Goal: Task Accomplishment & Management: Use online tool/utility

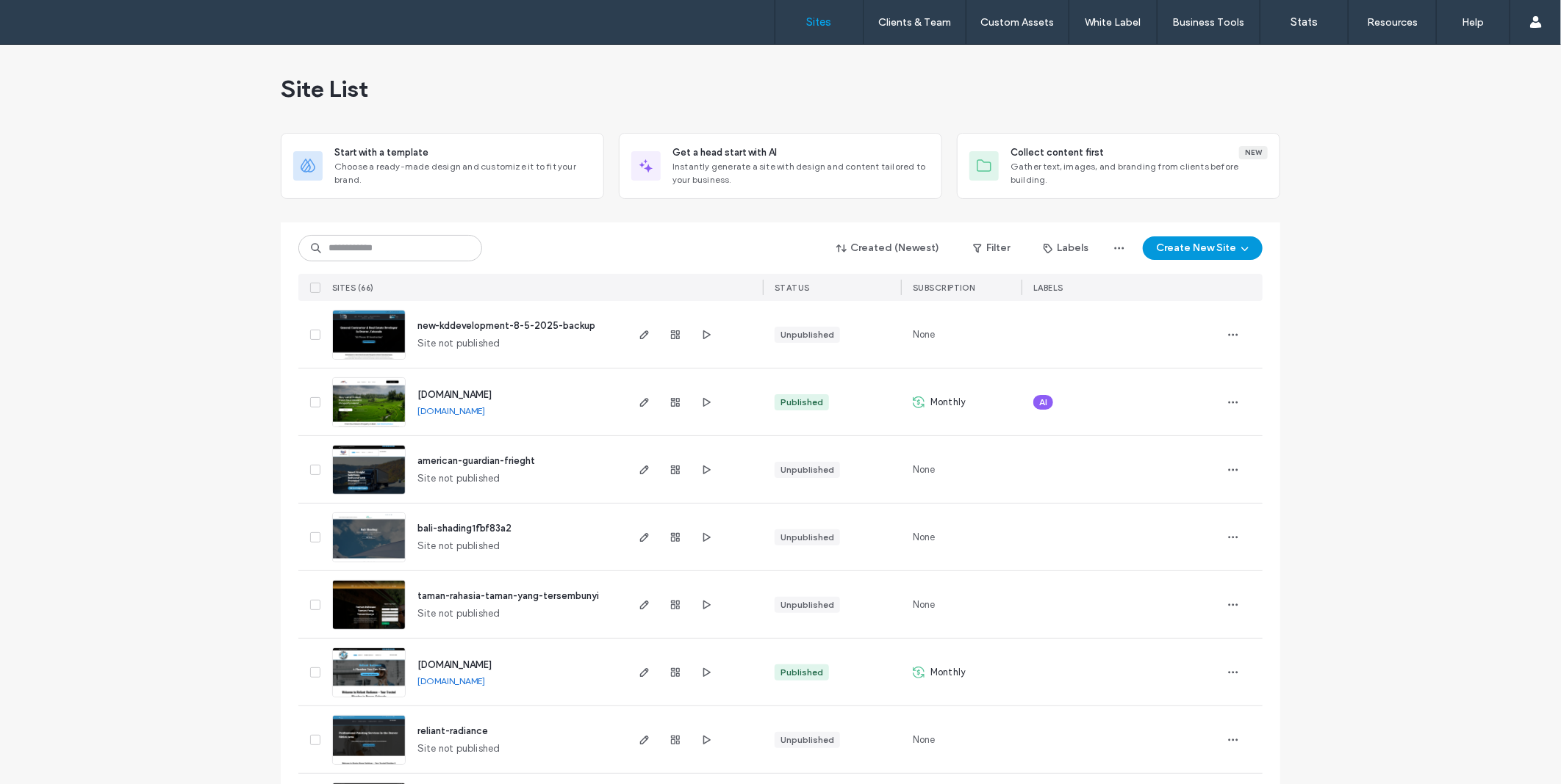
click at [1241, 248] on use "button" at bounding box center [1244, 250] width 7 height 4
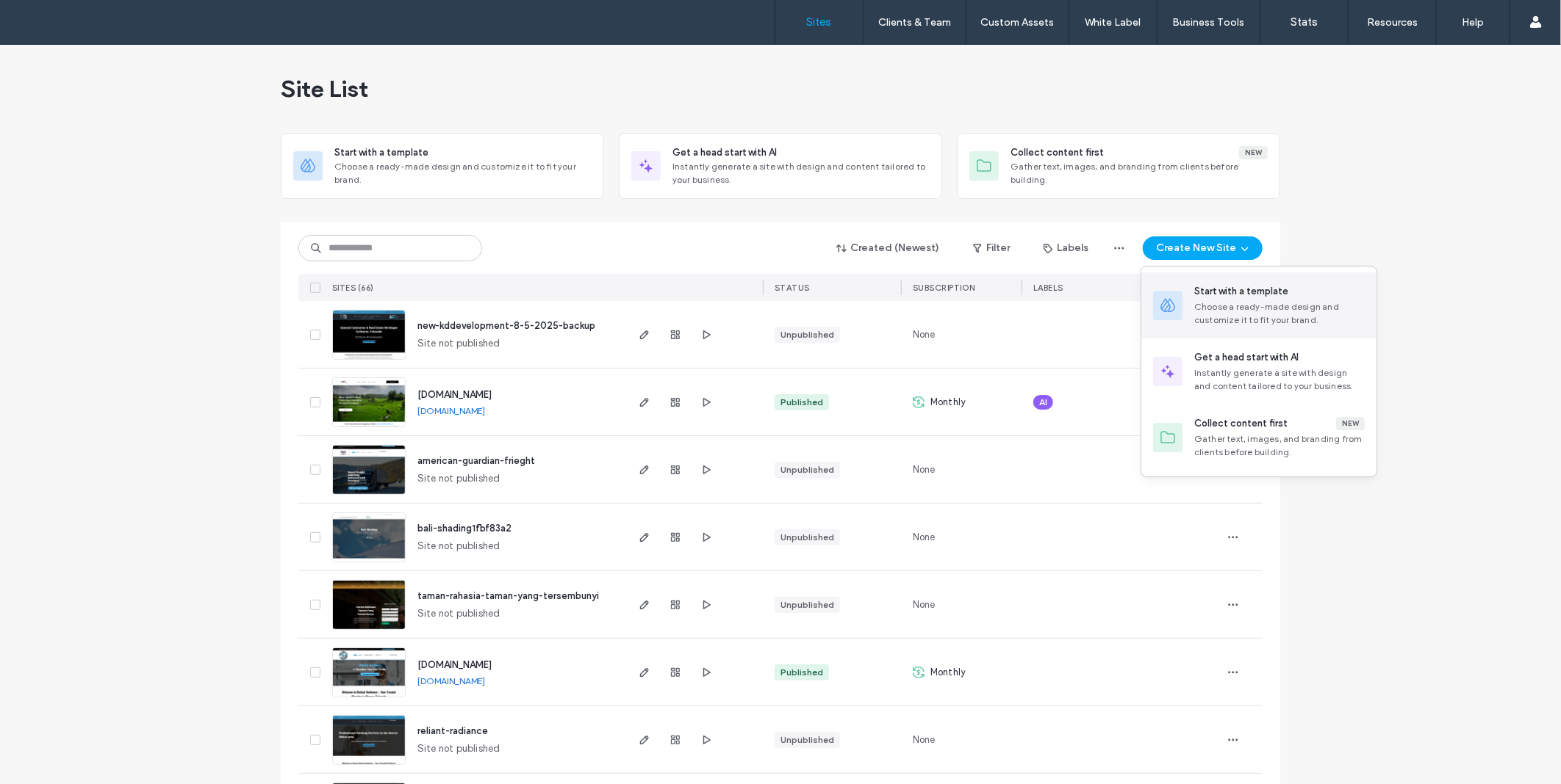
click at [1173, 324] on div "Start with a template Choose a ready-made design and customize it to fit your b…" at bounding box center [1258, 305] width 235 height 66
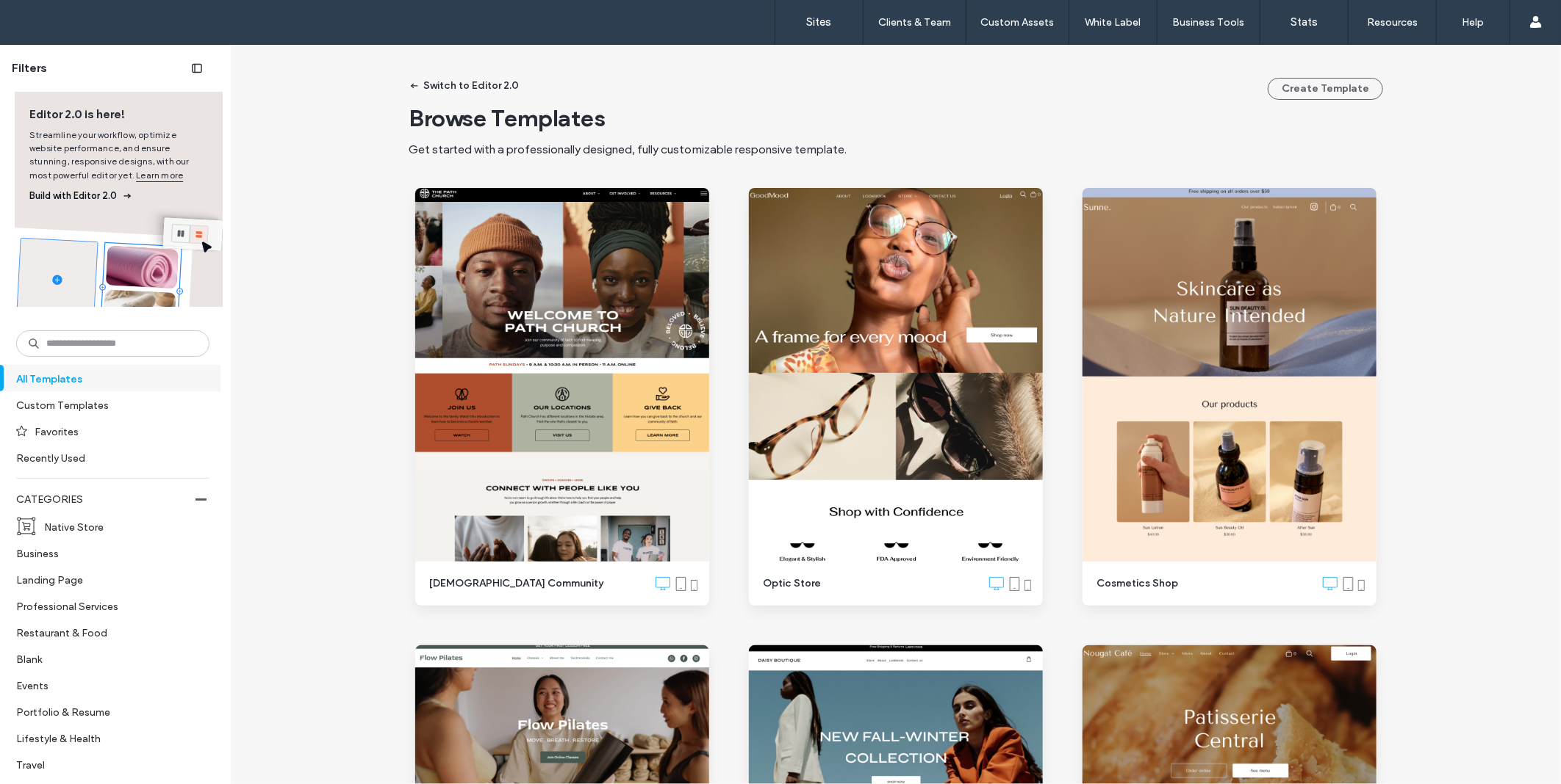
click at [93, 334] on input at bounding box center [113, 344] width 193 height 26
click at [47, 664] on label "Blank" at bounding box center [106, 658] width 181 height 25
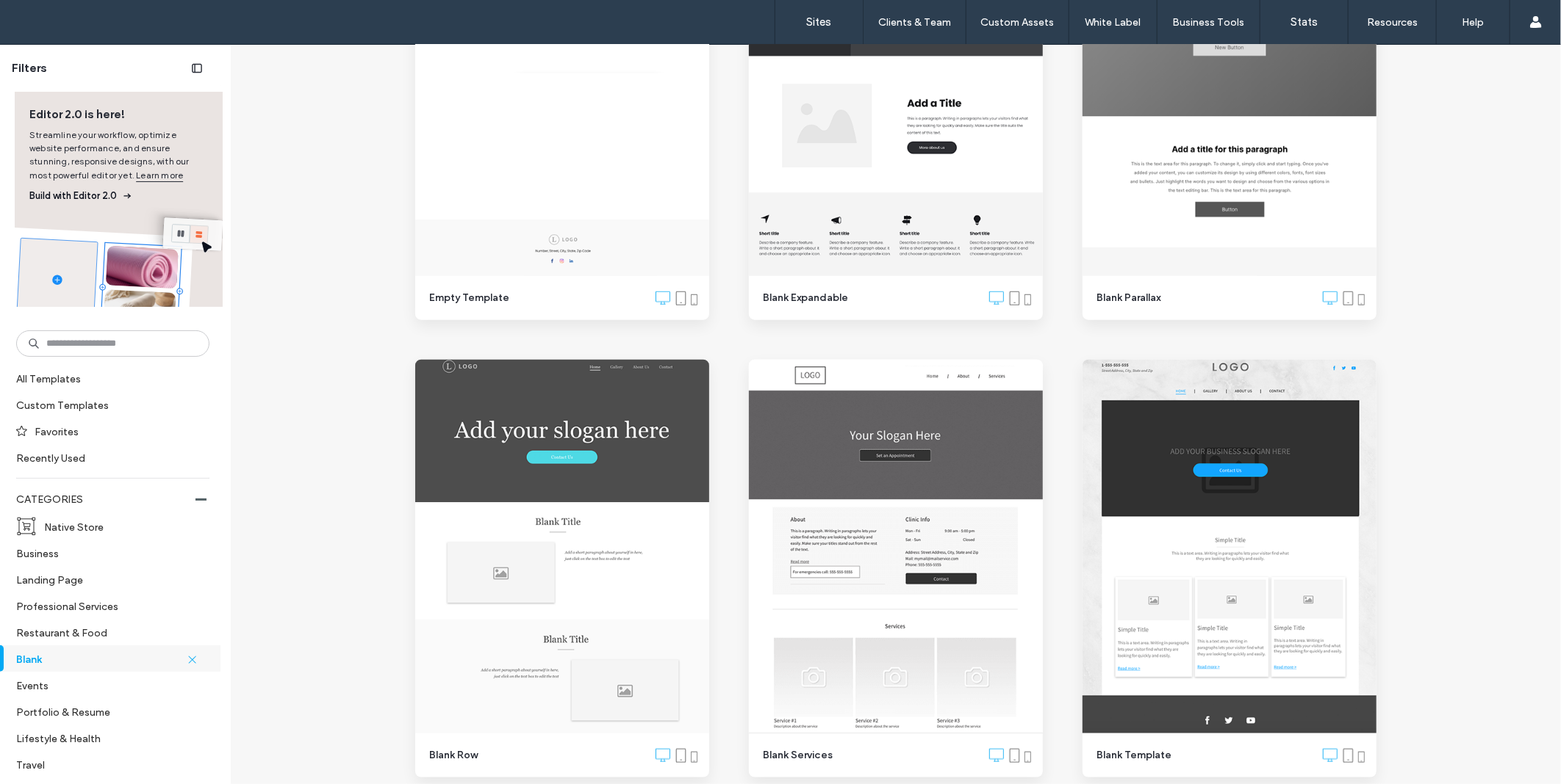
scroll to position [200, 0]
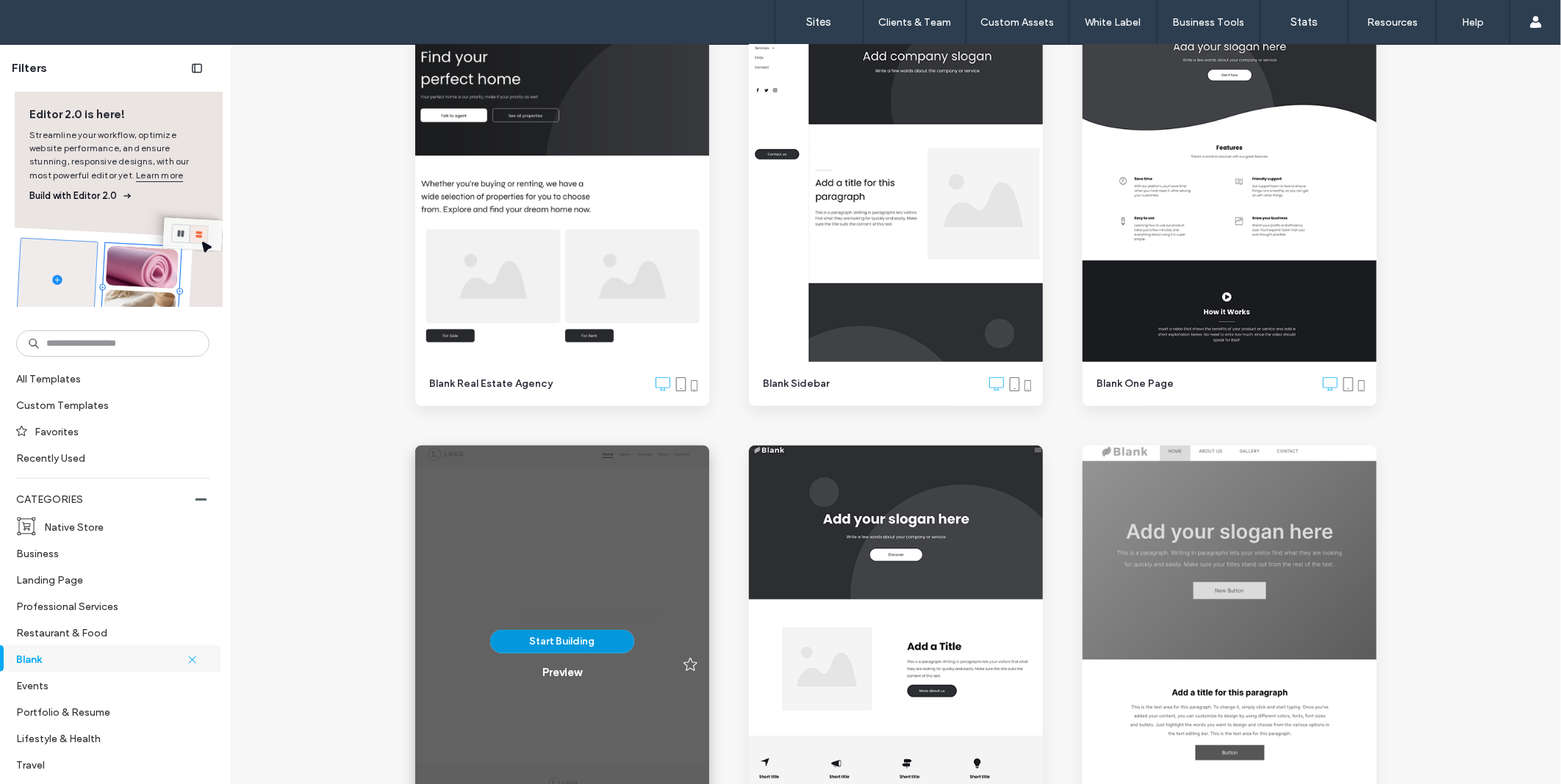
click at [601, 642] on button "Start Building" at bounding box center [562, 642] width 144 height 24
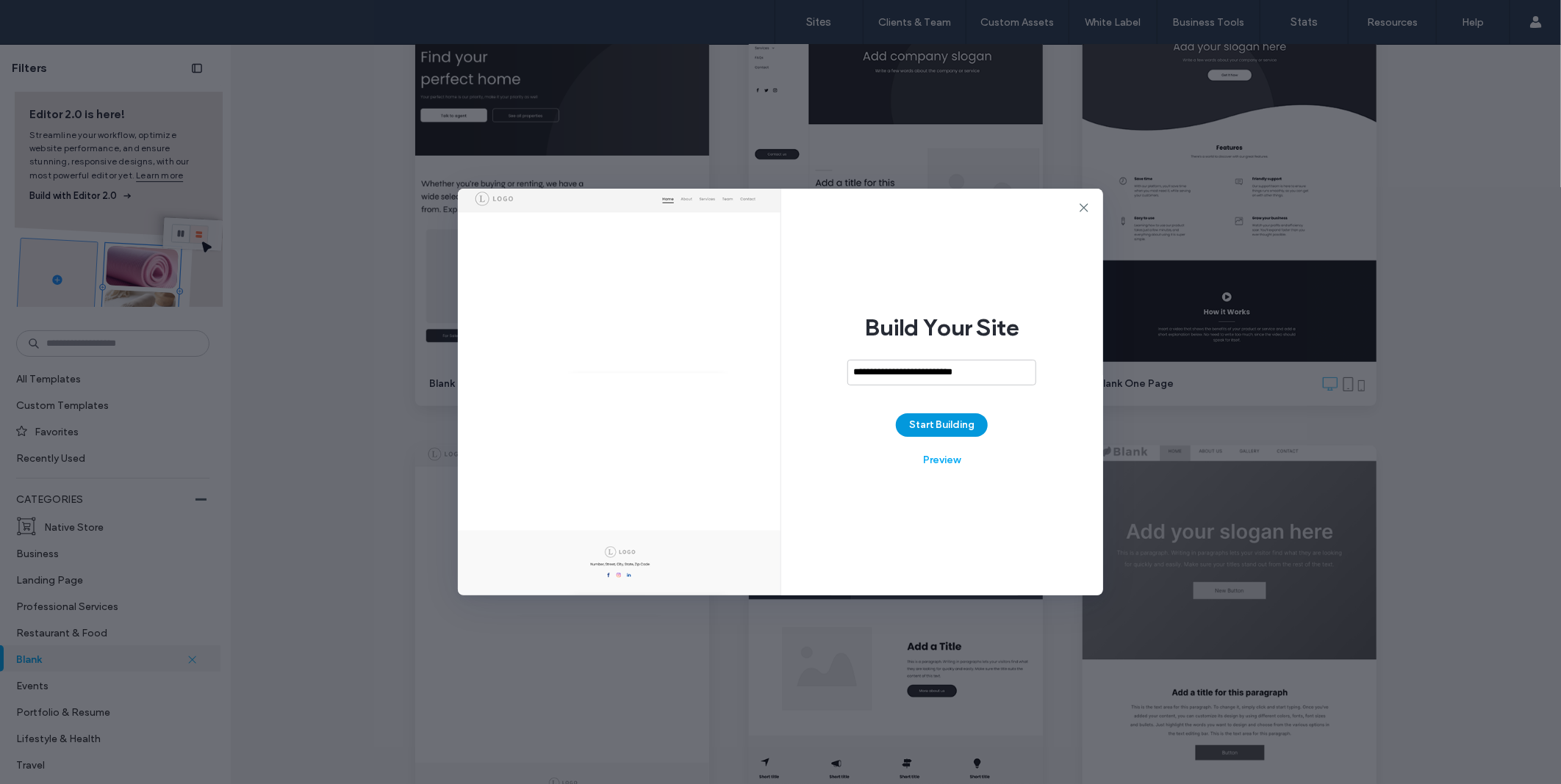
type input "**********"
click at [953, 427] on button "Start Building" at bounding box center [941, 425] width 91 height 24
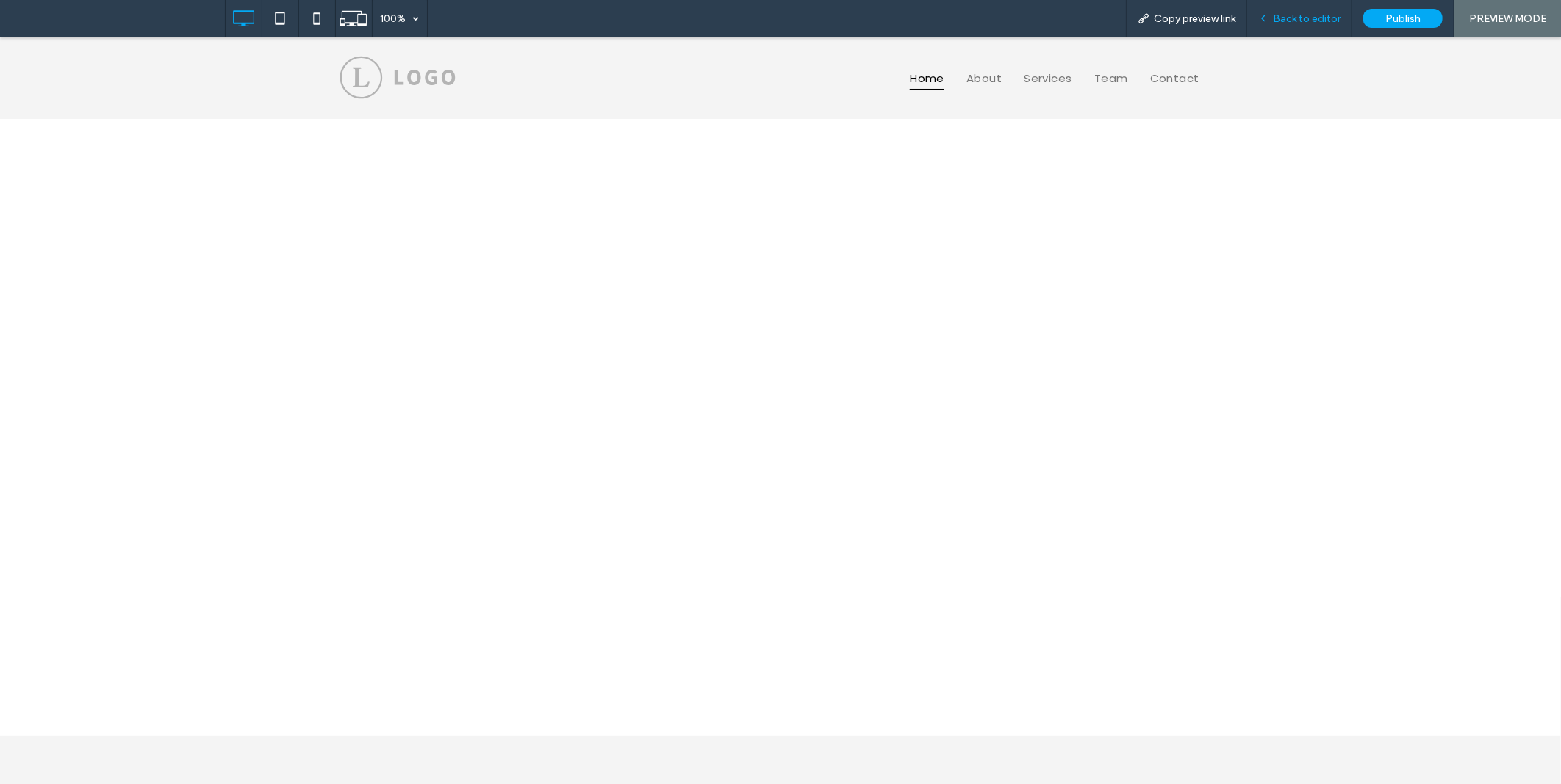
click at [1288, 26] on div "Back to editor" at bounding box center [1299, 18] width 105 height 37
click at [1320, 18] on span "Back to editor" at bounding box center [1306, 18] width 68 height 12
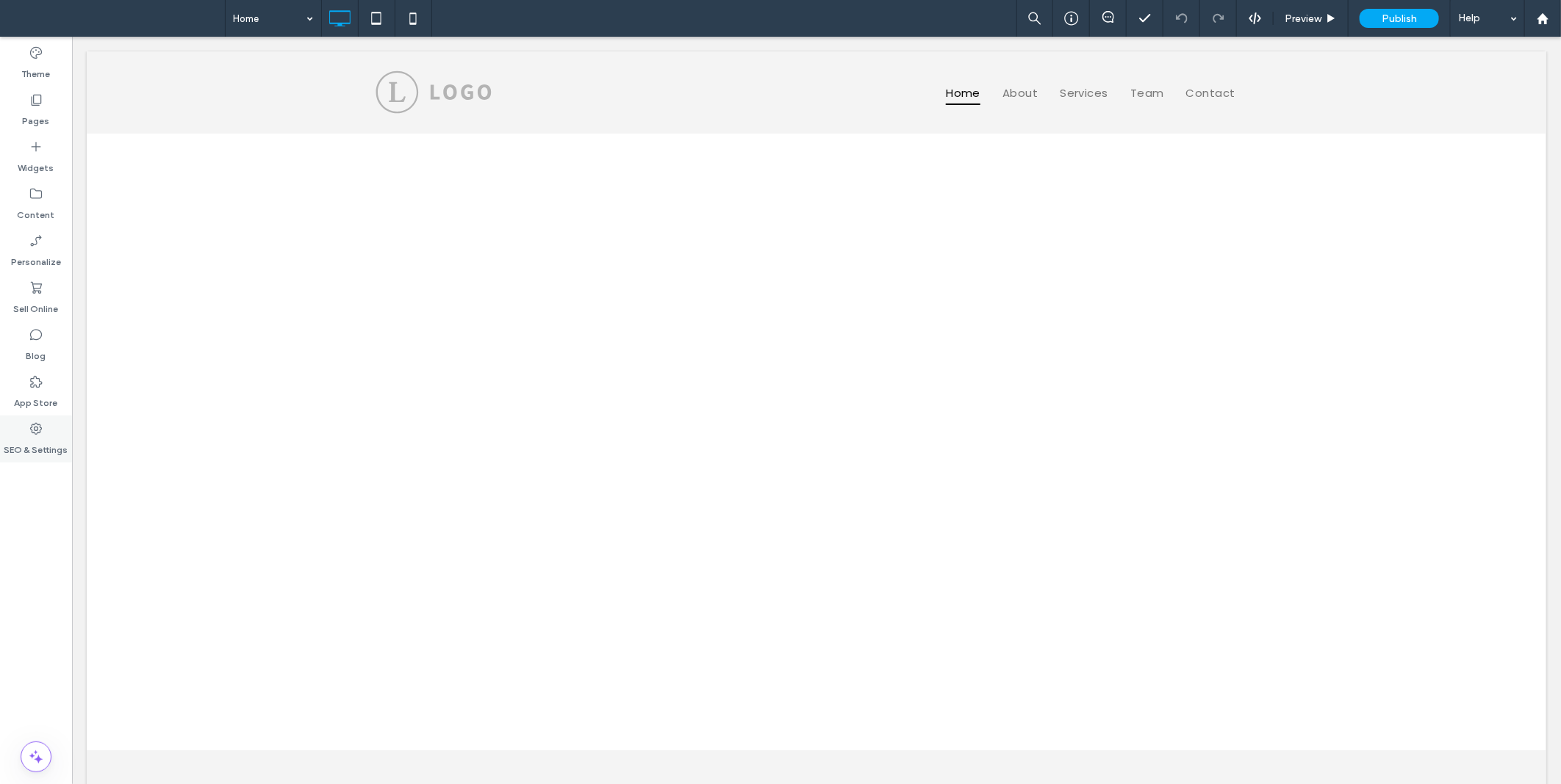
click at [38, 438] on label "SEO & Settings" at bounding box center [36, 446] width 64 height 20
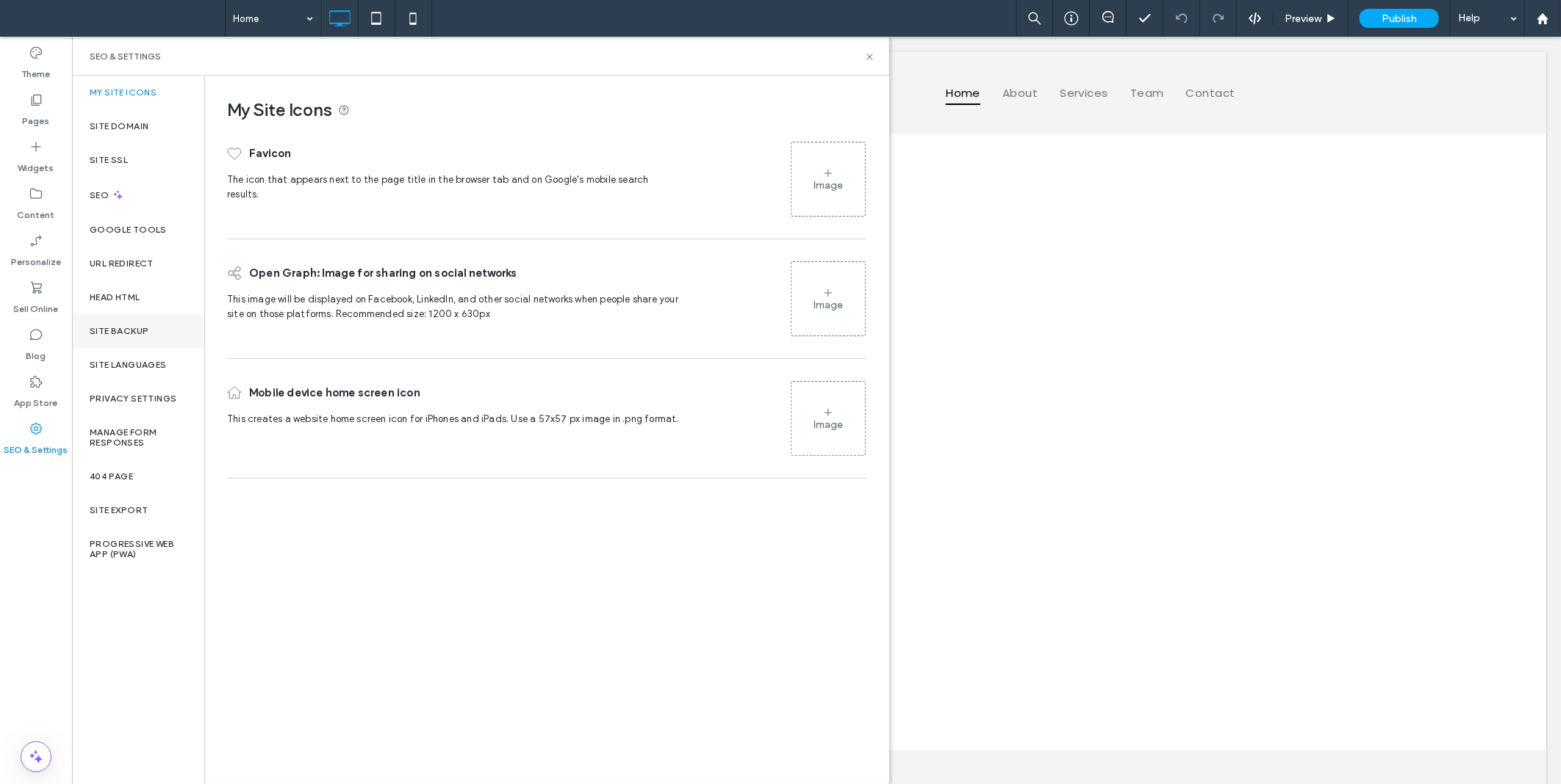
click at [137, 323] on div "Site Backup" at bounding box center [138, 331] width 132 height 33
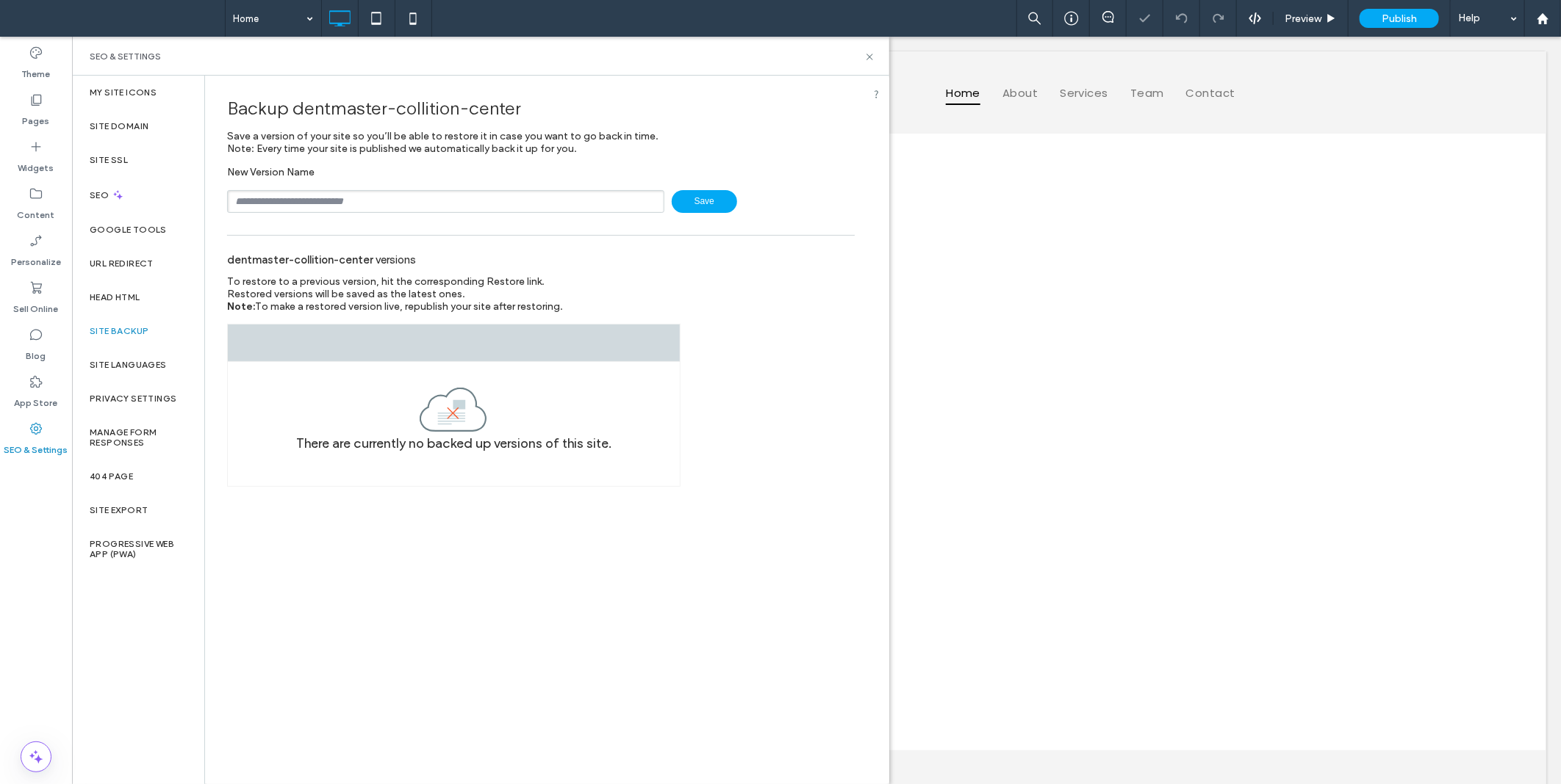
click at [303, 209] on input "text" at bounding box center [445, 201] width 437 height 23
type input "******"
click at [717, 204] on span "Save" at bounding box center [704, 201] width 65 height 23
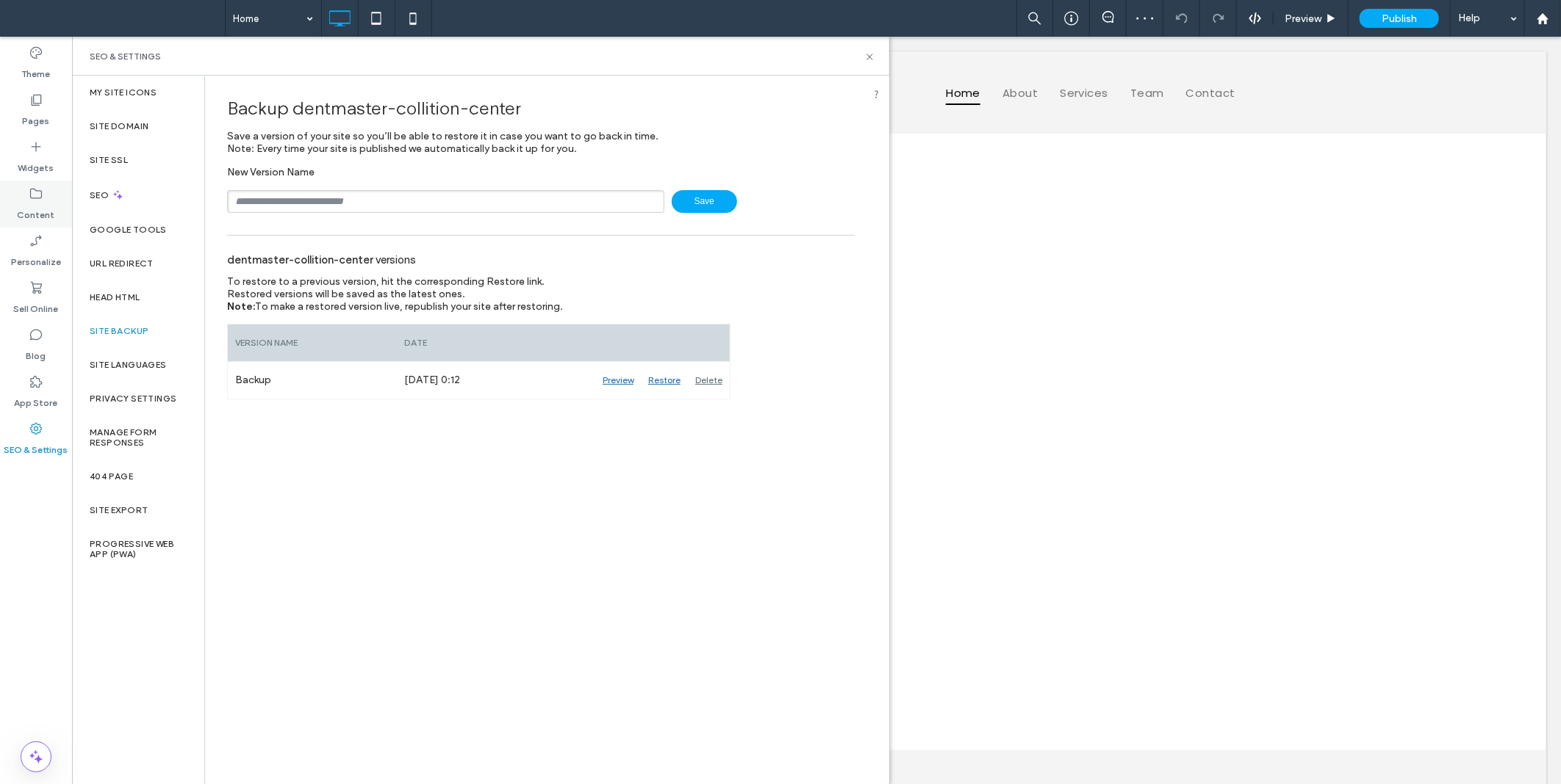
click at [26, 221] on label "Content" at bounding box center [36, 211] width 38 height 20
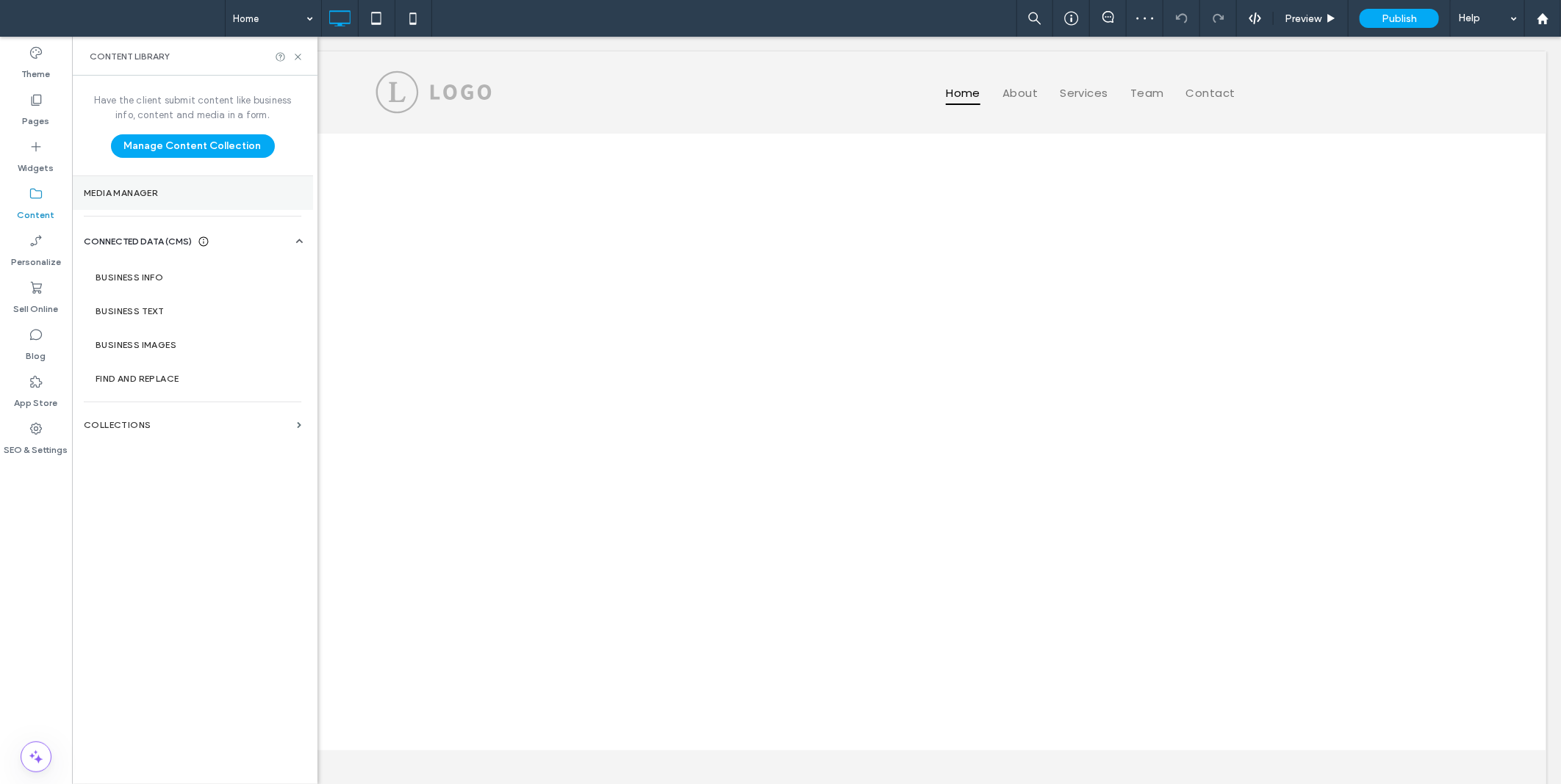
click at [158, 200] on section "Media Manager" at bounding box center [193, 193] width 241 height 33
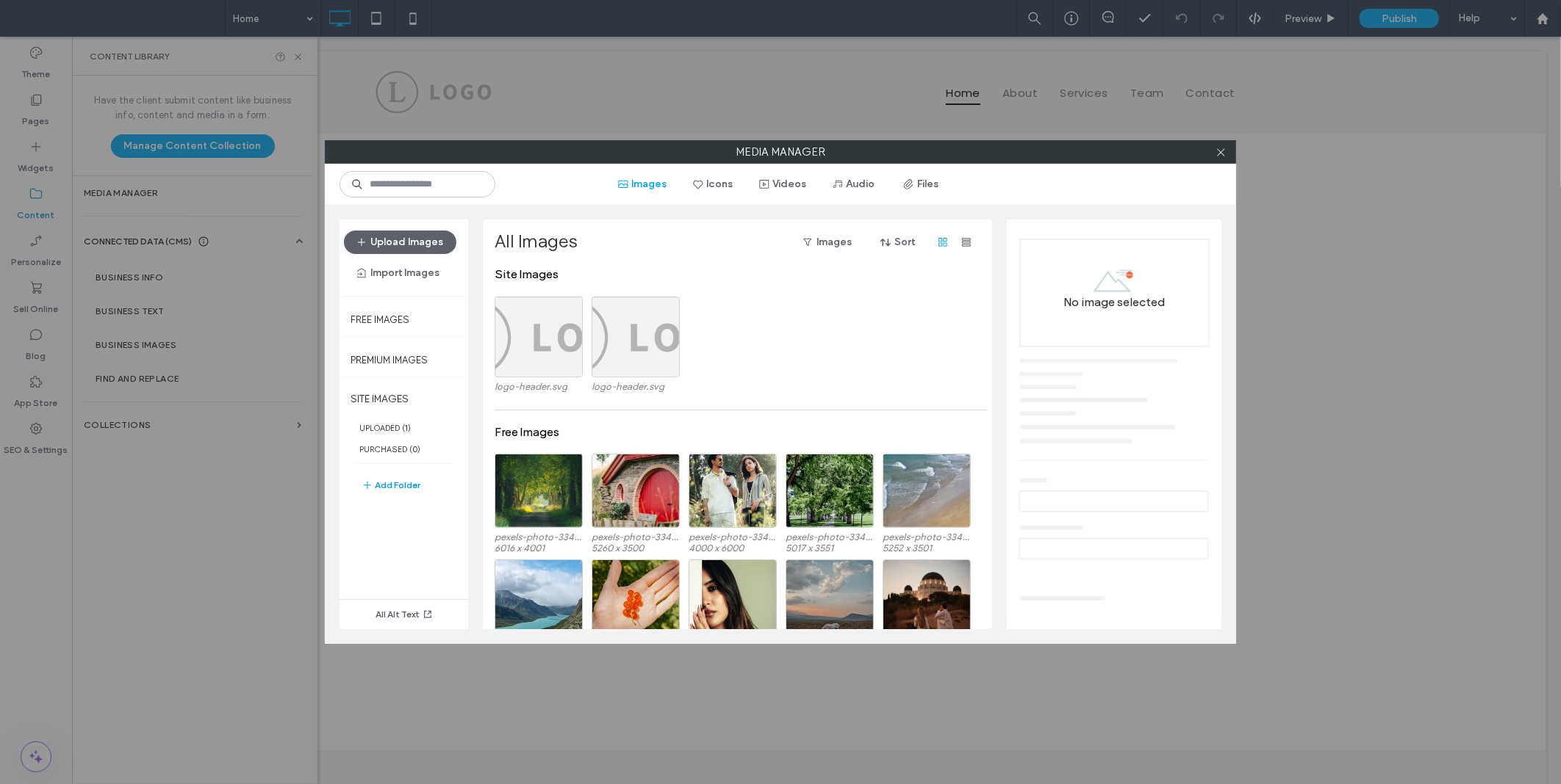
click at [394, 489] on button "Add Folder" at bounding box center [390, 485] width 59 height 18
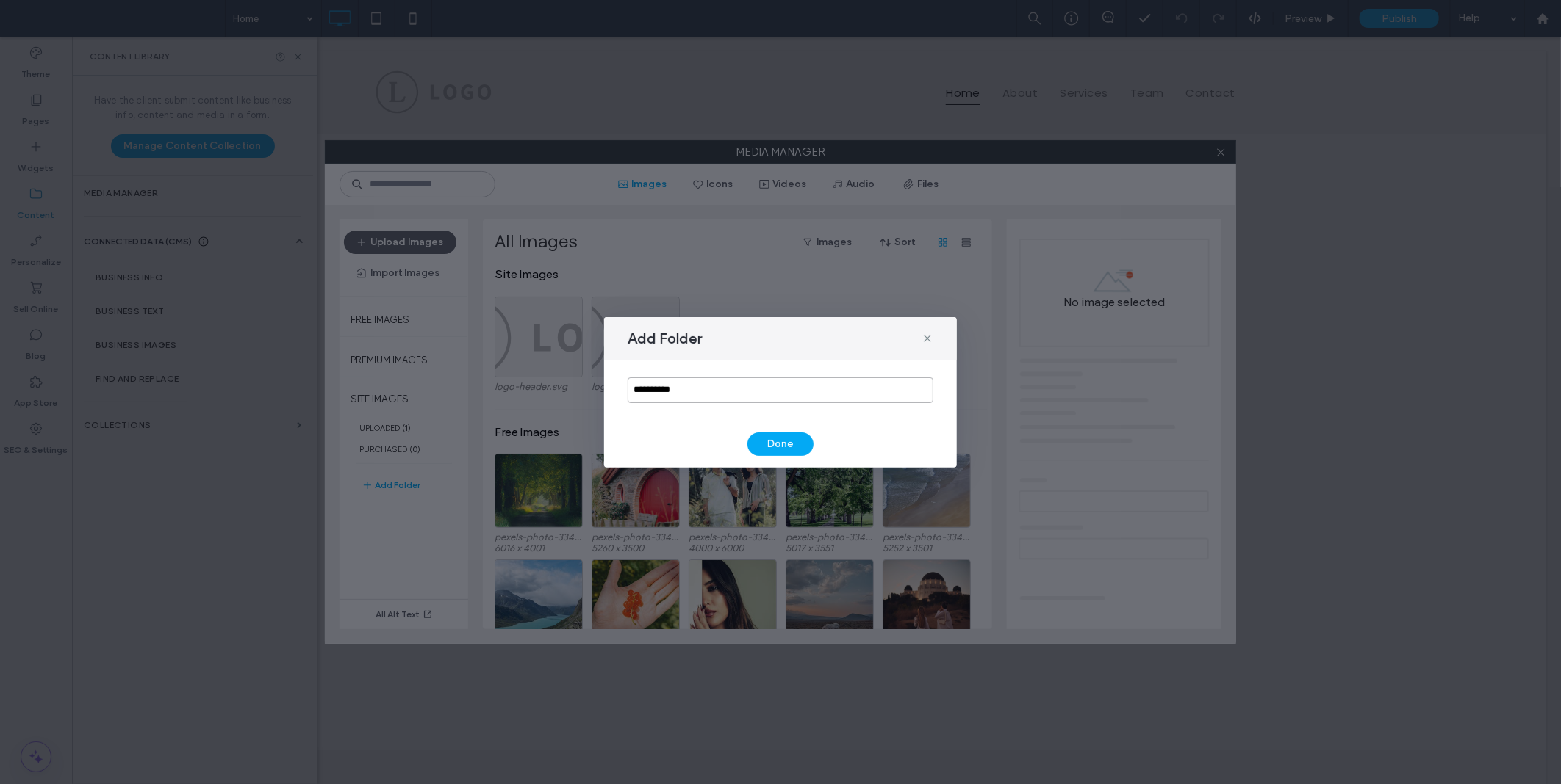
click at [705, 387] on input "**********" at bounding box center [780, 389] width 306 height 25
type input "****"
click at [773, 445] on button "Done" at bounding box center [780, 444] width 66 height 24
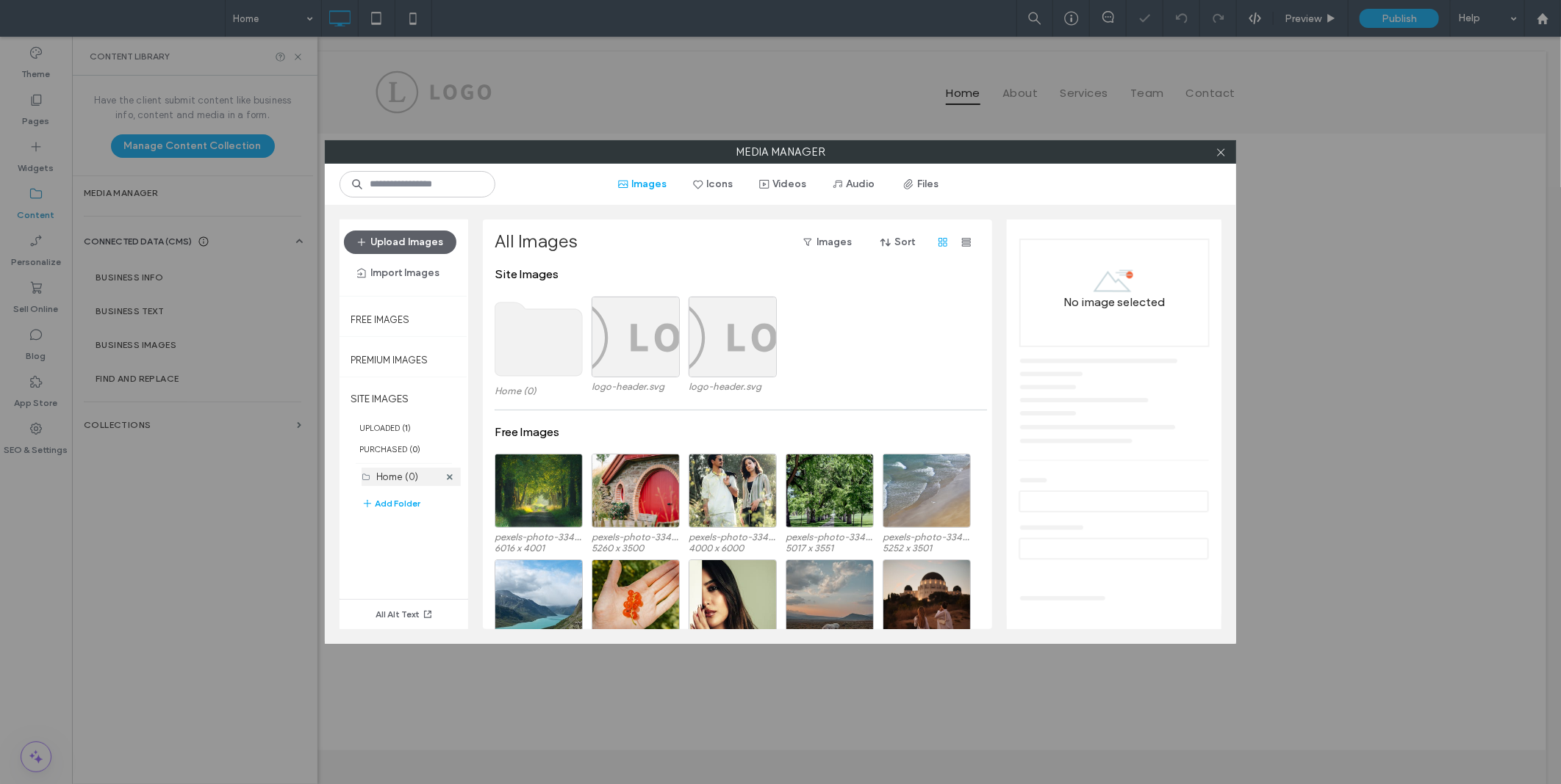
click at [390, 483] on div "Home (0)" at bounding box center [407, 477] width 62 height 16
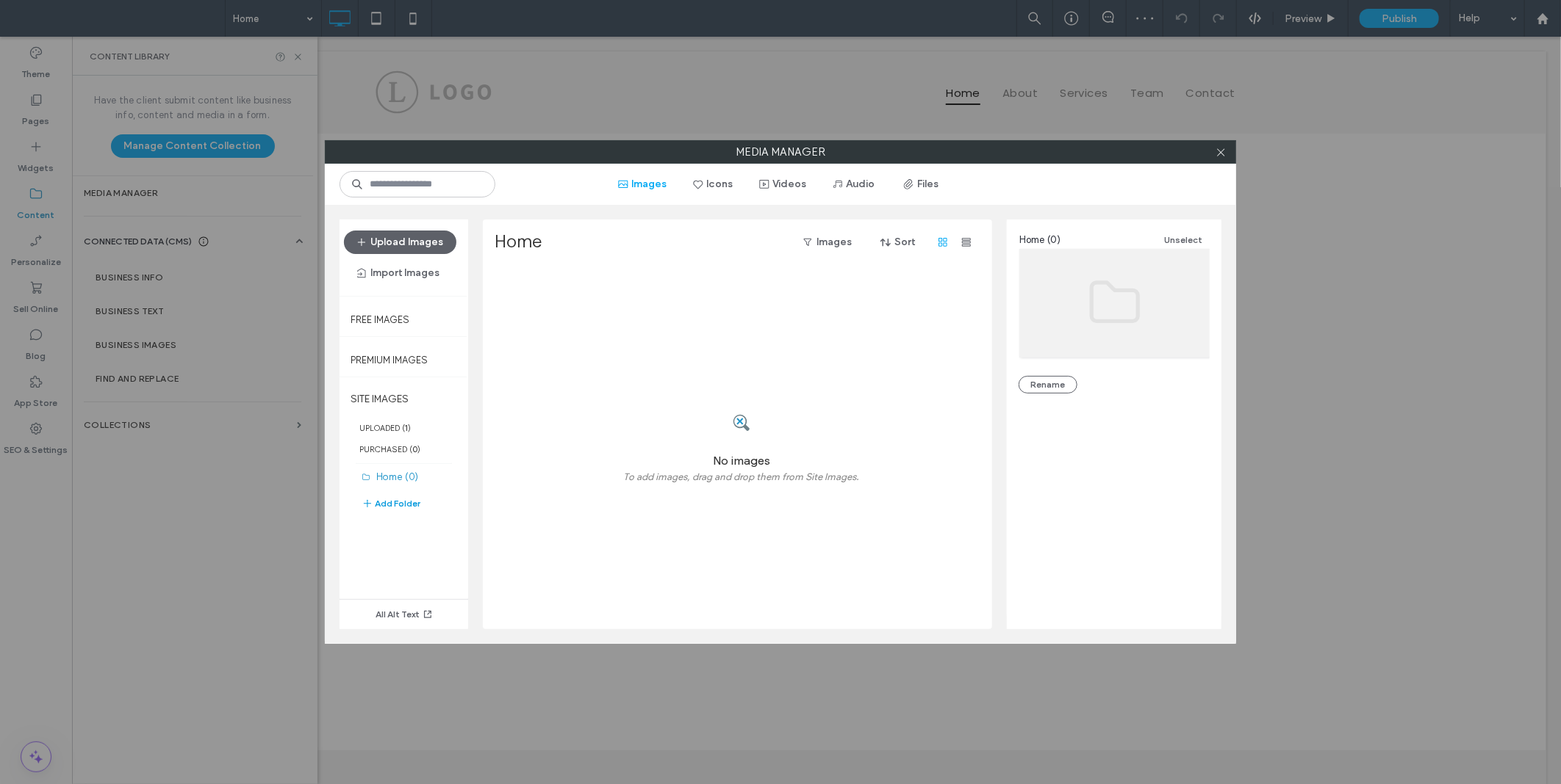
click at [408, 505] on button "Add Folder" at bounding box center [390, 504] width 59 height 18
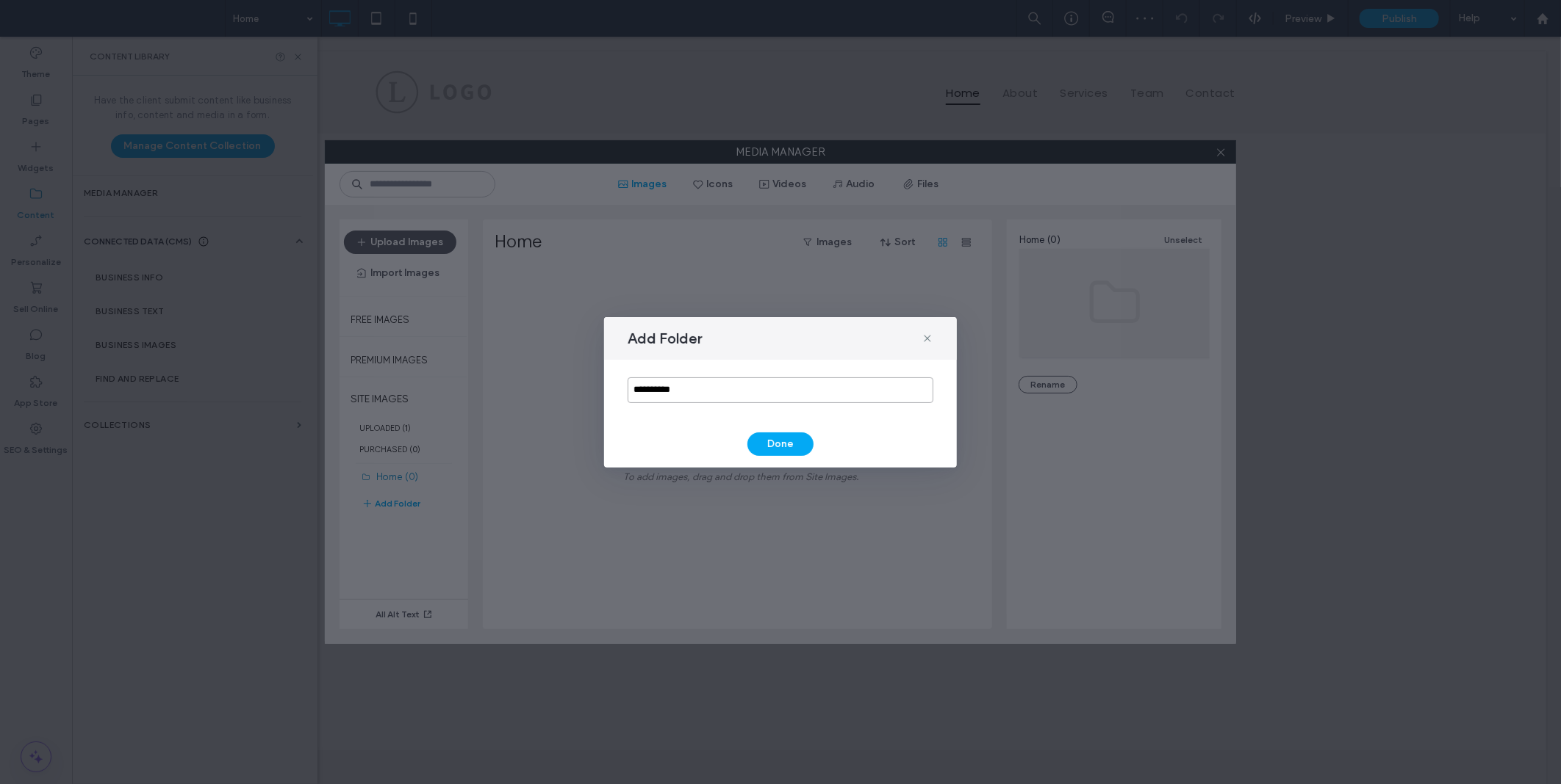
click at [713, 386] on input "**********" at bounding box center [780, 389] width 306 height 25
type input "******"
click at [781, 441] on button "Done" at bounding box center [780, 444] width 66 height 24
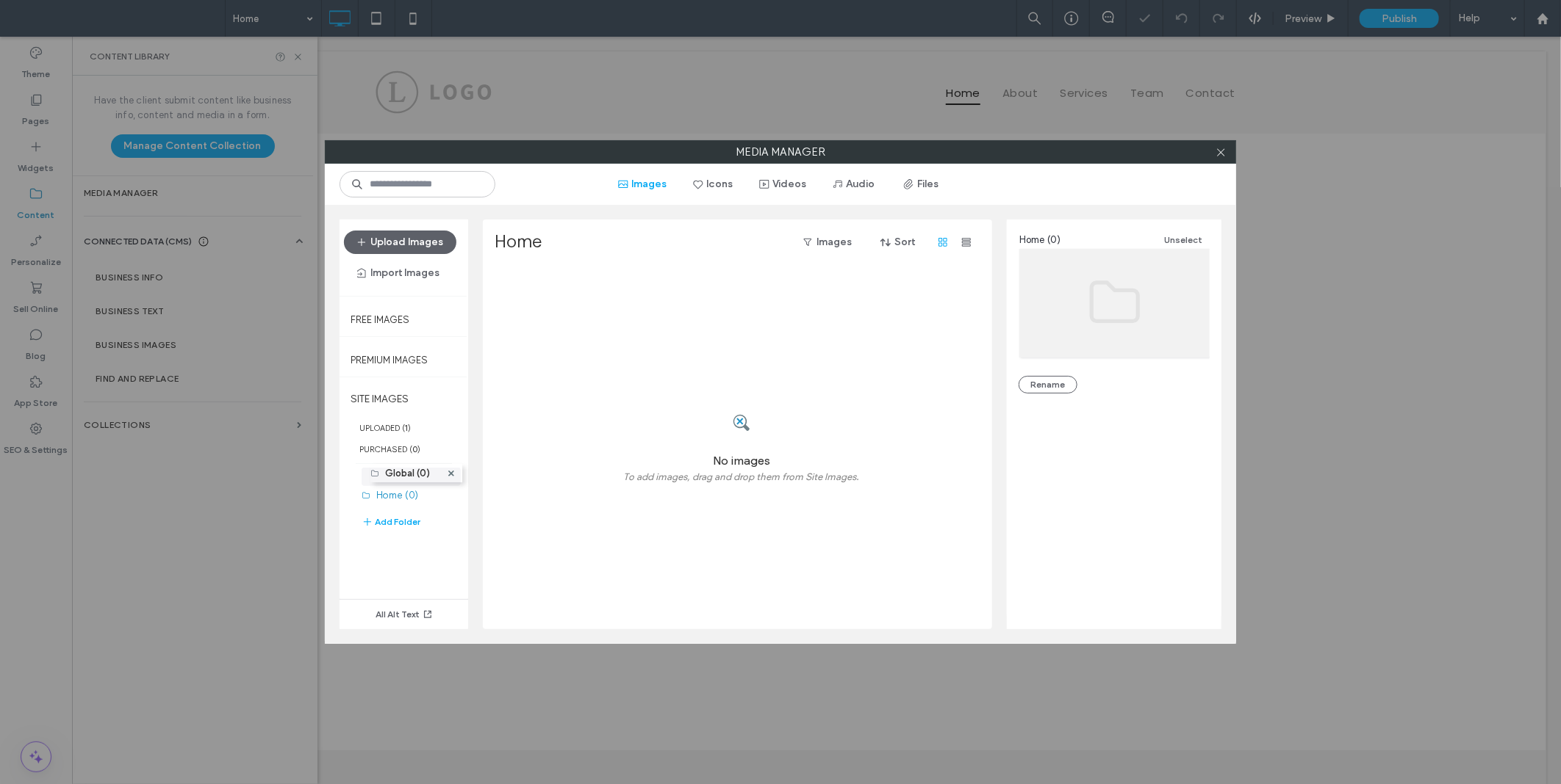
drag, startPoint x: 405, startPoint y: 501, endPoint x: 395, endPoint y: 471, distance: 31.6
click at [400, 475] on label "Global (0)" at bounding box center [399, 476] width 46 height 11
click at [430, 229] on div "Upload Images Import Images" at bounding box center [404, 258] width 128 height 76
click at [428, 231] on button "Upload Images" at bounding box center [400, 242] width 113 height 24
click at [534, 322] on div "Select" at bounding box center [538, 304] width 88 height 74
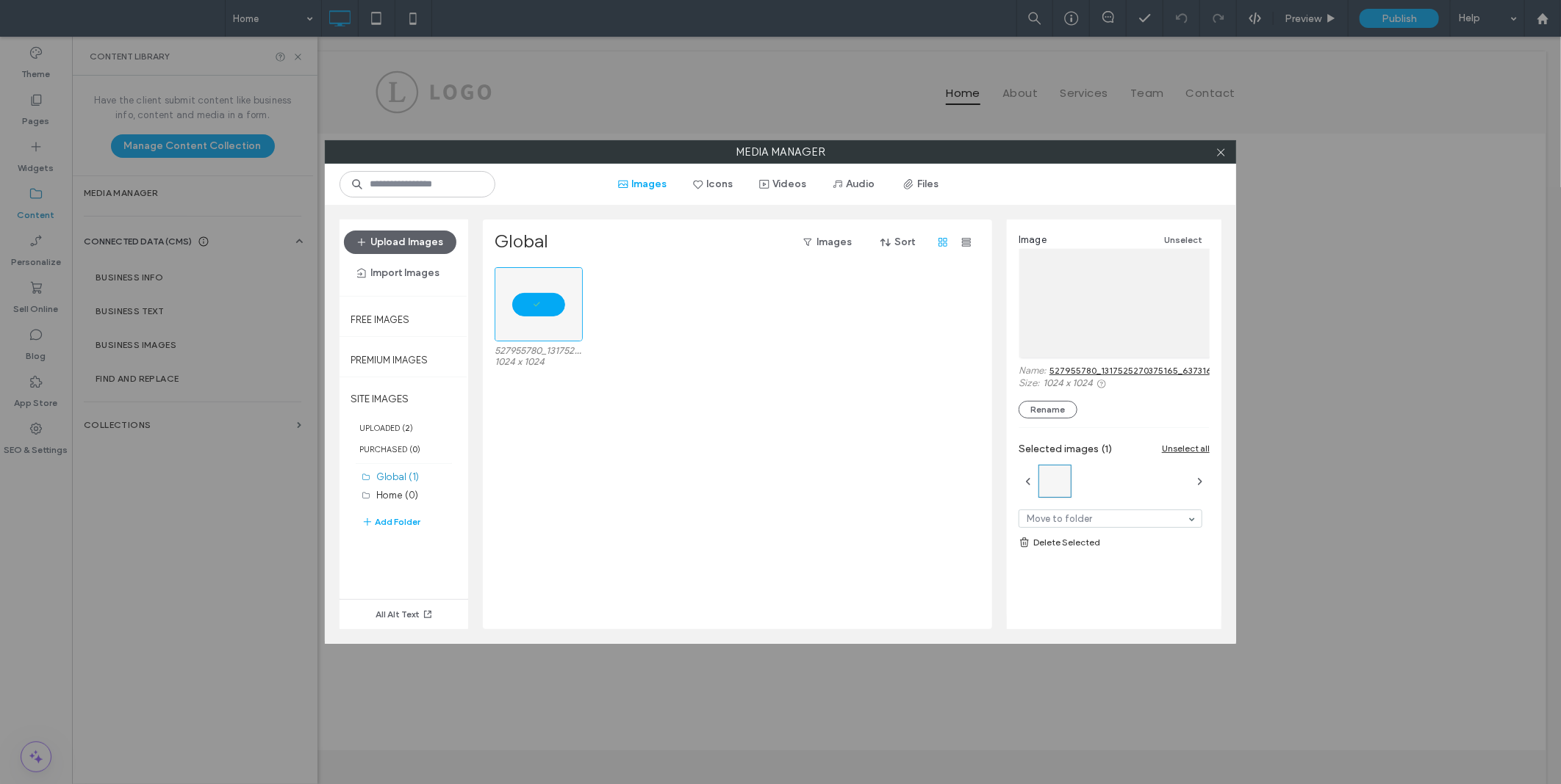
drag, startPoint x: 784, startPoint y: 334, endPoint x: 788, endPoint y: 363, distance: 29.3
click at [787, 338] on div "527955780_1317525270375165_6373161663256095359_n.jpg 1024 x 1024" at bounding box center [740, 320] width 493 height 105
click at [711, 449] on div "527955780_1317525270375165_6373161663256095359_n.jpg 1024 x 1024" at bounding box center [740, 448] width 493 height 362
click at [582, 540] on div "527955780_1317525270375165_6373161663256095359_n.jpg 1024 x 1024" at bounding box center [740, 448] width 493 height 362
click at [431, 563] on div "All Alt Text" at bounding box center [404, 587] width 128 height 83
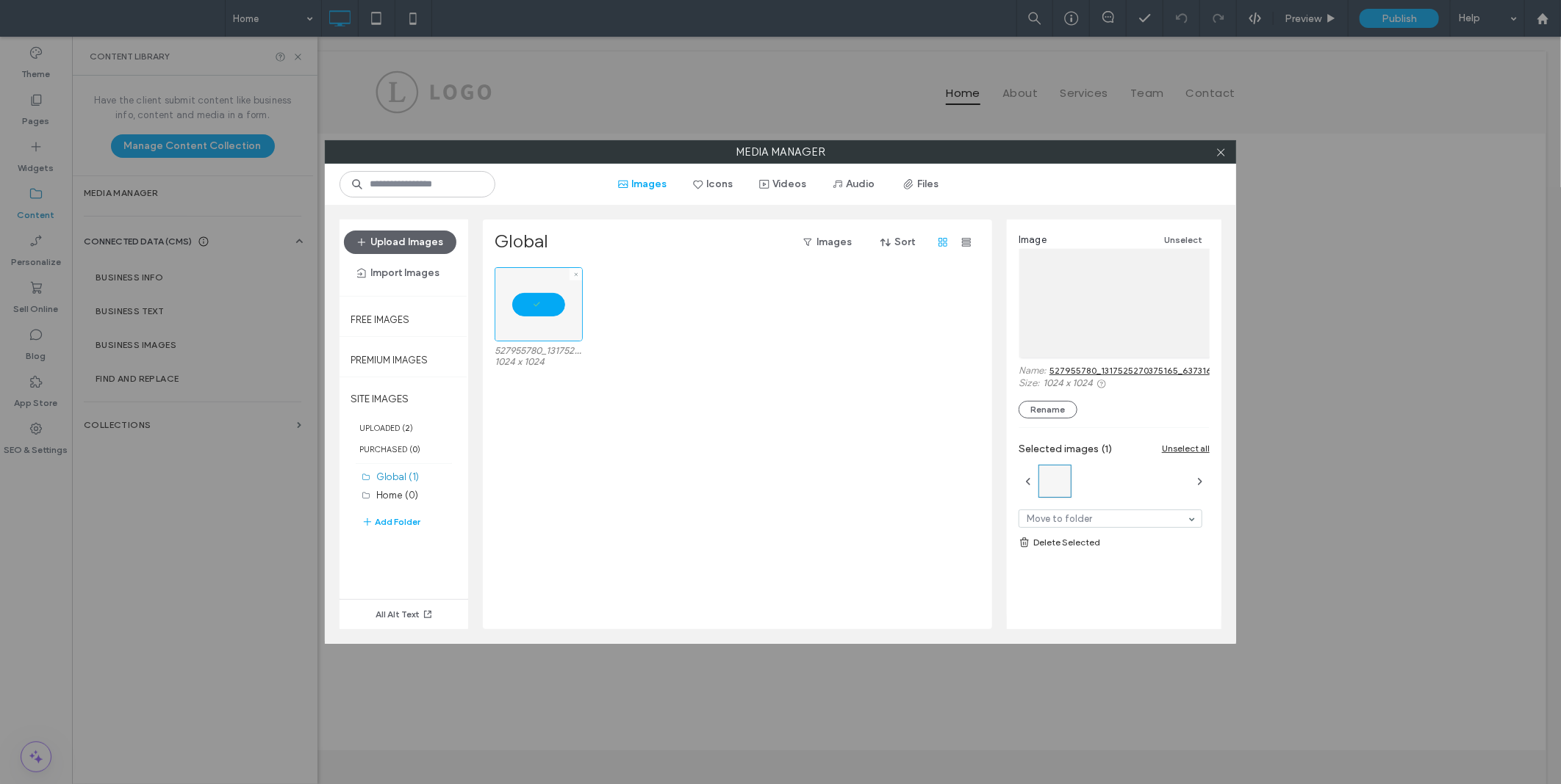
click at [540, 278] on div at bounding box center [538, 304] width 88 height 74
click at [542, 310] on div "Select" at bounding box center [538, 304] width 88 height 74
click at [1222, 149] on icon at bounding box center [1221, 152] width 11 height 11
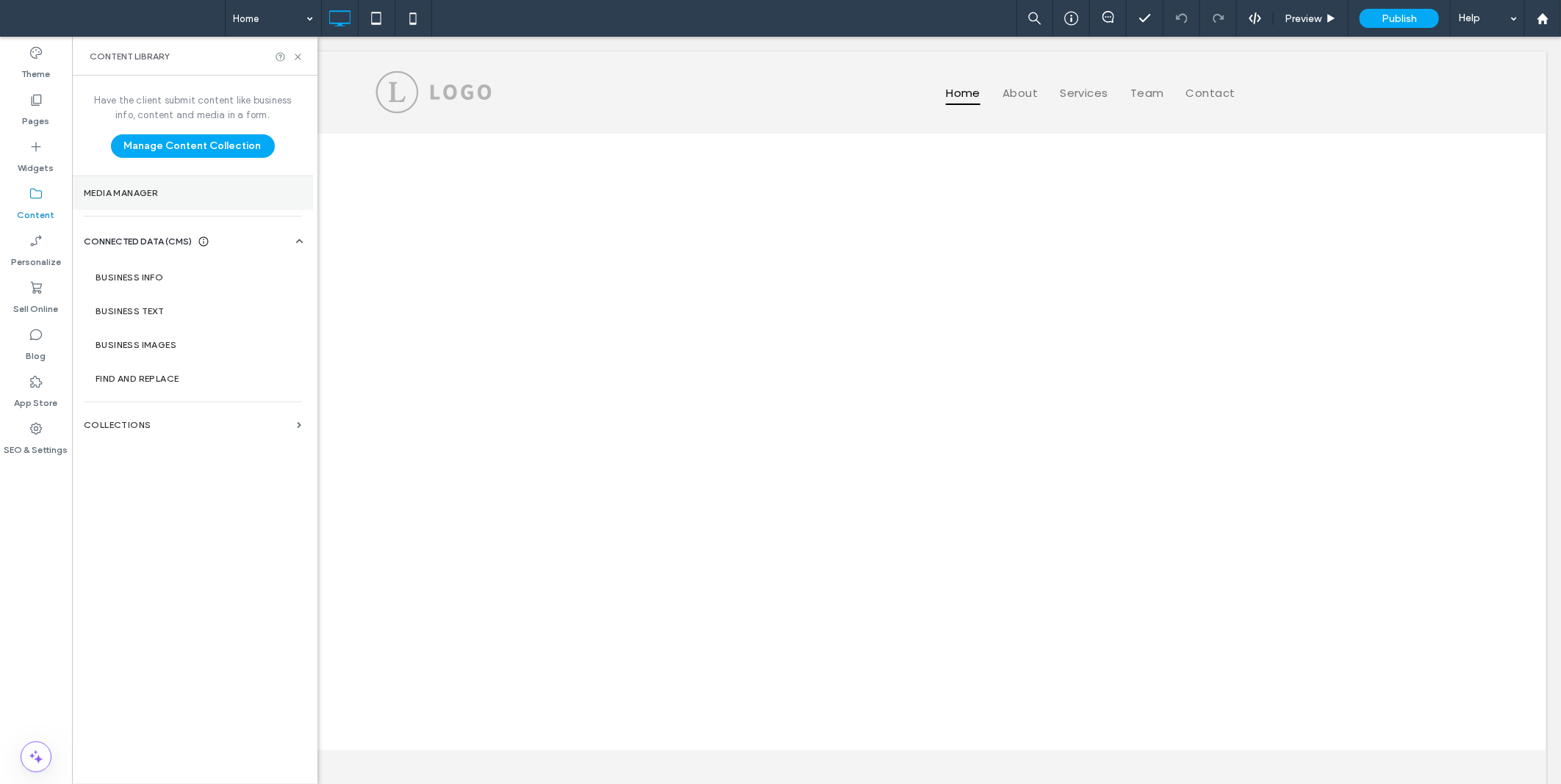
click at [158, 199] on label "Media Manager" at bounding box center [192, 193] width 217 height 11
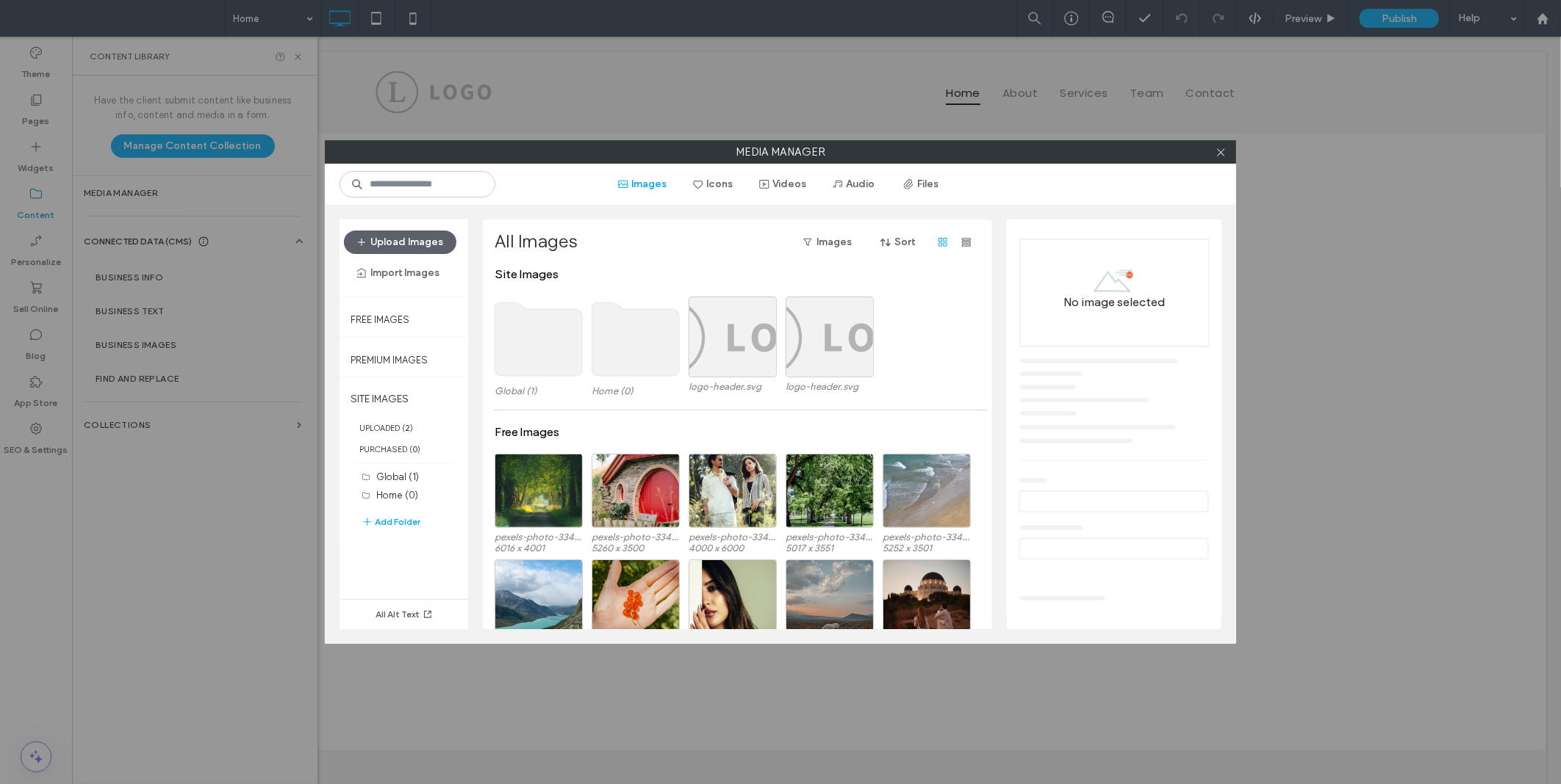
click at [530, 355] on use at bounding box center [538, 339] width 87 height 74
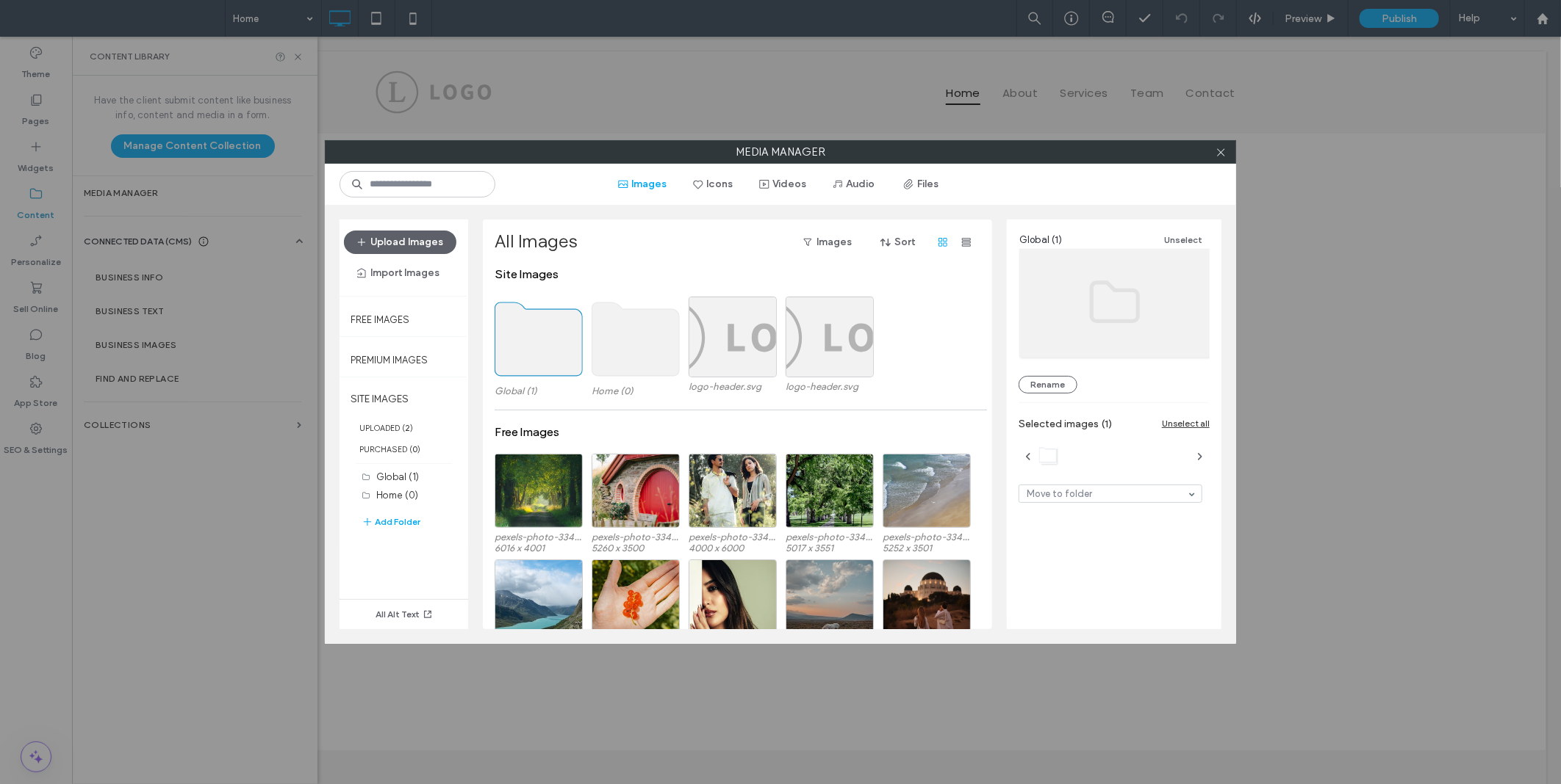
click at [530, 355] on use at bounding box center [538, 339] width 87 height 74
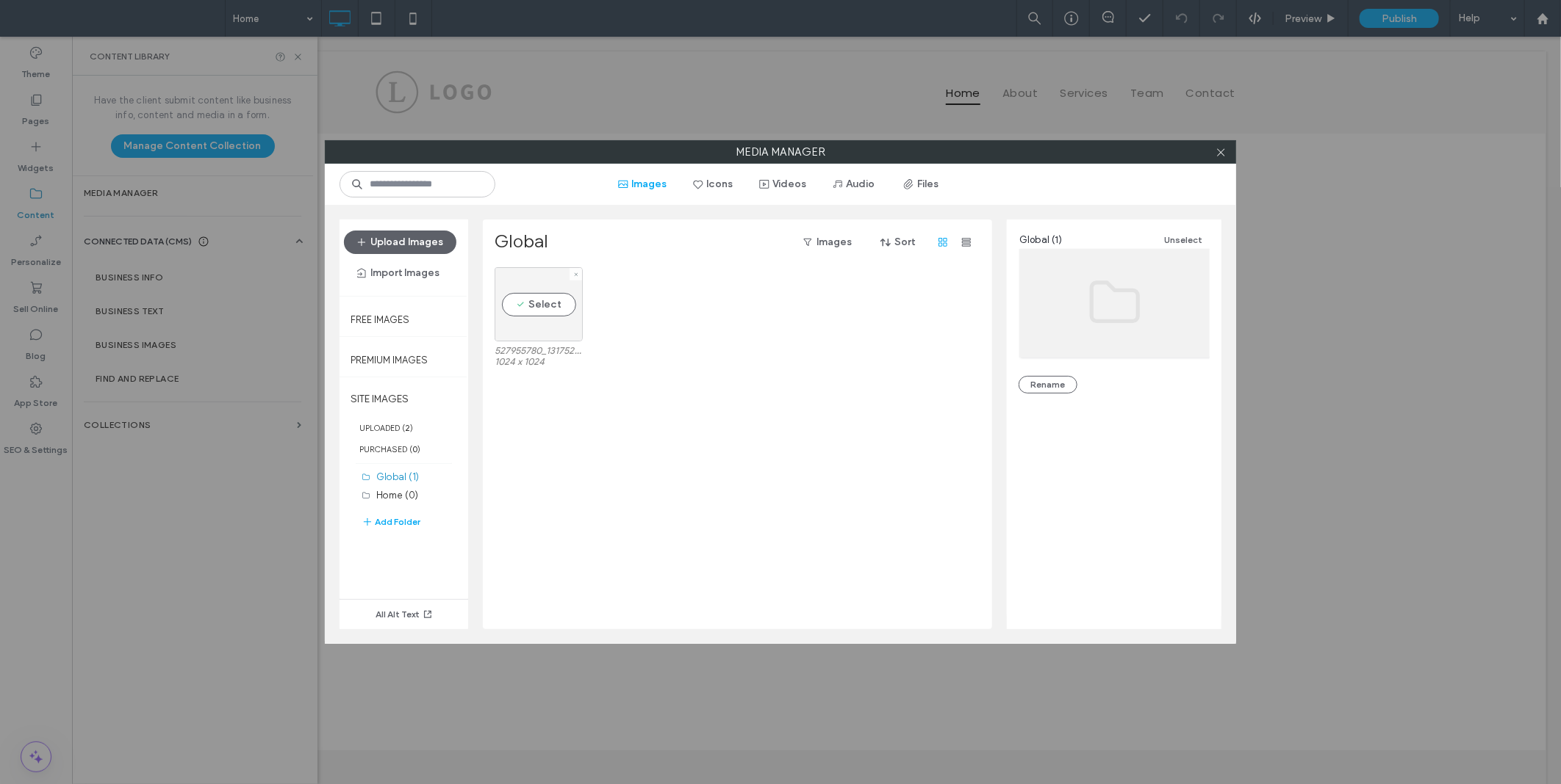
click at [576, 274] on icon at bounding box center [576, 274] width 6 height 6
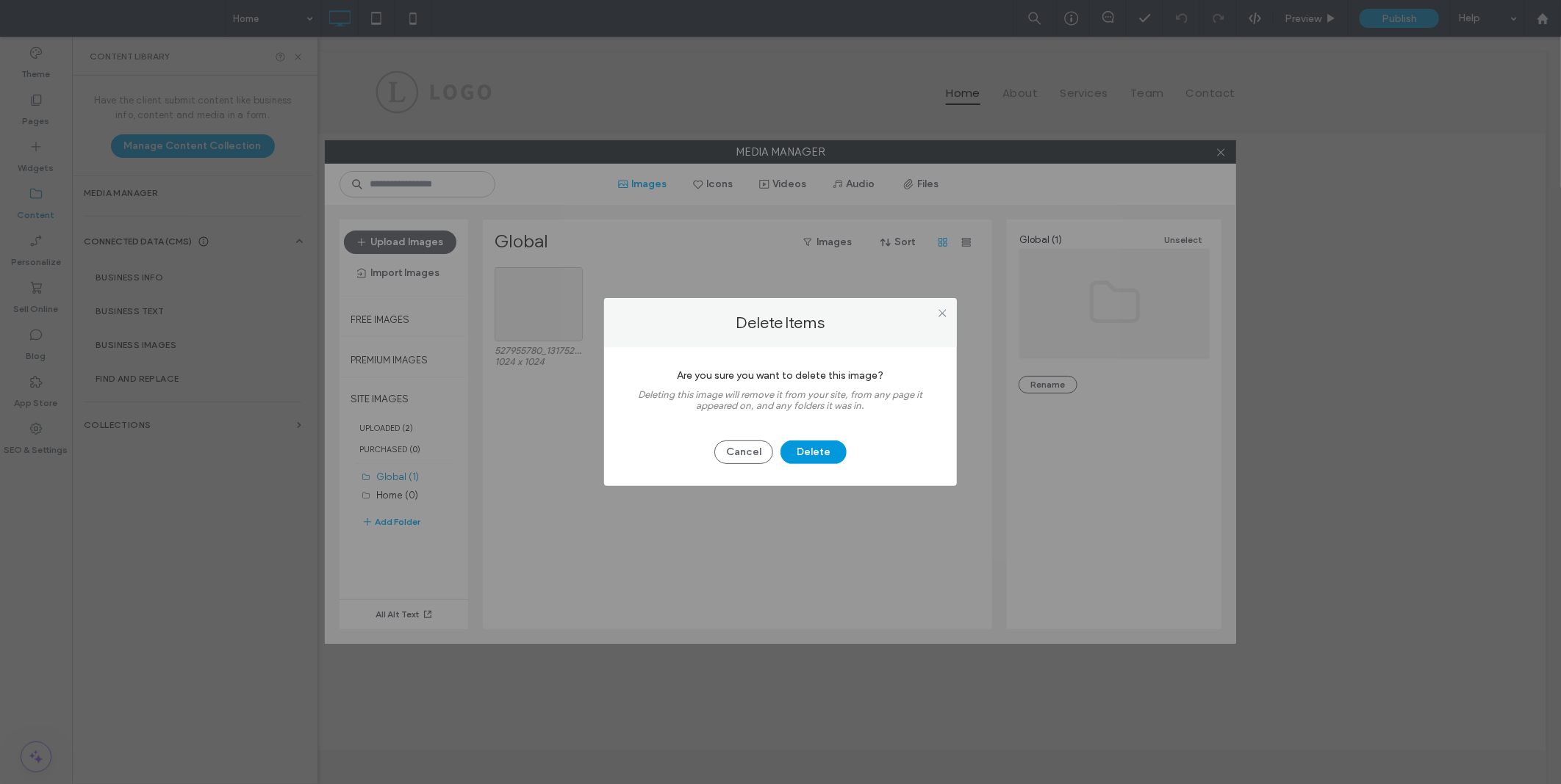
click at [815, 457] on button "Delete" at bounding box center [813, 452] width 66 height 24
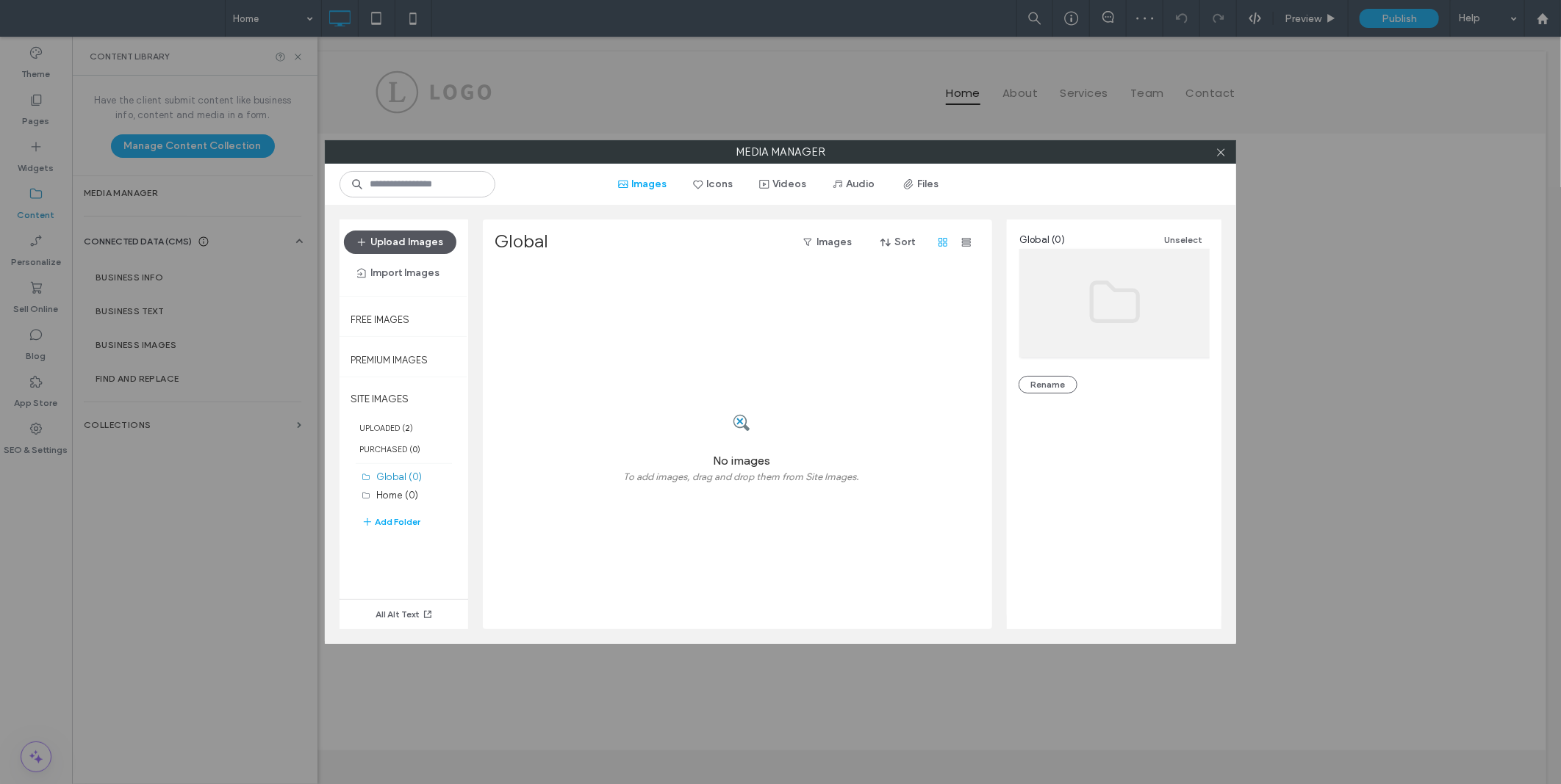
click at [405, 237] on button "Upload Images" at bounding box center [400, 242] width 113 height 24
click at [1221, 152] on use at bounding box center [1221, 152] width 7 height 7
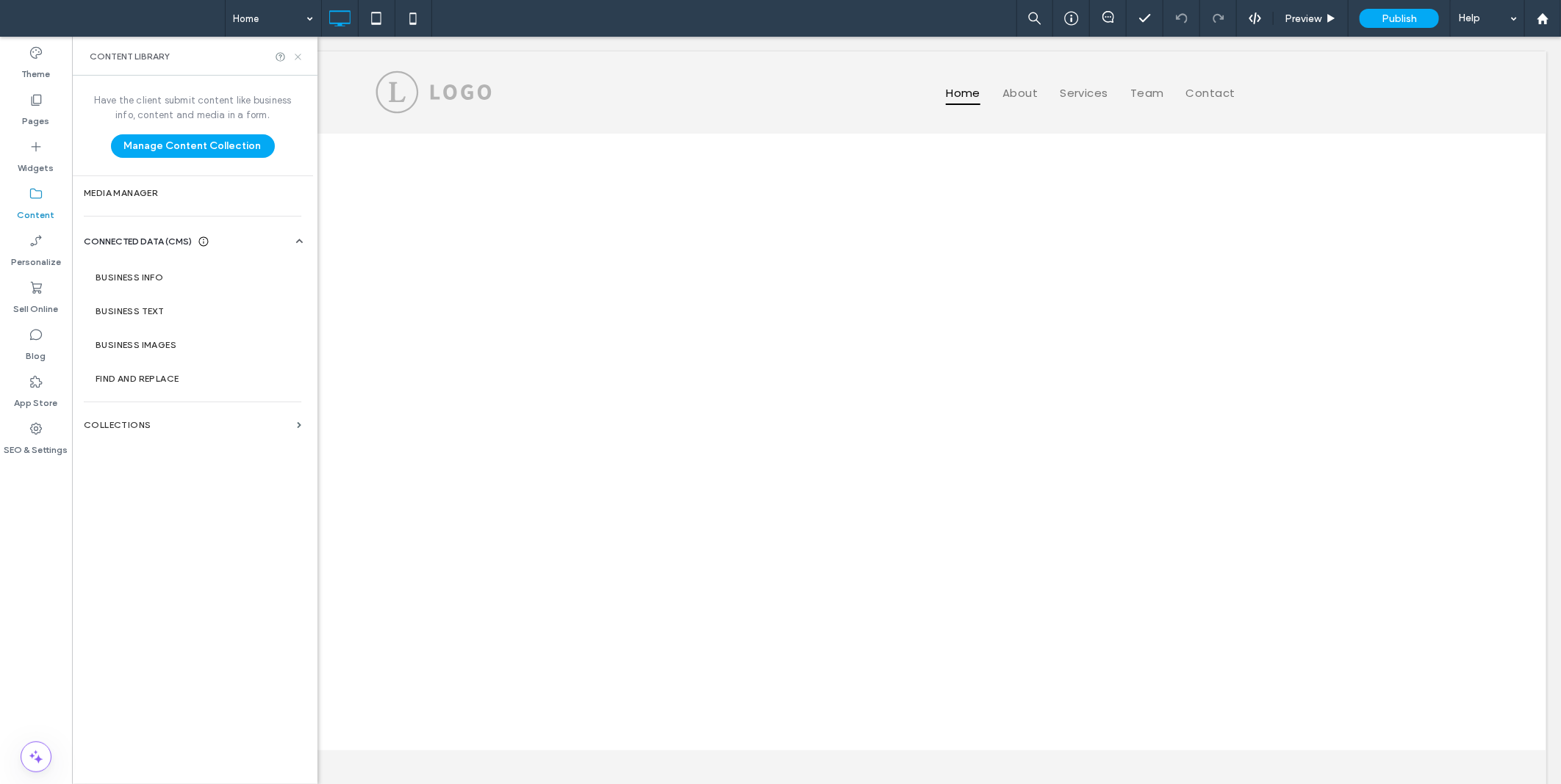
click at [298, 59] on icon at bounding box center [298, 56] width 11 height 11
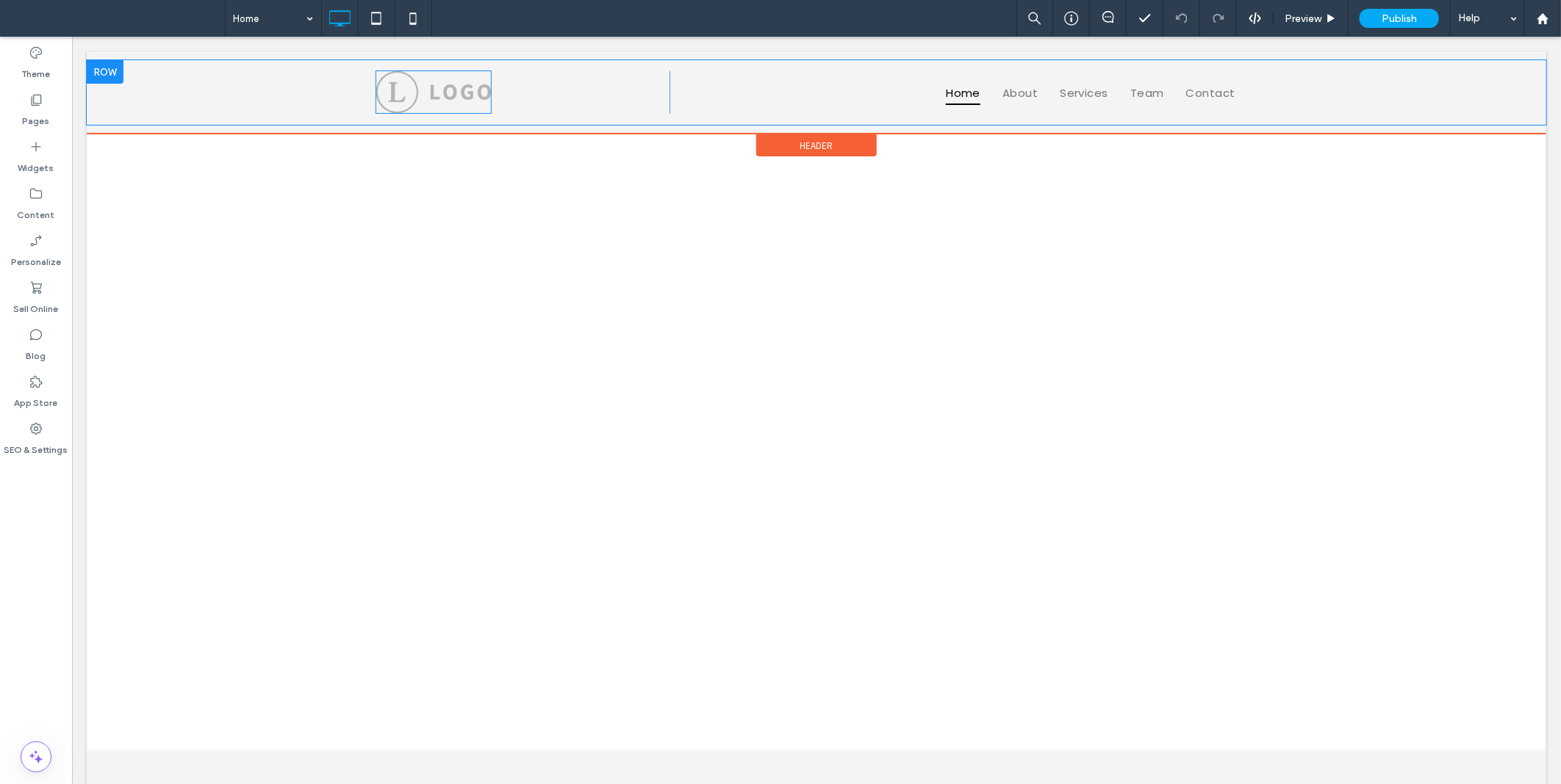
click at [415, 100] on img at bounding box center [433, 91] width 116 height 43
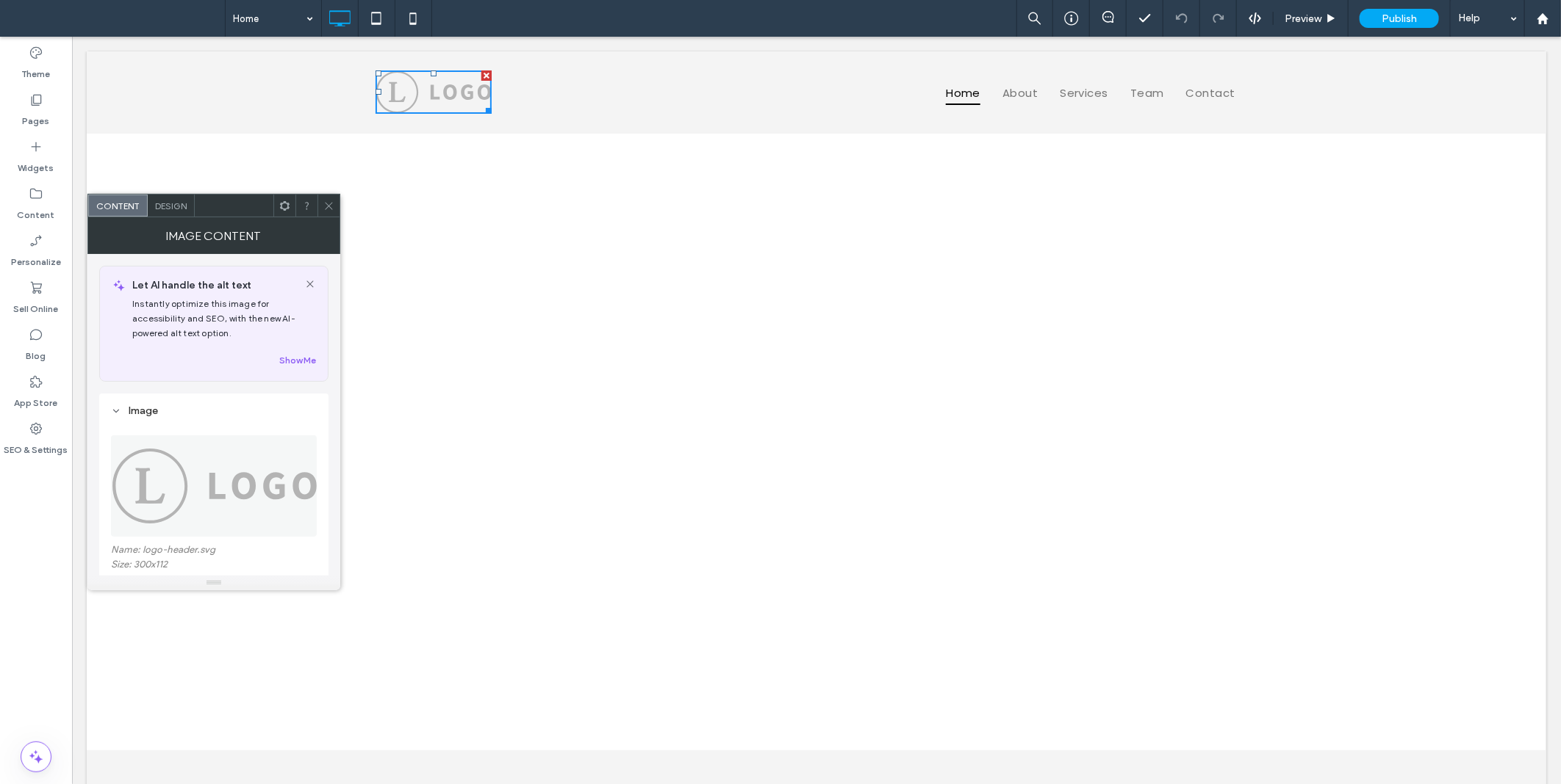
click at [206, 458] on img at bounding box center [215, 485] width 208 height 101
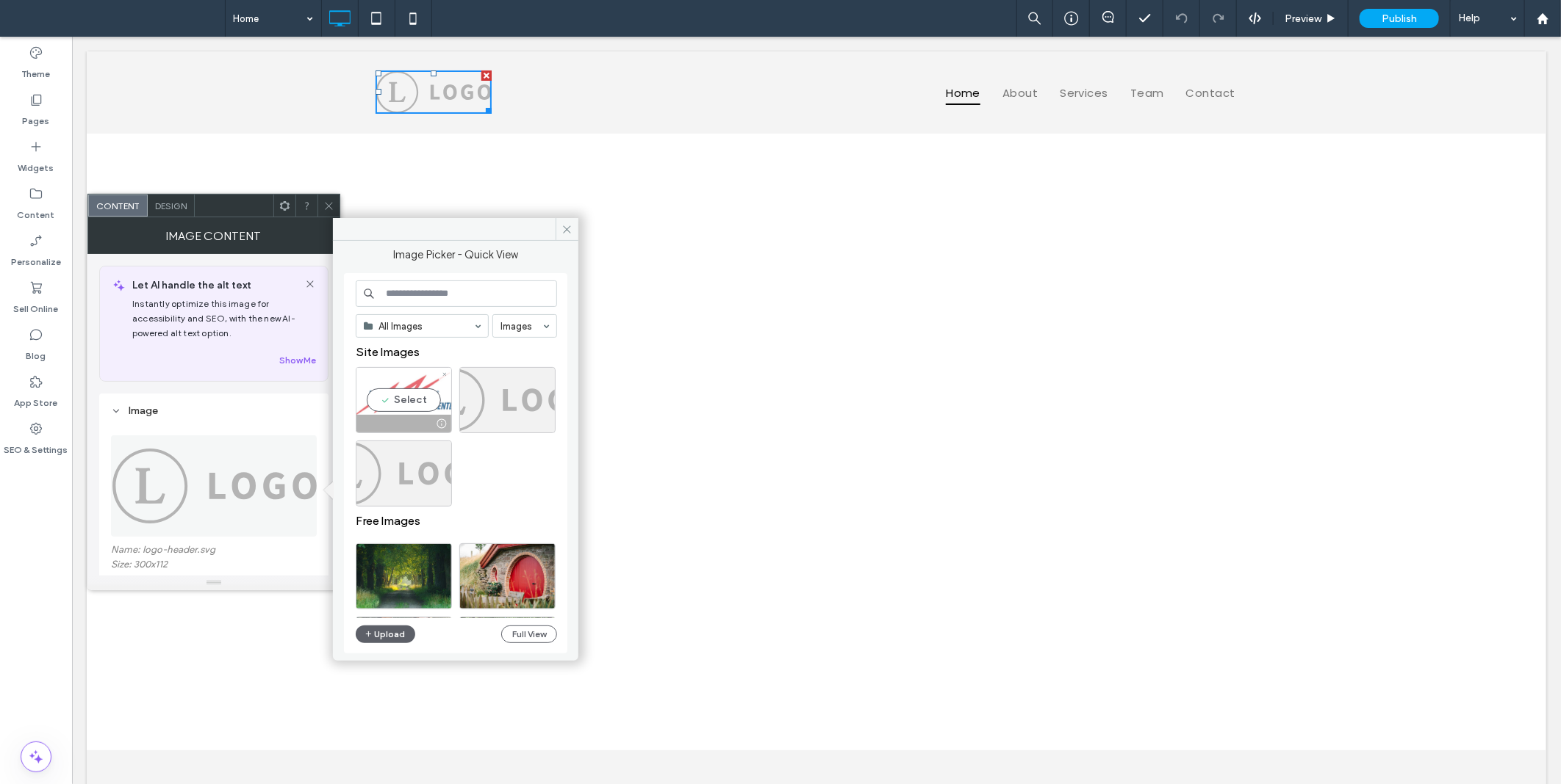
click at [398, 405] on div "Select" at bounding box center [403, 400] width 96 height 66
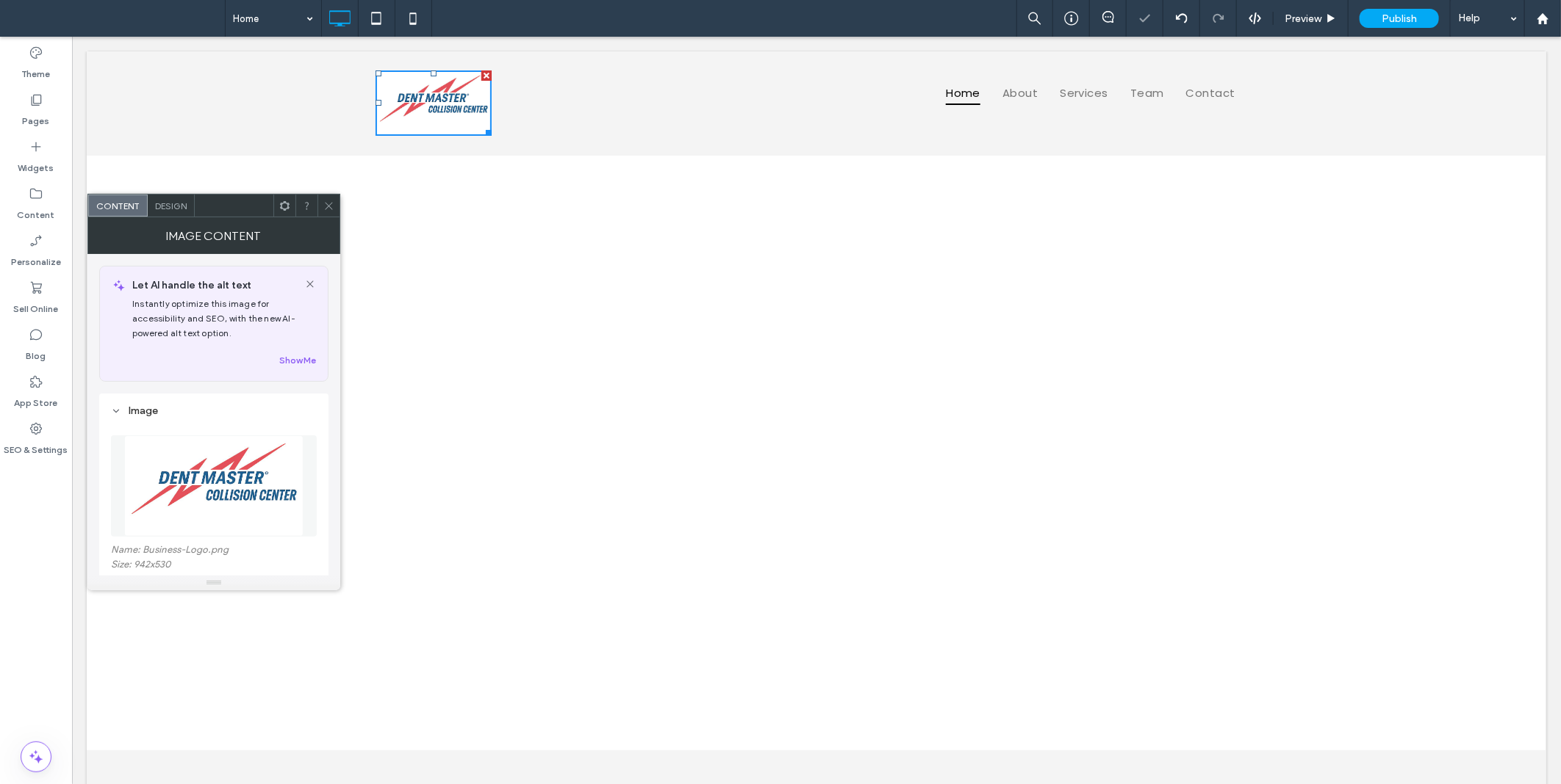
click at [332, 200] on icon at bounding box center [329, 206] width 11 height 11
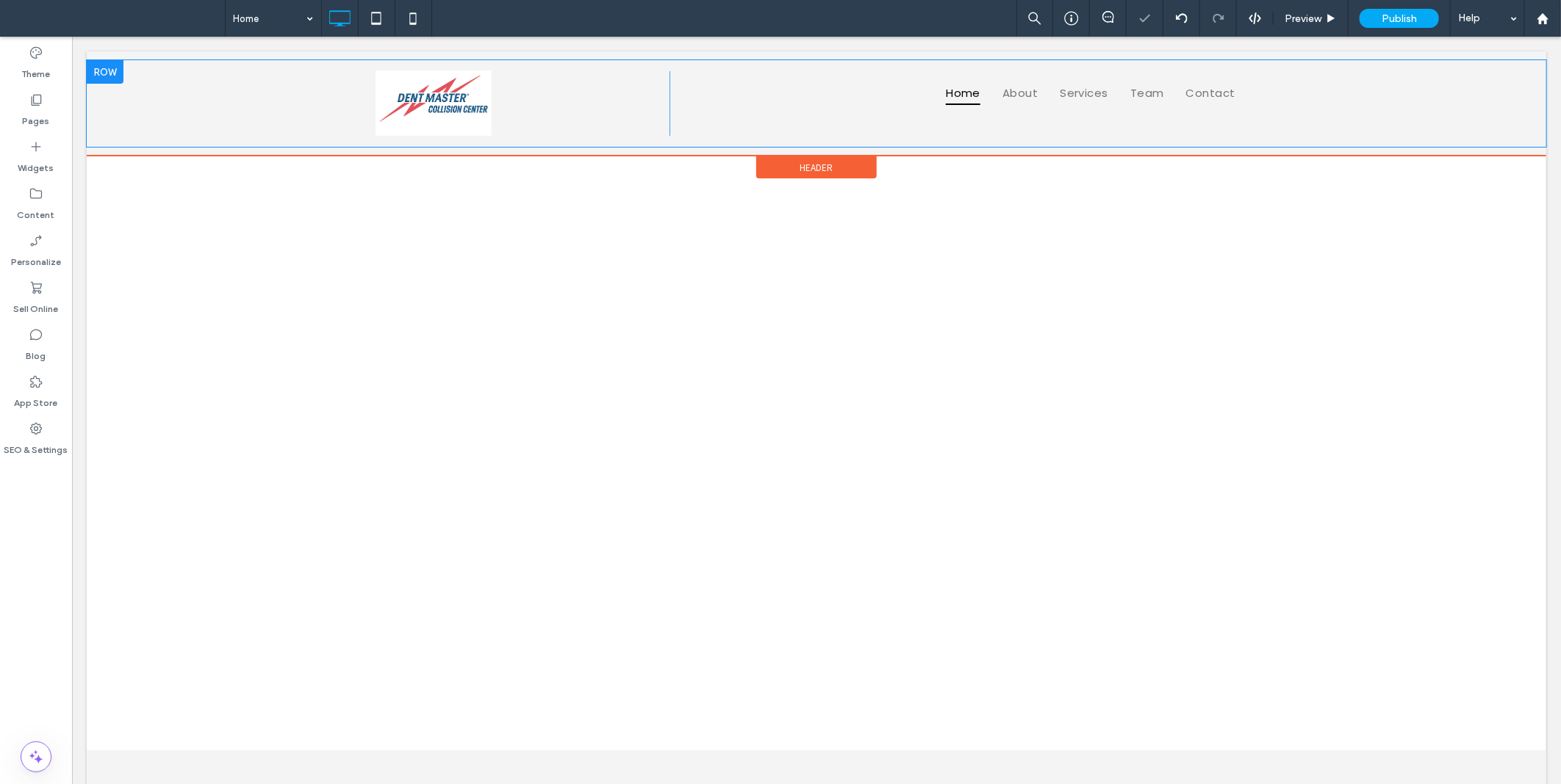
click at [164, 118] on div "Click To Paste Home About Services Team Contact Click To Paste" at bounding box center [815, 103] width 1459 height 87
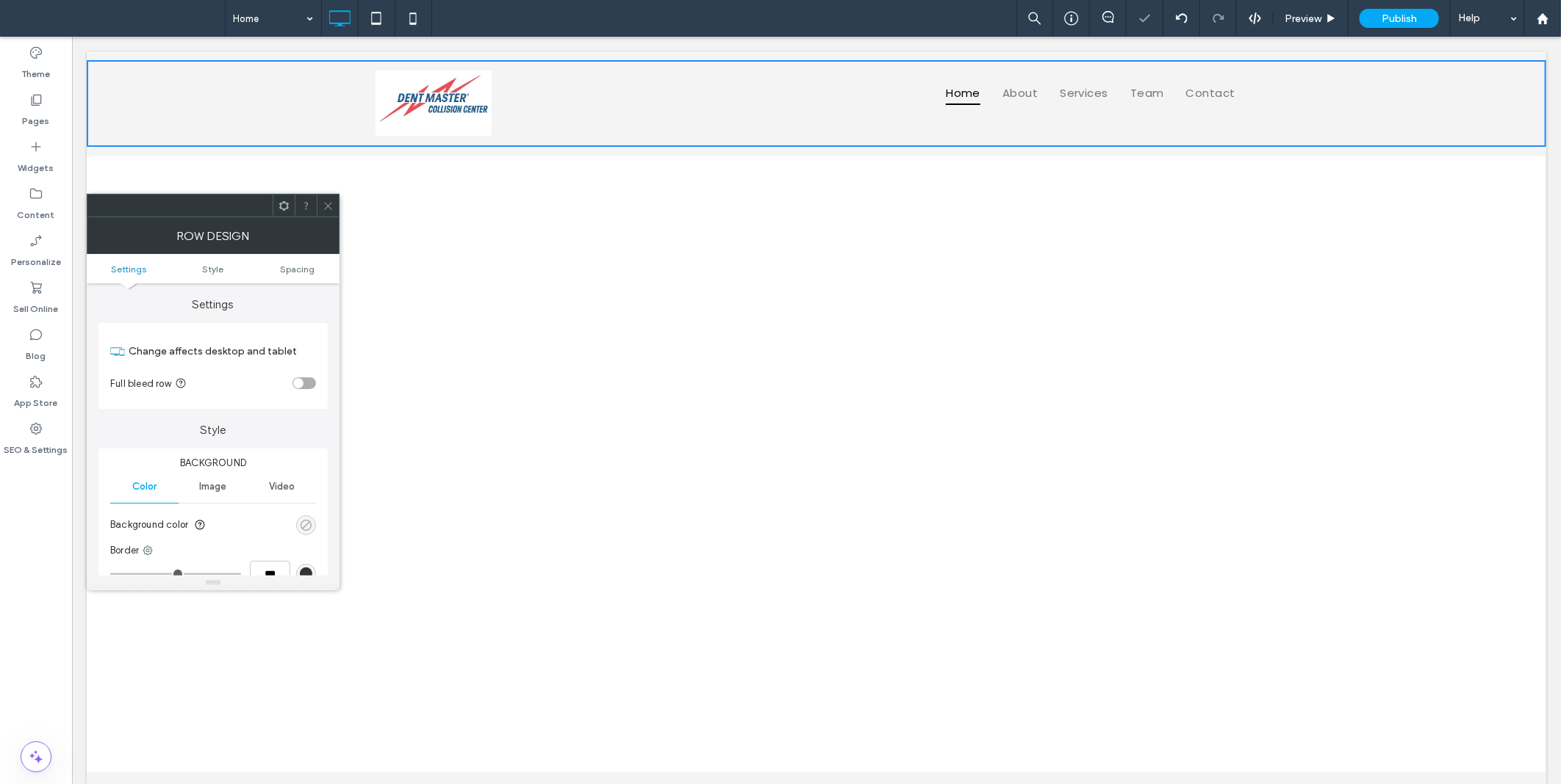
click at [310, 520] on div "rgba(0, 0, 0, 0)" at bounding box center [306, 526] width 12 height 12
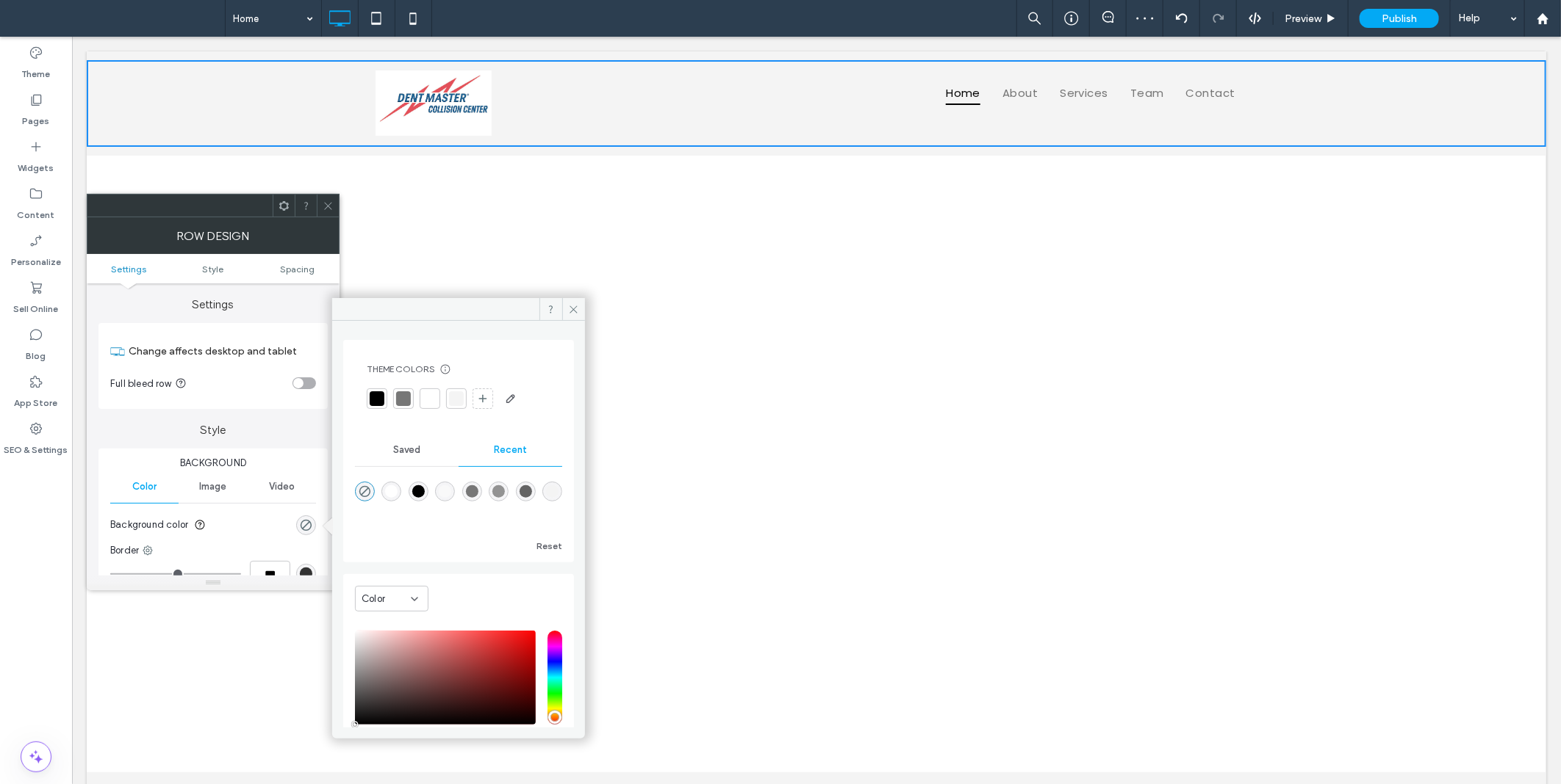
click at [328, 204] on icon at bounding box center [328, 206] width 11 height 11
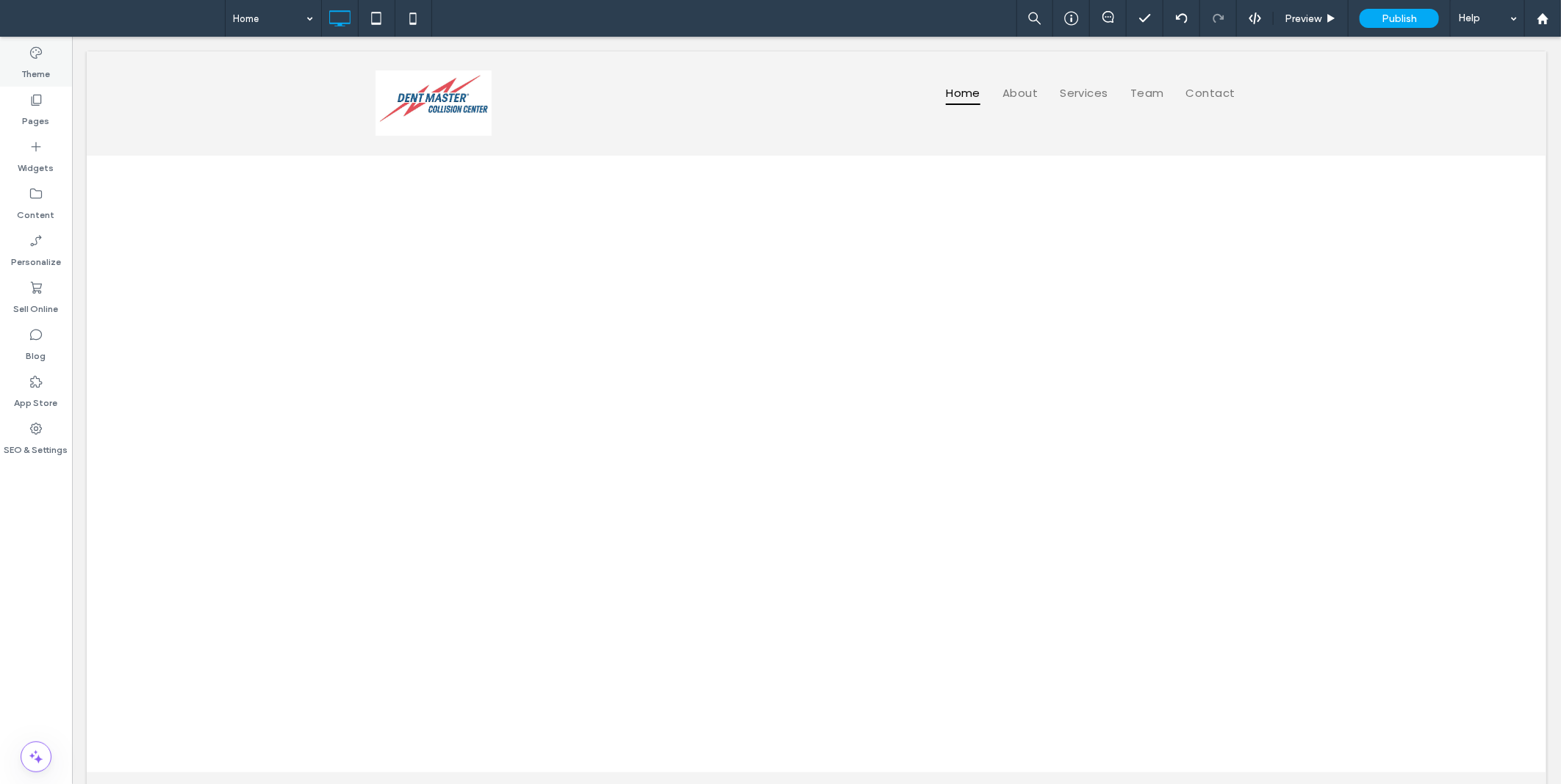
click at [48, 68] on label "Theme" at bounding box center [36, 70] width 29 height 20
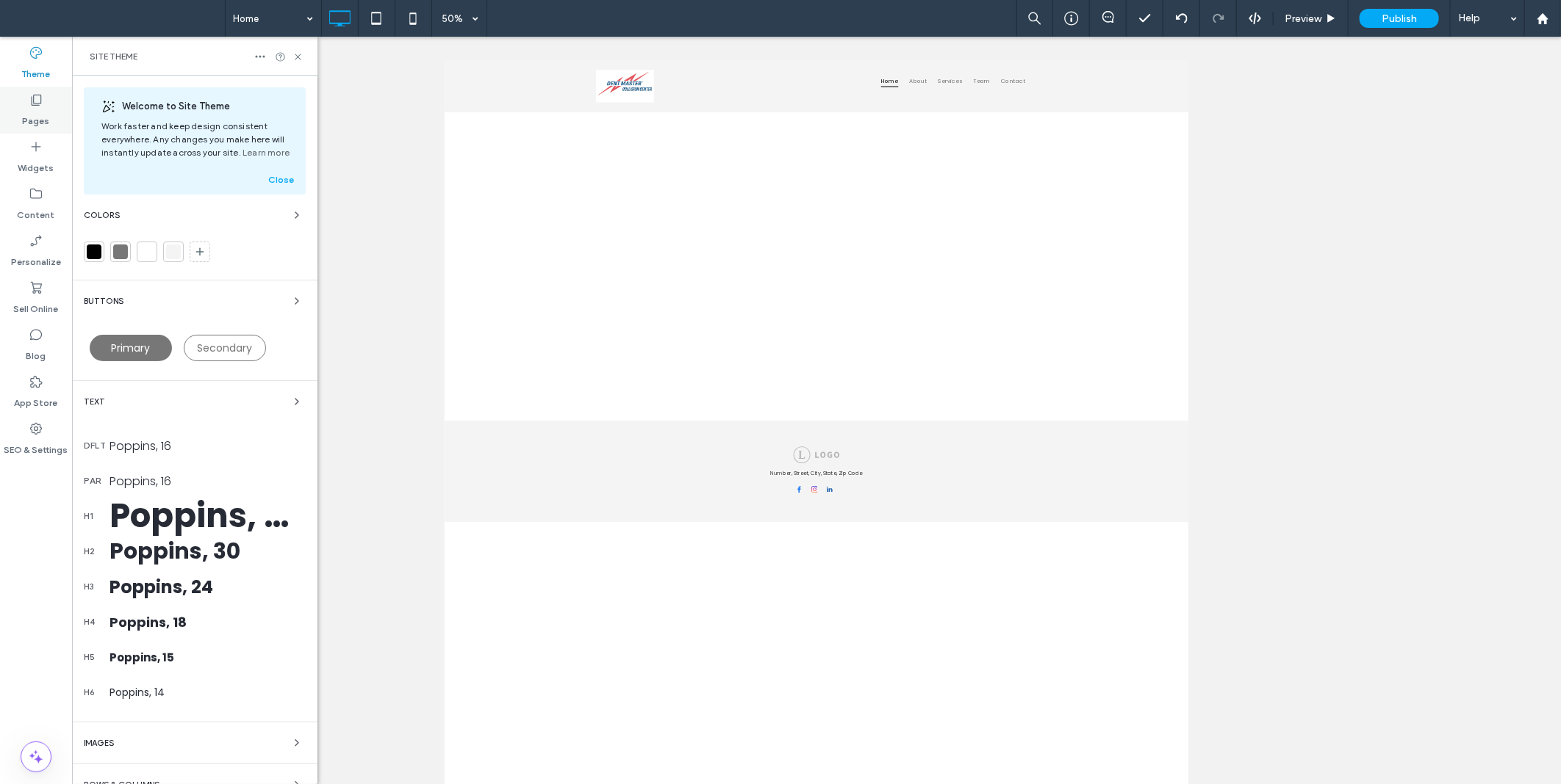
click at [33, 111] on label "Pages" at bounding box center [36, 117] width 27 height 20
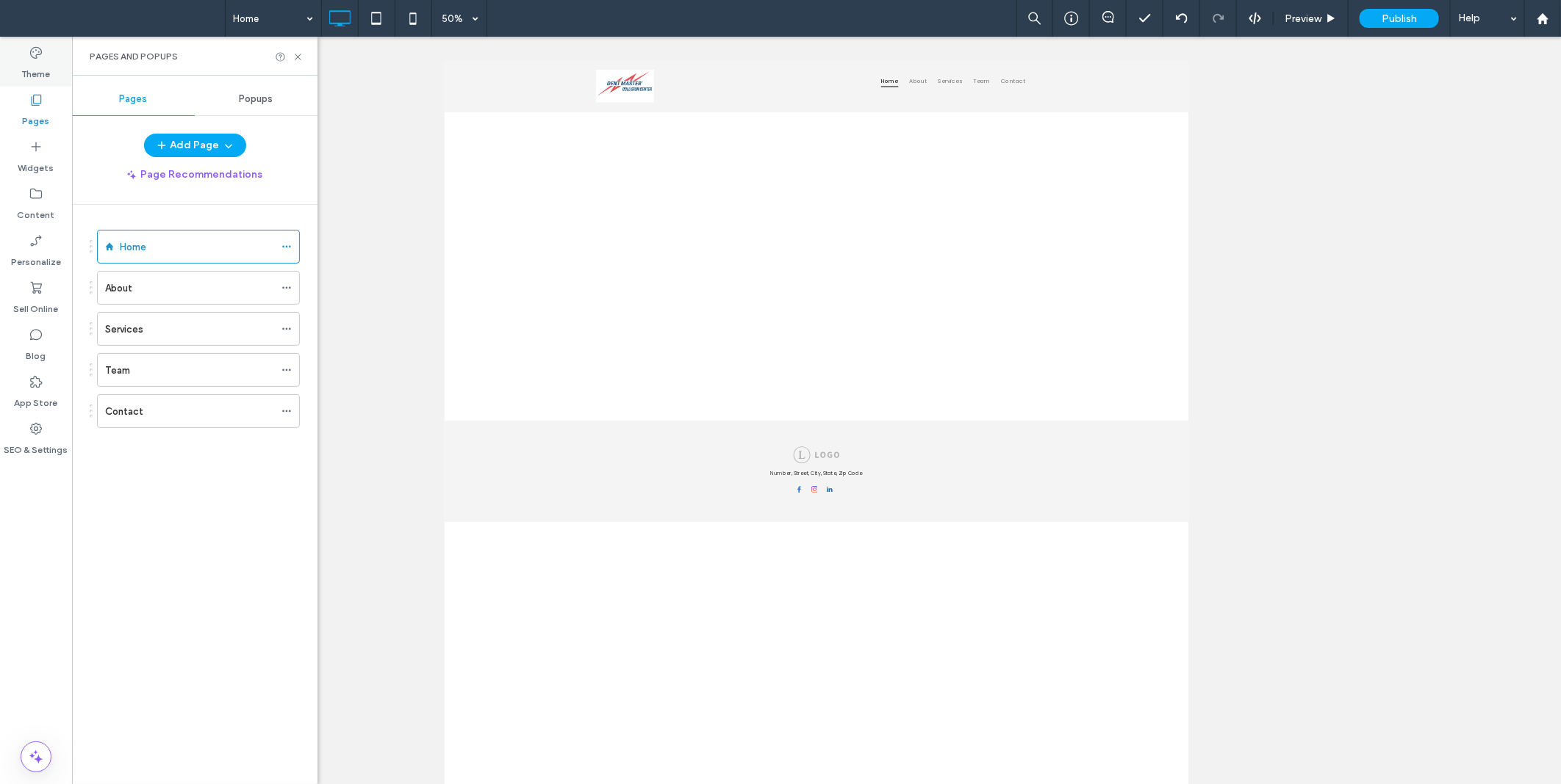
click at [55, 67] on div "Theme" at bounding box center [36, 62] width 72 height 47
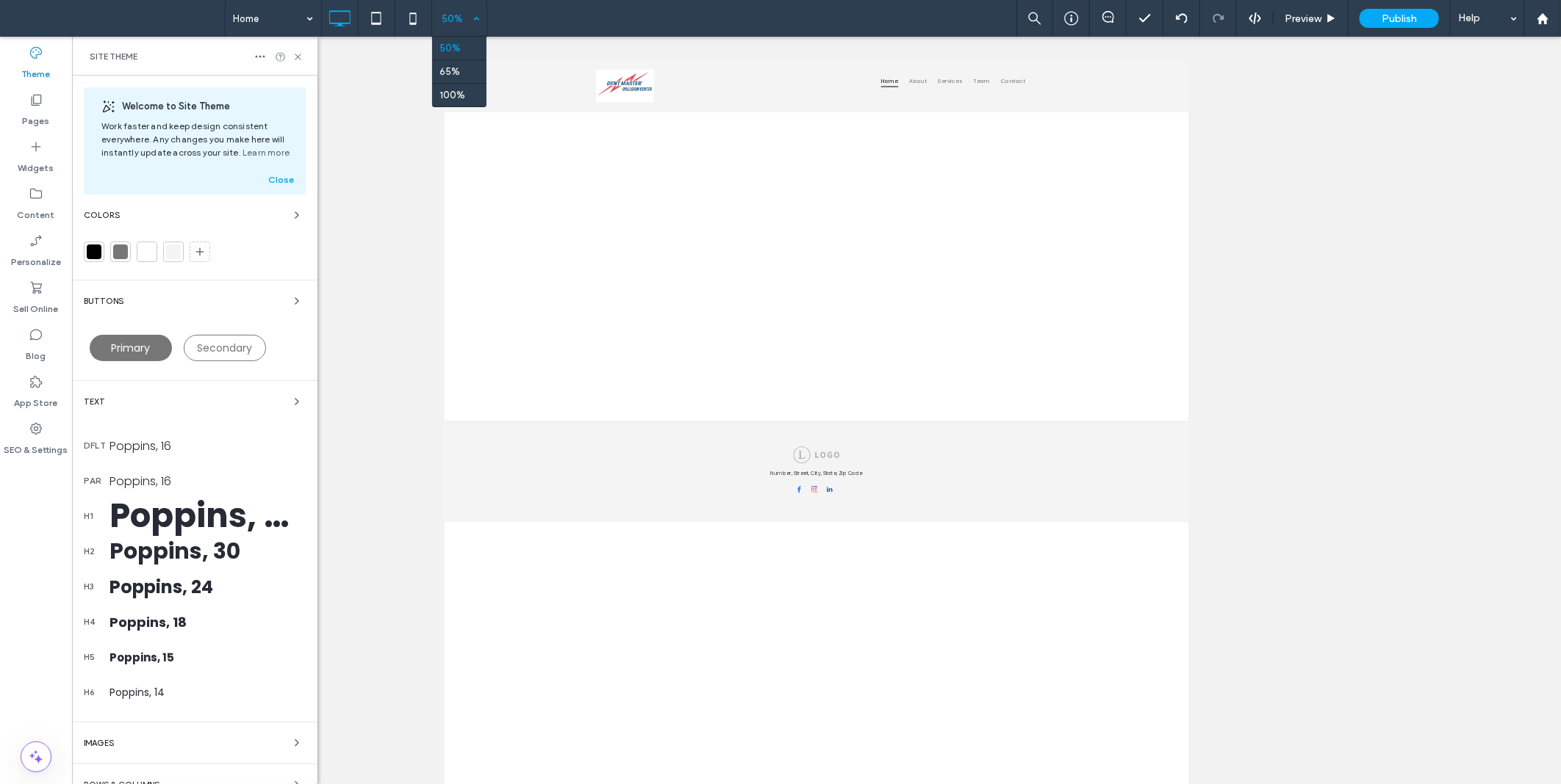
click at [443, 15] on div "50%" at bounding box center [452, 18] width 41 height 37
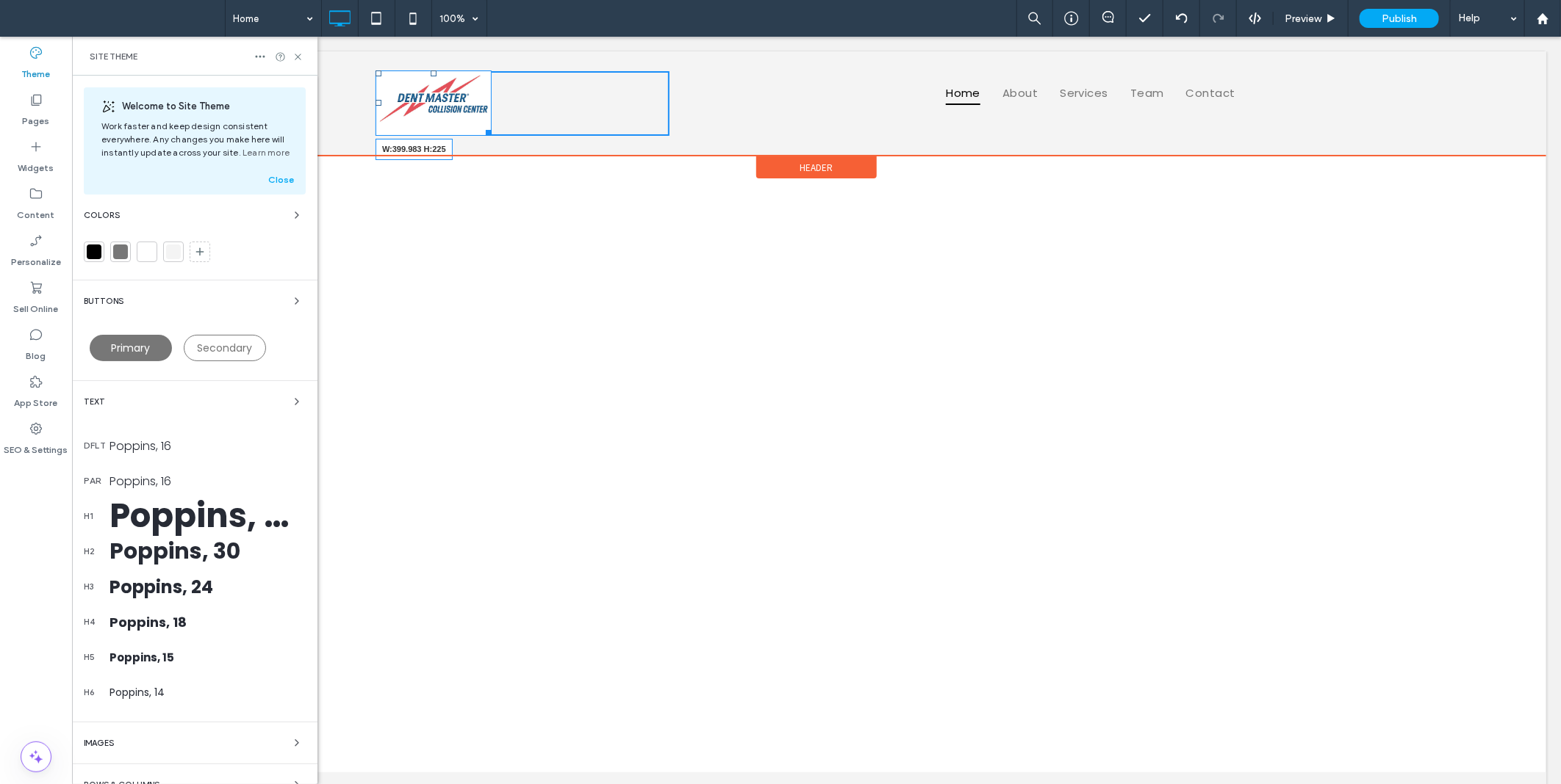
drag, startPoint x: 477, startPoint y: 129, endPoint x: 684, endPoint y: 231, distance: 230.8
click at [684, 135] on div "W:399.983 H:225 Click To Paste Home About Services Team Contact Click To Paste" at bounding box center [815, 103] width 882 height 65
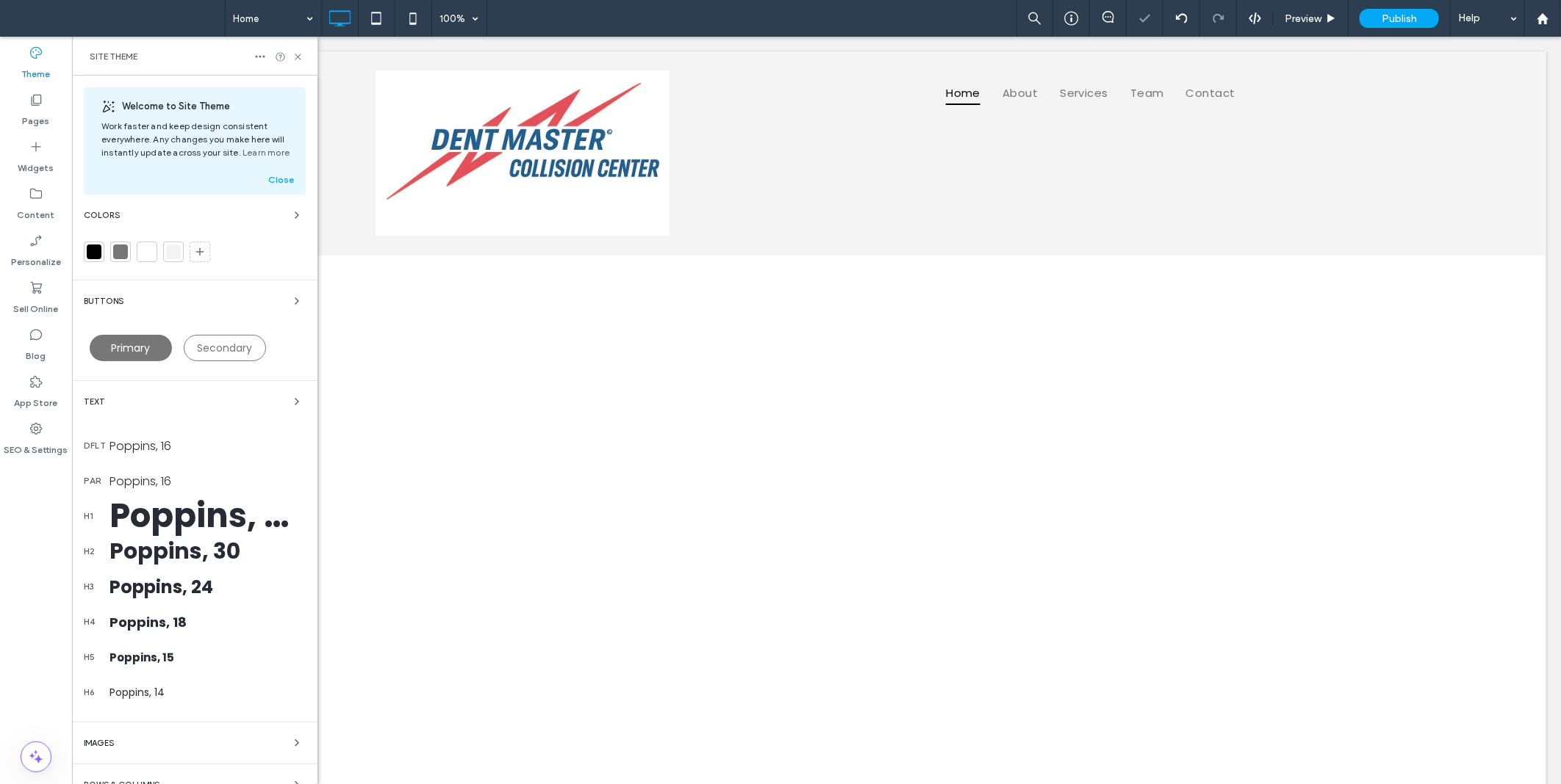
click at [87, 248] on div at bounding box center [94, 251] width 15 height 15
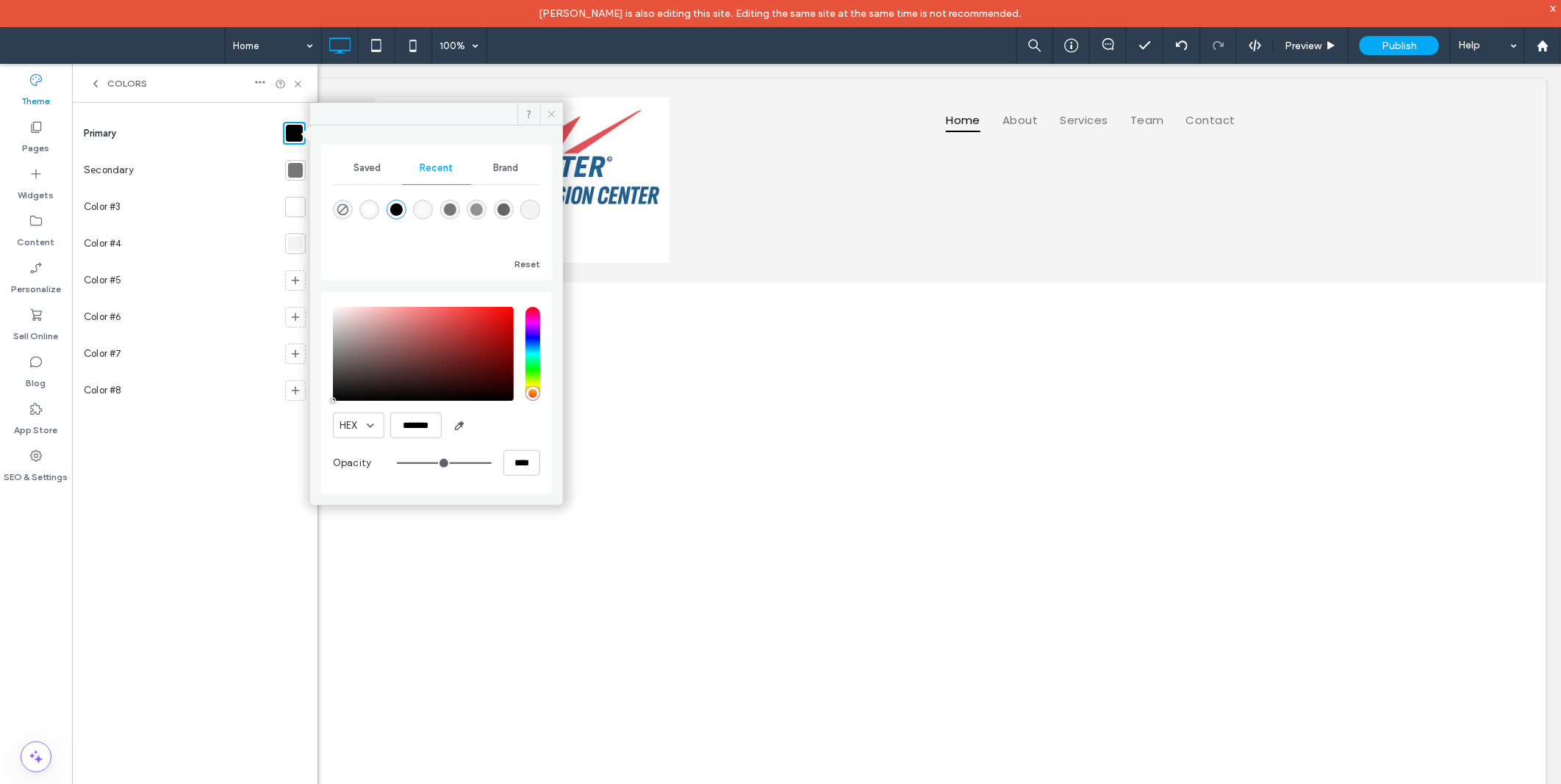
drag, startPoint x: 549, startPoint y: 113, endPoint x: 874, endPoint y: 96, distance: 325.4
click at [549, 113] on icon at bounding box center [551, 114] width 11 height 11
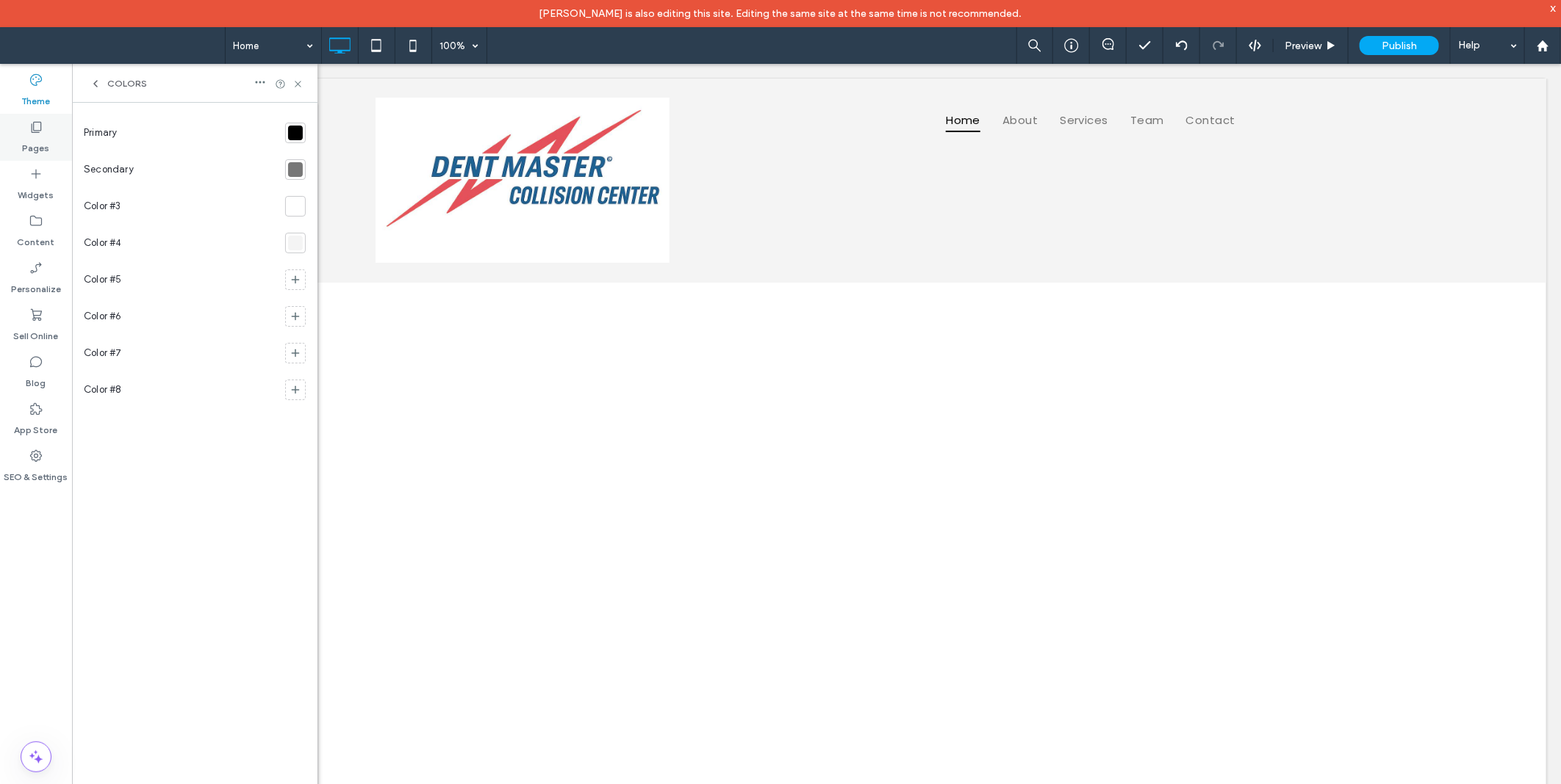
click at [26, 137] on label "Pages" at bounding box center [36, 144] width 27 height 20
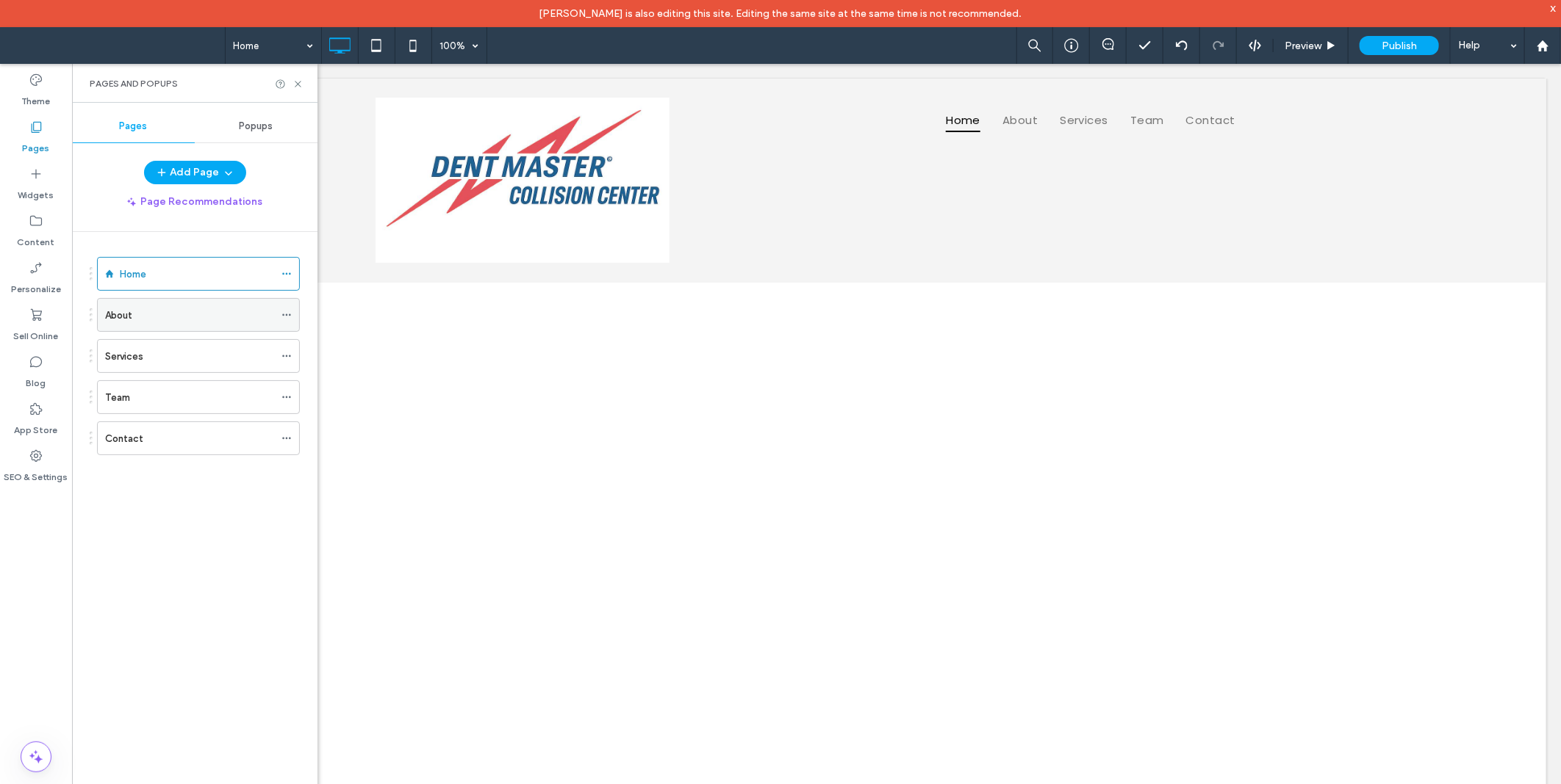
click at [291, 316] on icon at bounding box center [287, 316] width 11 height 11
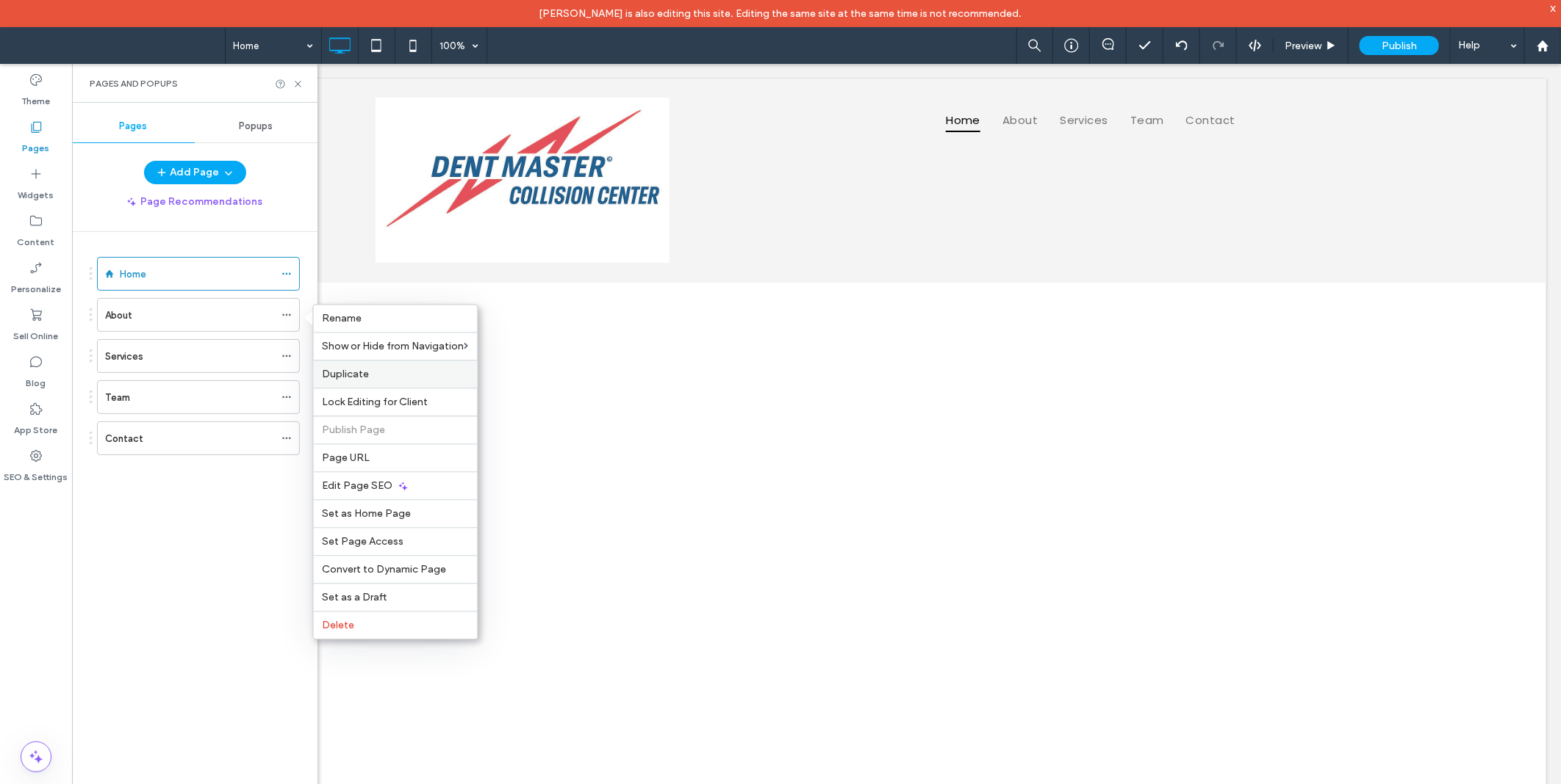
click at [358, 364] on div "Duplicate" at bounding box center [396, 374] width 164 height 28
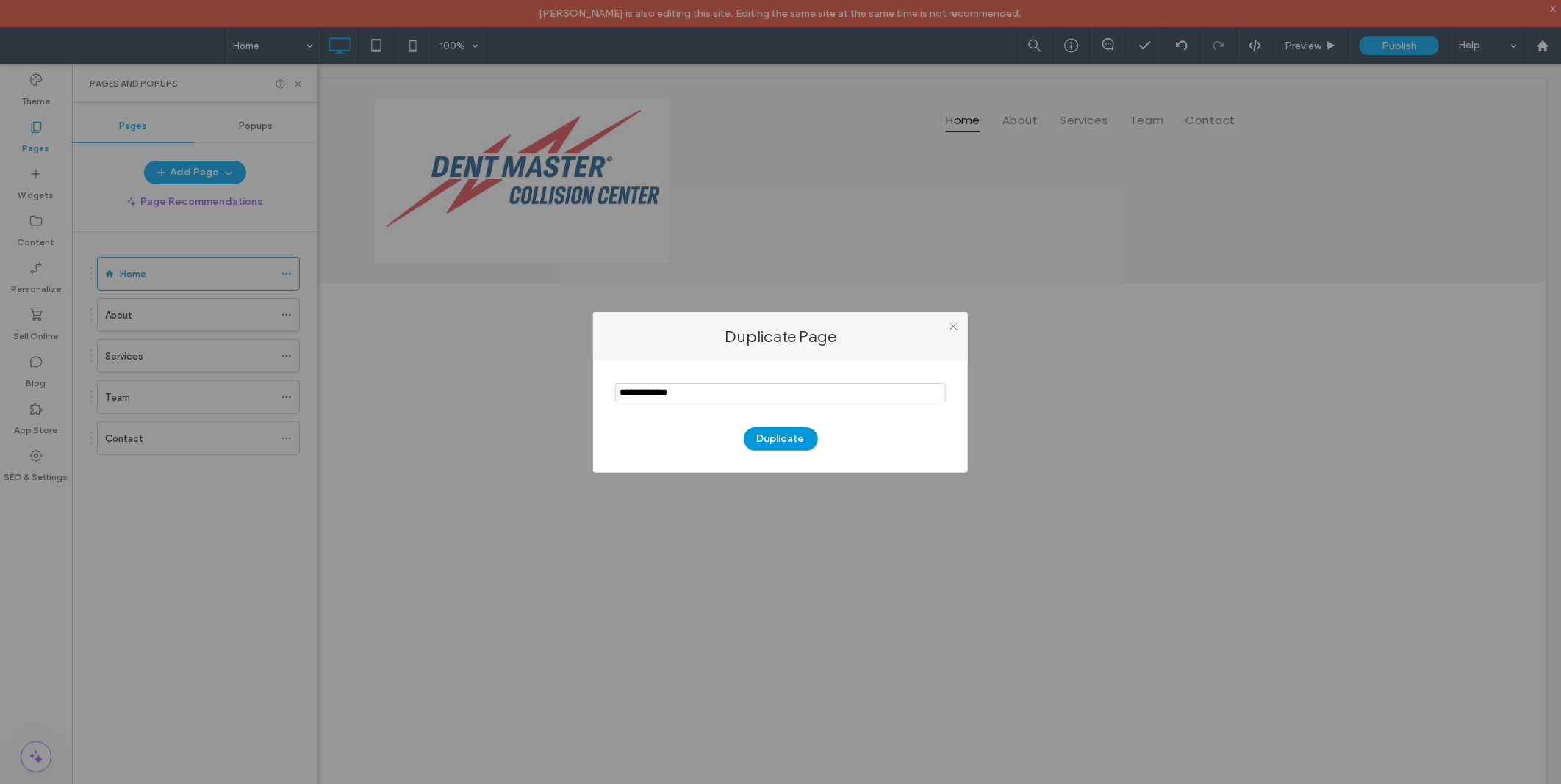
type input "**********"
click at [776, 438] on button "Duplicate" at bounding box center [781, 439] width 74 height 24
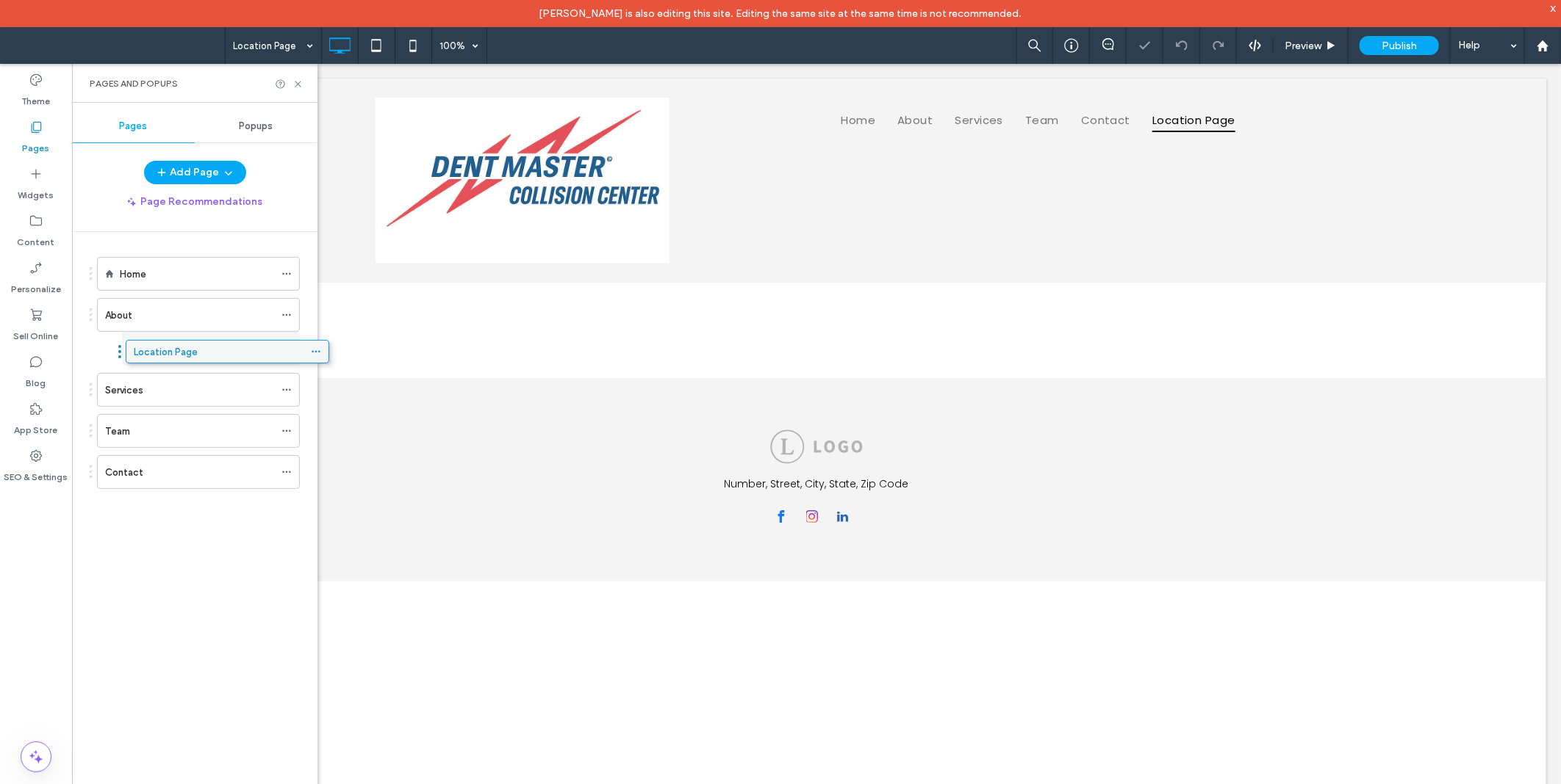
drag, startPoint x: 150, startPoint y: 485, endPoint x: 188, endPoint y: 362, distance: 128.7
click at [285, 431] on icon at bounding box center [287, 432] width 11 height 11
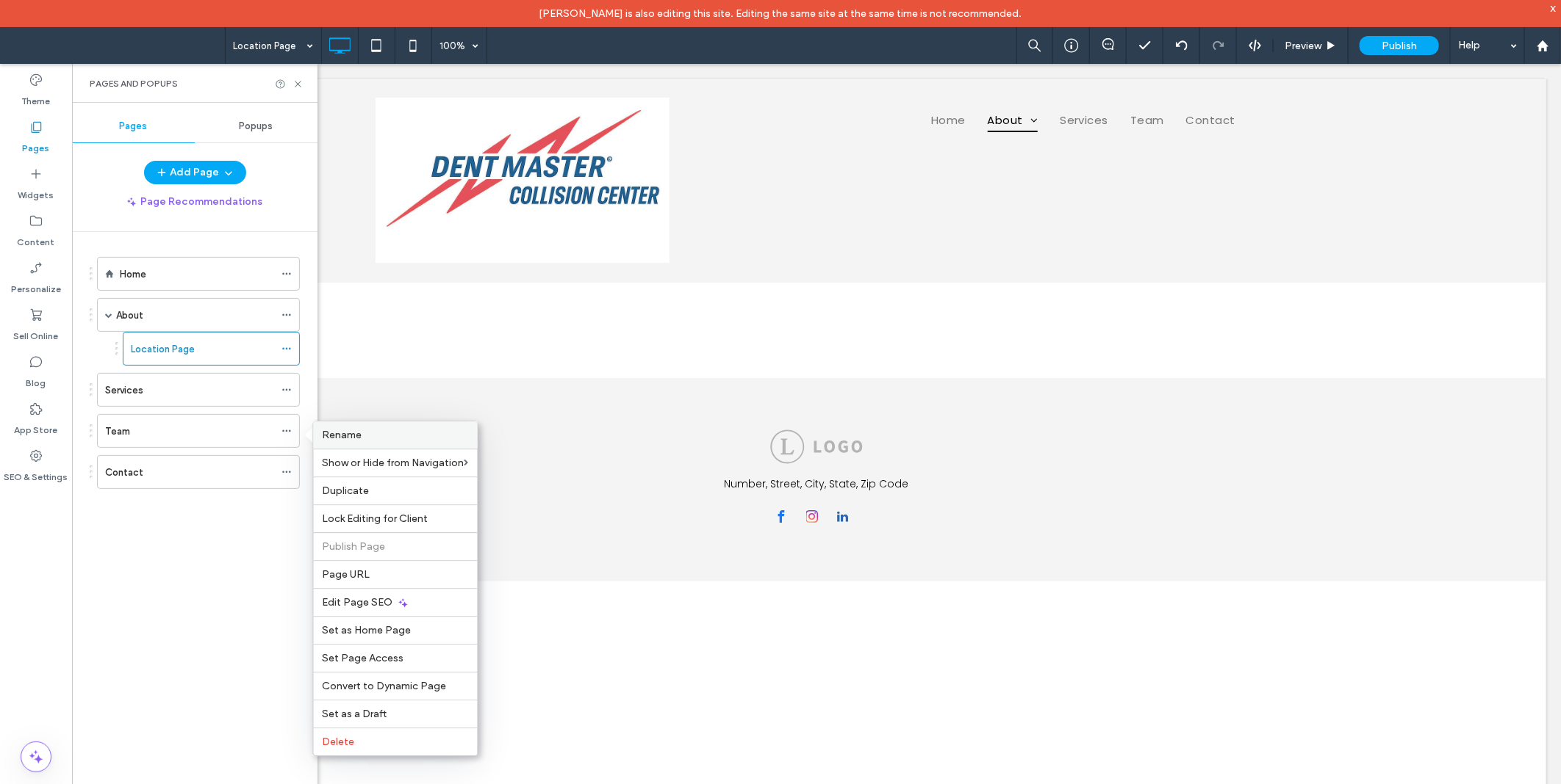
click at [390, 437] on label "Rename" at bounding box center [396, 435] width 146 height 12
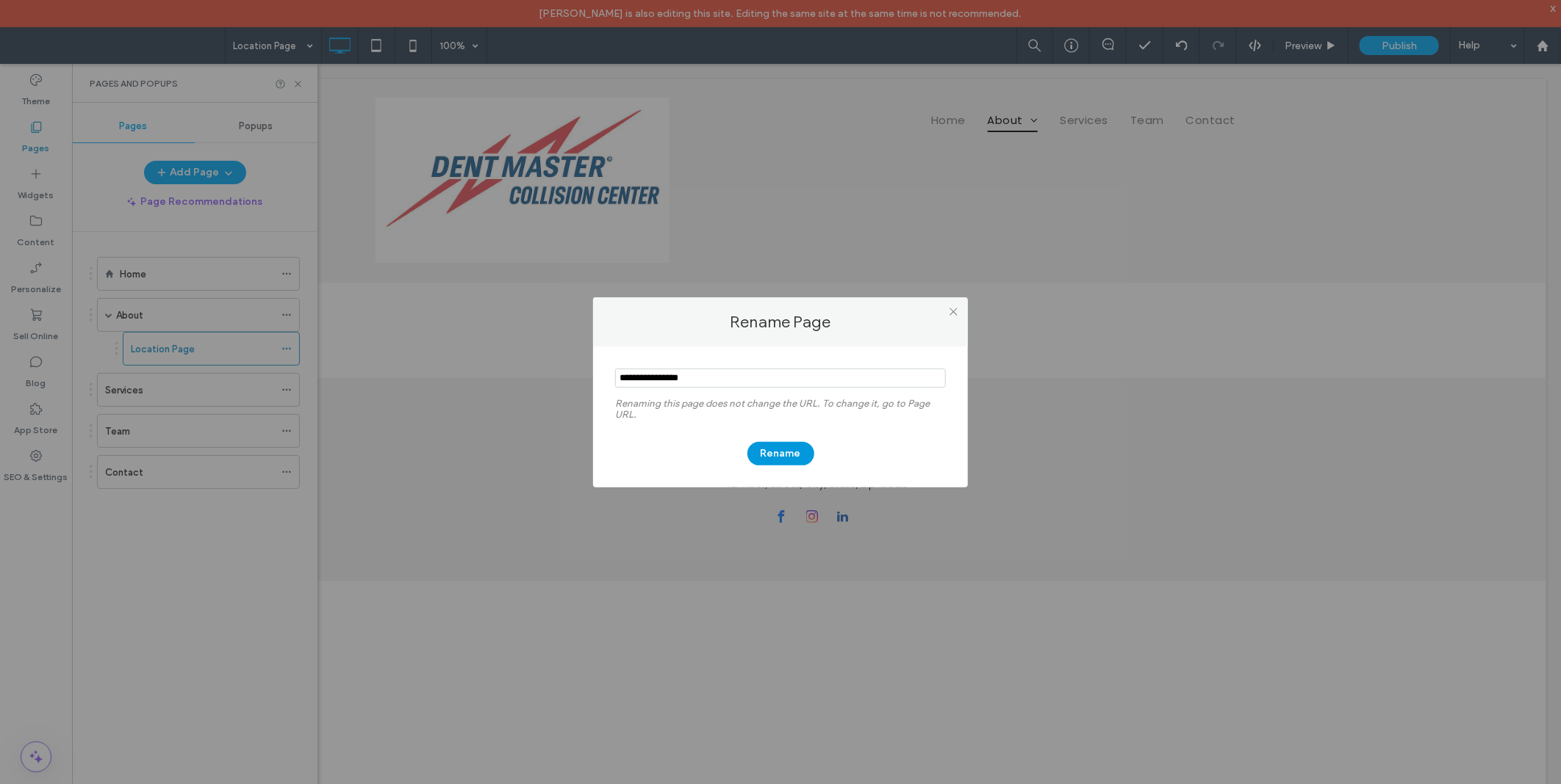
type input "**********"
click at [784, 446] on button "Rename" at bounding box center [781, 454] width 67 height 24
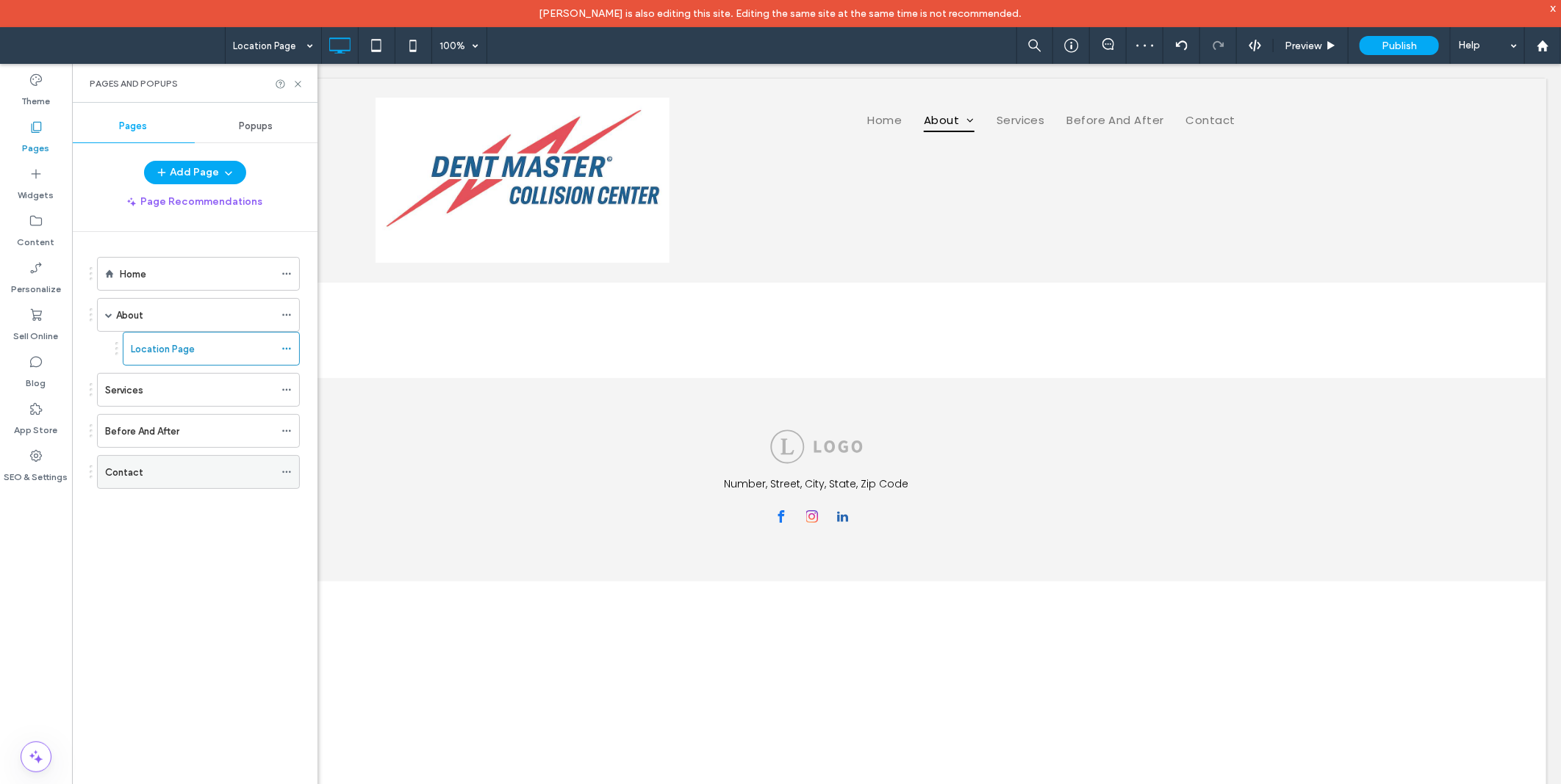
click at [288, 477] on icon at bounding box center [287, 472] width 11 height 11
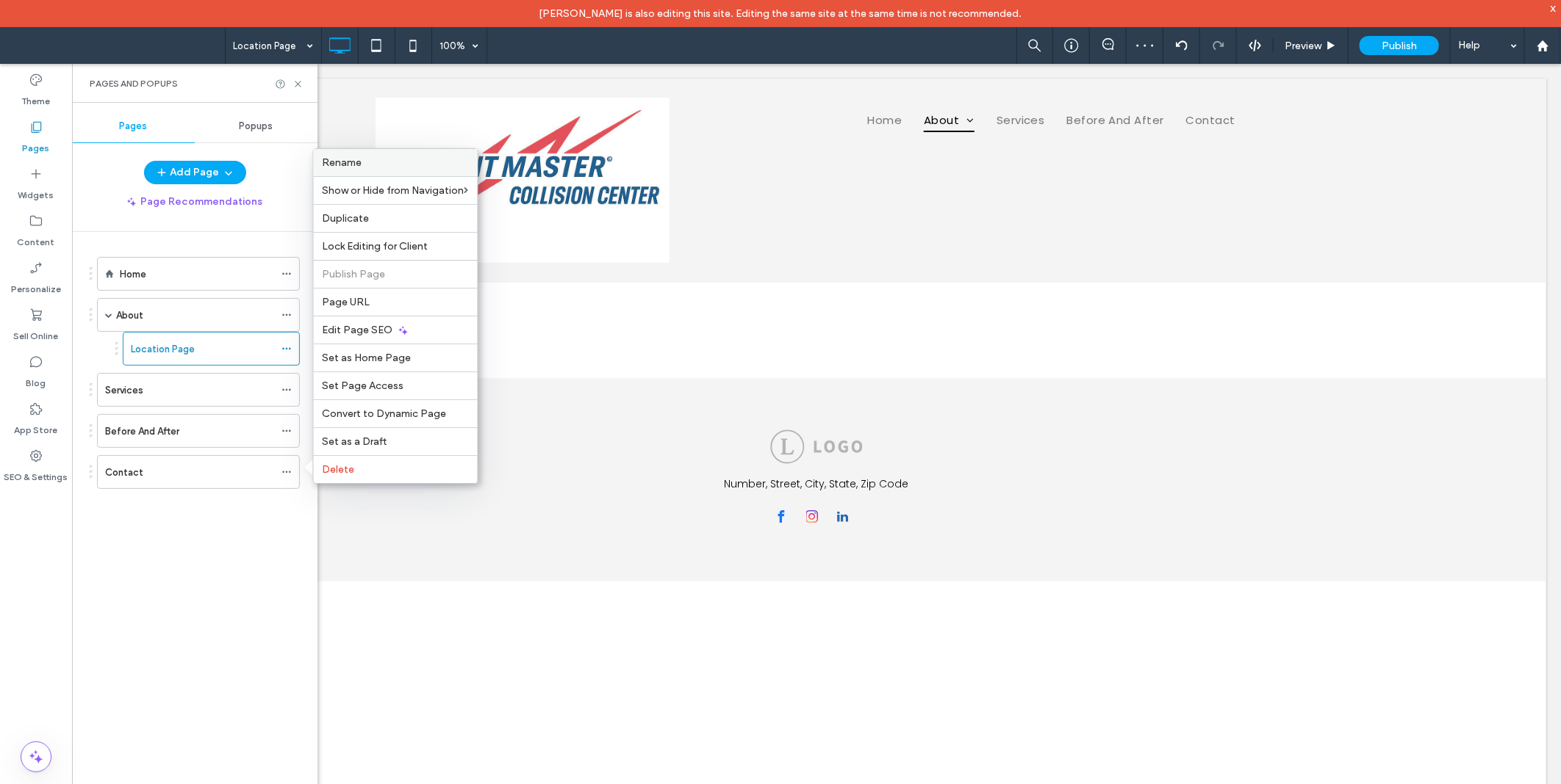
click at [337, 157] on div "Rename" at bounding box center [396, 163] width 164 height 27
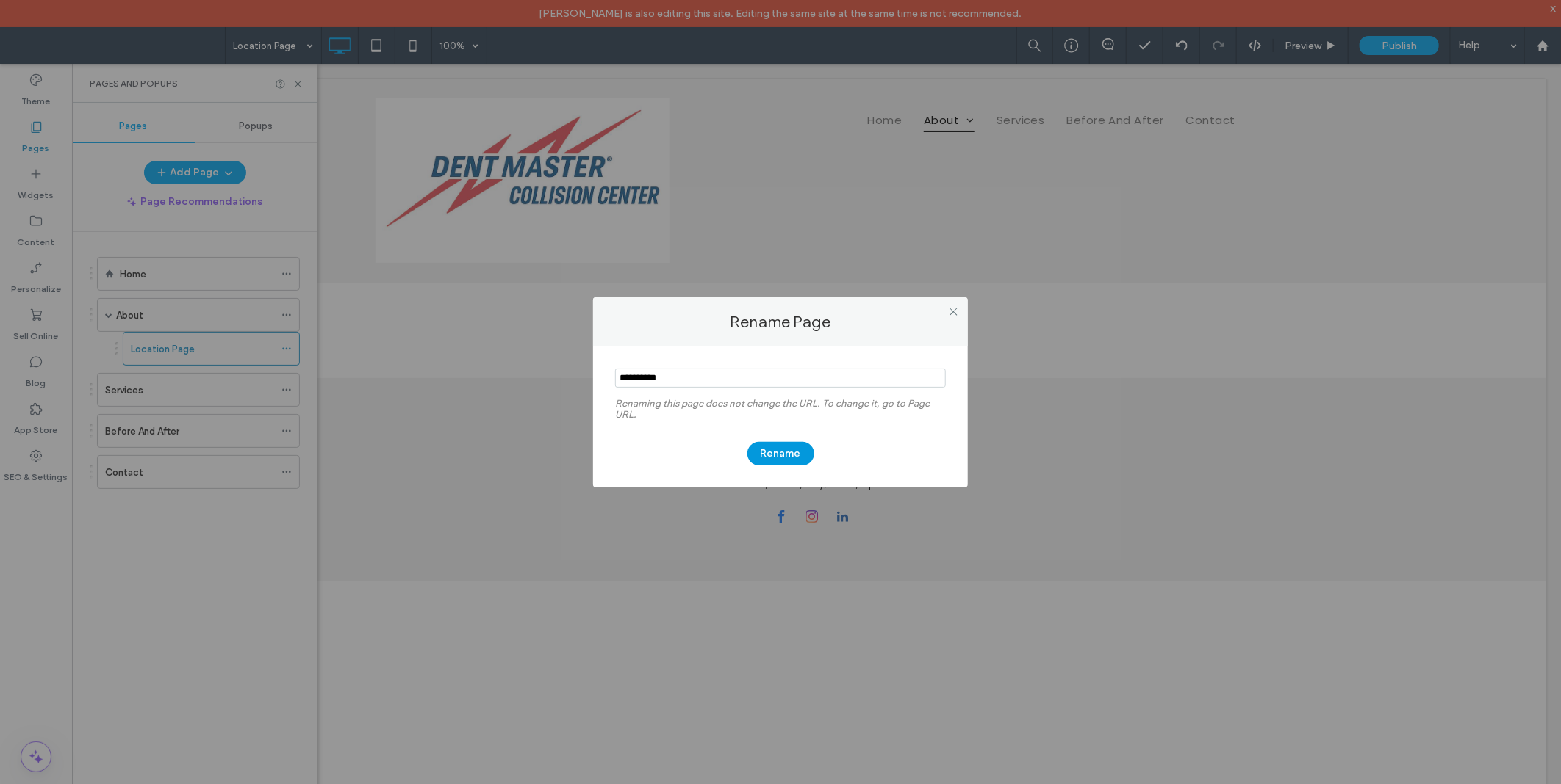
type input "**********"
click at [789, 453] on button "Rename" at bounding box center [781, 454] width 67 height 24
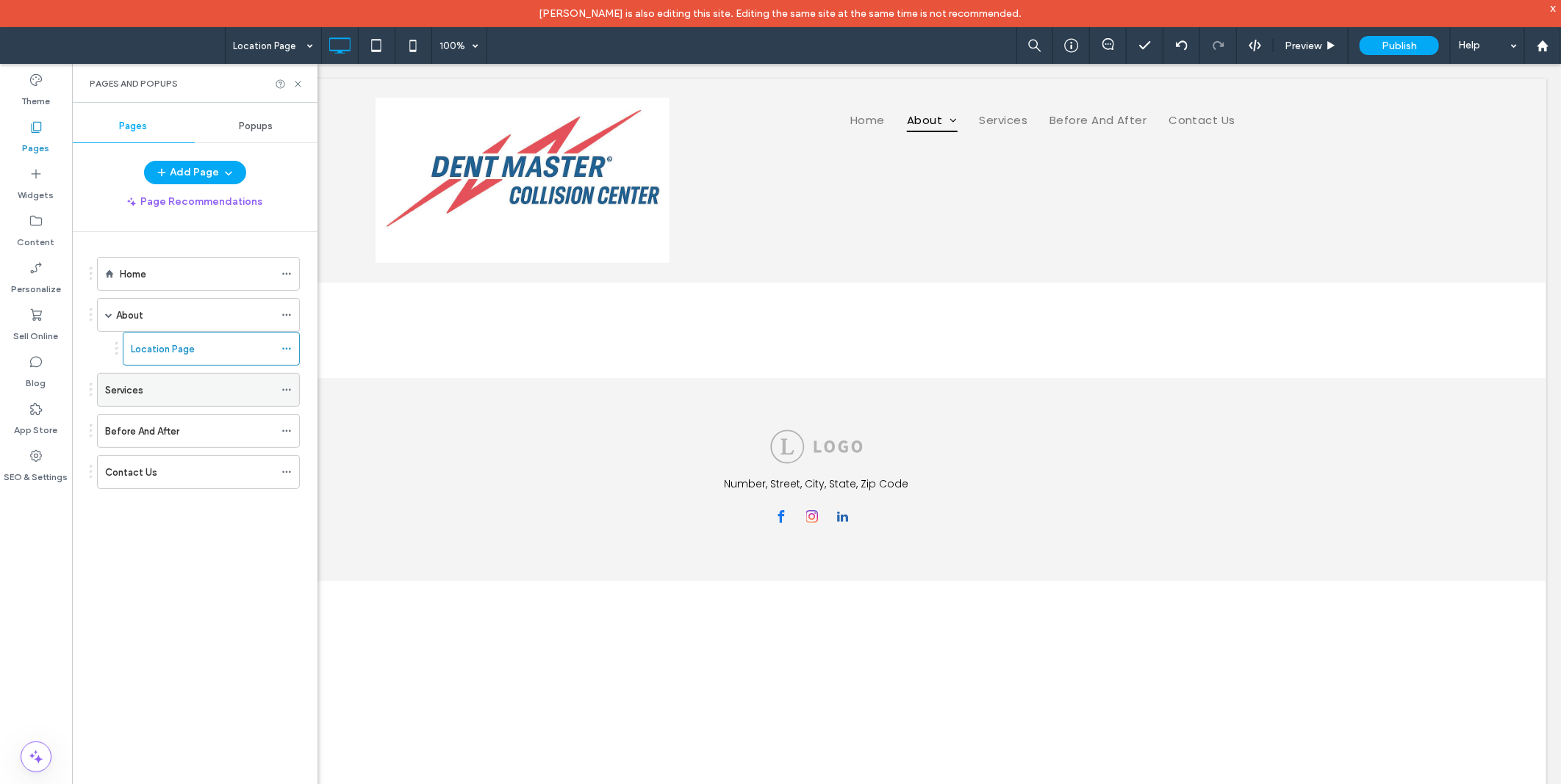
click at [287, 393] on icon at bounding box center [287, 390] width 11 height 11
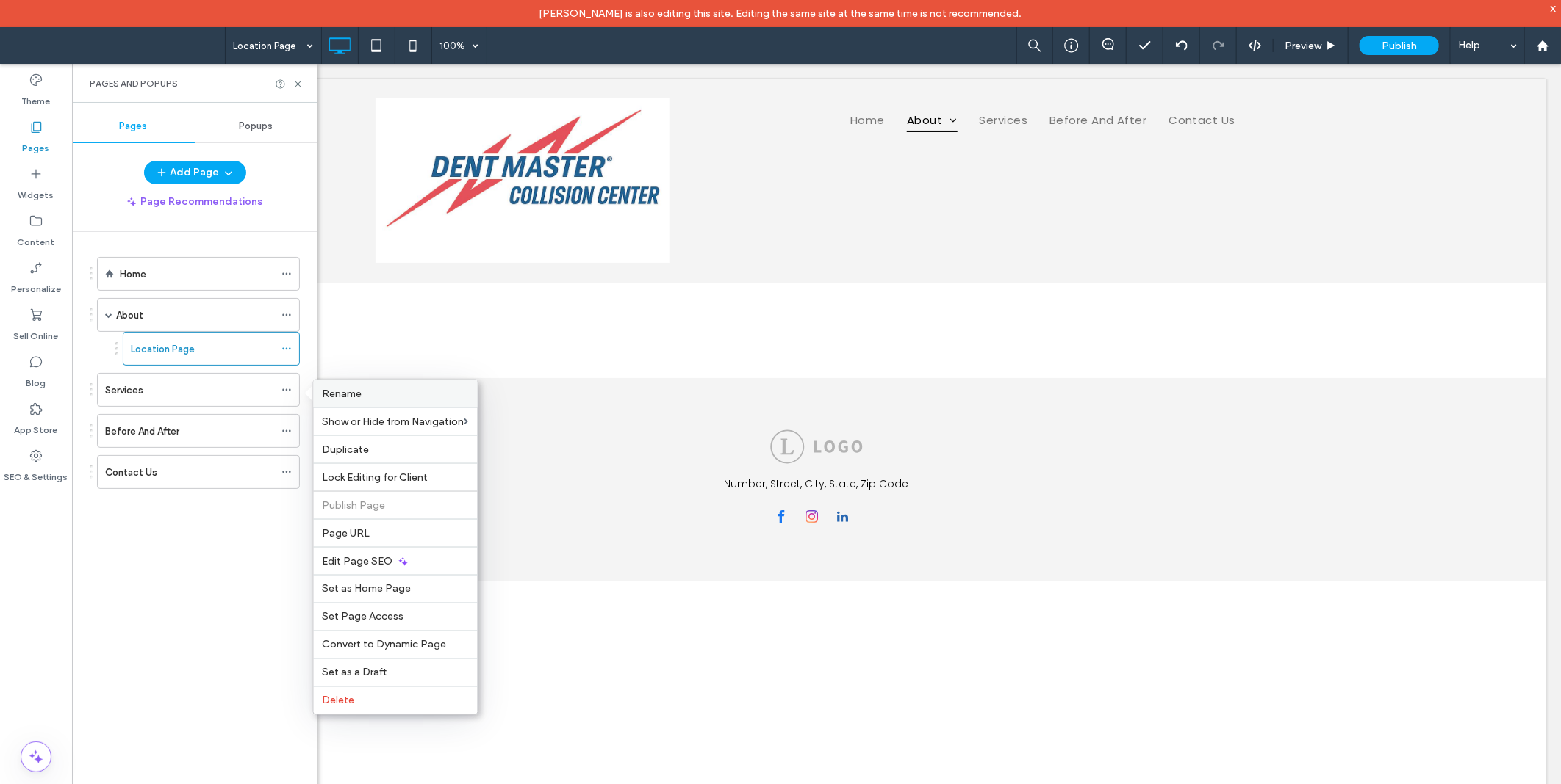
click at [370, 394] on label "Rename" at bounding box center [396, 394] width 146 height 12
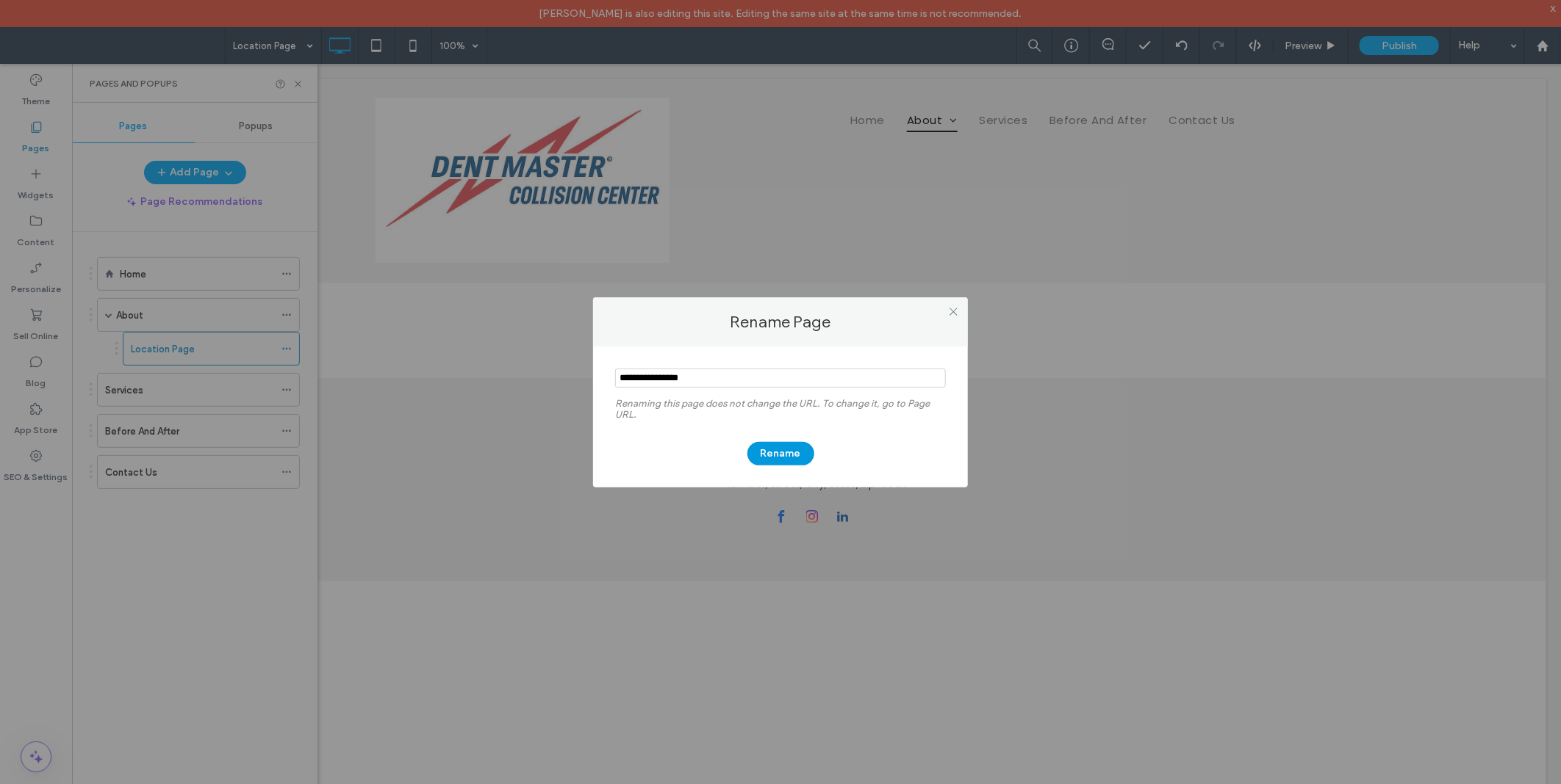
type input "**********"
click at [766, 448] on button "Rename" at bounding box center [781, 454] width 67 height 24
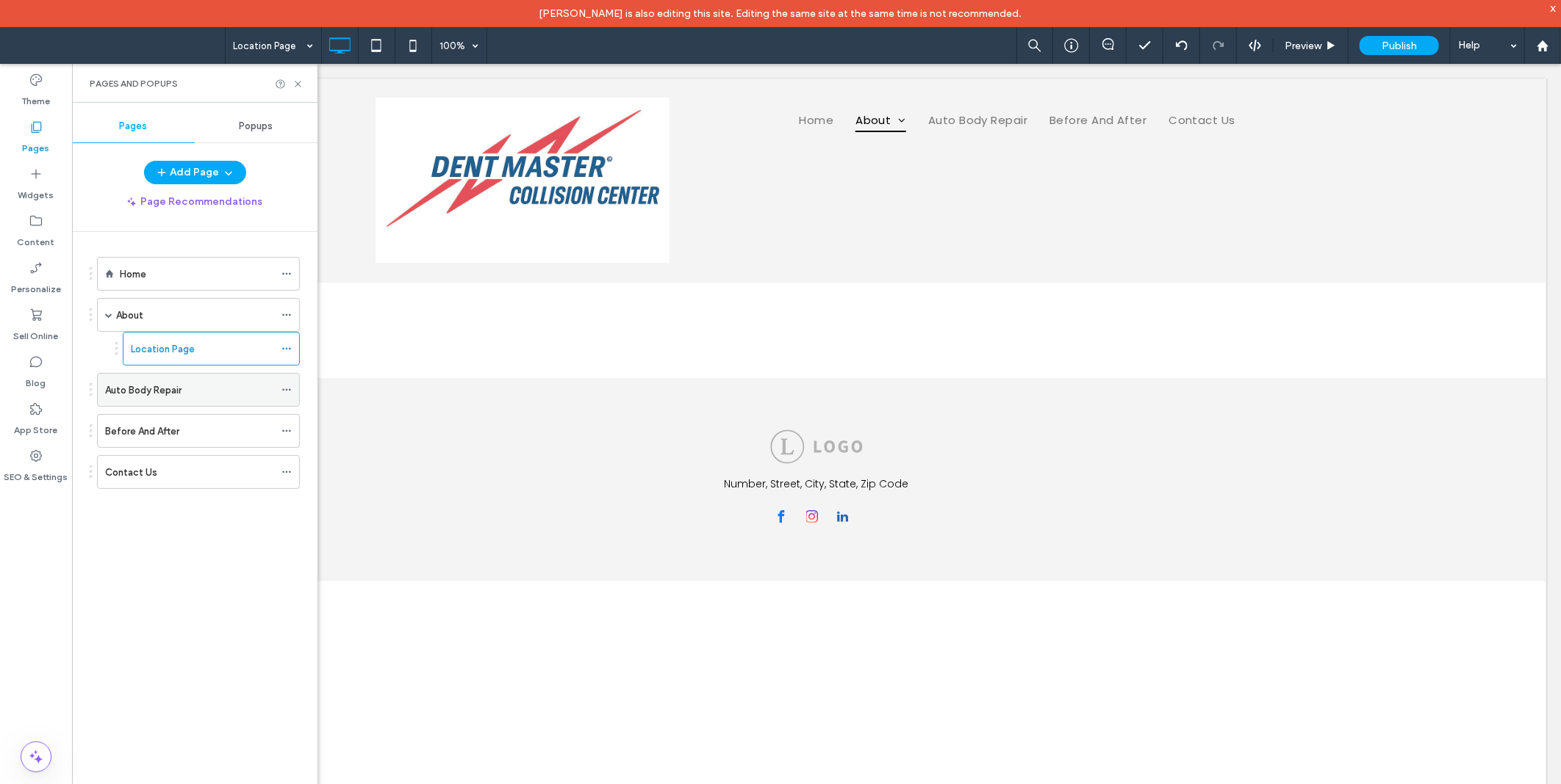
click at [289, 386] on icon at bounding box center [287, 390] width 11 height 11
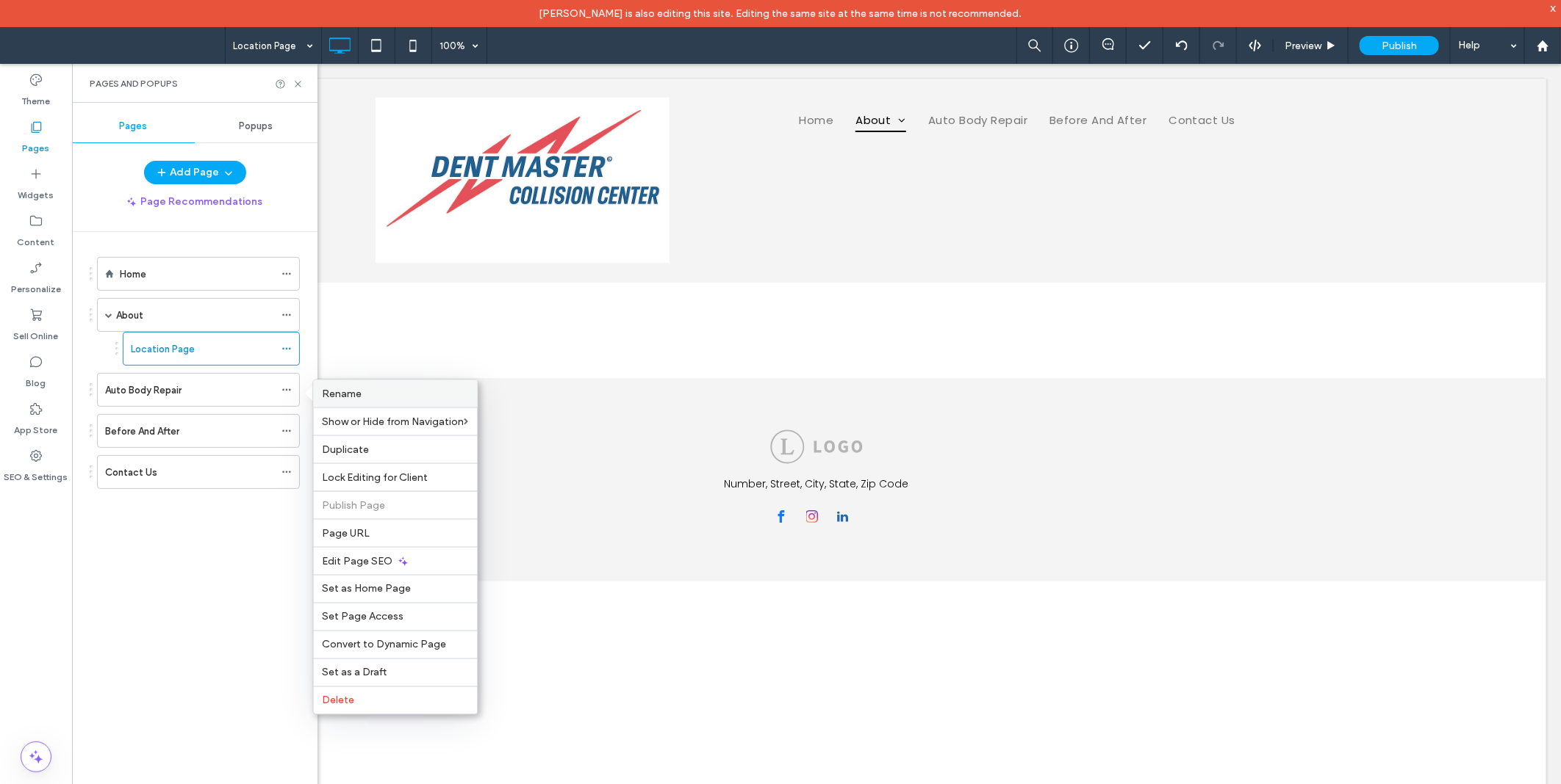
click at [375, 389] on label "Rename" at bounding box center [396, 394] width 146 height 12
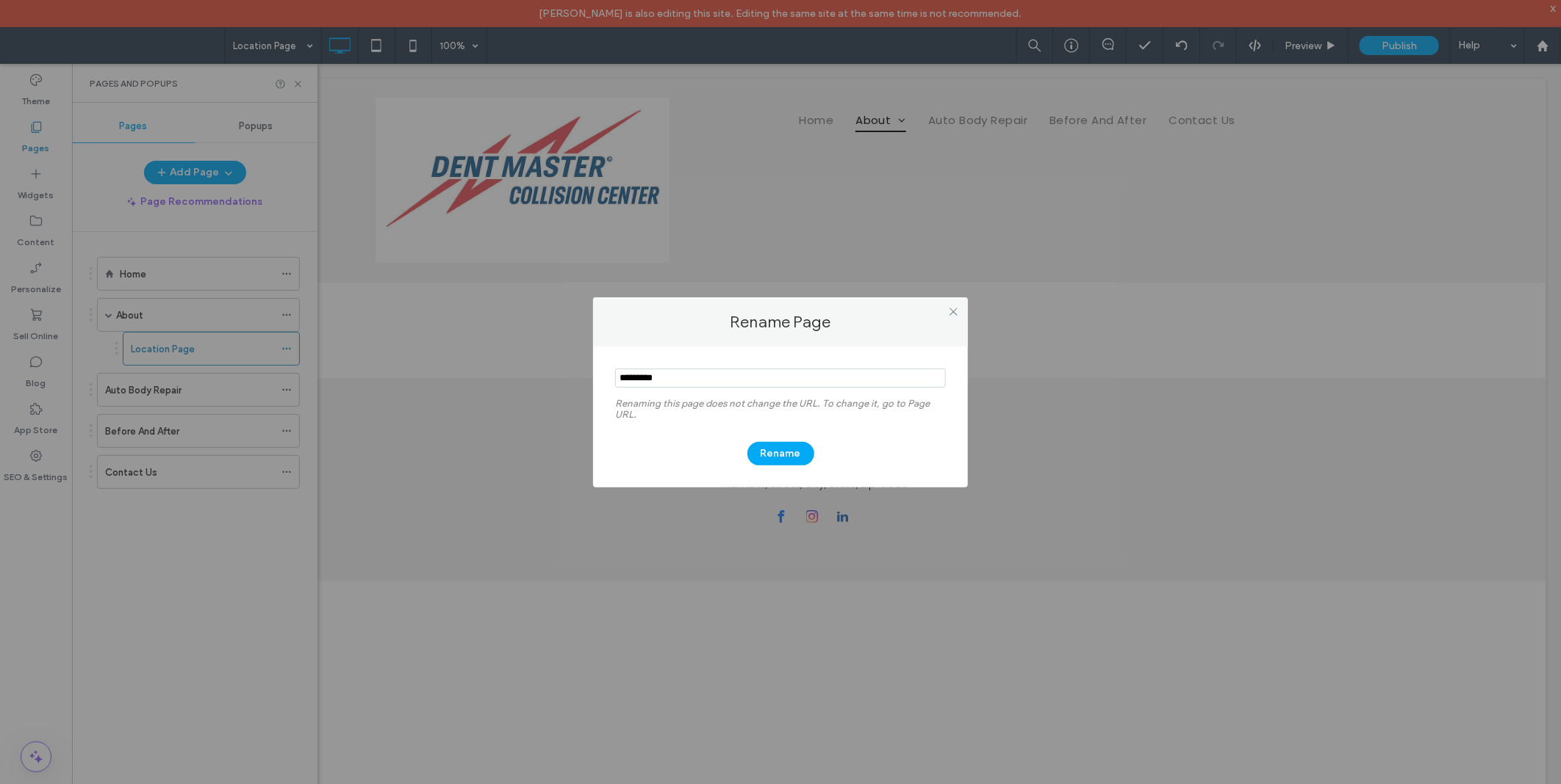
type input "********"
click at [790, 440] on div "Rename" at bounding box center [780, 446] width 331 height 38
click at [790, 441] on div "Rename" at bounding box center [780, 446] width 331 height 38
click at [790, 443] on button "Rename" at bounding box center [781, 454] width 67 height 24
click at [786, 453] on button "Rename" at bounding box center [781, 454] width 67 height 24
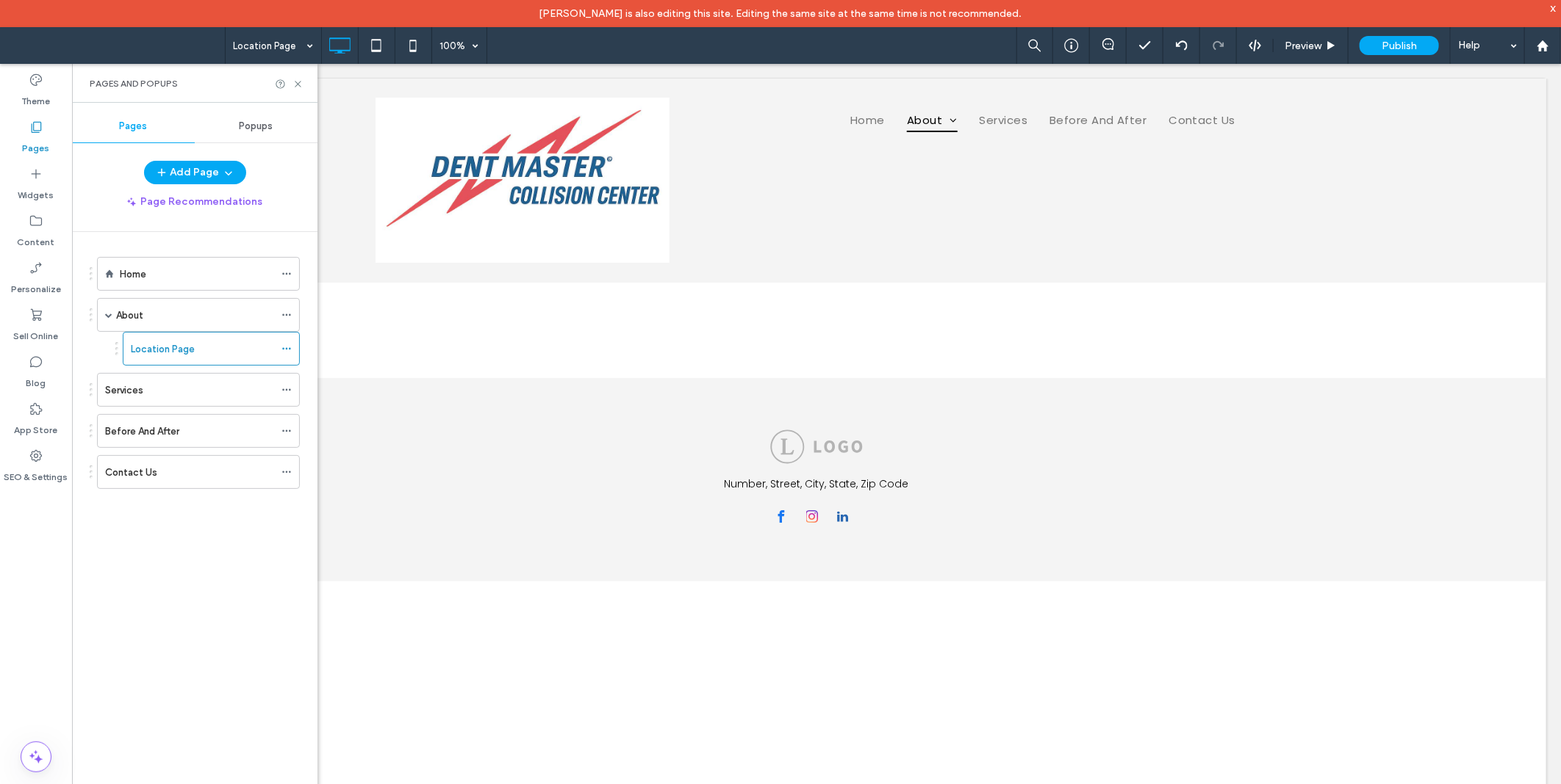
drag, startPoint x: 288, startPoint y: 388, endPoint x: 302, endPoint y: 402, distance: 19.8
click at [288, 389] on icon at bounding box center [287, 390] width 11 height 11
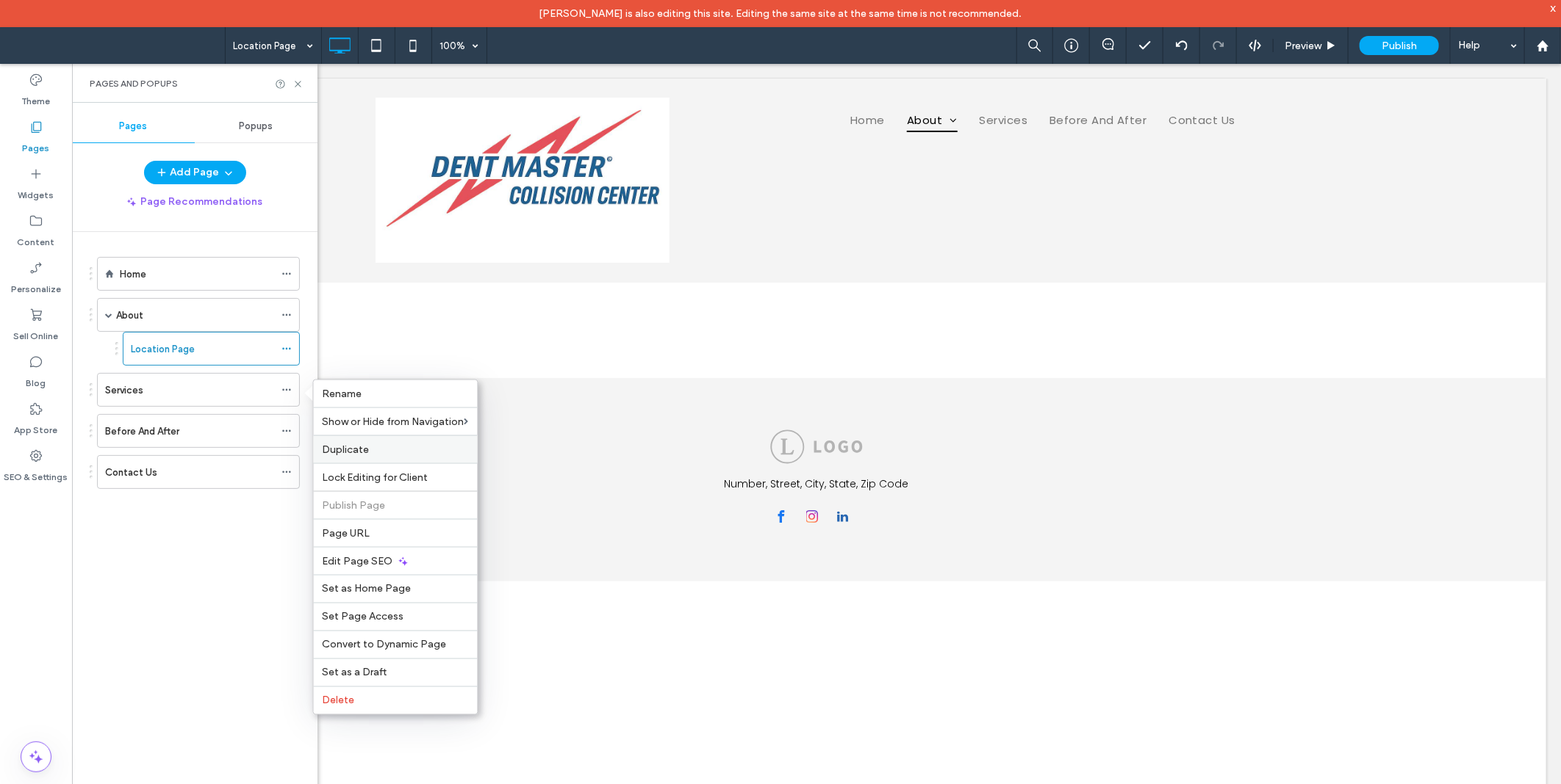
click at [357, 446] on span "Duplicate" at bounding box center [346, 450] width 47 height 12
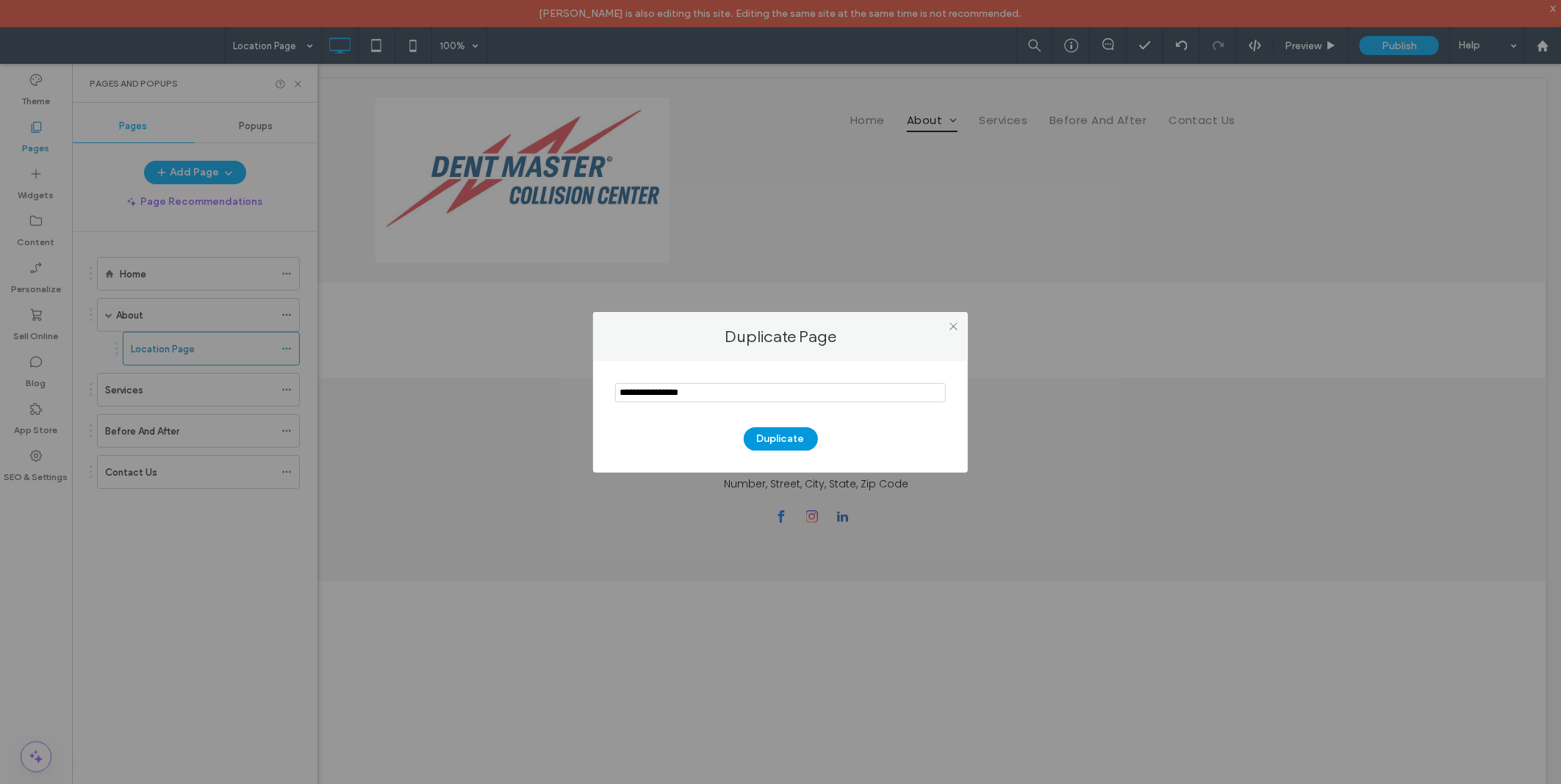
type input "**********"
click at [798, 433] on button "Duplicate" at bounding box center [781, 439] width 74 height 24
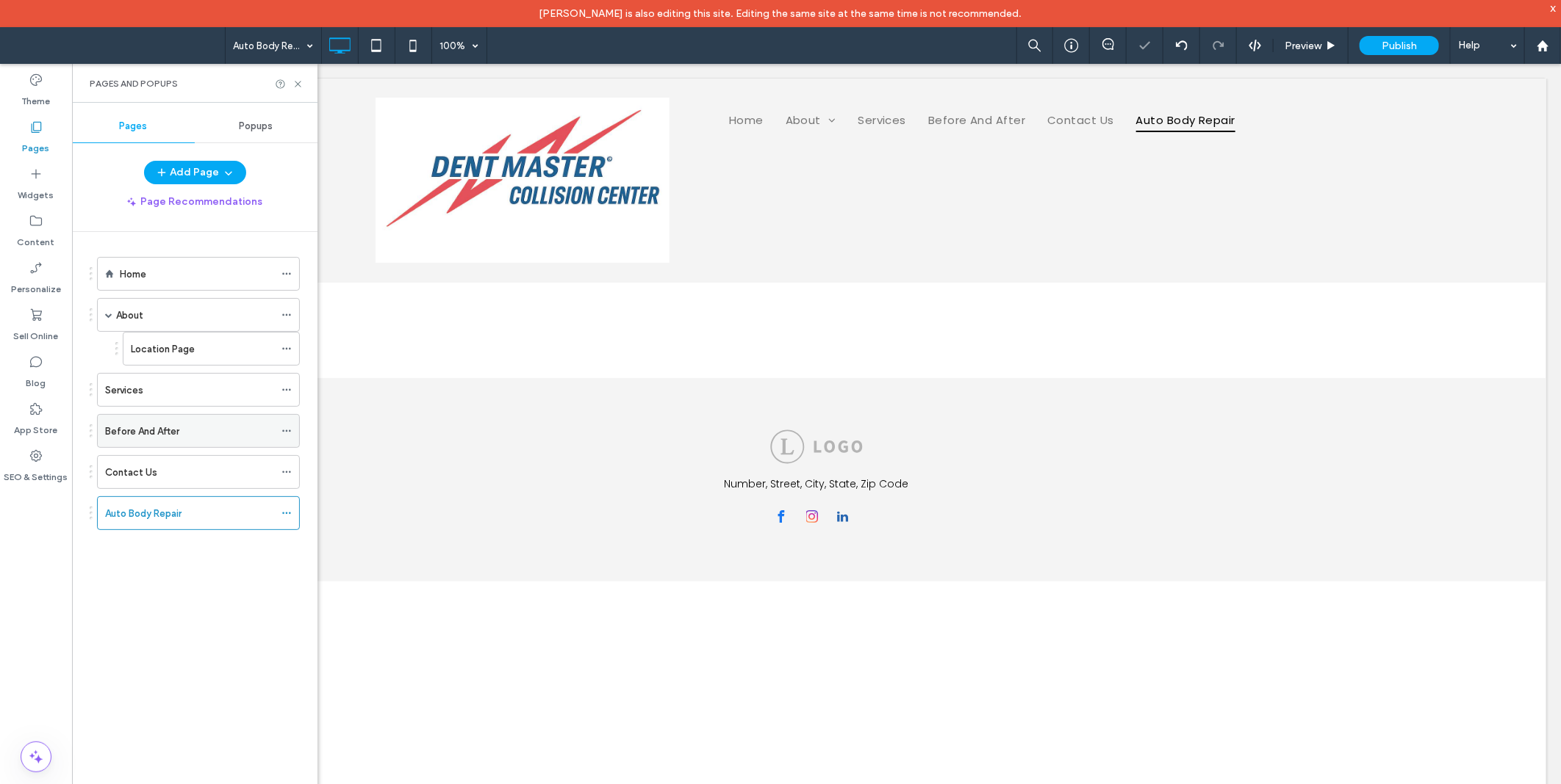
drag, startPoint x: 181, startPoint y: 515, endPoint x: 194, endPoint y: 429, distance: 87.0
click at [194, 429] on div "Auto Body Repair 100% Preview Publish Help Site Comments Team & Clients Automat…" at bounding box center [780, 392] width 1561 height 784
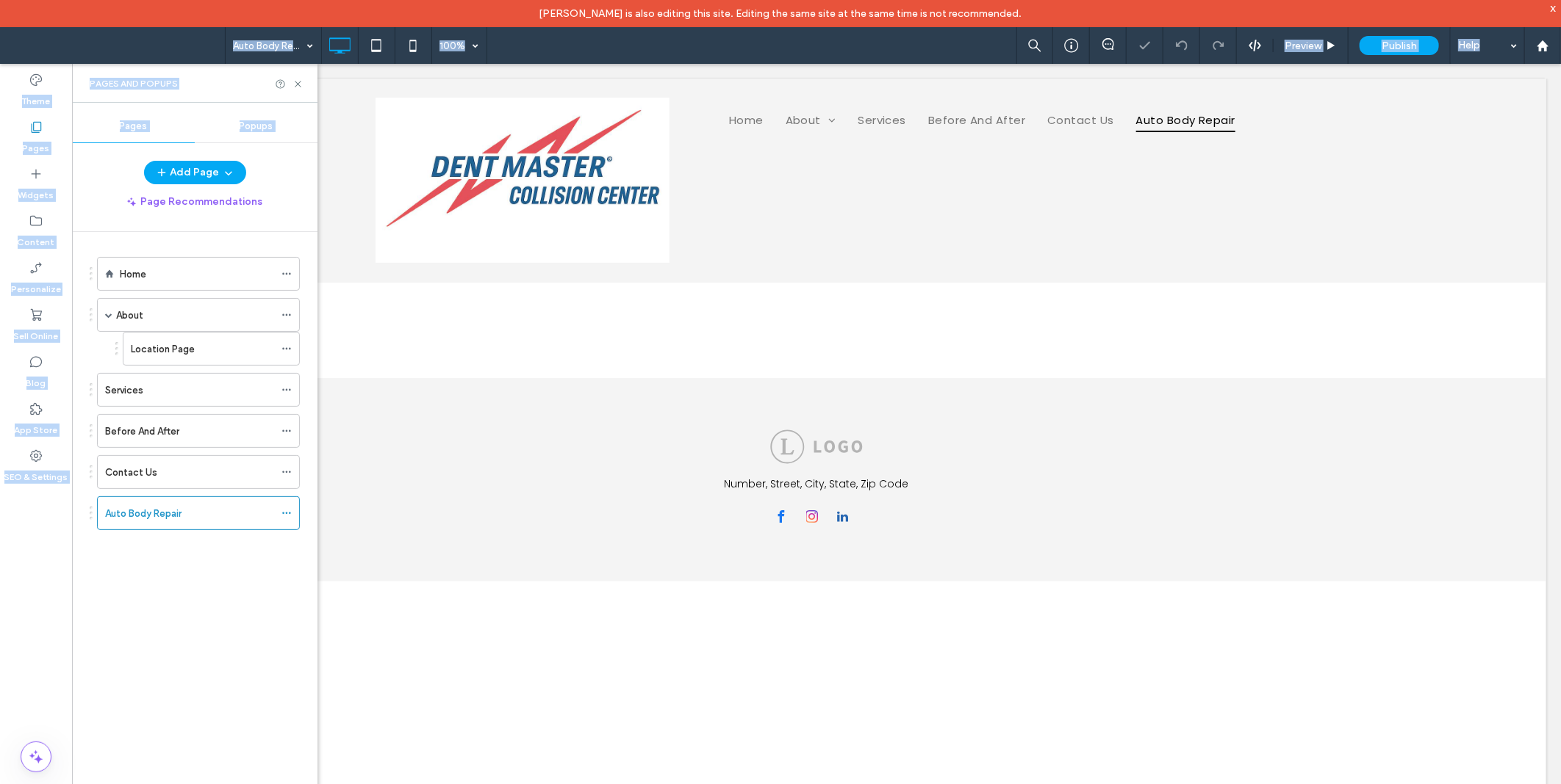
drag, startPoint x: 194, startPoint y: 429, endPoint x: 171, endPoint y: 514, distance: 88.1
click at [171, 514] on label "Auto Body Repair" at bounding box center [142, 513] width 77 height 25
click at [162, 566] on div at bounding box center [780, 392] width 1561 height 784
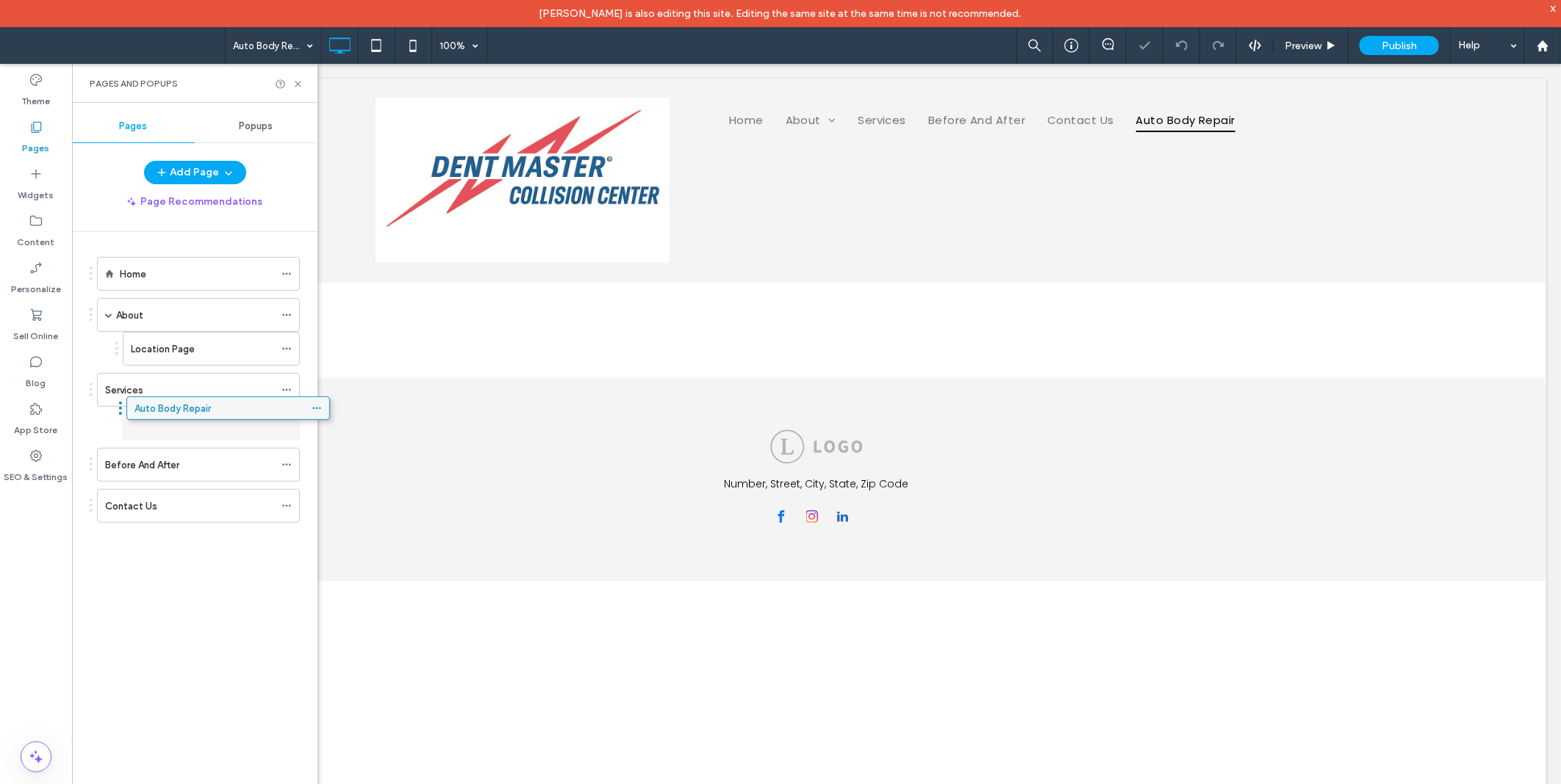
drag, startPoint x: 155, startPoint y: 510, endPoint x: 185, endPoint y: 409, distance: 105.4
click at [213, 570] on div "Home About Location Page Services Auto Body Repair Before And After Contact Us" at bounding box center [203, 518] width 228 height 572
click at [297, 87] on icon at bounding box center [298, 83] width 11 height 11
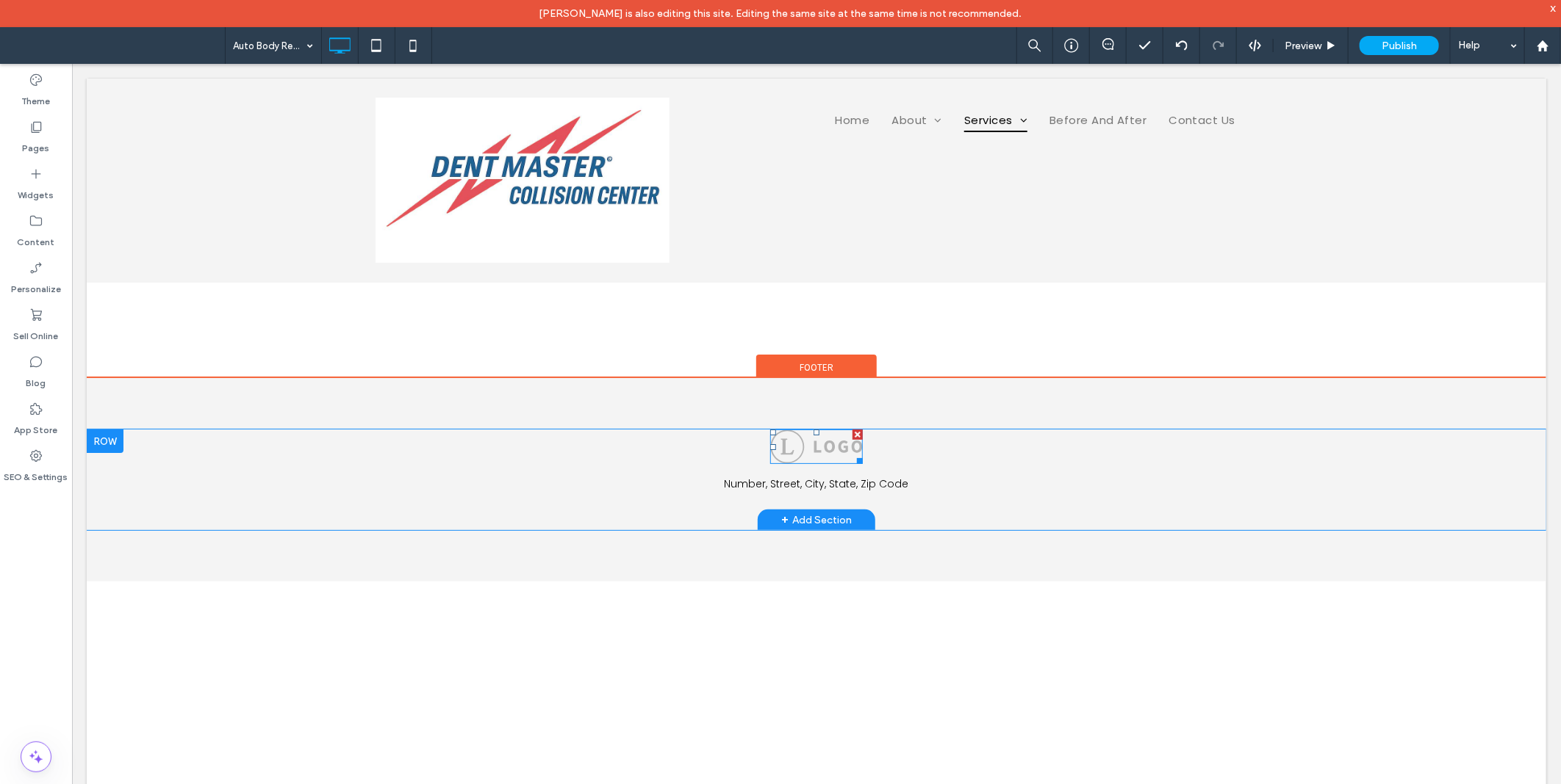
click at [794, 447] on img at bounding box center [815, 446] width 92 height 34
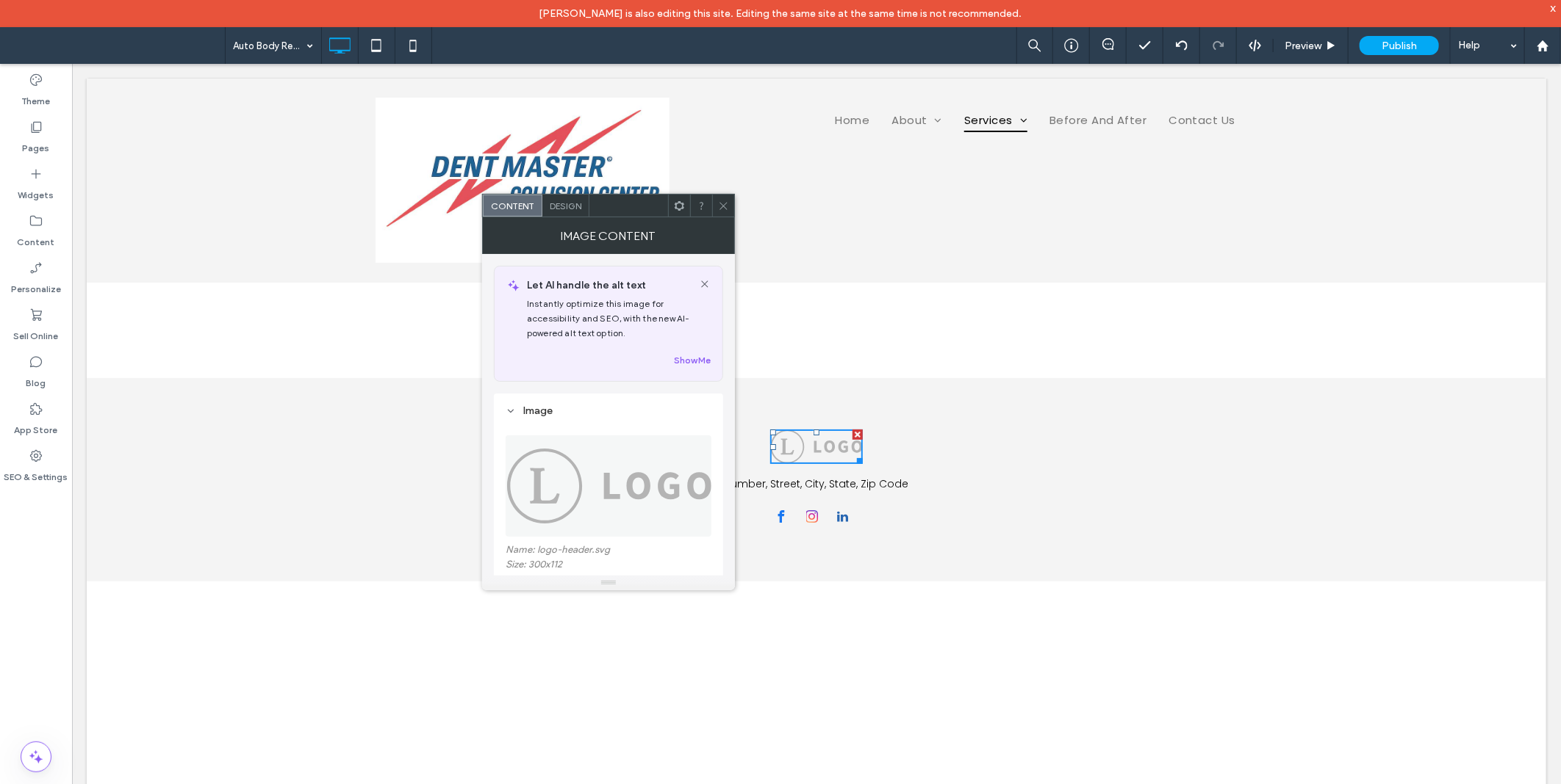
click at [561, 489] on img at bounding box center [609, 485] width 208 height 101
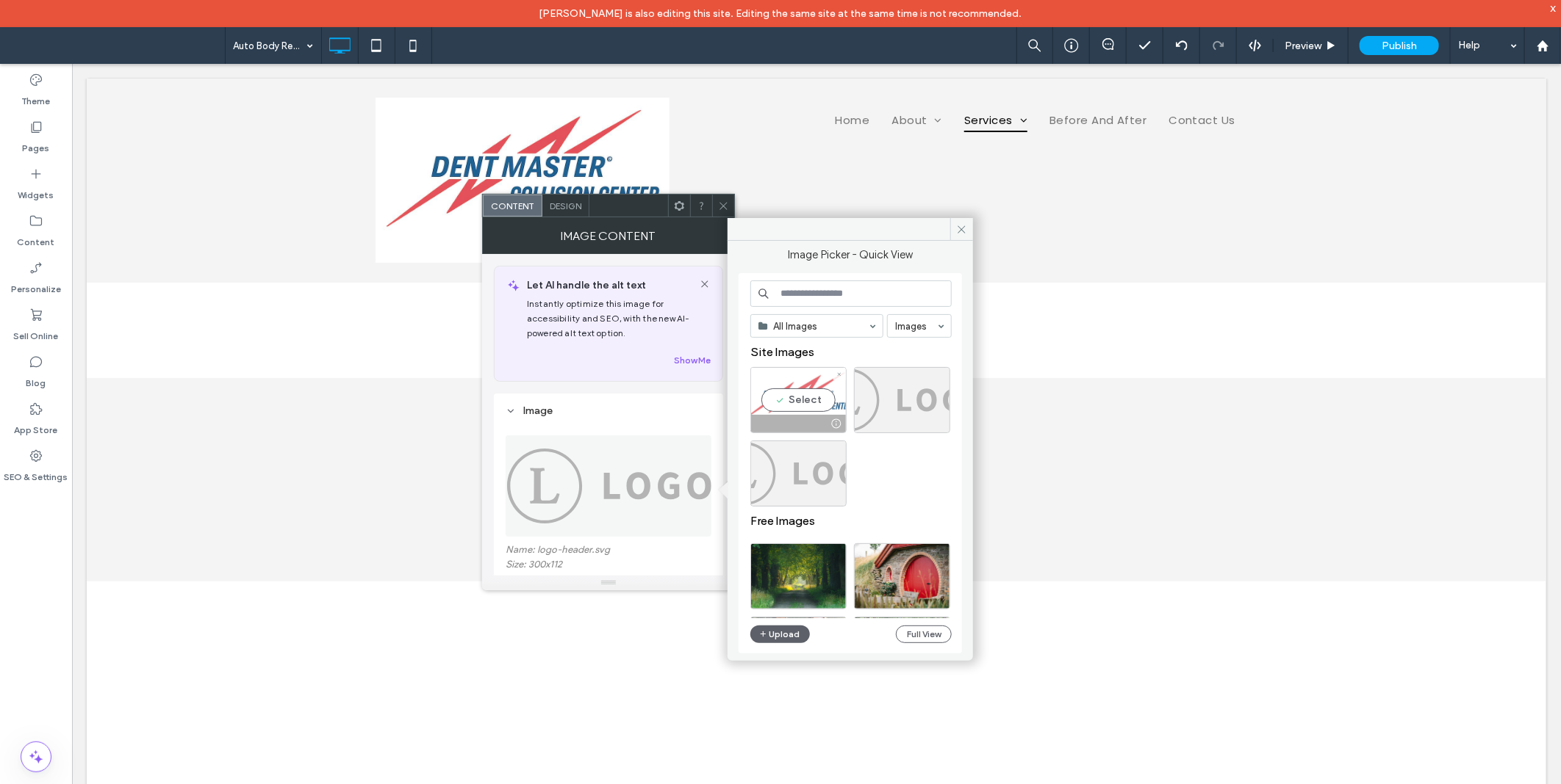
drag, startPoint x: 806, startPoint y: 408, endPoint x: 763, endPoint y: 341, distance: 79.6
click at [806, 408] on div "Select" at bounding box center [798, 400] width 96 height 66
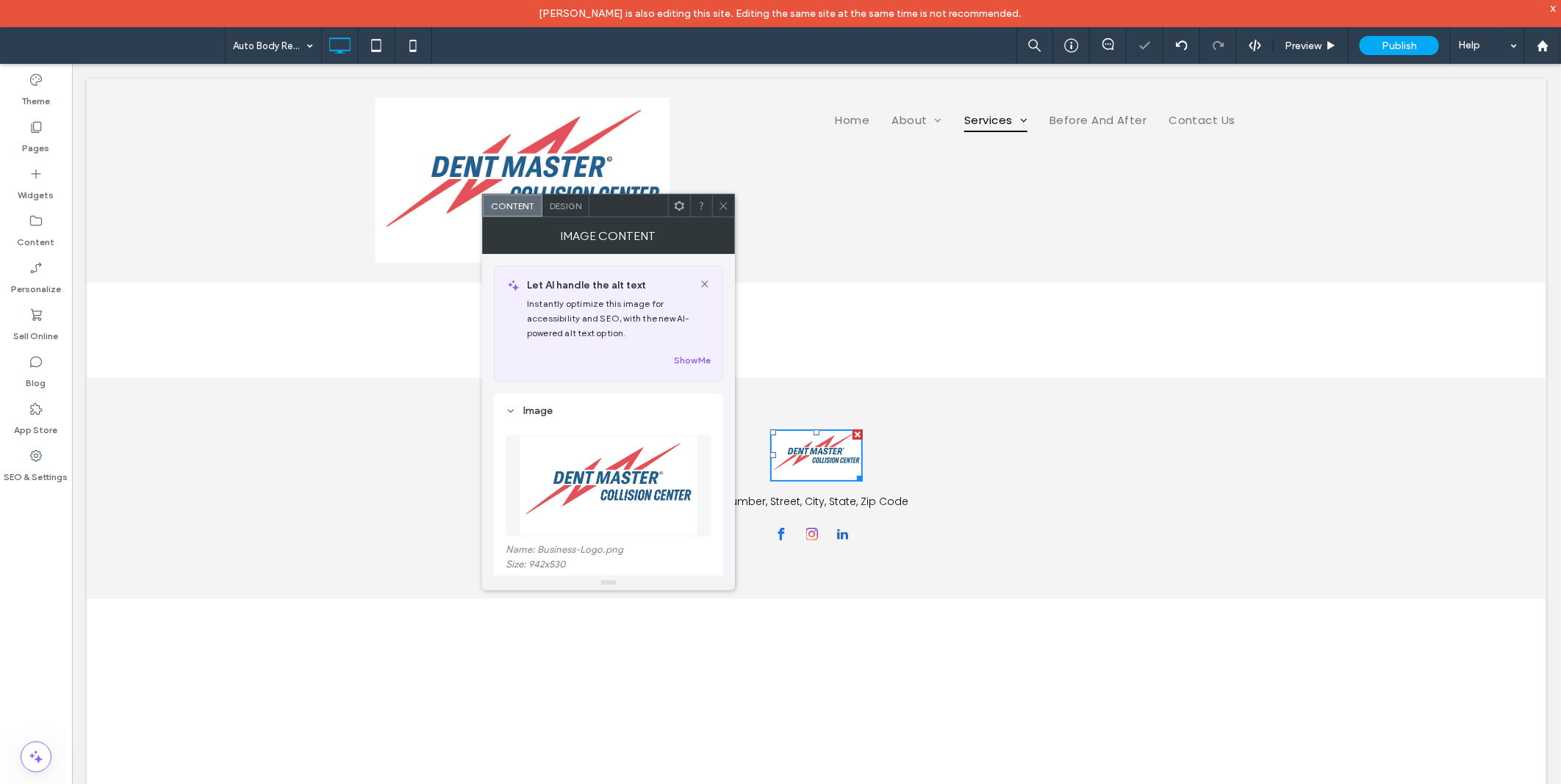
drag, startPoint x: 723, startPoint y: 203, endPoint x: 730, endPoint y: 208, distance: 8.6
click at [726, 204] on icon at bounding box center [723, 206] width 11 height 11
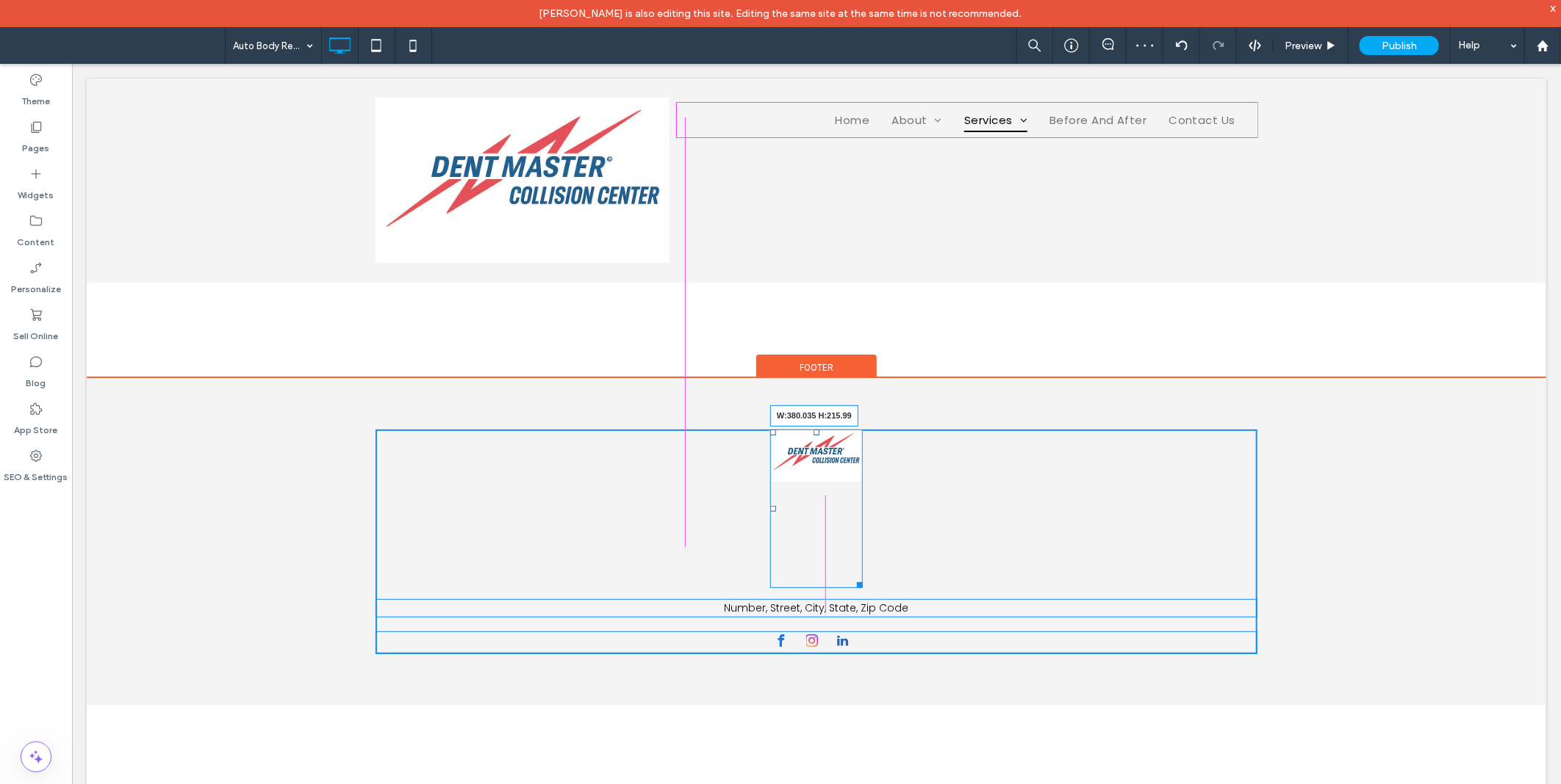
drag, startPoint x: 850, startPoint y: 479, endPoint x: 940, endPoint y: 526, distance: 101.5
click at [862, 526] on div "W:380.035 H:215.99" at bounding box center [815, 508] width 92 height 158
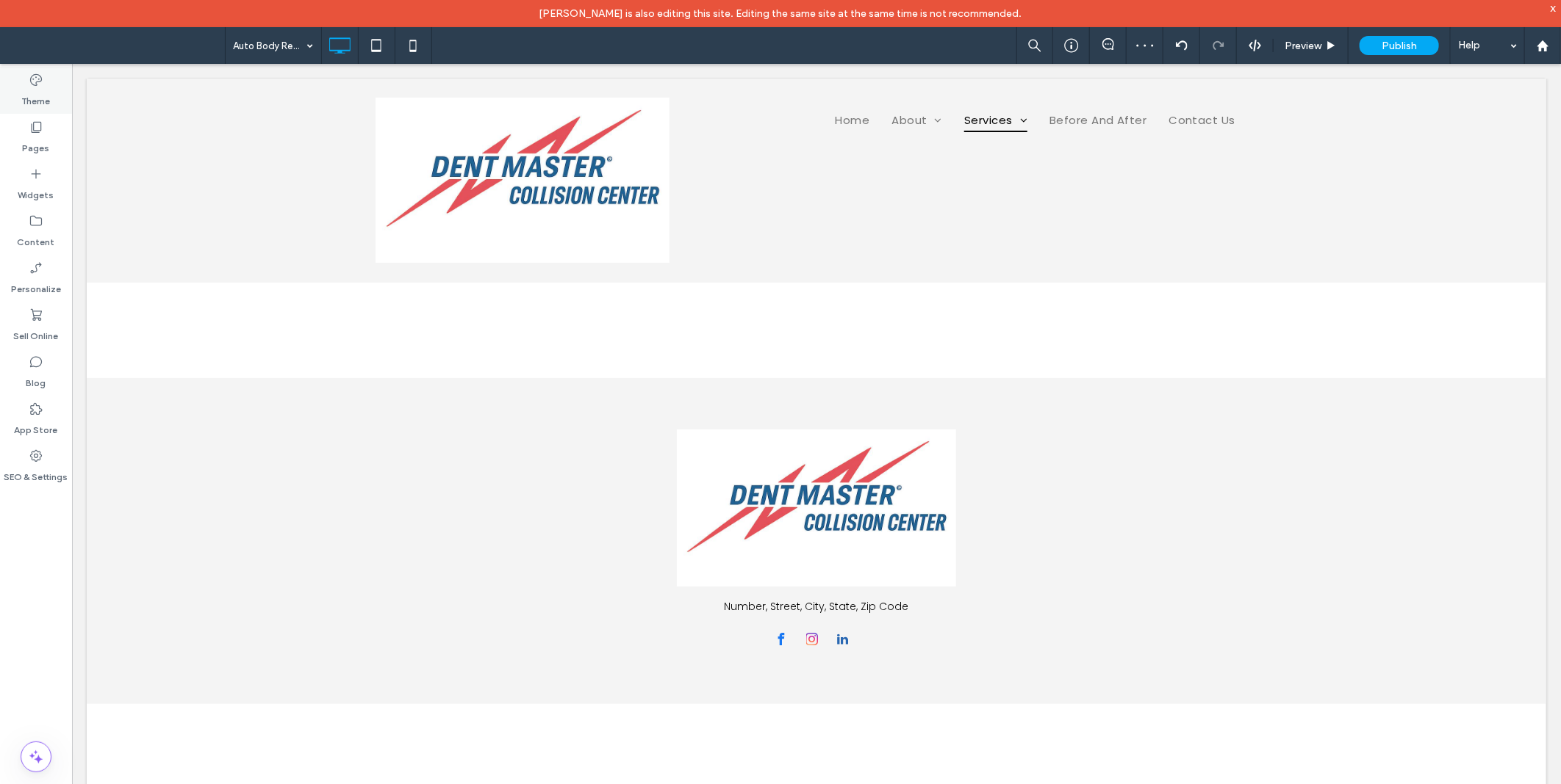
click at [44, 94] on label "Theme" at bounding box center [36, 97] width 29 height 20
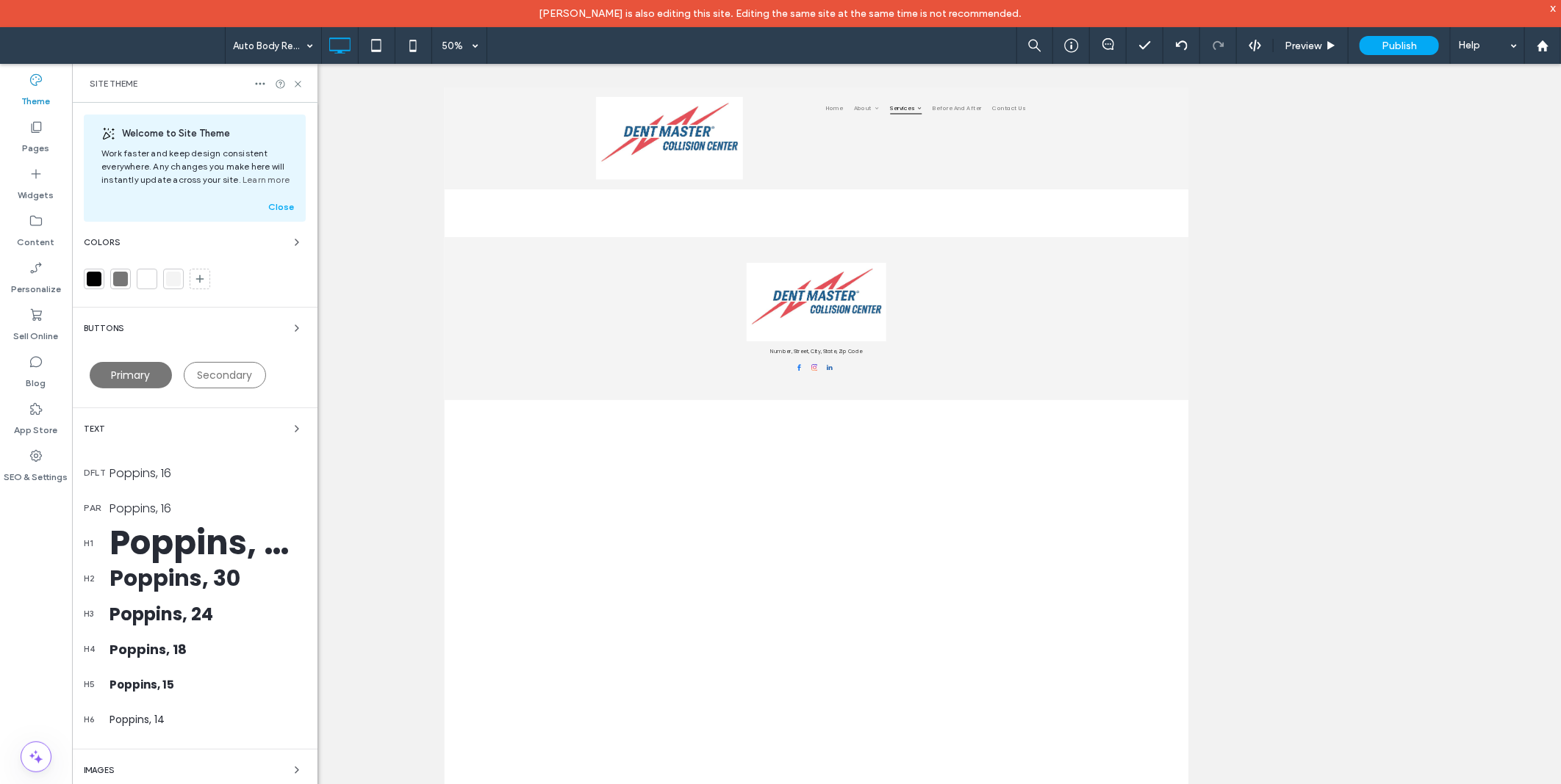
click at [91, 282] on div at bounding box center [94, 279] width 15 height 15
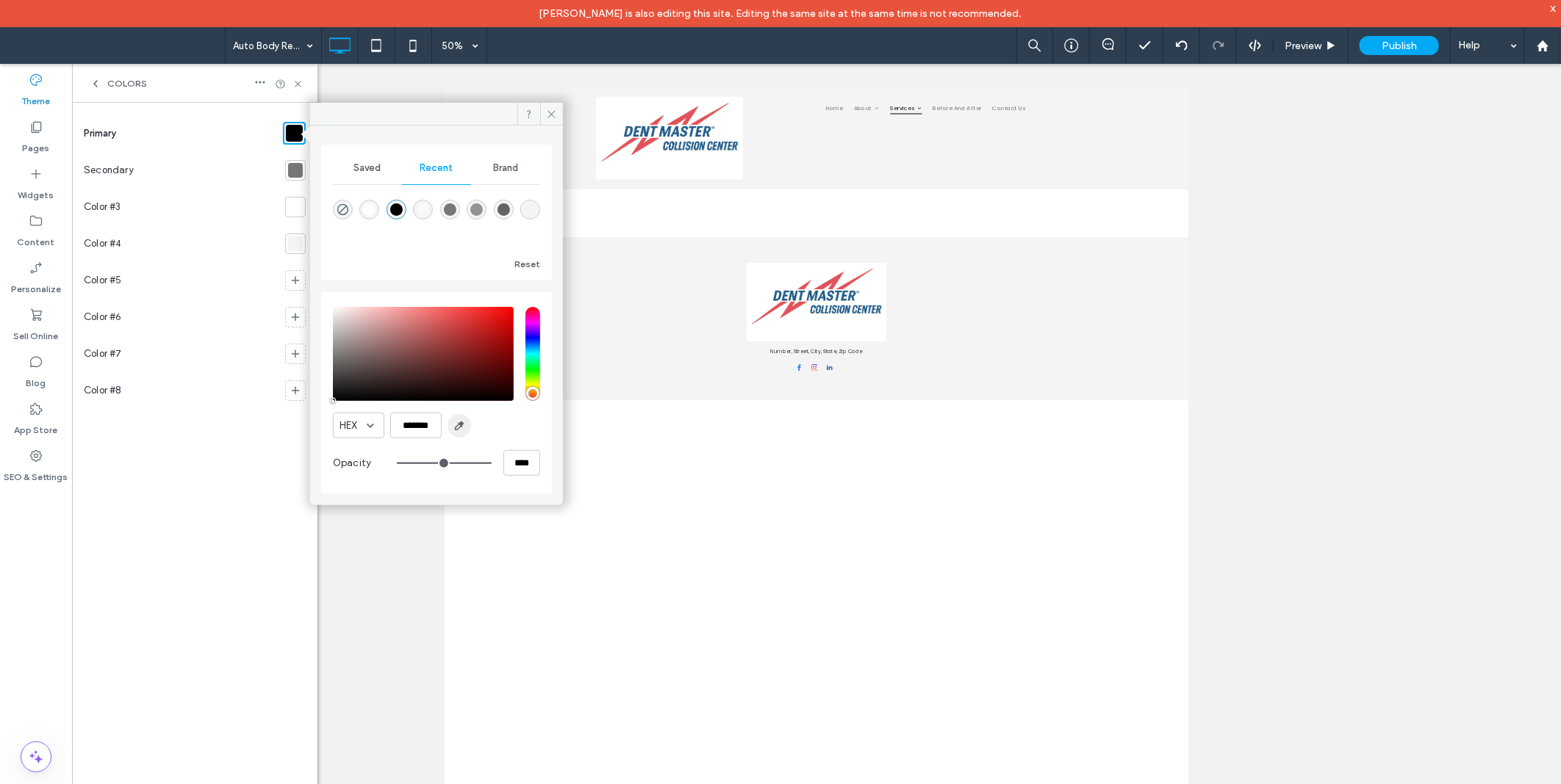
click at [461, 431] on icon "button" at bounding box center [458, 425] width 11 height 11
type input "*******"
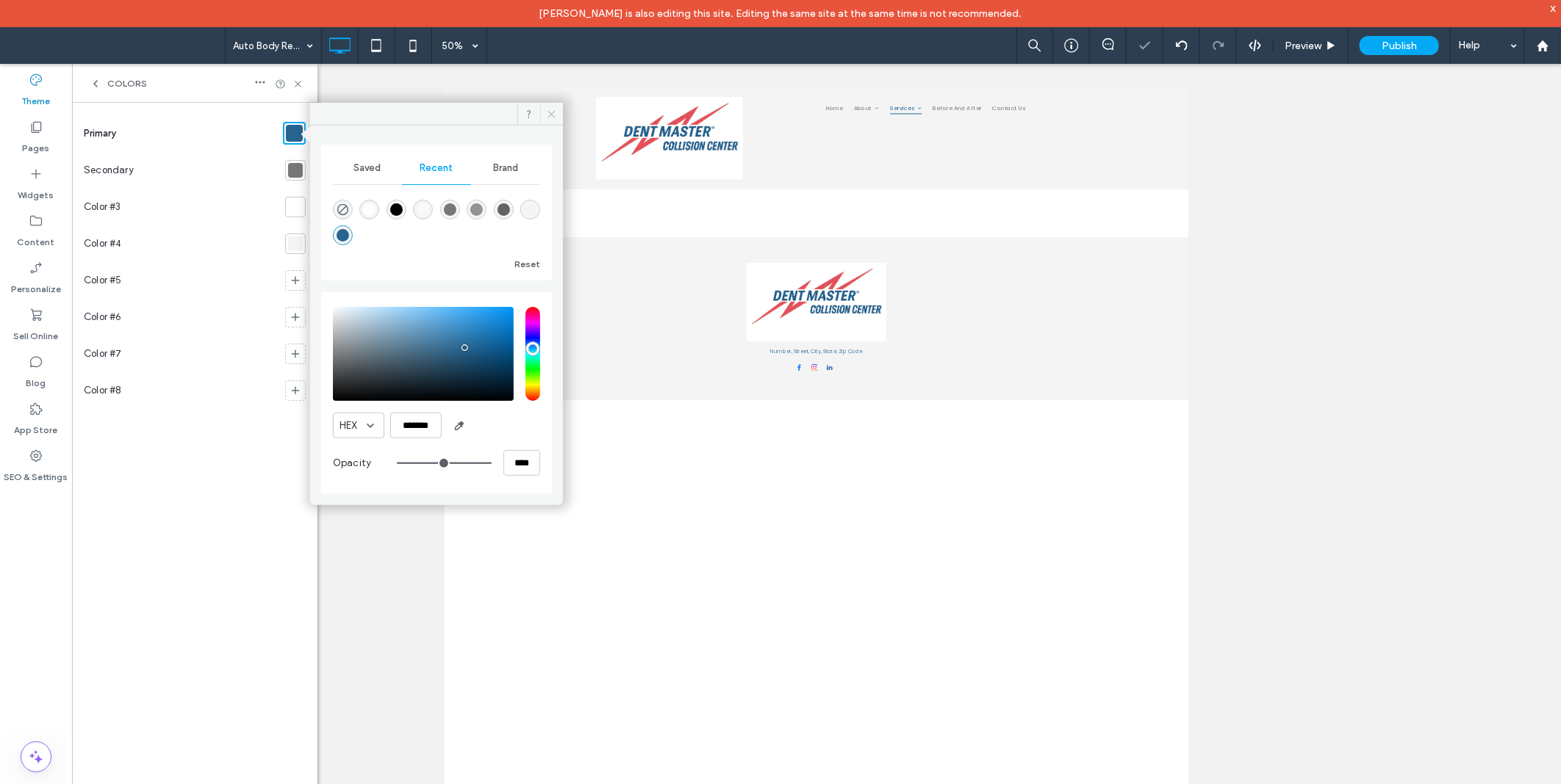
click at [550, 113] on icon at bounding box center [551, 114] width 11 height 11
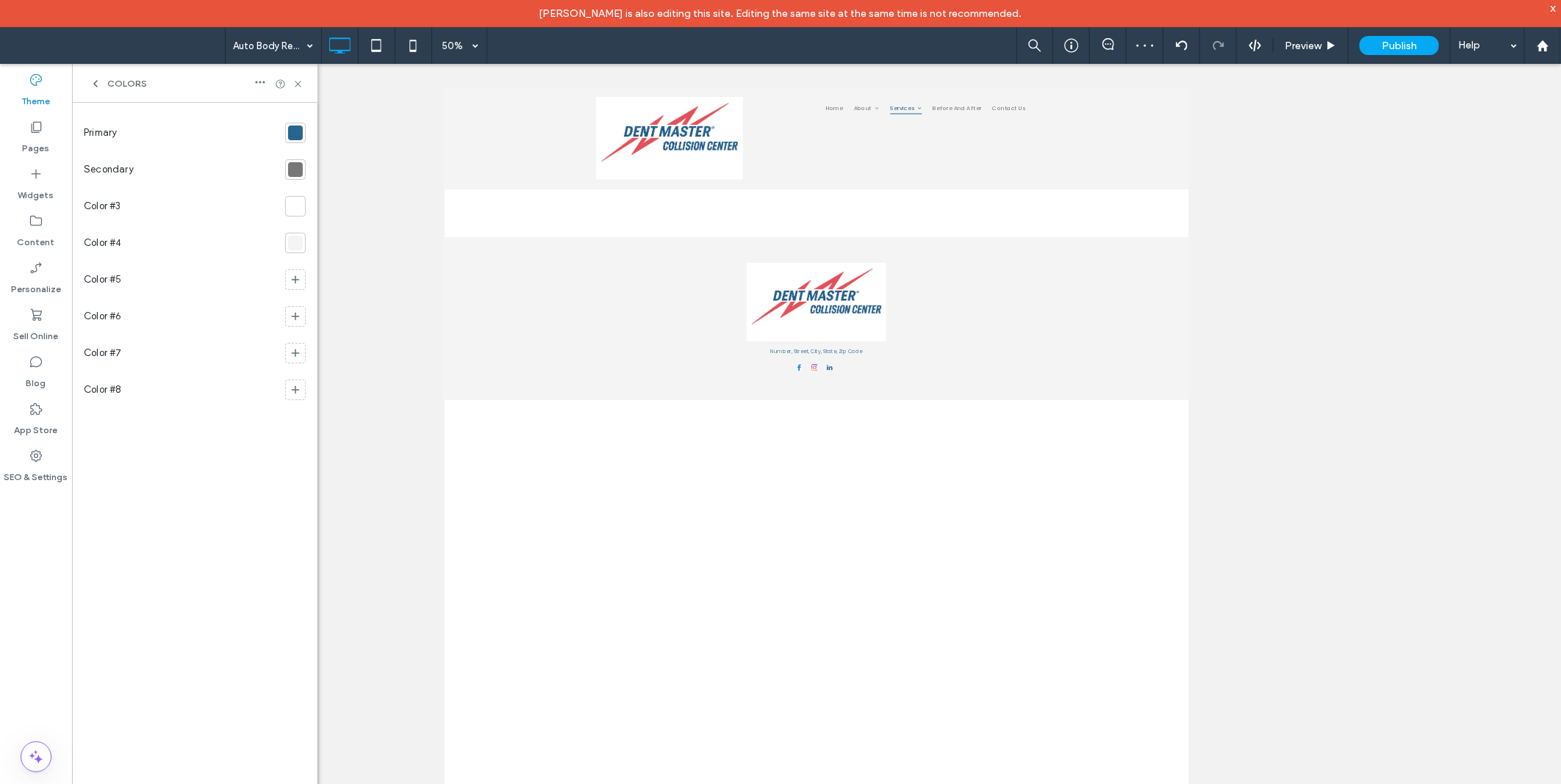
click at [288, 173] on div at bounding box center [295, 169] width 20 height 20
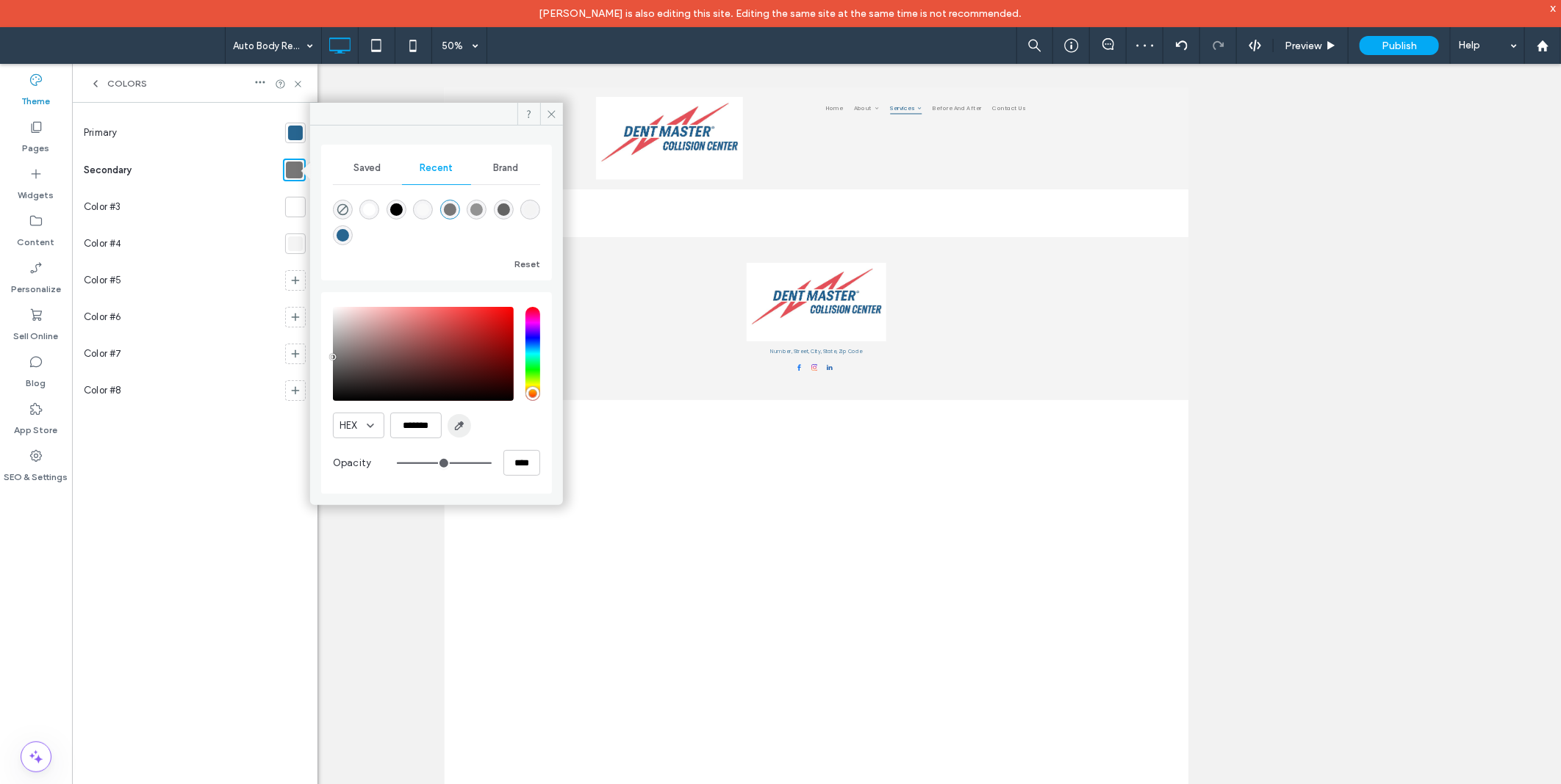
click at [457, 417] on span "button" at bounding box center [459, 425] width 24 height 24
type input "*******"
drag, startPoint x: 552, startPoint y: 113, endPoint x: 221, endPoint y: 55, distance: 336.0
click at [552, 113] on icon at bounding box center [551, 114] width 11 height 11
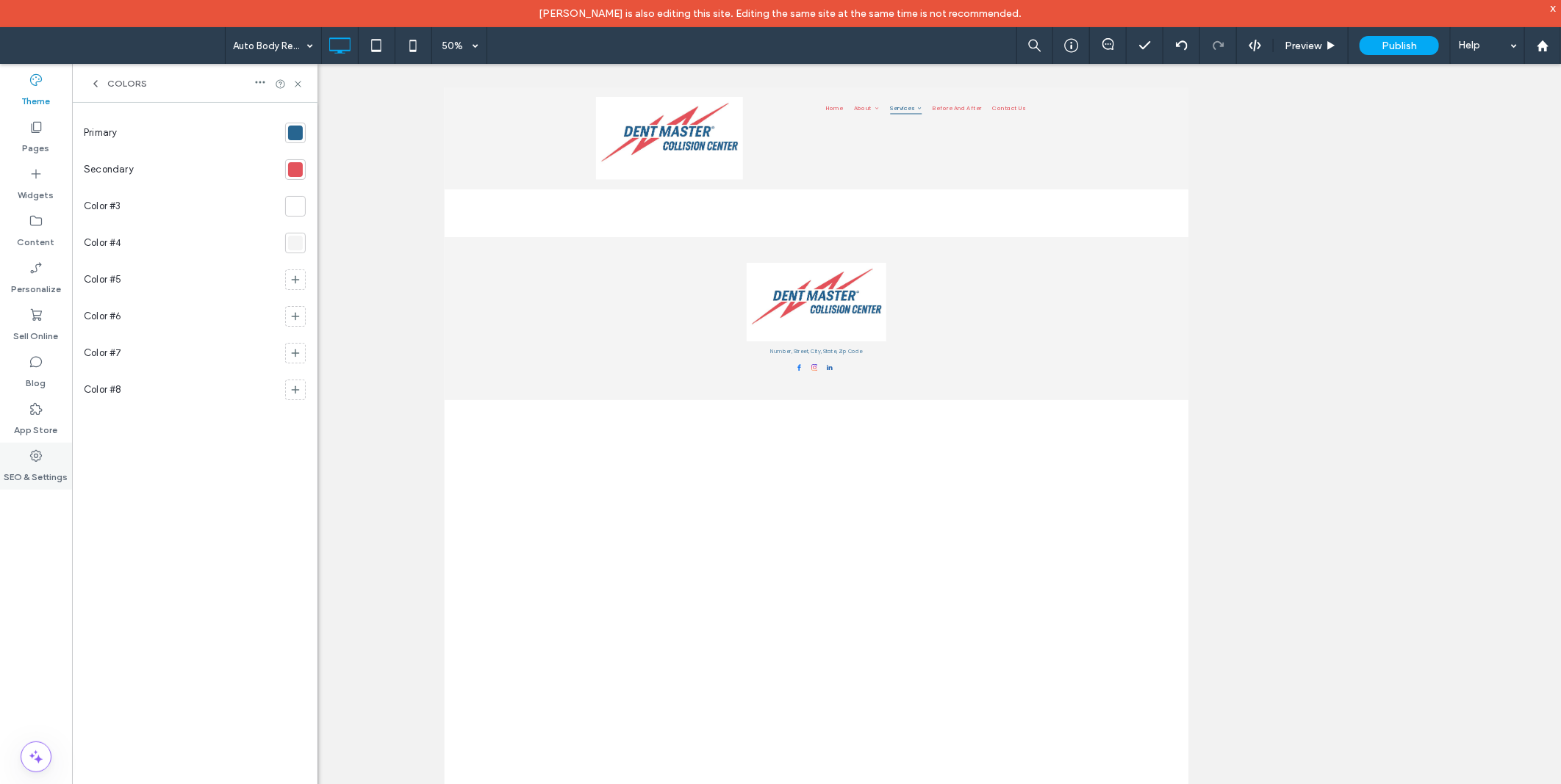
click at [25, 458] on div "SEO & Settings" at bounding box center [36, 466] width 72 height 47
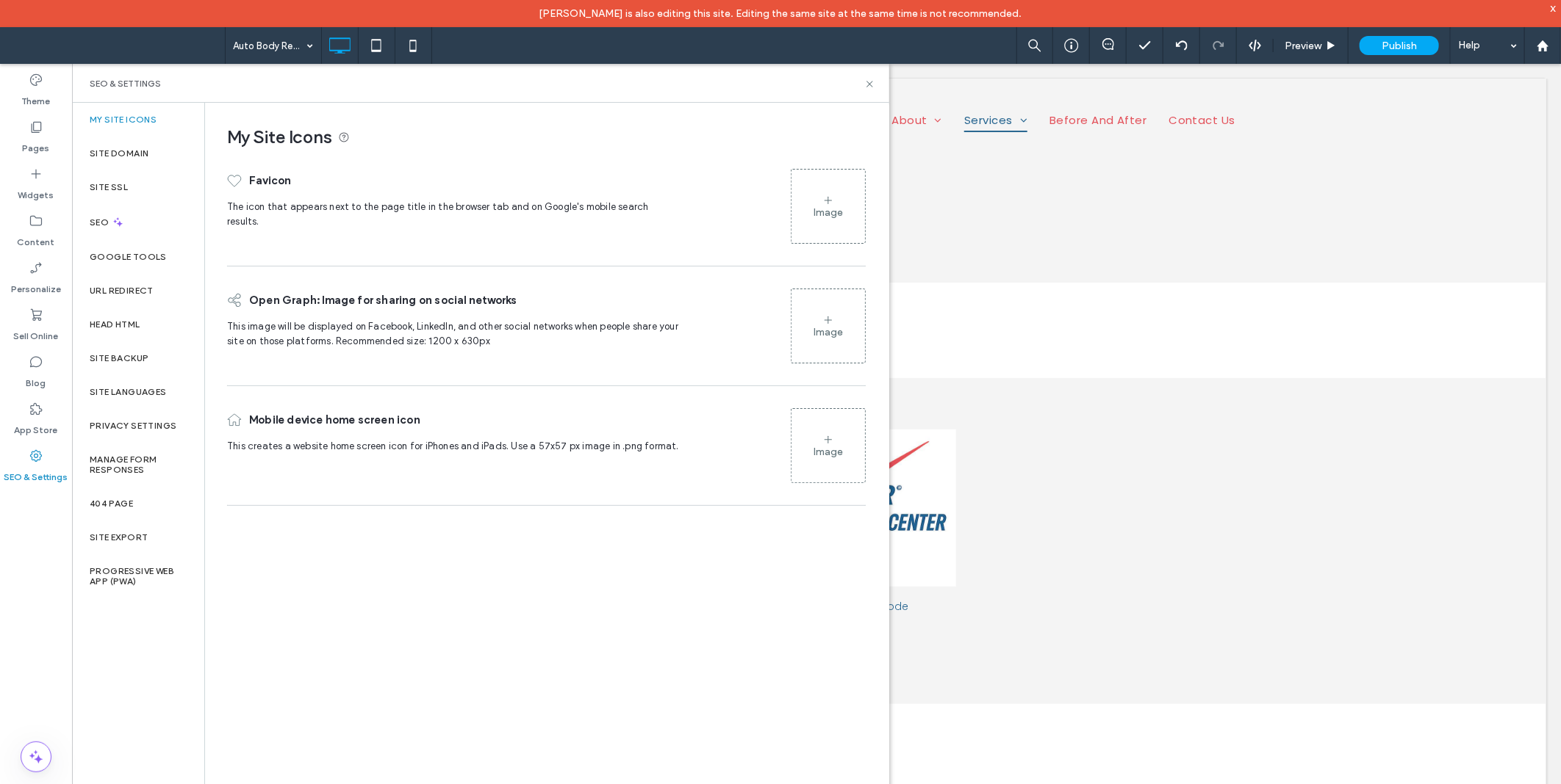
click at [798, 187] on div "Image" at bounding box center [828, 207] width 74 height 70
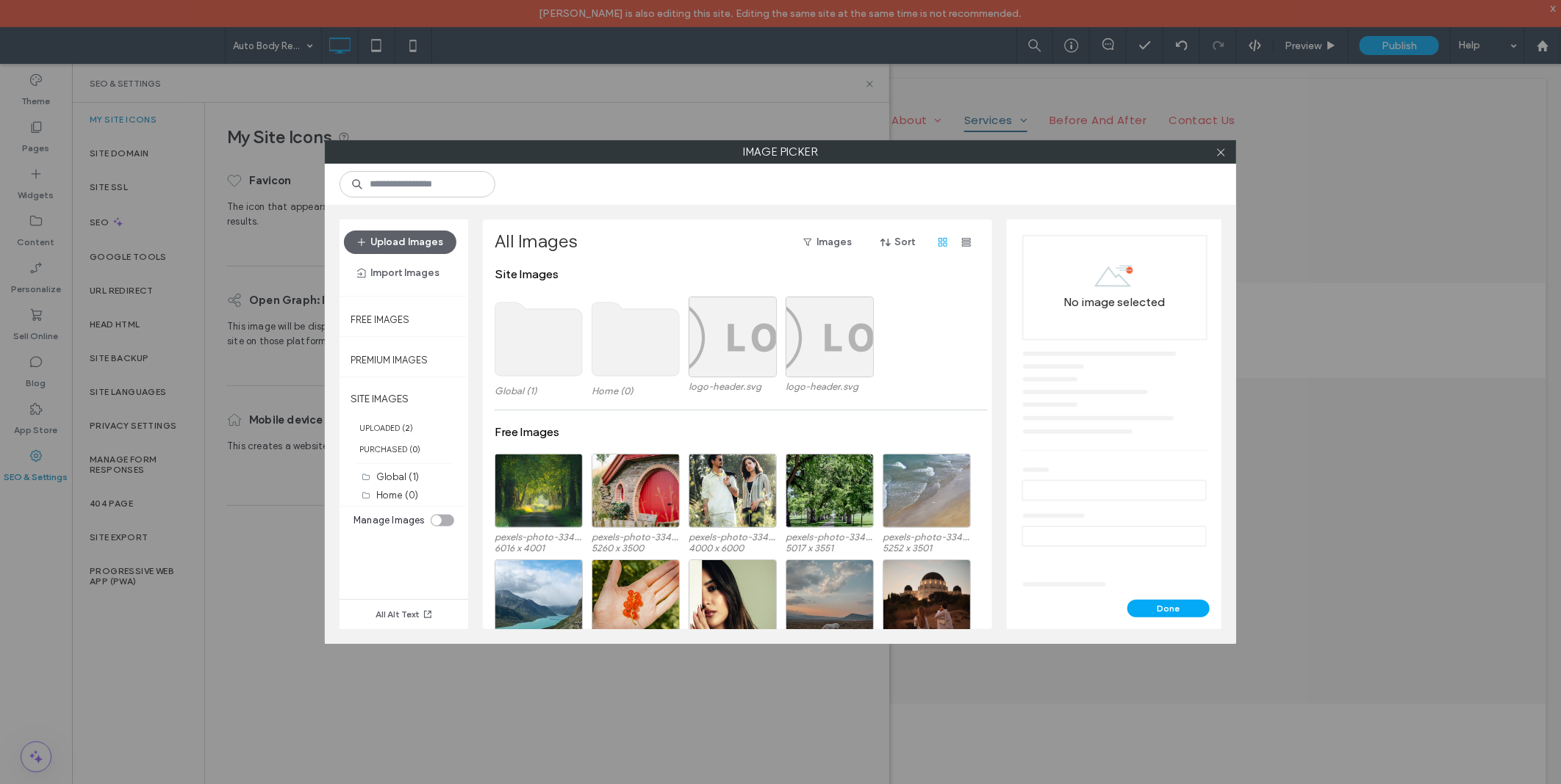
click at [550, 323] on use at bounding box center [538, 339] width 87 height 74
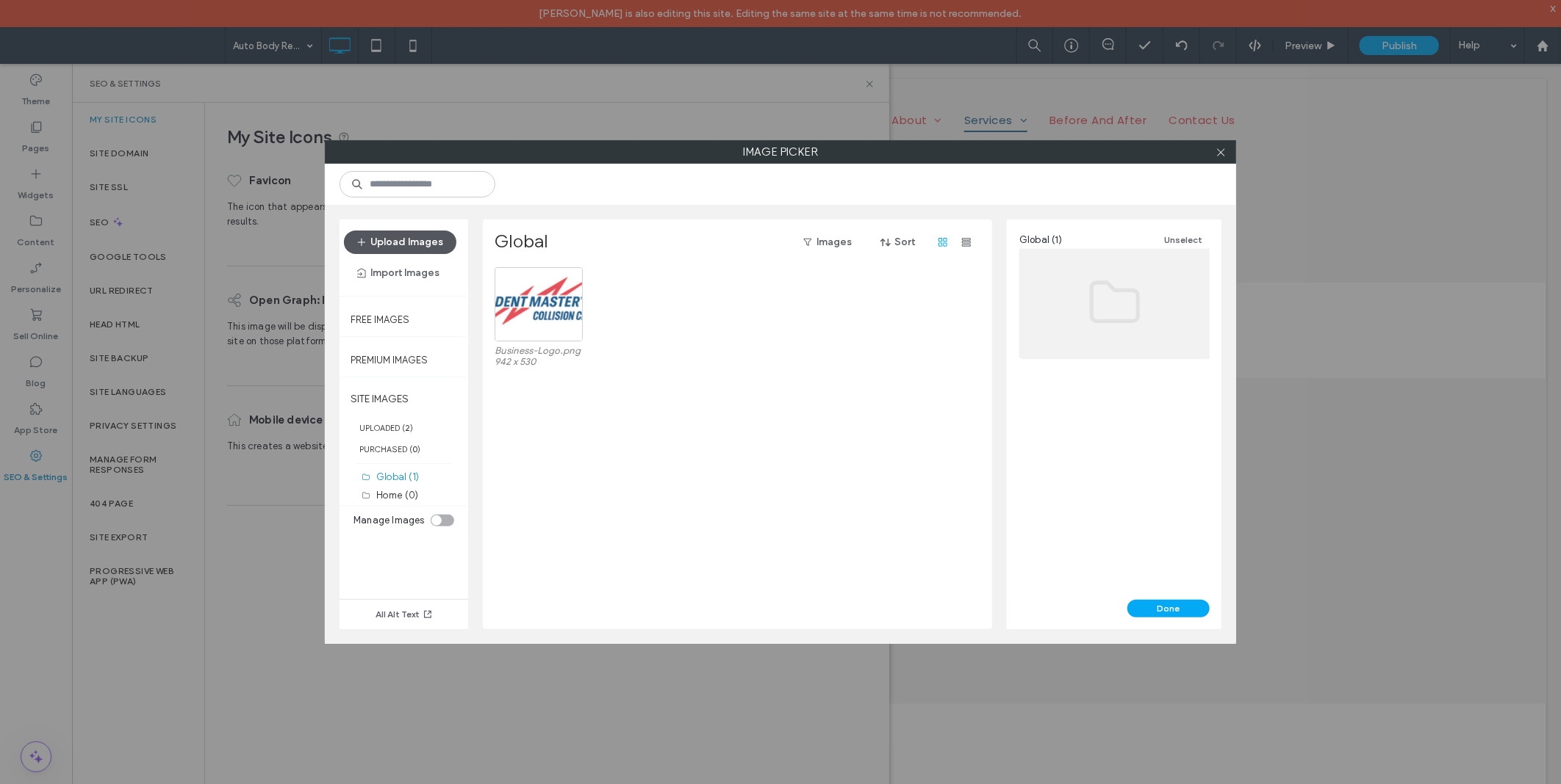
click at [435, 247] on button "Upload Images" at bounding box center [400, 242] width 113 height 24
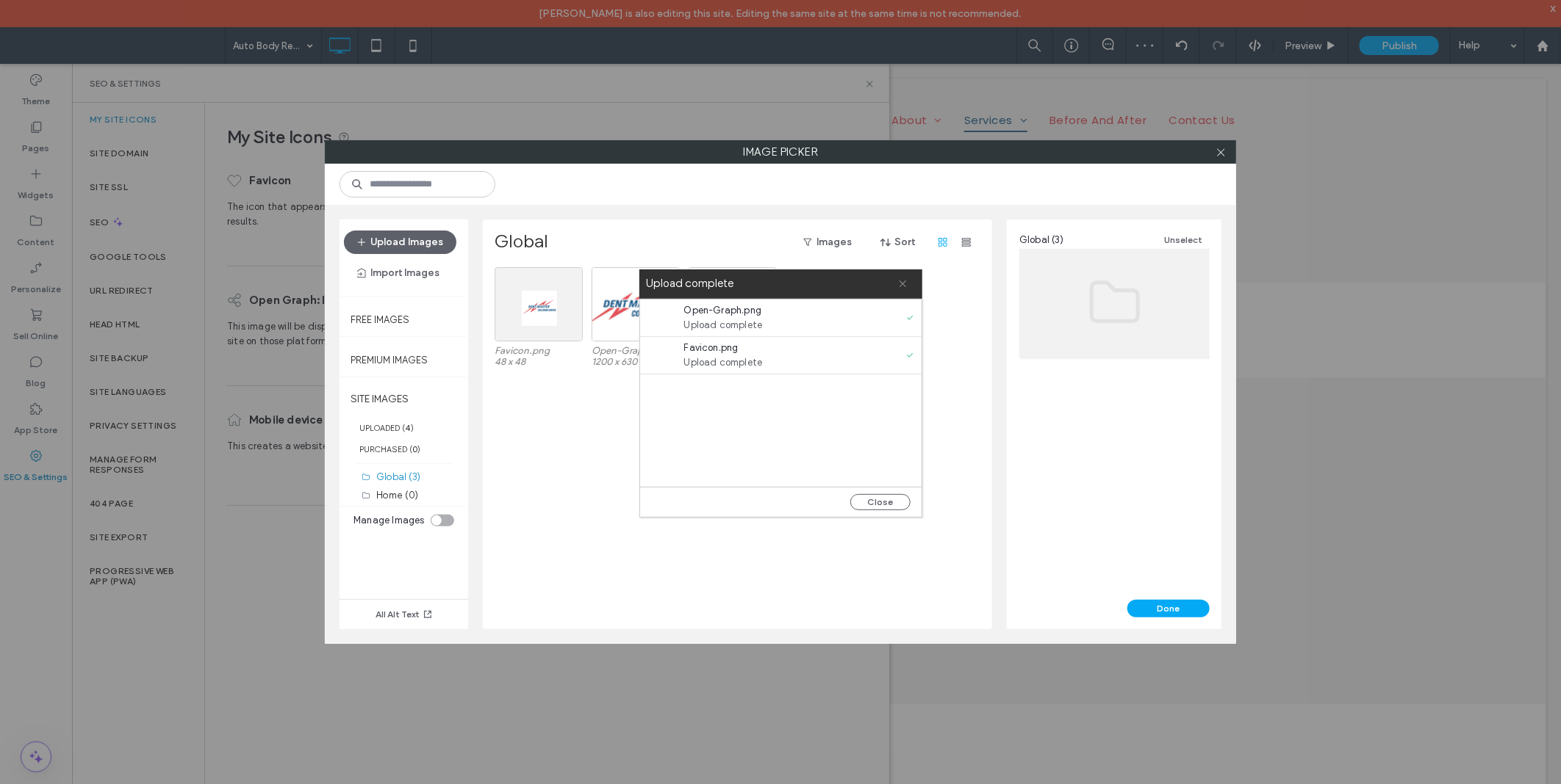
click at [904, 282] on icon at bounding box center [902, 283] width 10 height 10
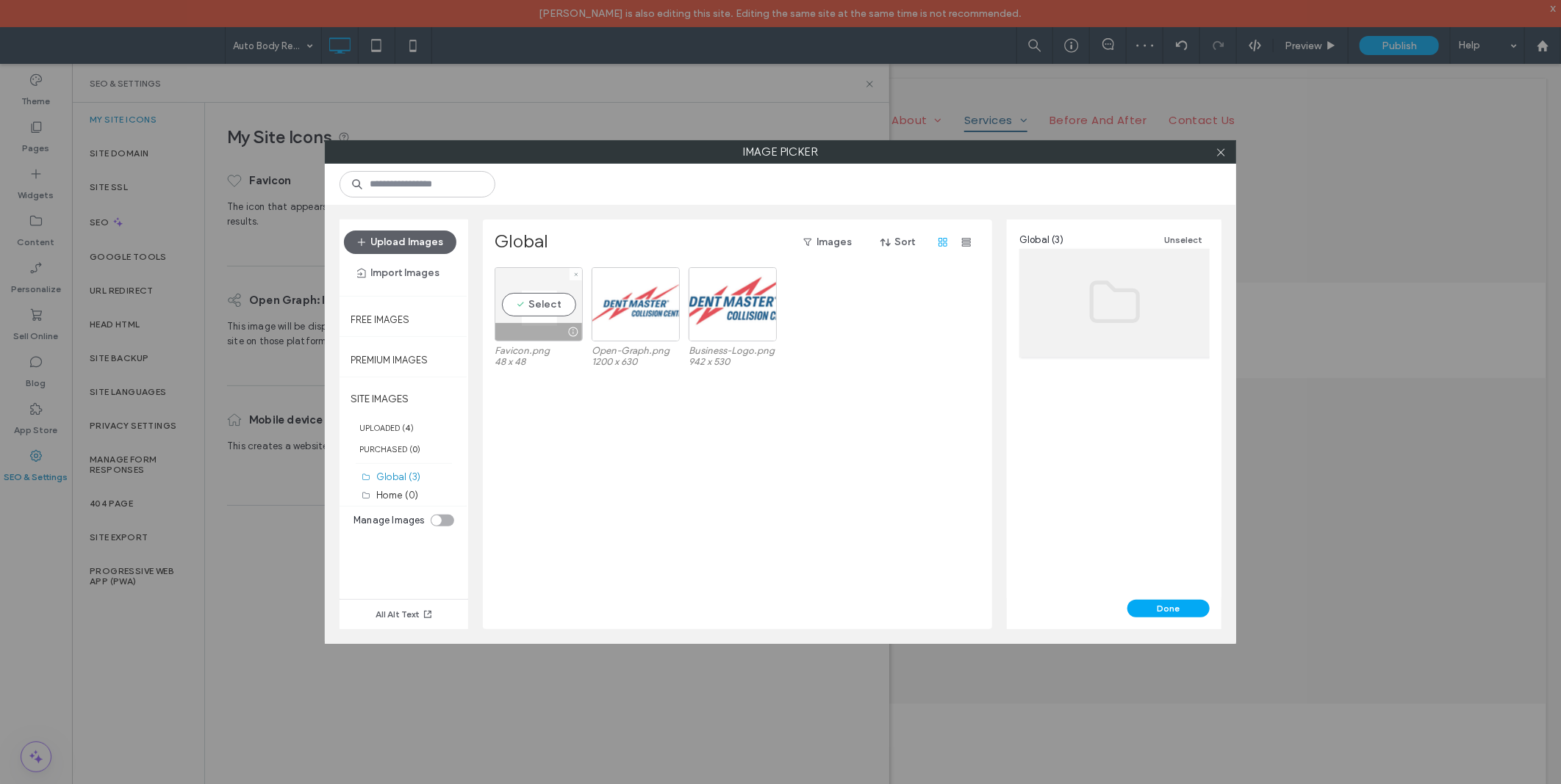
click at [539, 309] on div "Select" at bounding box center [538, 304] width 88 height 74
drag, startPoint x: 1155, startPoint y: 604, endPoint x: 1083, endPoint y: 541, distance: 95.7
click at [1155, 604] on button "Done" at bounding box center [1169, 609] width 83 height 18
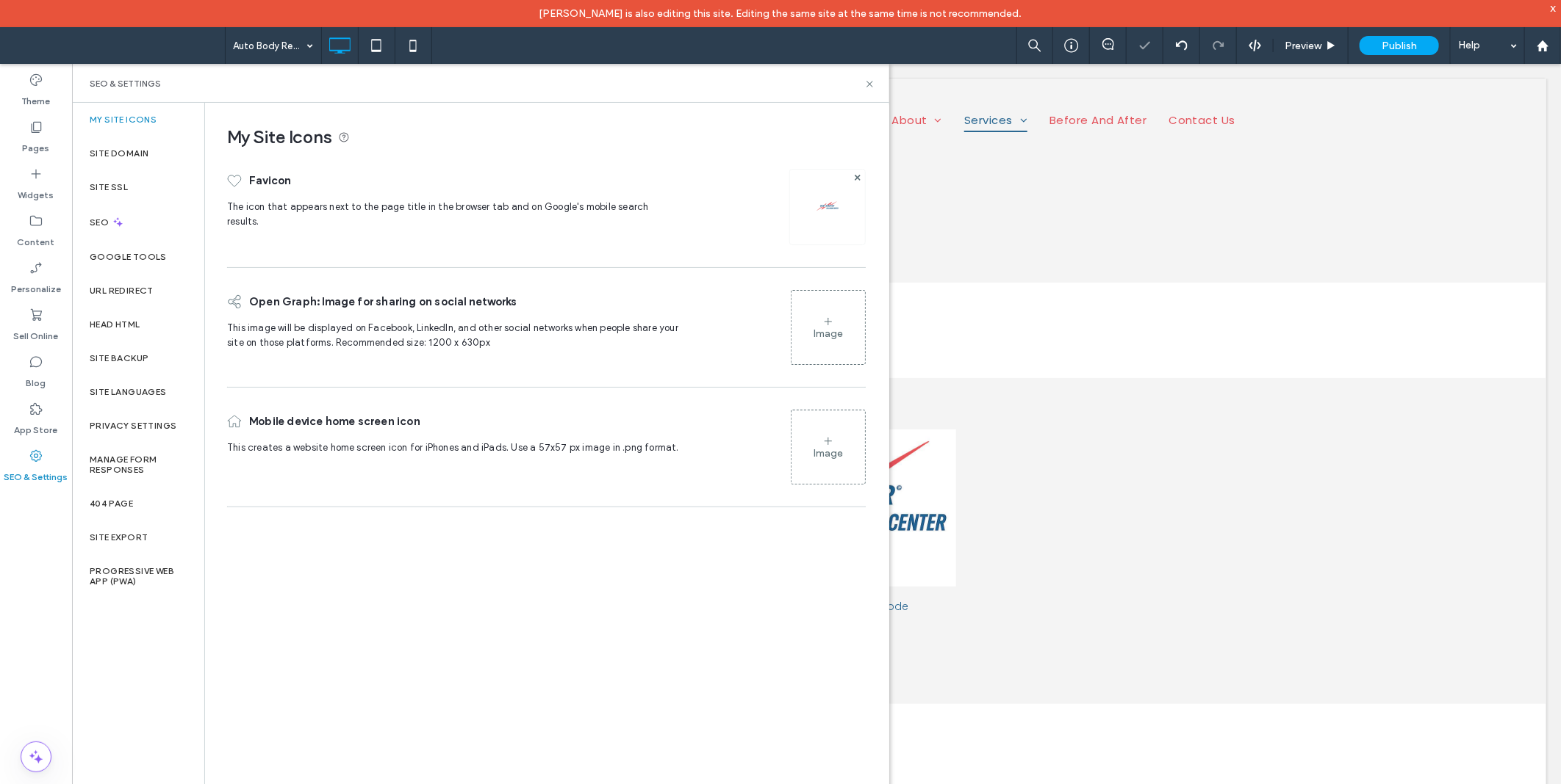
click at [821, 320] on div "Image" at bounding box center [828, 328] width 74 height 70
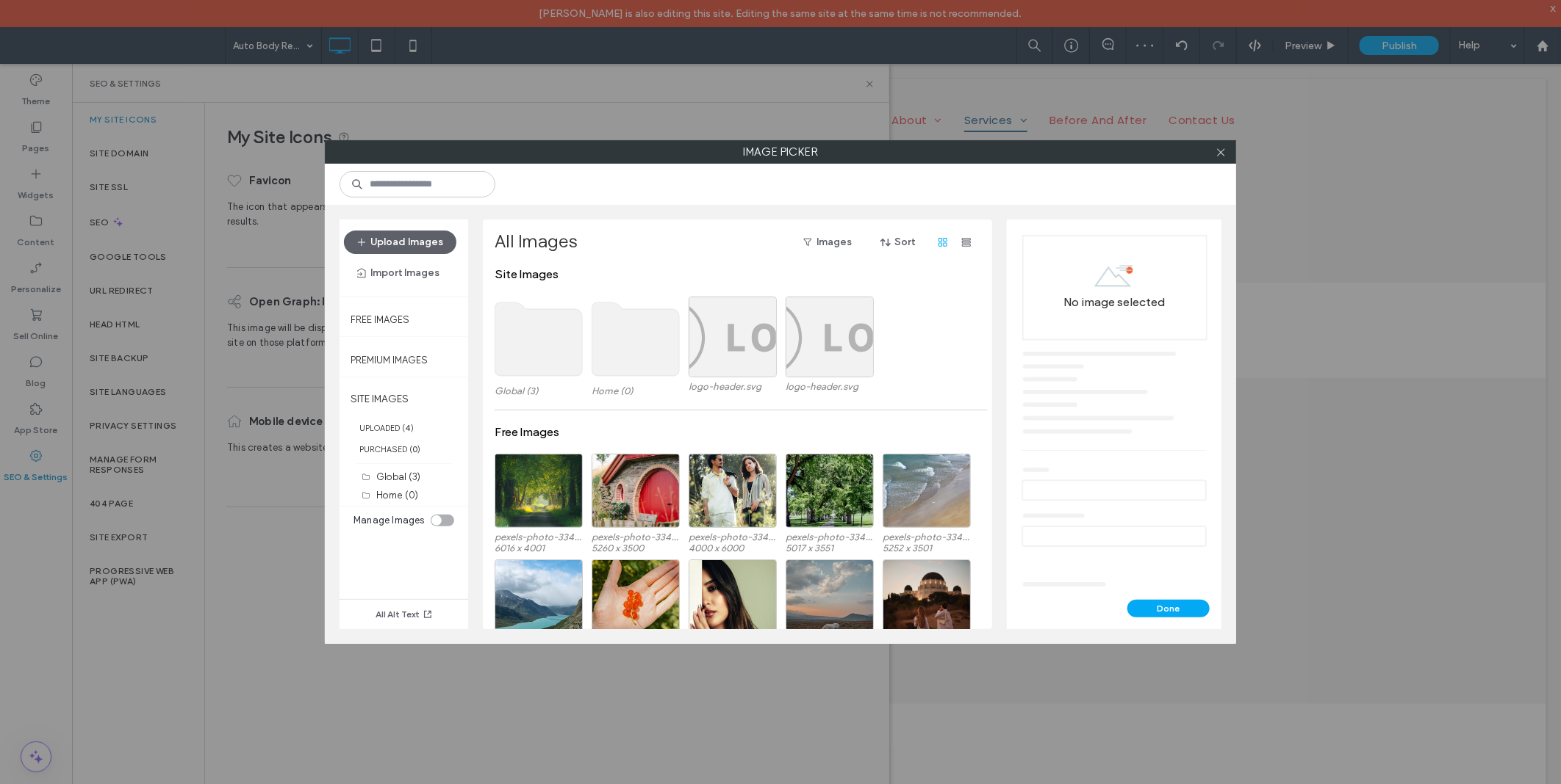
click at [553, 352] on use at bounding box center [538, 339] width 87 height 74
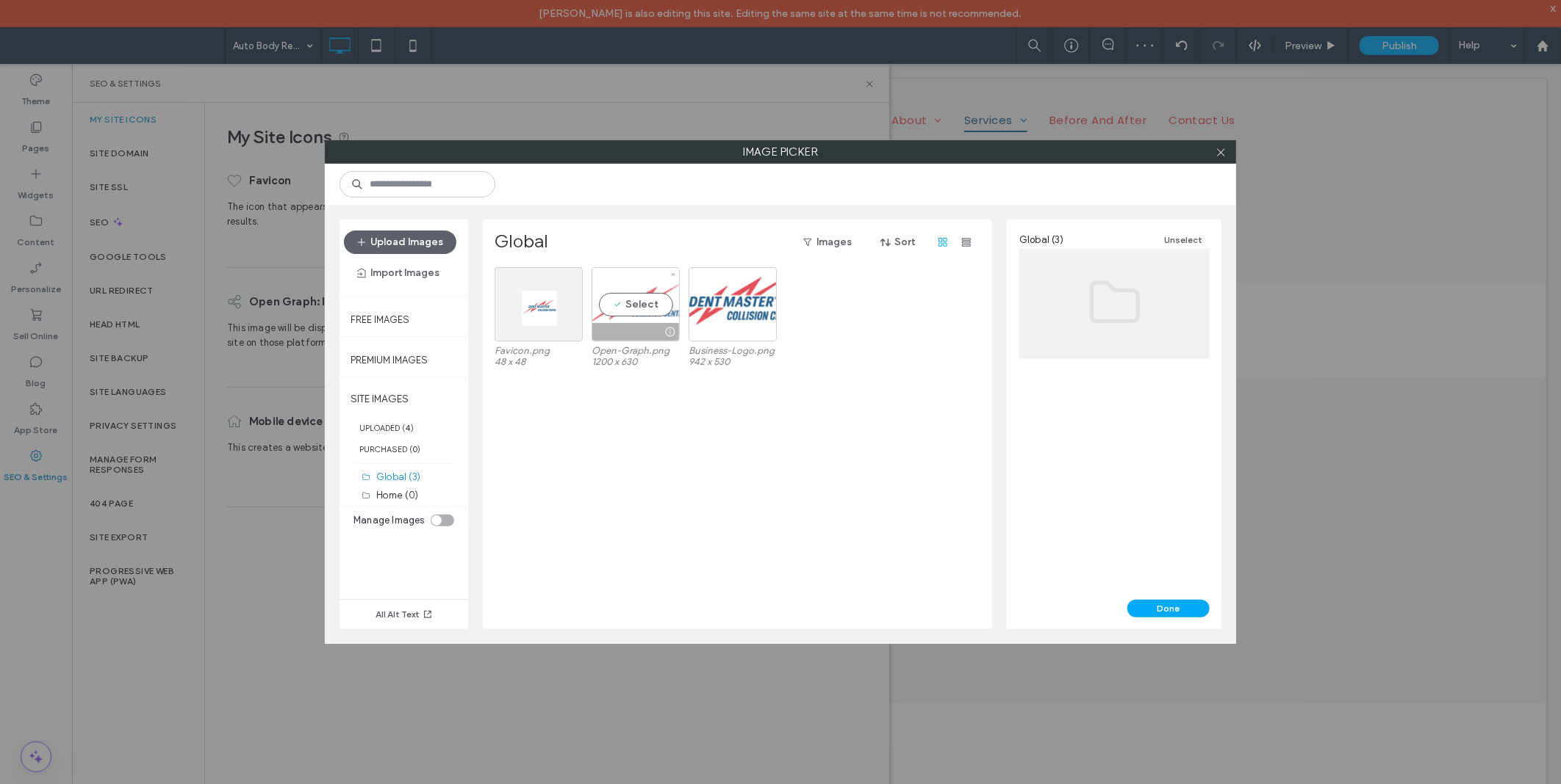
click at [631, 321] on div "Select" at bounding box center [636, 304] width 88 height 74
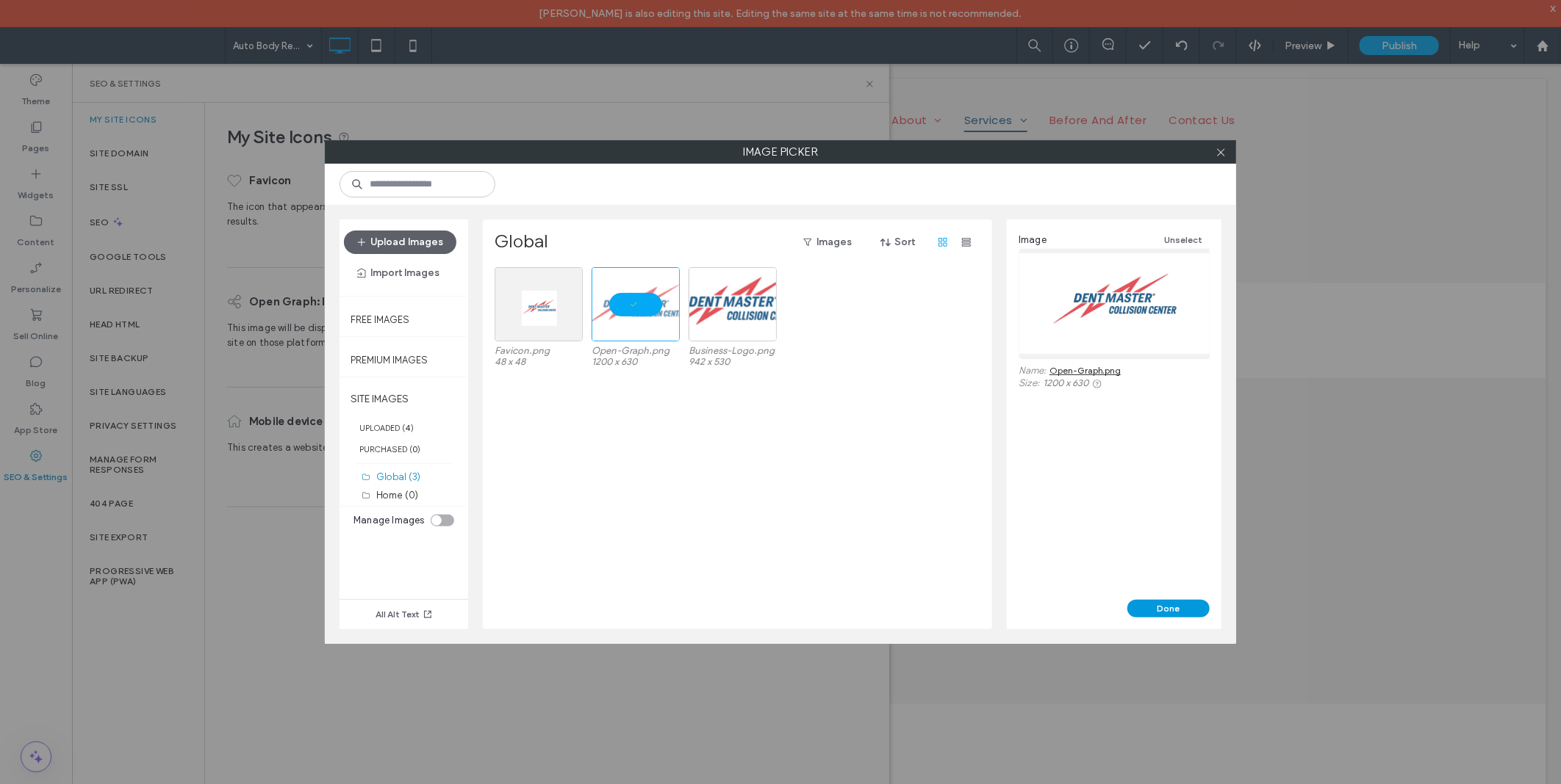
click at [1142, 609] on button "Done" at bounding box center [1169, 609] width 83 height 18
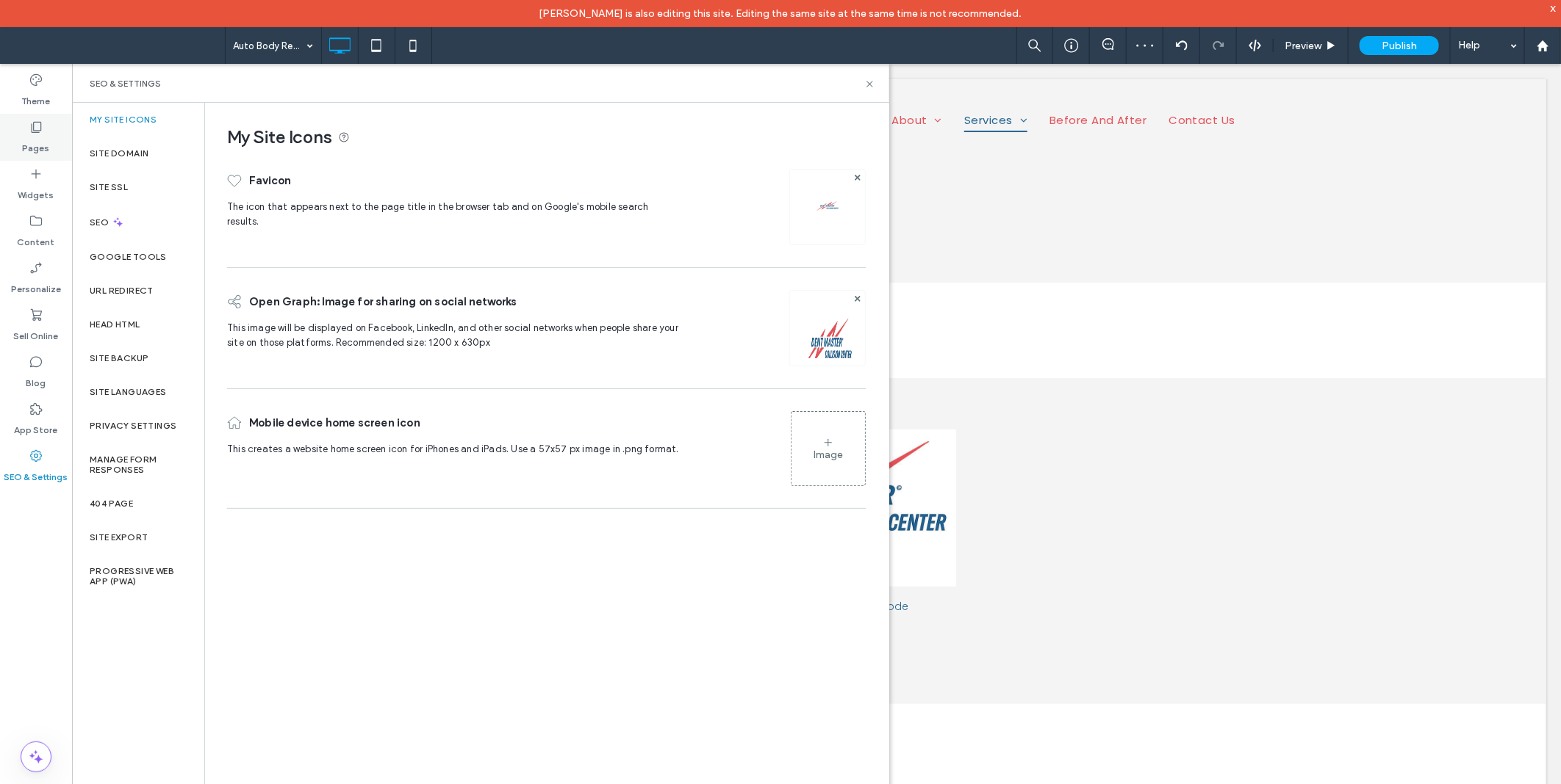
click at [54, 140] on div "Pages" at bounding box center [36, 136] width 72 height 47
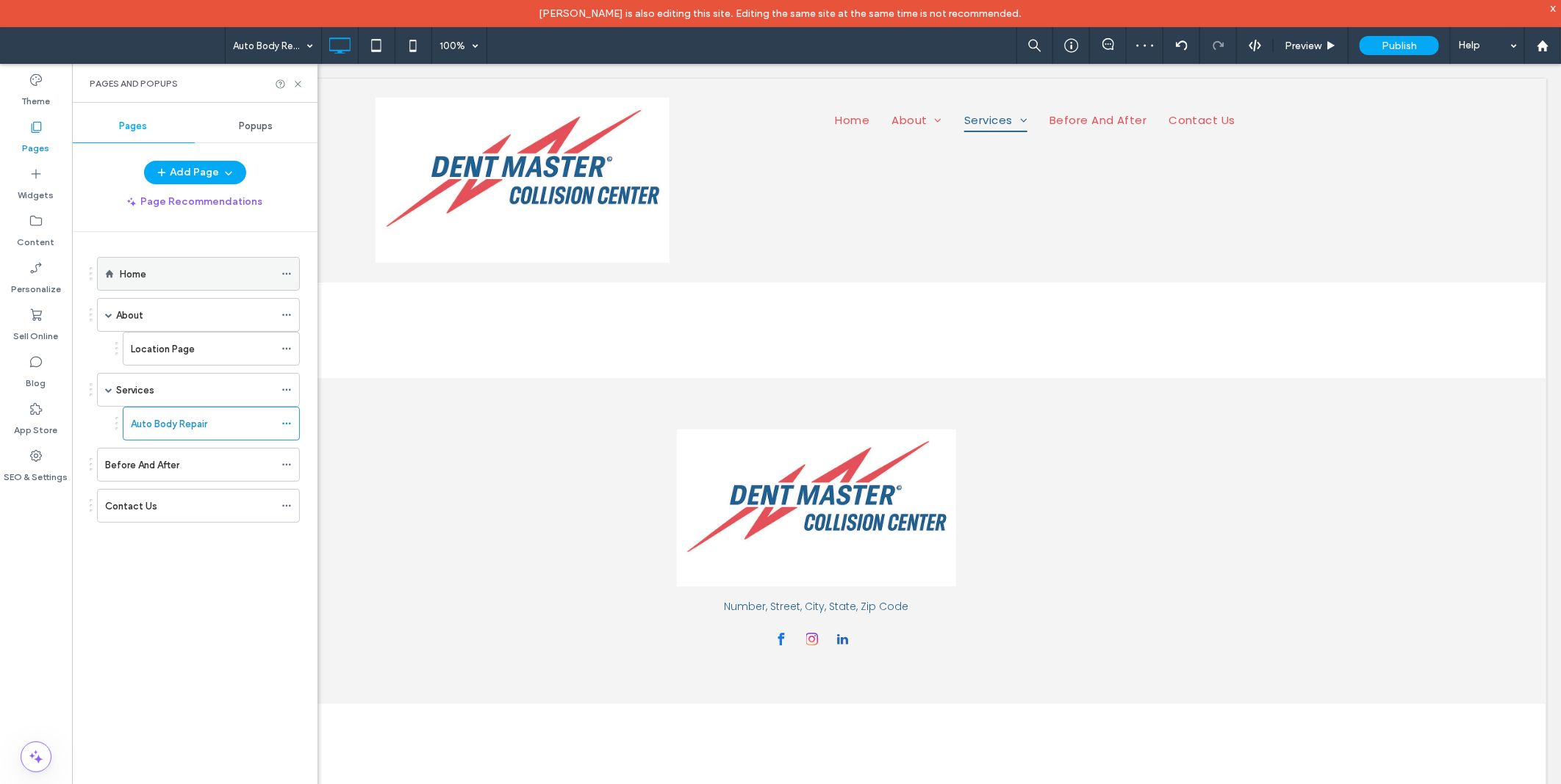
click at [214, 282] on div "Home" at bounding box center [196, 273] width 154 height 33
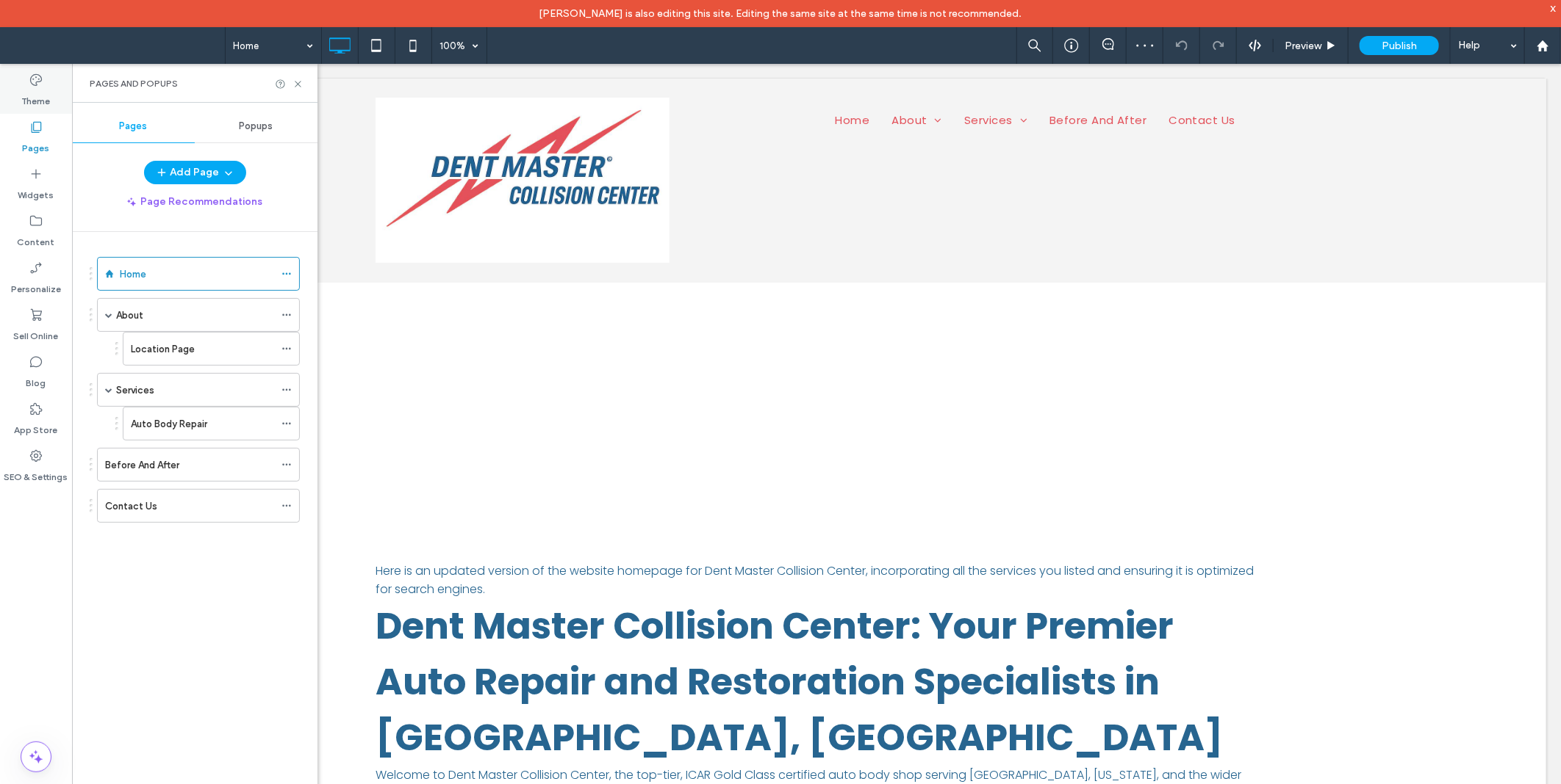
click at [32, 98] on label "Theme" at bounding box center [36, 97] width 29 height 20
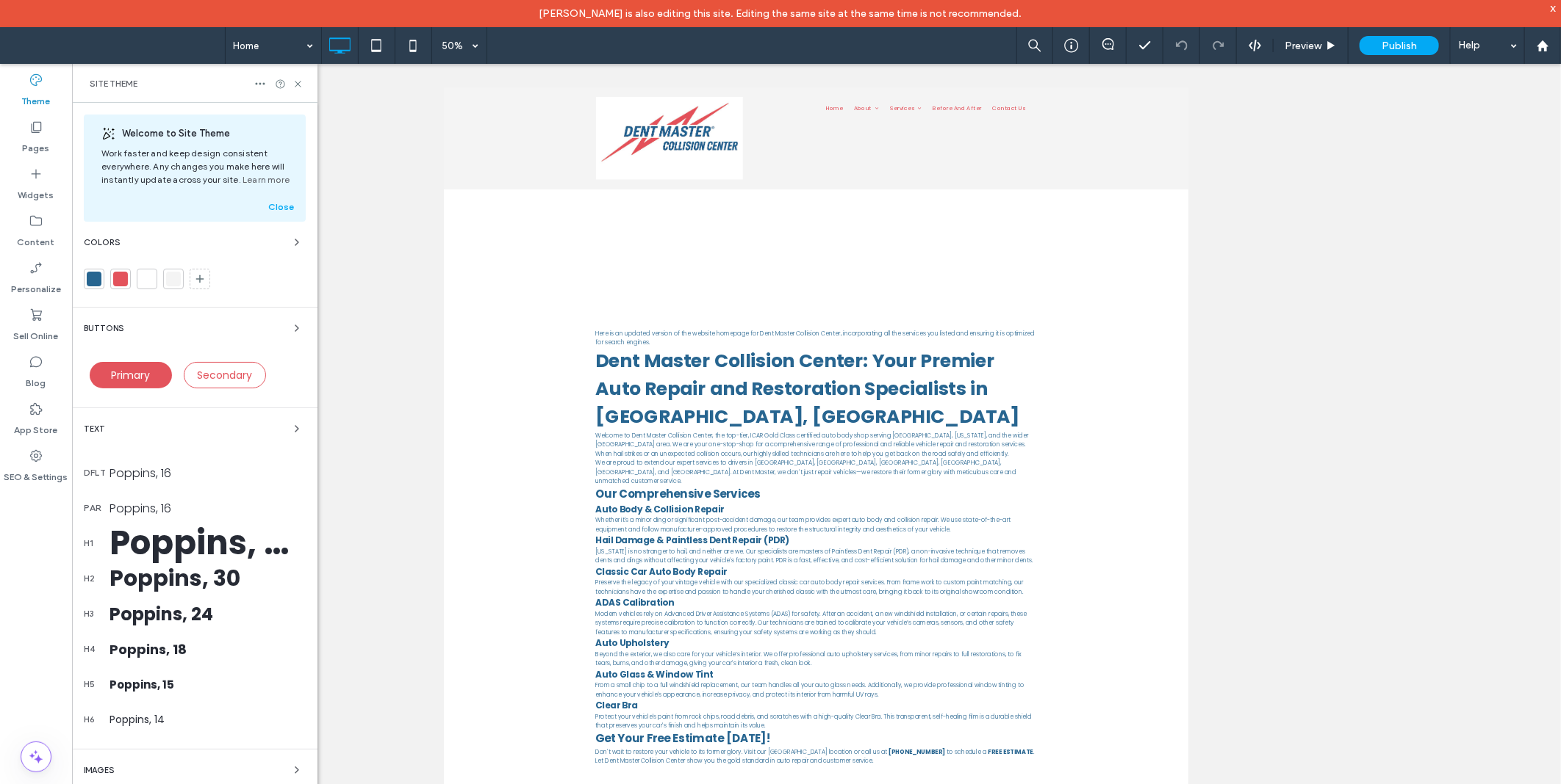
click at [151, 468] on div "Poppins, 16" at bounding box center [207, 473] width 196 height 18
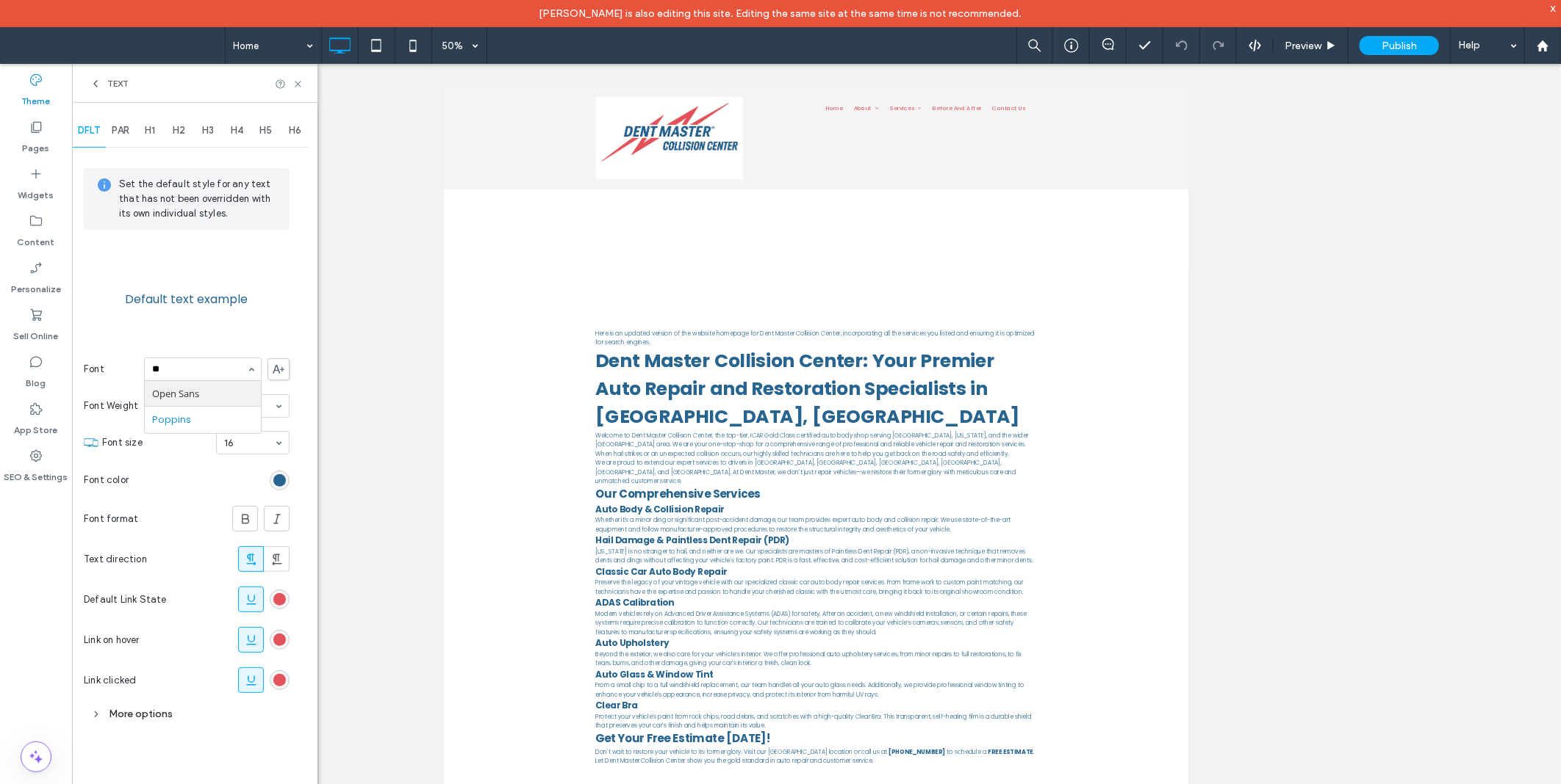
click at [196, 368] on input "**" at bounding box center [199, 369] width 94 height 11
type input "***"
click at [193, 342] on div "Set the default style for any text that has not been overridden with its own in…" at bounding box center [186, 447] width 206 height 595
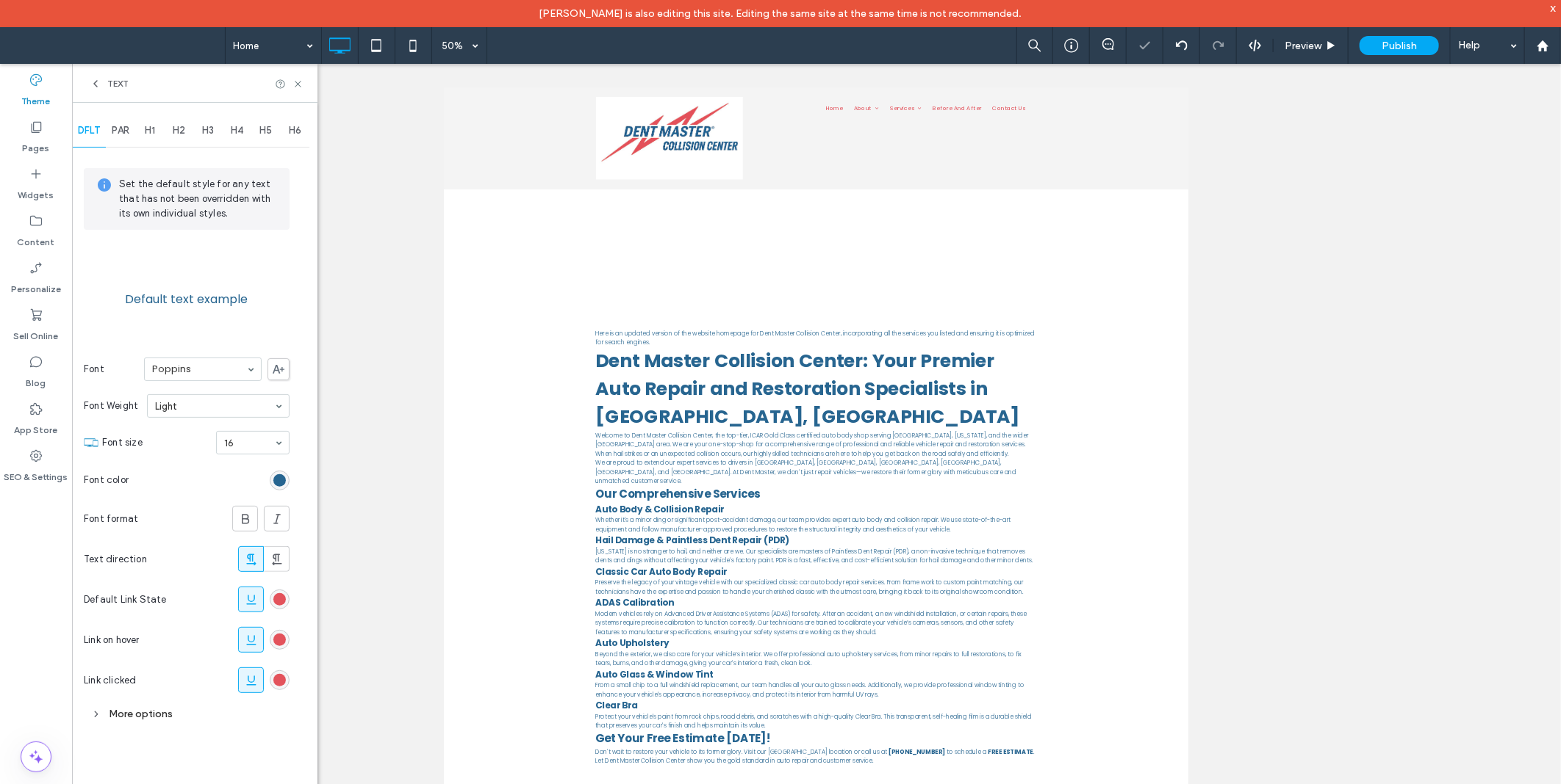
click at [91, 83] on icon at bounding box center [95, 83] width 11 height 11
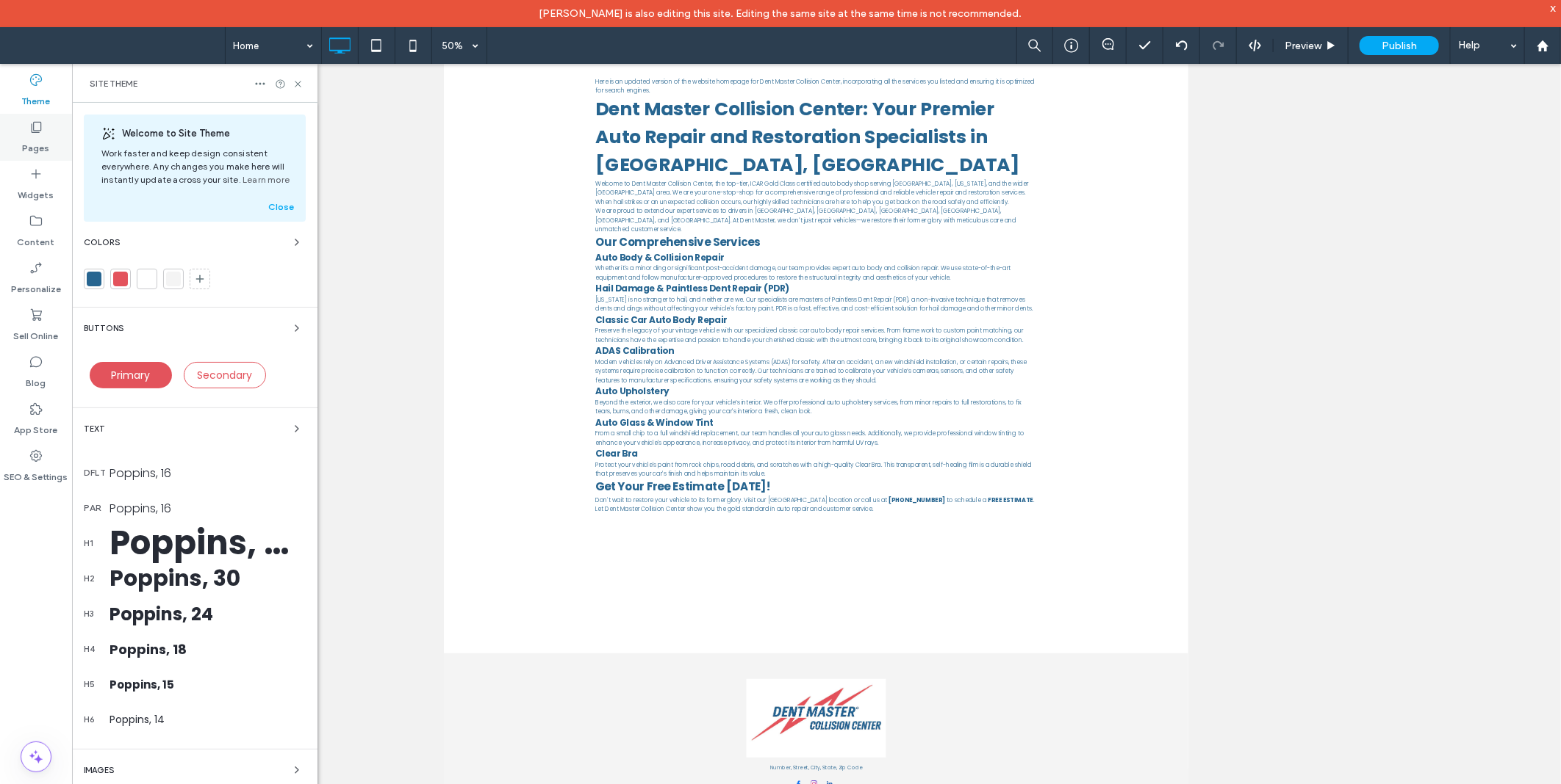
click at [55, 125] on div "Pages" at bounding box center [36, 136] width 72 height 47
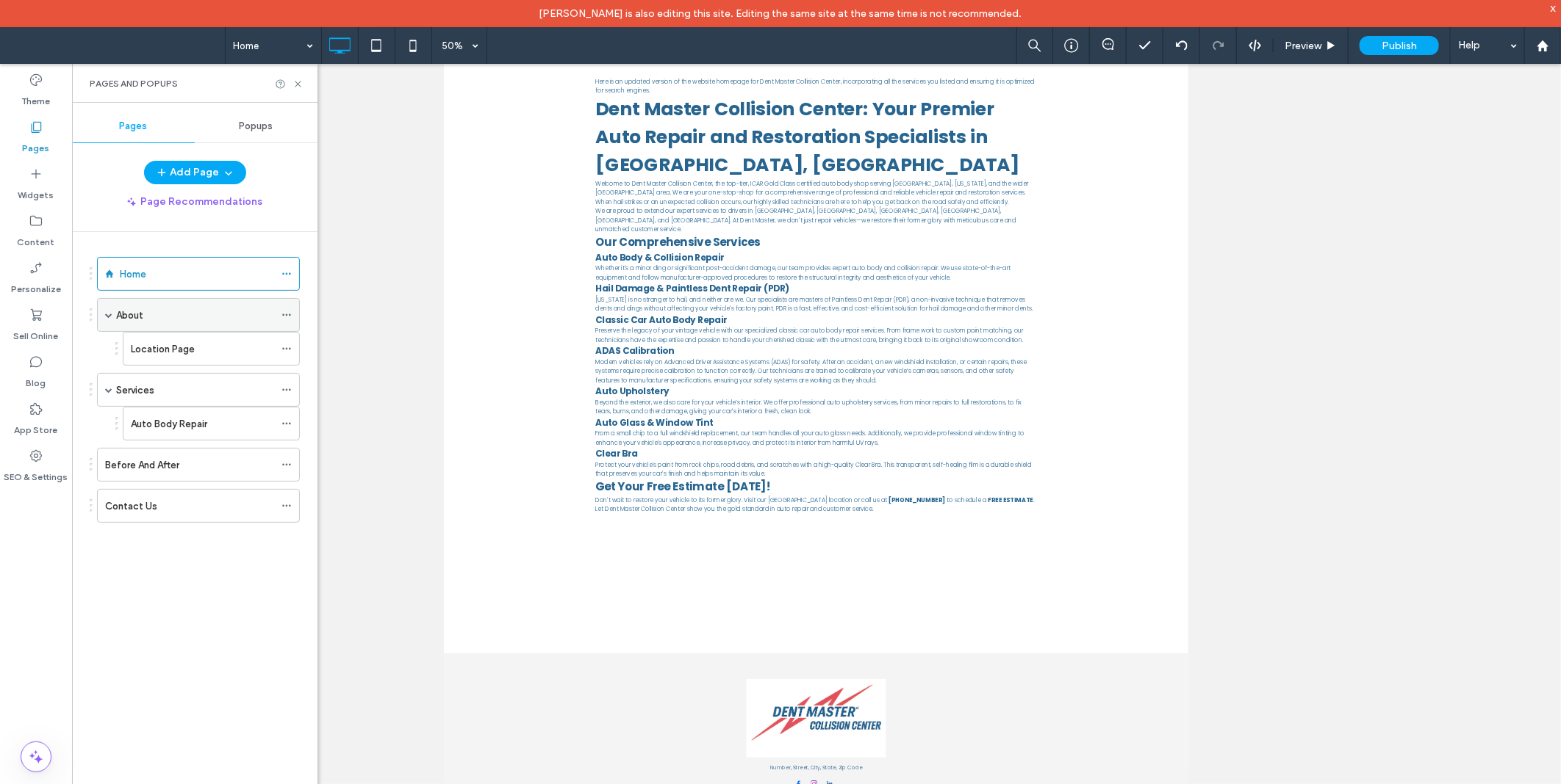
click at [159, 318] on div "About" at bounding box center [195, 316] width 158 height 16
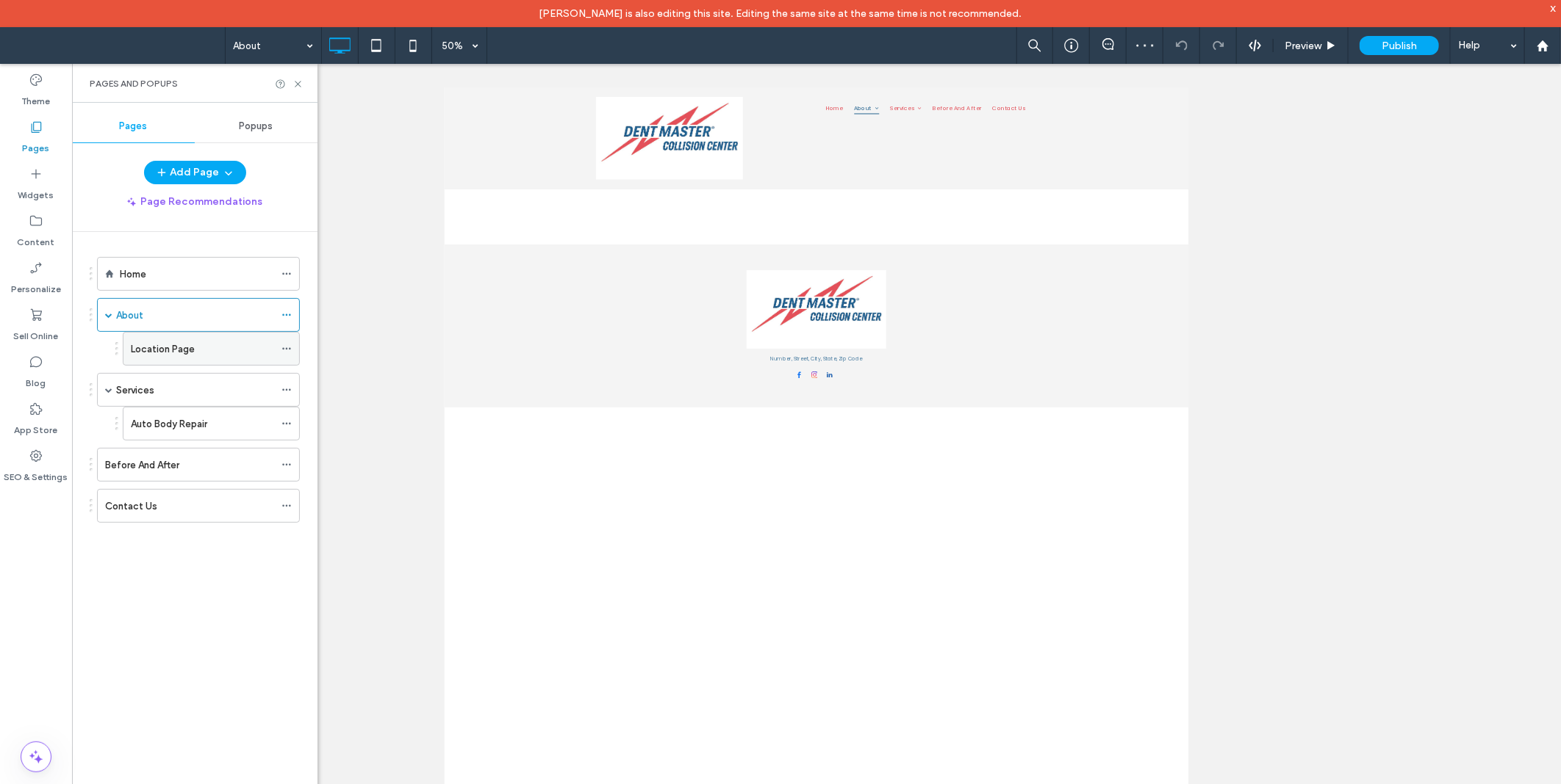
click at [182, 351] on label "Location Page" at bounding box center [163, 349] width 64 height 25
click at [173, 385] on div "Services" at bounding box center [195, 390] width 158 height 16
click at [177, 409] on div "Auto Body Repair" at bounding box center [202, 424] width 143 height 33
click at [166, 282] on div "Home" at bounding box center [196, 273] width 154 height 33
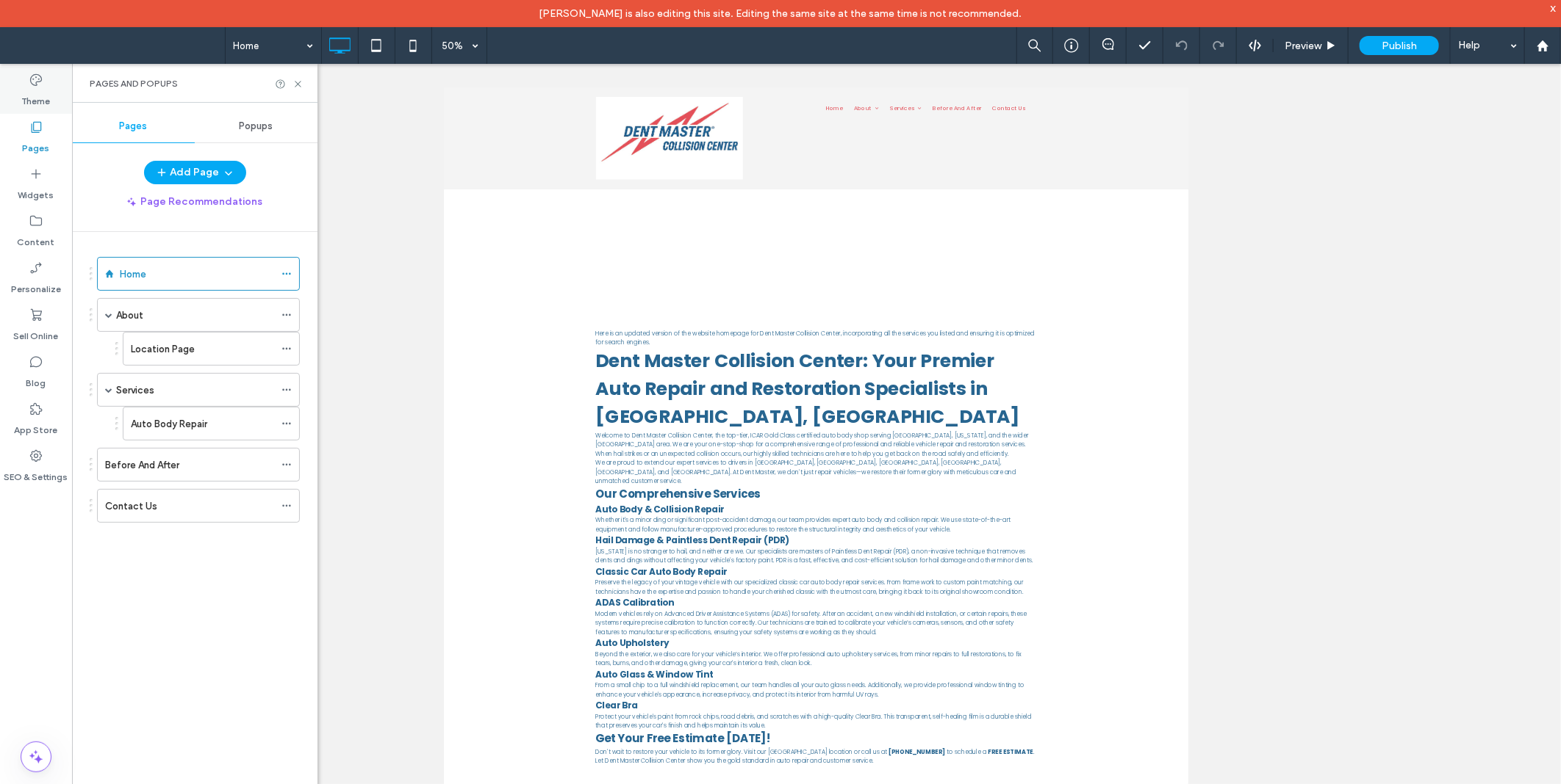
click at [27, 91] on label "Theme" at bounding box center [36, 97] width 29 height 20
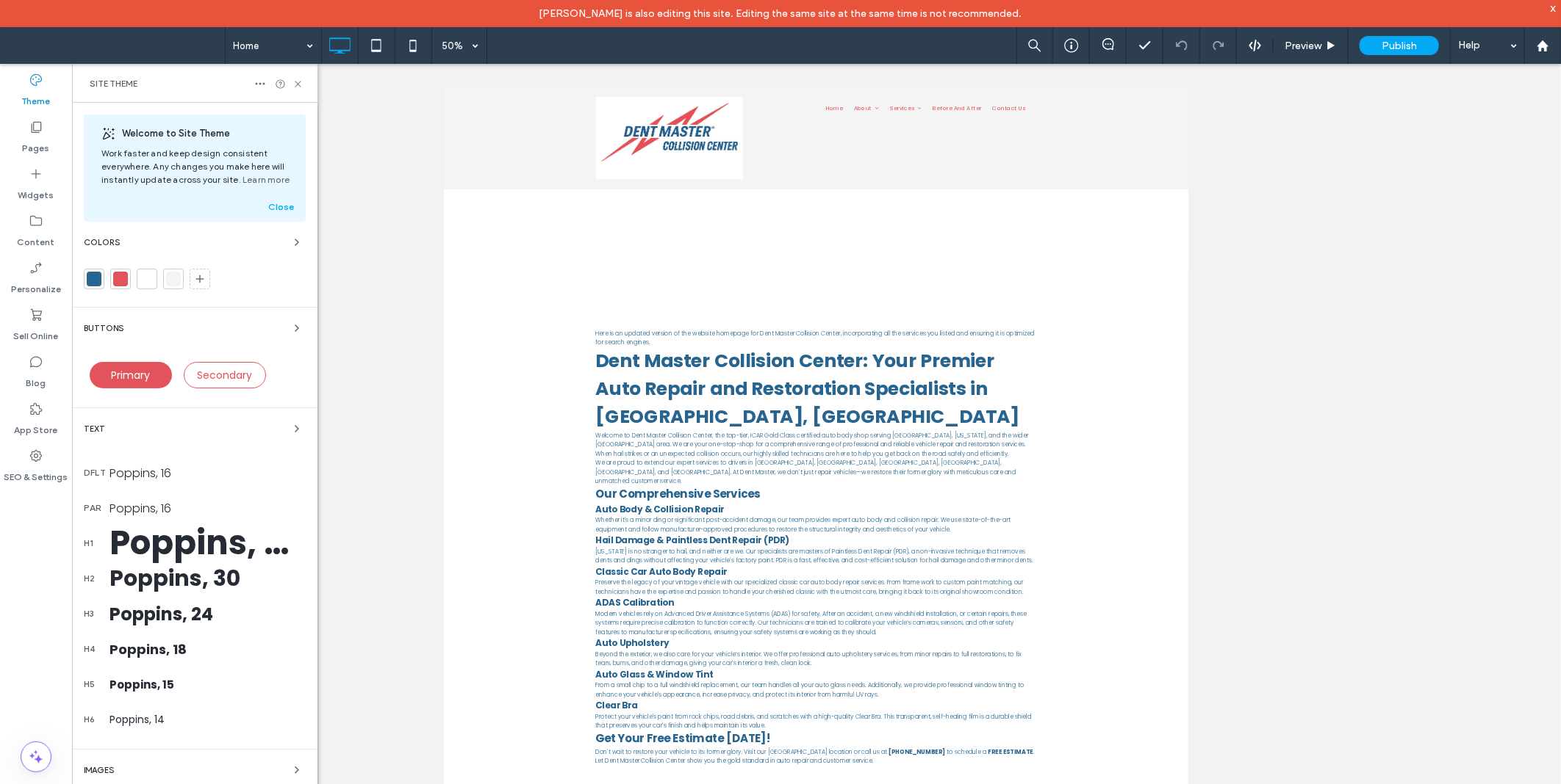
click at [179, 279] on div at bounding box center [173, 279] width 15 height 15
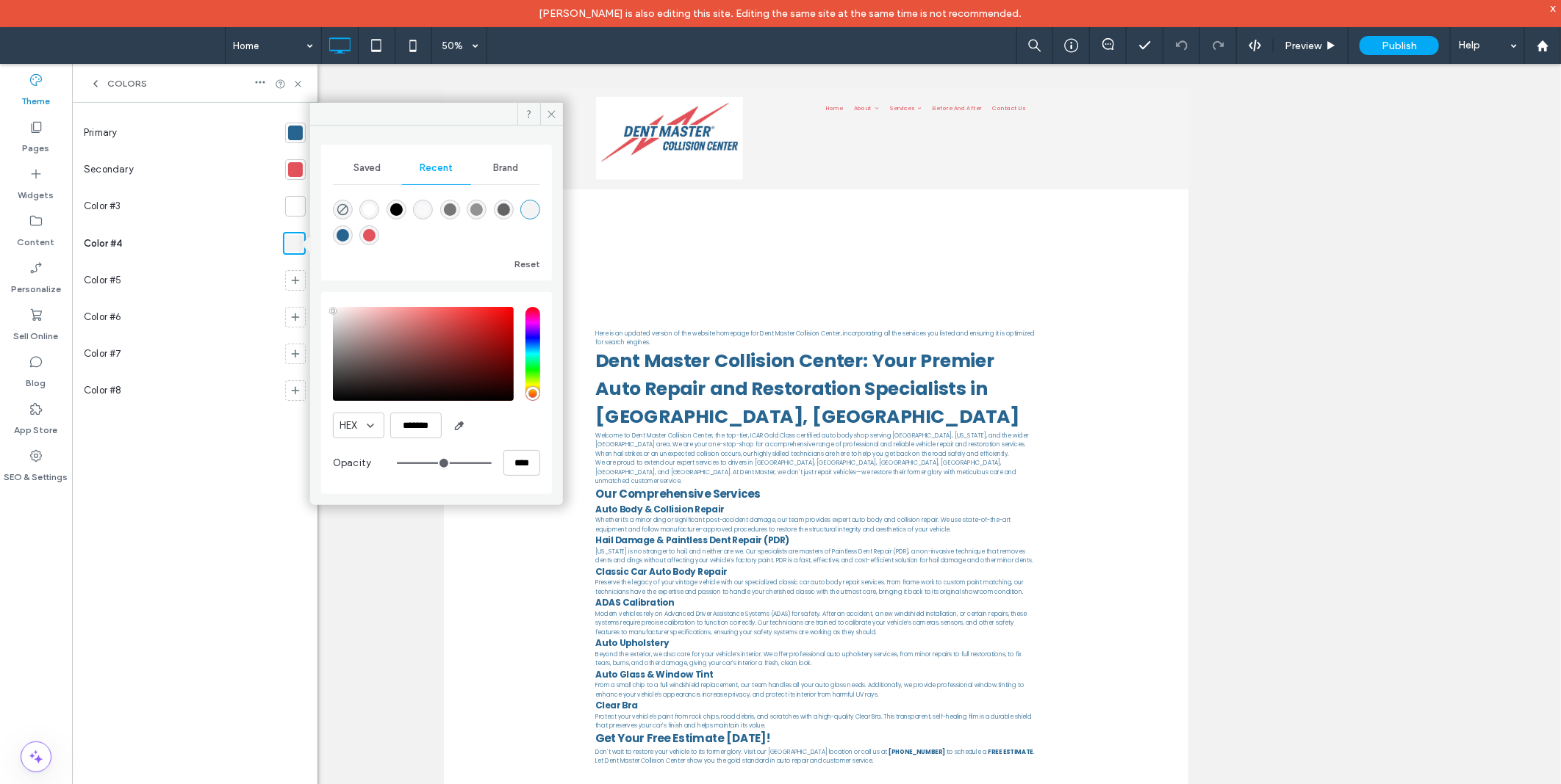
click at [395, 204] on div "rgba(0, 0, 0, 1)" at bounding box center [397, 209] width 12 height 12
type input "*******"
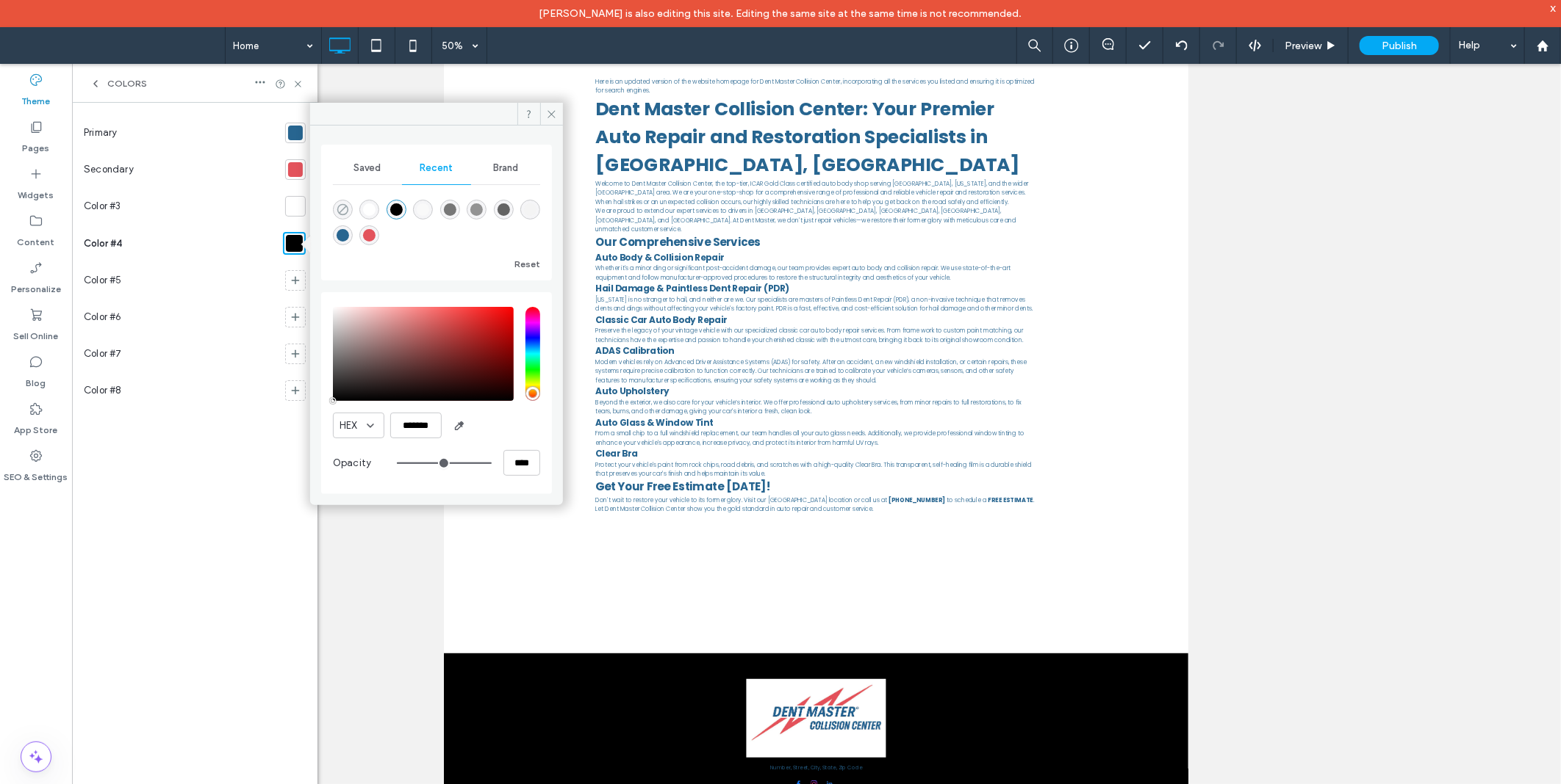
click at [348, 214] on icon "rgba(0, 0, 0, 0)" at bounding box center [343, 209] width 12 height 12
type input "*"
type input "**"
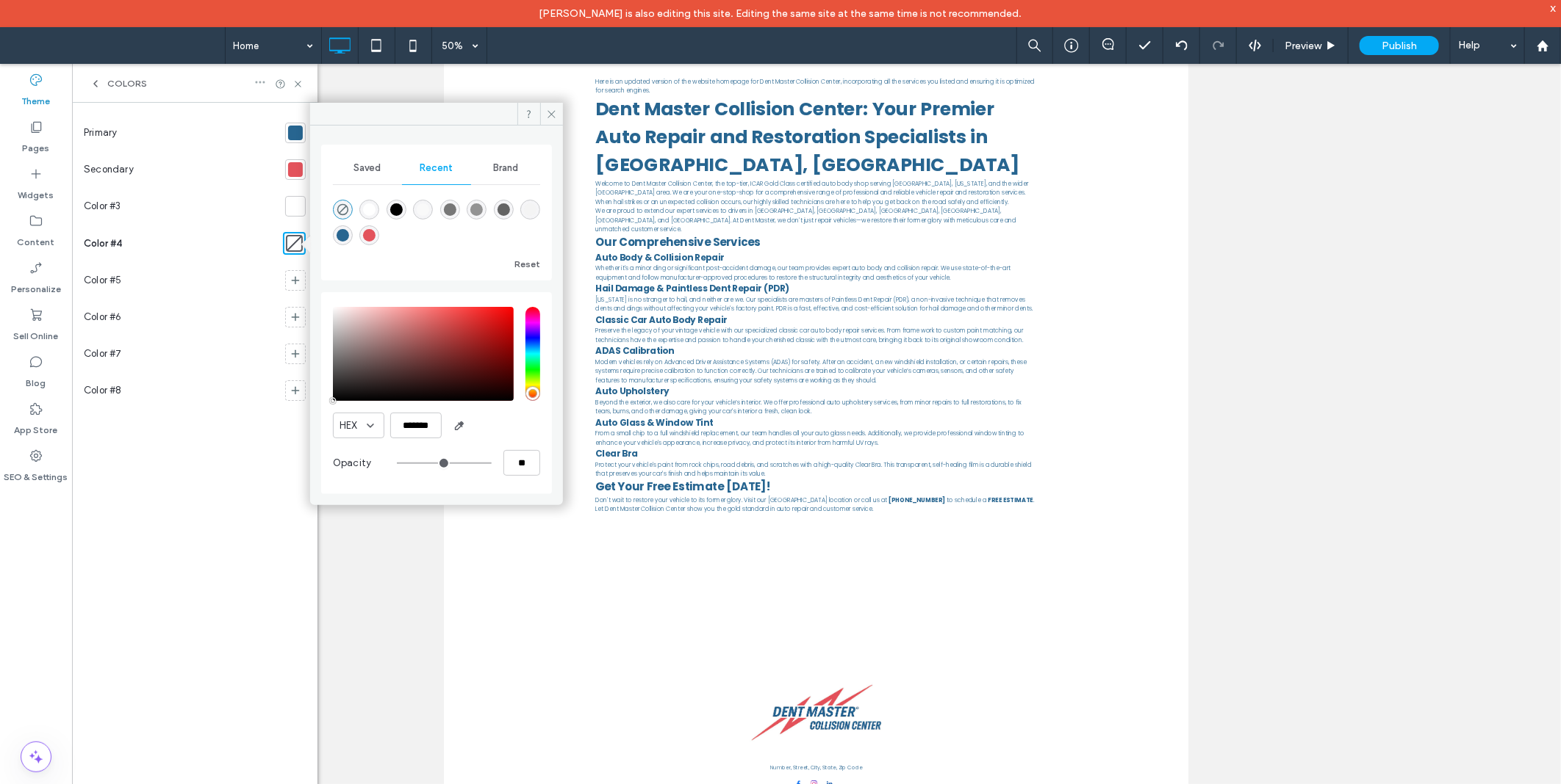
click at [254, 87] on icon at bounding box center [259, 82] width 11 height 11
click at [179, 118] on div "Primary" at bounding box center [181, 133] width 195 height 37
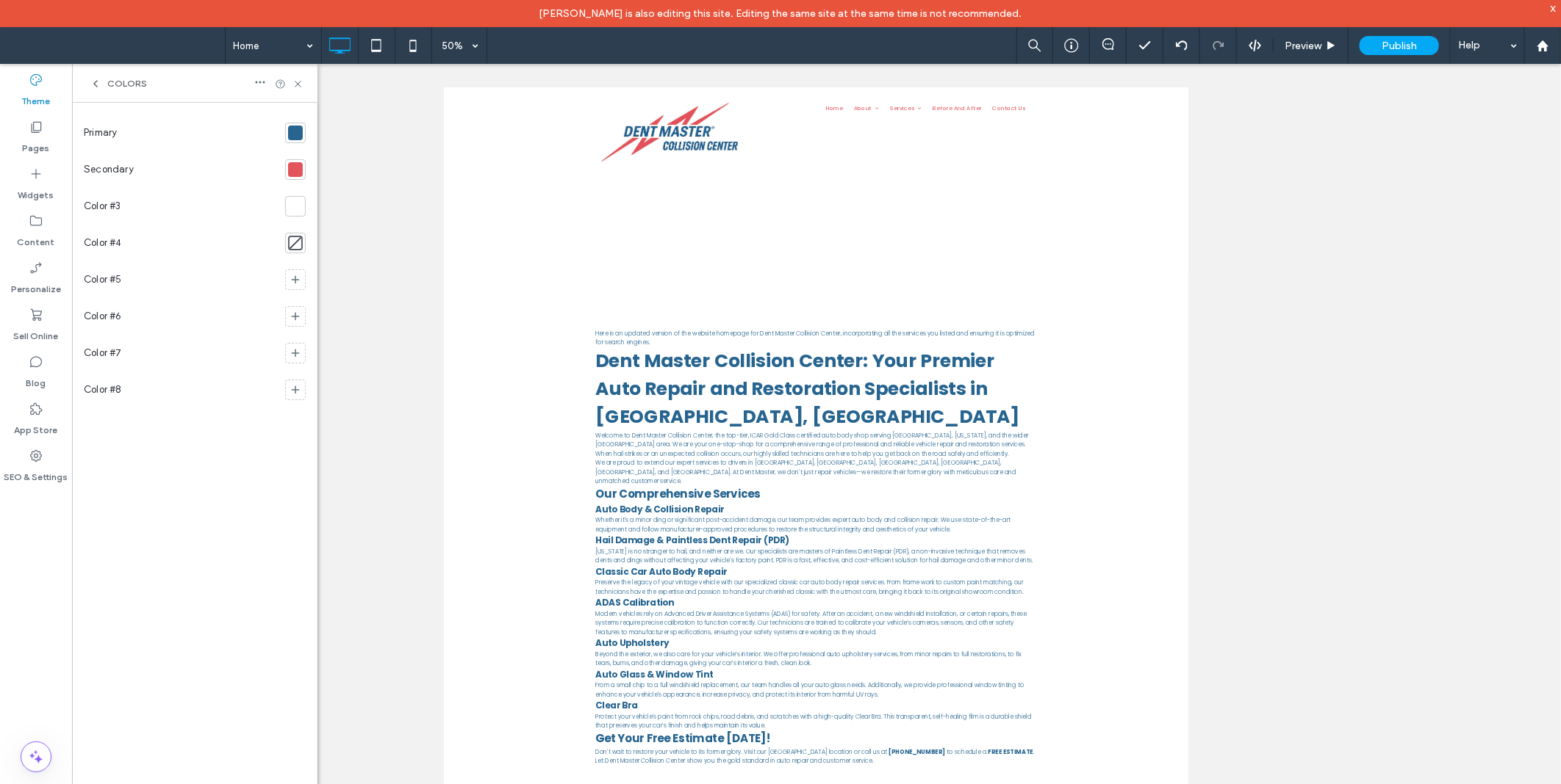
click at [296, 248] on div at bounding box center [295, 243] width 15 height 15
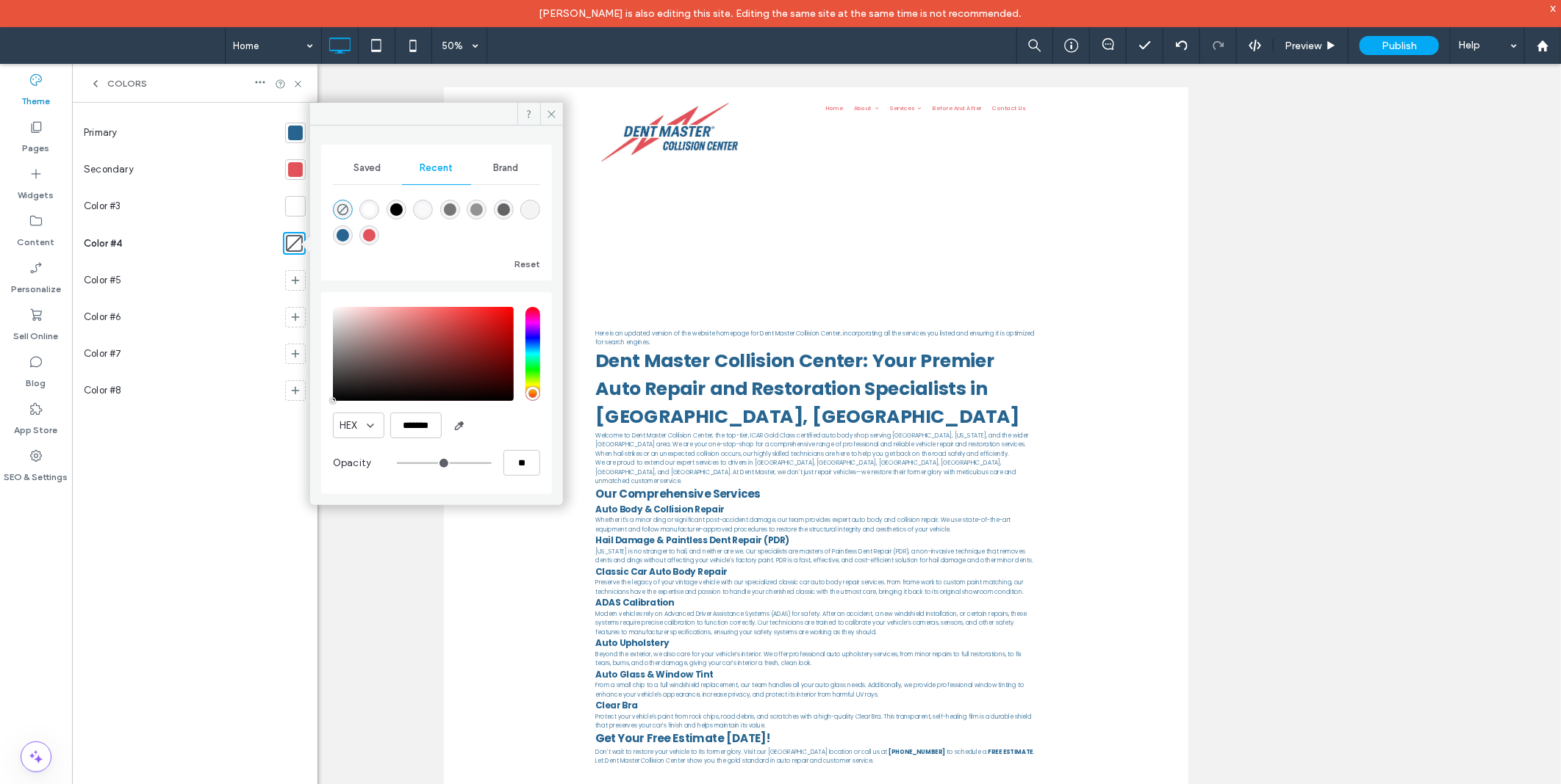
click at [365, 213] on div "rgba(255, 255, 255, 1)" at bounding box center [369, 209] width 12 height 12
type input "*******"
type input "***"
type input "****"
click at [292, 204] on div at bounding box center [295, 206] width 15 height 15
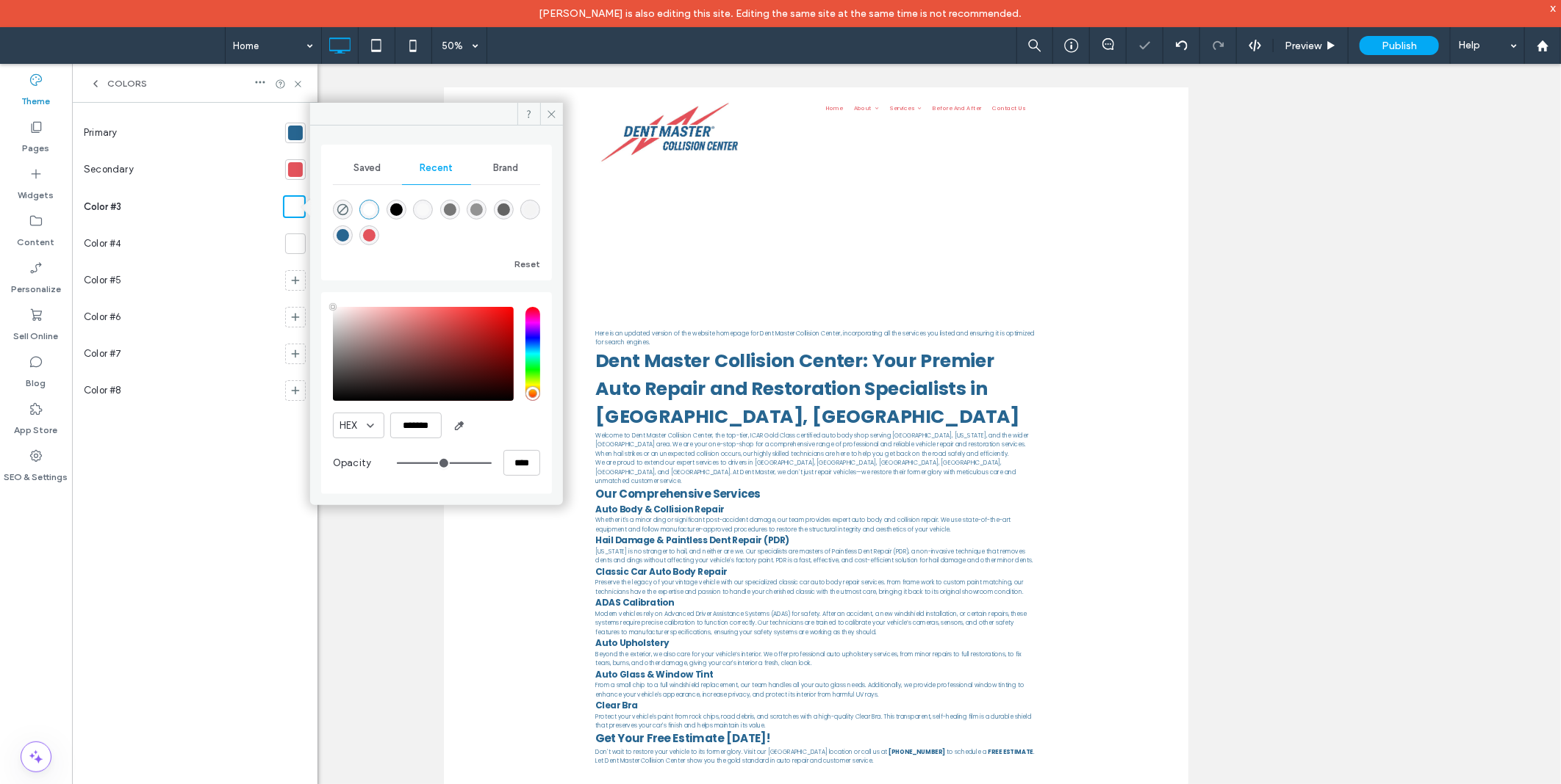
click at [386, 204] on div "rgba(0, 0, 0, 1)" at bounding box center [396, 209] width 20 height 20
type input "*******"
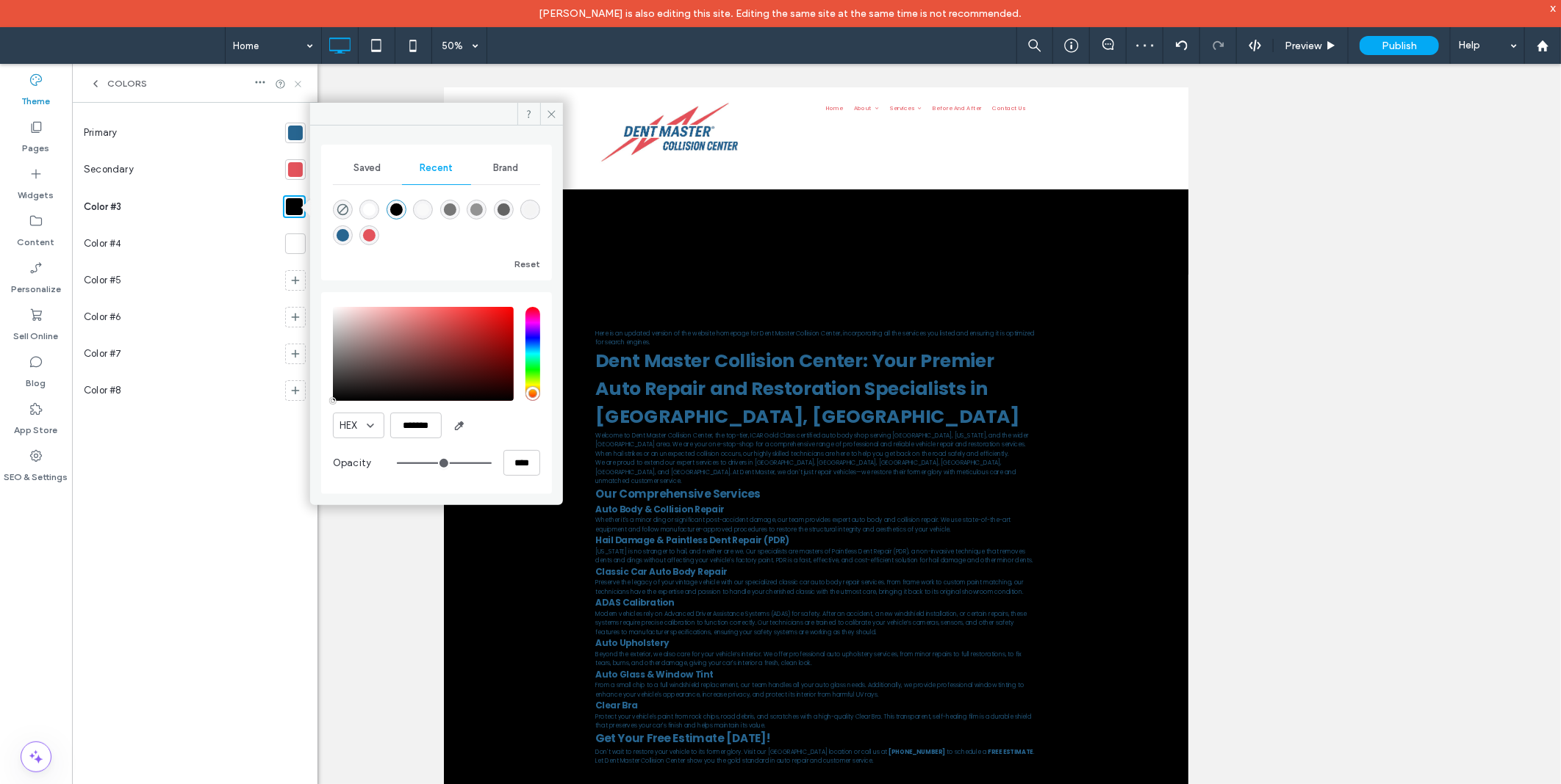
drag, startPoint x: 299, startPoint y: 78, endPoint x: 266, endPoint y: 42, distance: 48.8
click at [299, 78] on icon at bounding box center [298, 83] width 11 height 11
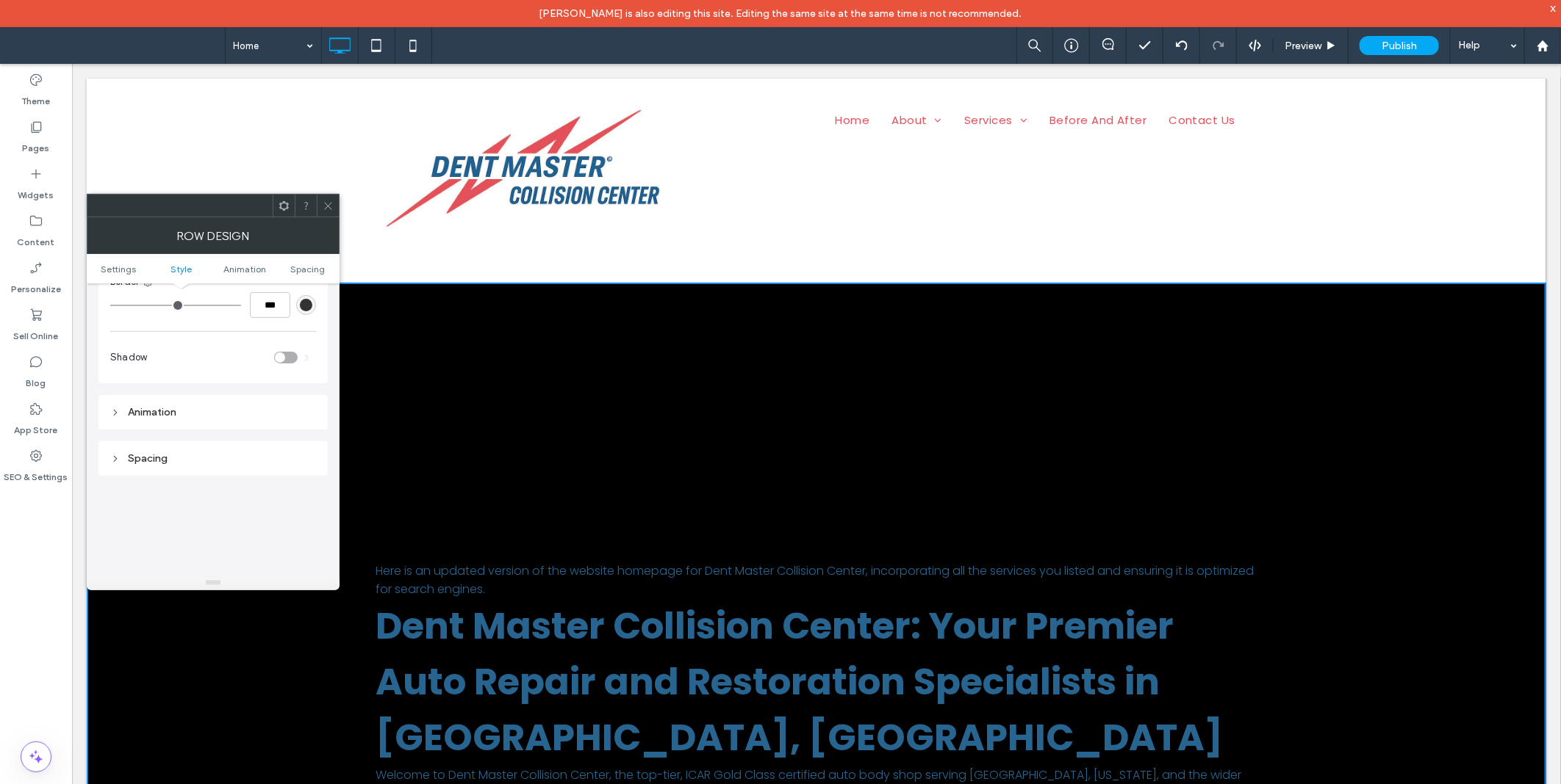
scroll to position [272, 0]
click at [329, 203] on icon at bounding box center [328, 206] width 11 height 11
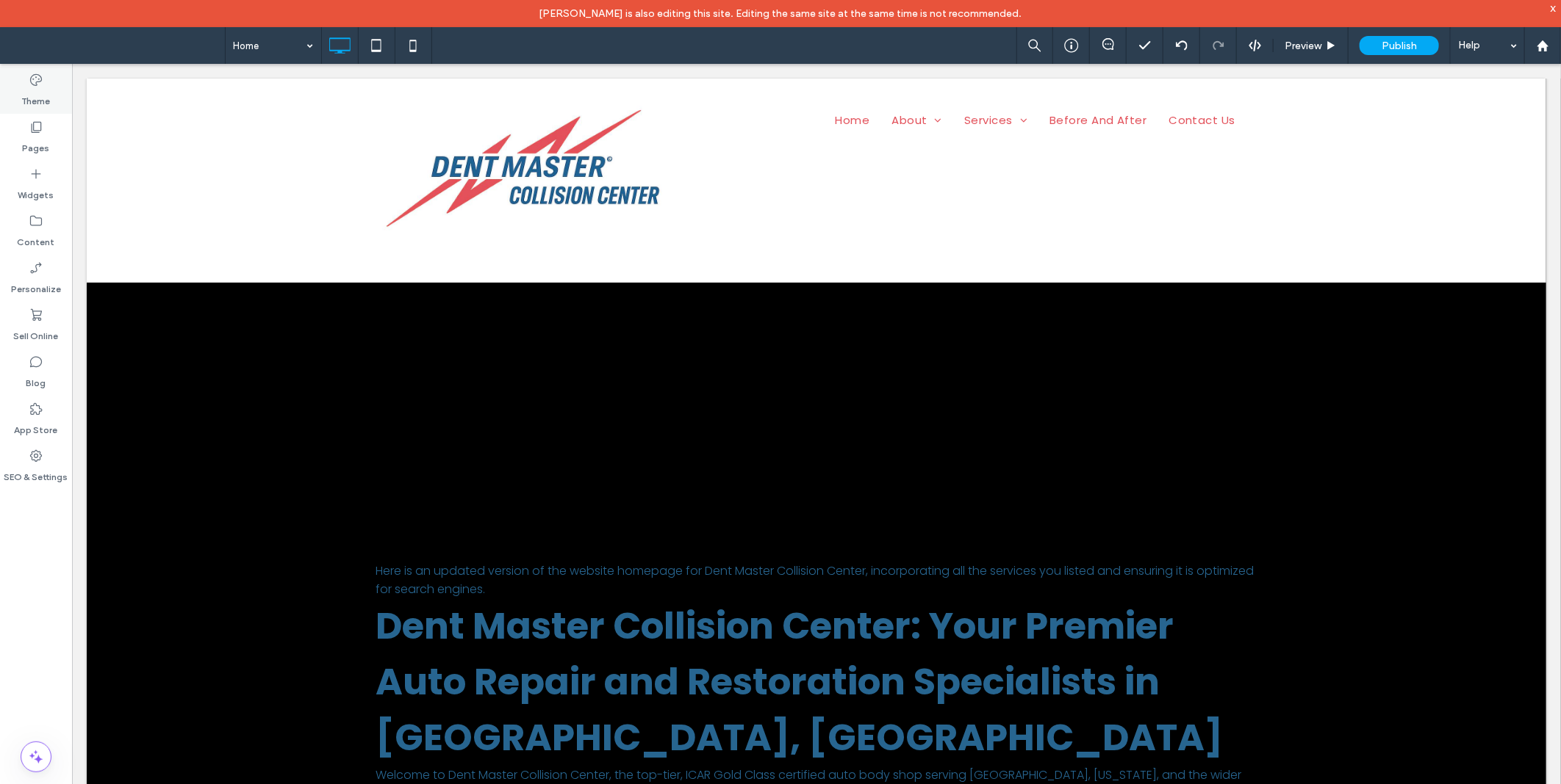
click at [33, 91] on label "Theme" at bounding box center [36, 97] width 29 height 20
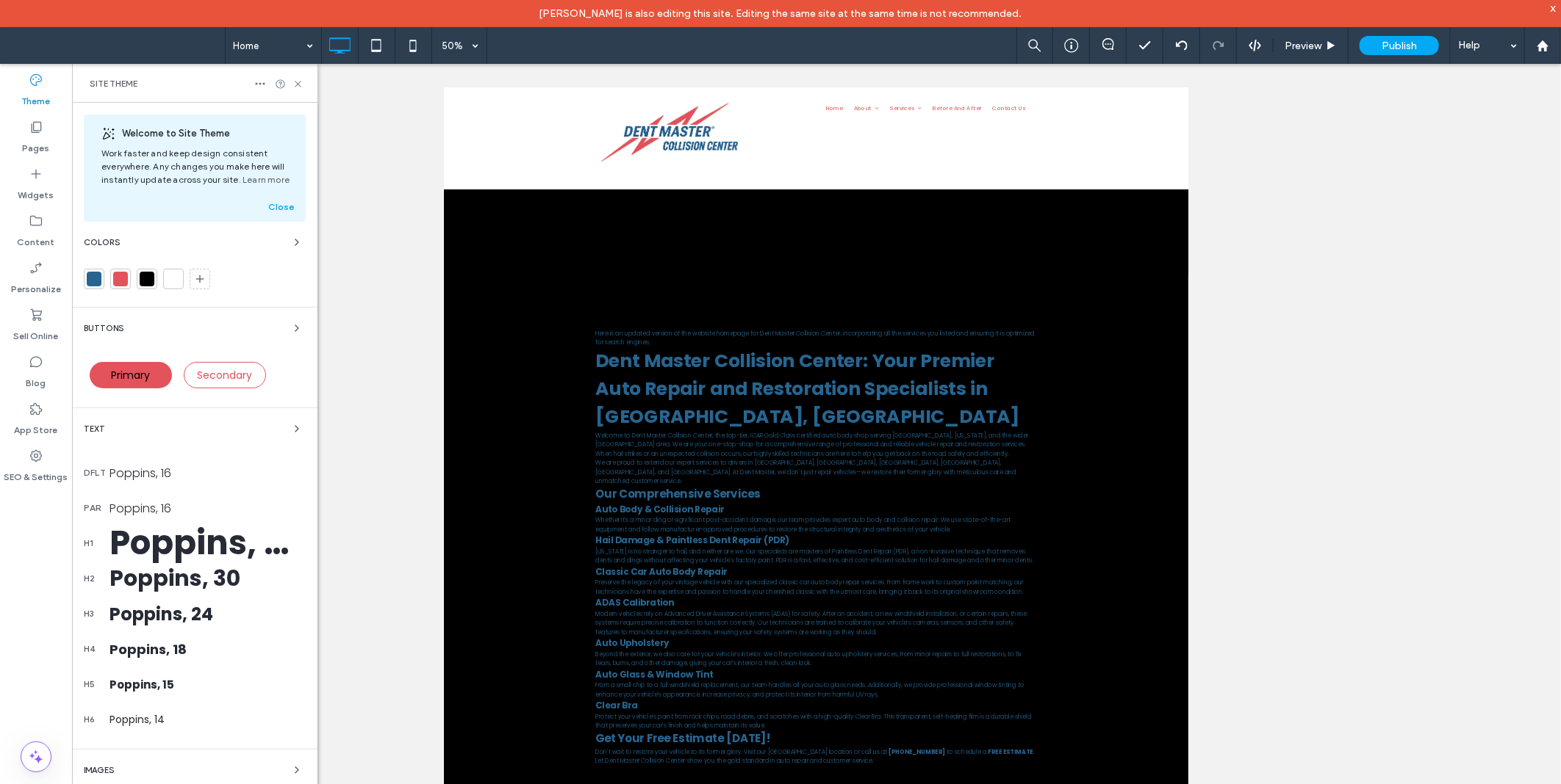
scroll to position [105, 0]
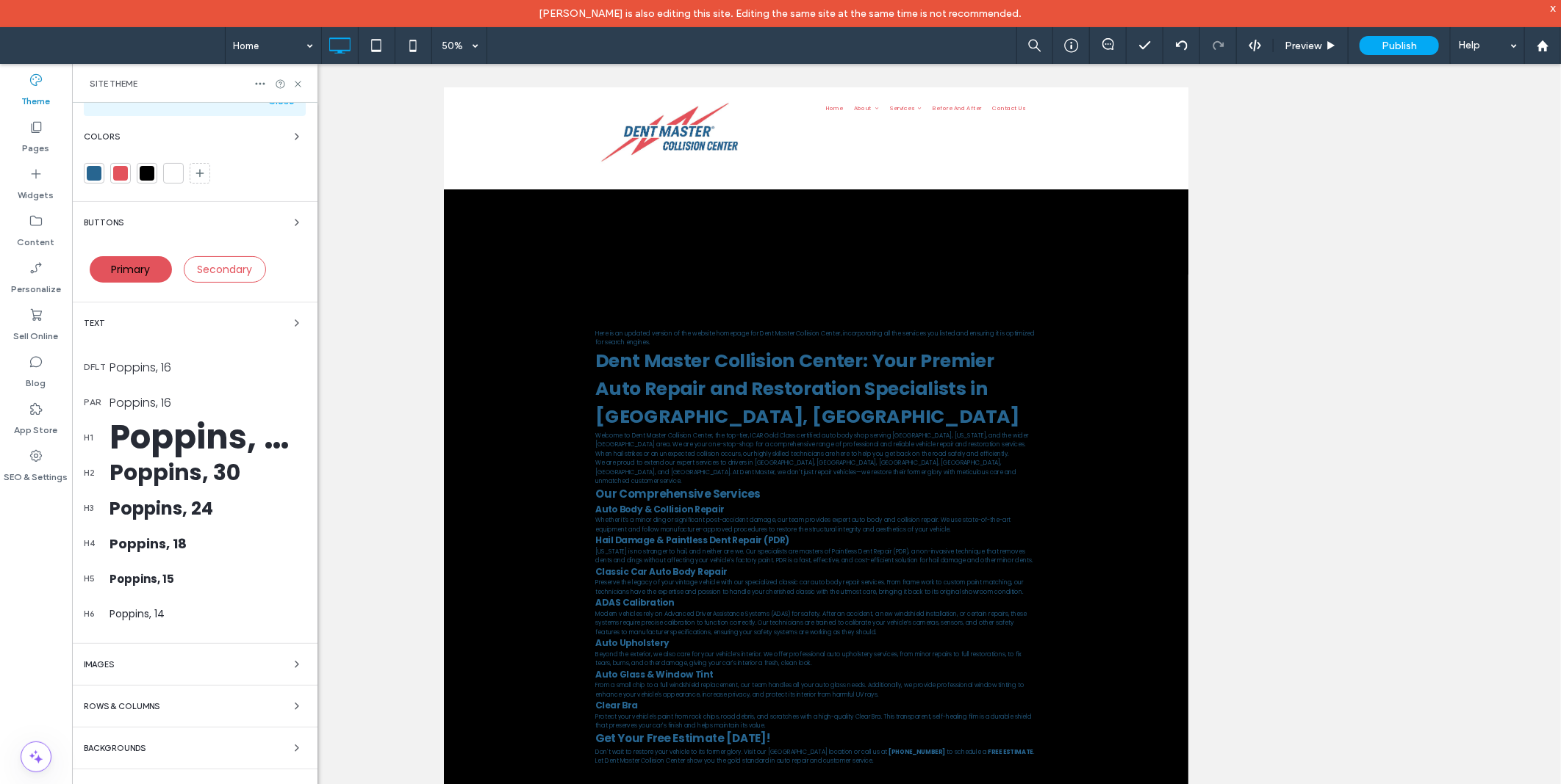
click at [172, 710] on div "Rows & Columns" at bounding box center [194, 707] width 222 height 18
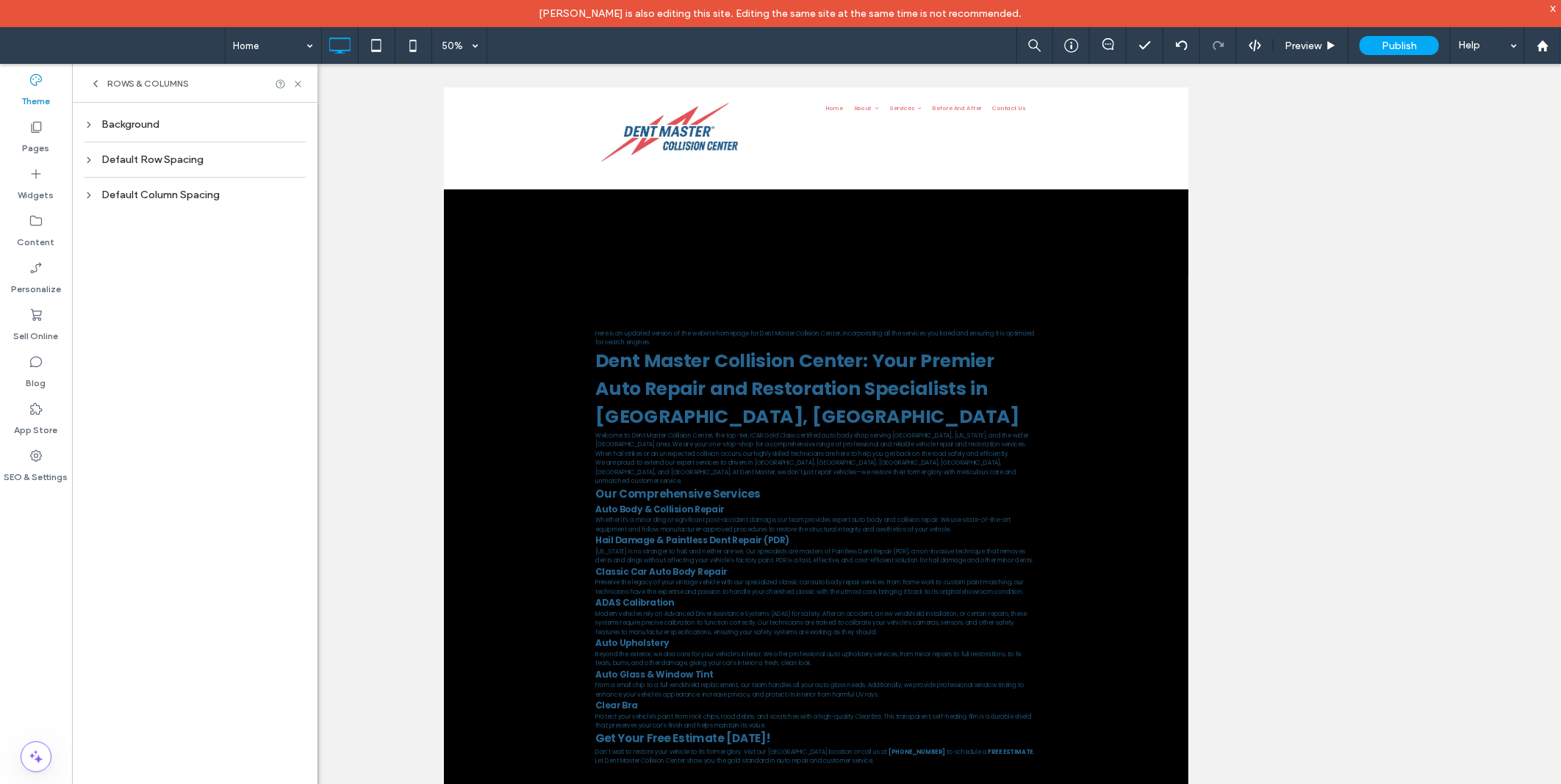
scroll to position [0, 0]
click at [160, 162] on div "Default Row Spacing" at bounding box center [194, 160] width 222 height 12
click at [128, 113] on div "Background Default Row Spacing Change padding (inner spacing) on desktop and ta…" at bounding box center [194, 457] width 245 height 708
click at [129, 127] on div "Background" at bounding box center [194, 125] width 222 height 12
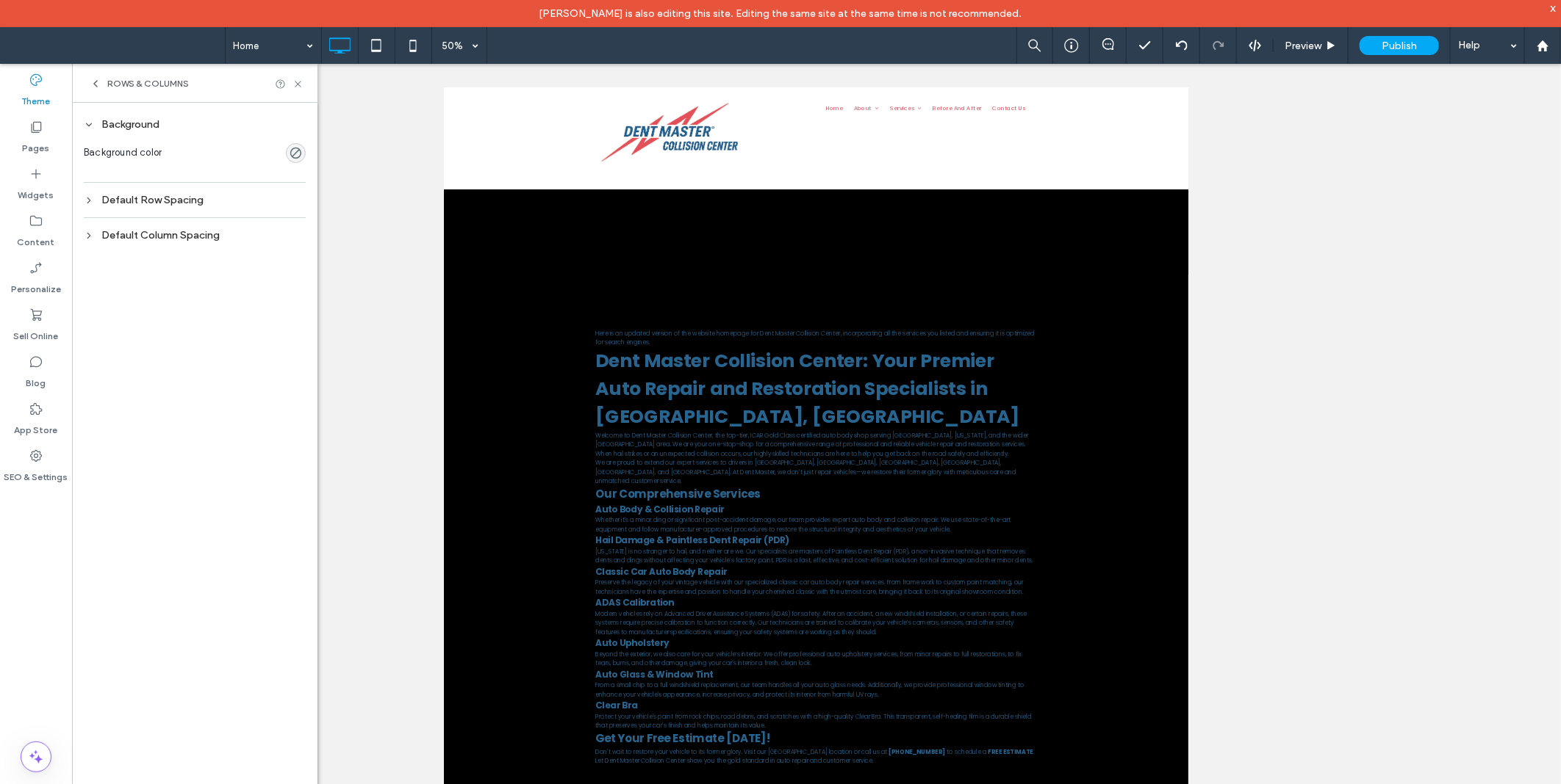
click at [121, 120] on div "Background" at bounding box center [194, 125] width 222 height 12
click at [149, 196] on div "Default Column Spacing" at bounding box center [194, 195] width 222 height 12
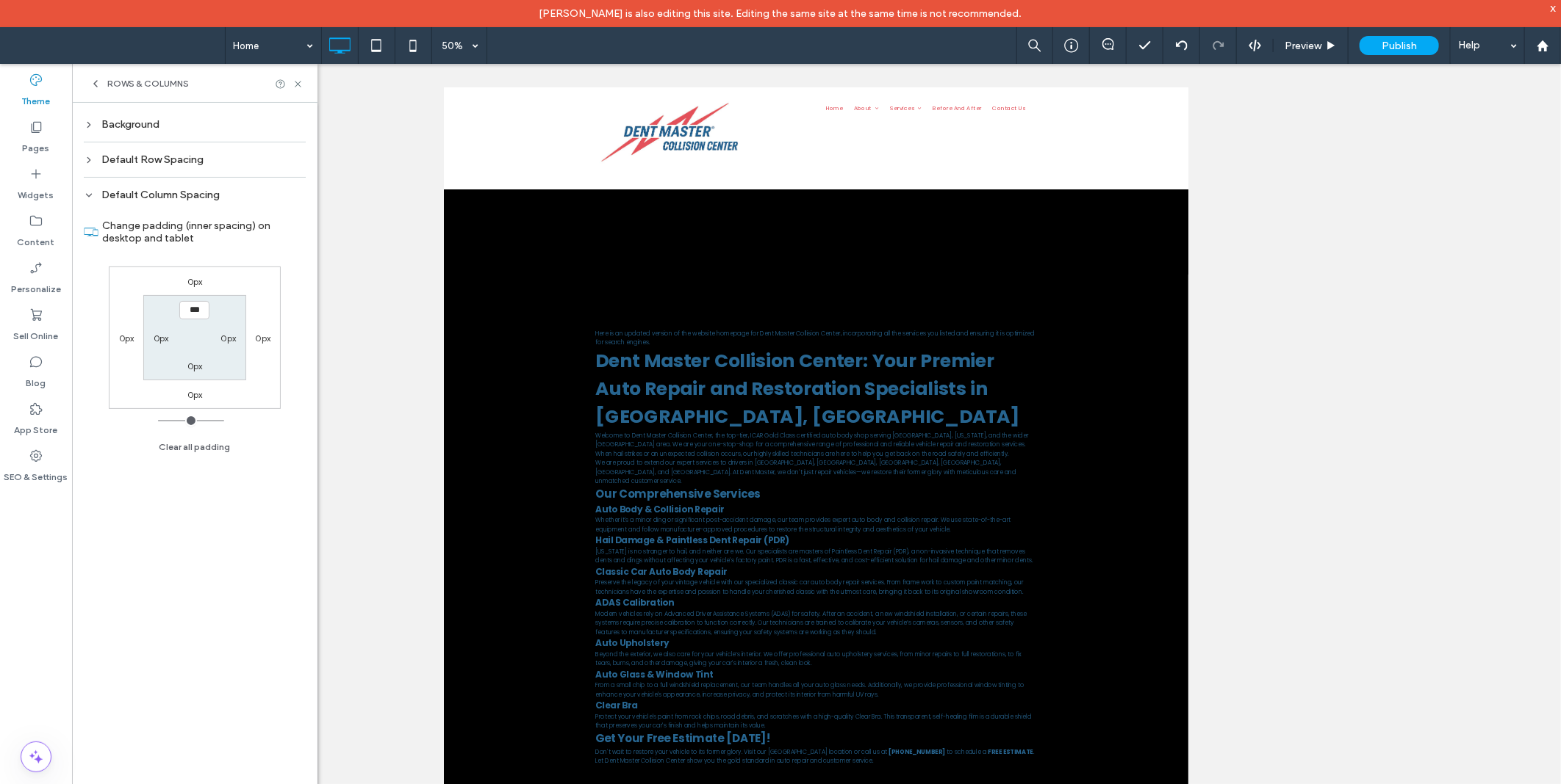
click at [149, 196] on div "Default Column Spacing" at bounding box center [194, 195] width 222 height 12
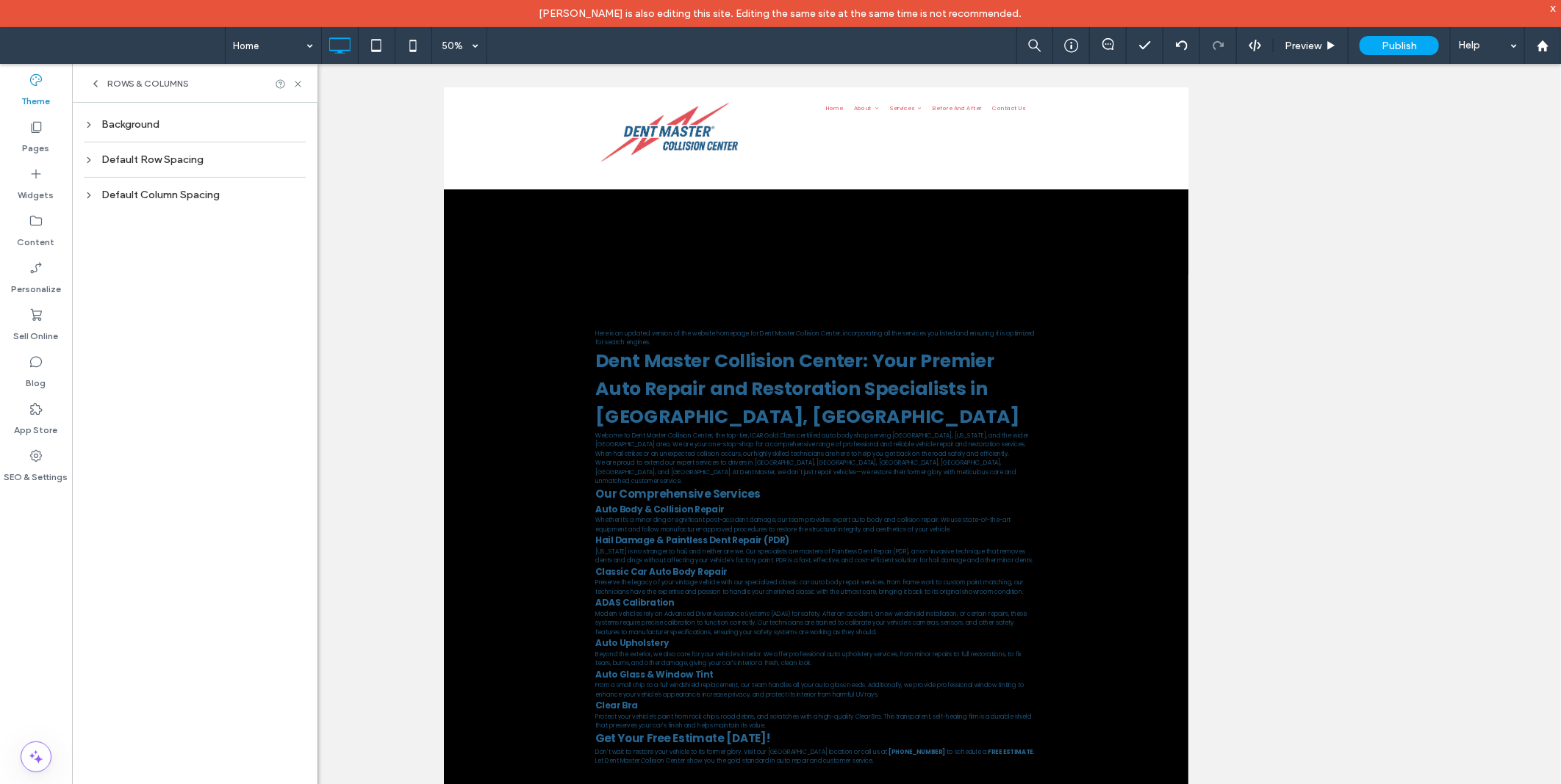
click at [108, 78] on span "Rows & Columns" at bounding box center [148, 83] width 82 height 11
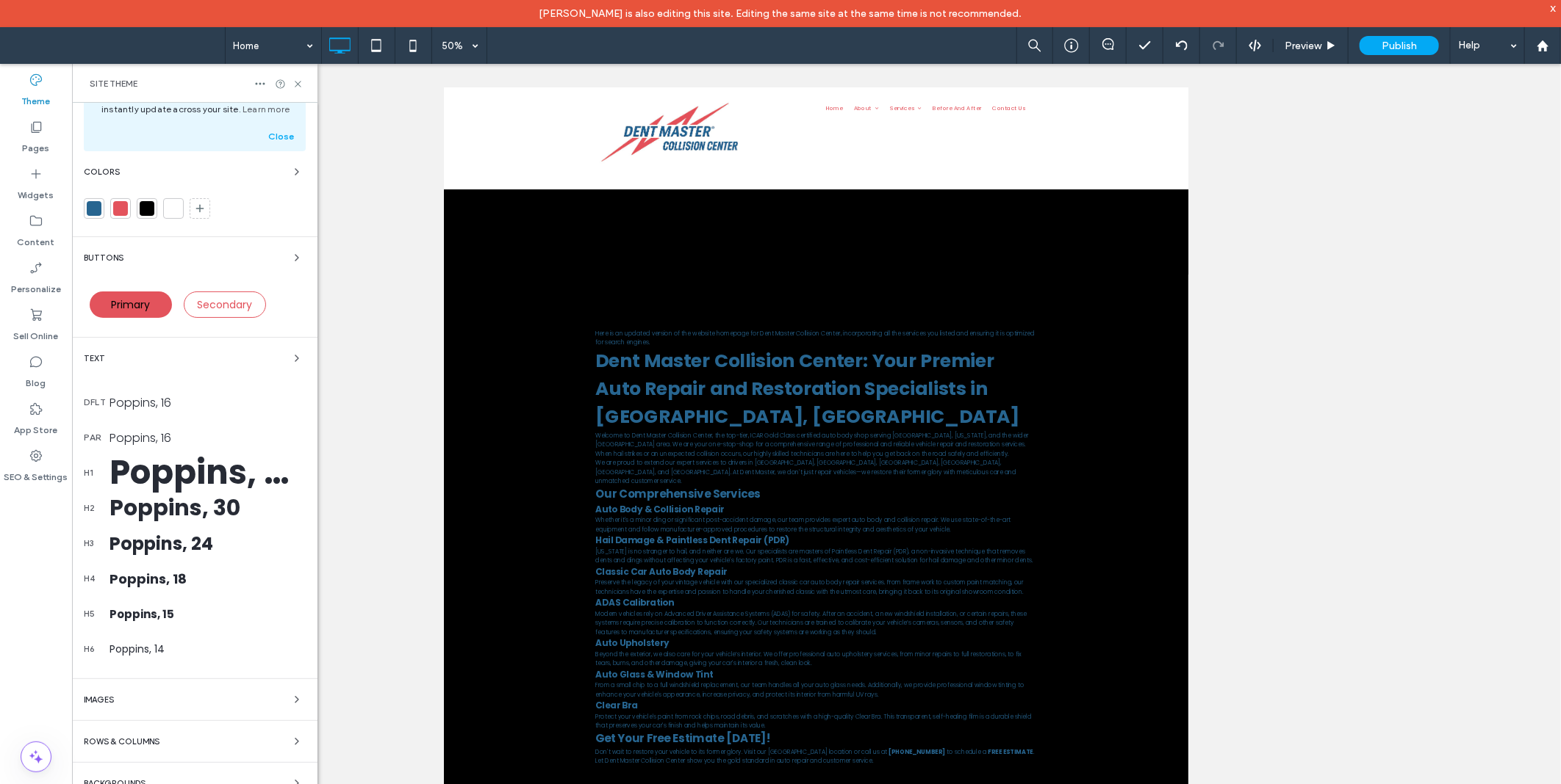
scroll to position [105, 0]
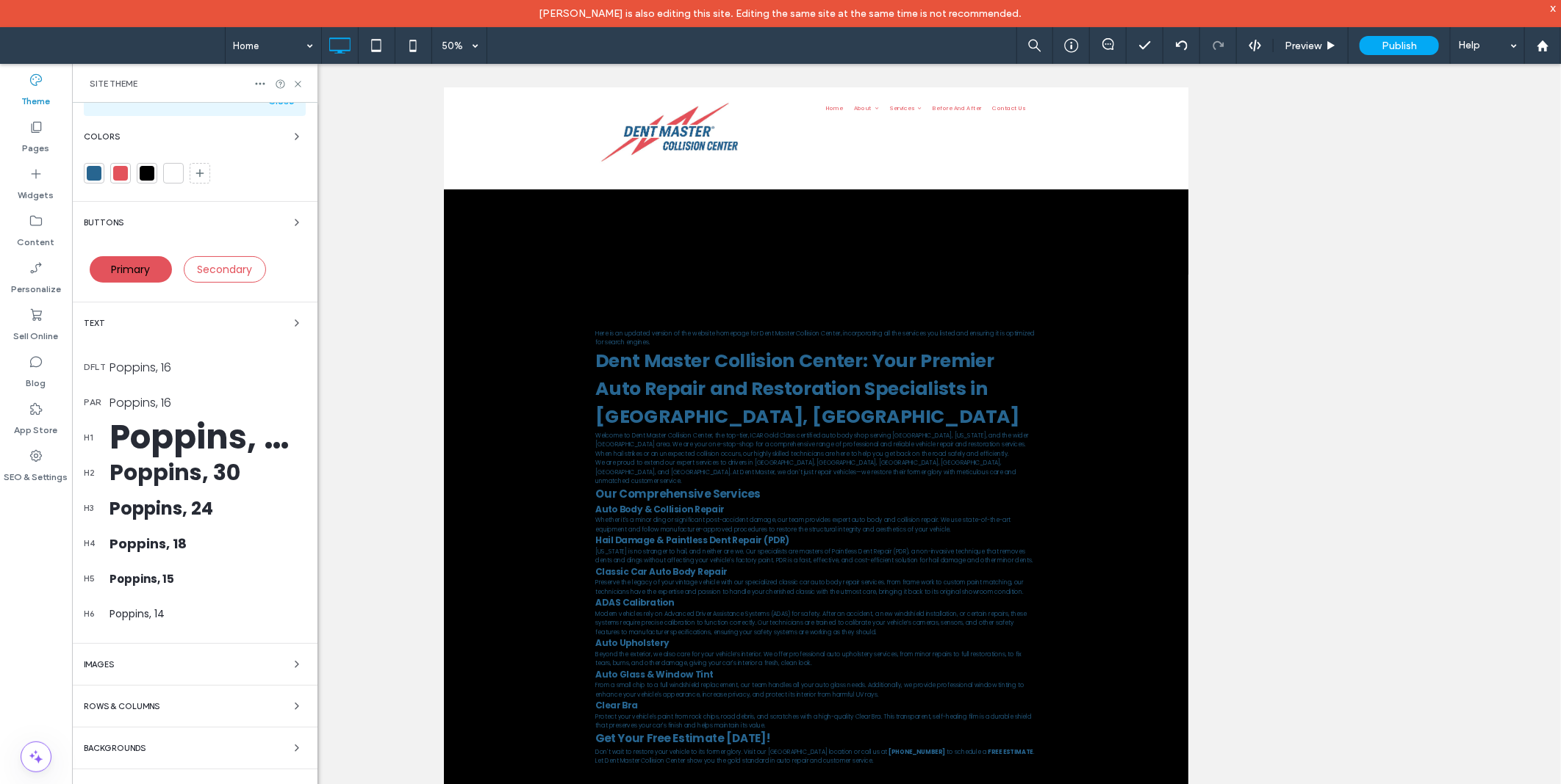
click at [149, 745] on div "Backgrounds" at bounding box center [194, 748] width 222 height 18
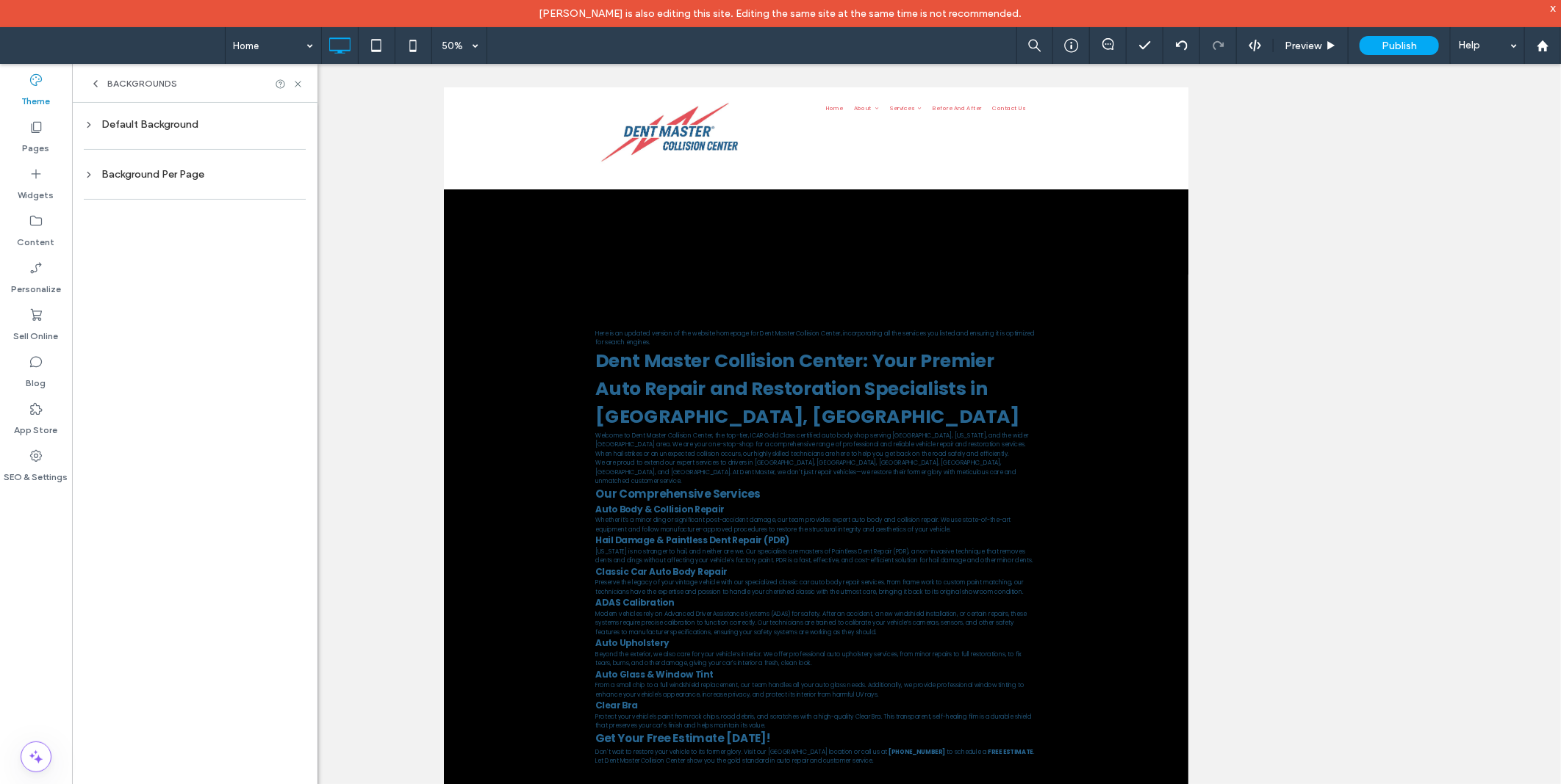
scroll to position [0, 0]
click at [167, 133] on div "Default Background" at bounding box center [194, 124] width 222 height 20
click at [276, 244] on div "rgb(0, 0, 0)" at bounding box center [284, 250] width 20 height 20
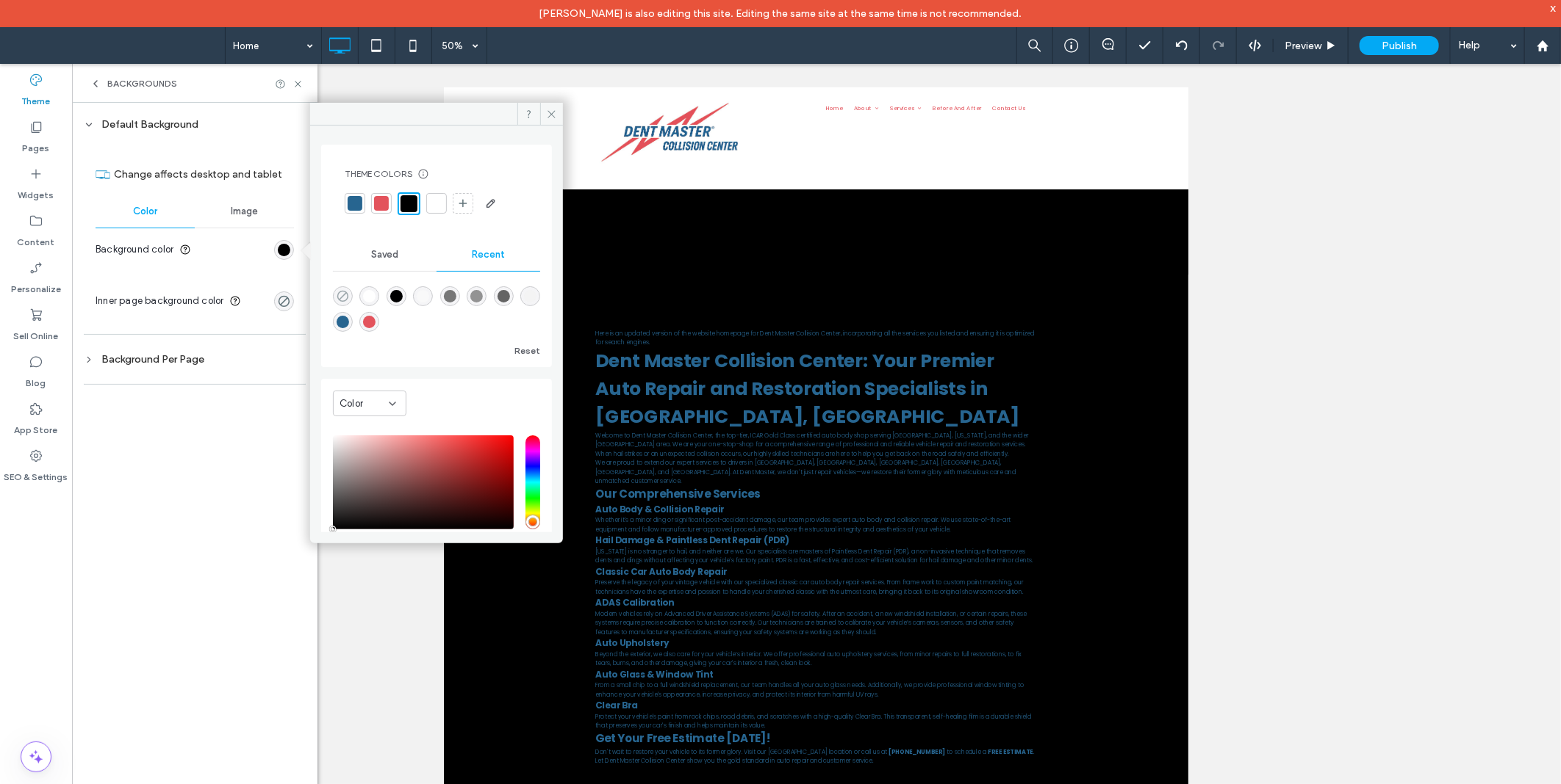
click at [340, 290] on icon "rgba(0, 0, 0, 0)" at bounding box center [343, 296] width 12 height 12
type input "*"
type input "**"
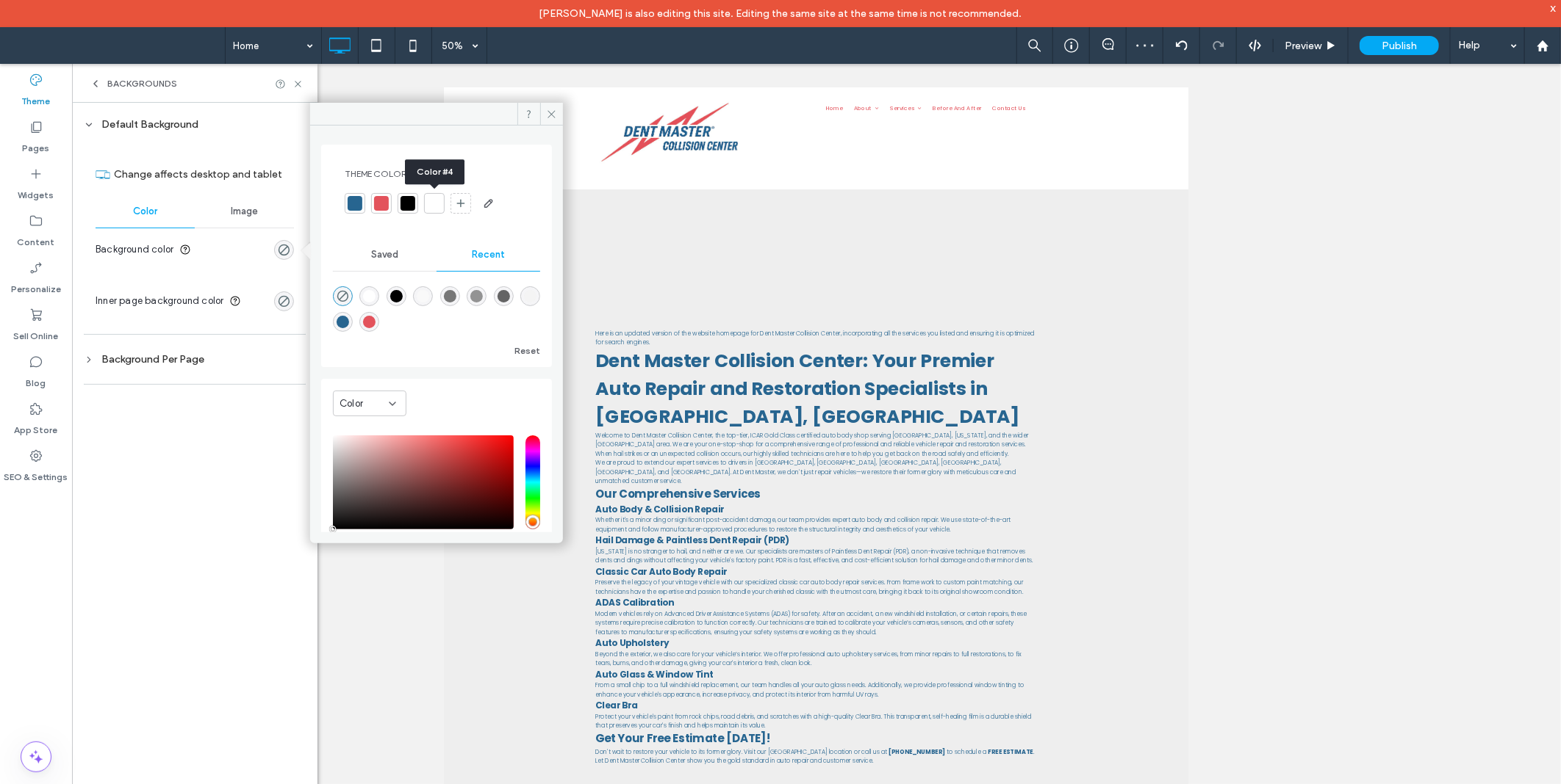
click at [435, 194] on div at bounding box center [434, 203] width 20 height 20
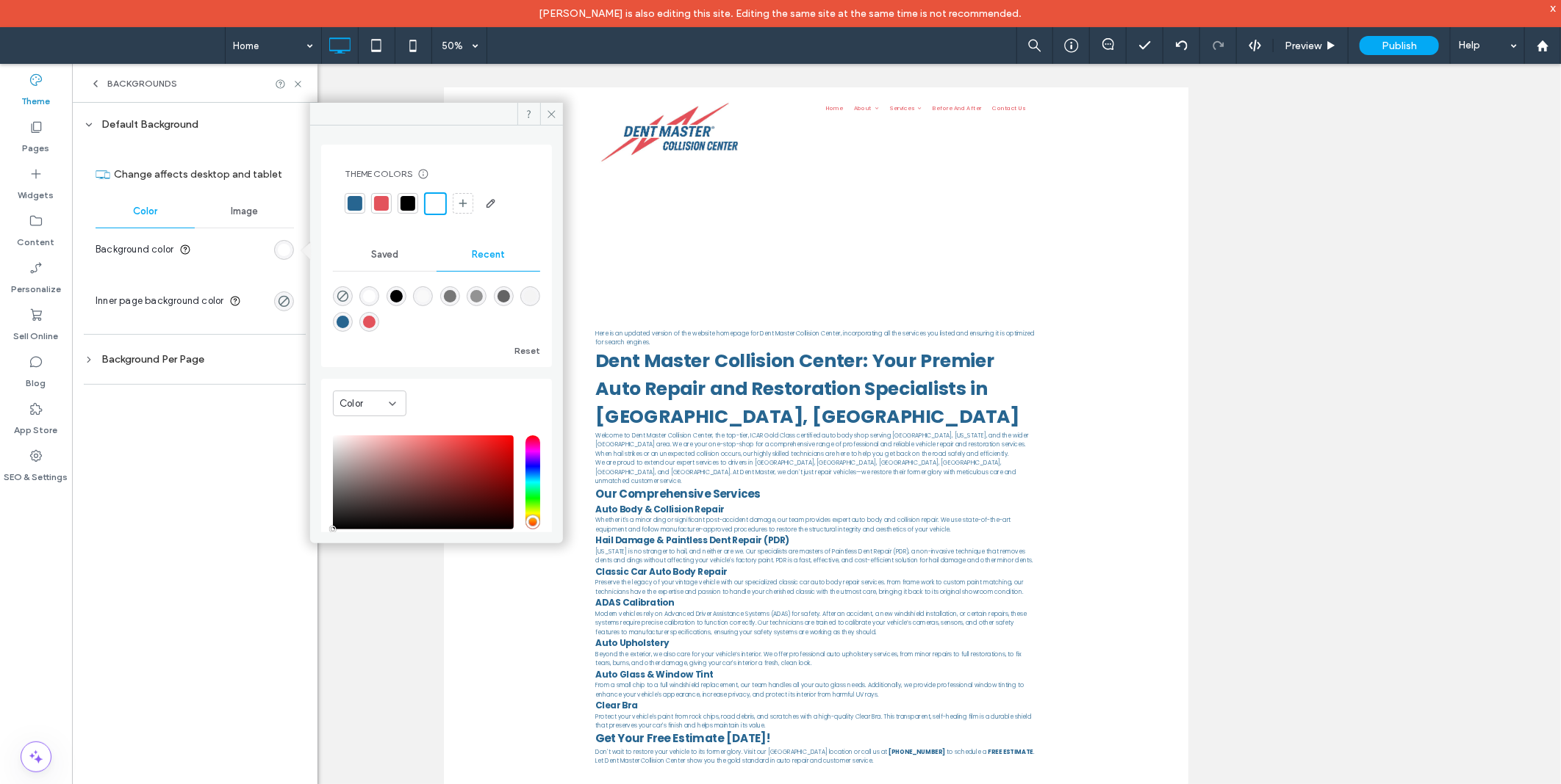
click at [89, 125] on icon at bounding box center [89, 125] width 11 height 11
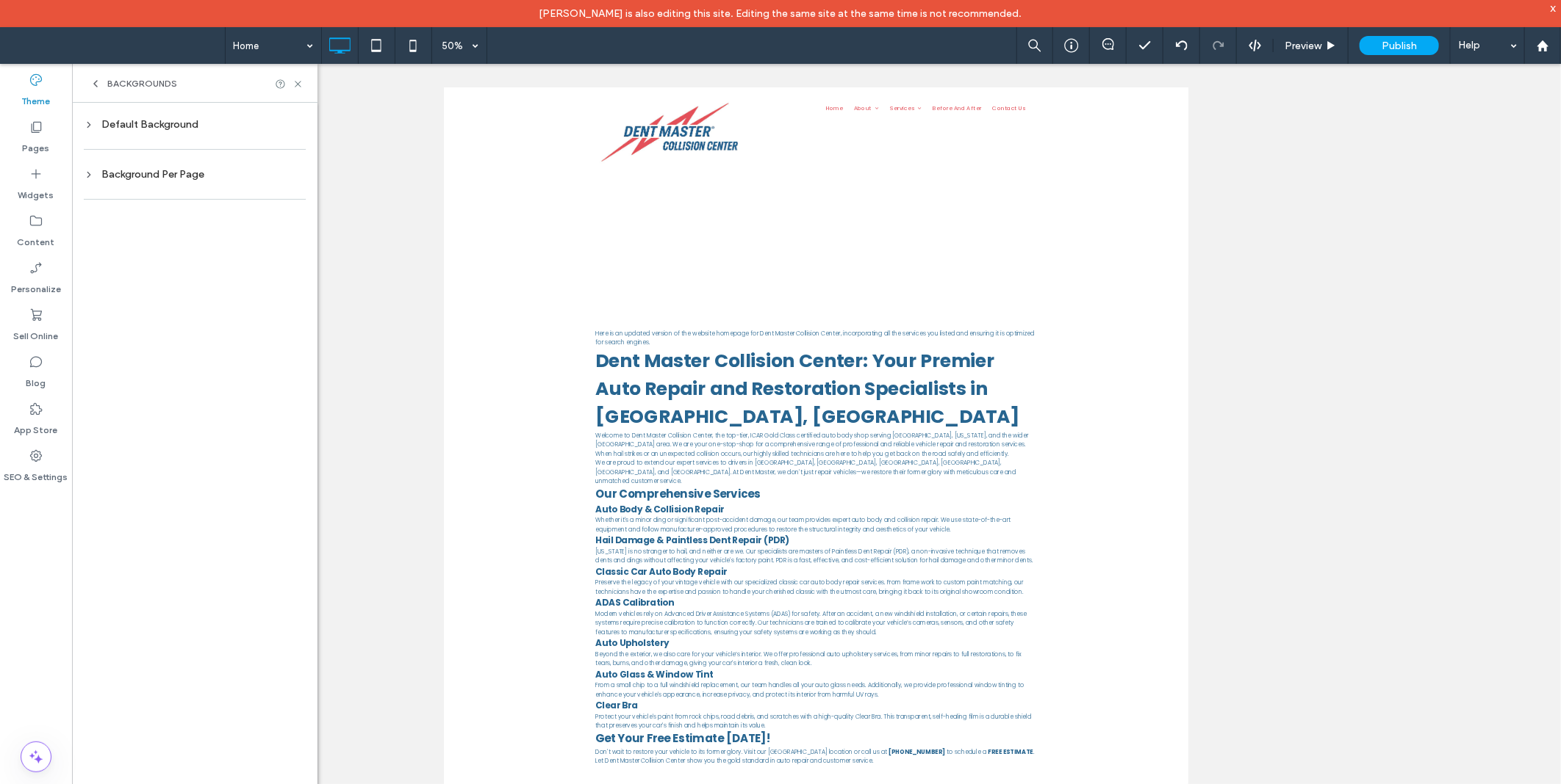
click at [129, 168] on div "Background Per Page" at bounding box center [194, 174] width 222 height 12
click at [82, 171] on div "Default Background Change affects desktop and tablet Color Image Background col…" at bounding box center [194, 457] width 245 height 708
click at [87, 171] on icon at bounding box center [89, 175] width 11 height 11
click at [98, 91] on div "Backgrounds" at bounding box center [194, 83] width 245 height 39
click at [96, 83] on icon at bounding box center [95, 83] width 11 height 11
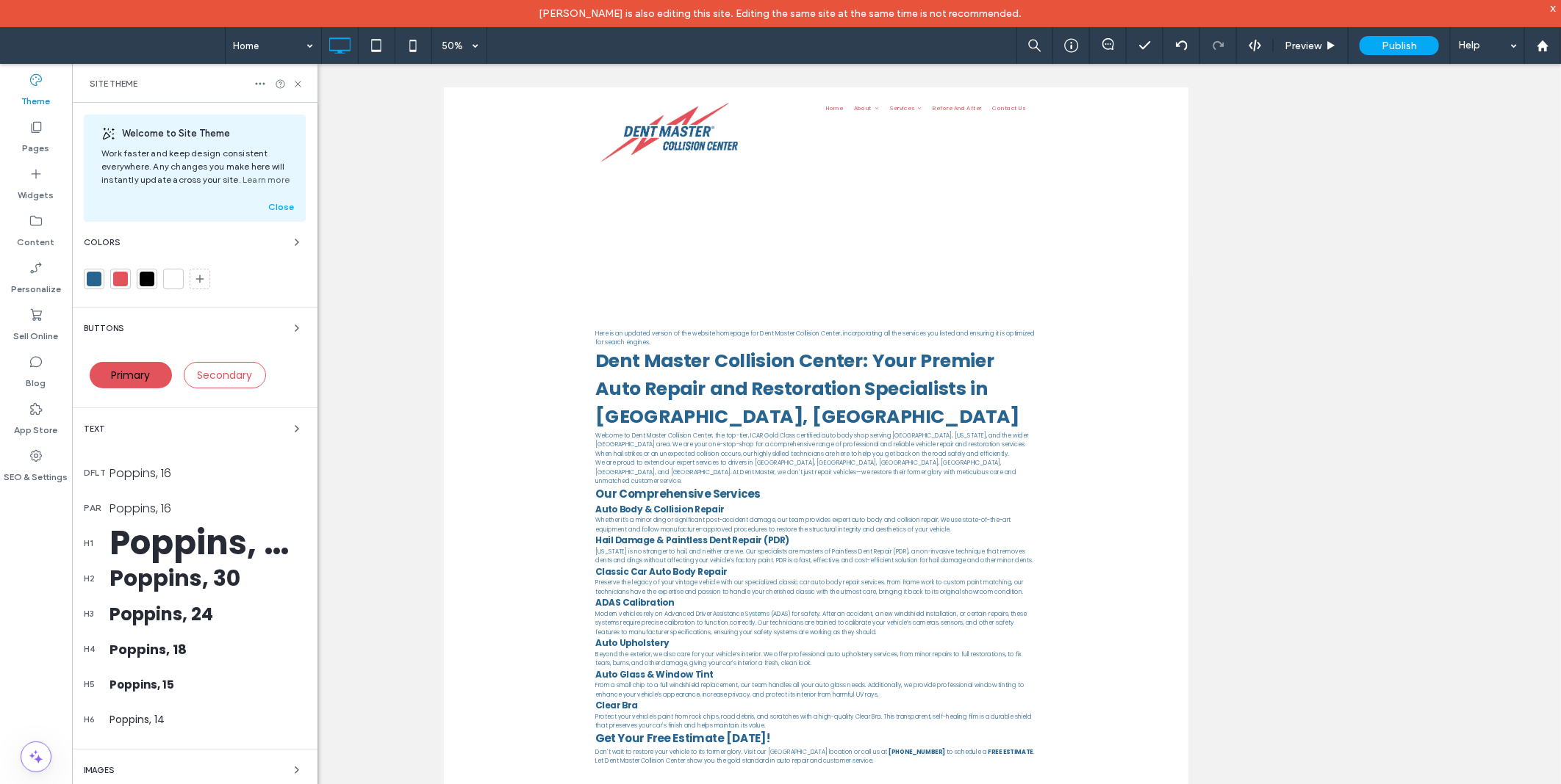
click at [33, 99] on label "Theme" at bounding box center [36, 97] width 29 height 20
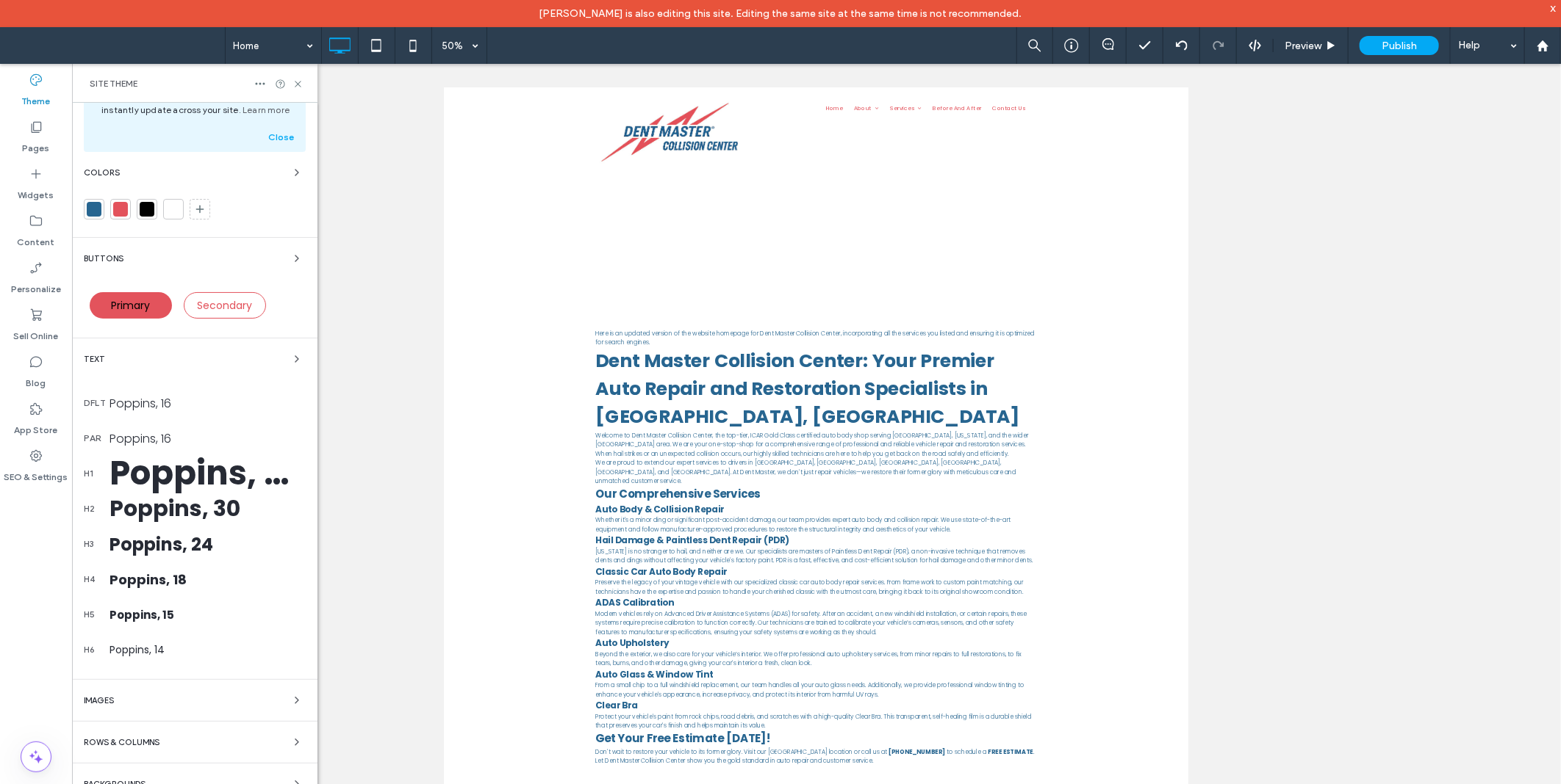
scroll to position [105, 0]
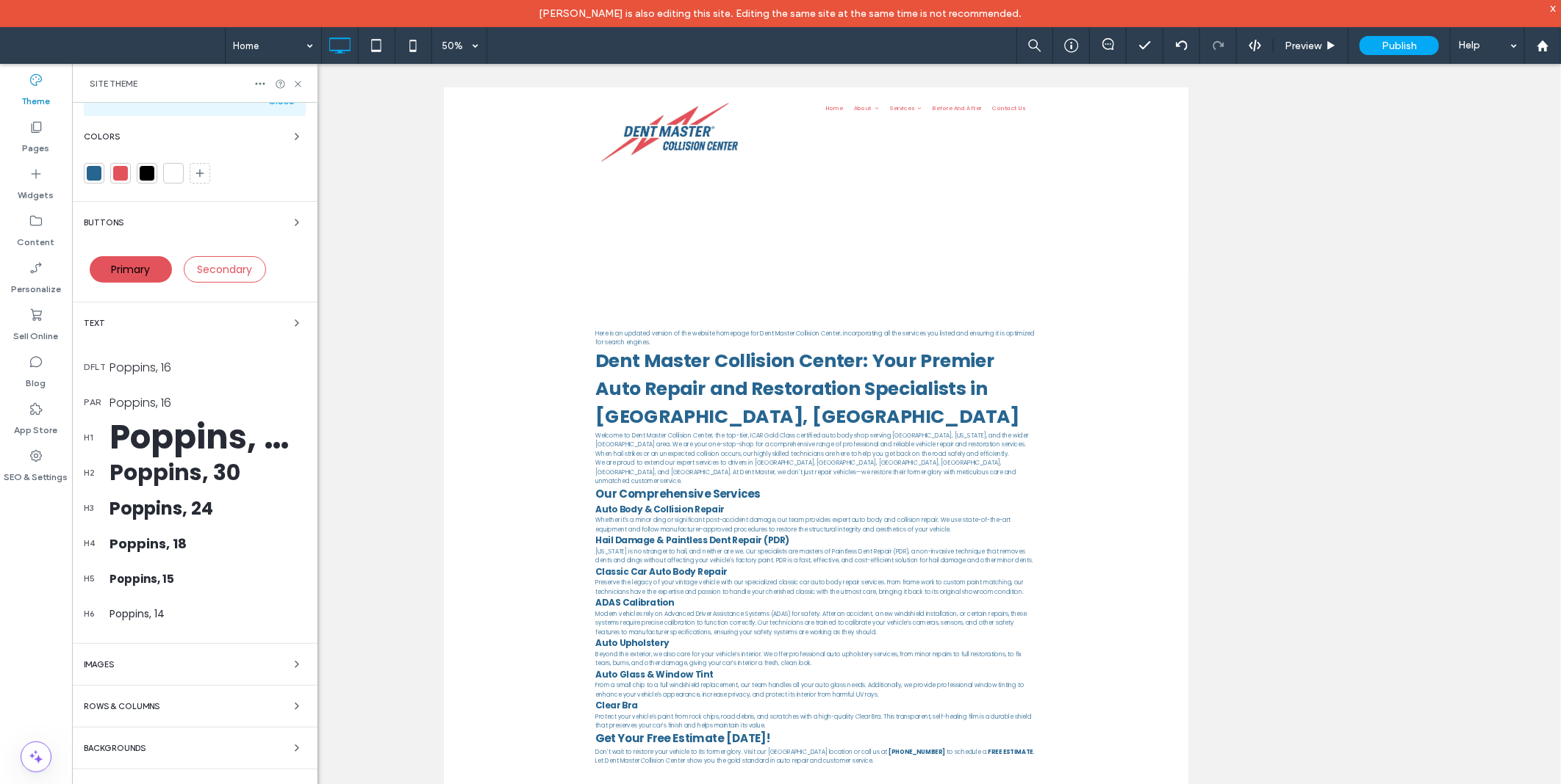
click at [119, 670] on div "Images" at bounding box center [194, 664] width 222 height 18
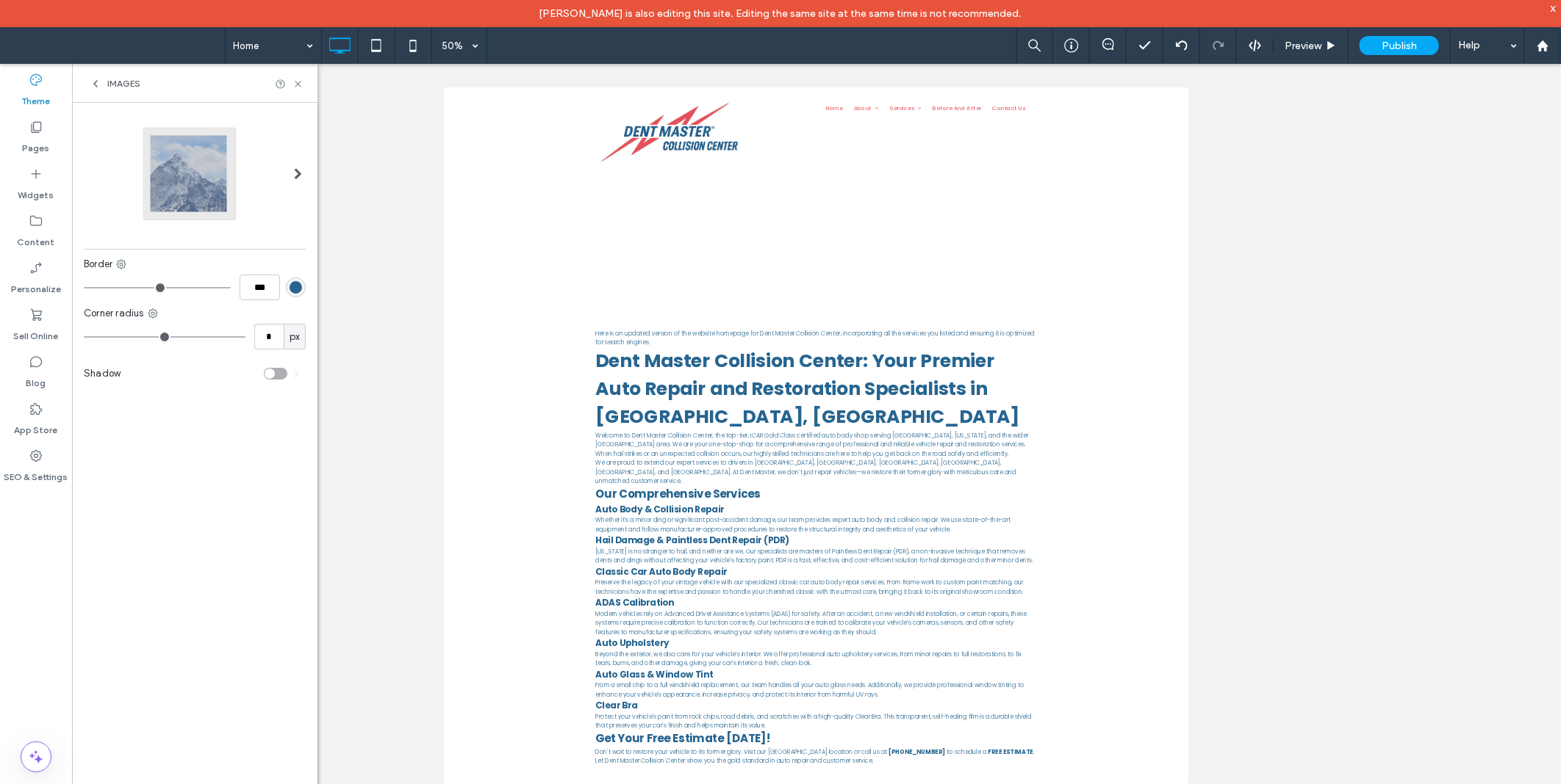
scroll to position [0, 0]
click at [303, 288] on div "rgb(39, 101, 144)" at bounding box center [295, 287] width 20 height 20
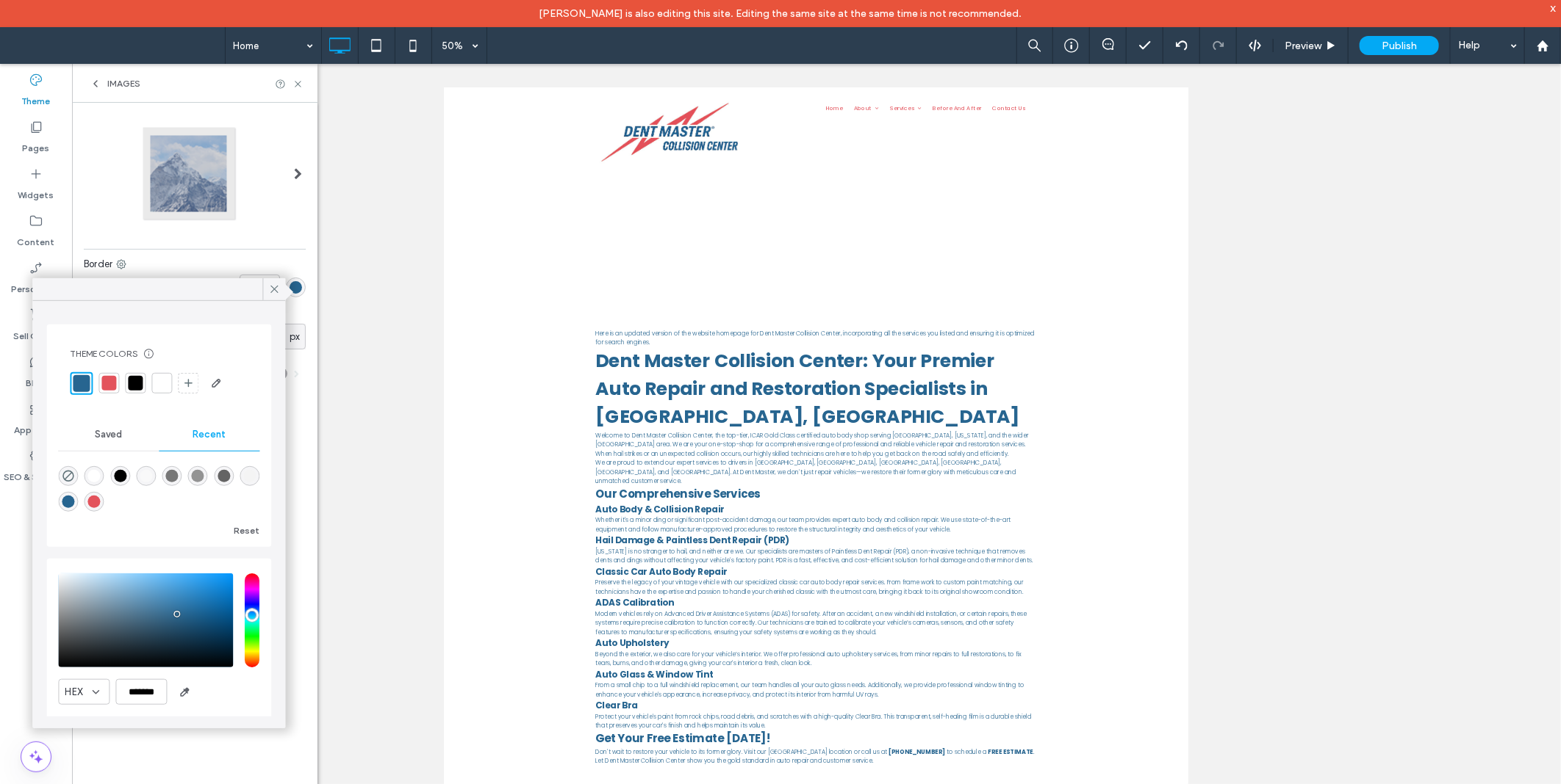
click at [70, 465] on div at bounding box center [158, 486] width 201 height 55
click at [69, 474] on icon "rgba(0, 0, 0, 0)" at bounding box center [68, 476] width 12 height 12
type input "*"
type input "***"
type input "*******"
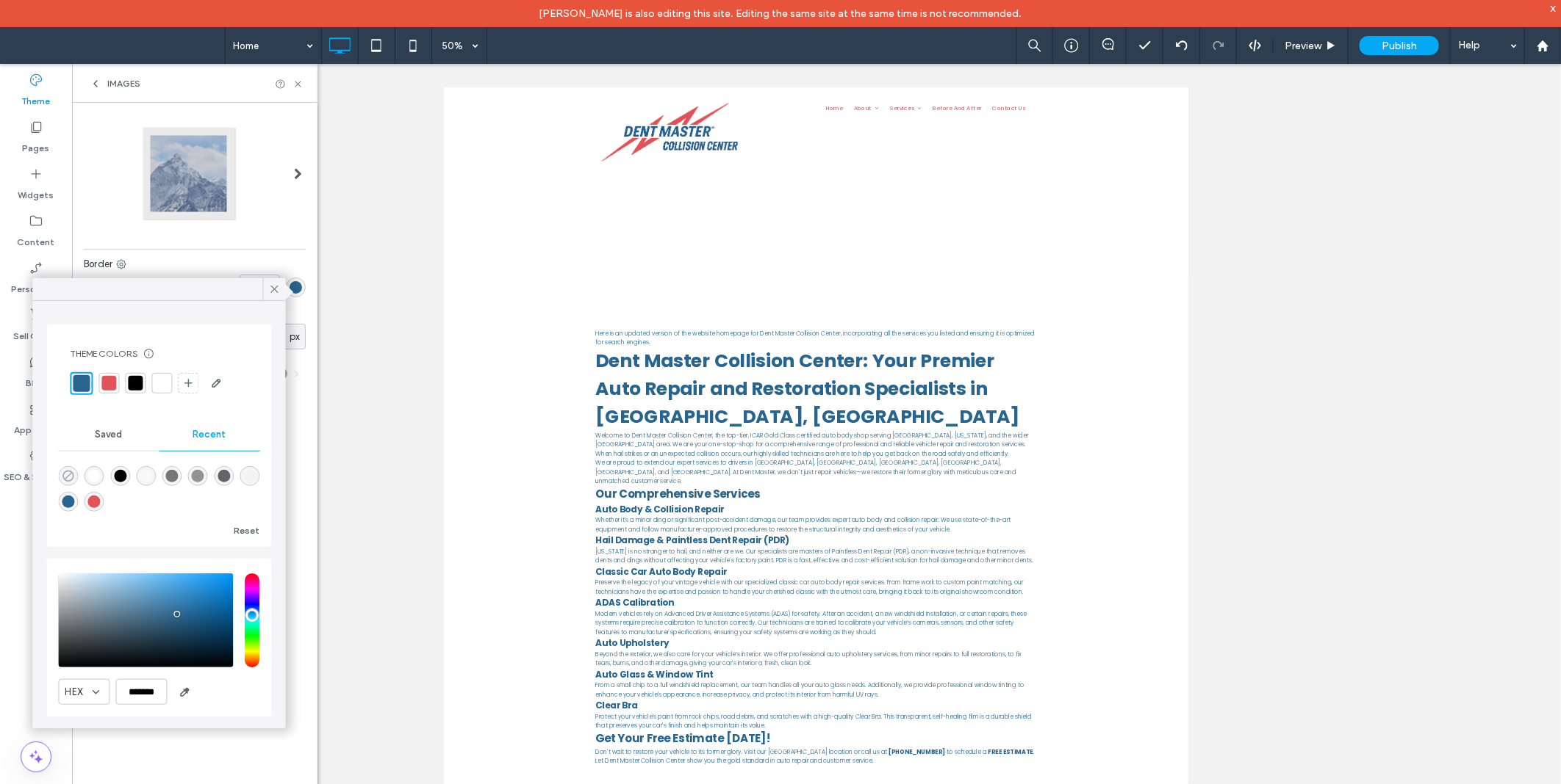
type input "*"
type input "**"
click at [108, 438] on span "Saved" at bounding box center [108, 434] width 27 height 11
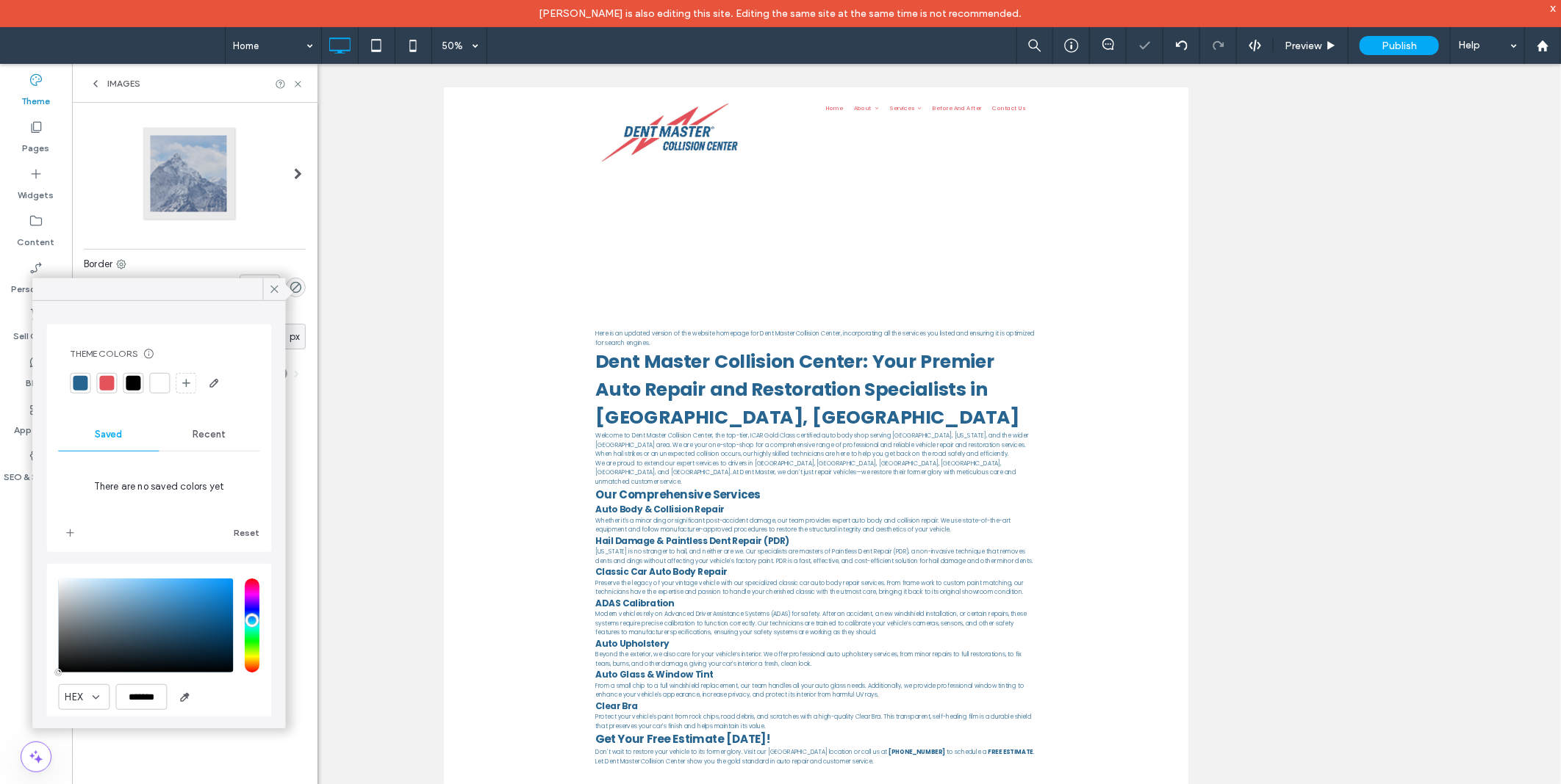
click at [201, 443] on div "Recent" at bounding box center [208, 434] width 100 height 33
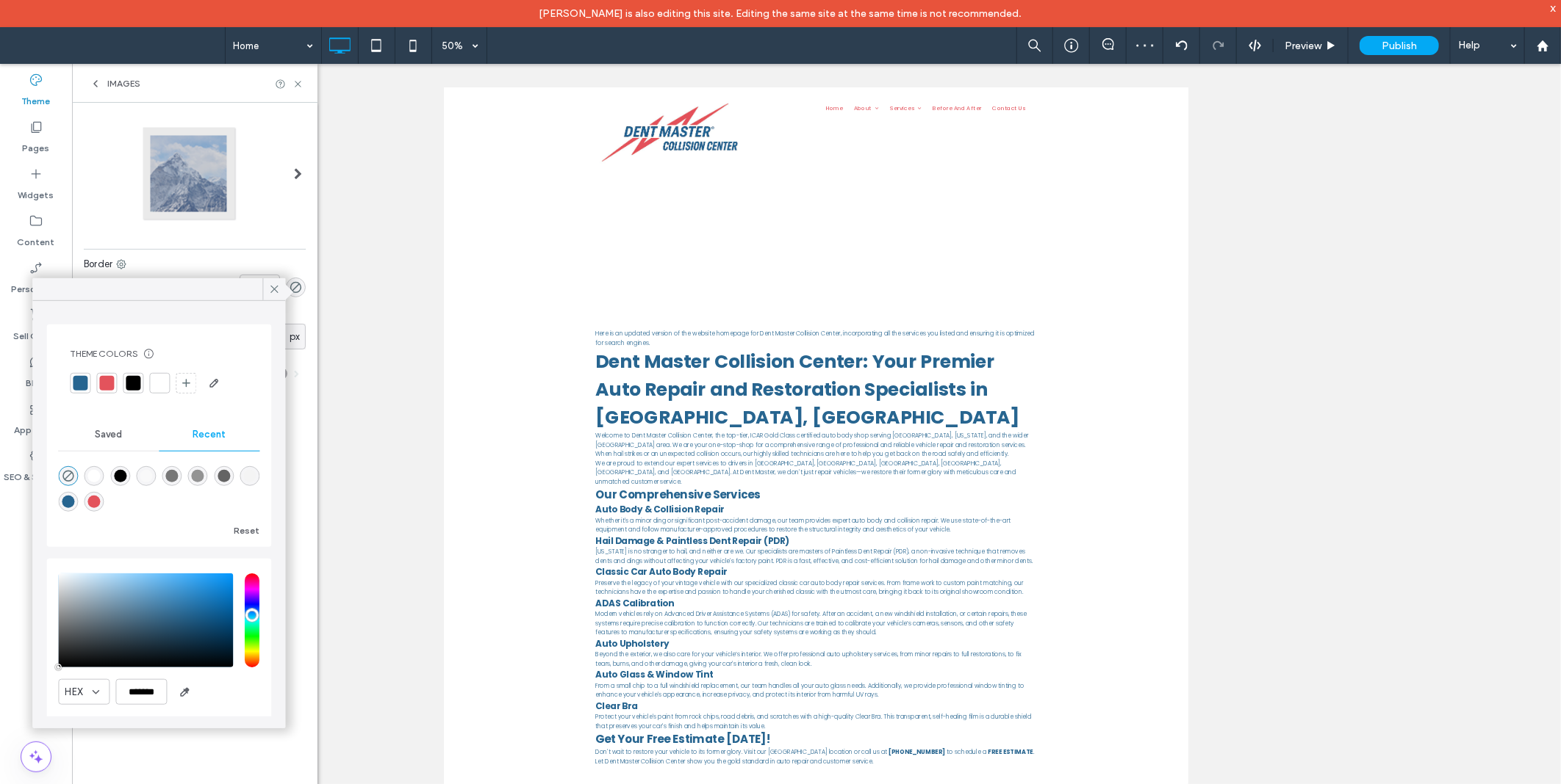
click at [100, 500] on div "rgba(227, 83, 92, 1)" at bounding box center [94, 502] width 12 height 12
type input "*******"
type input "***"
type input "****"
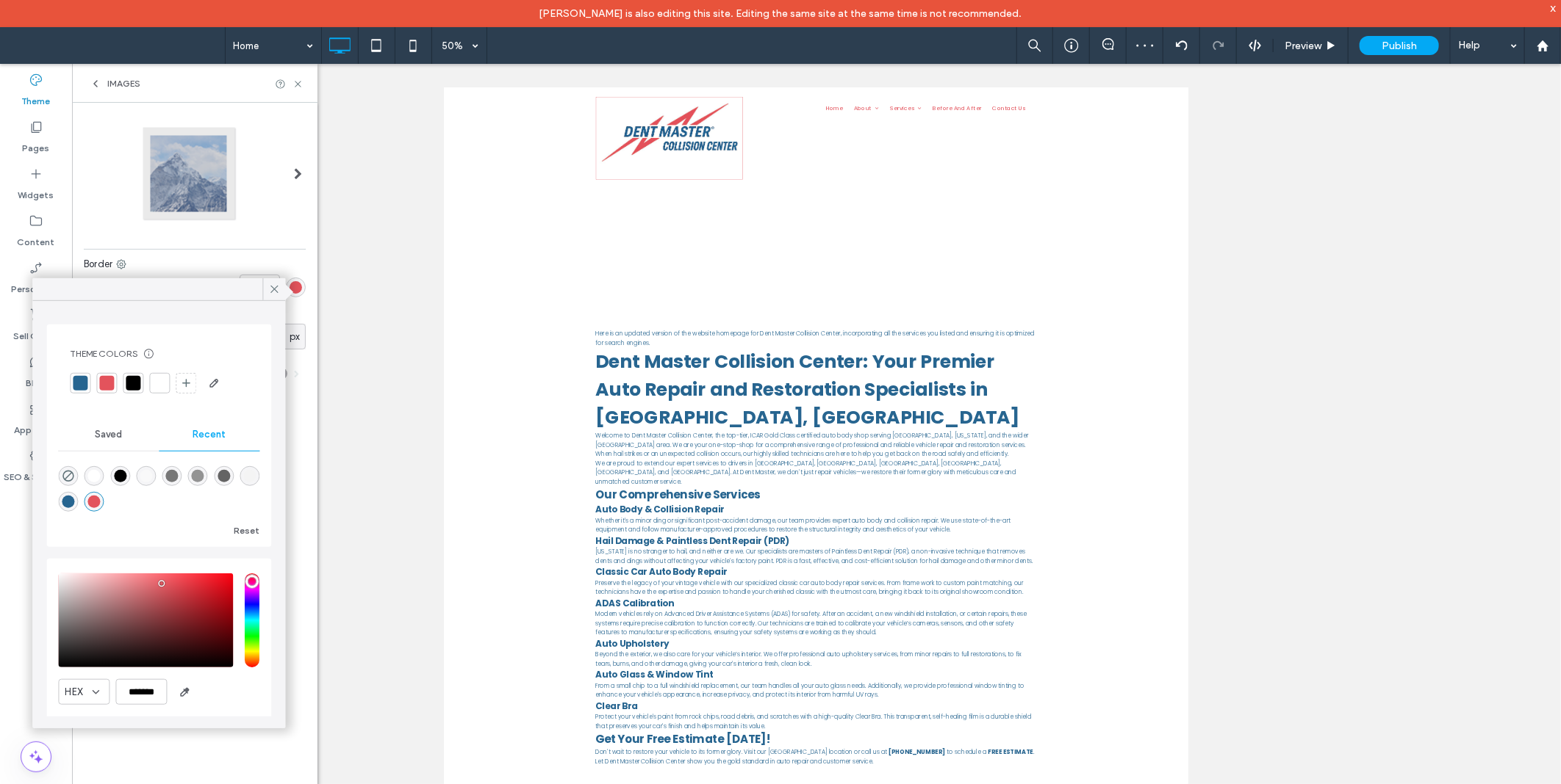
click at [95, 439] on span "Saved" at bounding box center [108, 434] width 27 height 11
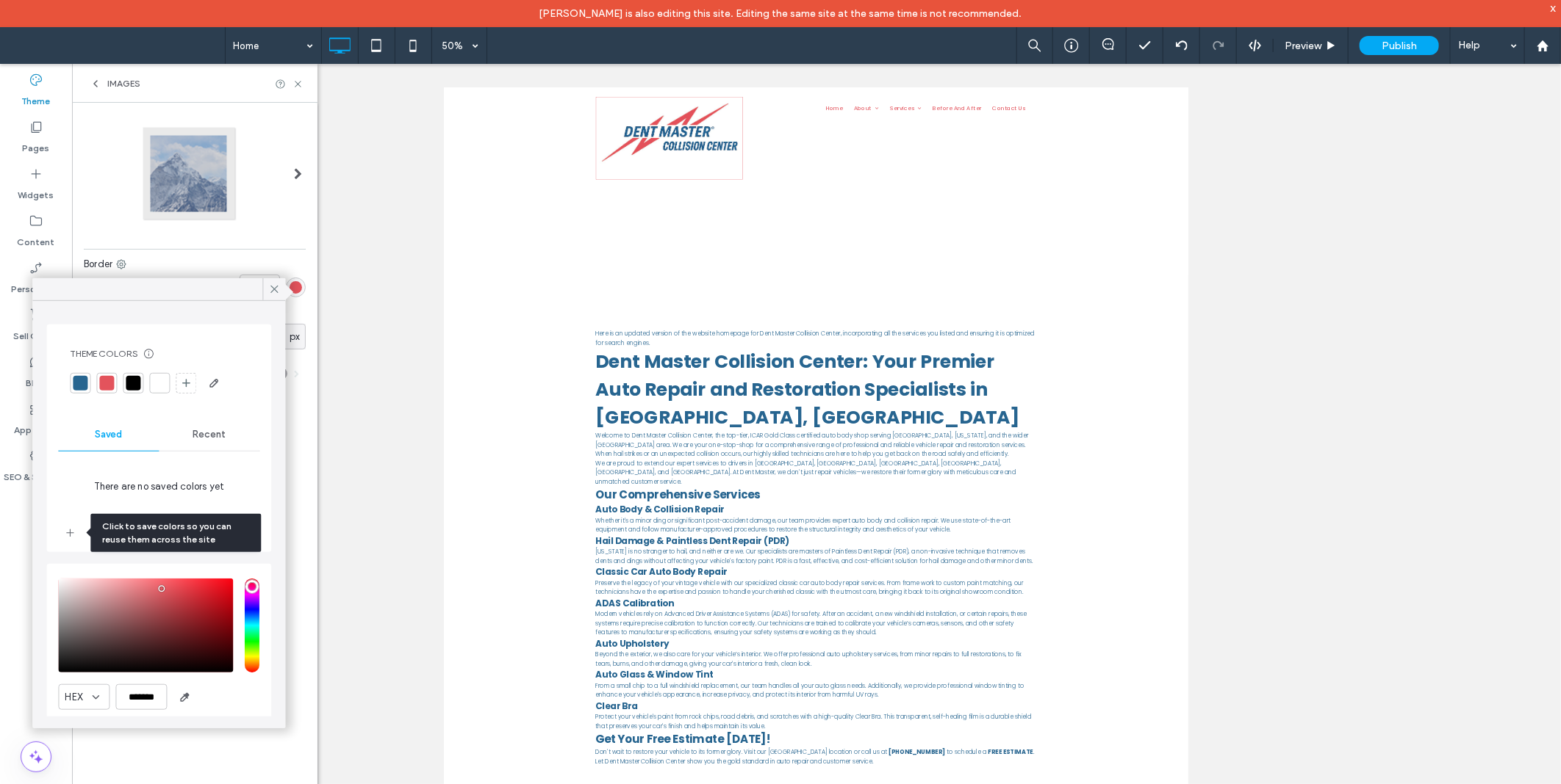
drag, startPoint x: 70, startPoint y: 526, endPoint x: 128, endPoint y: 485, distance: 71.0
click at [128, 485] on div "There are no saved colors yet Reset" at bounding box center [158, 502] width 201 height 86
click at [199, 436] on span "Recent" at bounding box center [209, 434] width 33 height 11
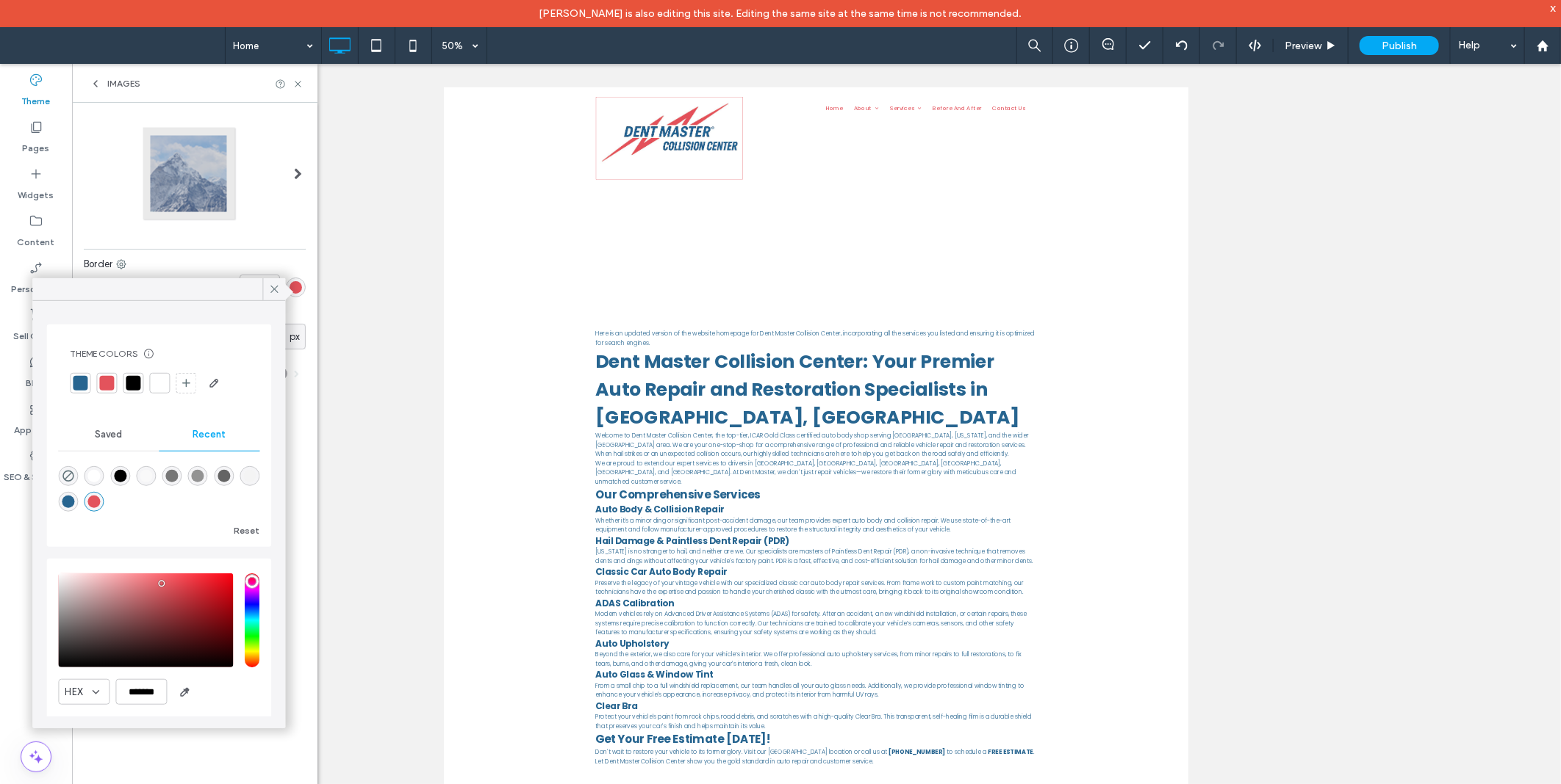
click at [74, 505] on div "rgba(39, 101, 144, 1)" at bounding box center [68, 502] width 12 height 12
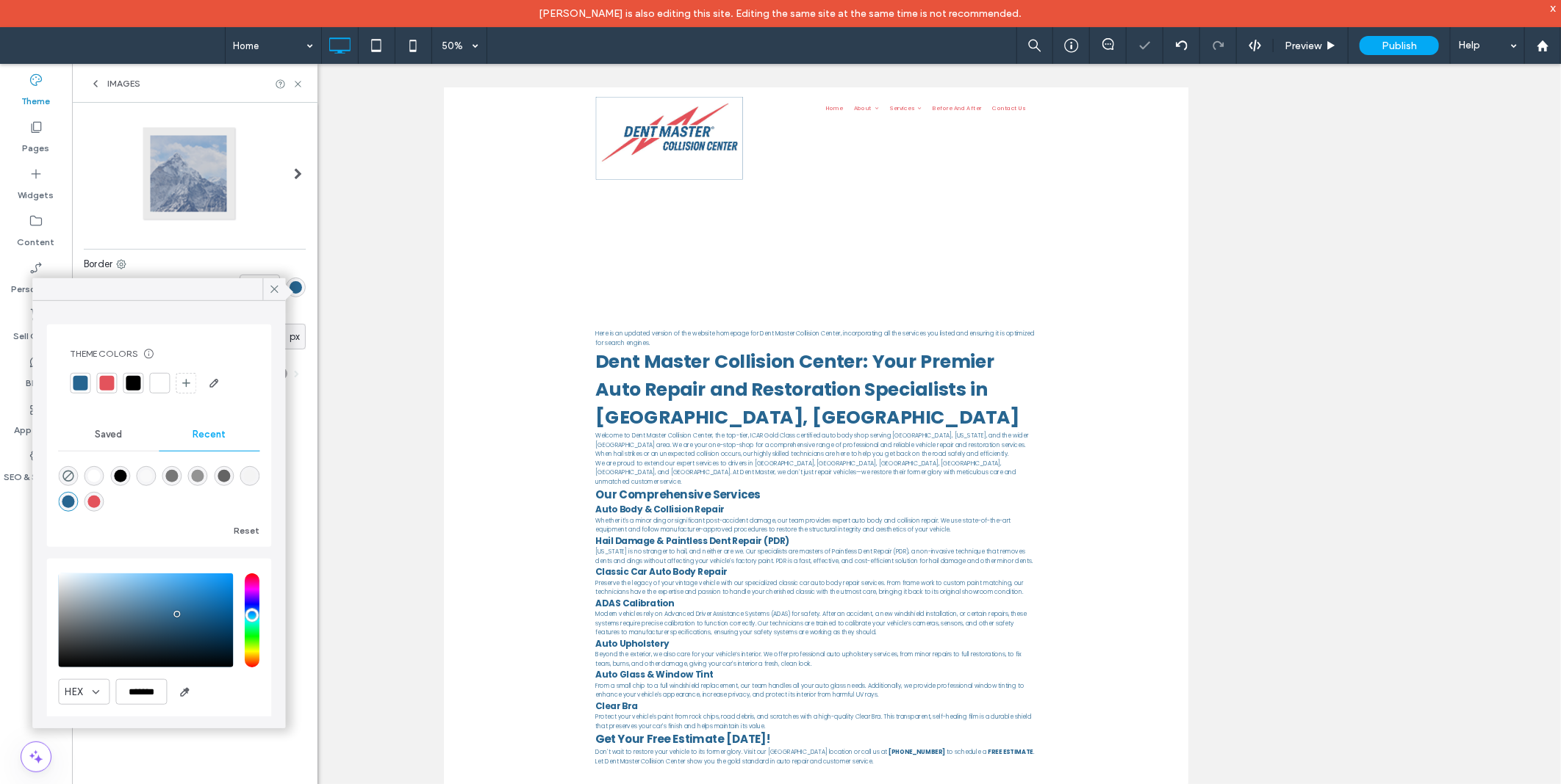
click at [106, 431] on span "Saved" at bounding box center [108, 434] width 27 height 11
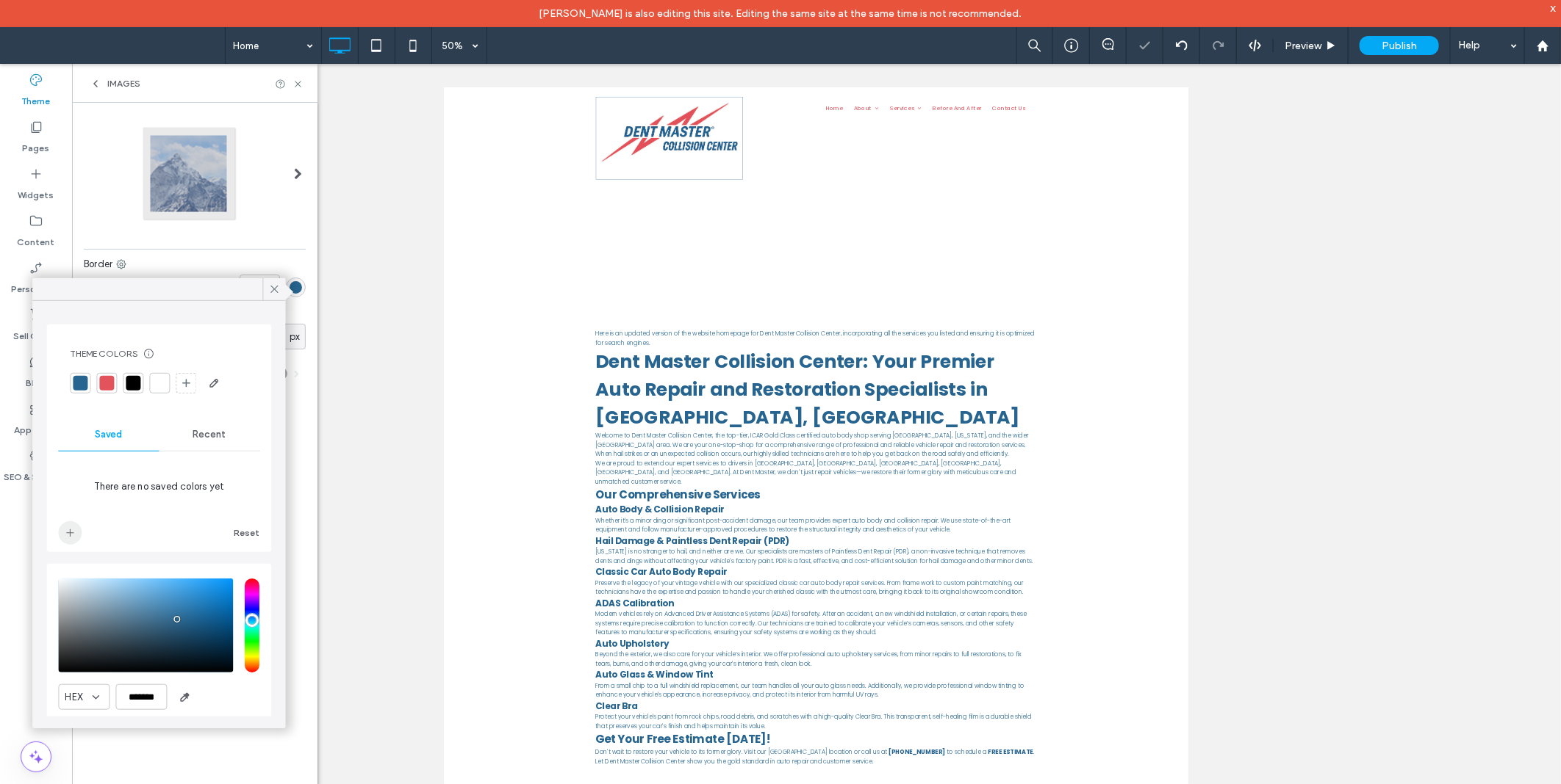
click at [71, 529] on icon "add color" at bounding box center [69, 533] width 11 height 11
click at [193, 439] on span "Recent" at bounding box center [209, 434] width 33 height 11
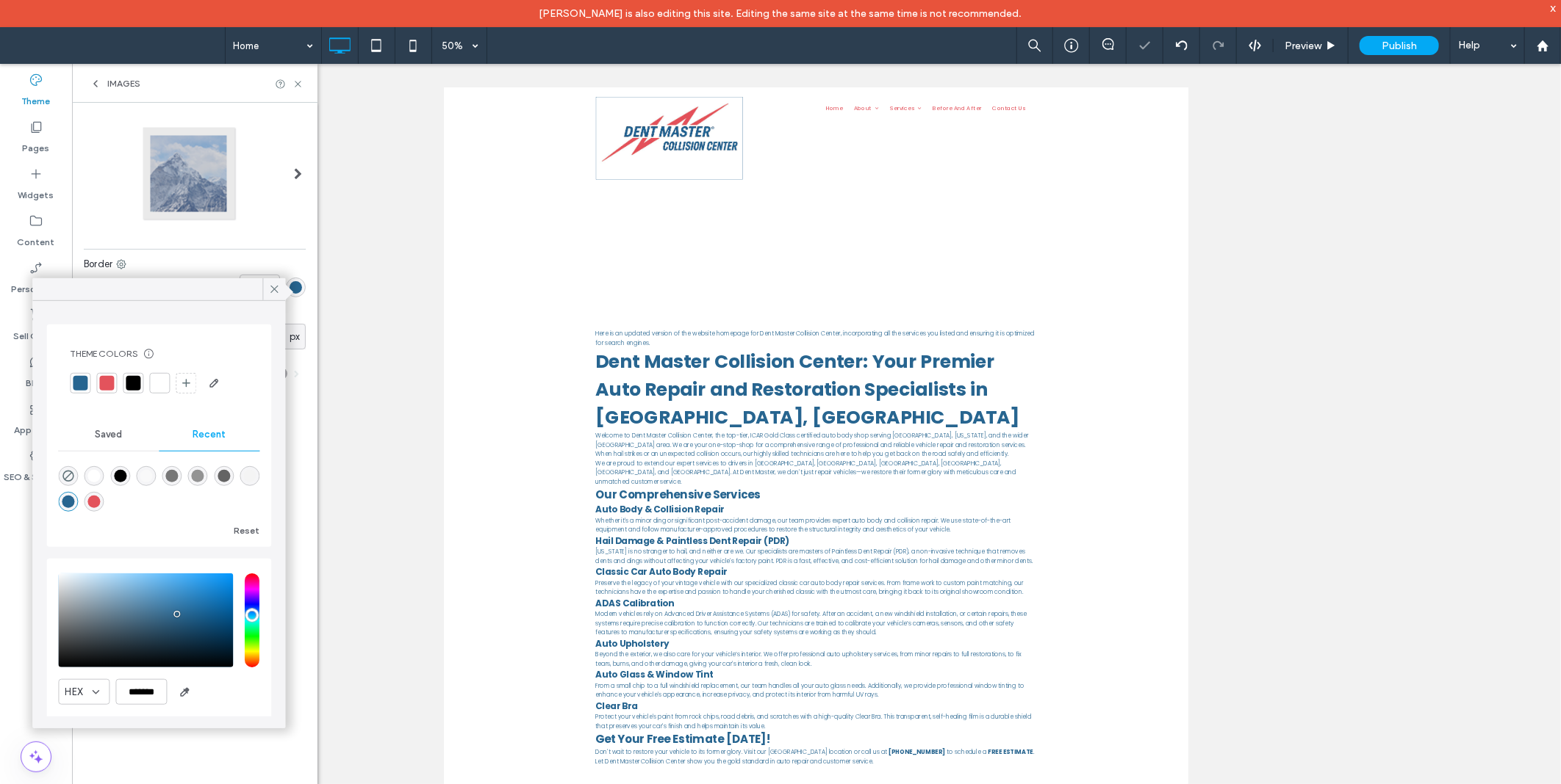
click at [100, 504] on div "rgba(227, 83, 92, 1)" at bounding box center [94, 502] width 12 height 12
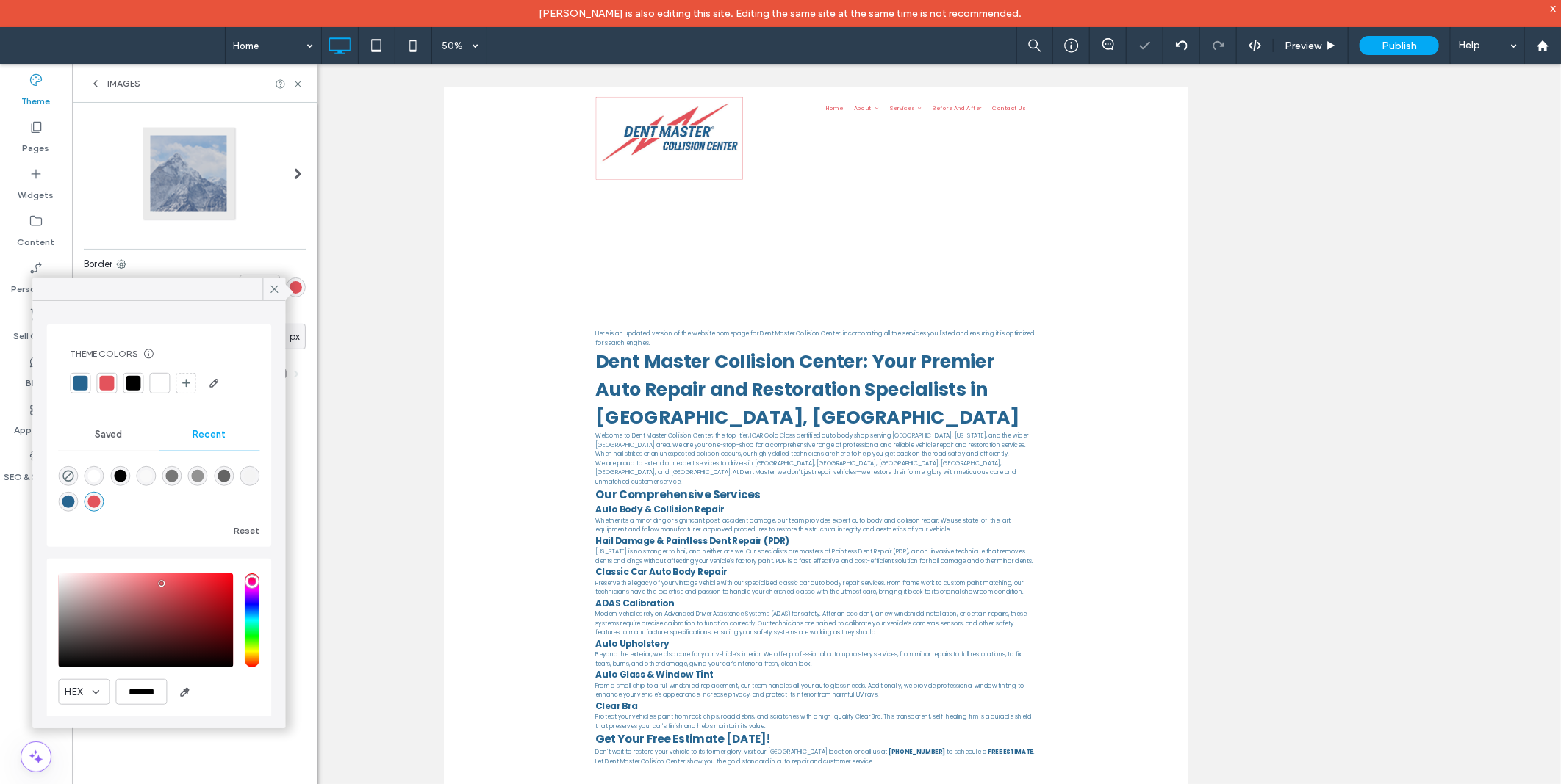
click at [119, 444] on div "Saved" at bounding box center [108, 434] width 100 height 33
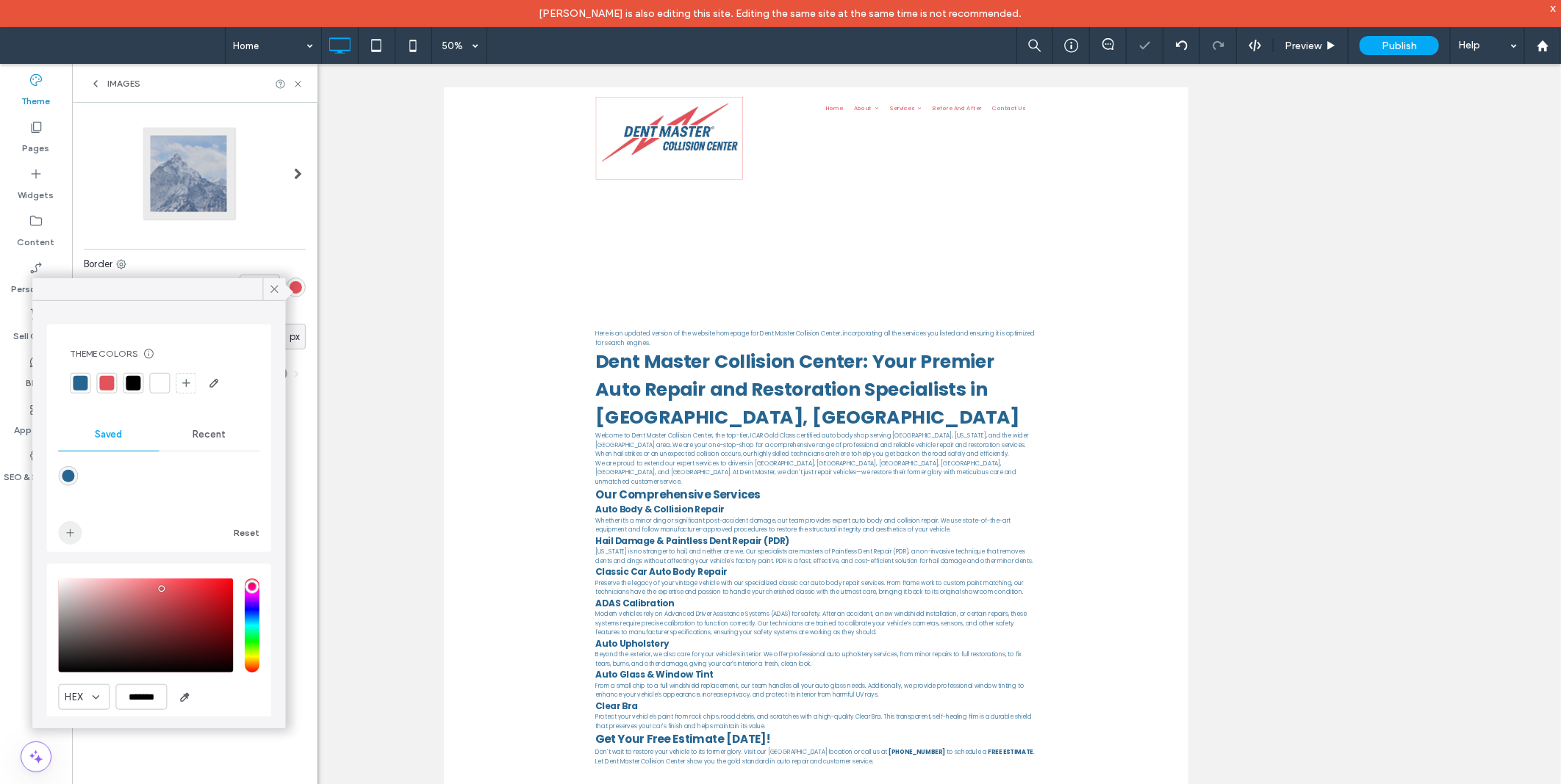
click at [69, 524] on span "add color" at bounding box center [69, 533] width 24 height 24
click at [197, 439] on span "Recent" at bounding box center [209, 434] width 33 height 11
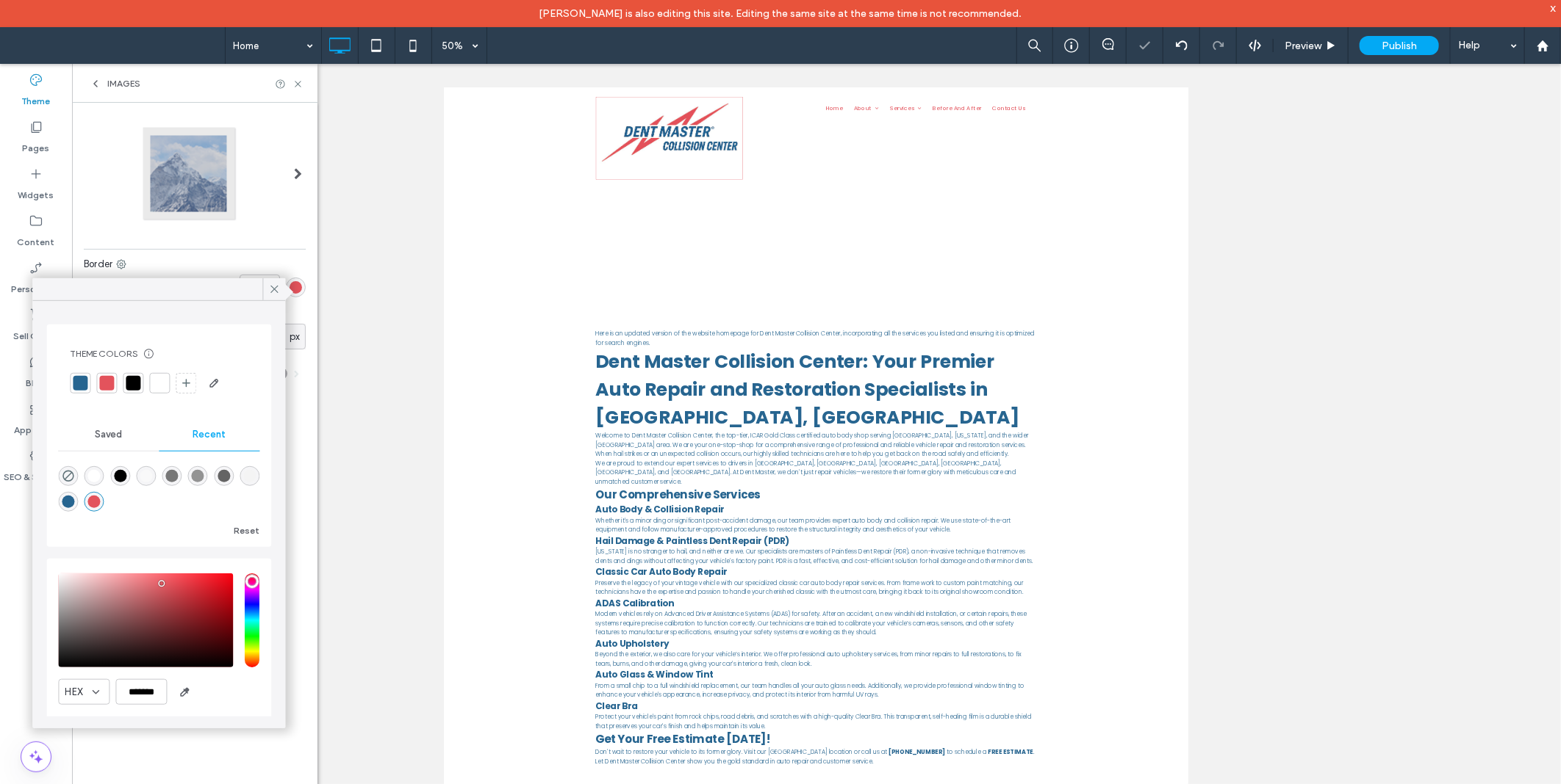
click at [123, 475] on div "rgba(0, 0, 0, 1)" at bounding box center [120, 476] width 12 height 12
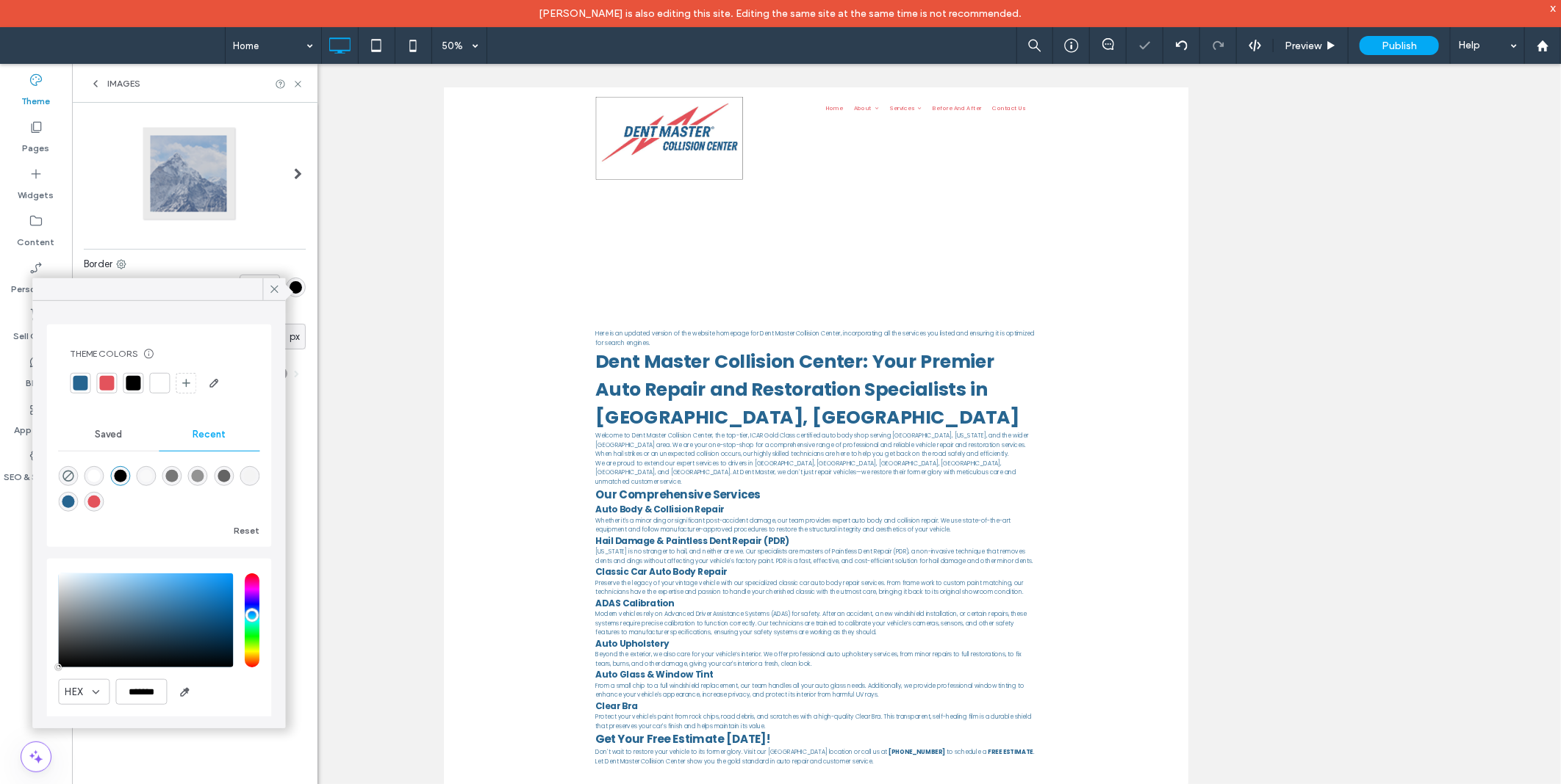
click at [105, 438] on span "Saved" at bounding box center [108, 434] width 27 height 11
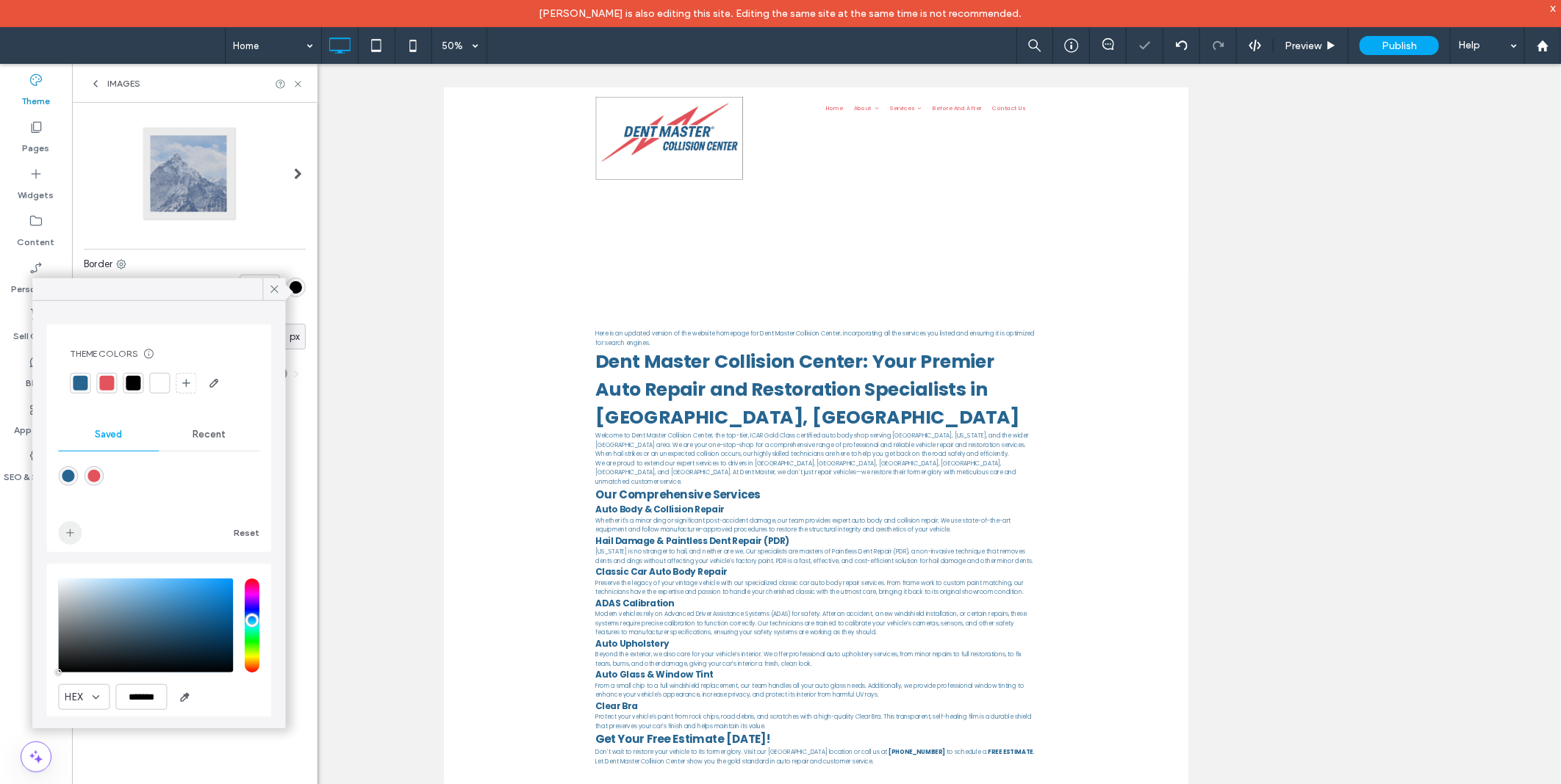
click at [69, 530] on icon "add color" at bounding box center [69, 533] width 11 height 11
click at [214, 444] on div "Recent" at bounding box center [208, 434] width 100 height 33
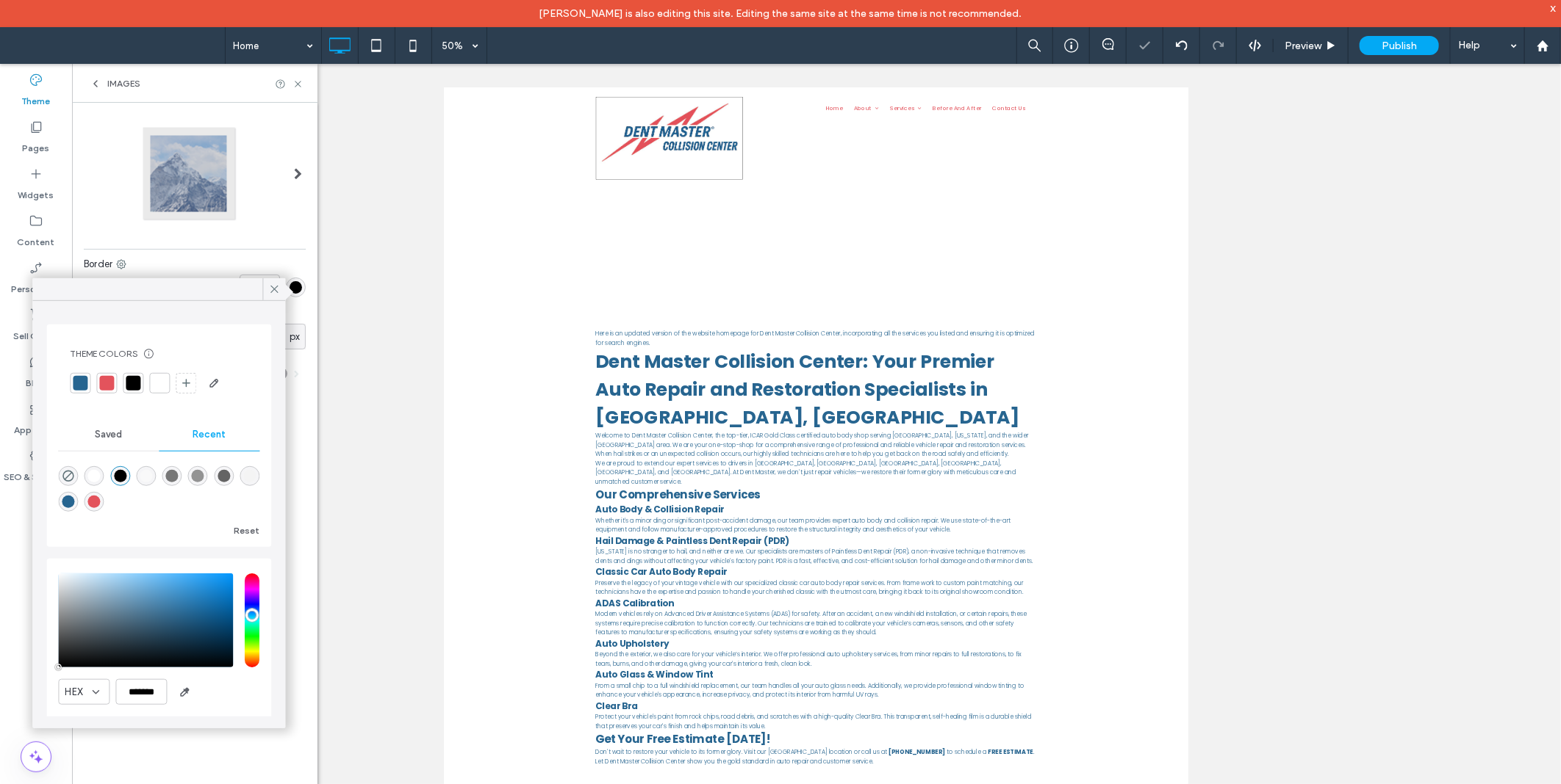
click at [105, 471] on div "rgba(255, 255, 255, 1)" at bounding box center [94, 476] width 20 height 20
click at [107, 435] on span "Saved" at bounding box center [108, 434] width 27 height 11
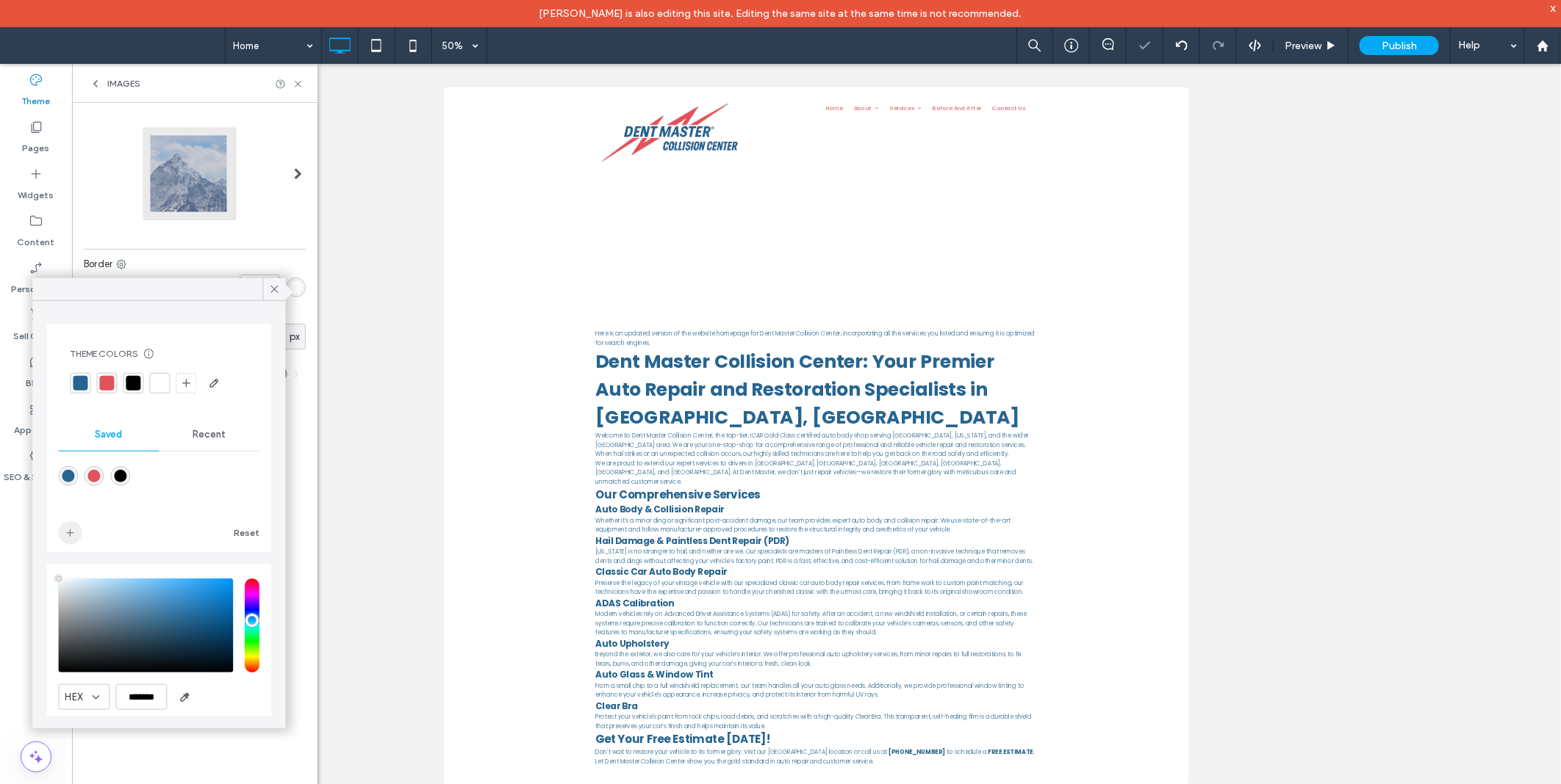
click at [74, 534] on icon "add color" at bounding box center [69, 533] width 11 height 11
click at [100, 434] on span "Saved" at bounding box center [108, 434] width 27 height 11
click at [208, 434] on span "Recent" at bounding box center [209, 434] width 33 height 11
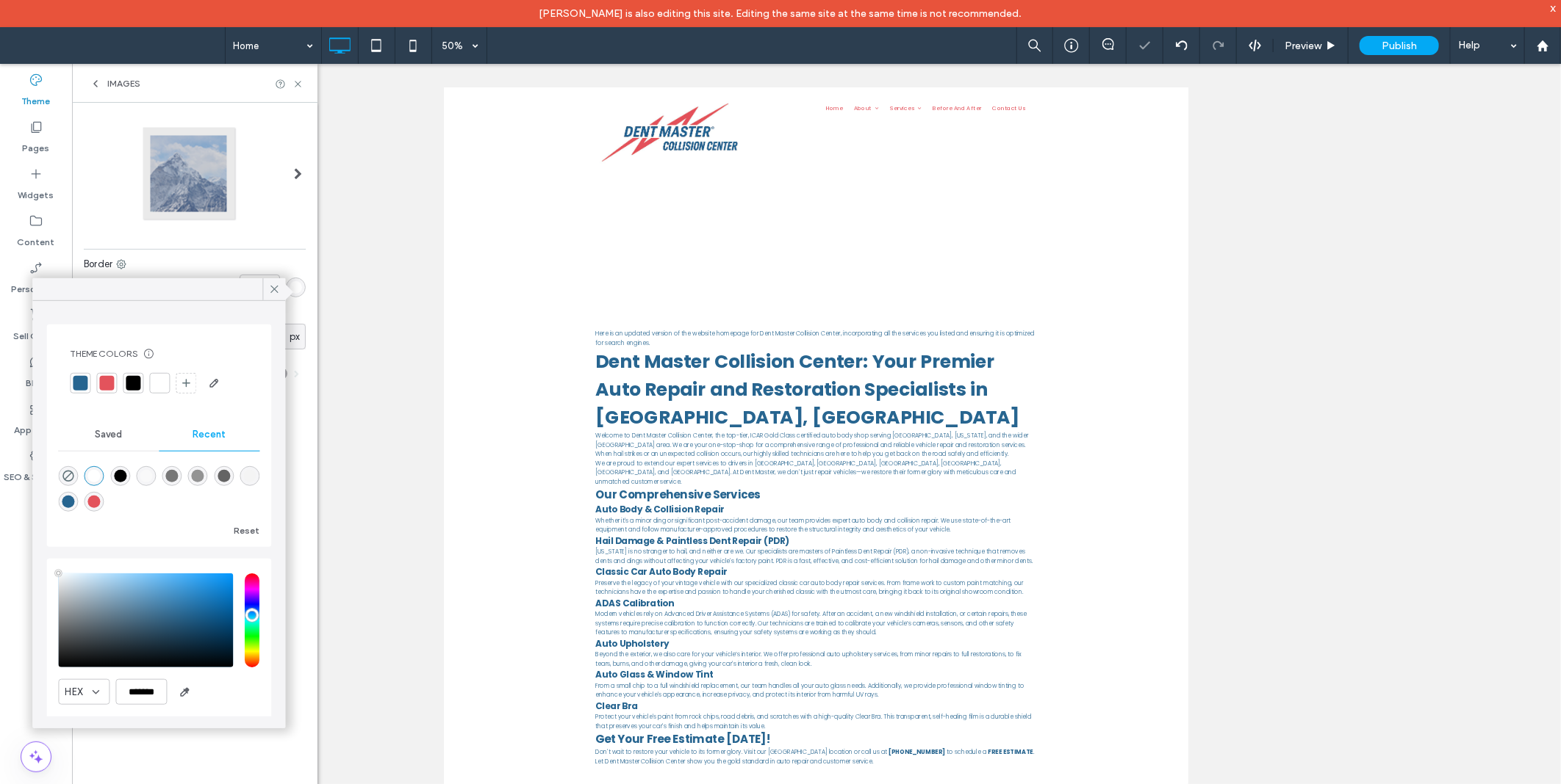
click at [82, 475] on div at bounding box center [158, 486] width 201 height 55
click at [75, 475] on div "rgba(0, 0, 0, 0)" at bounding box center [68, 476] width 20 height 20
type input "*******"
type input "*"
type input "**"
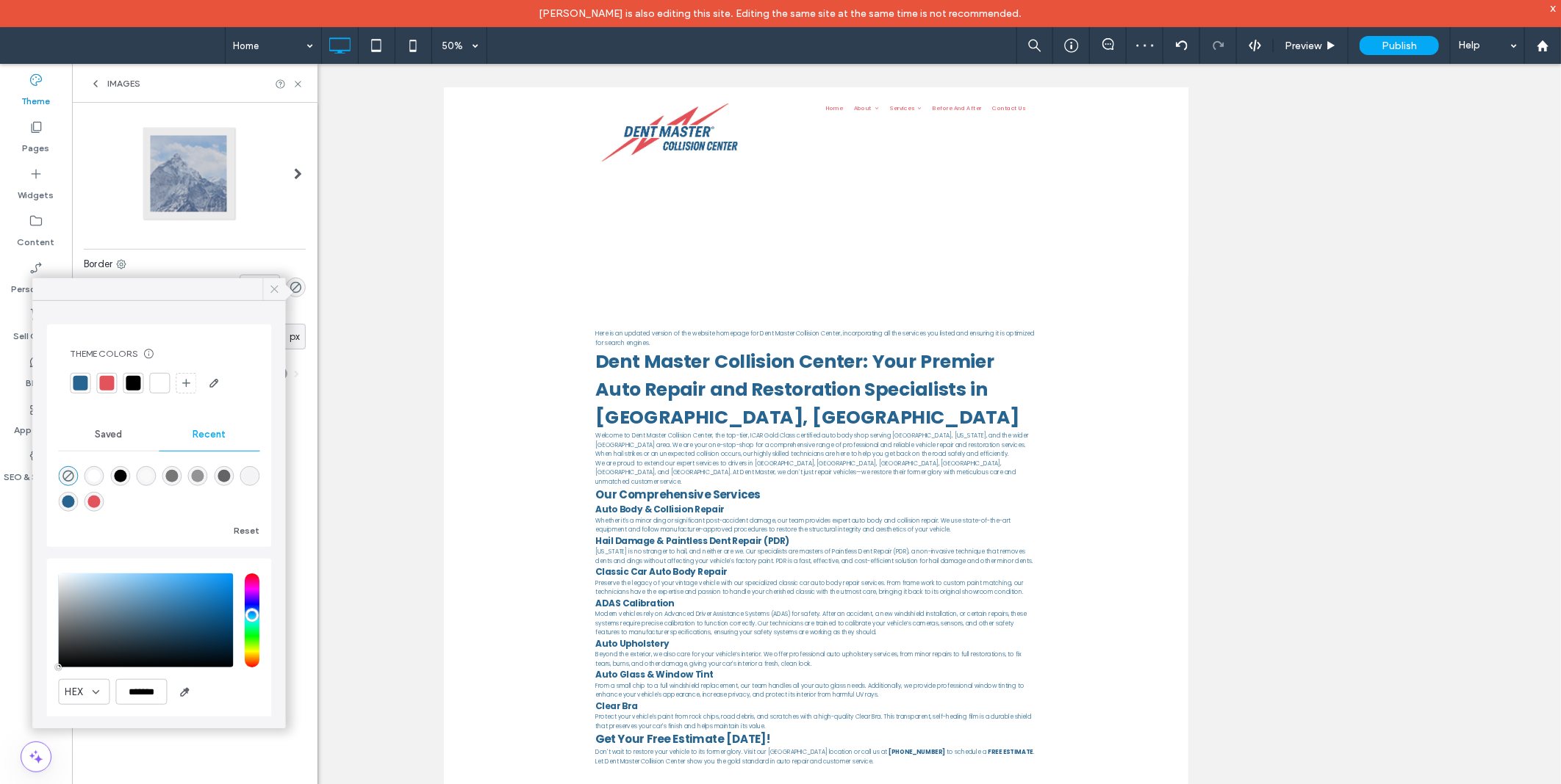
click at [276, 287] on use at bounding box center [274, 289] width 7 height 7
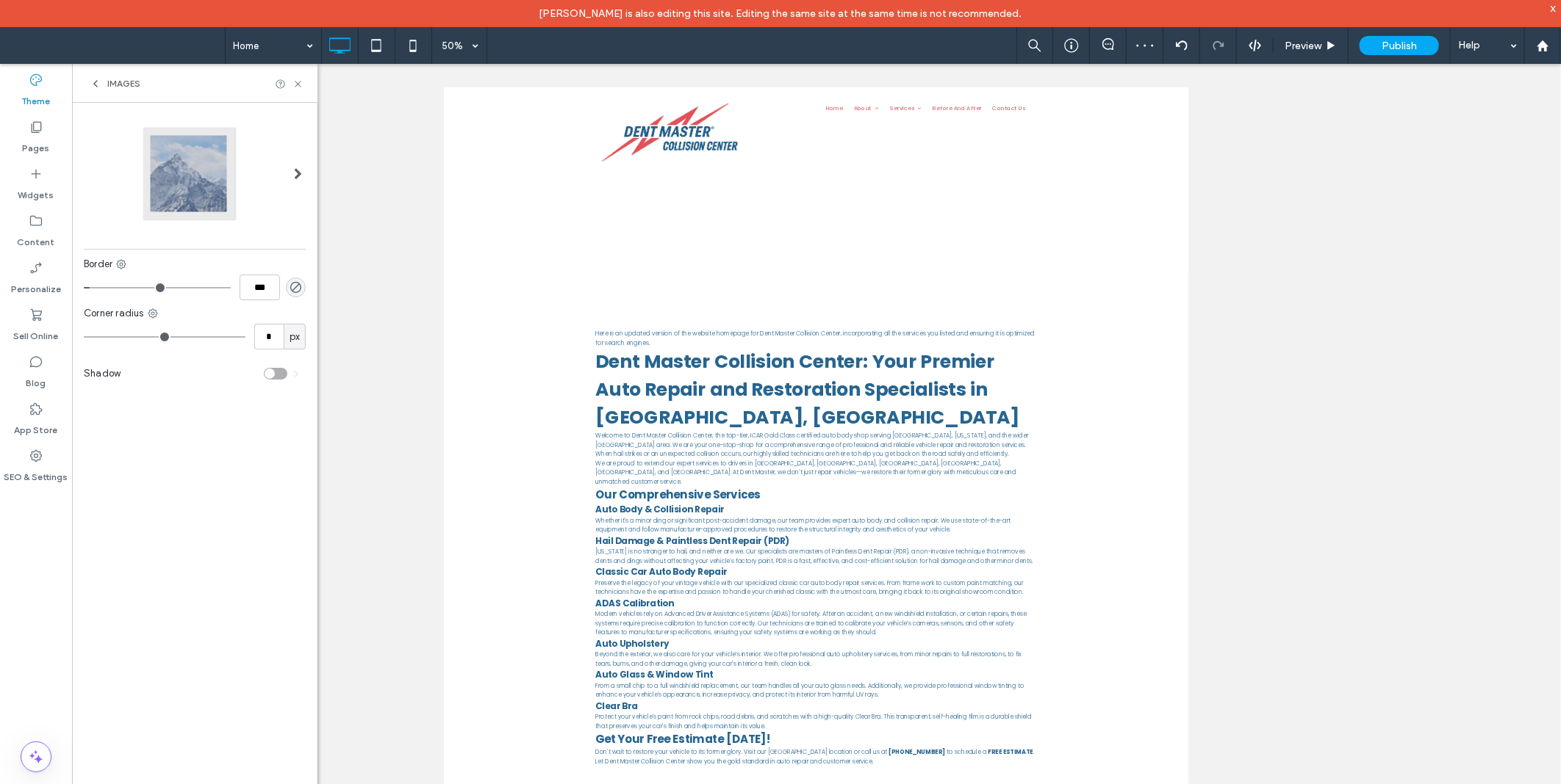
click at [112, 82] on span "Images" at bounding box center [124, 83] width 33 height 11
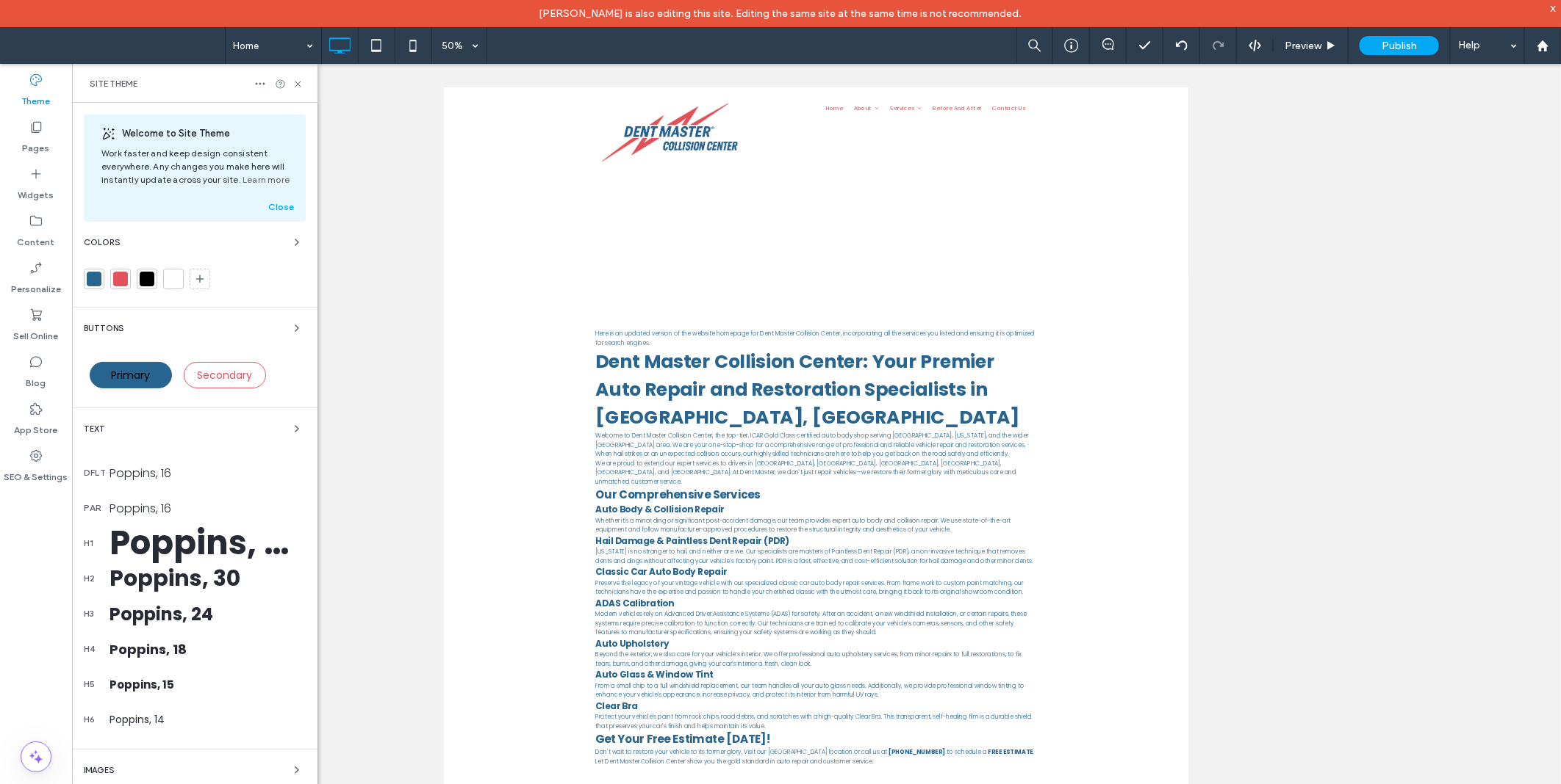
click at [108, 386] on div "Primary" at bounding box center [131, 375] width 83 height 26
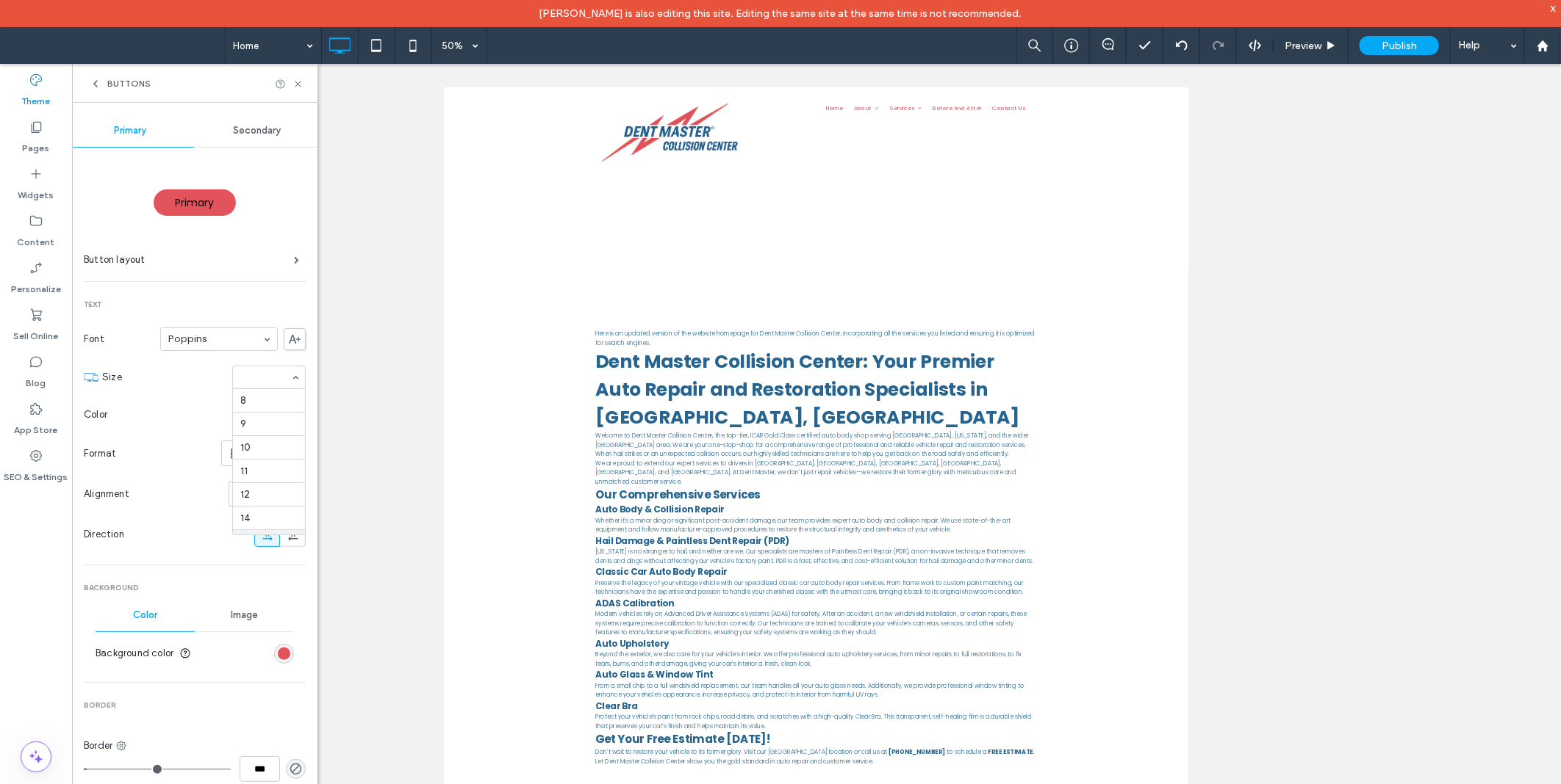
scroll to position [143, 0]
click at [189, 387] on section "Size 15" at bounding box center [203, 377] width 203 height 38
type input "*"
click at [244, 136] on div "Secondary" at bounding box center [258, 130] width 128 height 33
click at [121, 400] on section "Color" at bounding box center [194, 415] width 222 height 37
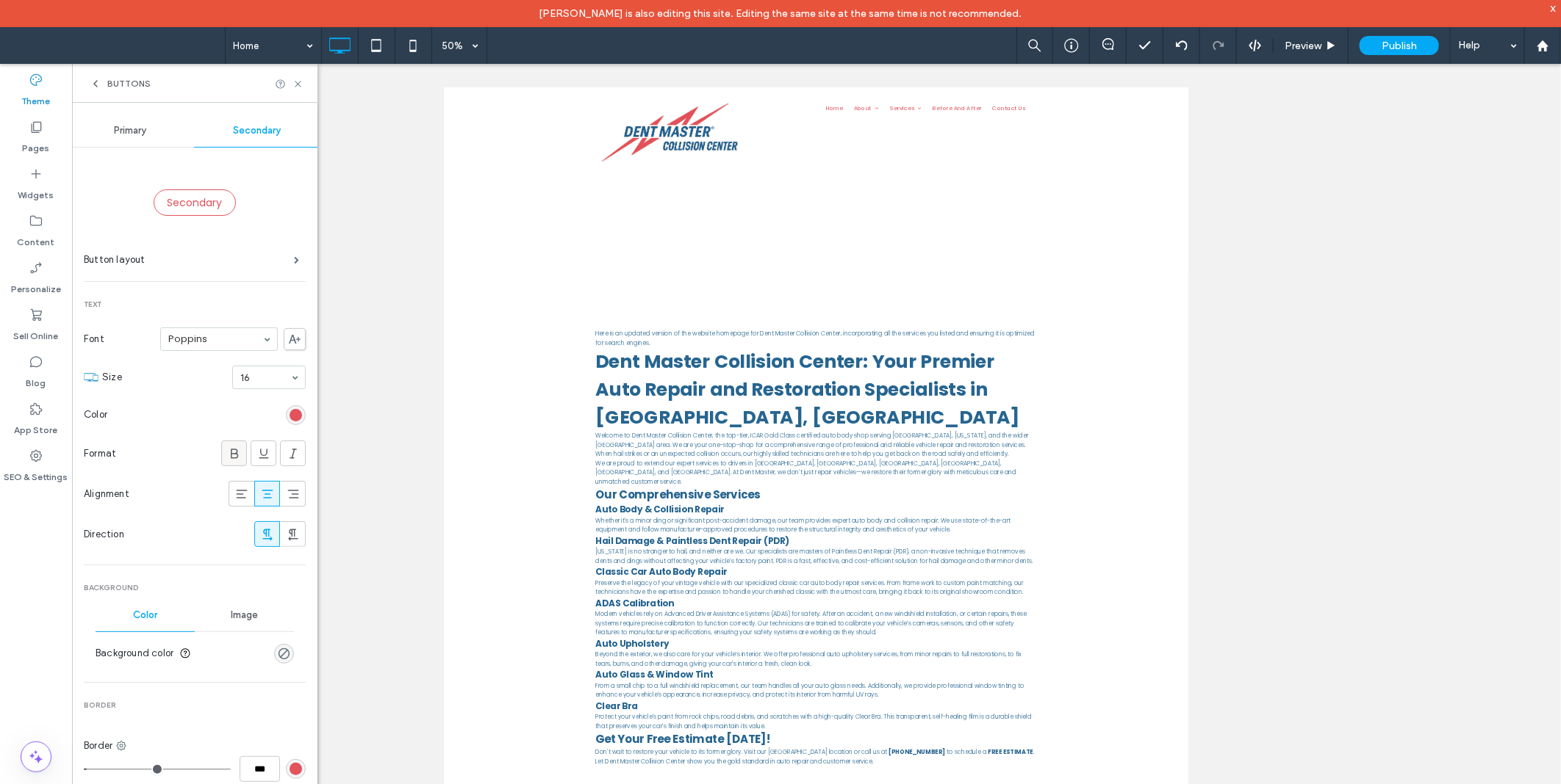
click at [227, 452] on icon at bounding box center [234, 454] width 15 height 15
type input "*"
click at [132, 142] on div "Primary" at bounding box center [130, 130] width 128 height 33
click at [230, 452] on use at bounding box center [234, 453] width 7 height 10
click at [120, 137] on div "Primary" at bounding box center [130, 130] width 128 height 33
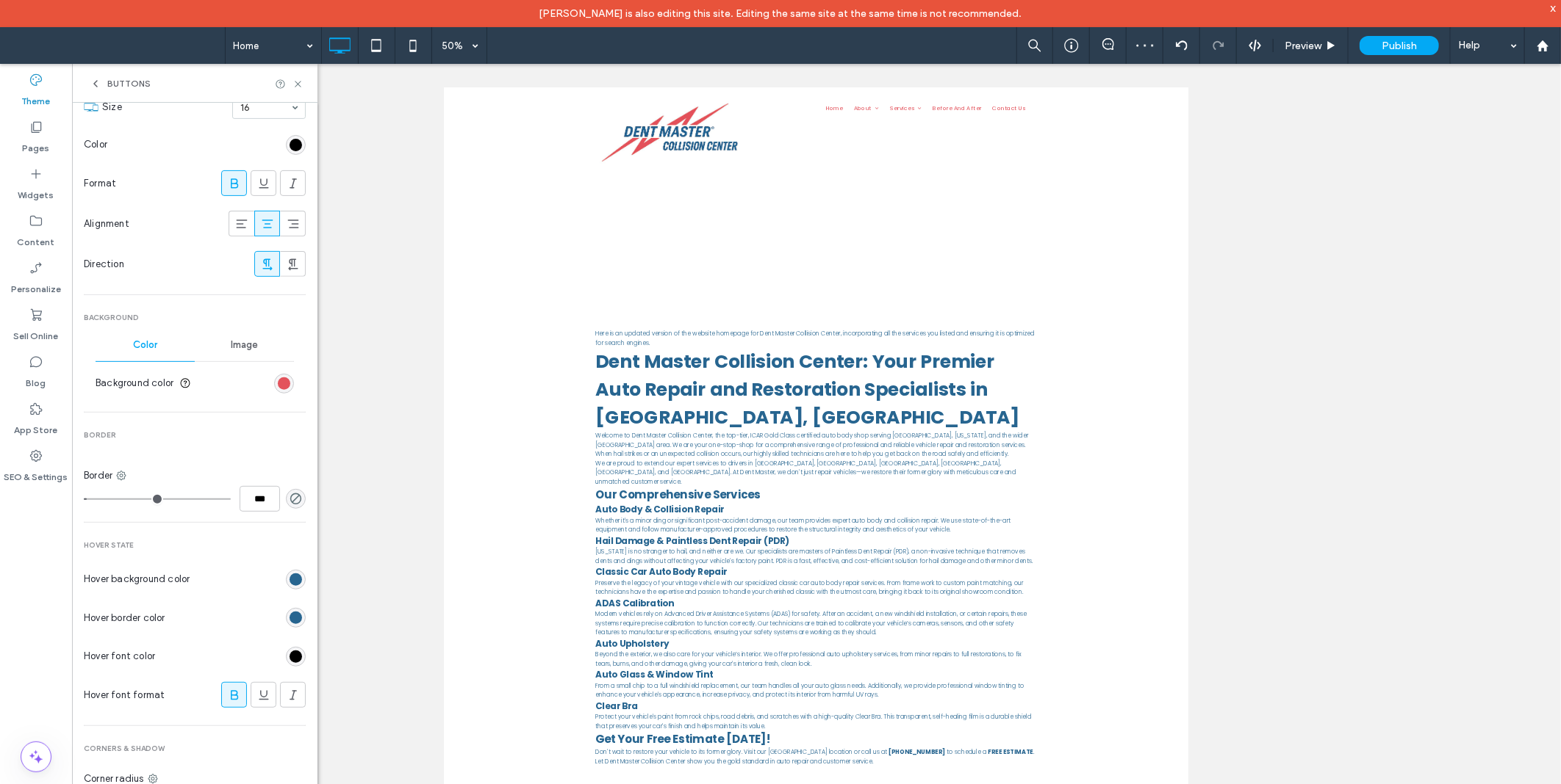
scroll to position [272, 0]
type input "*"
click at [278, 388] on div "rgb(227, 83, 92)" at bounding box center [284, 382] width 12 height 12
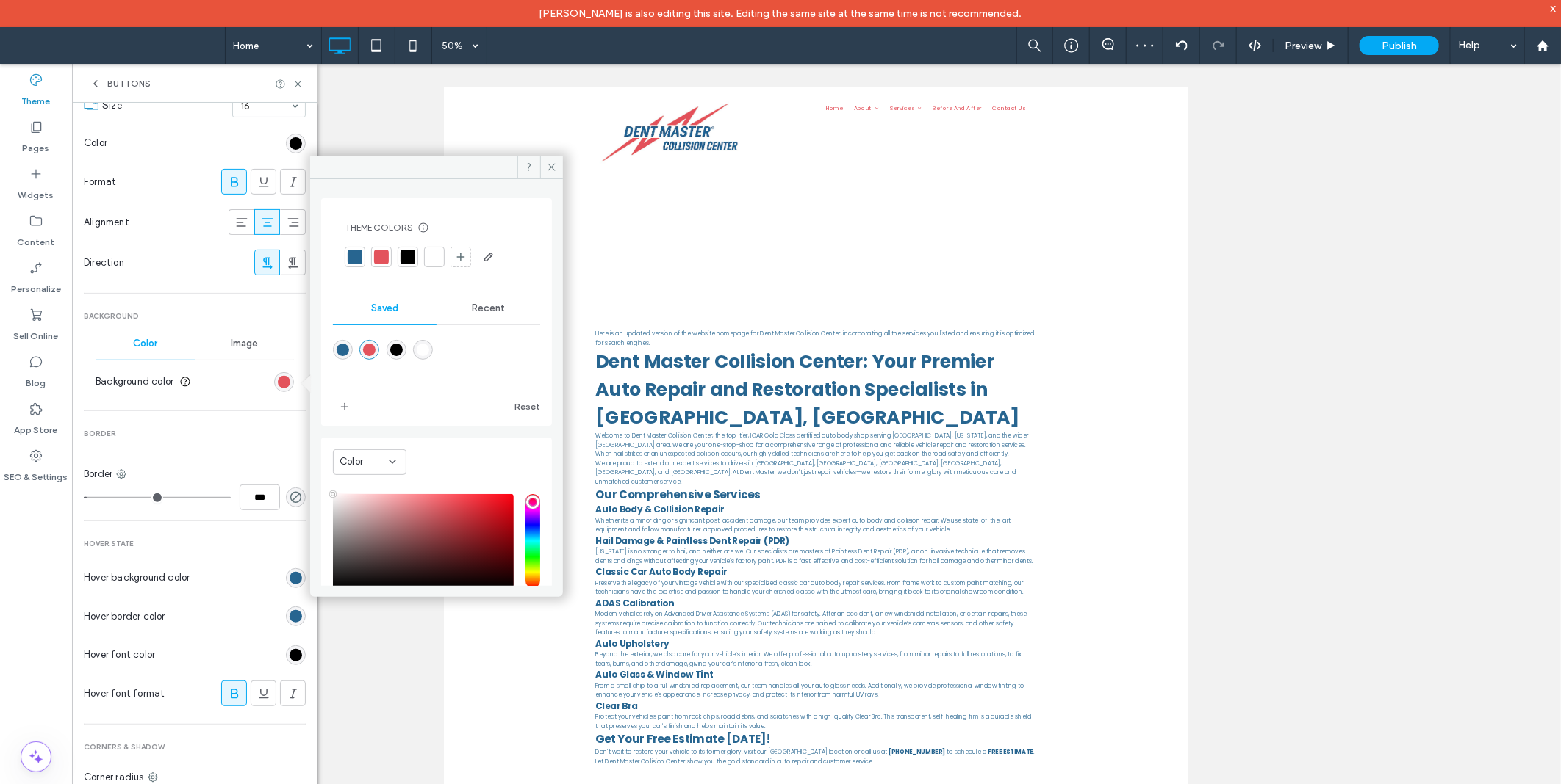
type input "****"
click at [360, 261] on div at bounding box center [354, 257] width 15 height 15
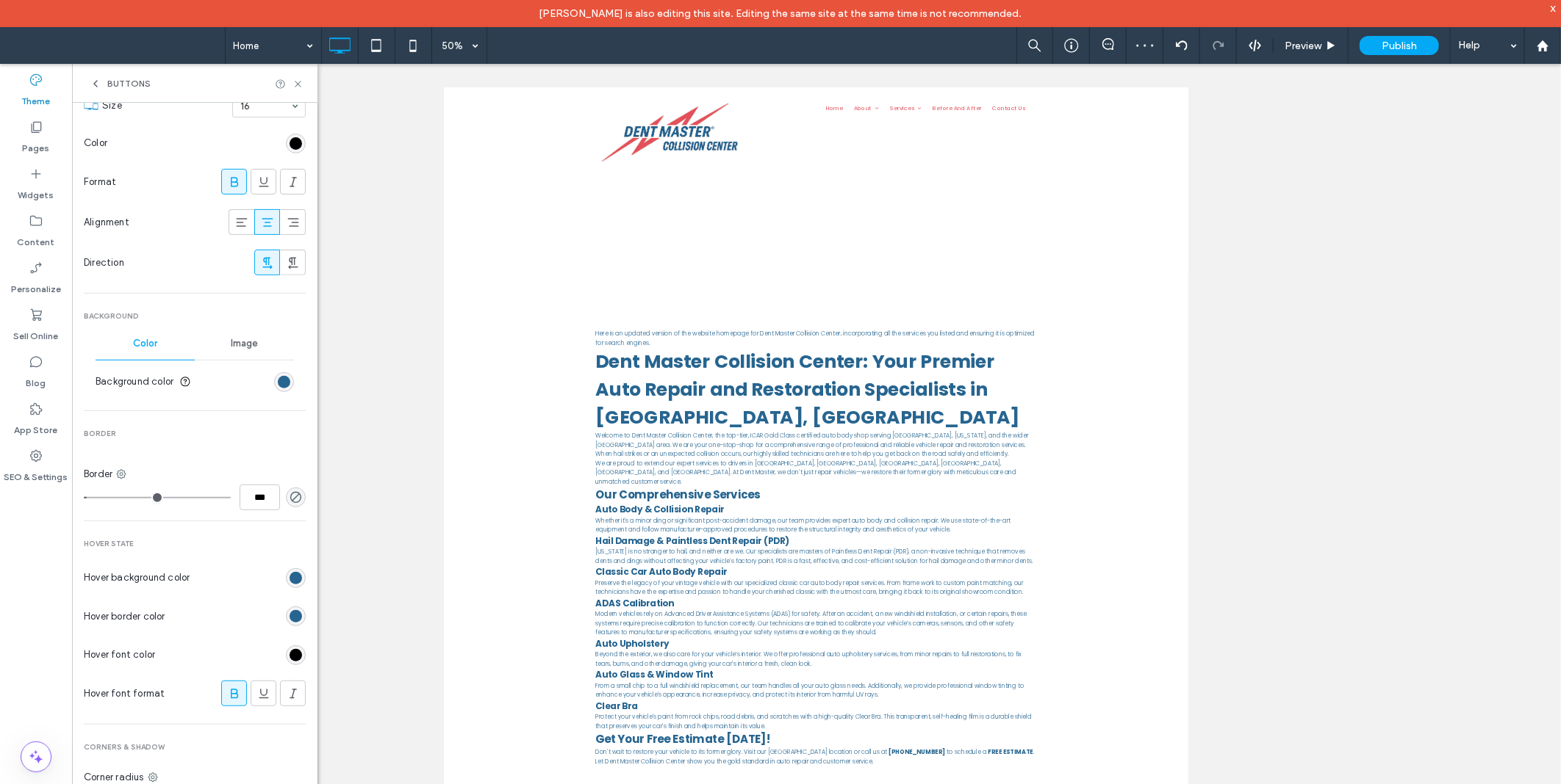
scroll to position [136, 0]
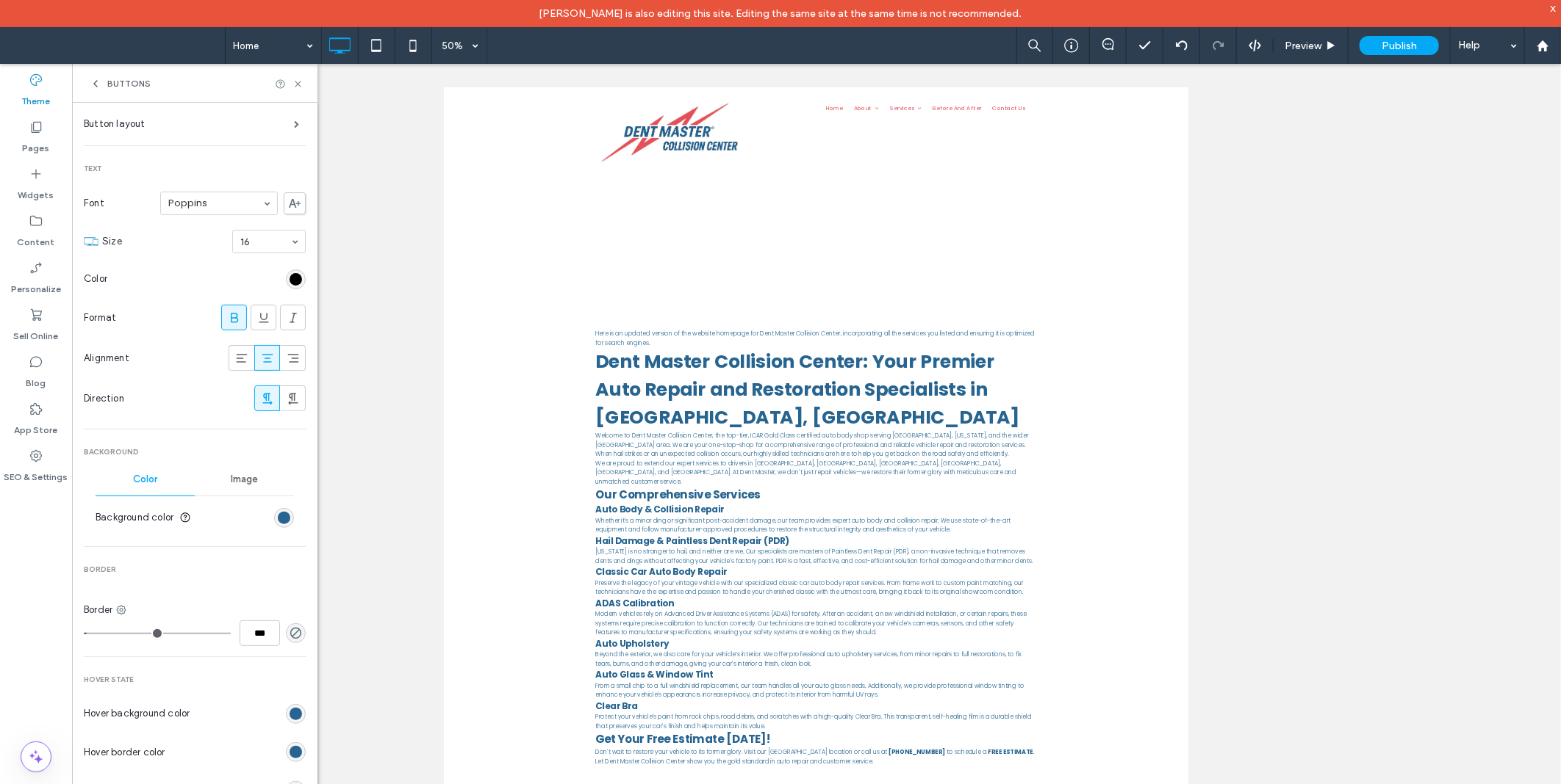
click at [295, 287] on section "Color" at bounding box center [194, 279] width 222 height 37
click at [286, 270] on div "rgb(0, 0, 0)" at bounding box center [295, 279] width 20 height 20
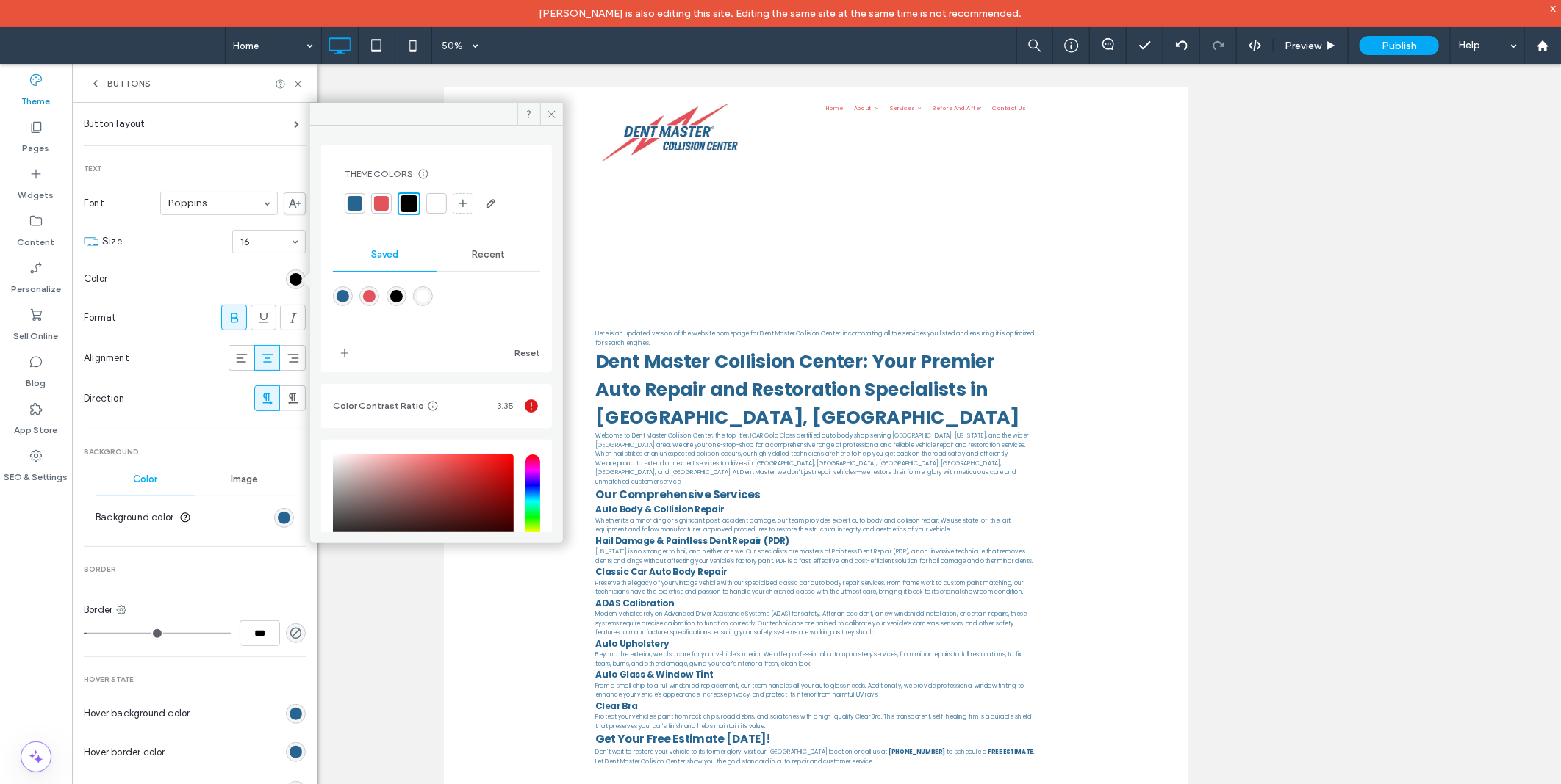
click at [422, 303] on div "rgba(255,255,255,1)" at bounding box center [423, 296] width 20 height 20
type input "*"
type input "*******"
type input "*"
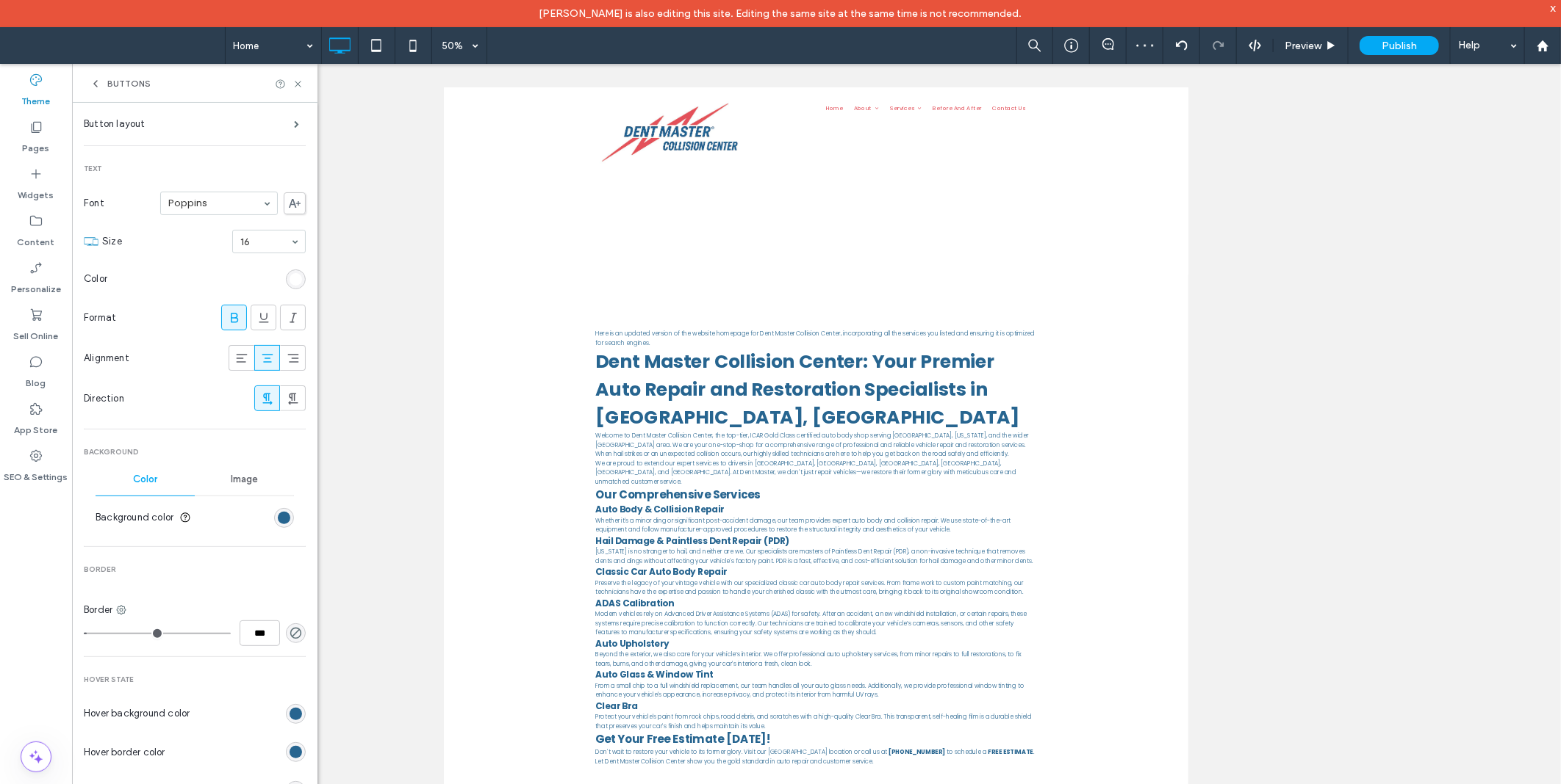
scroll to position [272, 0]
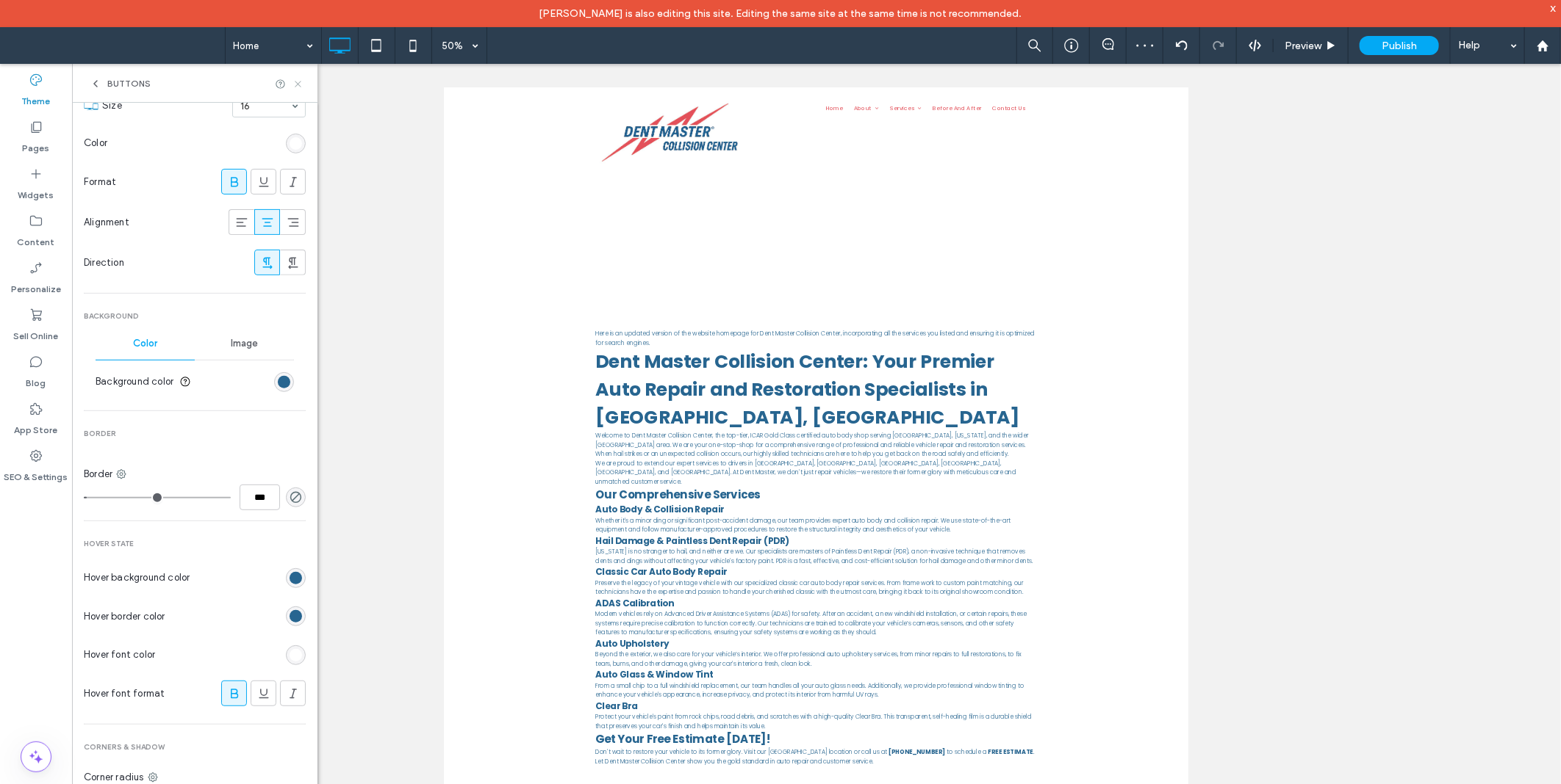
click at [295, 86] on icon at bounding box center [298, 83] width 11 height 11
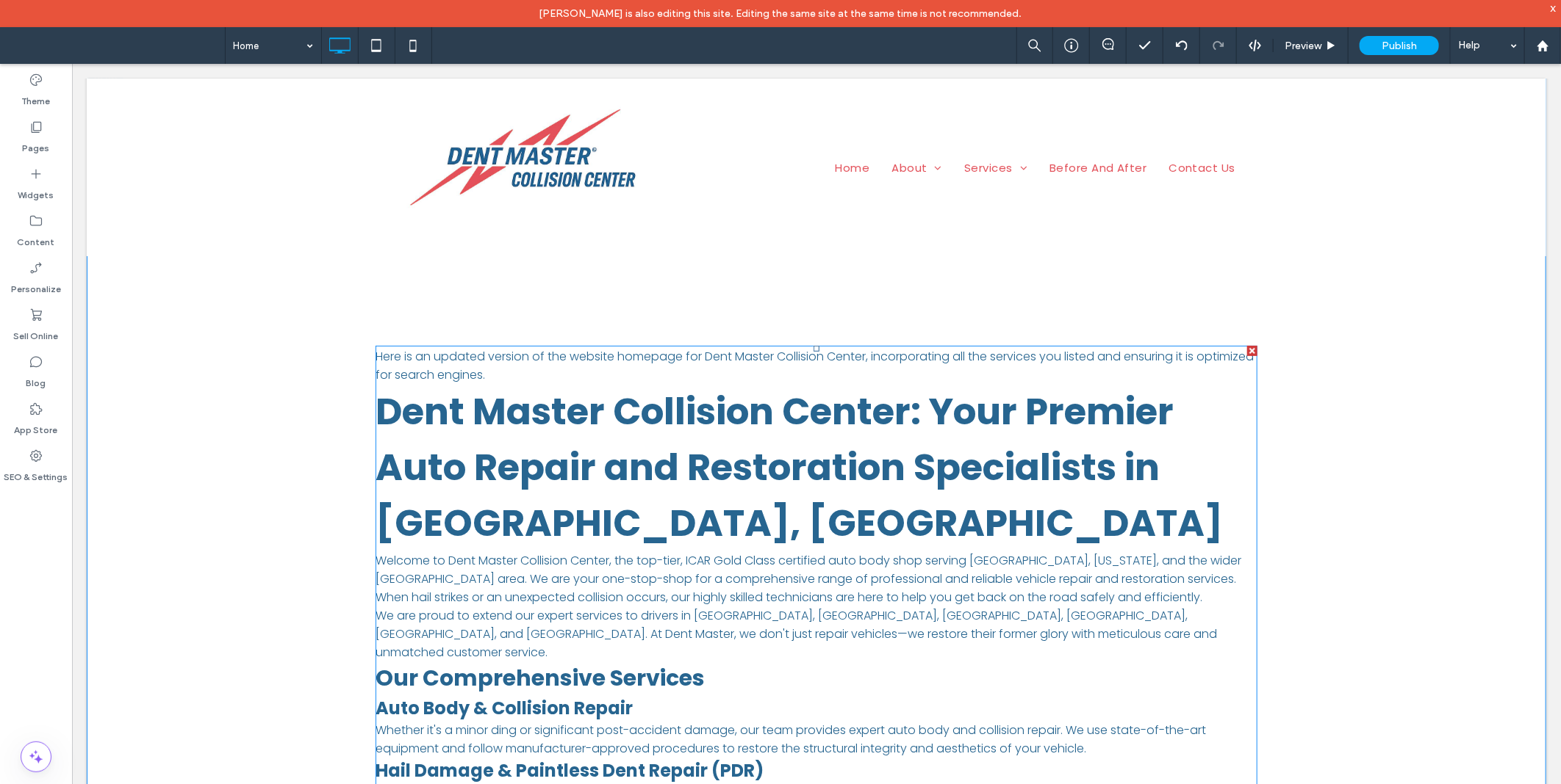
scroll to position [136, 0]
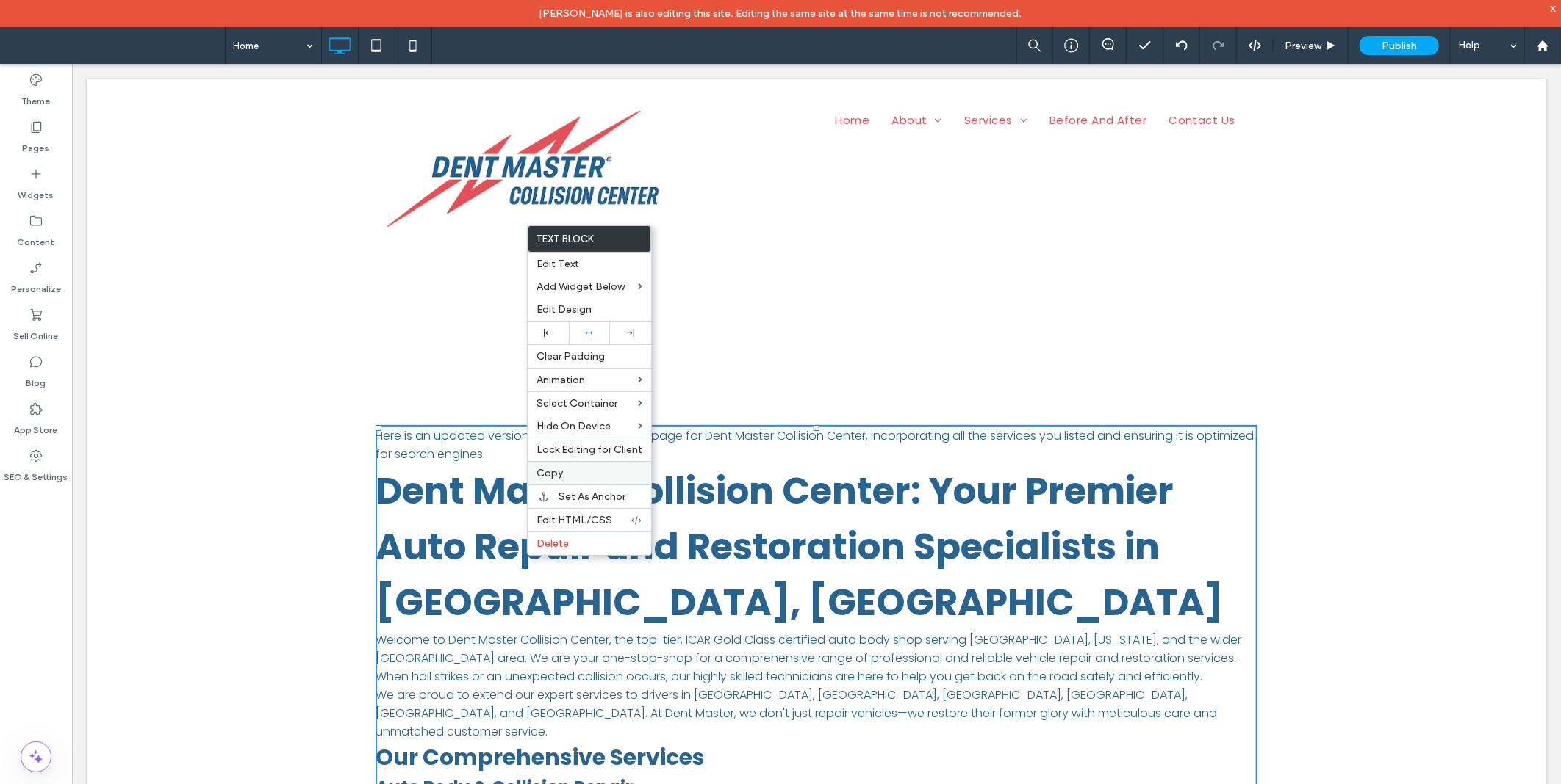
click at [569, 475] on label "Copy" at bounding box center [589, 473] width 106 height 12
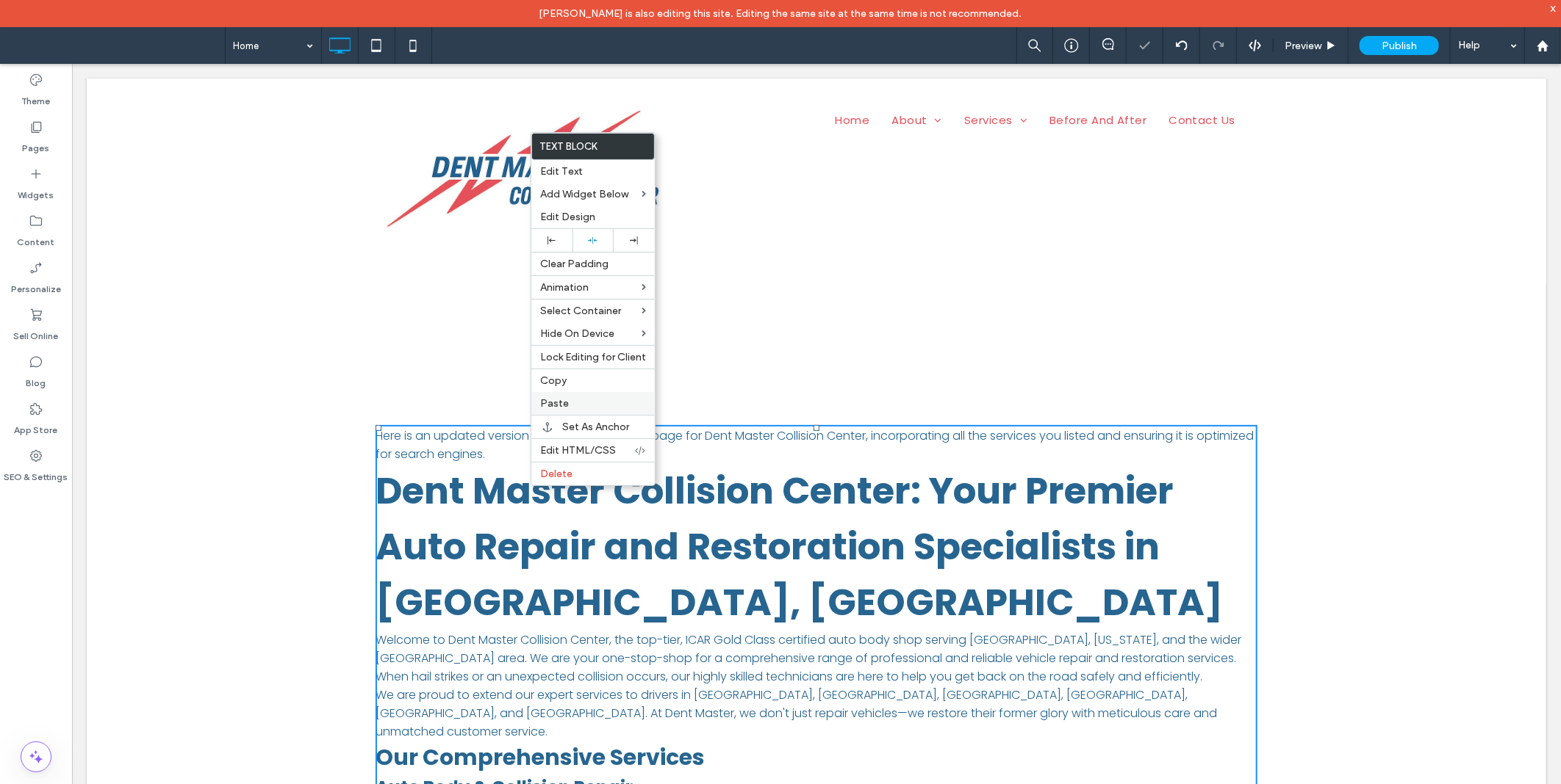
click at [556, 409] on div "Paste" at bounding box center [593, 403] width 123 height 23
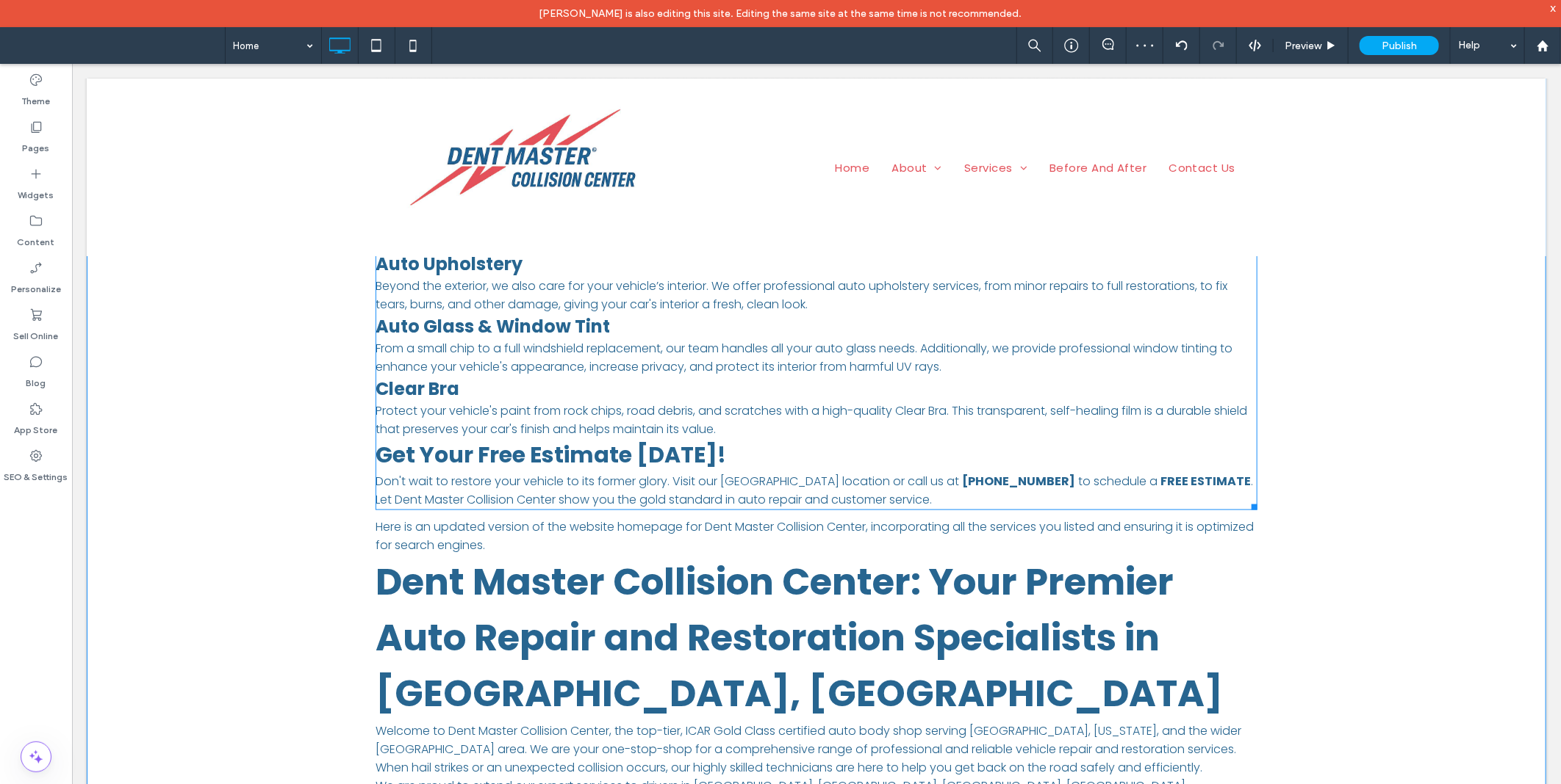
scroll to position [679, 0]
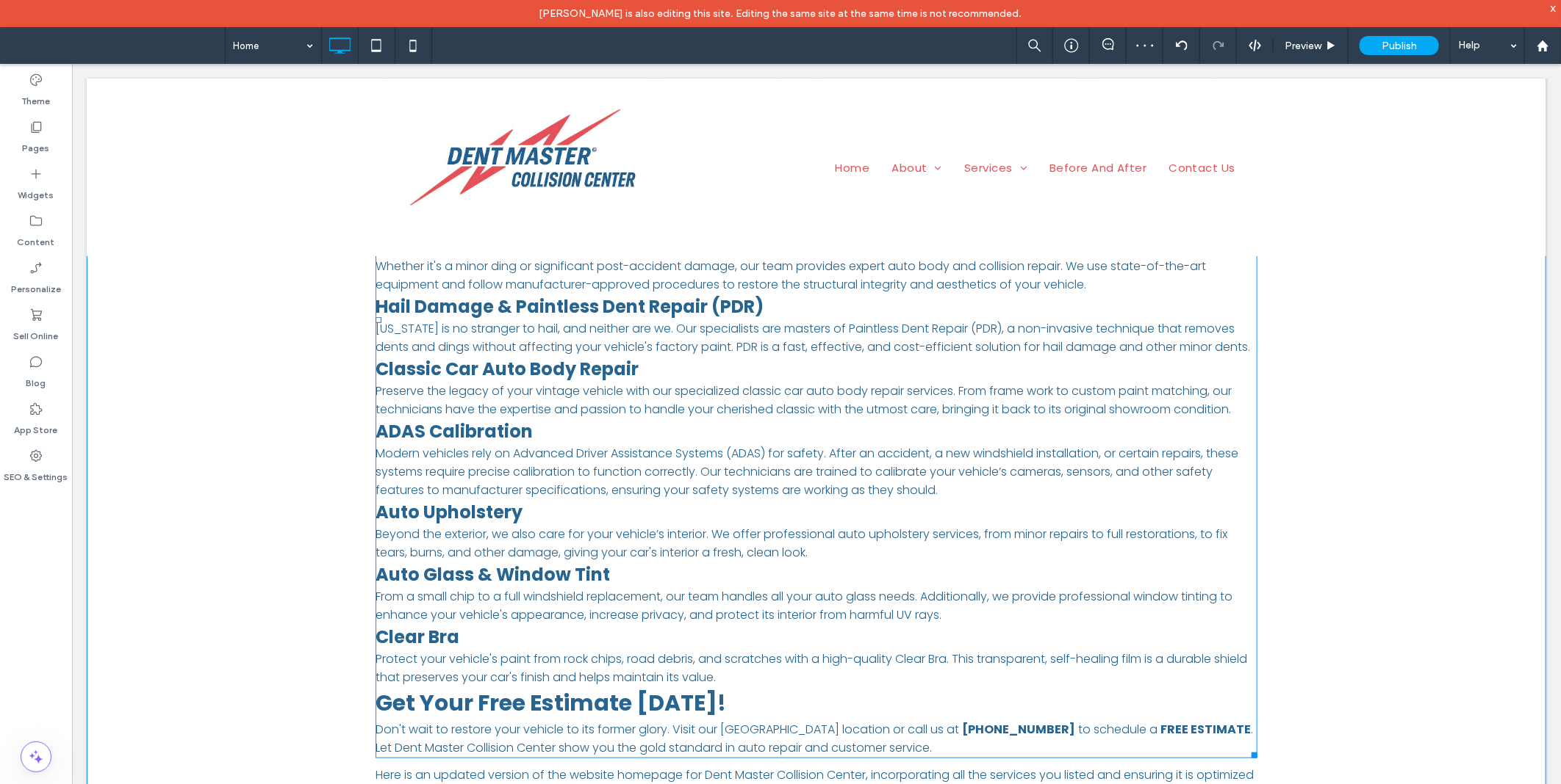
click at [563, 498] on h3 "Auto Upholstery" at bounding box center [815, 511] width 882 height 25
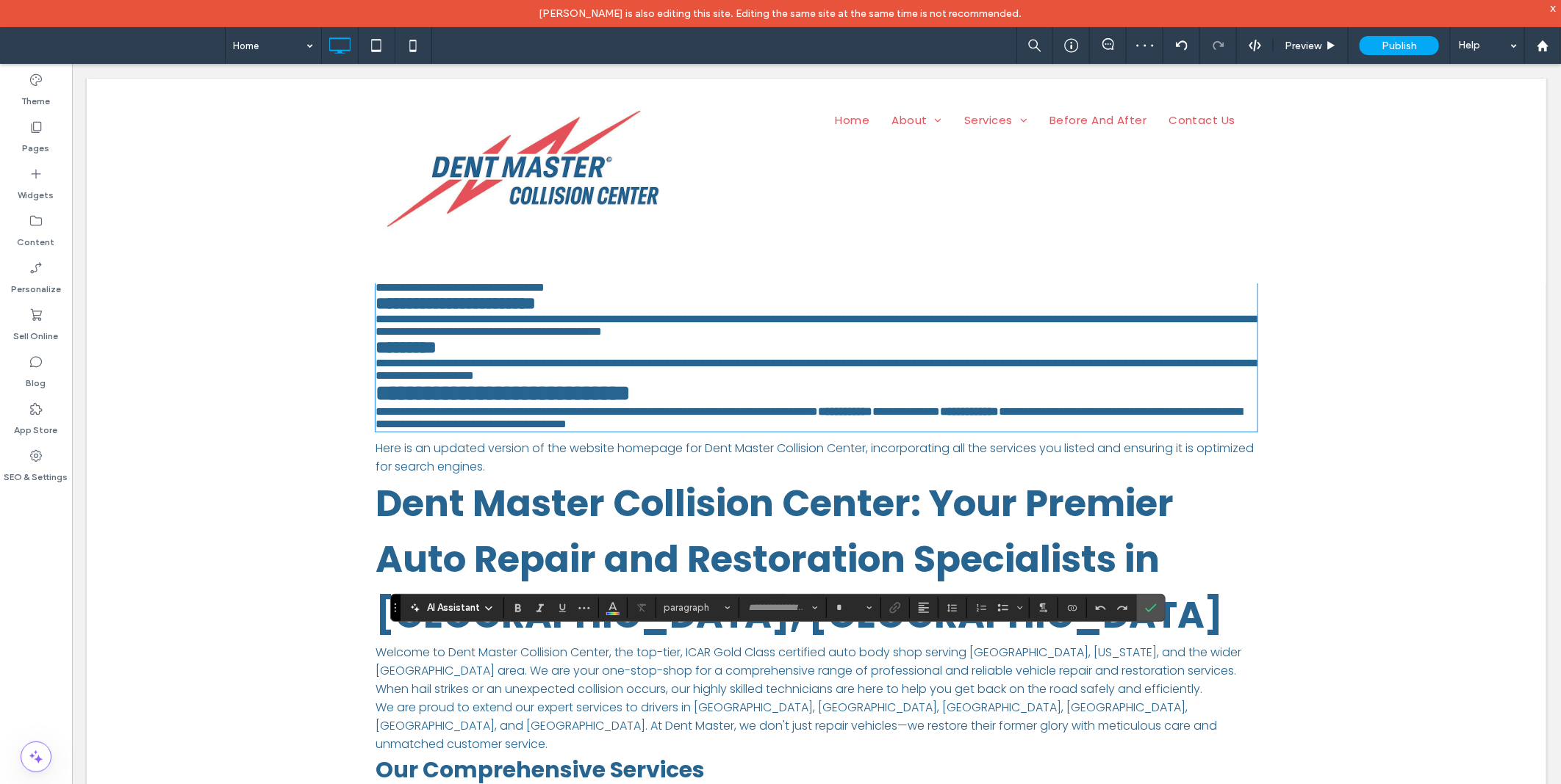
type input "*******"
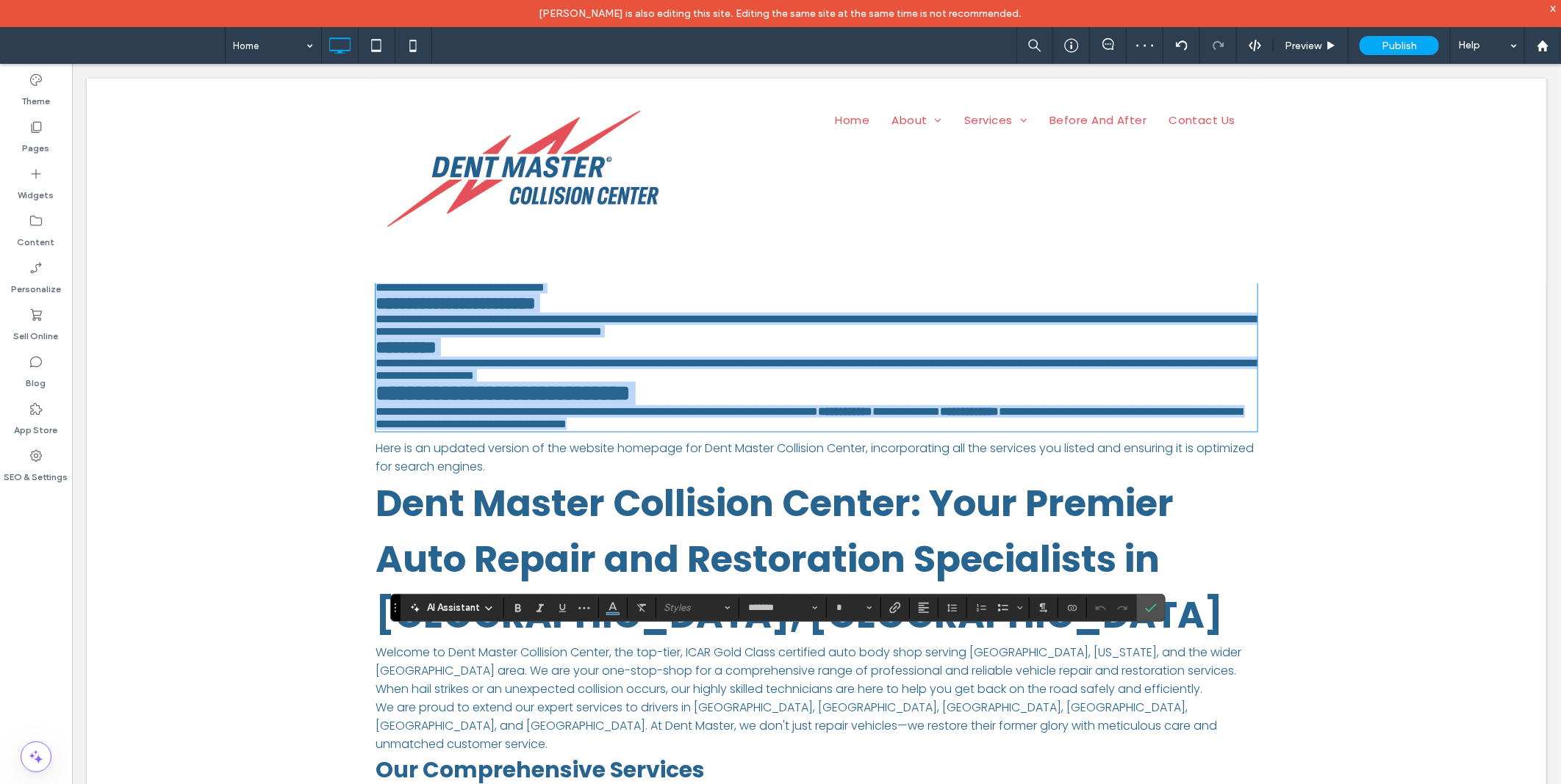
scroll to position [133, 0]
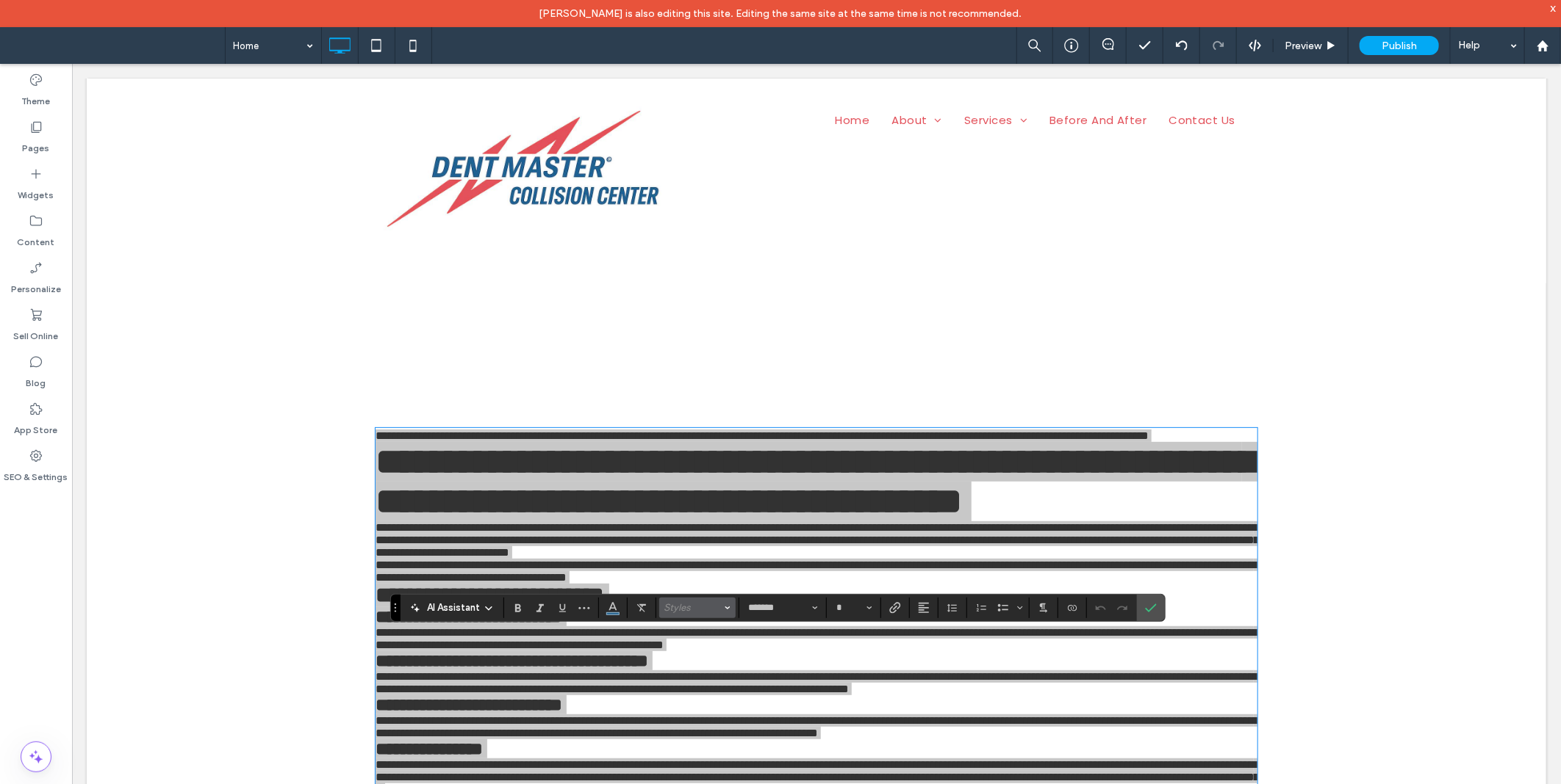
drag, startPoint x: 708, startPoint y: 604, endPoint x: 635, endPoint y: 570, distance: 80.5
click at [708, 604] on span "Styles" at bounding box center [692, 607] width 57 height 11
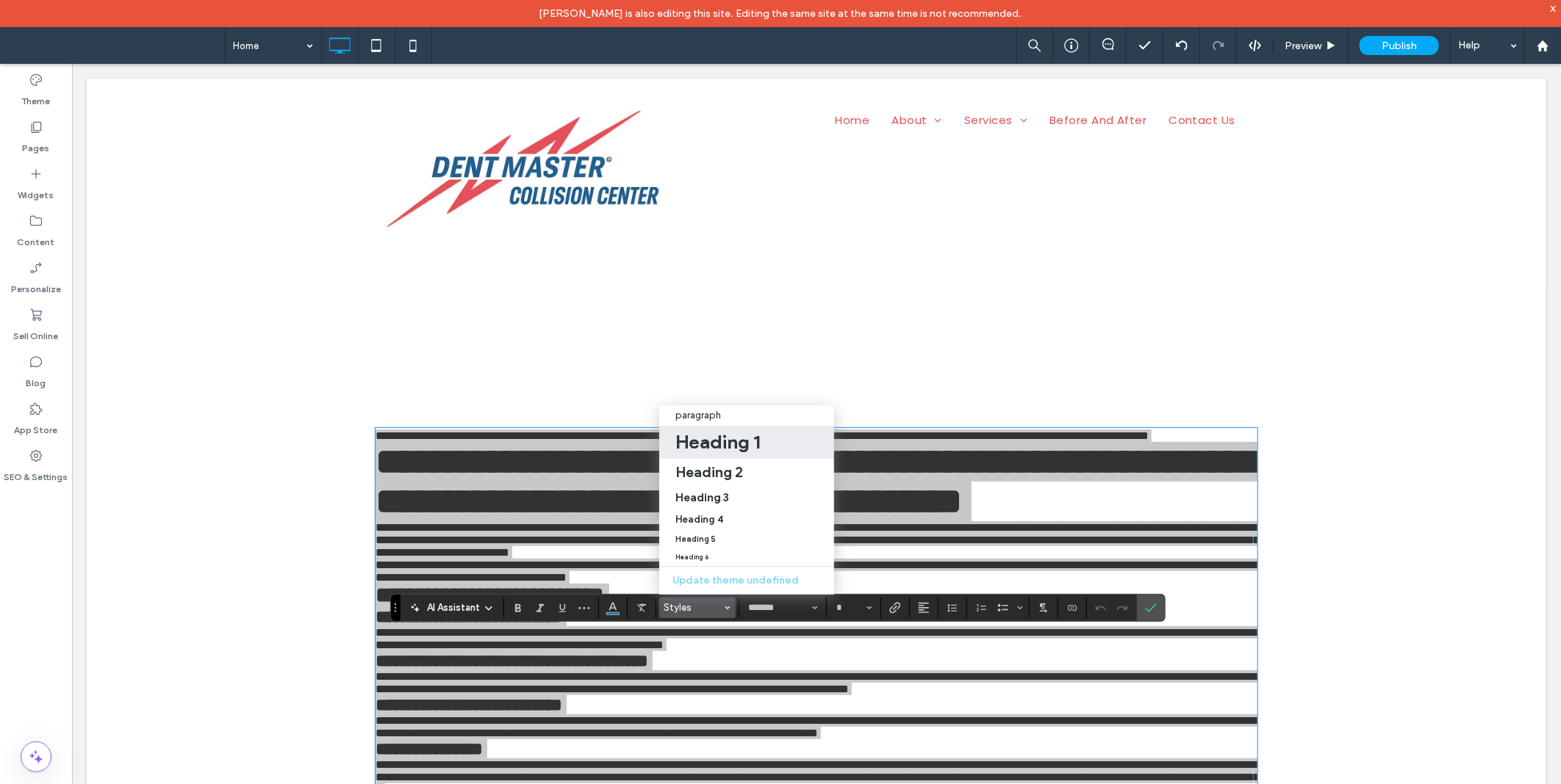
drag, startPoint x: 718, startPoint y: 426, endPoint x: 650, endPoint y: 374, distance: 85.6
click at [718, 431] on h1 "Heading 1" at bounding box center [718, 442] width 84 height 24
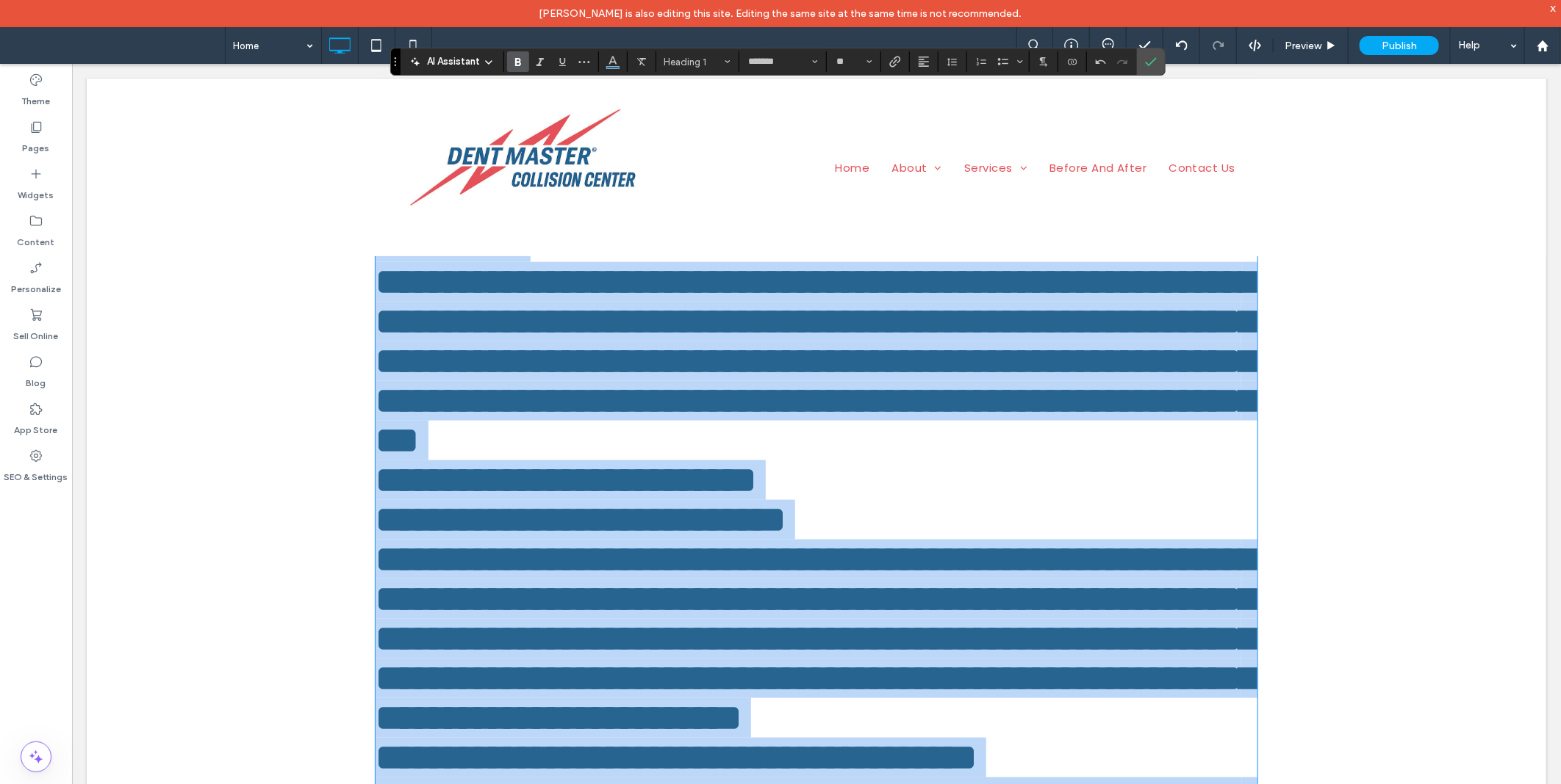
scroll to position [1223, 0]
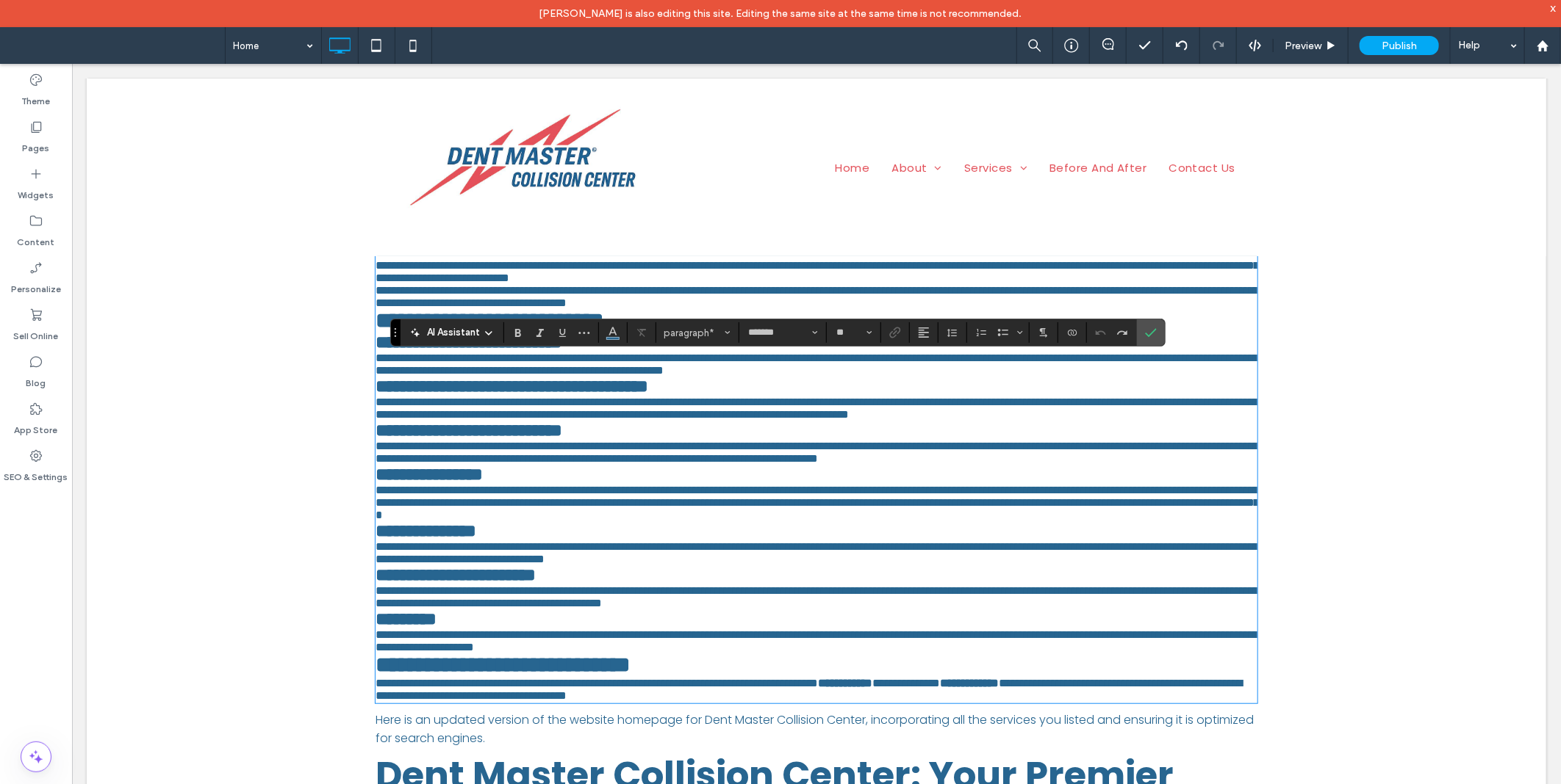
click at [655, 419] on span "**********" at bounding box center [815, 407] width 882 height 24
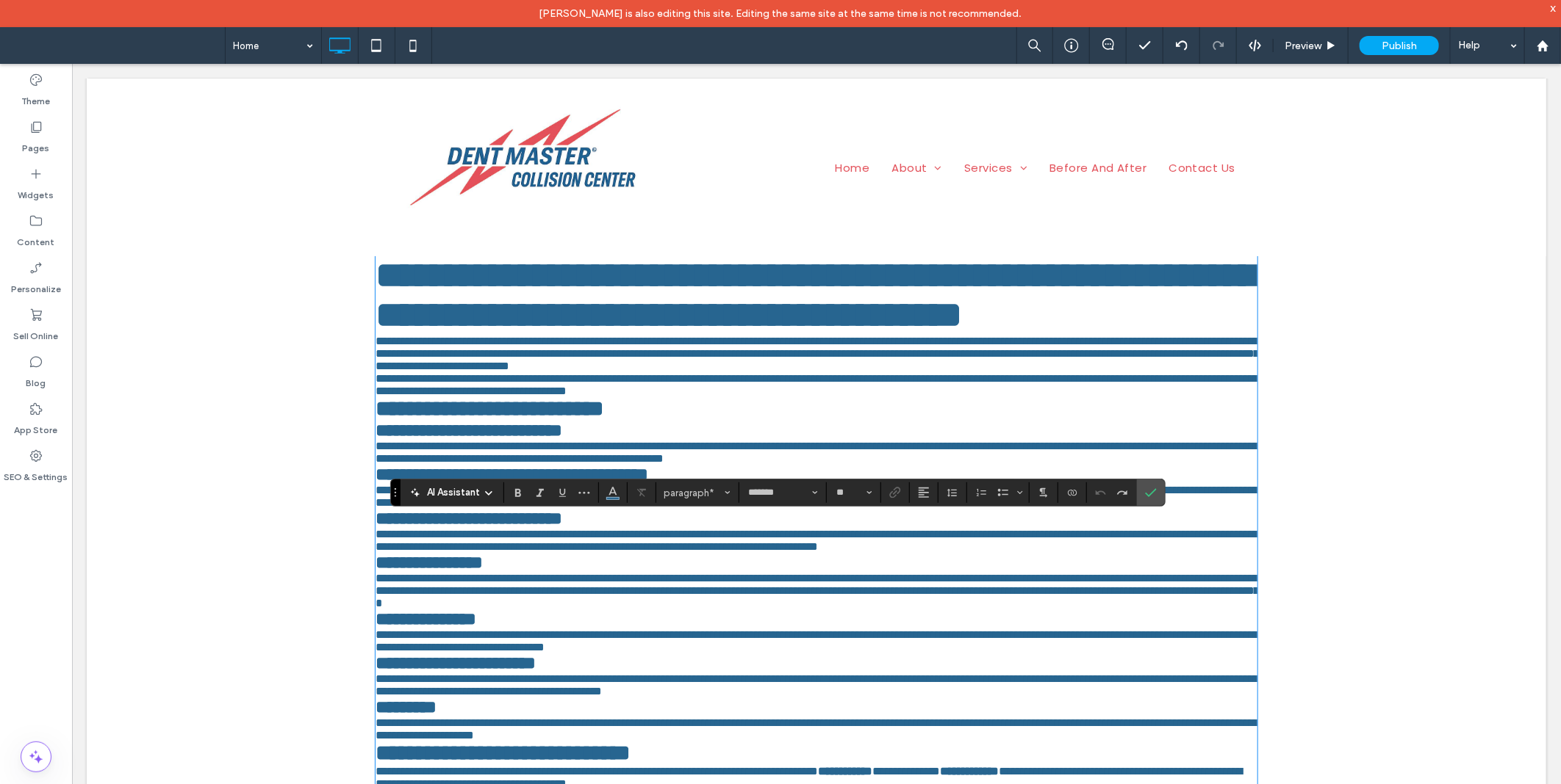
scroll to position [136, 0]
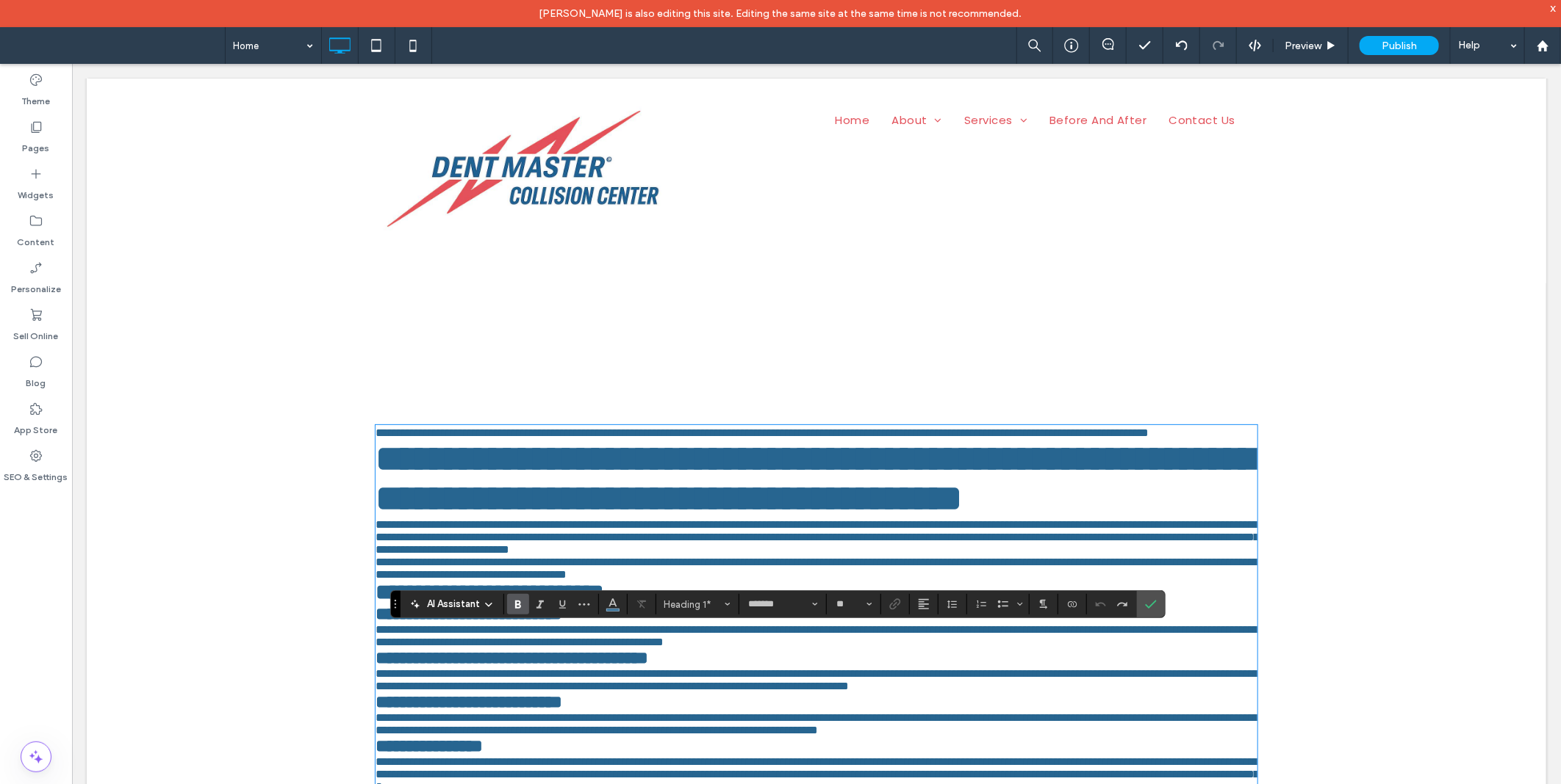
click at [685, 516] on span "**********" at bounding box center [815, 477] width 881 height 76
click at [669, 518] on h1 "**********" at bounding box center [815, 478] width 882 height 79
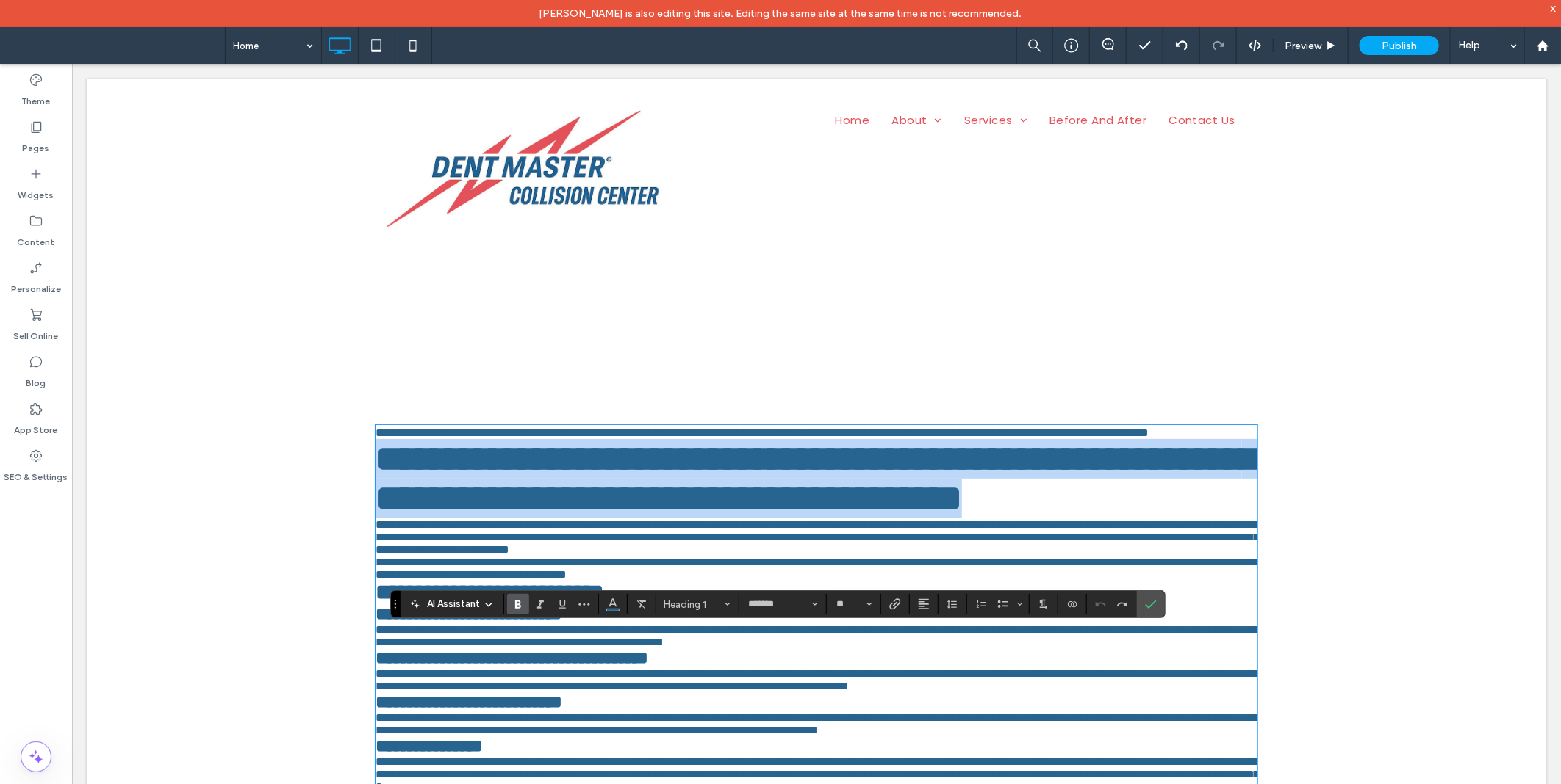
click at [377, 490] on span "**********" at bounding box center [815, 477] width 881 height 76
copy span "**********"
click at [642, 516] on span "**********" at bounding box center [815, 477] width 881 height 76
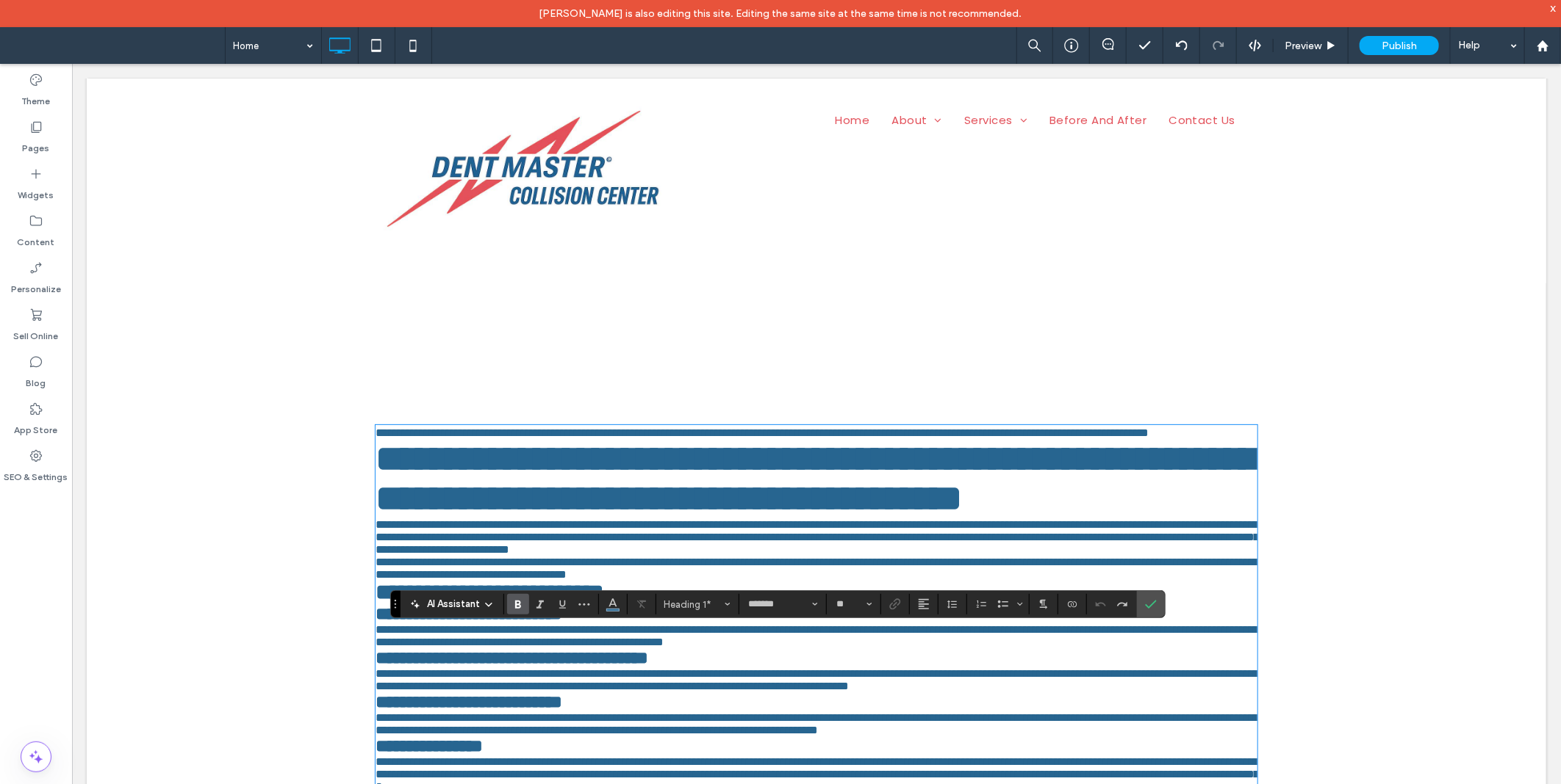
click at [722, 518] on h1 "**********" at bounding box center [815, 478] width 882 height 79
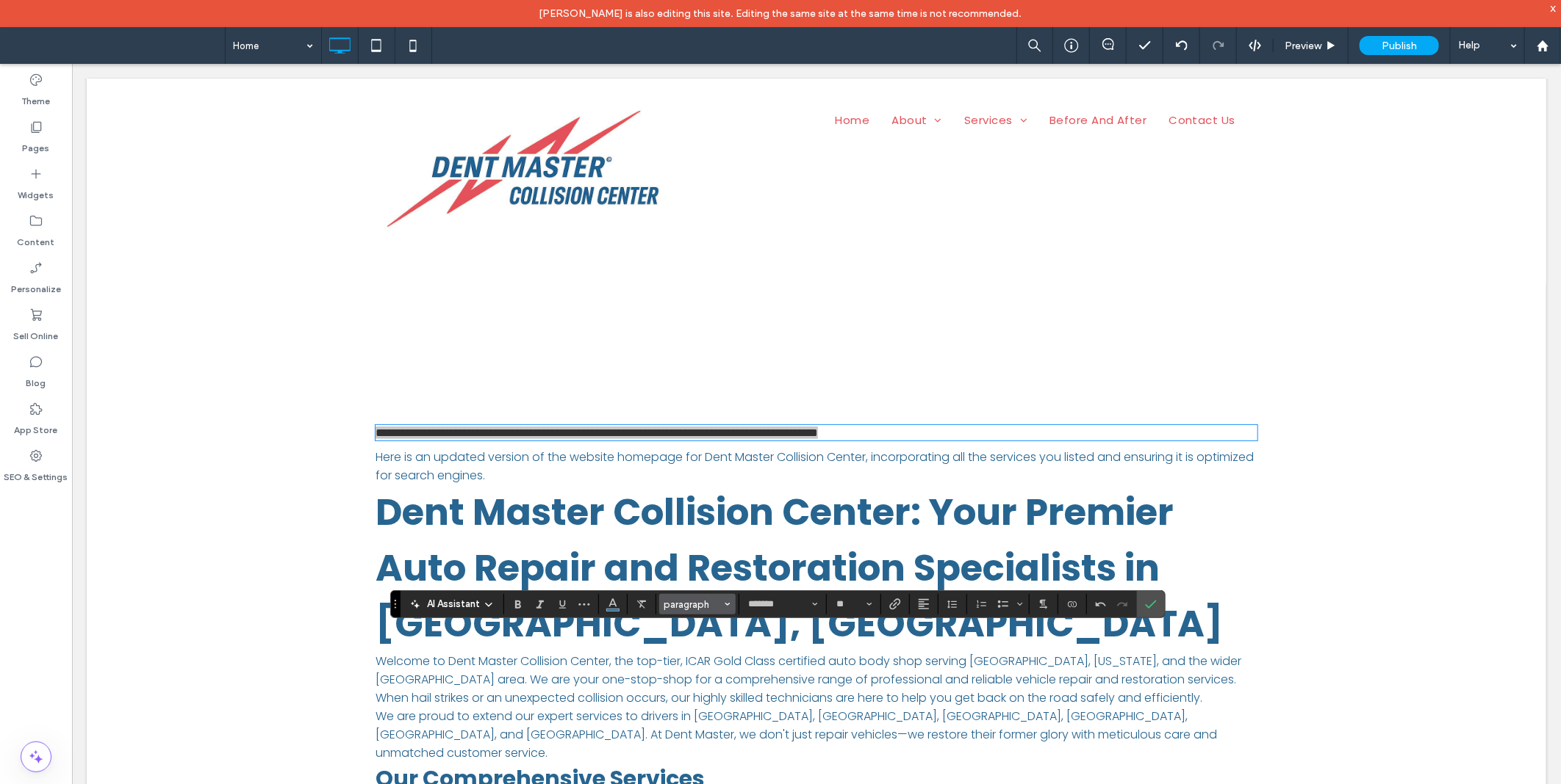
click at [683, 611] on button "paragraph" at bounding box center [697, 604] width 77 height 20
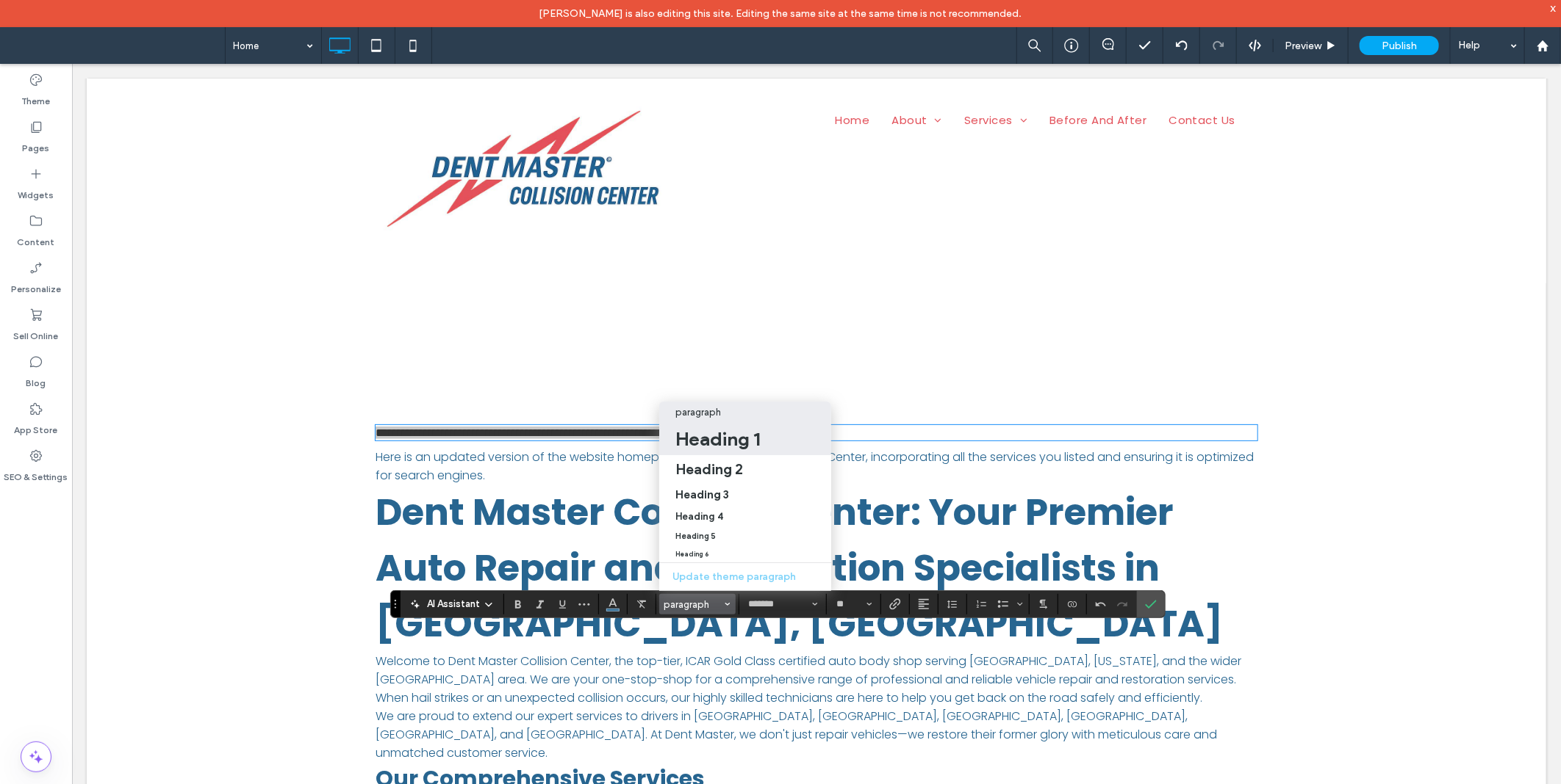
click at [708, 432] on h1 "Heading 1" at bounding box center [718, 439] width 84 height 24
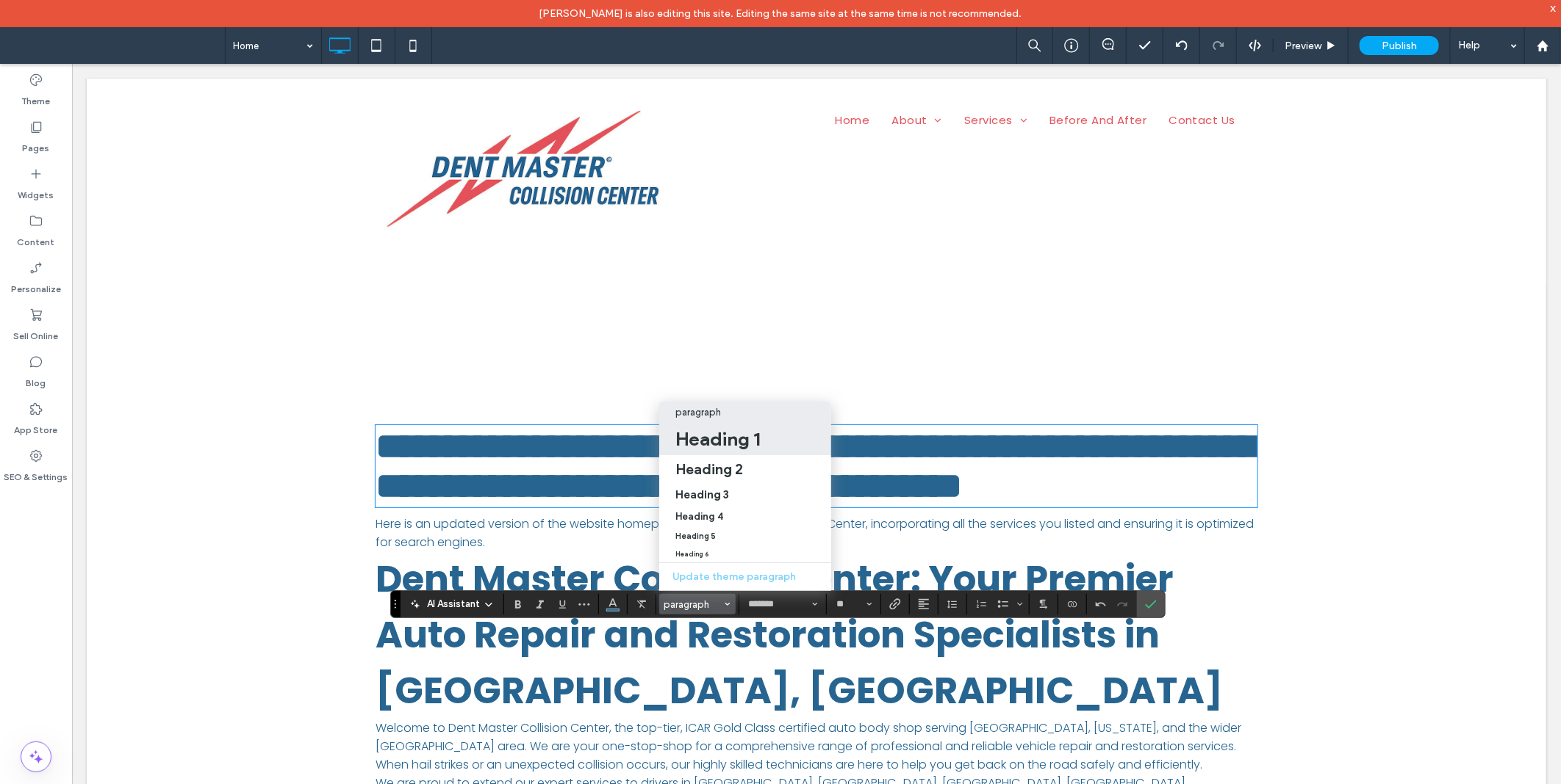
type input "**"
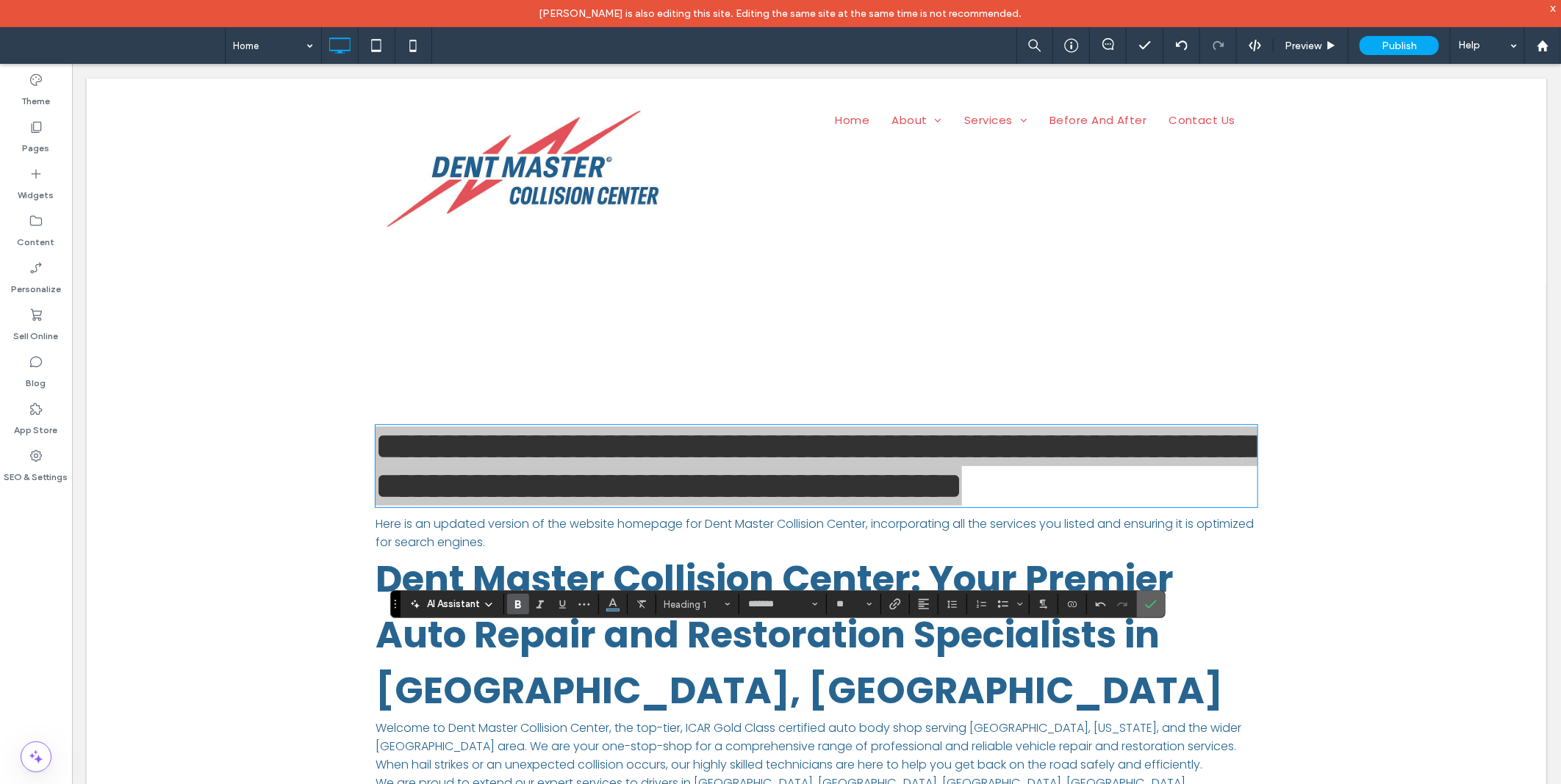
drag, startPoint x: 1156, startPoint y: 608, endPoint x: 726, endPoint y: 497, distance: 444.1
click at [1156, 608] on icon "Confirm" at bounding box center [1150, 604] width 11 height 11
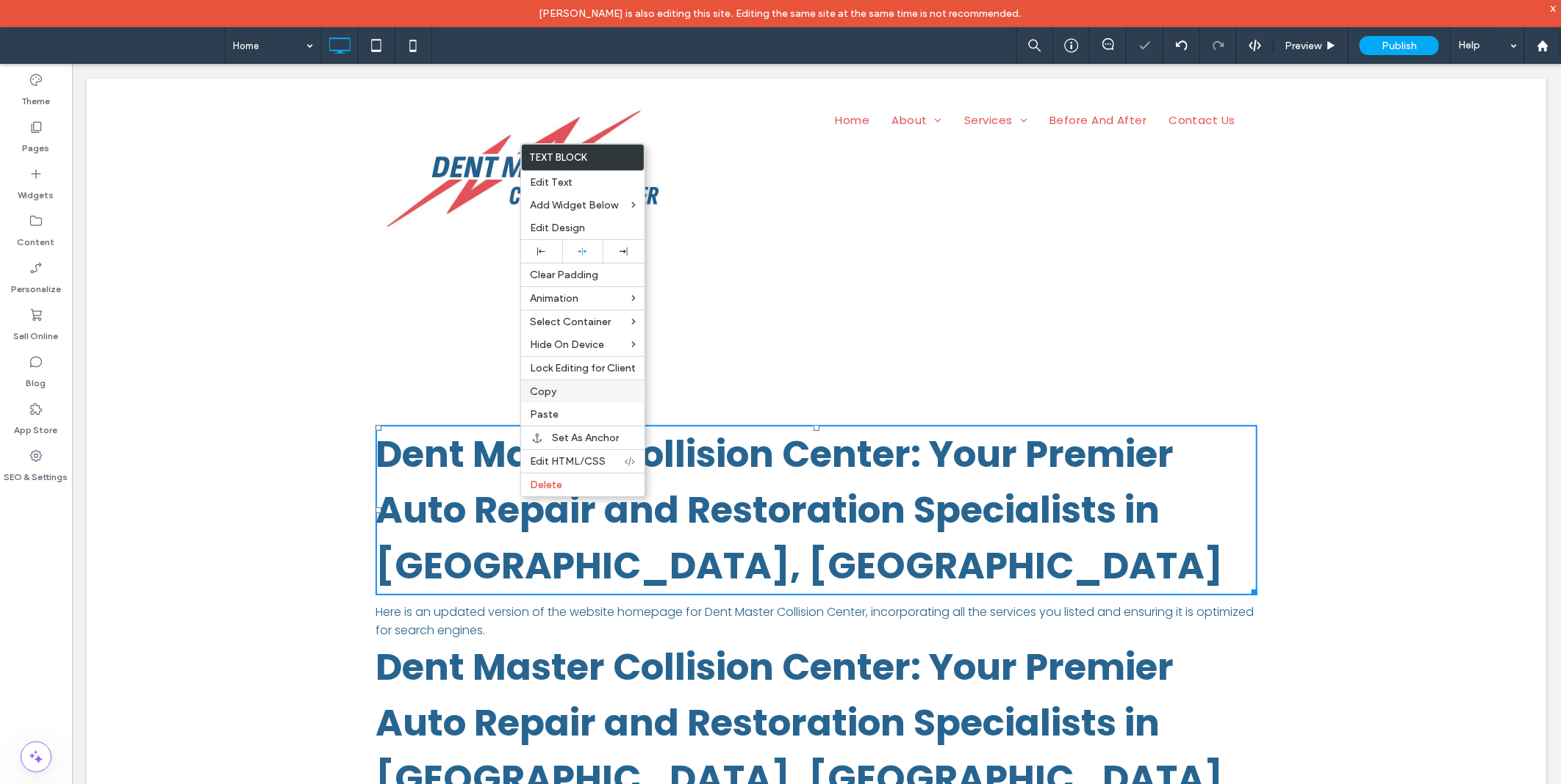
click at [568, 396] on label "Copy" at bounding box center [582, 392] width 106 height 12
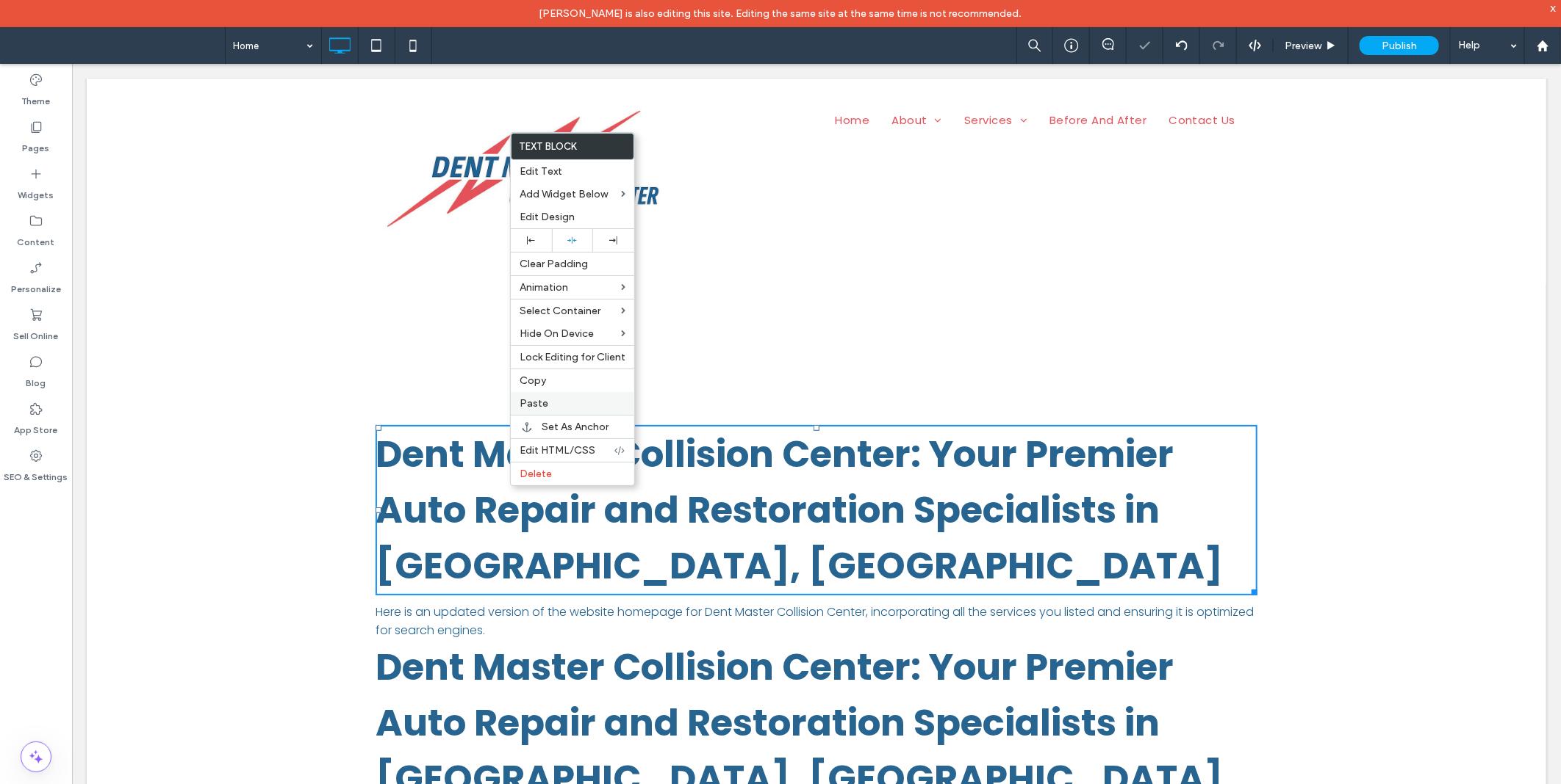
click at [532, 400] on span "Paste" at bounding box center [534, 403] width 29 height 12
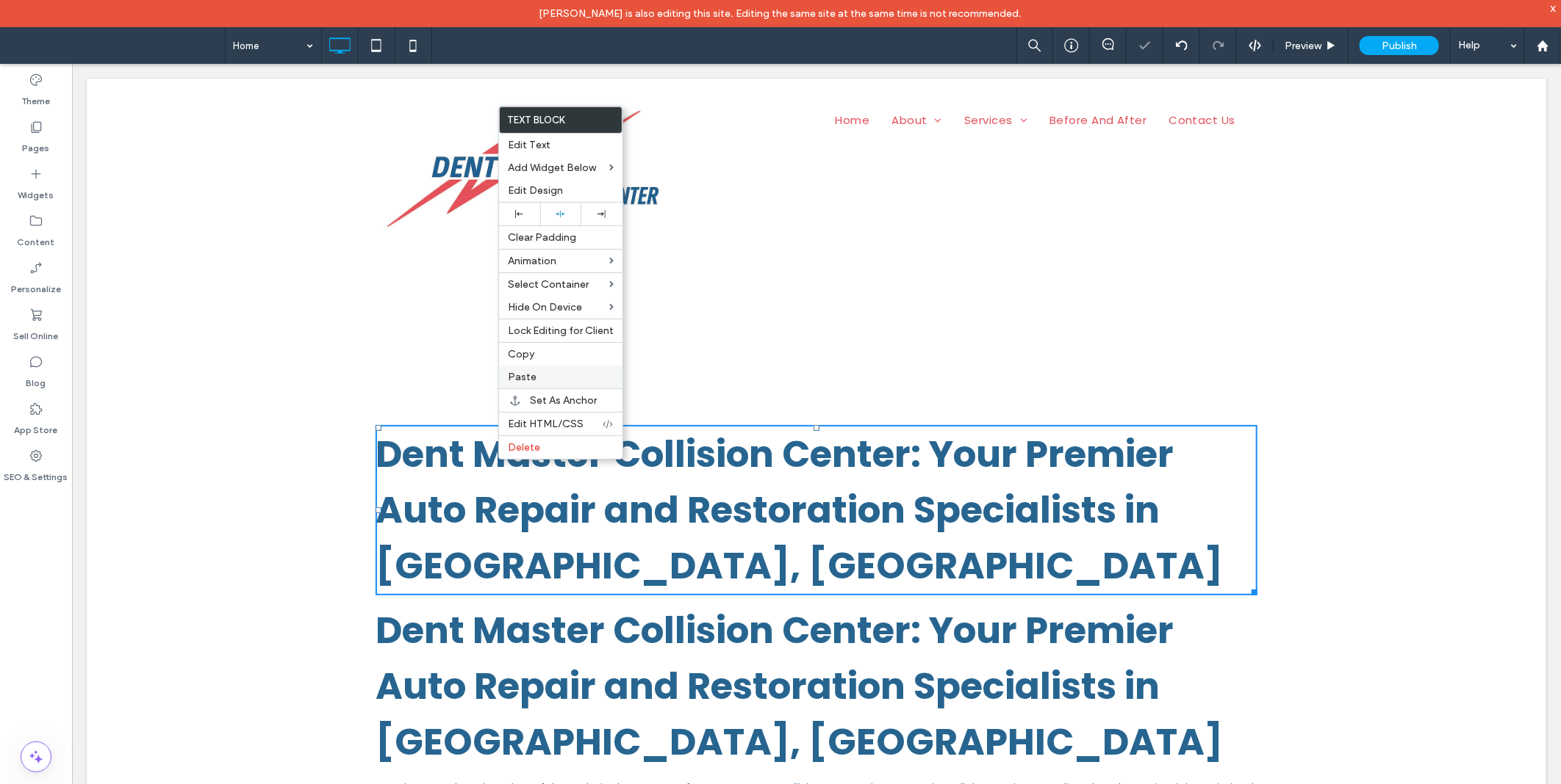
click at [540, 378] on label "Paste" at bounding box center [560, 377] width 106 height 12
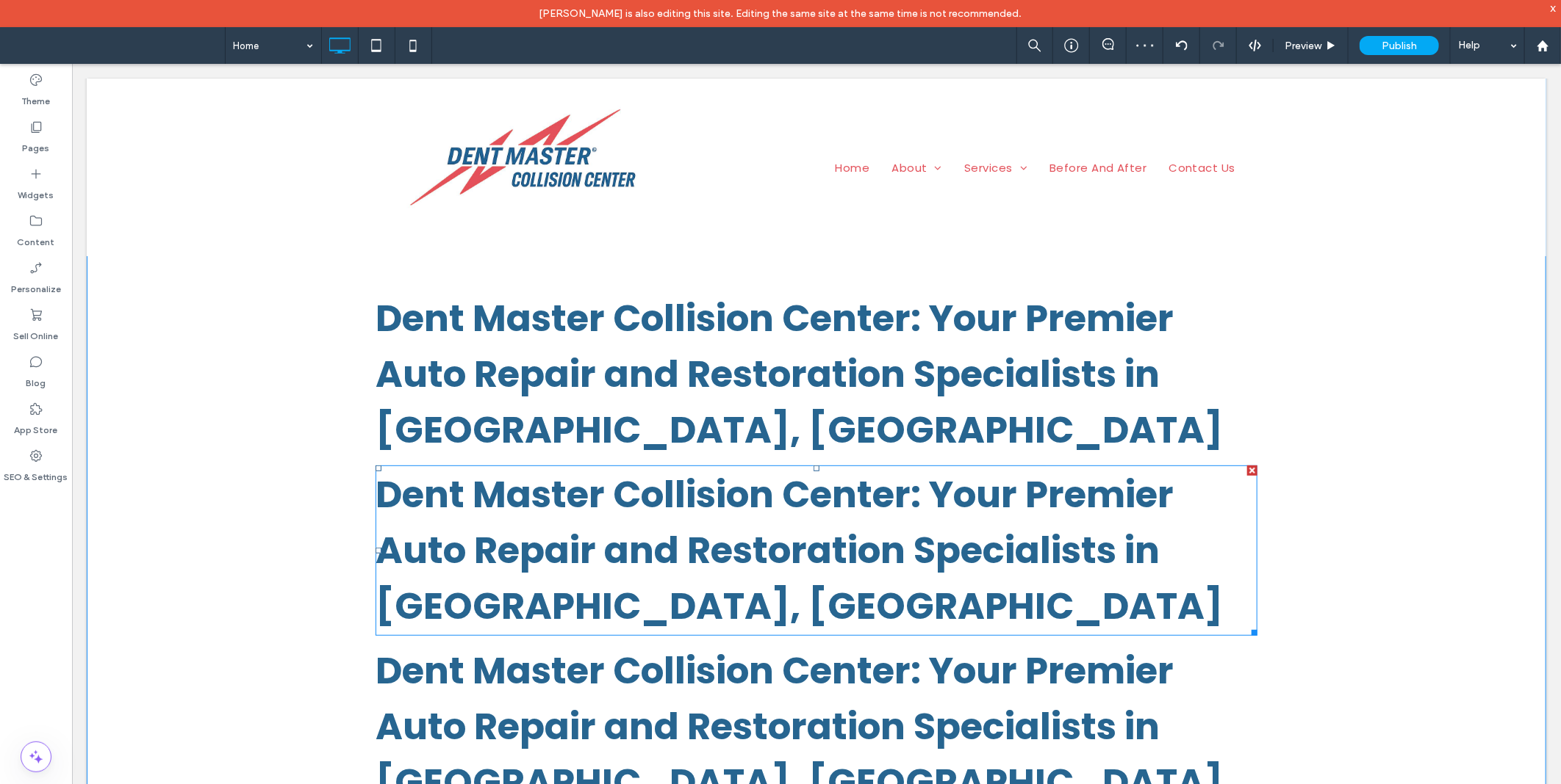
click at [547, 529] on span "Dent Master Collision Center: Your Premier Auto Repair and Restoration Speciali…" at bounding box center [798, 549] width 847 height 163
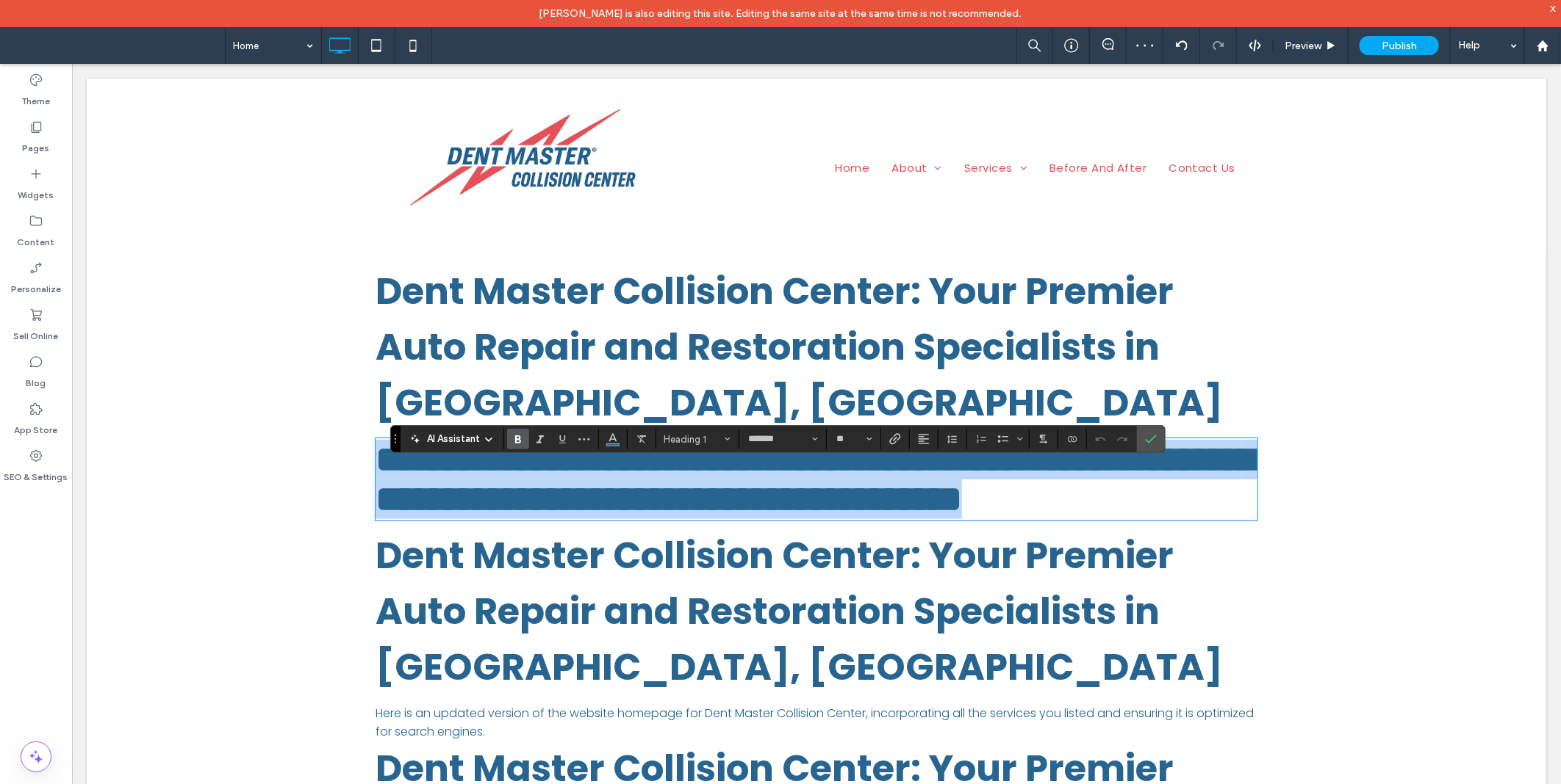
scroll to position [244, 0]
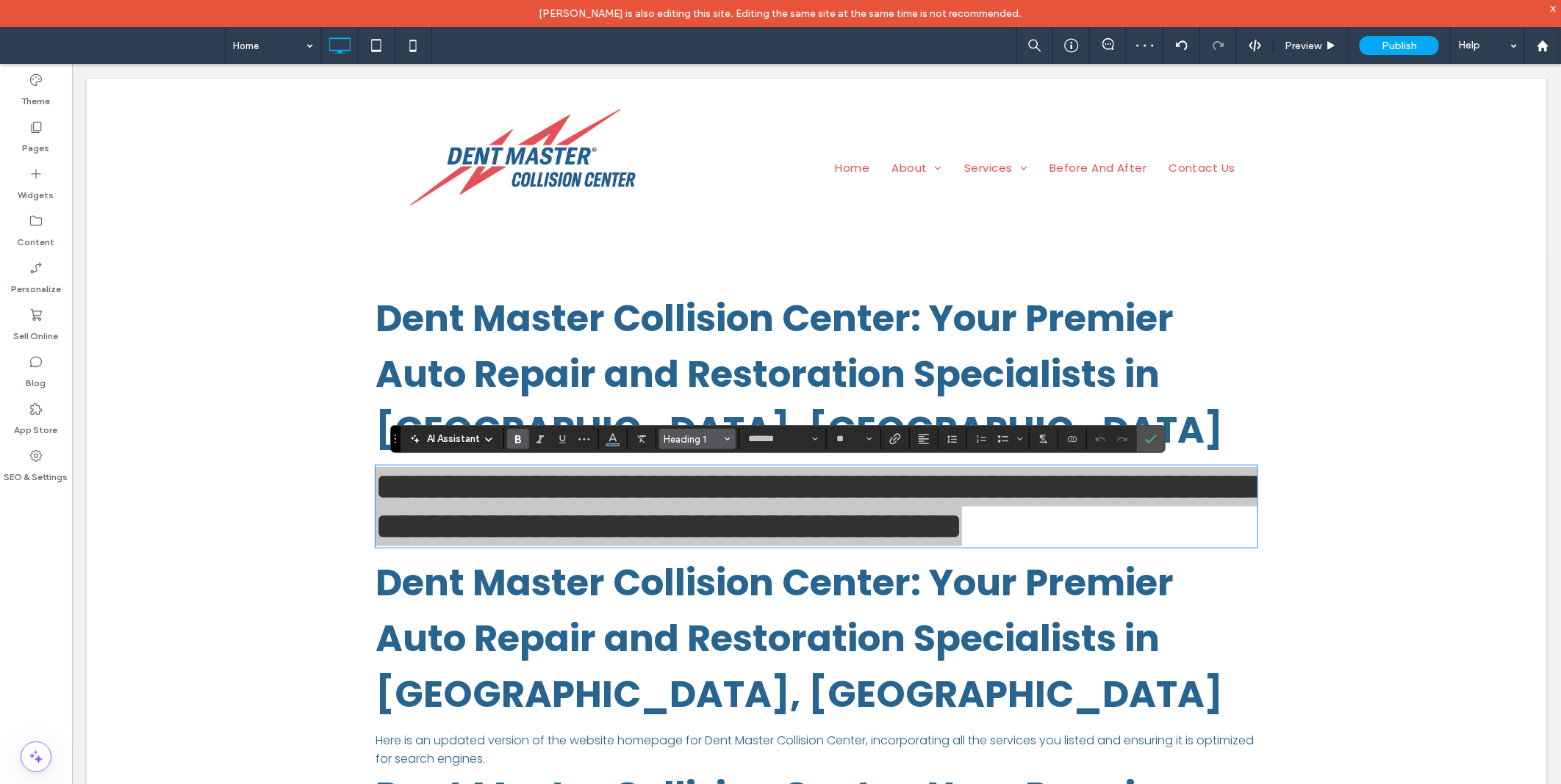
click at [711, 442] on span "Heading 1" at bounding box center [692, 439] width 57 height 11
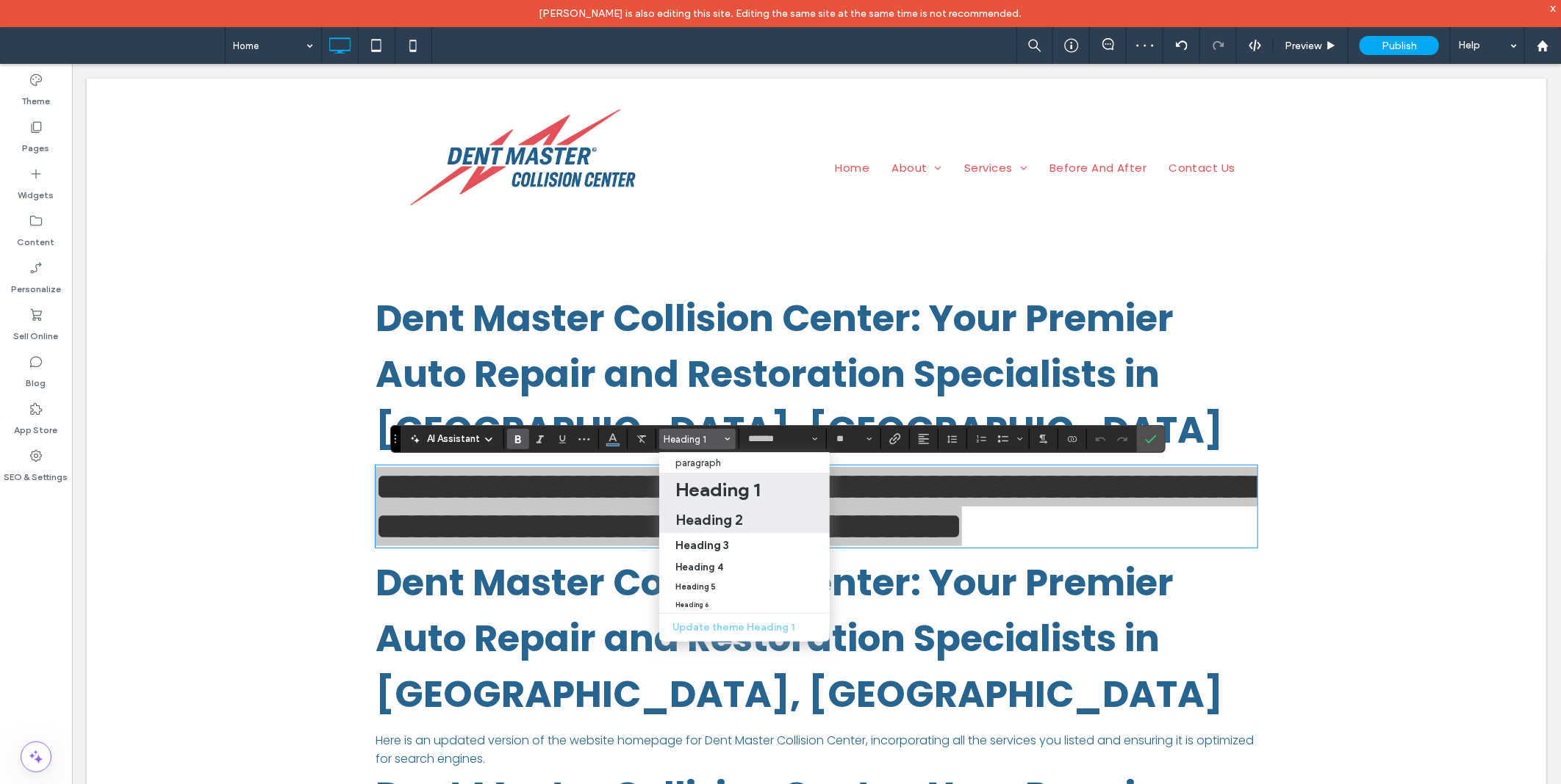
click at [715, 519] on h2 "Heading 2" at bounding box center [709, 519] width 68 height 18
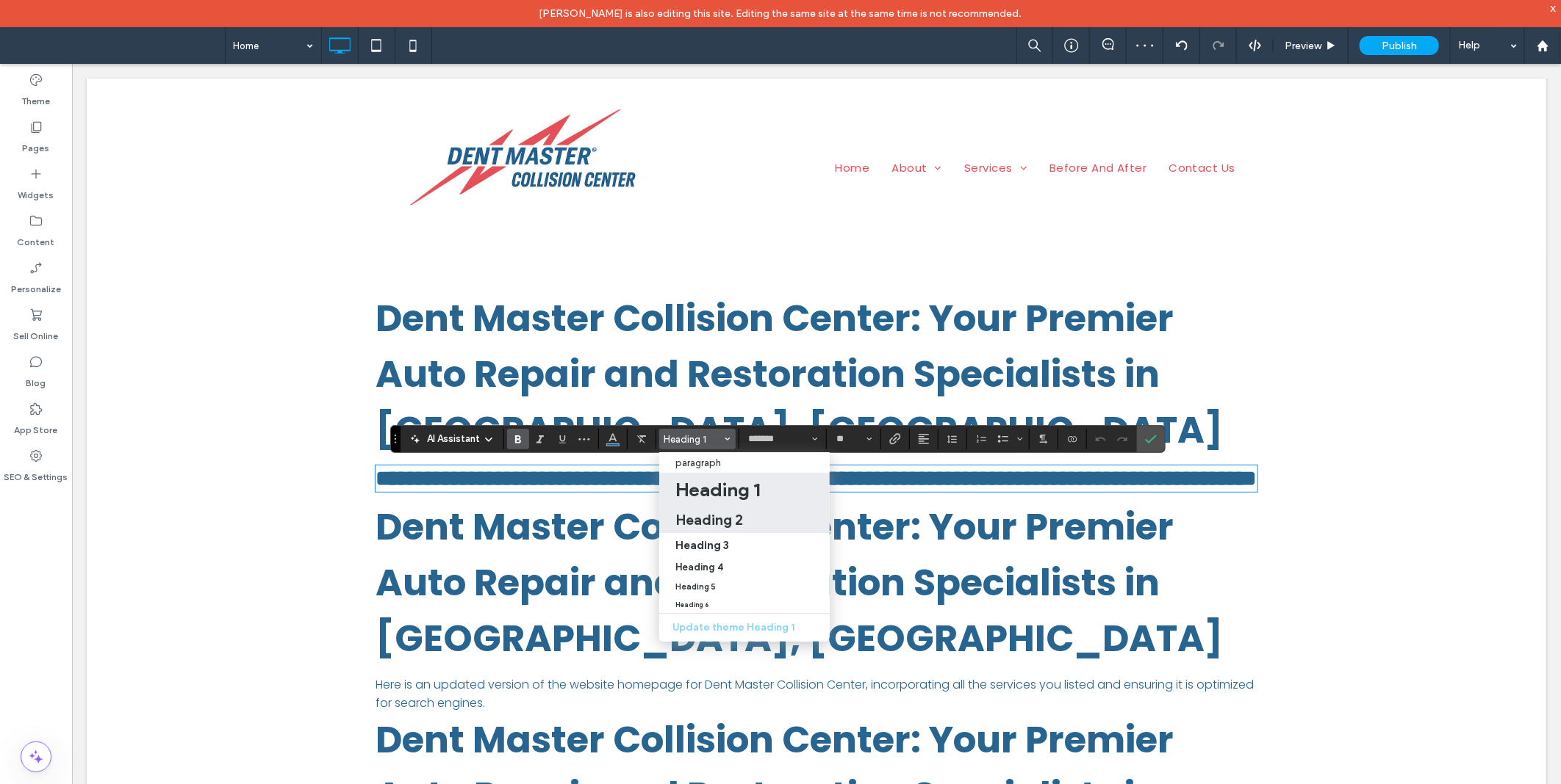
type input "**"
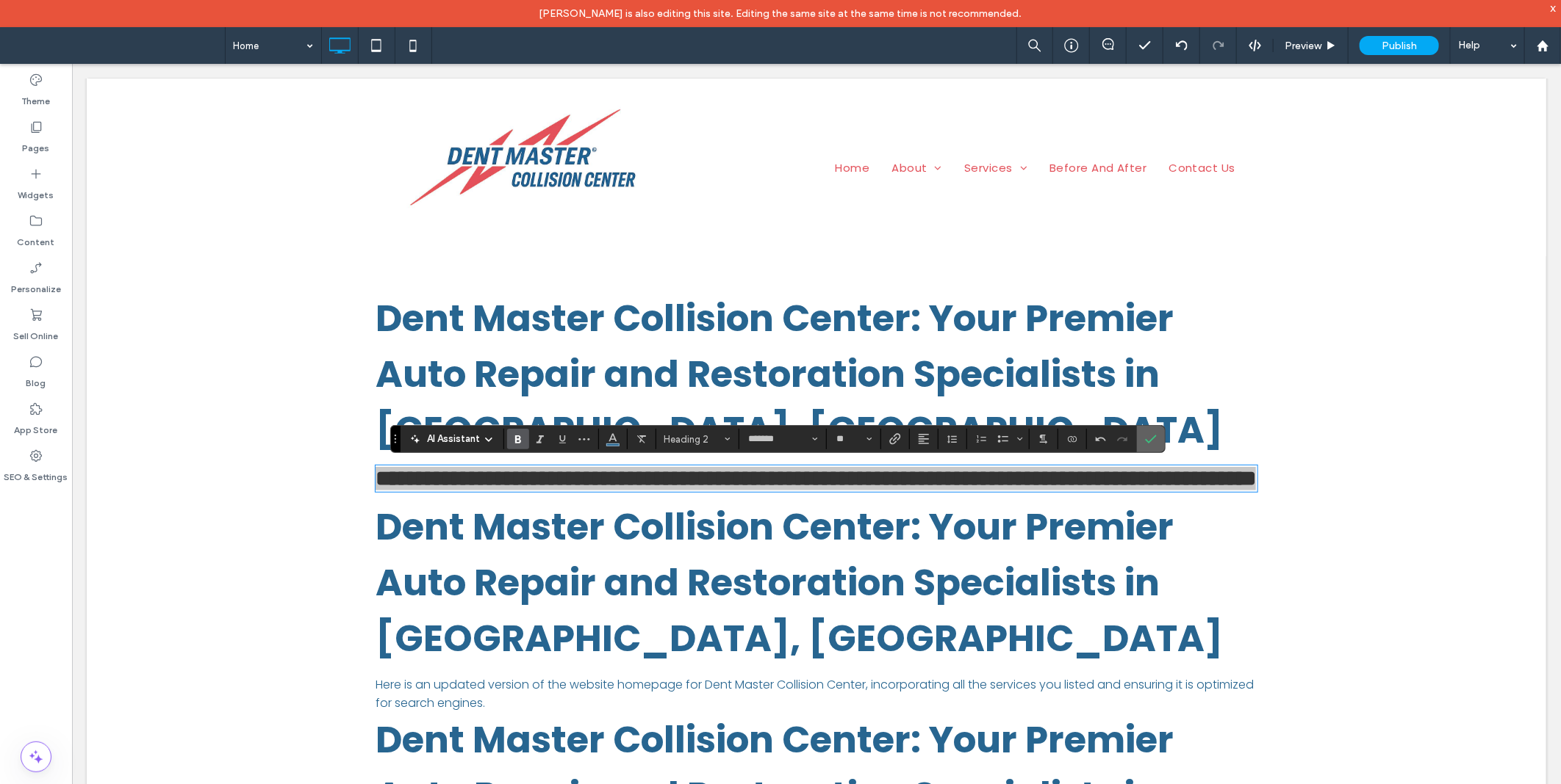
drag, startPoint x: 1144, startPoint y: 441, endPoint x: 657, endPoint y: 488, distance: 489.3
click at [1144, 441] on label "Confirm" at bounding box center [1150, 439] width 22 height 26
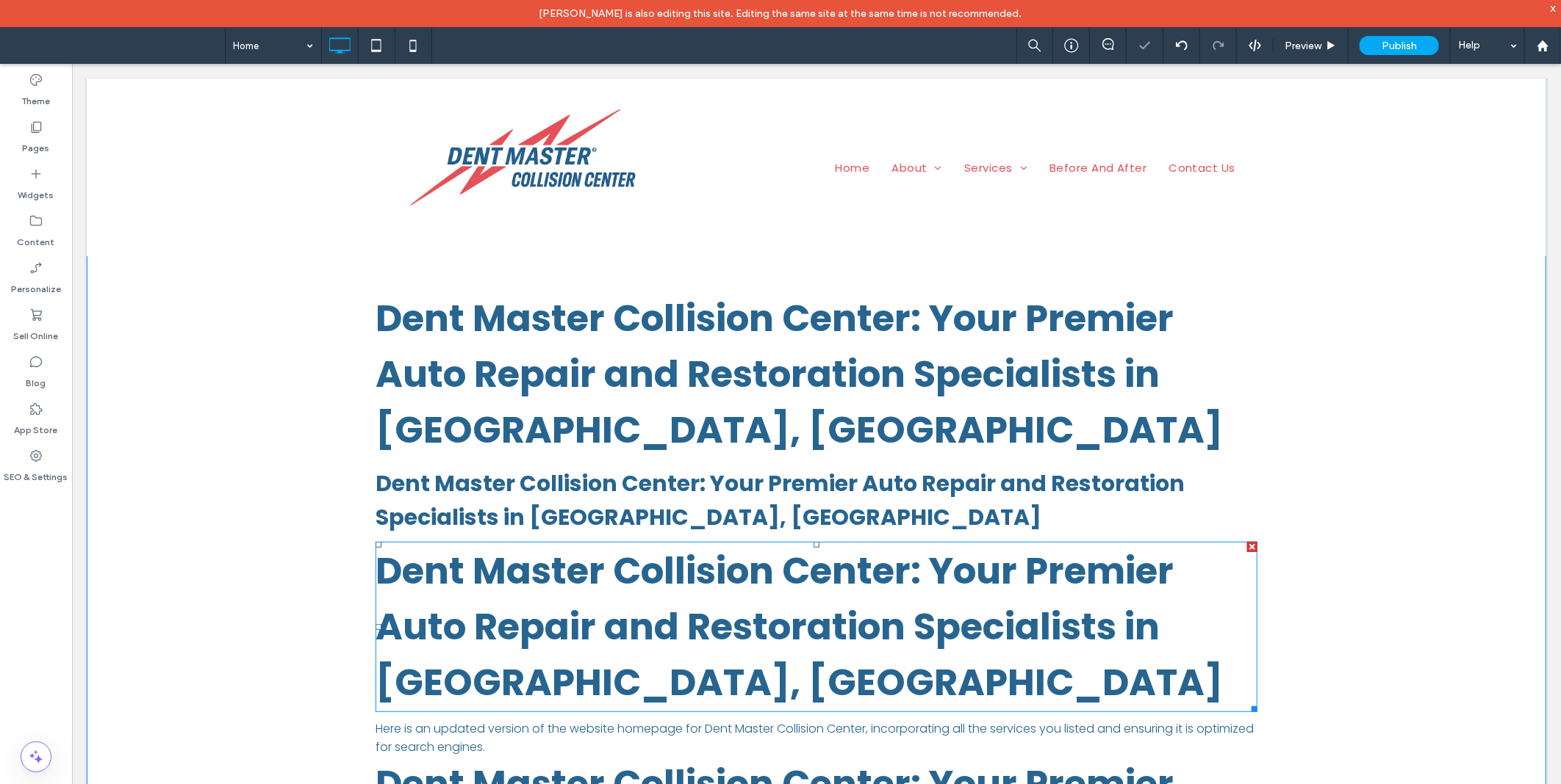
click at [580, 601] on span "Dent Master Collision Center: Your Premier Auto Repair and Restoration Speciali…" at bounding box center [798, 626] width 847 height 163
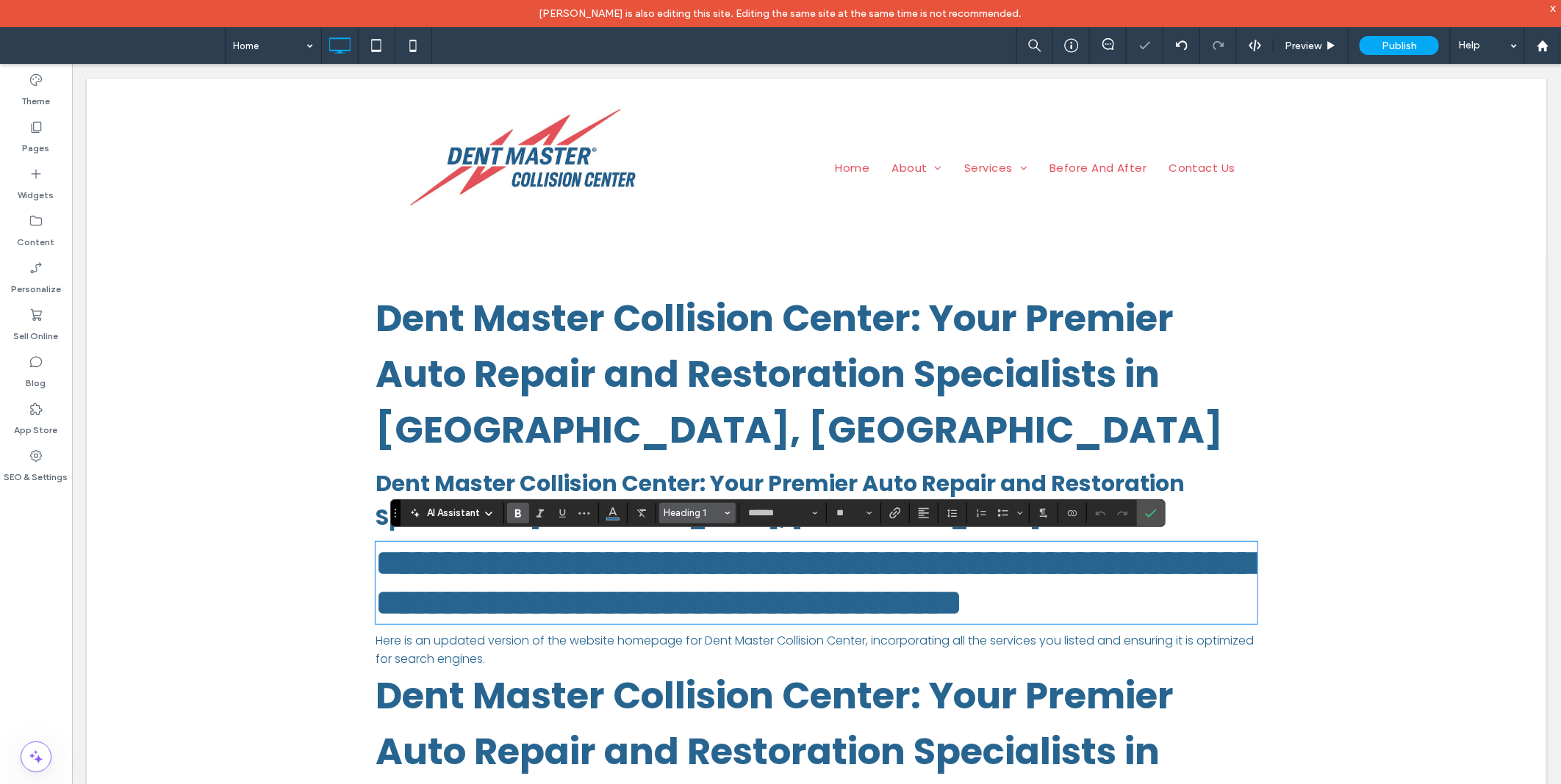
click at [706, 520] on button "Heading 1" at bounding box center [697, 512] width 77 height 20
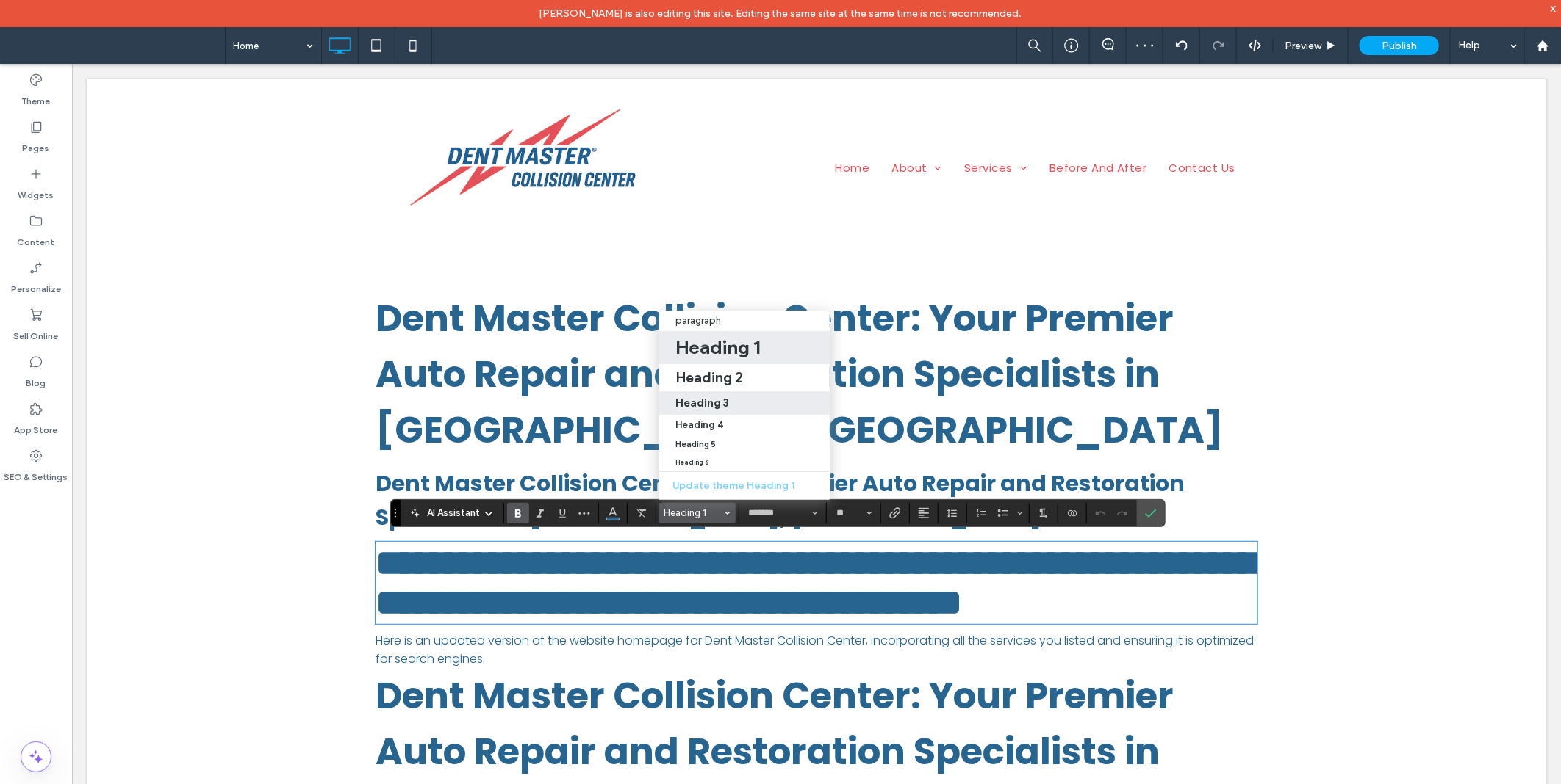
click at [711, 396] on h3 "Heading 3" at bounding box center [702, 403] width 54 height 14
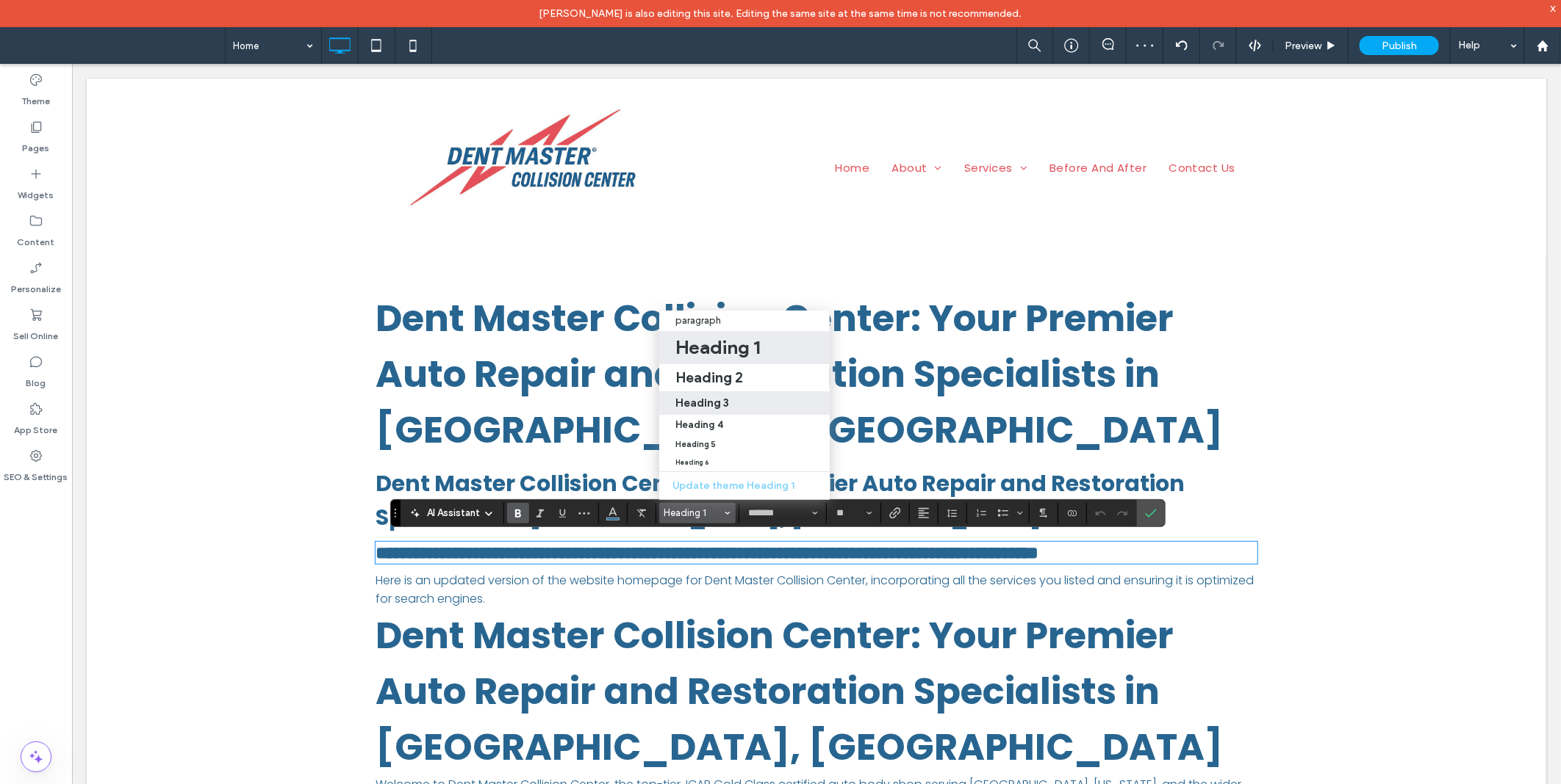
type input "**"
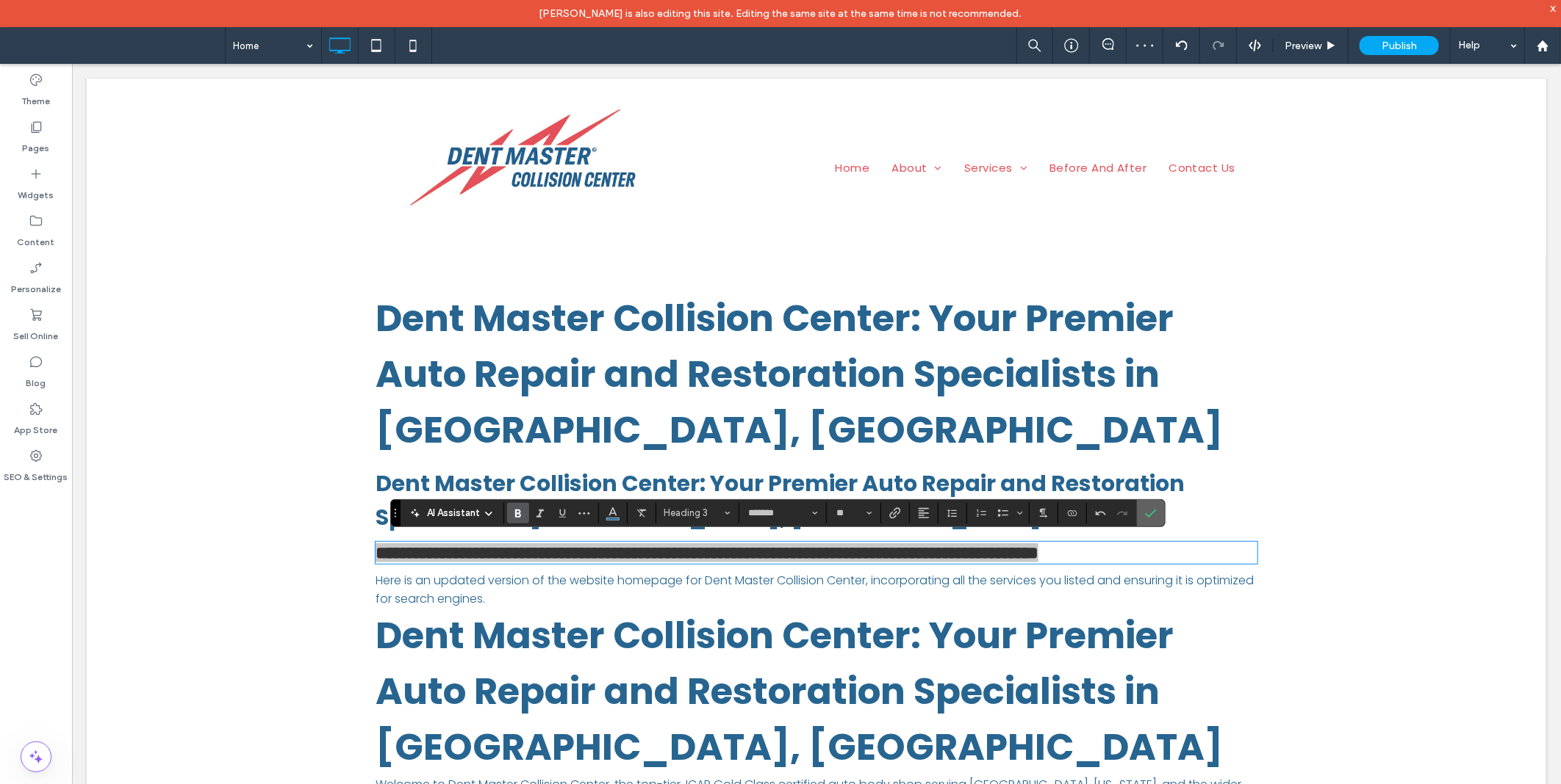
click at [1152, 511] on icon "Confirm" at bounding box center [1150, 512] width 11 height 11
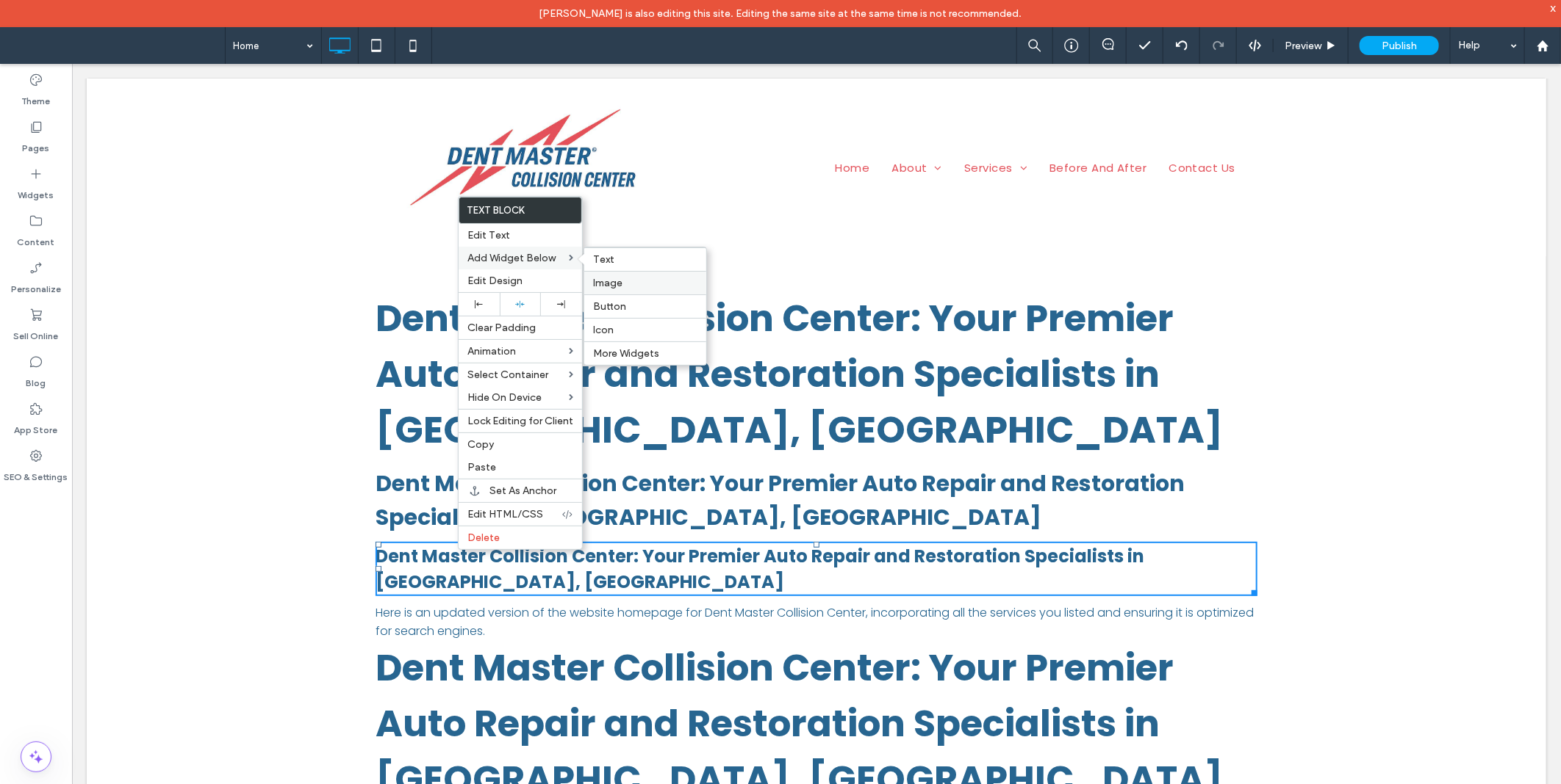
click at [638, 288] on label "Image" at bounding box center [645, 283] width 105 height 12
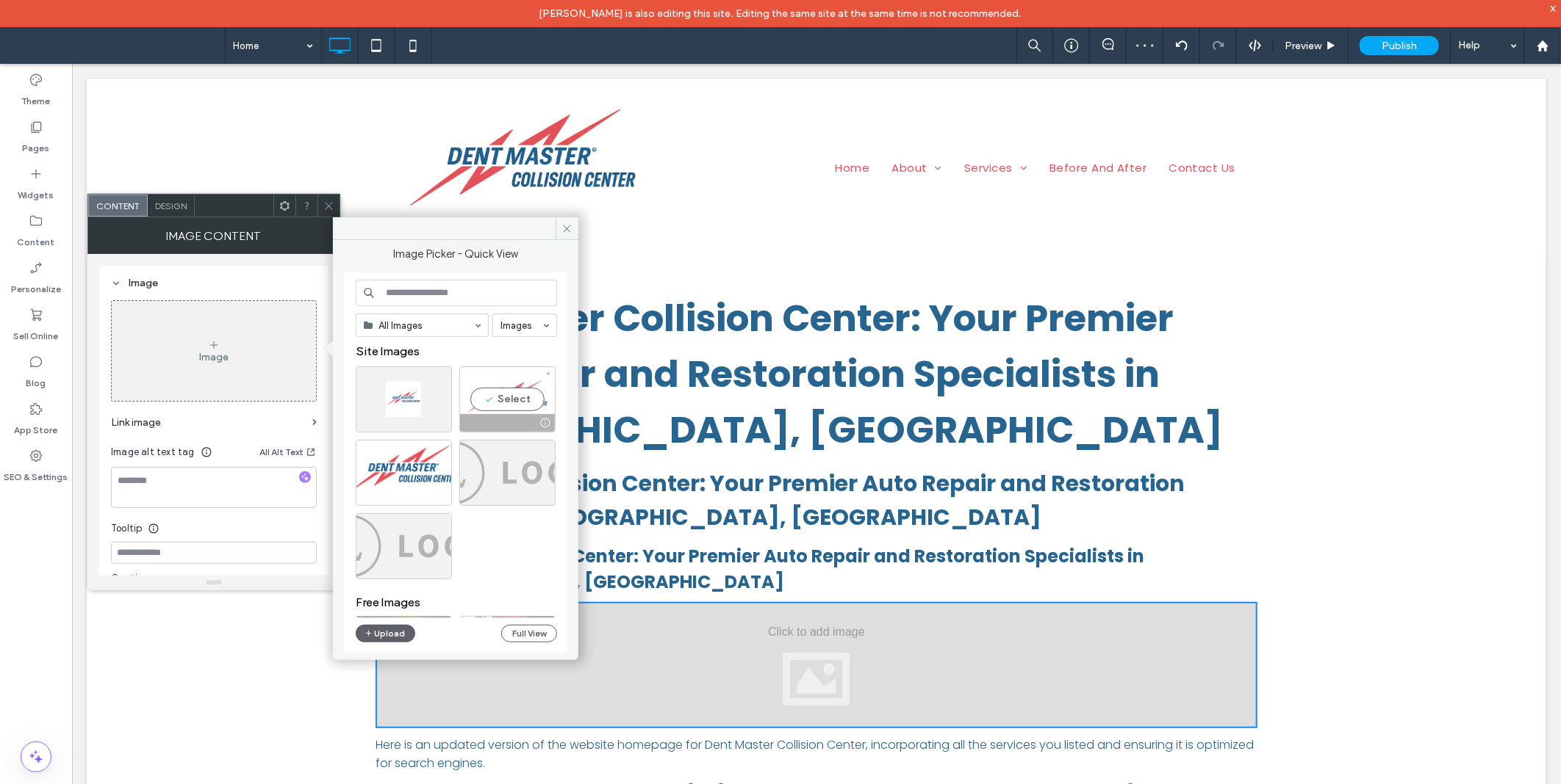
click at [515, 399] on div "Select" at bounding box center [507, 399] width 96 height 66
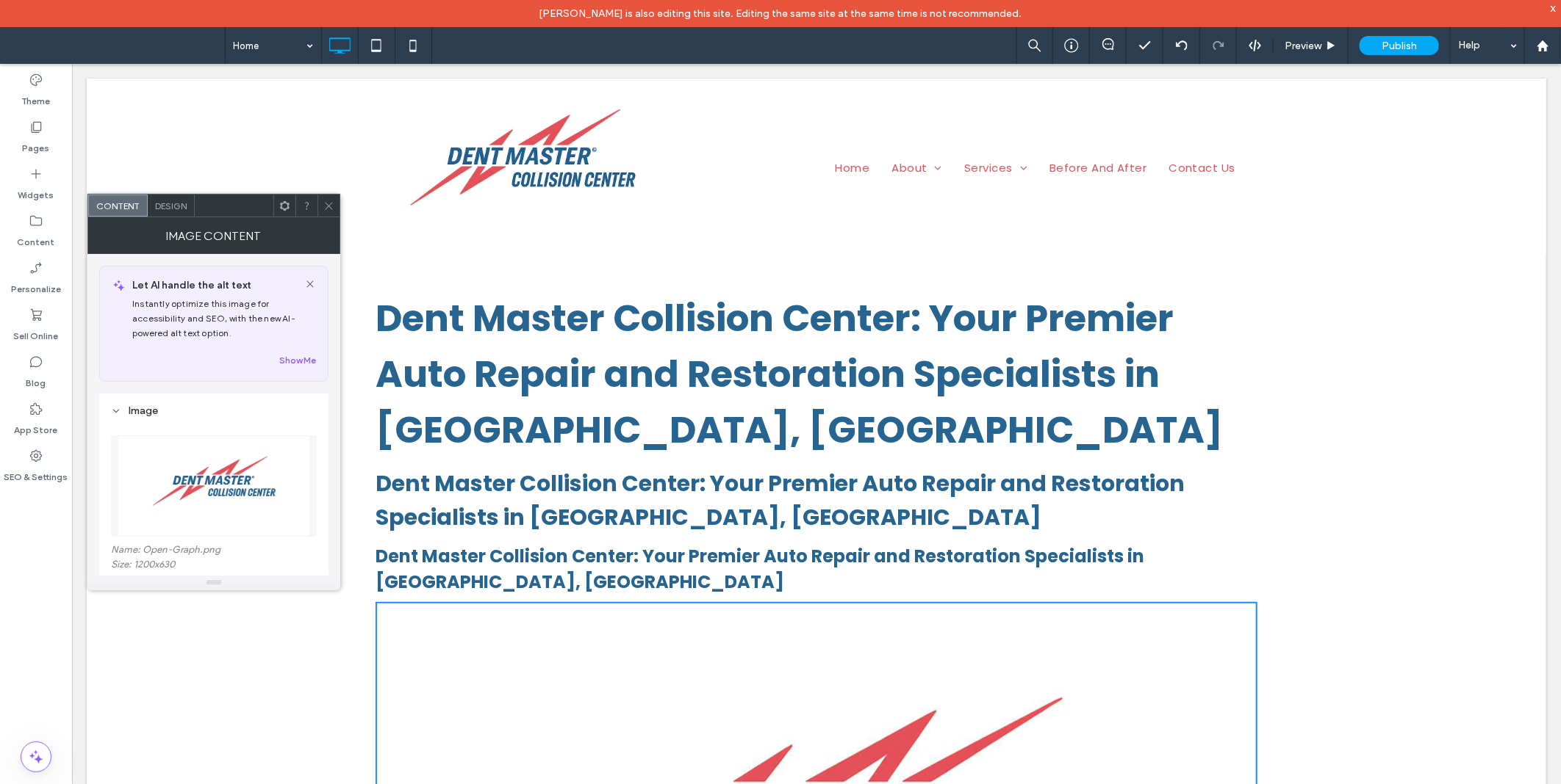
drag, startPoint x: 332, startPoint y: 206, endPoint x: 405, endPoint y: 257, distance: 89.1
click at [332, 206] on icon at bounding box center [329, 206] width 11 height 11
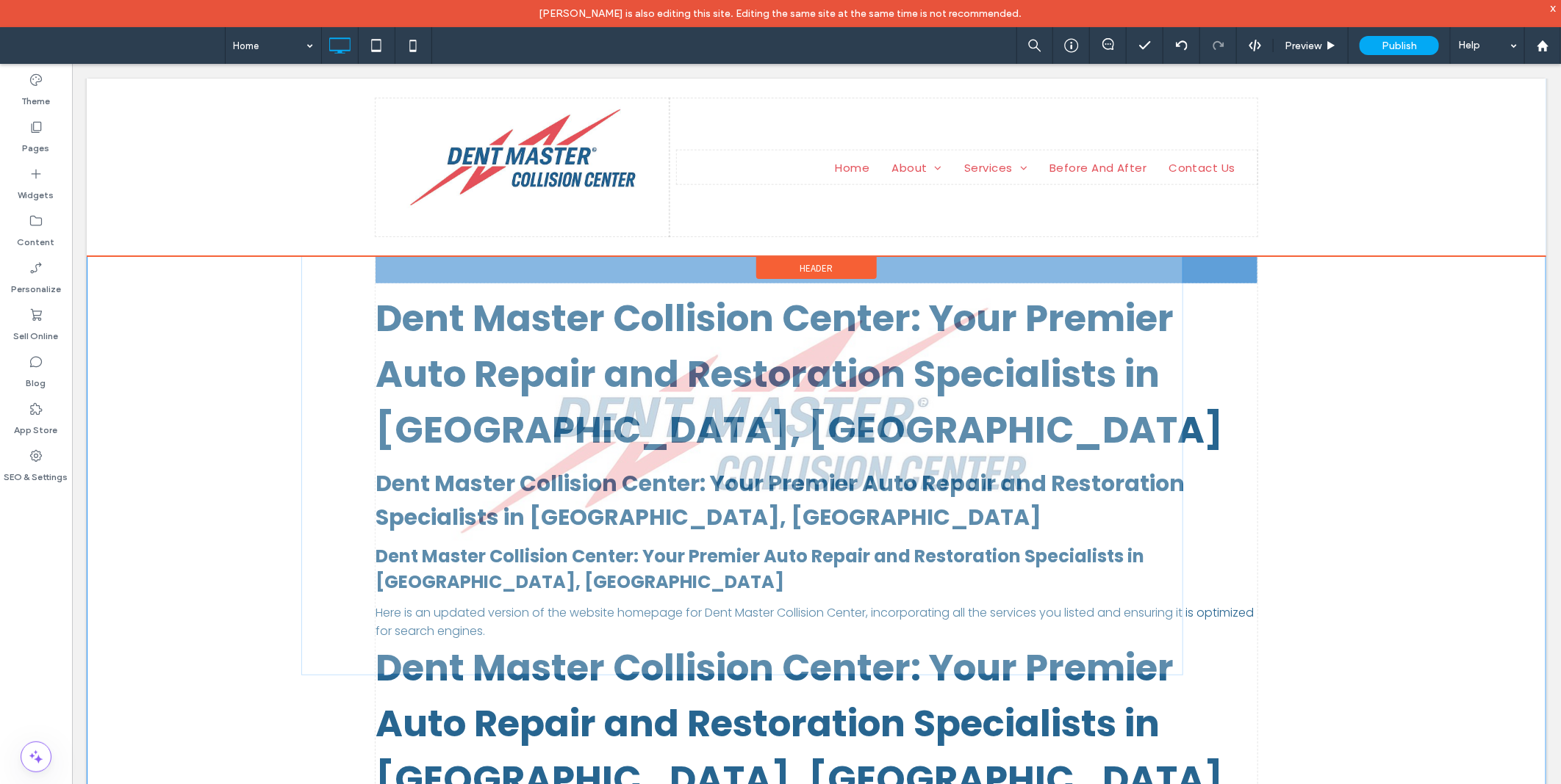
drag, startPoint x: 752, startPoint y: 684, endPoint x: 677, endPoint y: 368, distance: 324.8
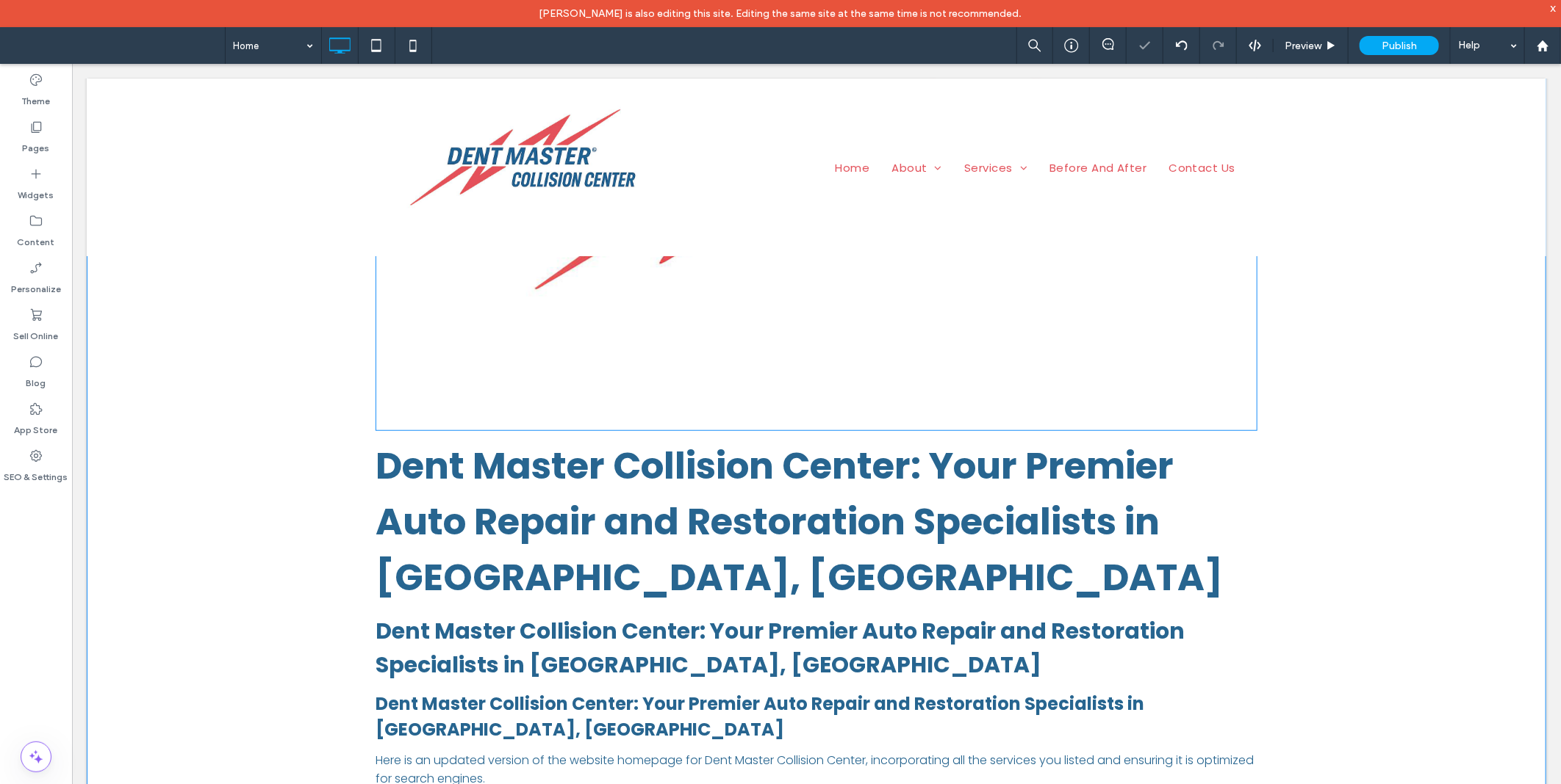
scroll to position [436, 0]
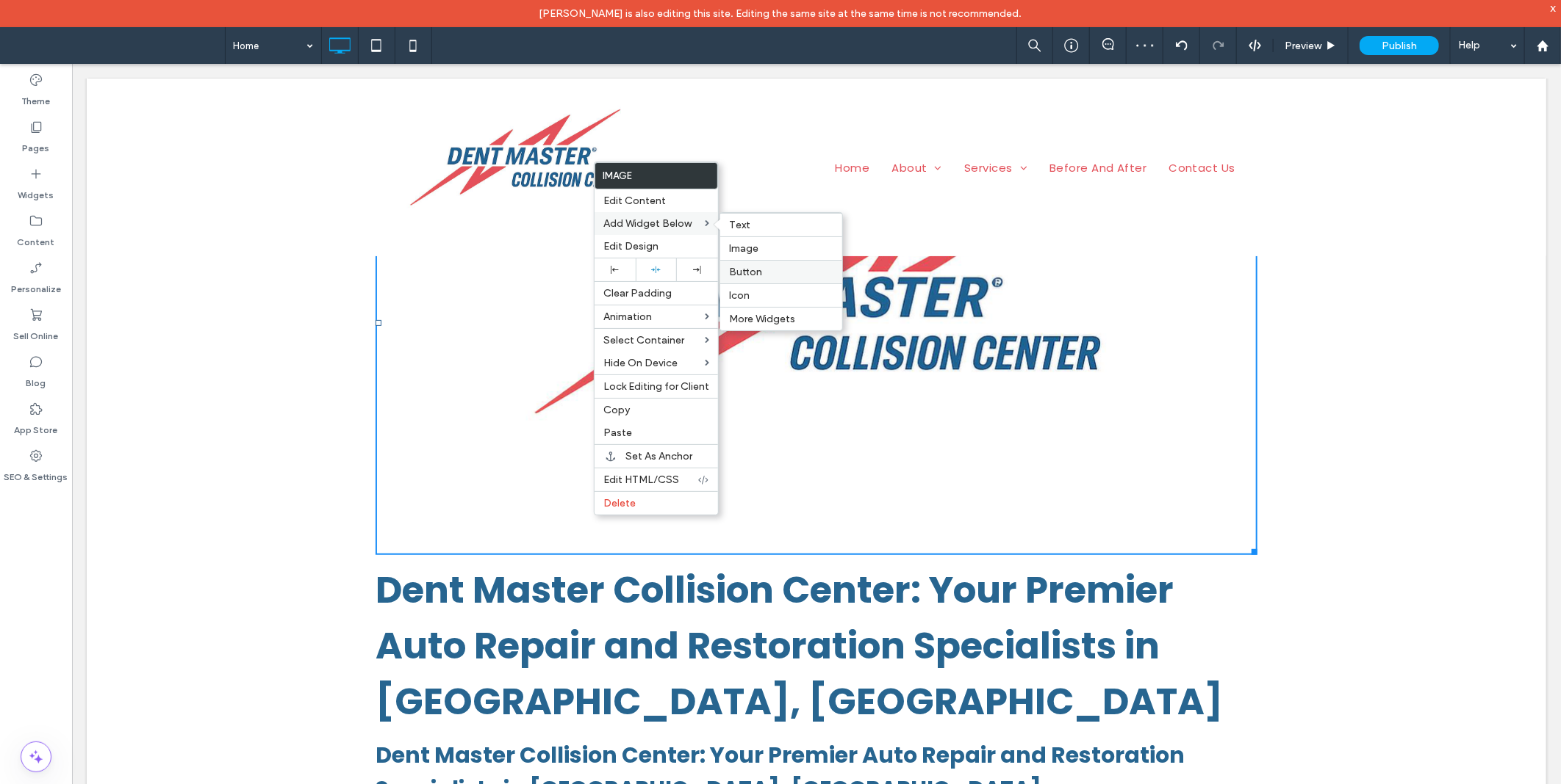
click at [757, 270] on span "Button" at bounding box center [746, 272] width 33 height 12
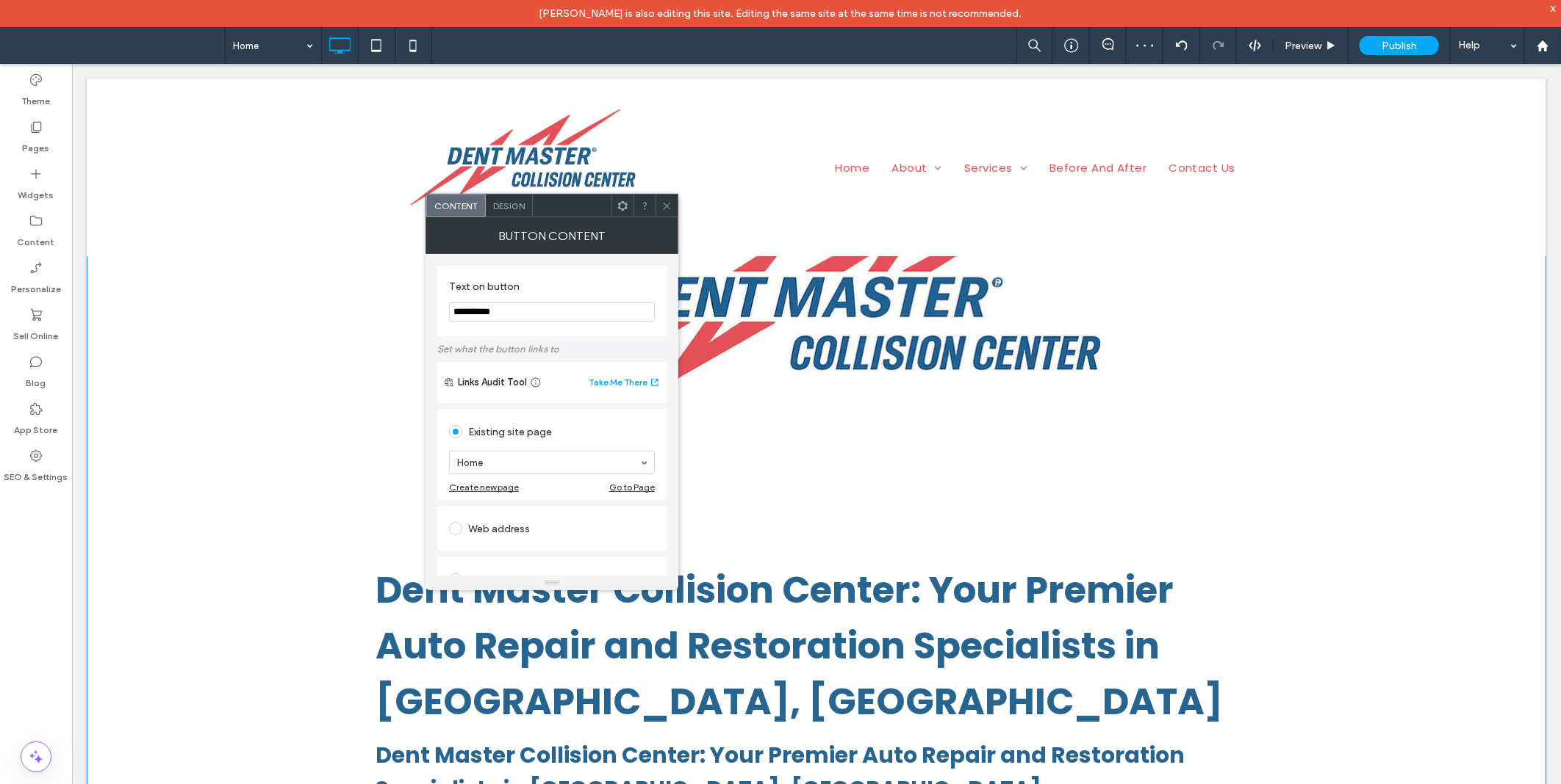
scroll to position [479, 0]
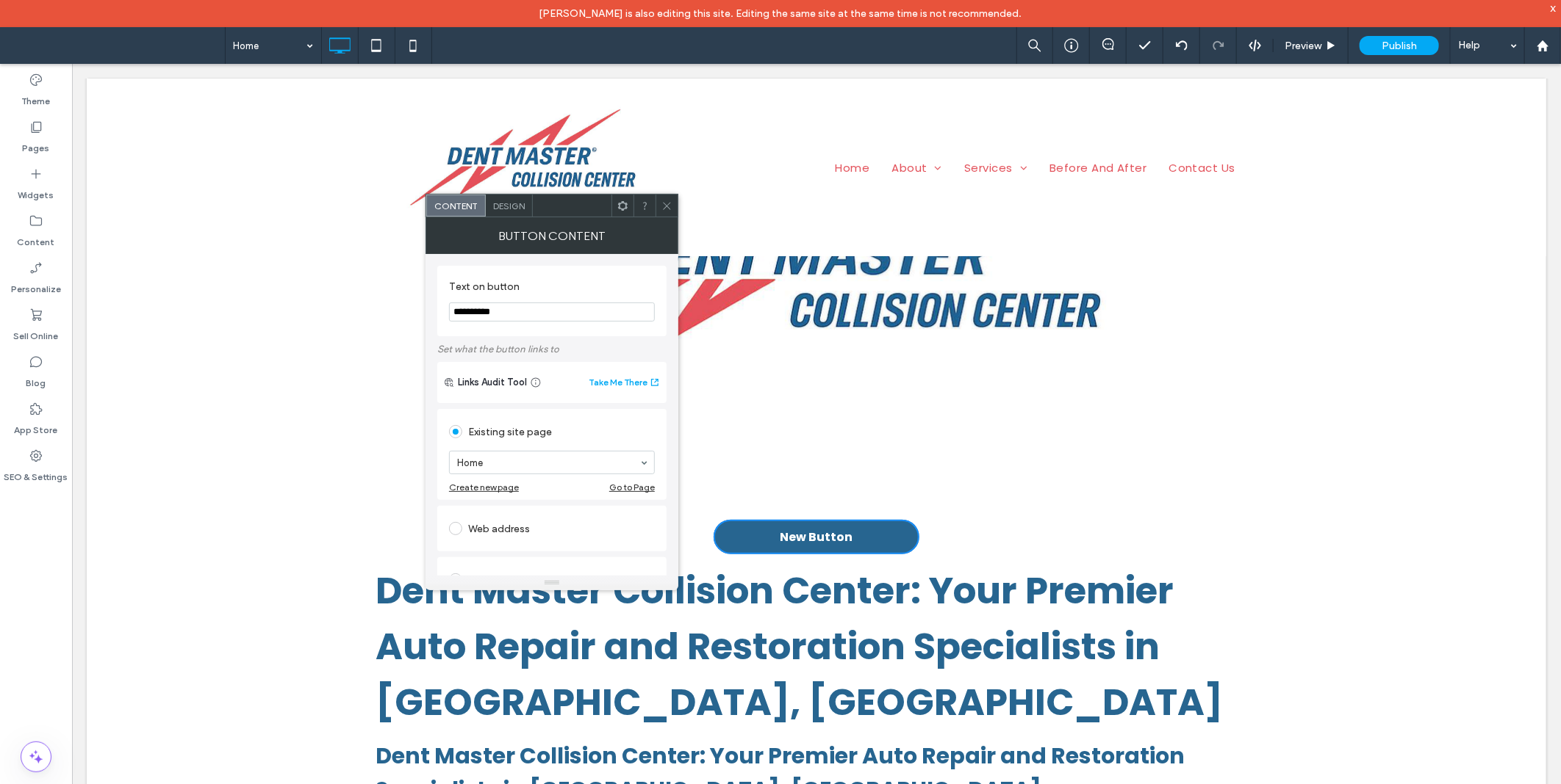
click at [619, 203] on use at bounding box center [623, 205] width 10 height 10
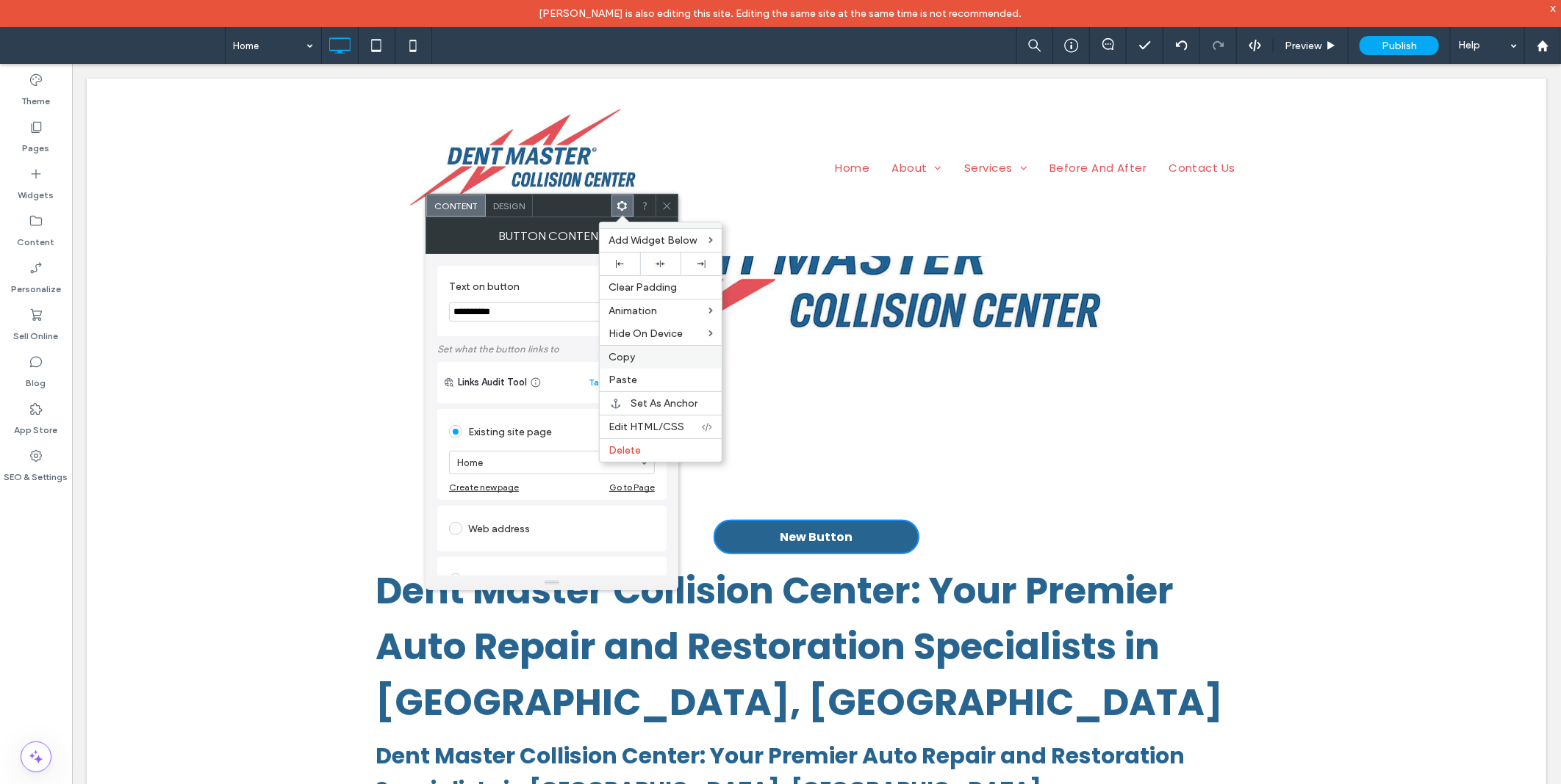
click at [640, 357] on label "Copy" at bounding box center [660, 357] width 105 height 12
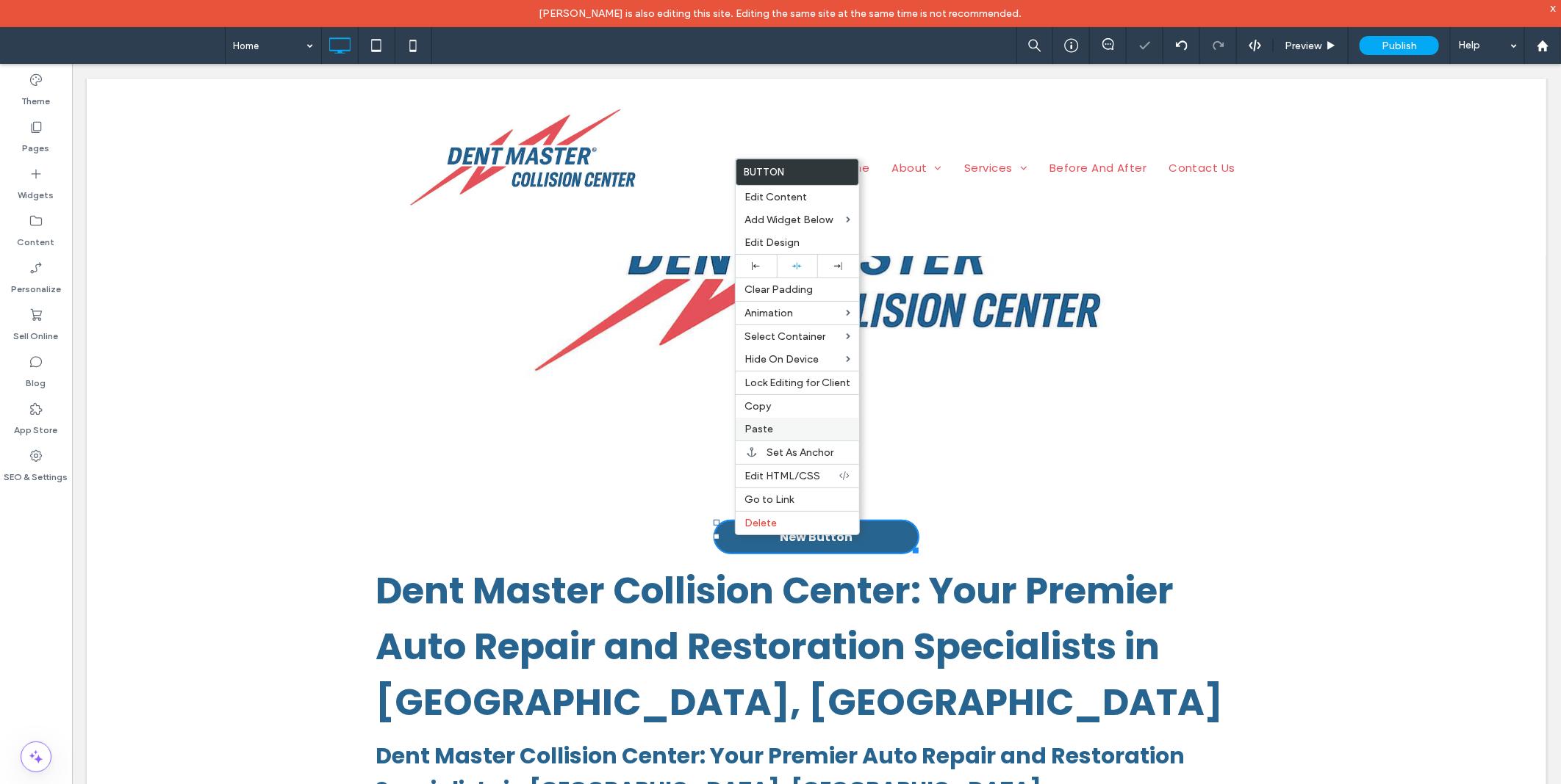
click at [762, 425] on span "Paste" at bounding box center [758, 429] width 29 height 12
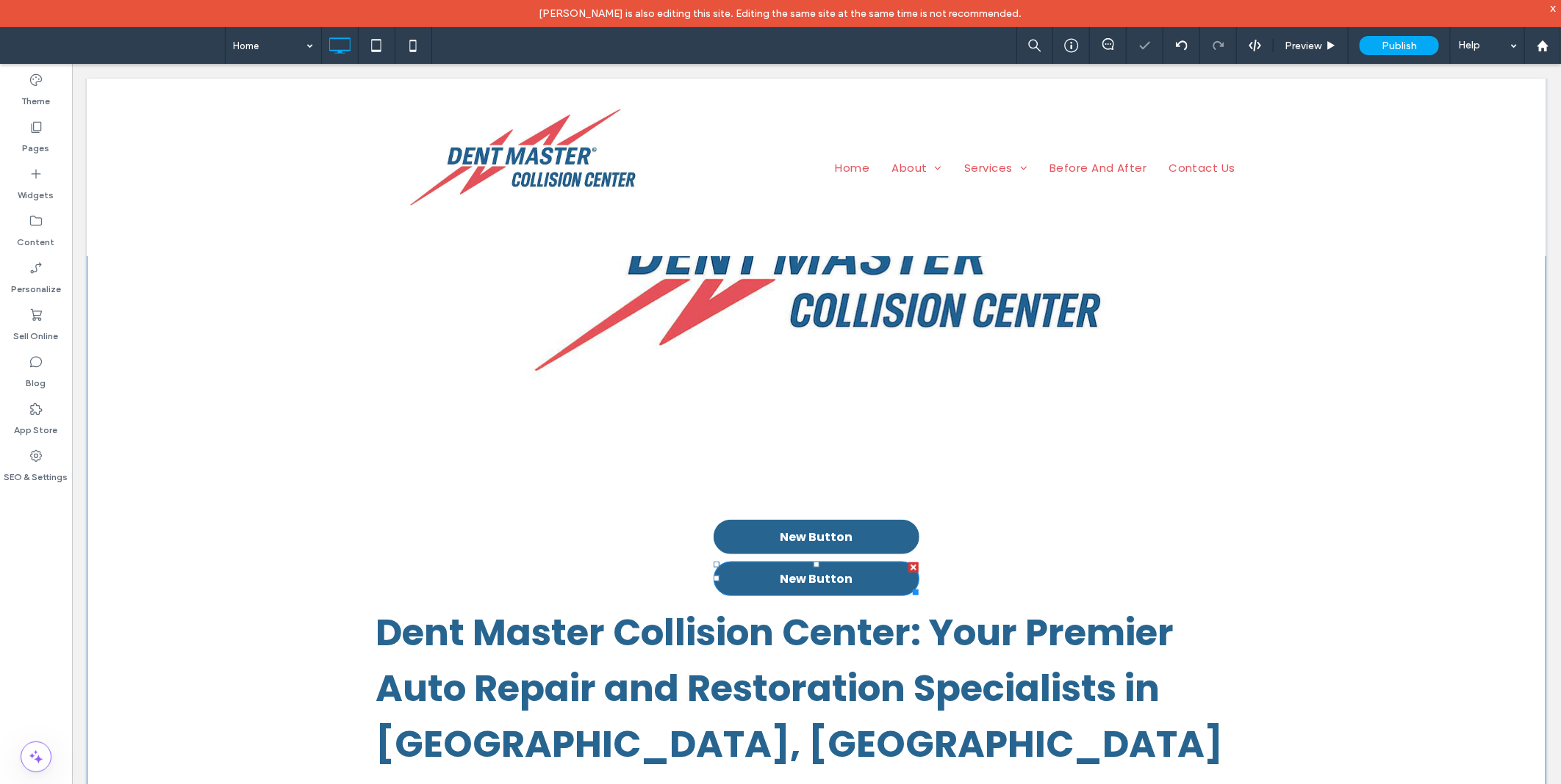
click at [785, 583] on span "New Button" at bounding box center [815, 577] width 73 height 18
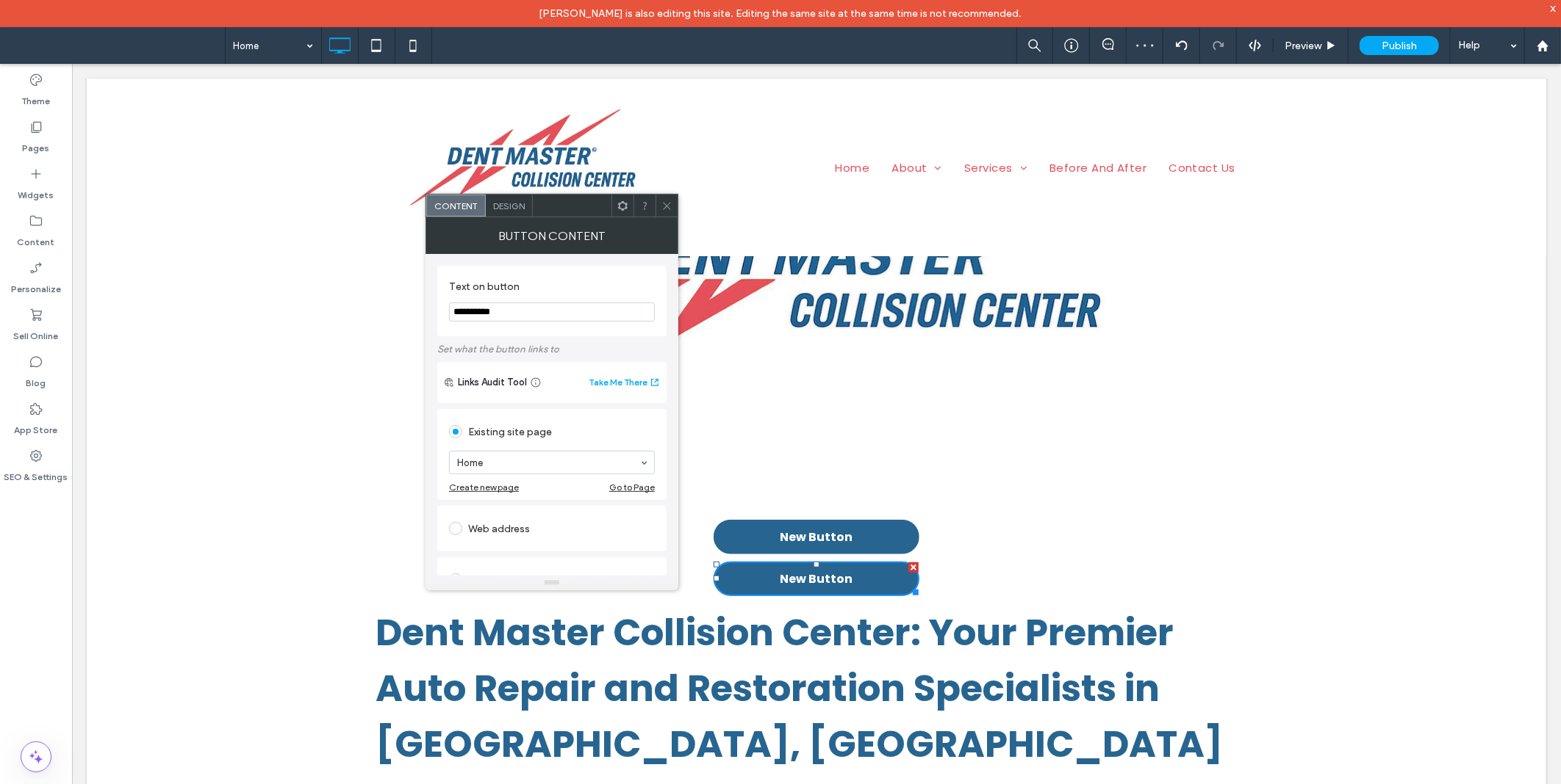
click at [498, 200] on span "Design" at bounding box center [509, 206] width 32 height 11
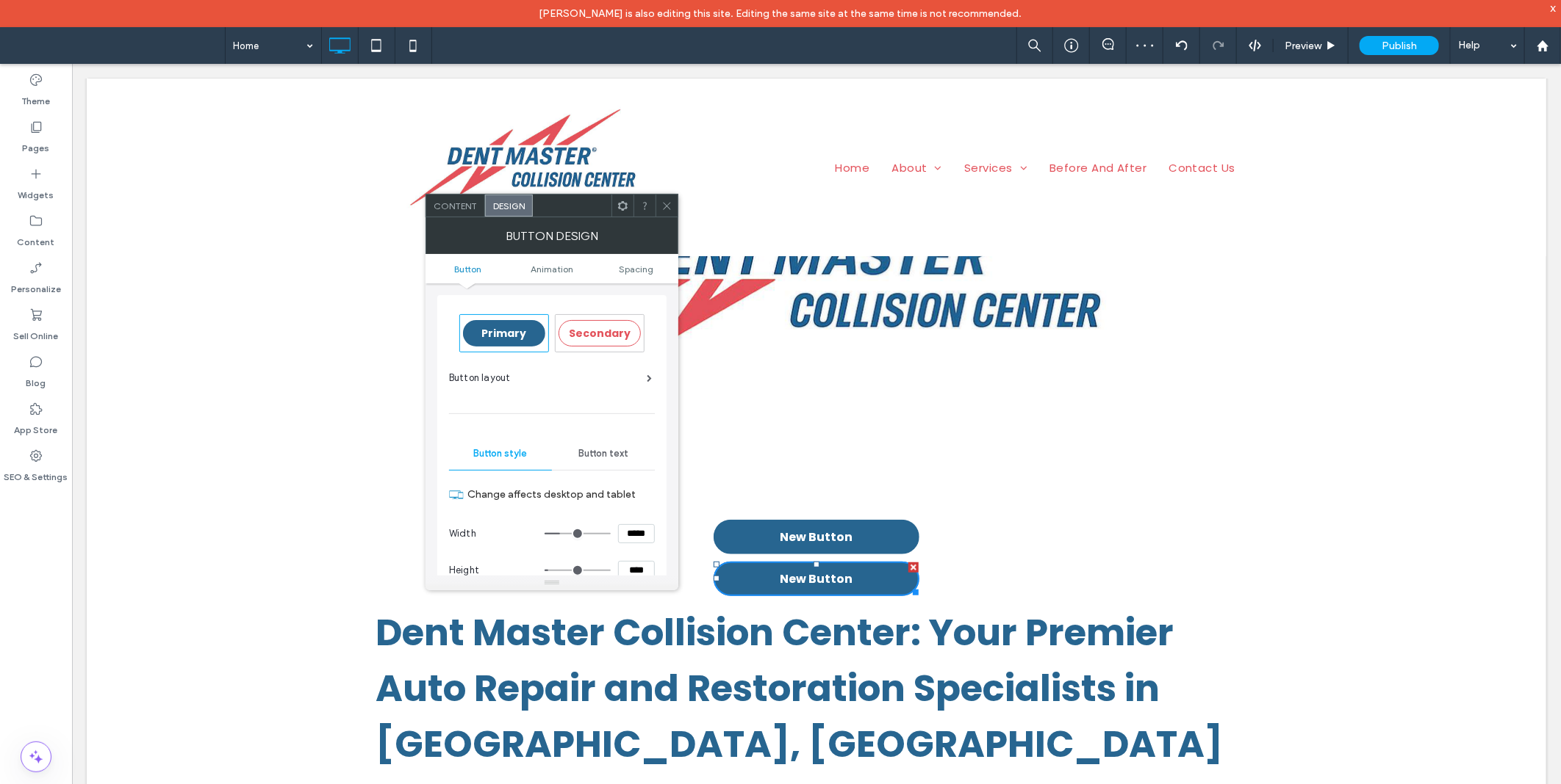
click at [608, 331] on span "Secondary" at bounding box center [600, 333] width 62 height 15
type input "*"
click at [667, 203] on icon at bounding box center [667, 206] width 11 height 11
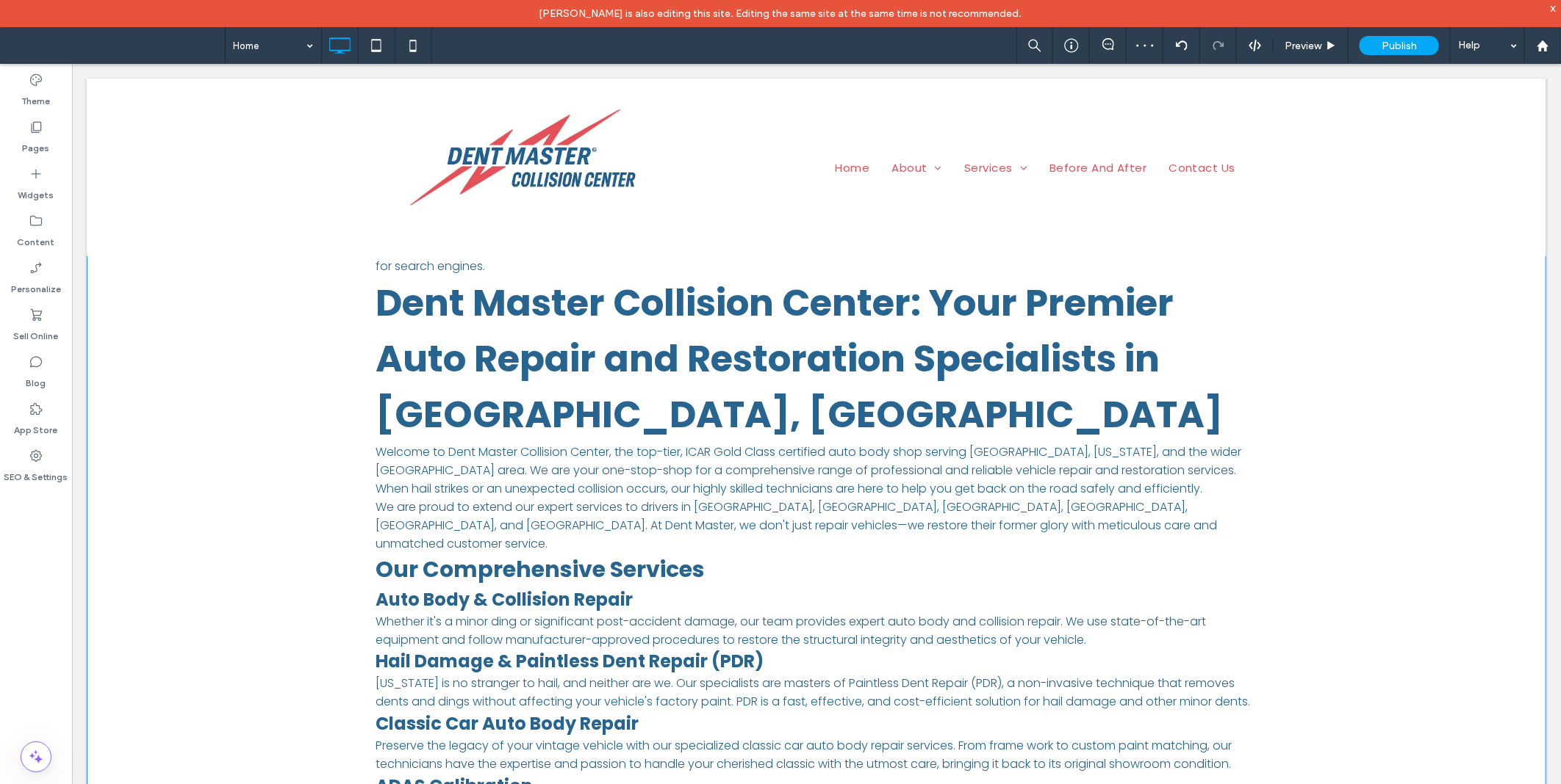
scroll to position [751, 0]
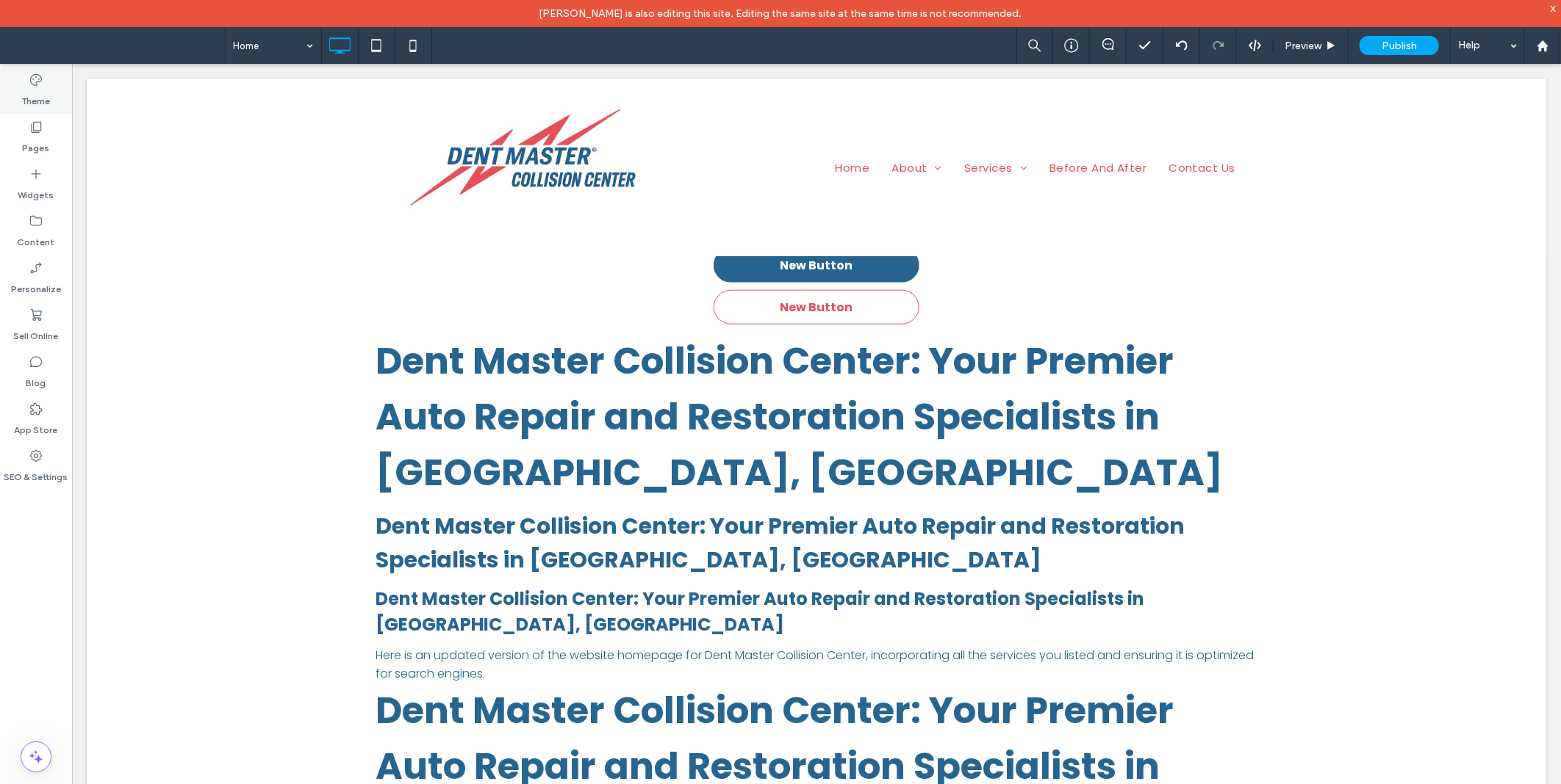
click at [57, 103] on div "Theme" at bounding box center [36, 90] width 72 height 47
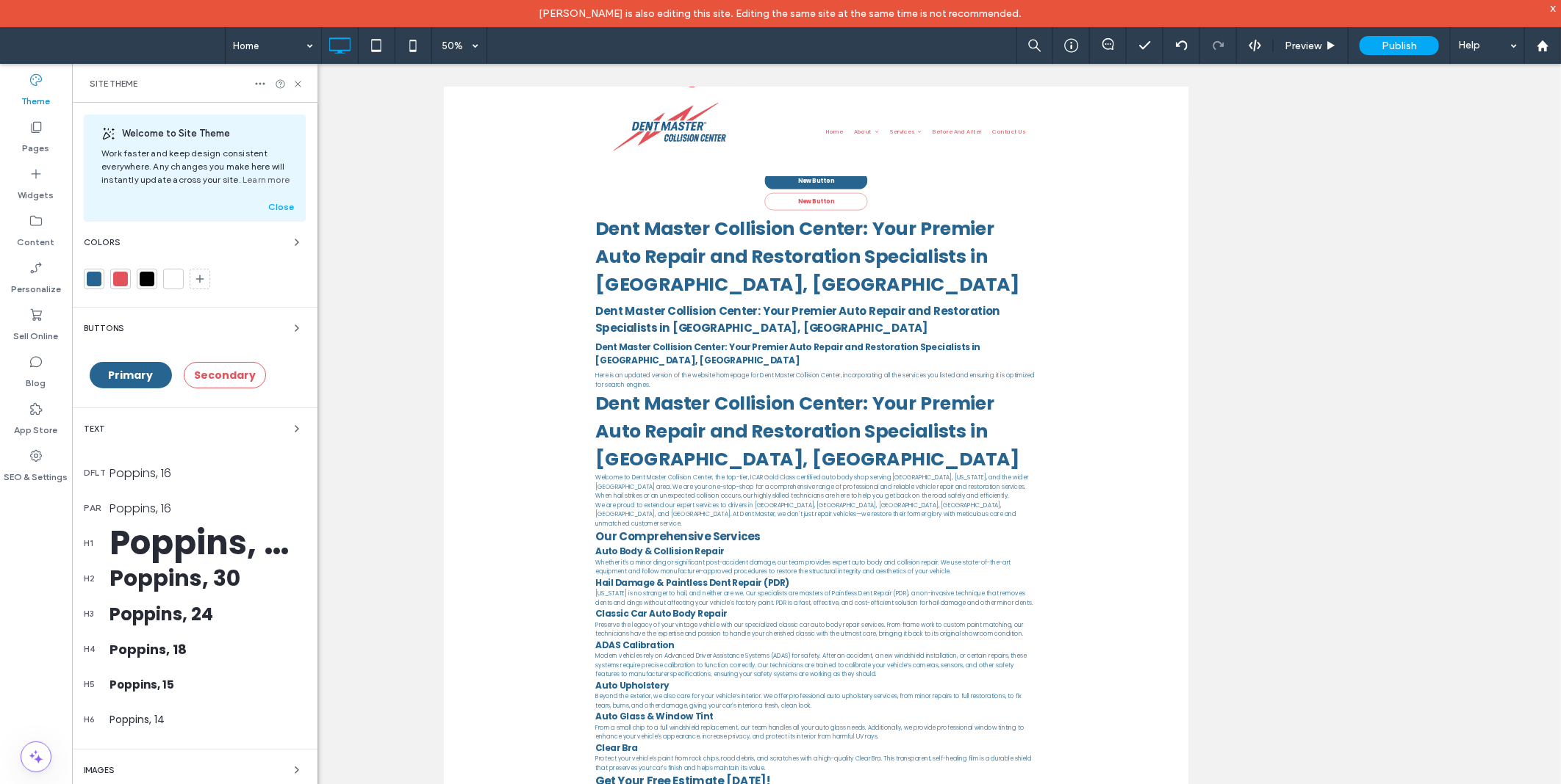
click at [156, 471] on div "Poppins, 16" at bounding box center [207, 473] width 196 height 18
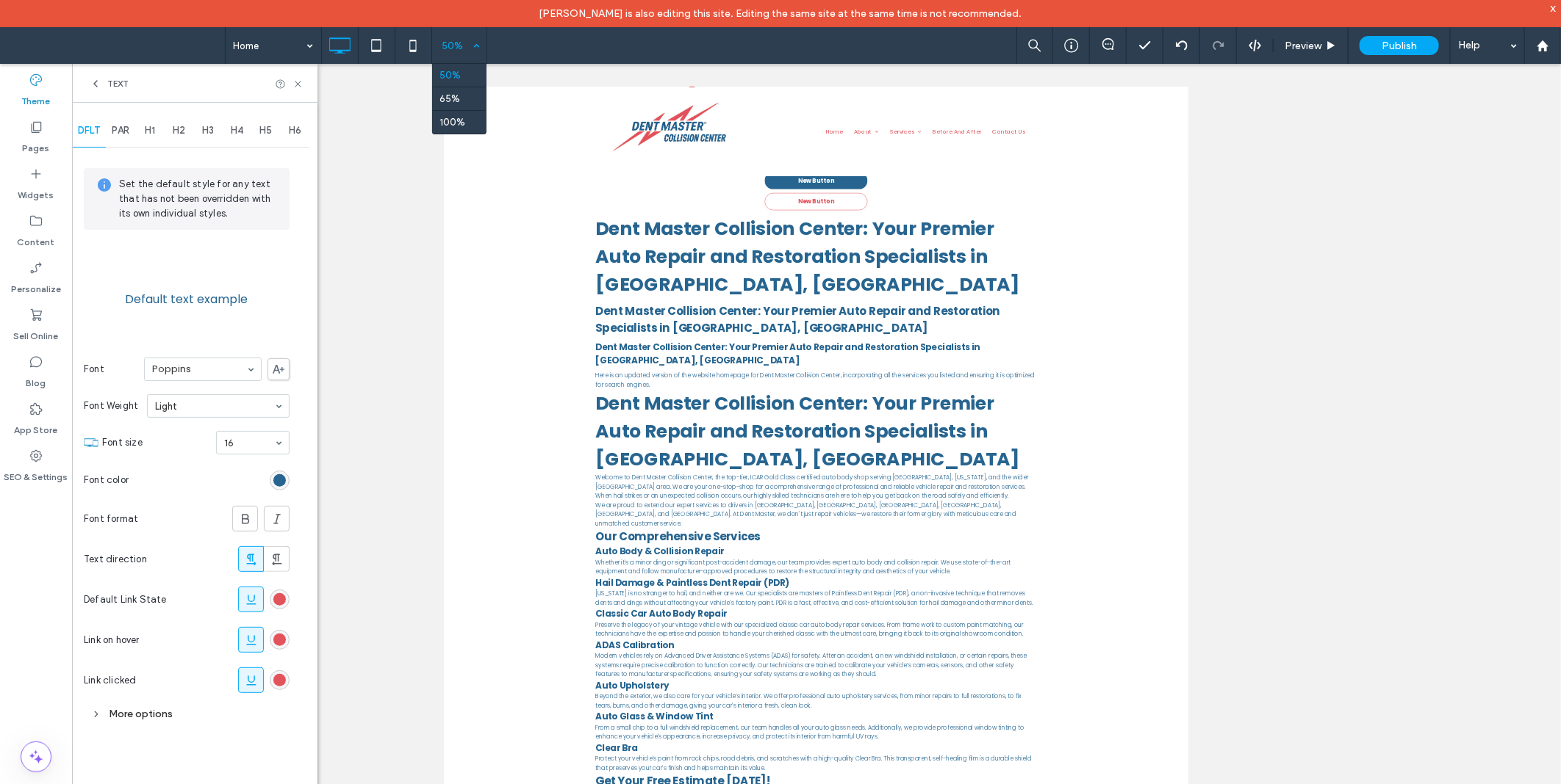
click at [449, 42] on div "50%" at bounding box center [452, 46] width 41 height 37
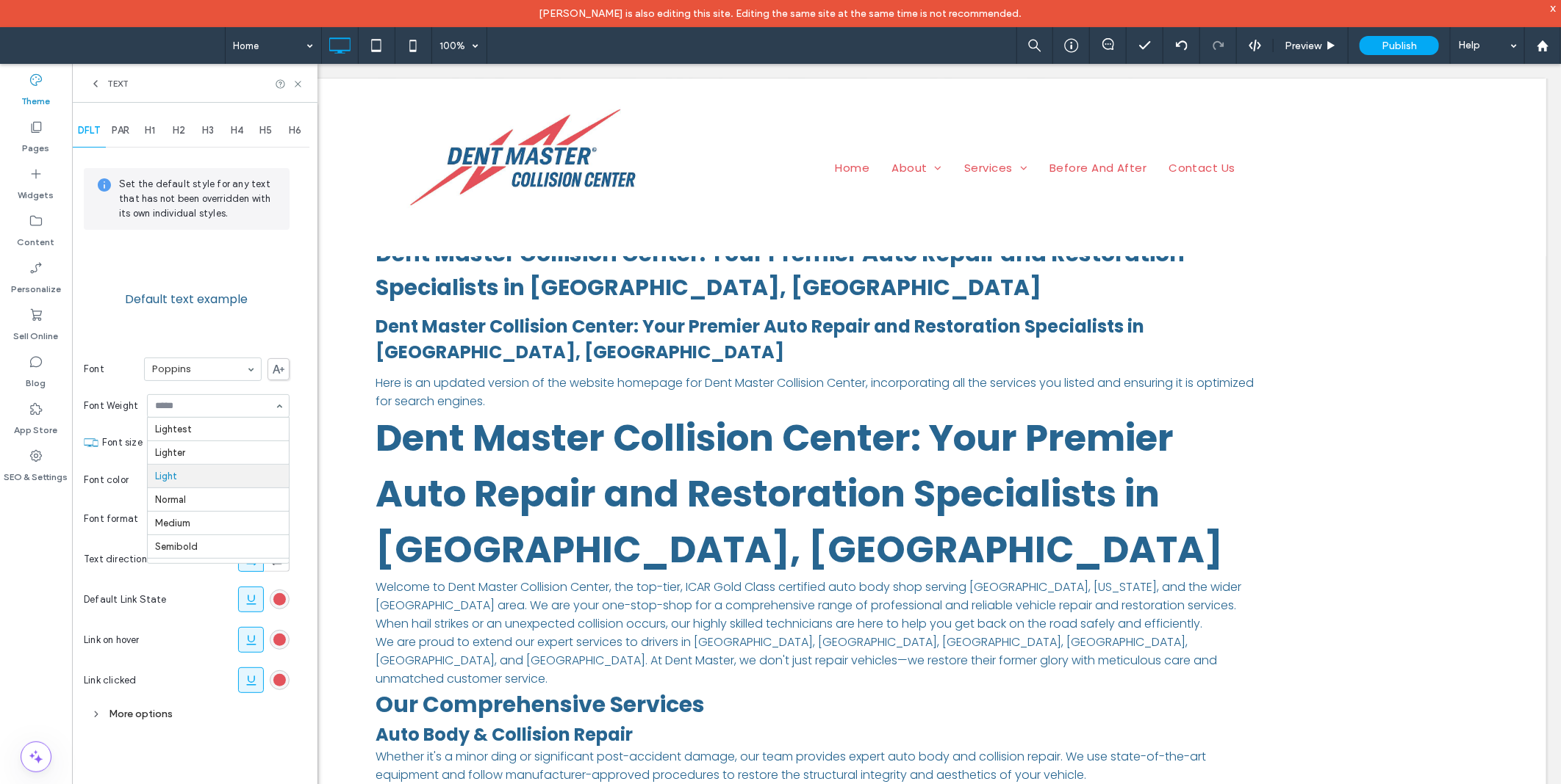
scroll to position [47, 0]
click at [201, 435] on section "Font size 16" at bounding box center [195, 442] width 187 height 38
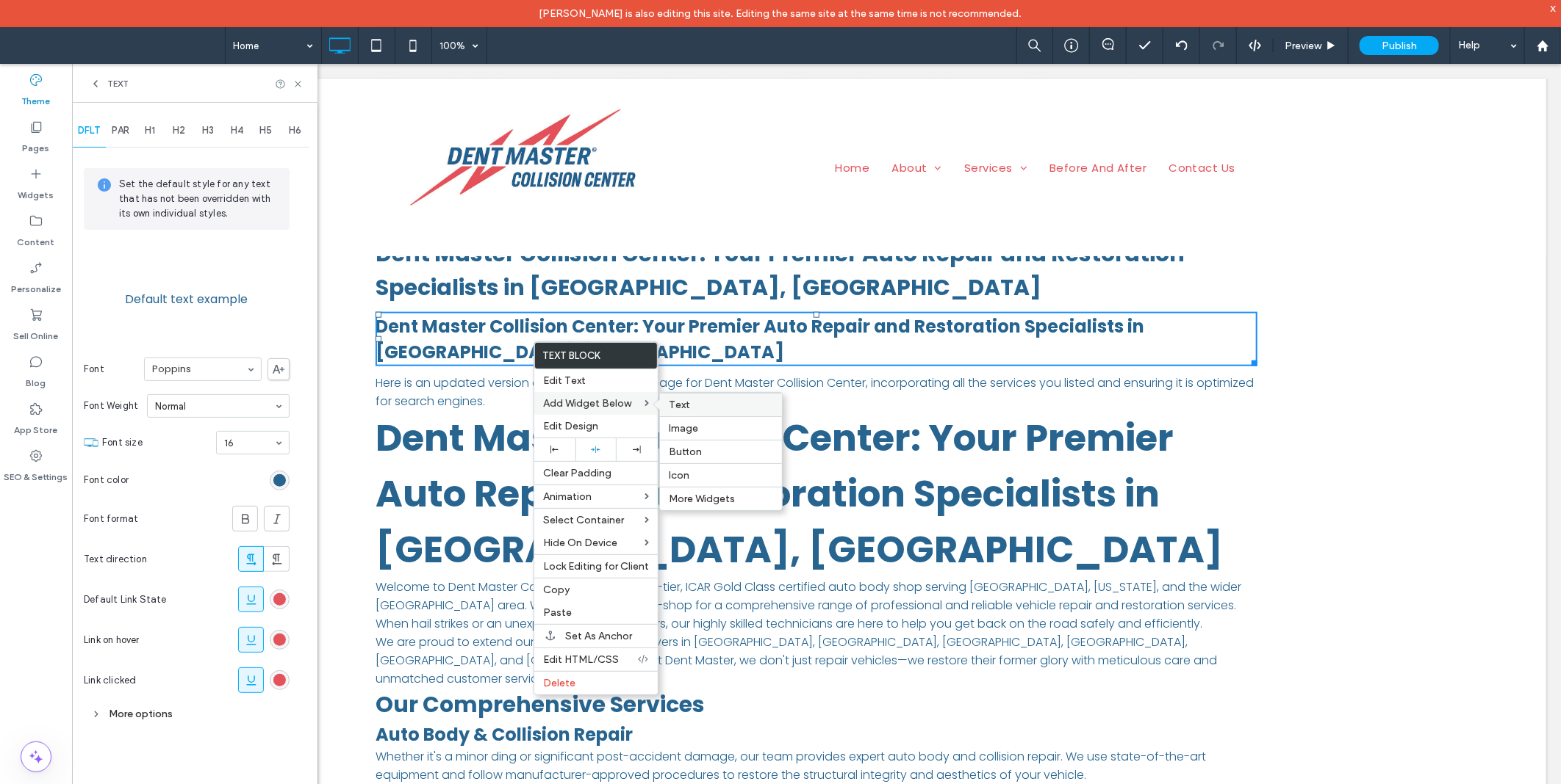
click at [695, 409] on label "Text" at bounding box center [720, 405] width 105 height 12
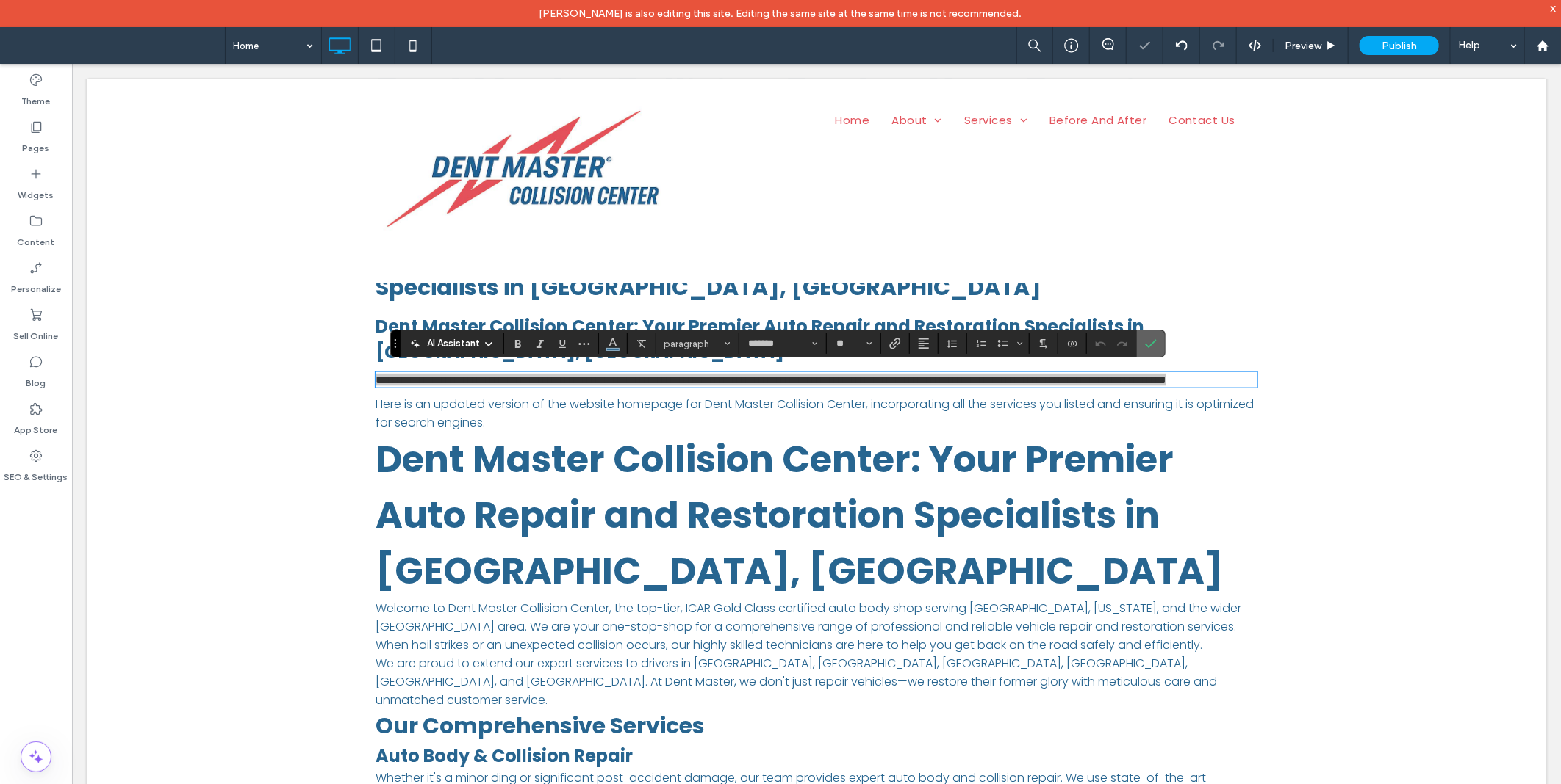
click at [1145, 346] on icon "Confirm" at bounding box center [1150, 343] width 11 height 11
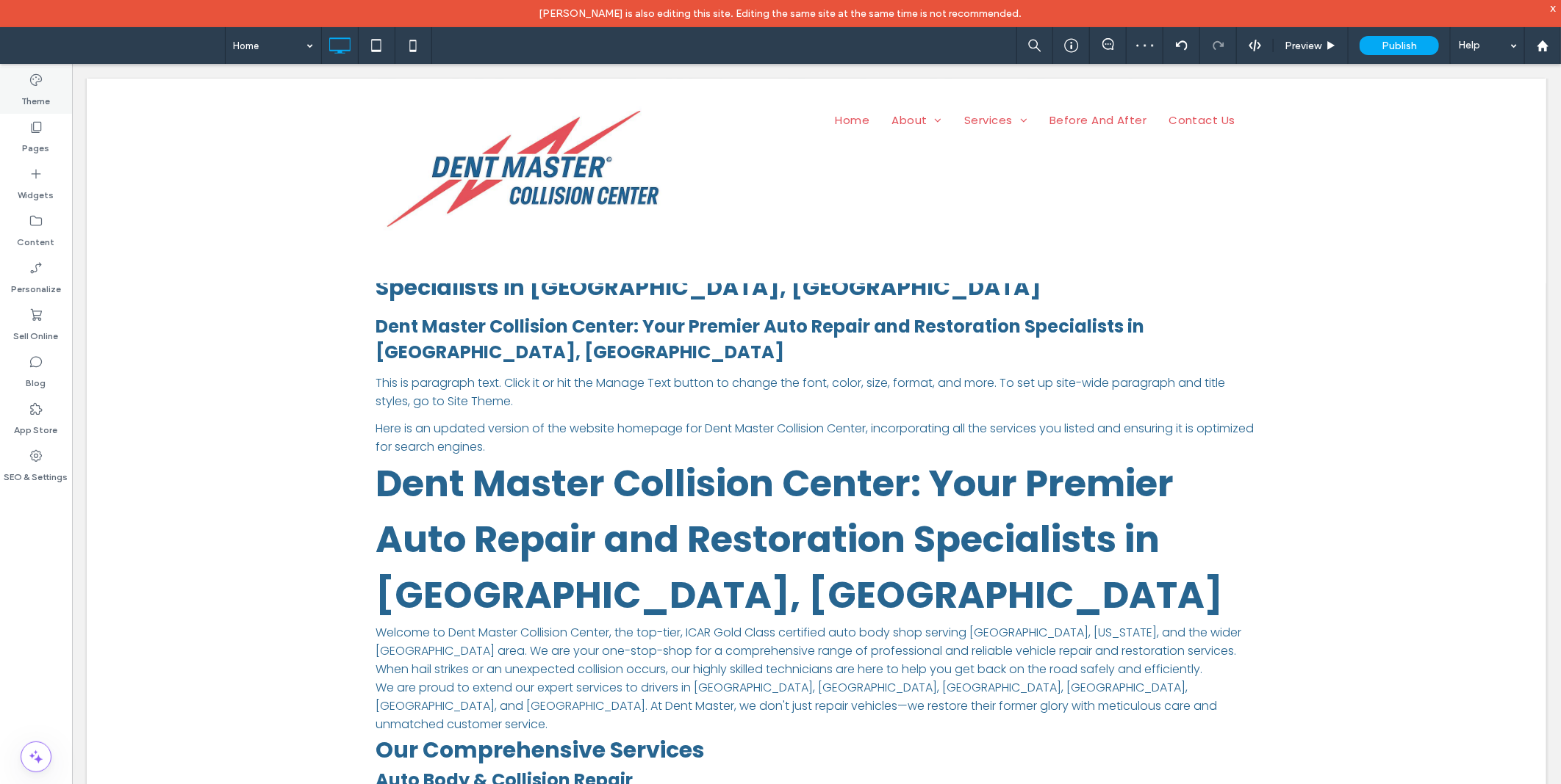
click at [42, 81] on icon at bounding box center [36, 80] width 15 height 15
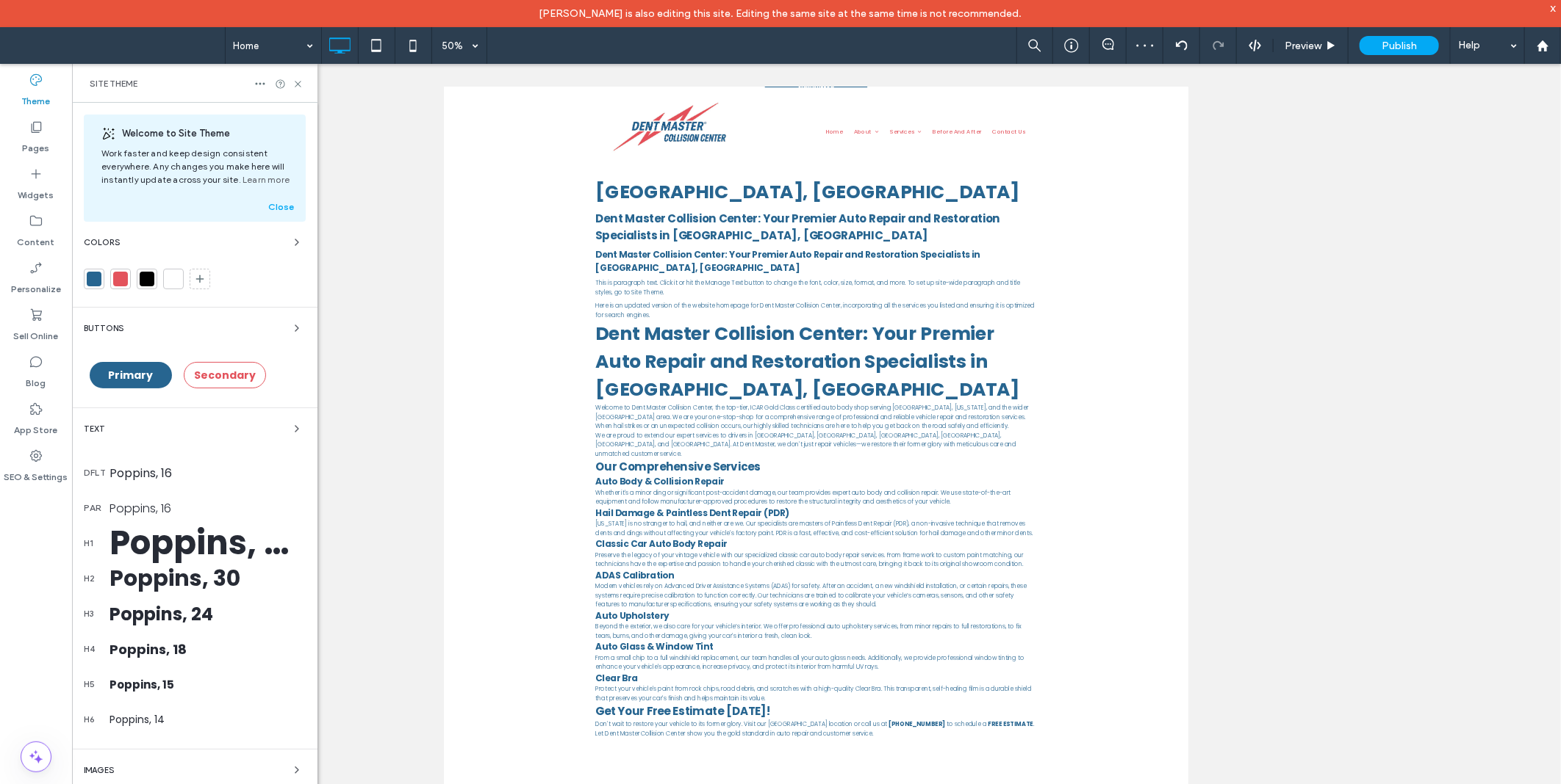
scroll to position [889, 0]
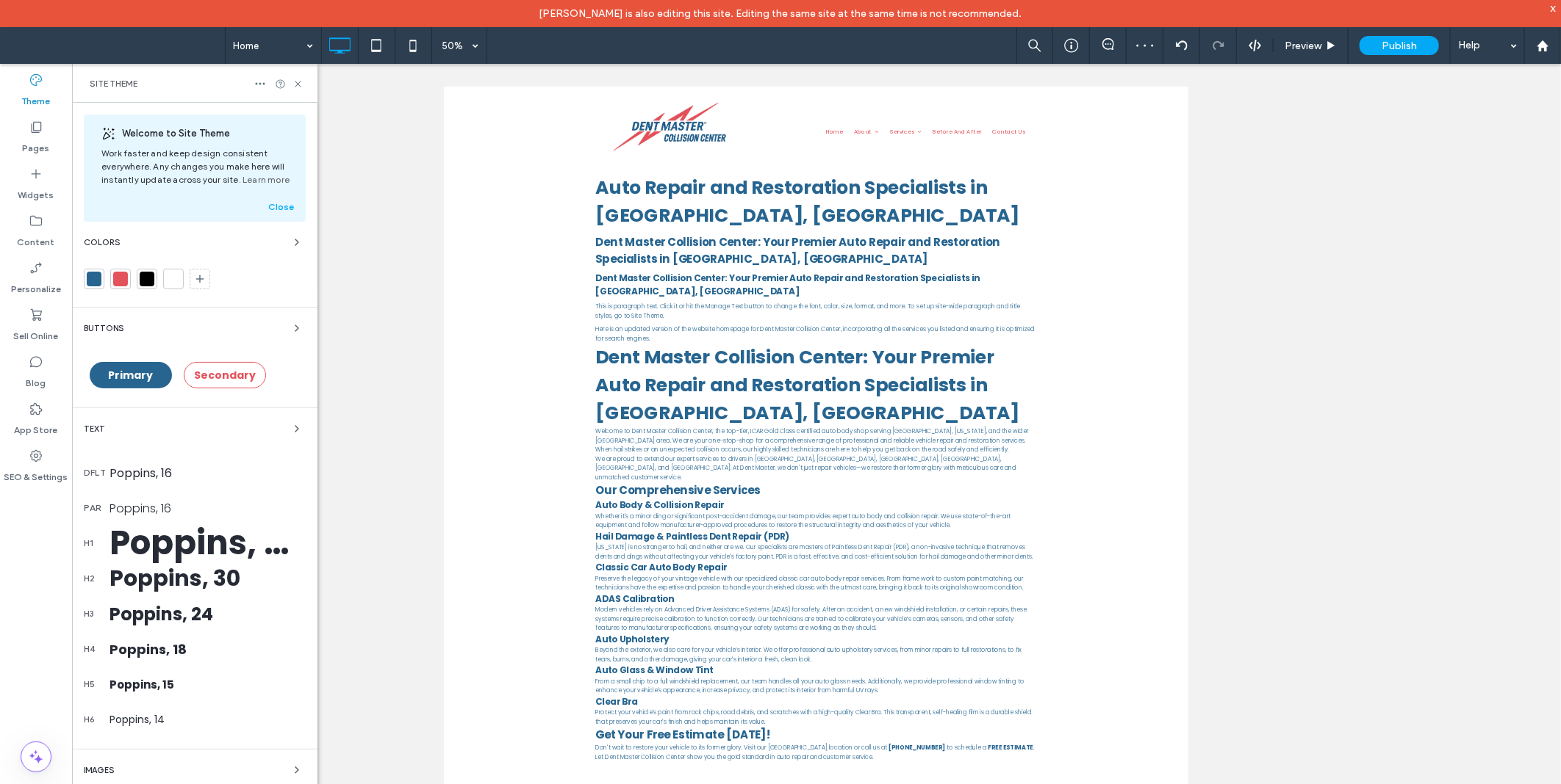
click at [153, 475] on div "Poppins, 16" at bounding box center [207, 473] width 196 height 18
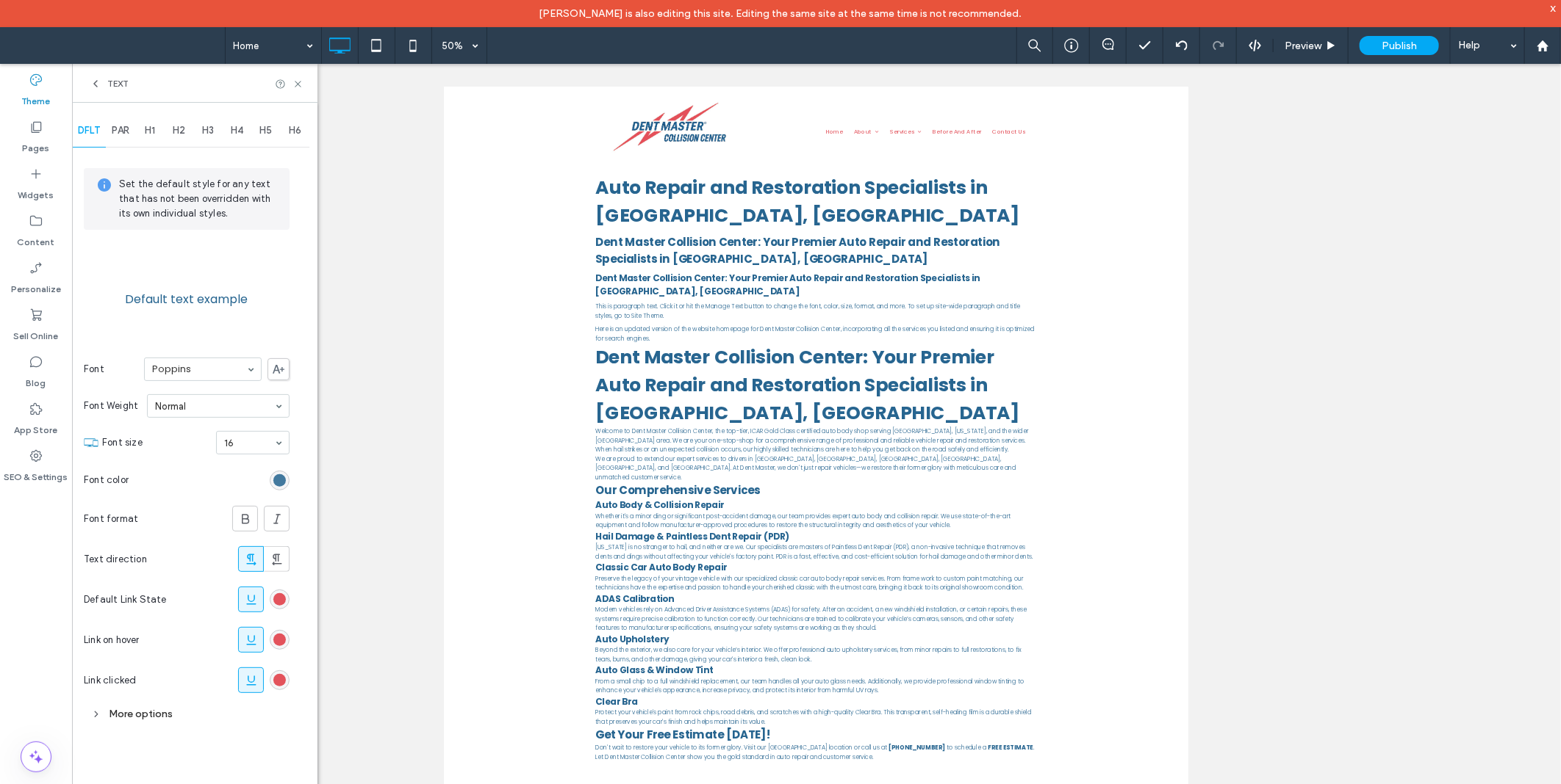
click at [277, 482] on div "rgb(39, 101, 144)" at bounding box center [280, 481] width 12 height 12
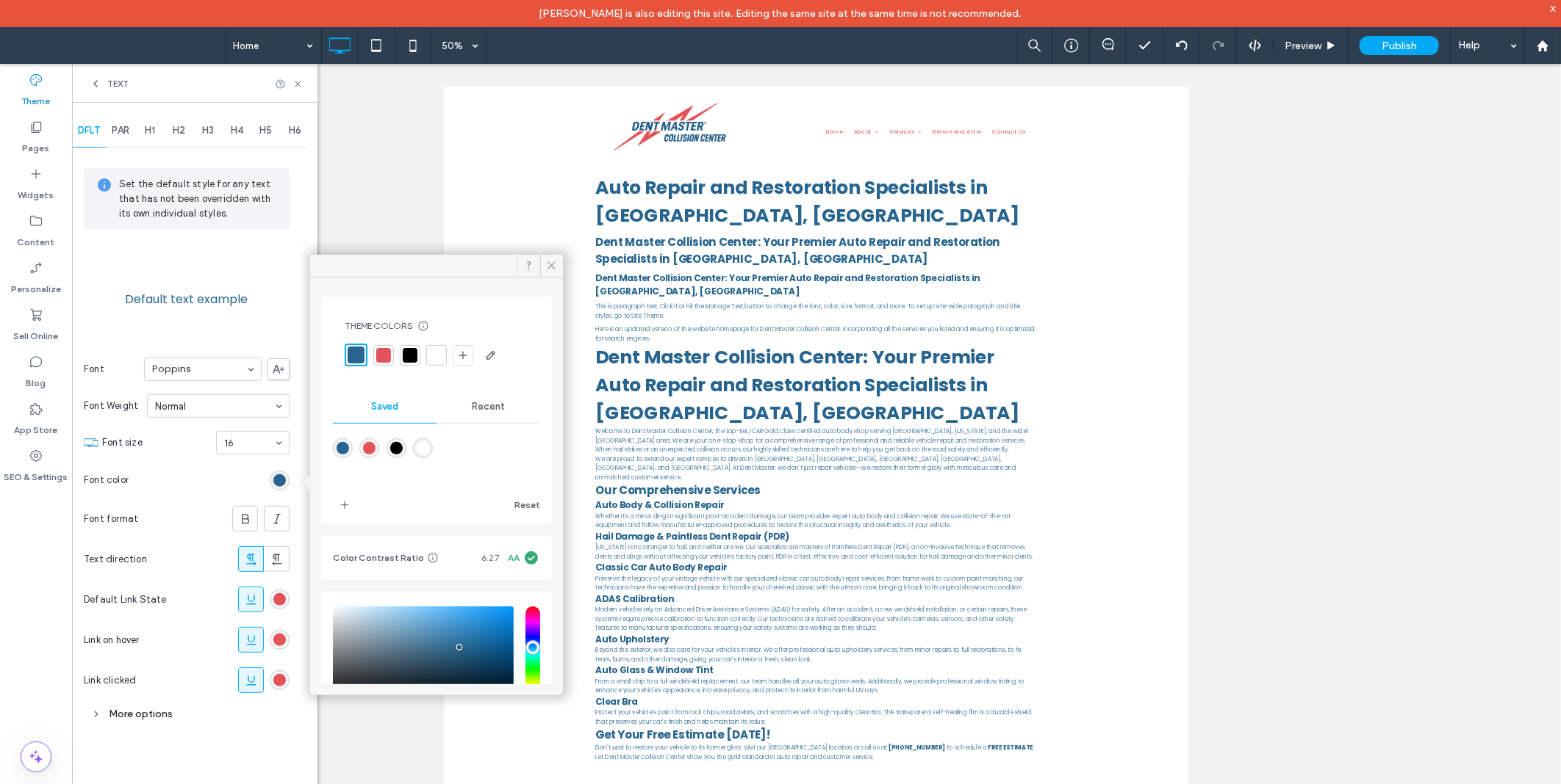
click at [409, 354] on div at bounding box center [410, 355] width 15 height 15
drag, startPoint x: 443, startPoint y: 45, endPoint x: 449, endPoint y: 61, distance: 17.1
click at [444, 47] on div "50%" at bounding box center [452, 46] width 41 height 37
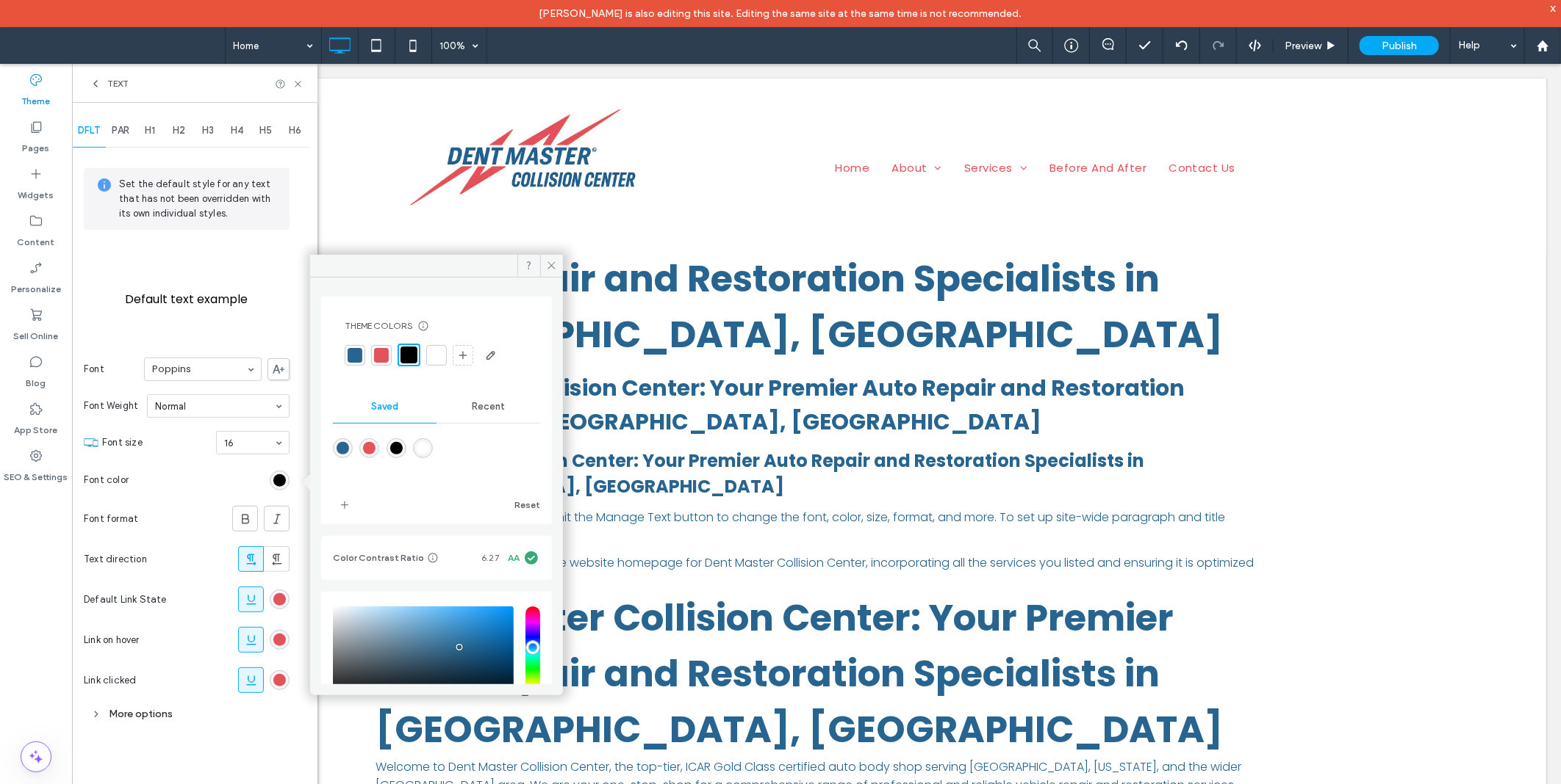
click at [116, 128] on span "PAR" at bounding box center [120, 130] width 18 height 11
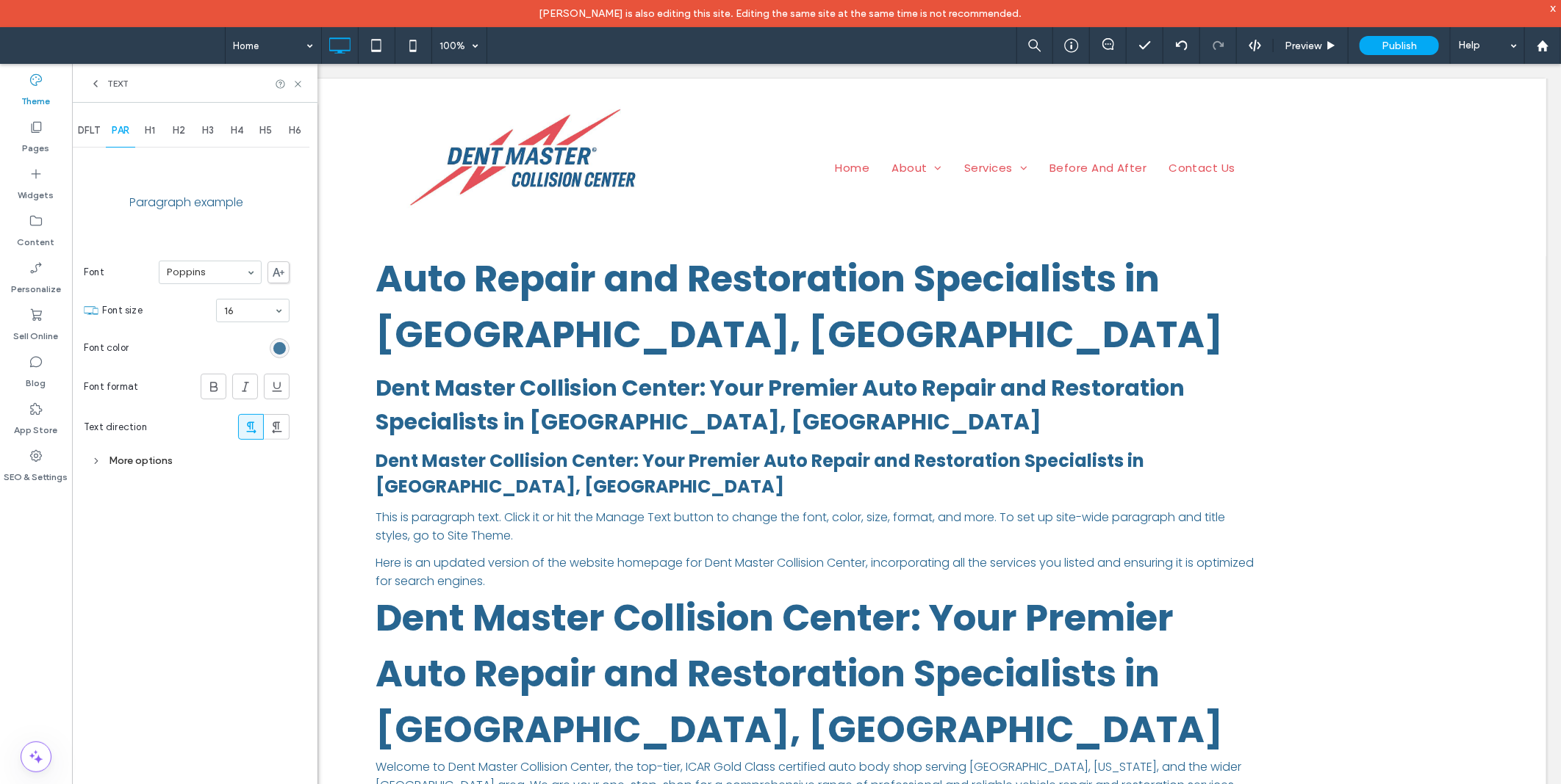
click at [276, 346] on div "rgb(39, 101, 144)" at bounding box center [280, 348] width 12 height 12
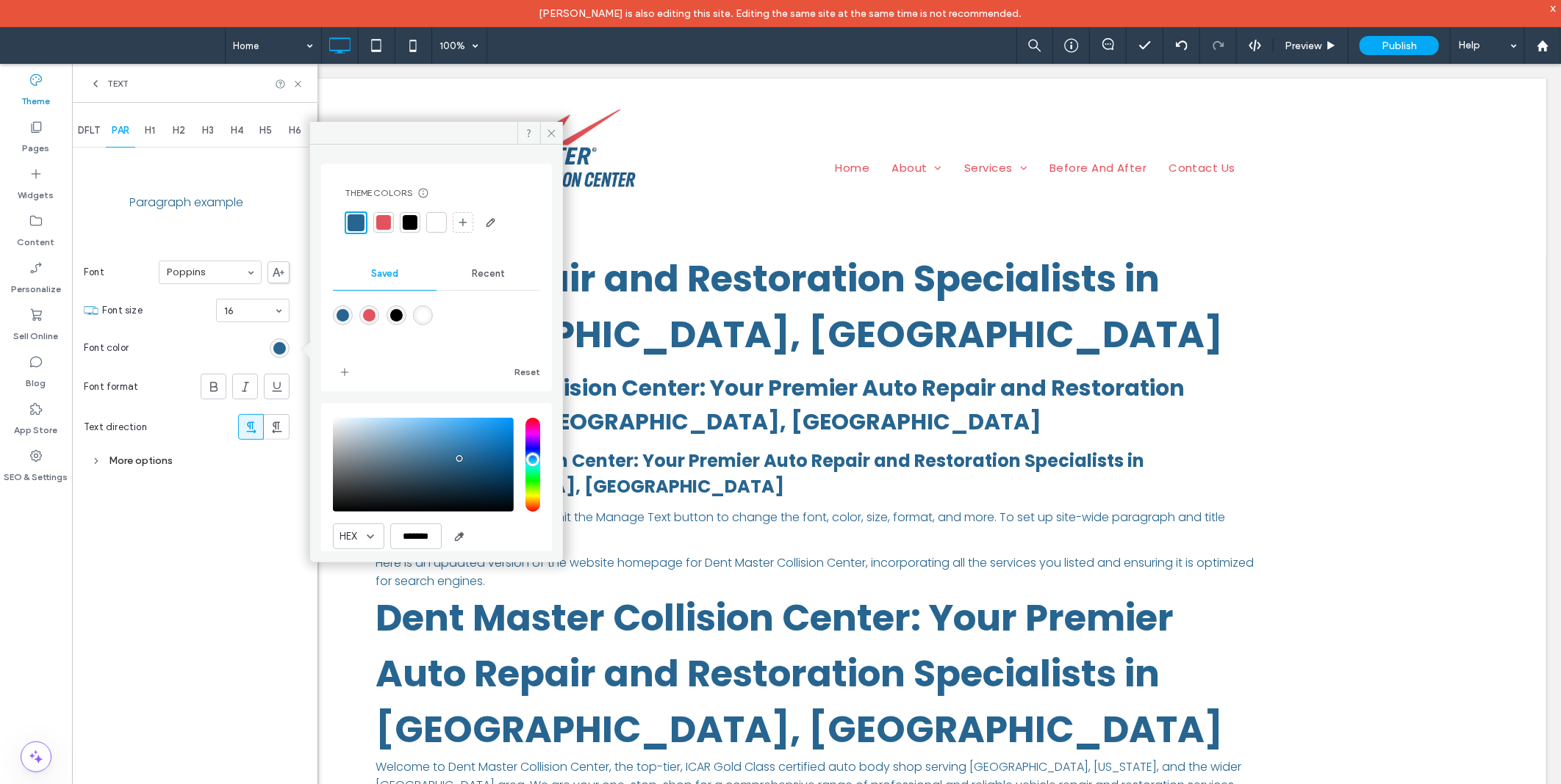
click at [400, 315] on div "rgba(0,0,0,1)" at bounding box center [396, 316] width 20 height 20
type input "*******"
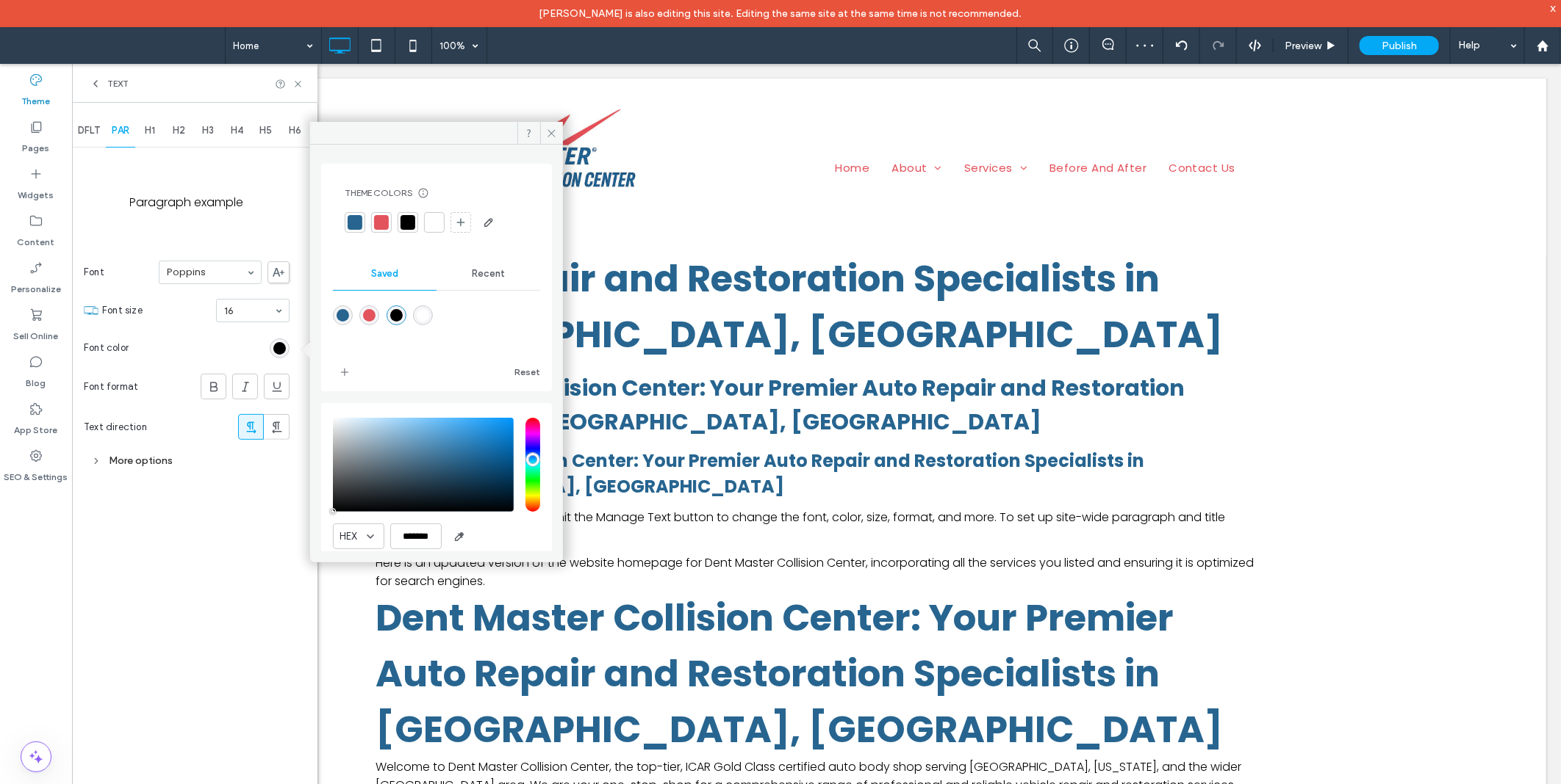
click at [128, 461] on div "More options" at bounding box center [186, 461] width 206 height 20
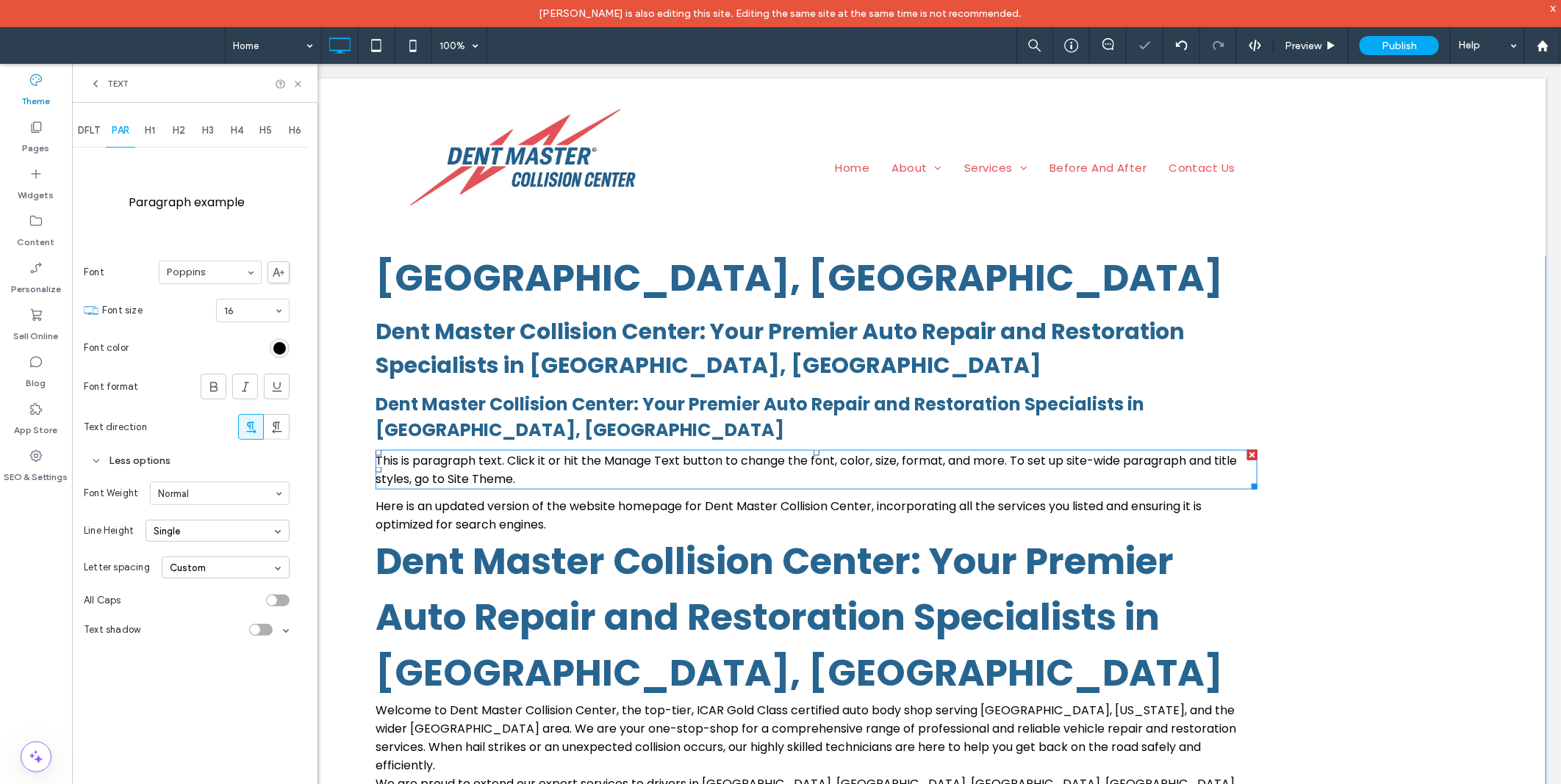
scroll to position [1024, 0]
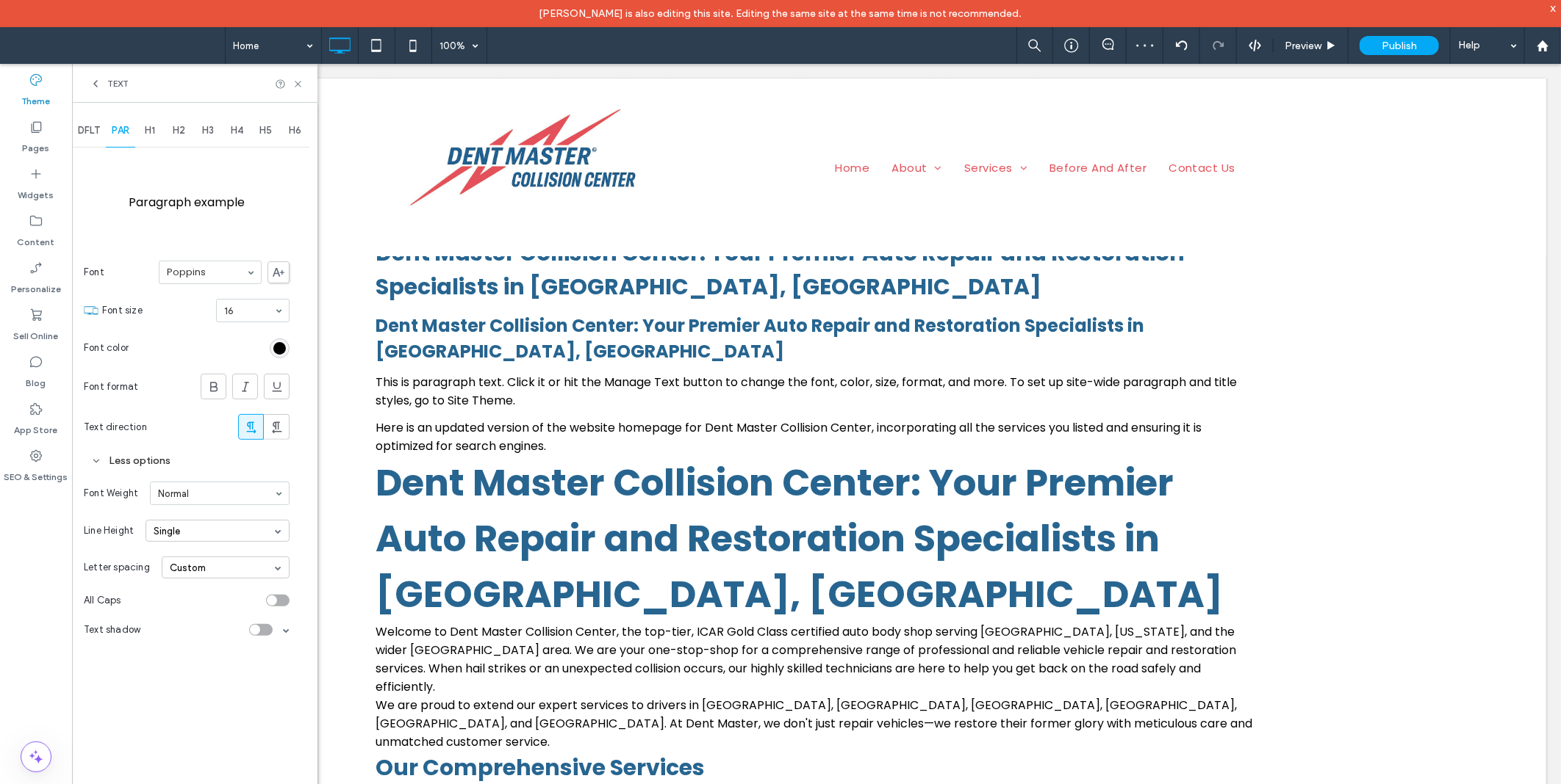
click at [208, 495] on input at bounding box center [216, 494] width 116 height 11
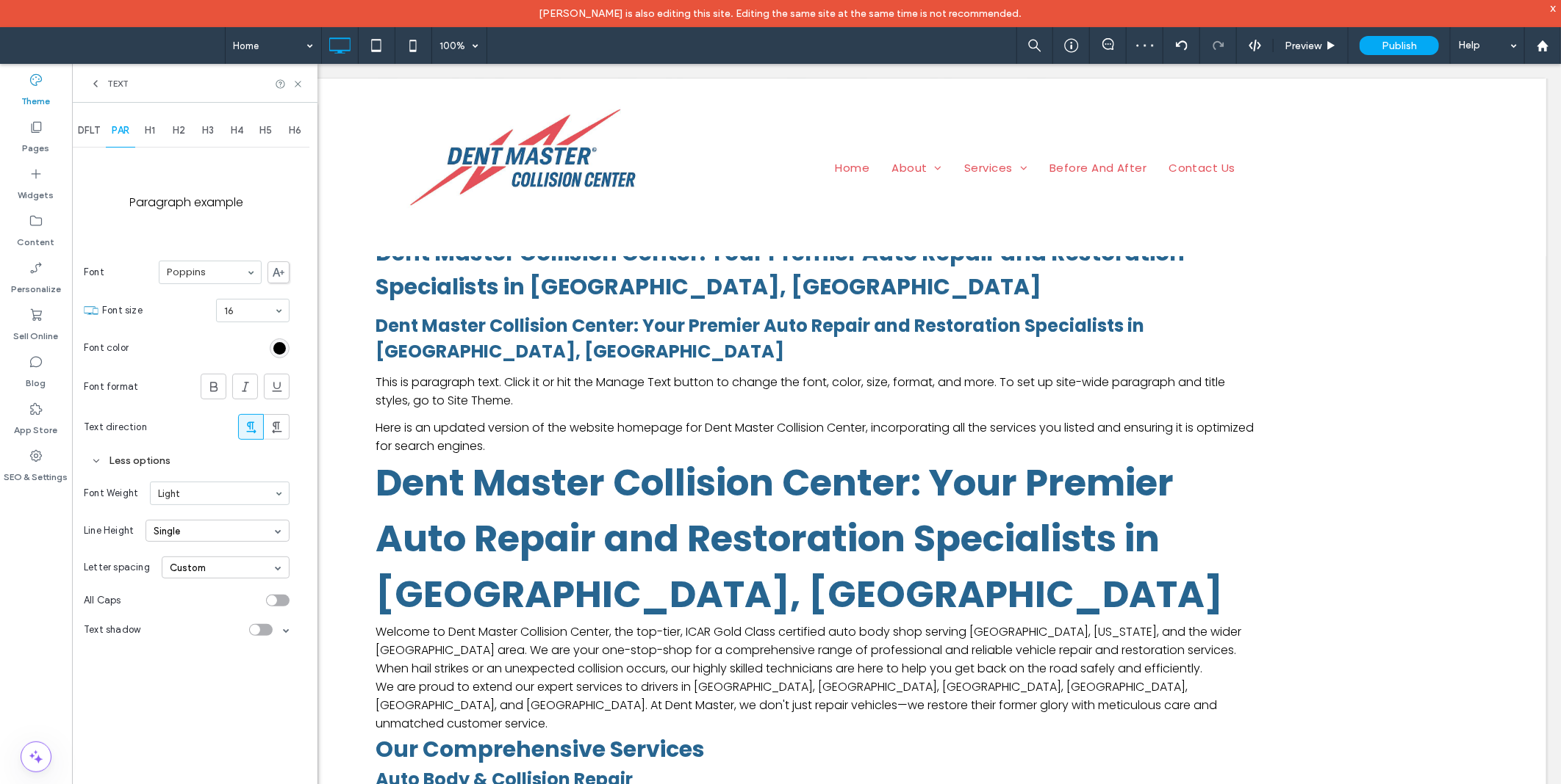
click at [104, 127] on div "DFLT" at bounding box center [89, 130] width 33 height 33
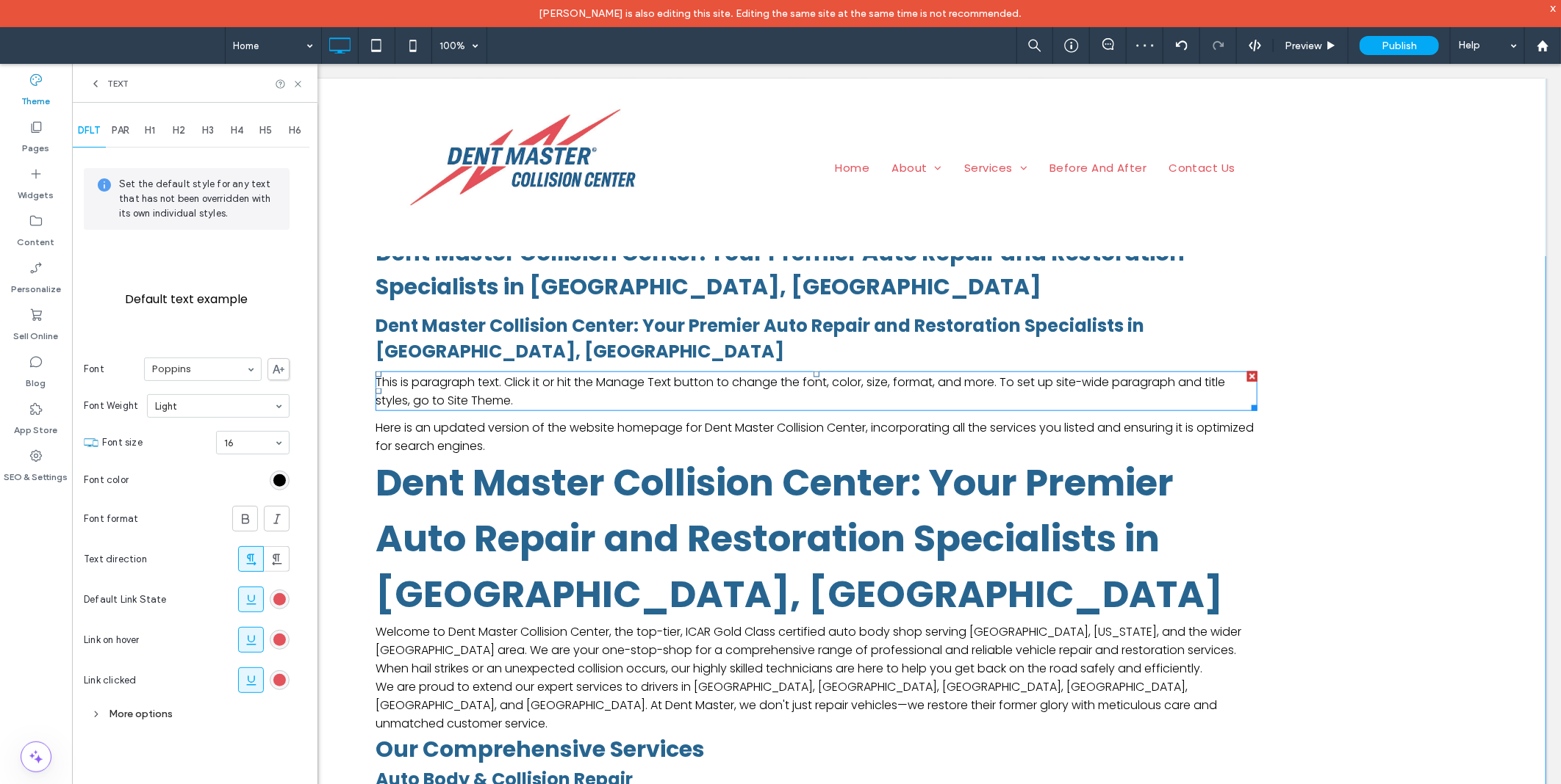
click at [605, 394] on p "This is paragraph text. Click it or hit the Manage Text button to change the fo…" at bounding box center [815, 391] width 882 height 37
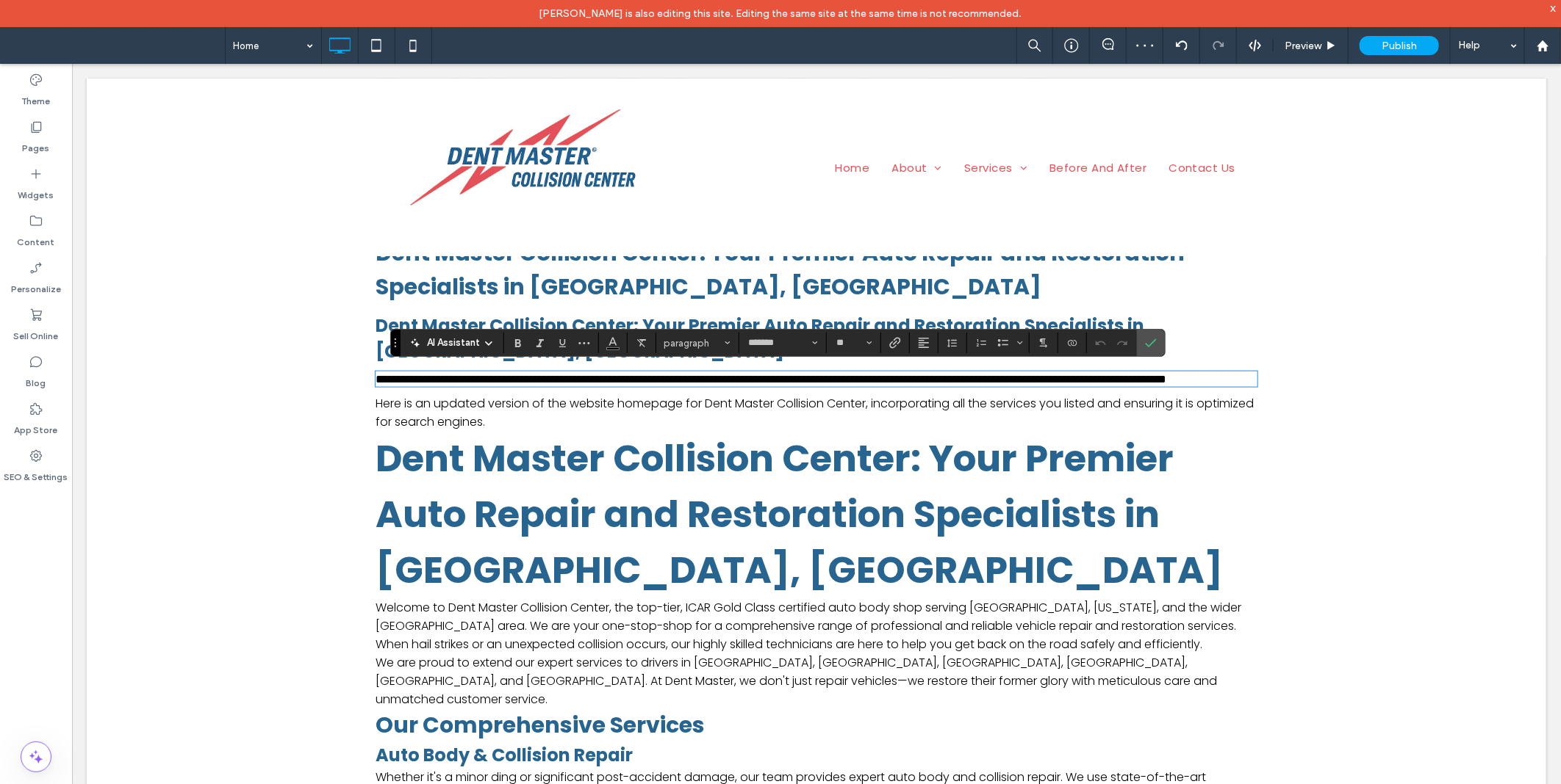
click at [588, 385] on p "**********" at bounding box center [815, 379] width 882 height 12
drag, startPoint x: 597, startPoint y: 377, endPoint x: 857, endPoint y: 381, distance: 260.0
click at [857, 381] on span "**********" at bounding box center [770, 378] width 791 height 11
click at [891, 341] on icon "Link" at bounding box center [894, 342] width 11 height 11
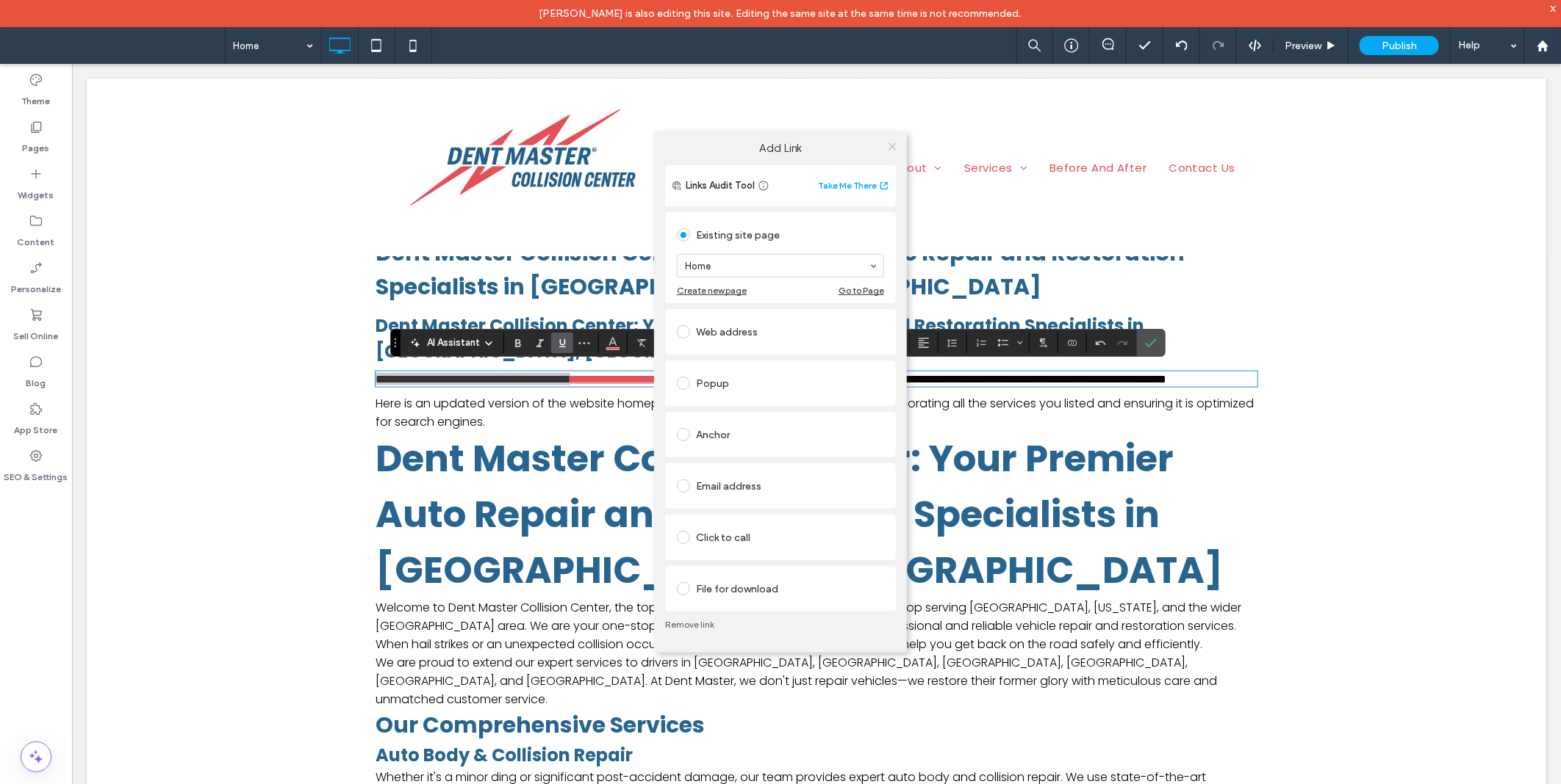
click at [891, 149] on icon at bounding box center [892, 146] width 11 height 11
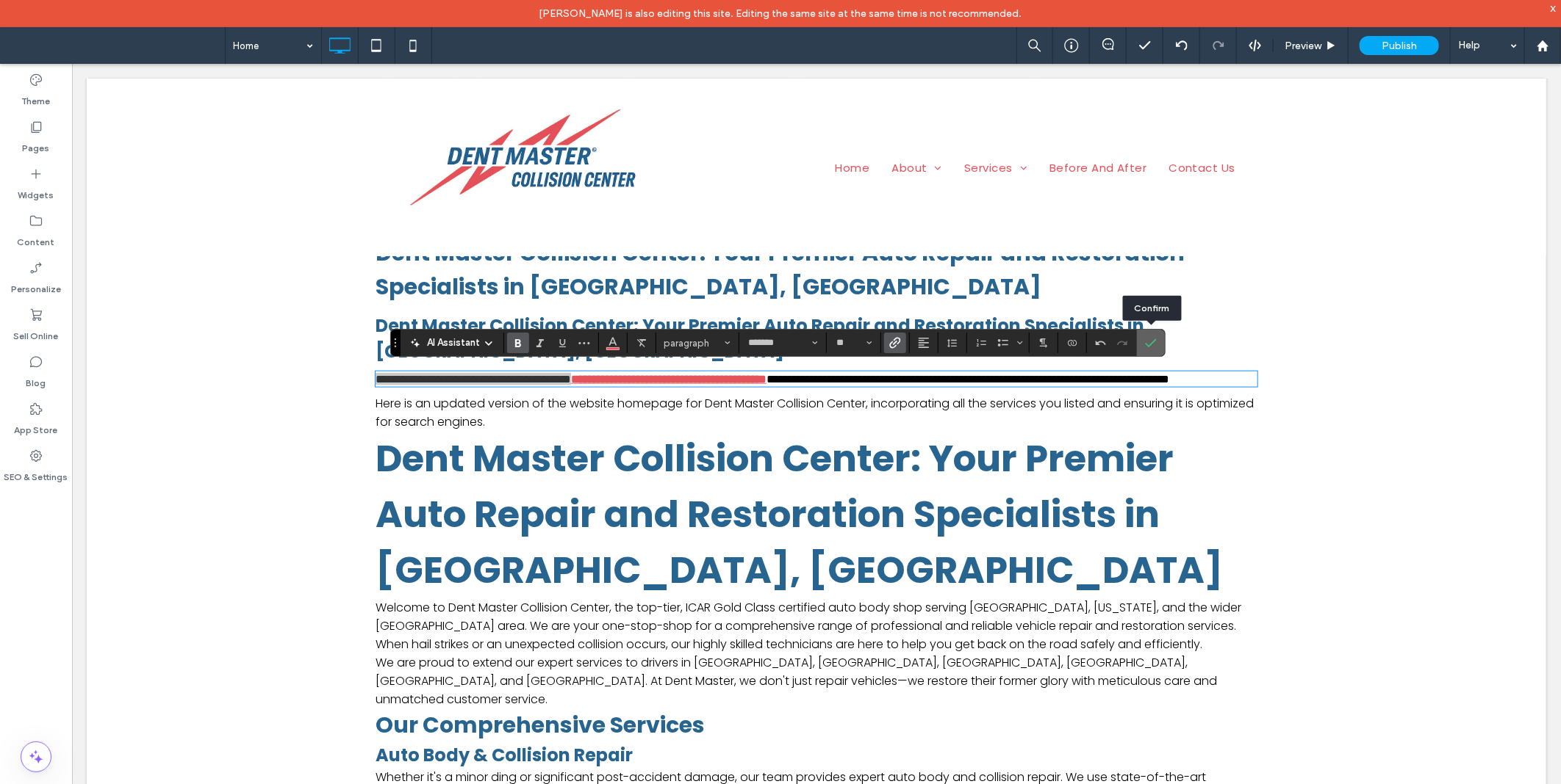
click at [1146, 335] on span "Confirm" at bounding box center [1149, 343] width 7 height 26
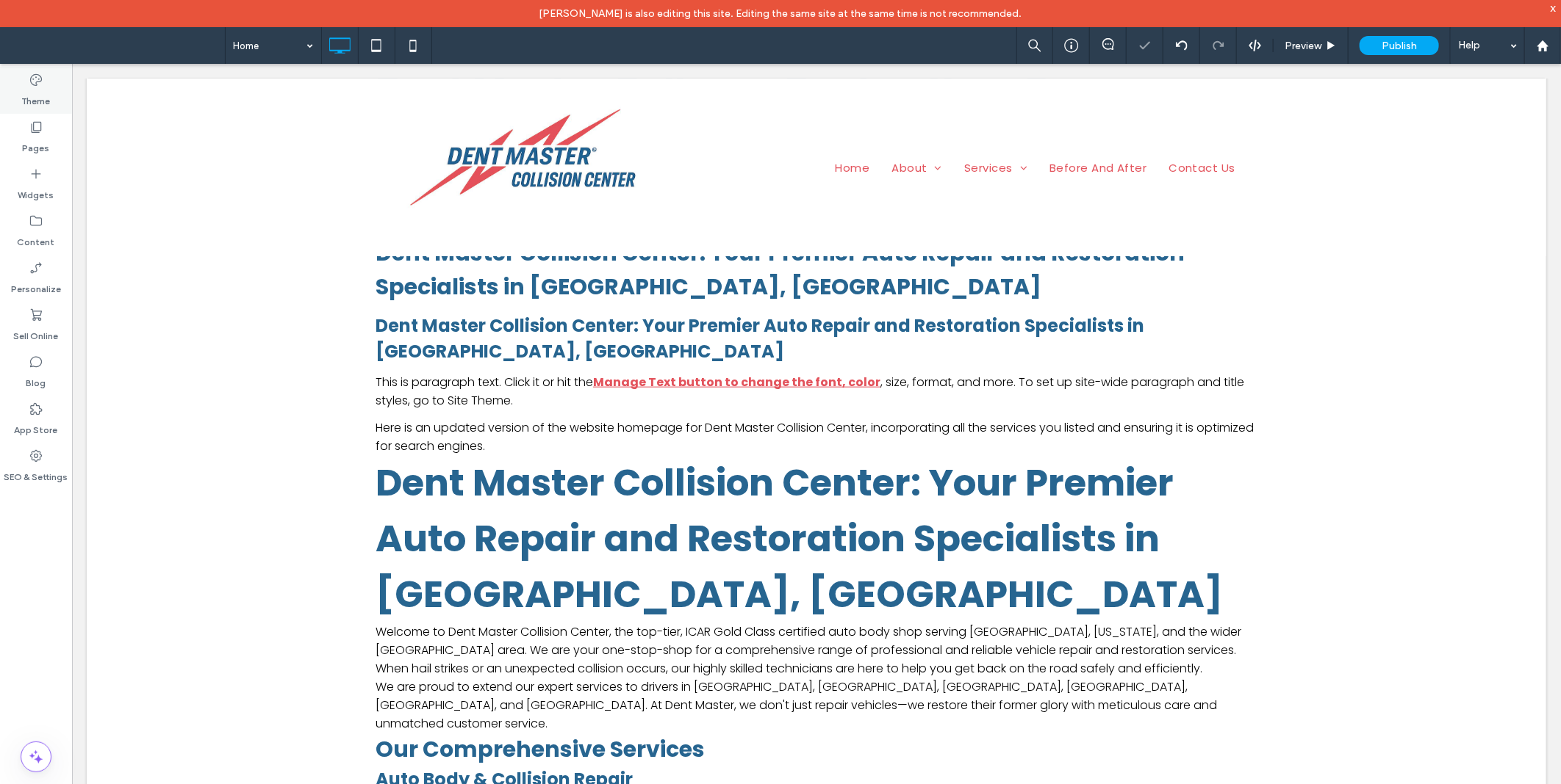
click at [49, 83] on div "Theme" at bounding box center [36, 90] width 72 height 47
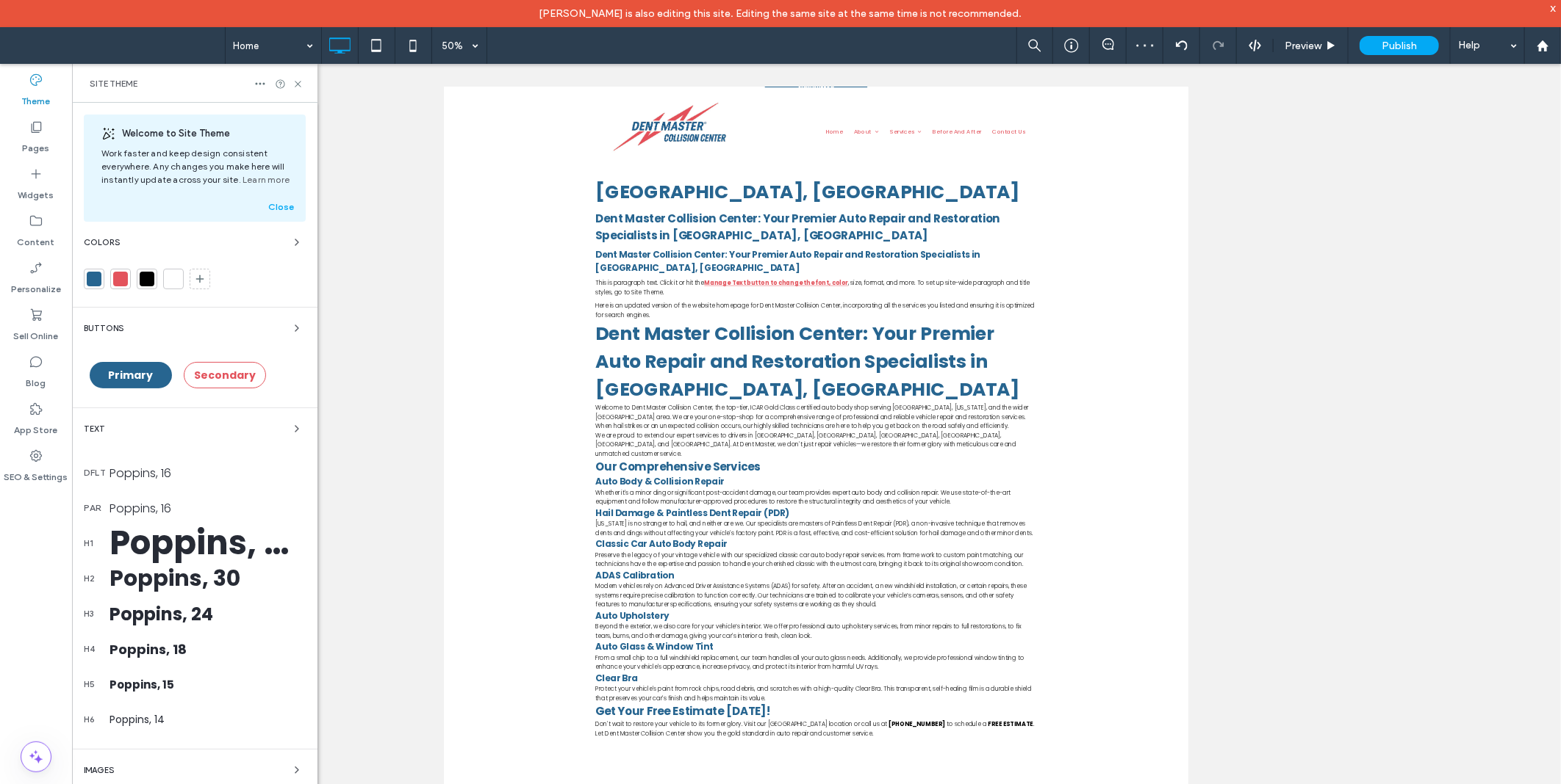
scroll to position [889, 0]
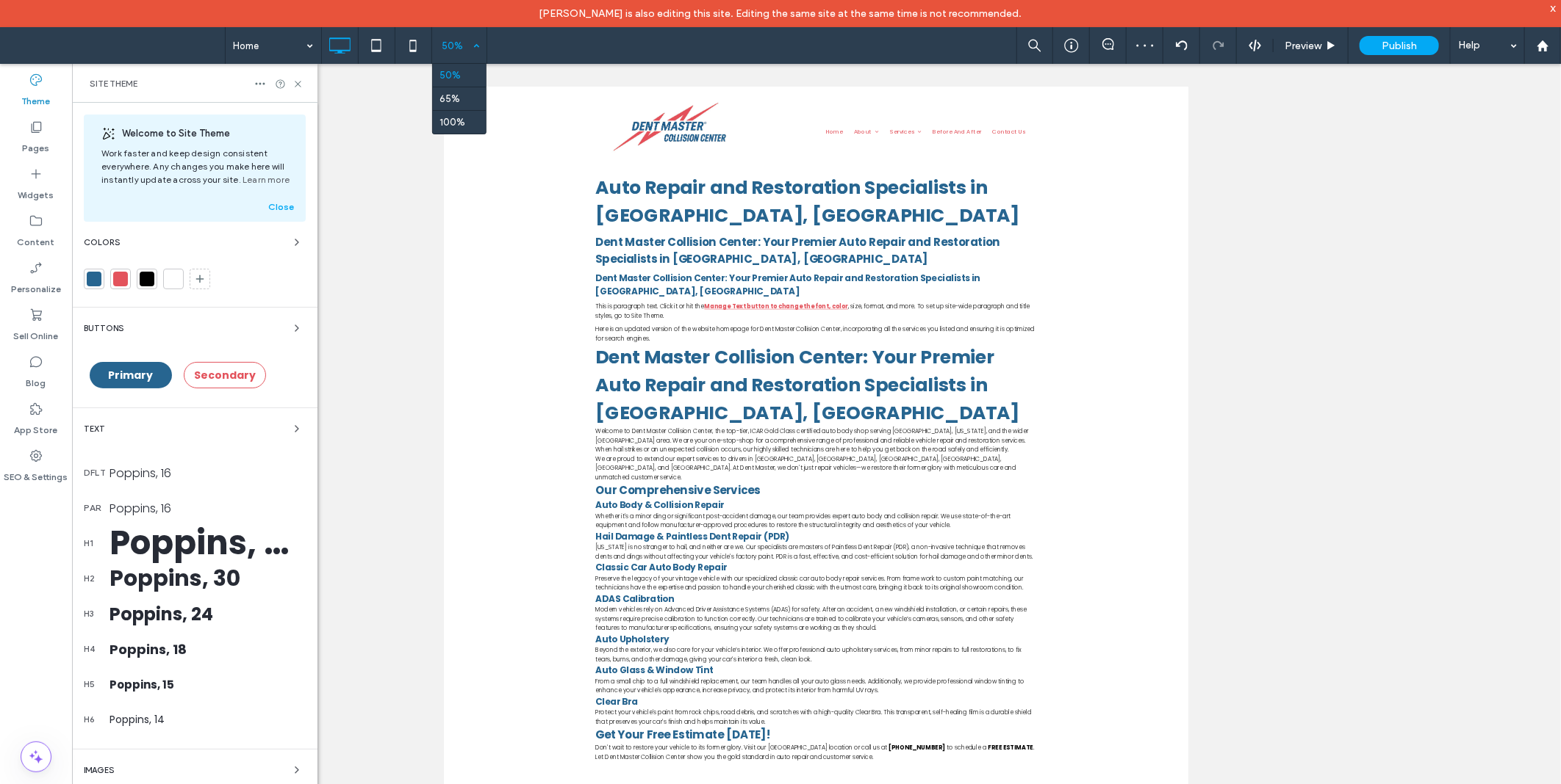
click at [459, 62] on div "50%" at bounding box center [452, 46] width 41 height 37
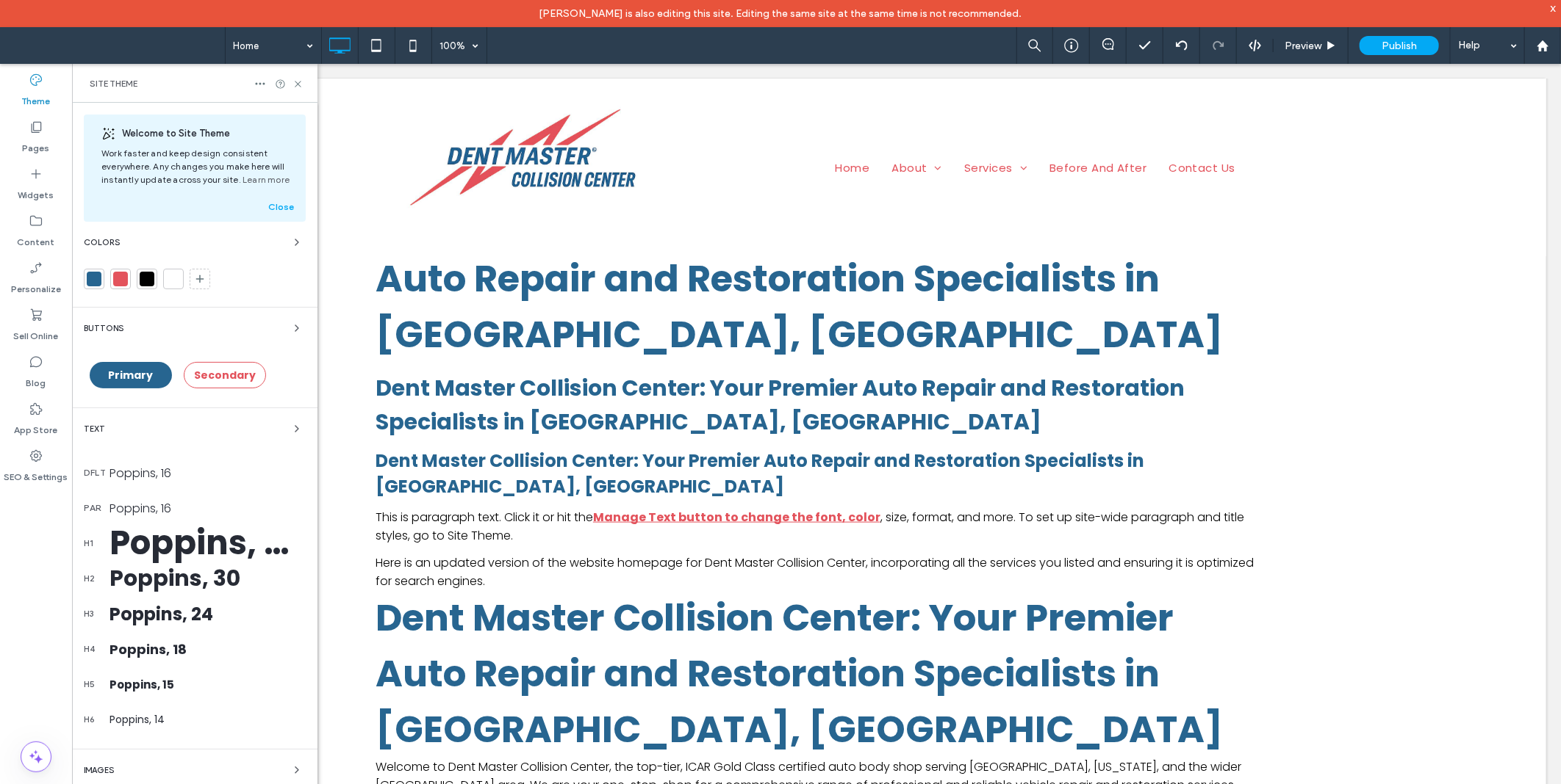
click at [186, 472] on div "Poppins, 16" at bounding box center [207, 473] width 196 height 18
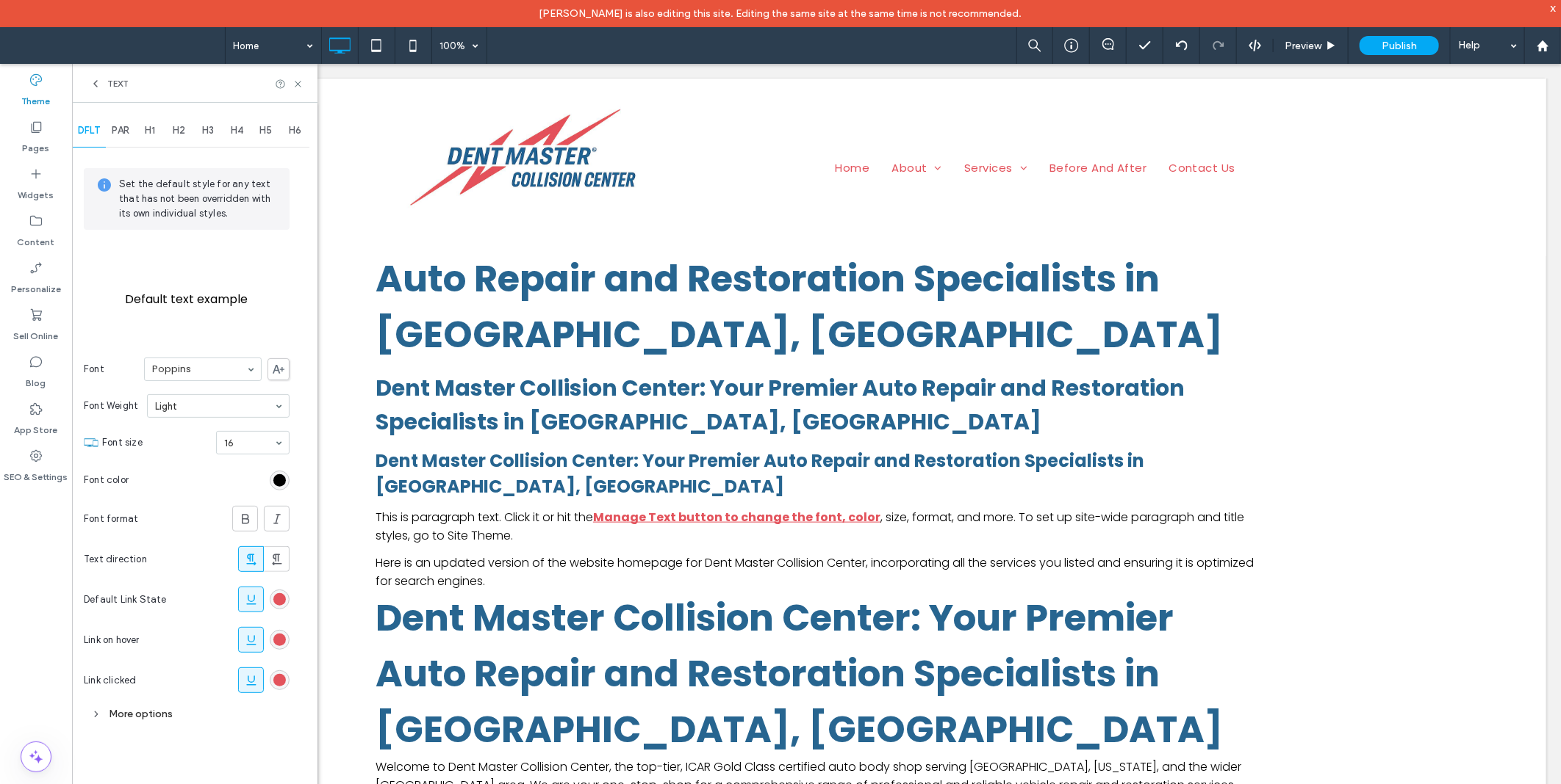
click at [142, 715] on div "More options" at bounding box center [186, 714] width 206 height 20
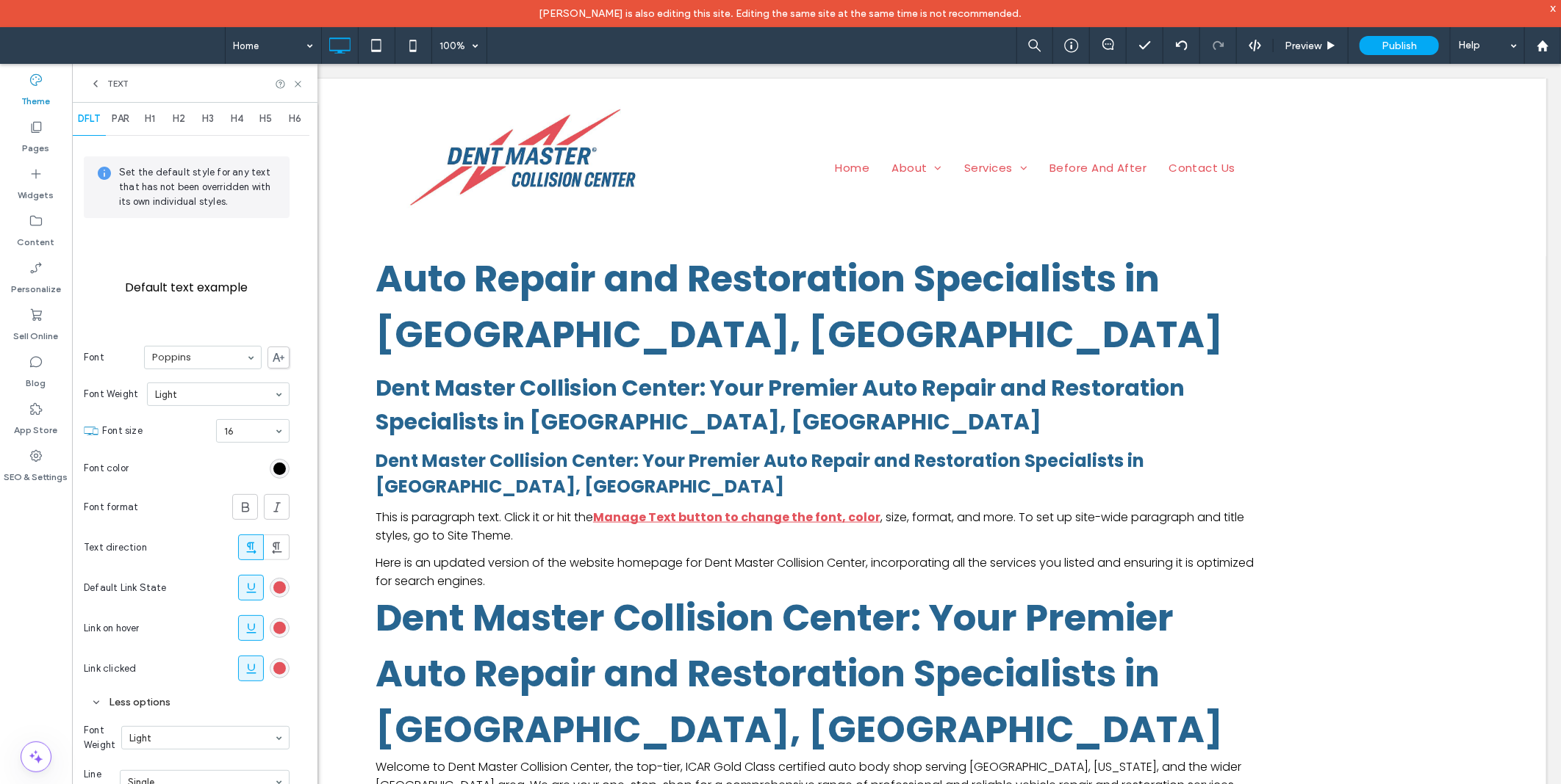
scroll to position [0, 0]
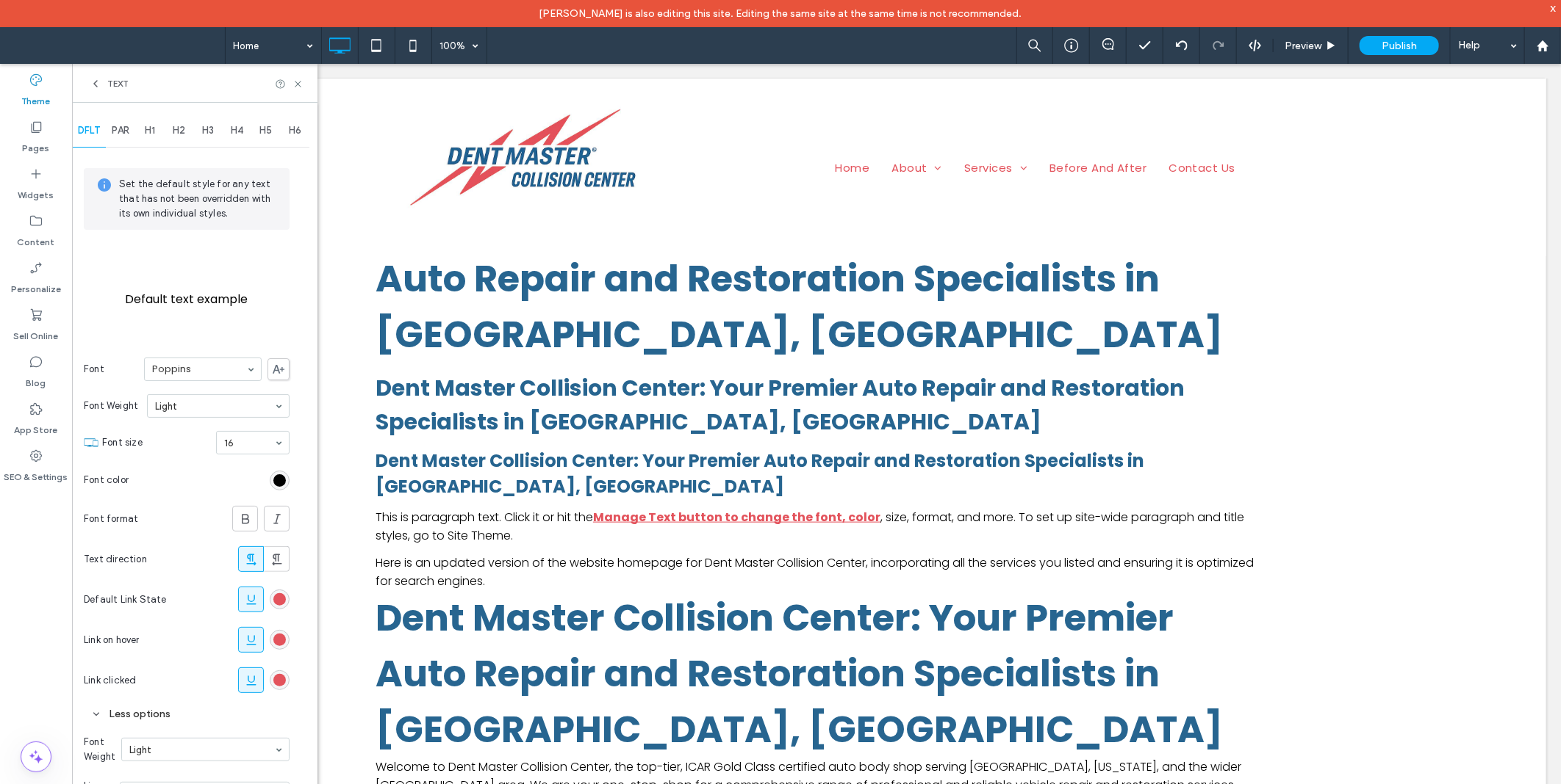
click at [126, 134] on span "PAR" at bounding box center [120, 130] width 18 height 11
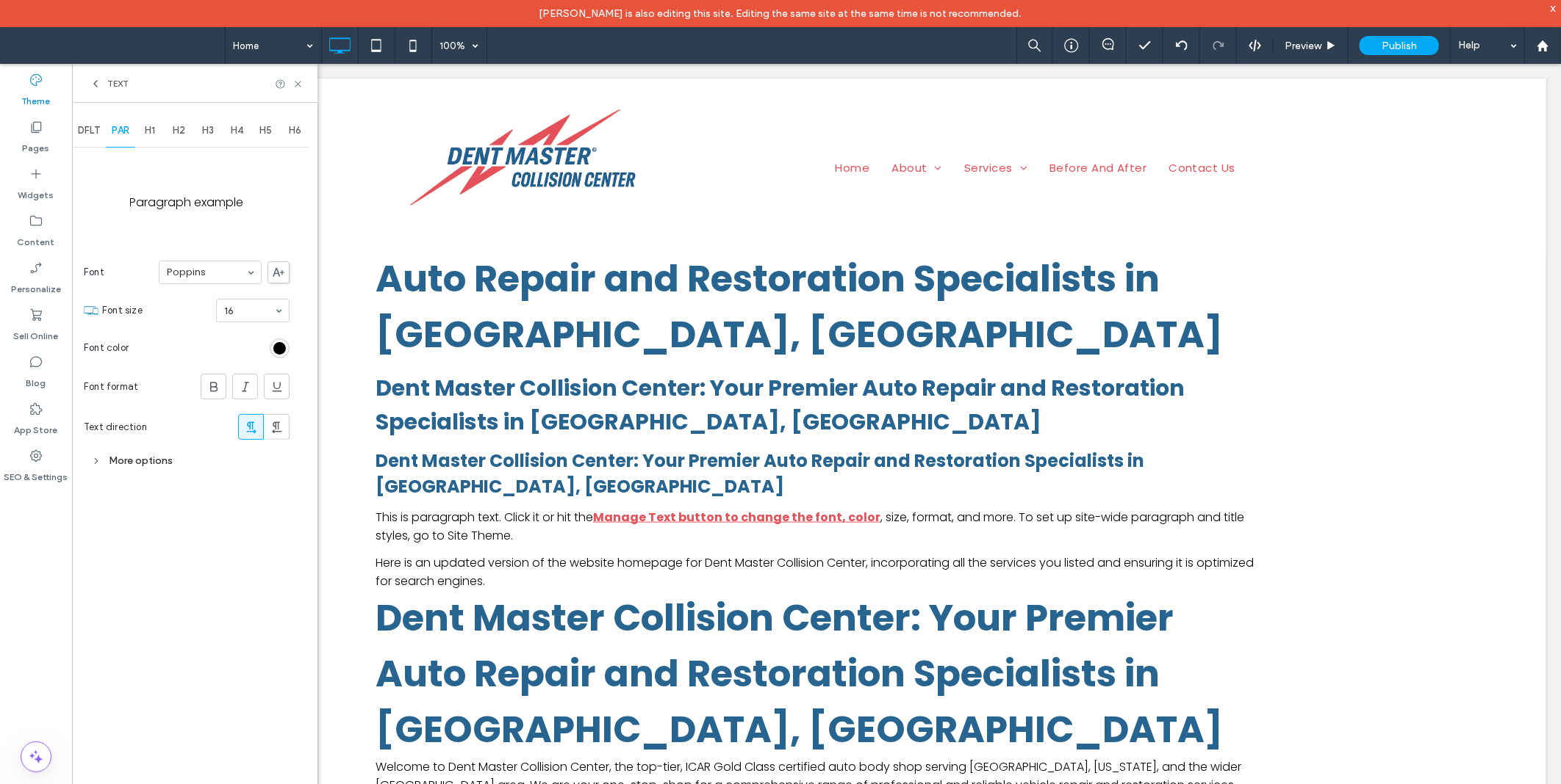
click at [128, 458] on div "More options" at bounding box center [186, 461] width 206 height 20
click at [174, 534] on div "Single" at bounding box center [217, 531] width 144 height 22
click at [186, 599] on div "Double" at bounding box center [217, 600] width 142 height 24
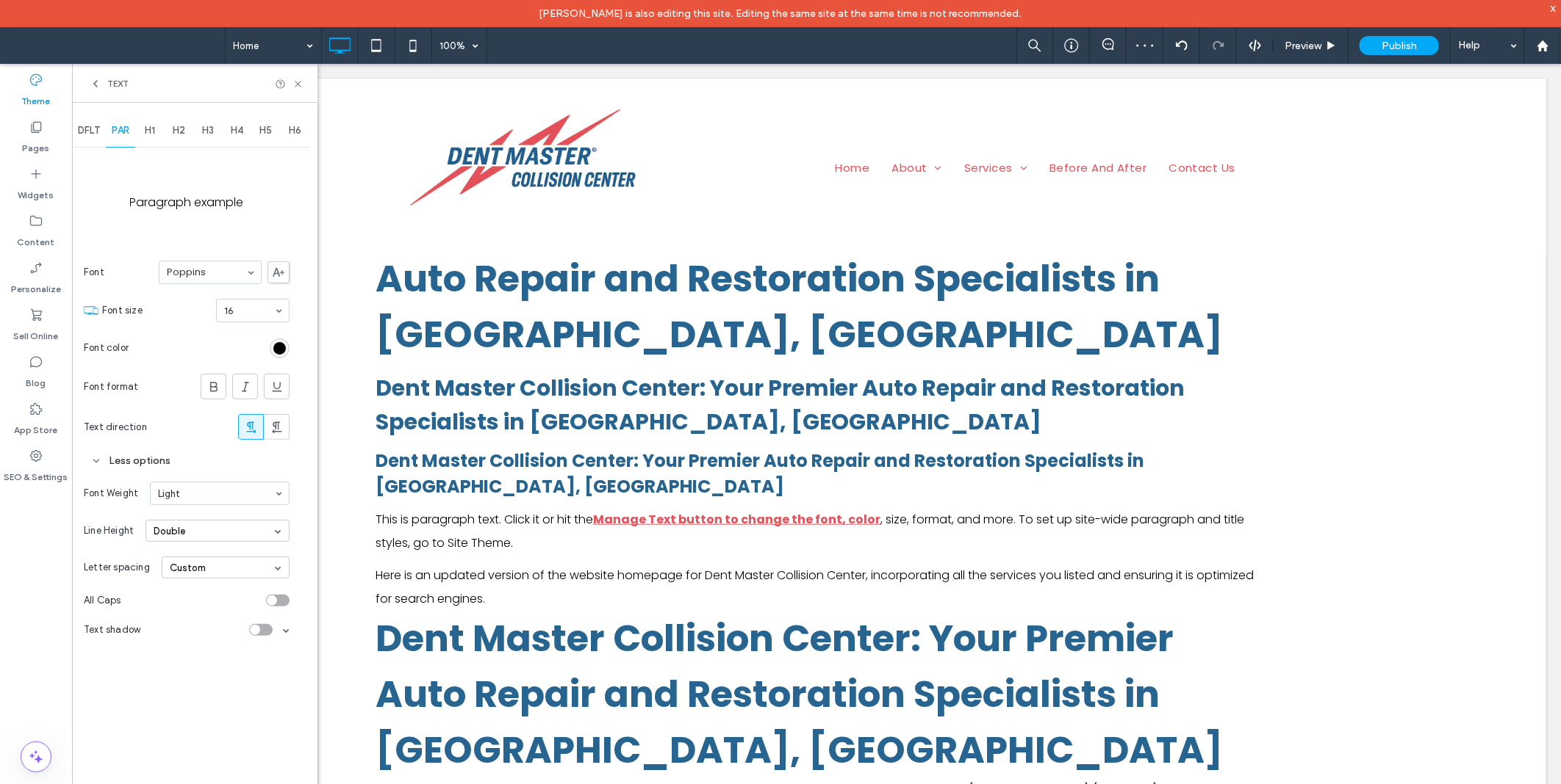
click at [89, 134] on span "DFLT" at bounding box center [89, 130] width 22 height 11
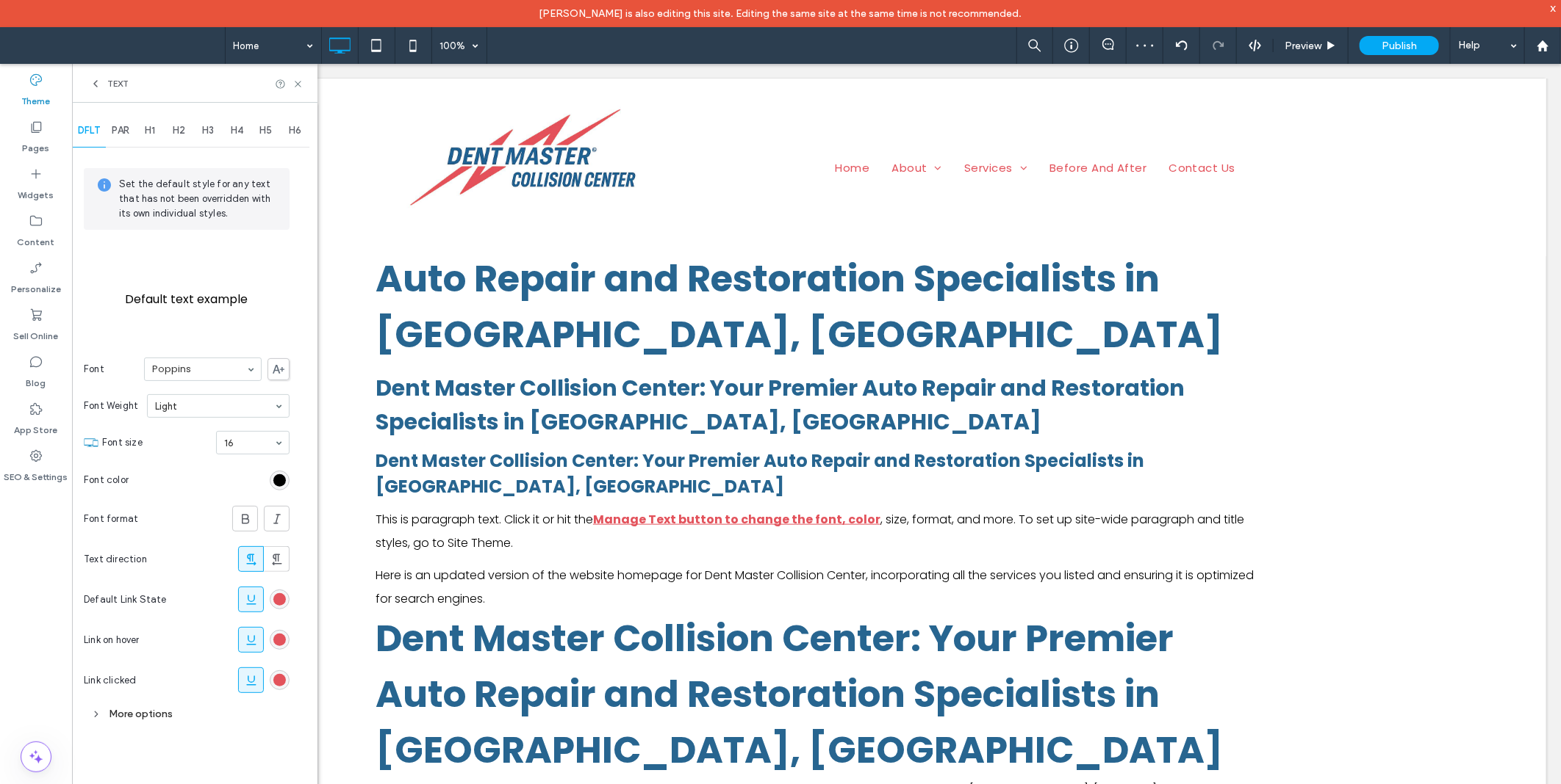
click at [159, 134] on div "H1" at bounding box center [150, 130] width 29 height 33
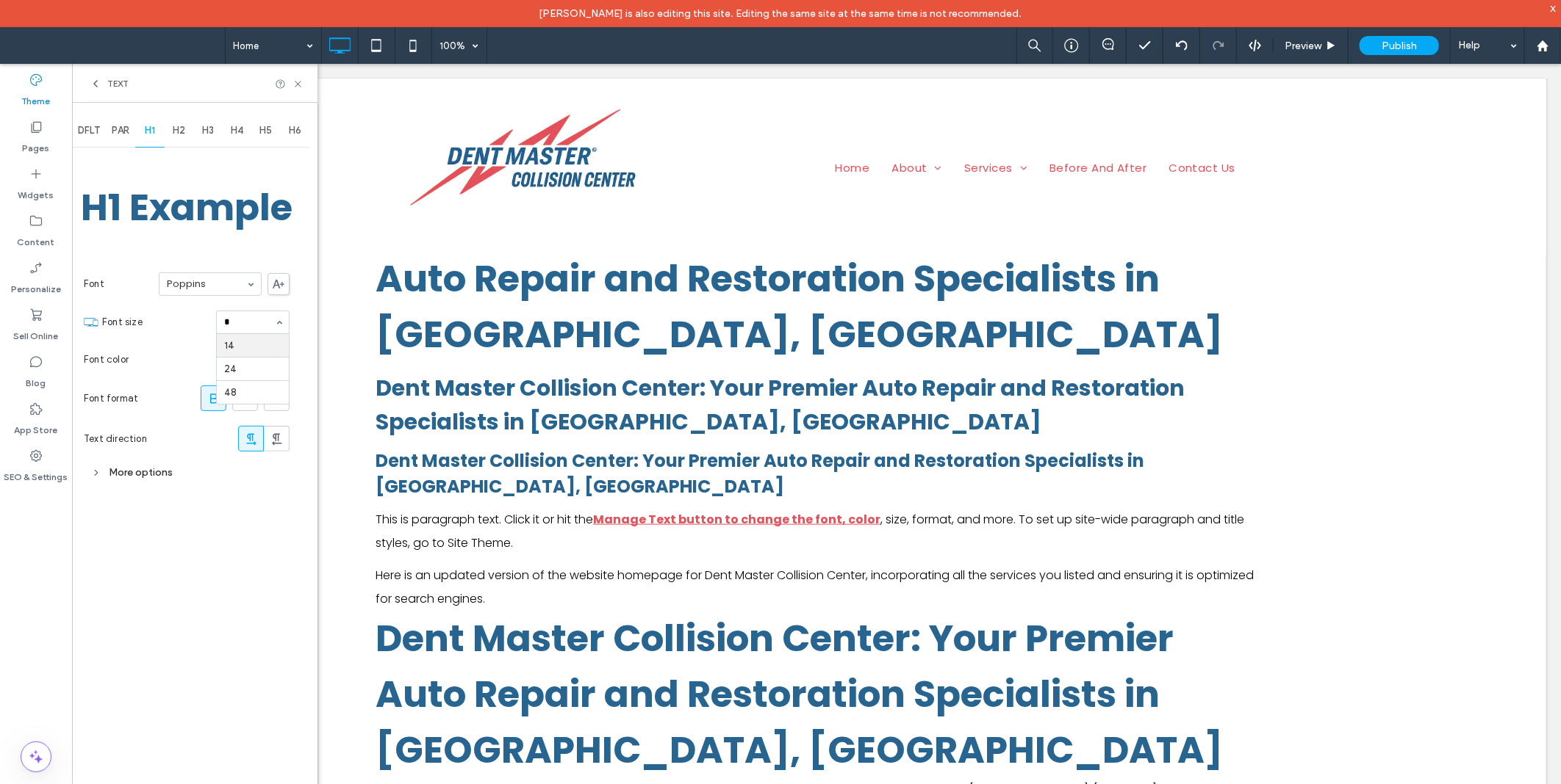
type input "**"
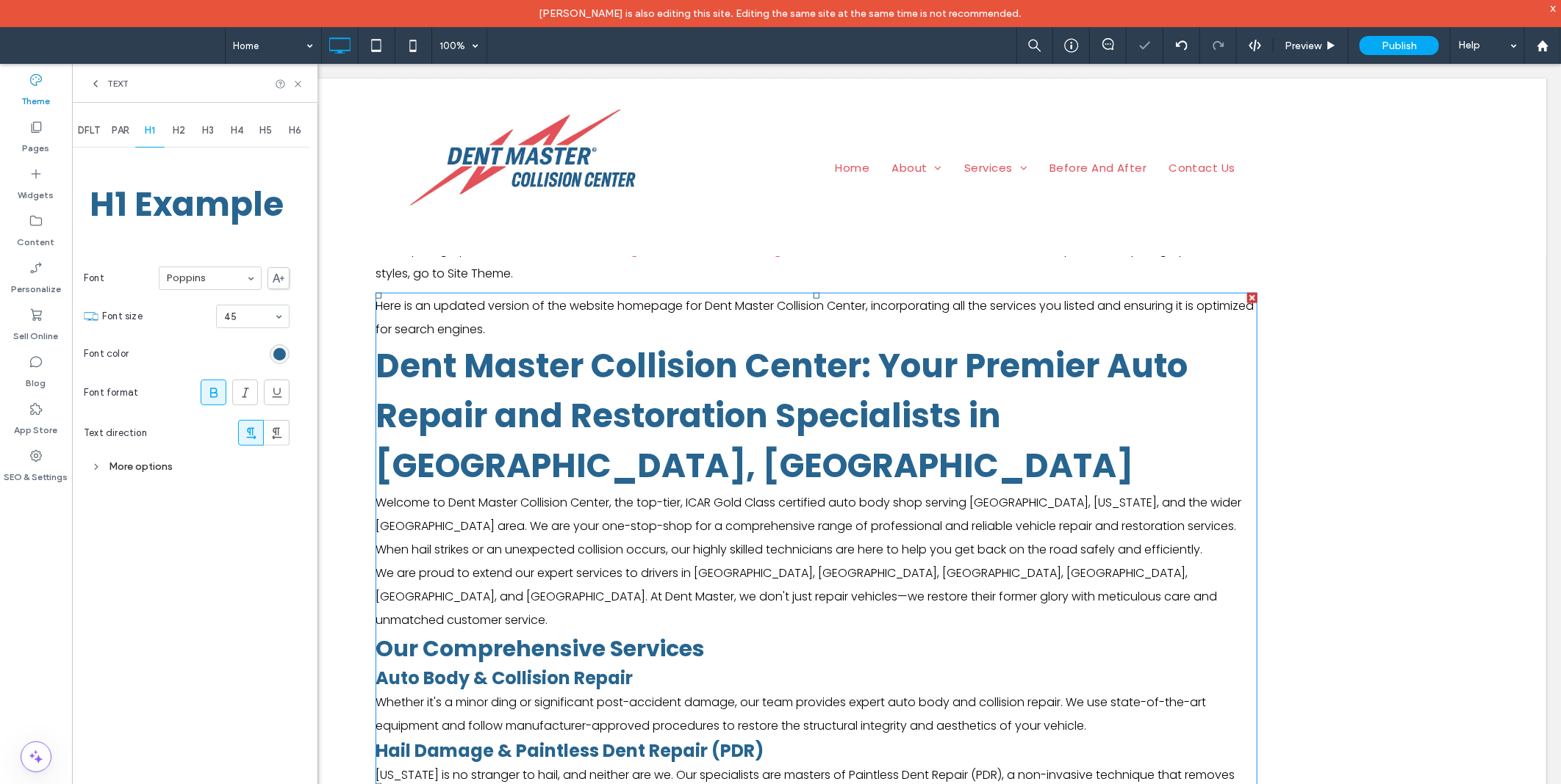
scroll to position [889, 0]
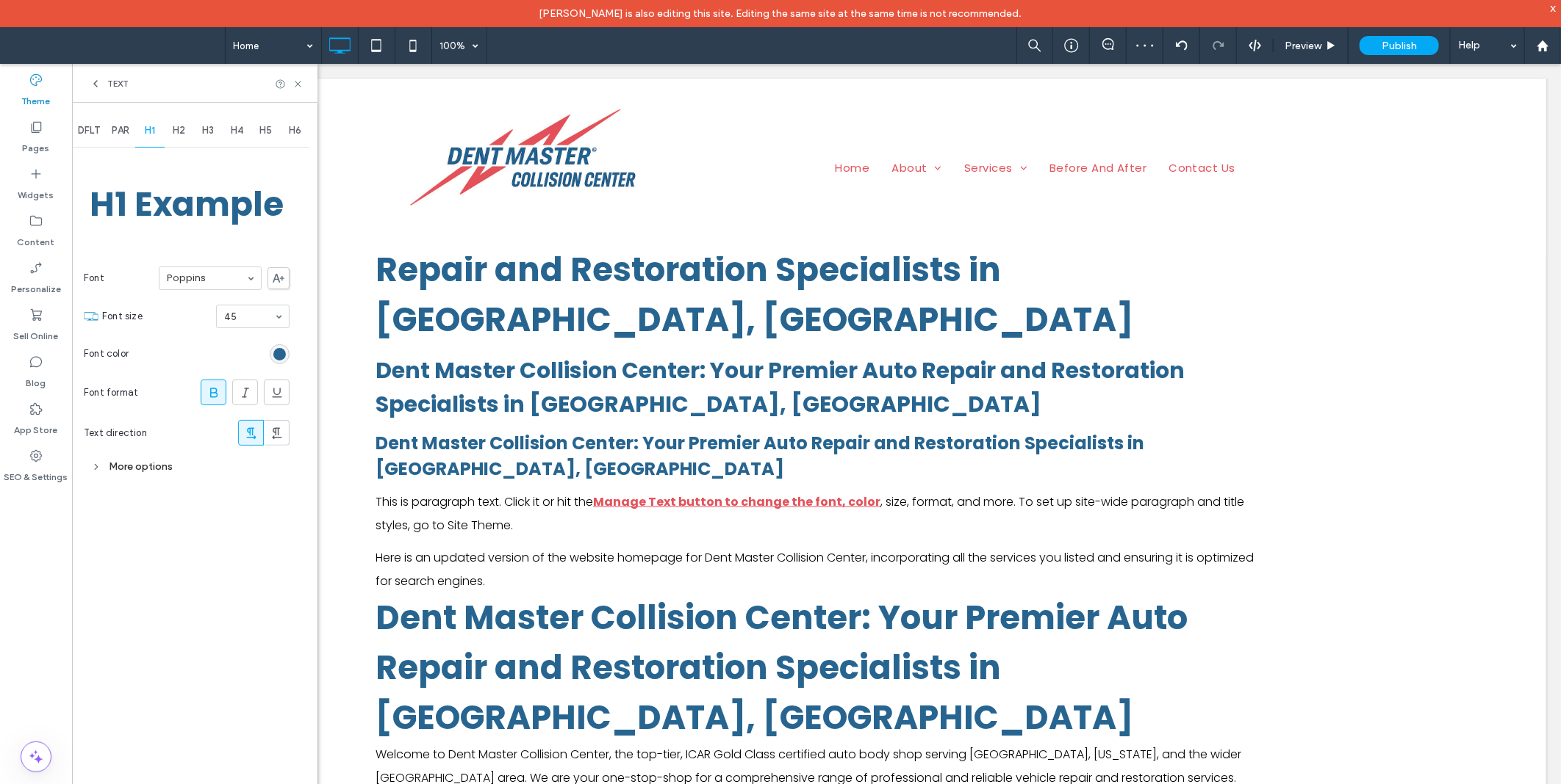
drag, startPoint x: 153, startPoint y: 460, endPoint x: 150, endPoint y: 470, distance: 10.4
click at [150, 470] on div "H1 Example Font Poppins Font size 45 Font color Font format Text direction More…" at bounding box center [186, 315] width 206 height 330
click at [150, 470] on div "More options" at bounding box center [186, 467] width 206 height 20
click at [201, 539] on div "Single" at bounding box center [217, 536] width 144 height 22
click at [199, 589] on div "1.5" at bounding box center [217, 583] width 142 height 24
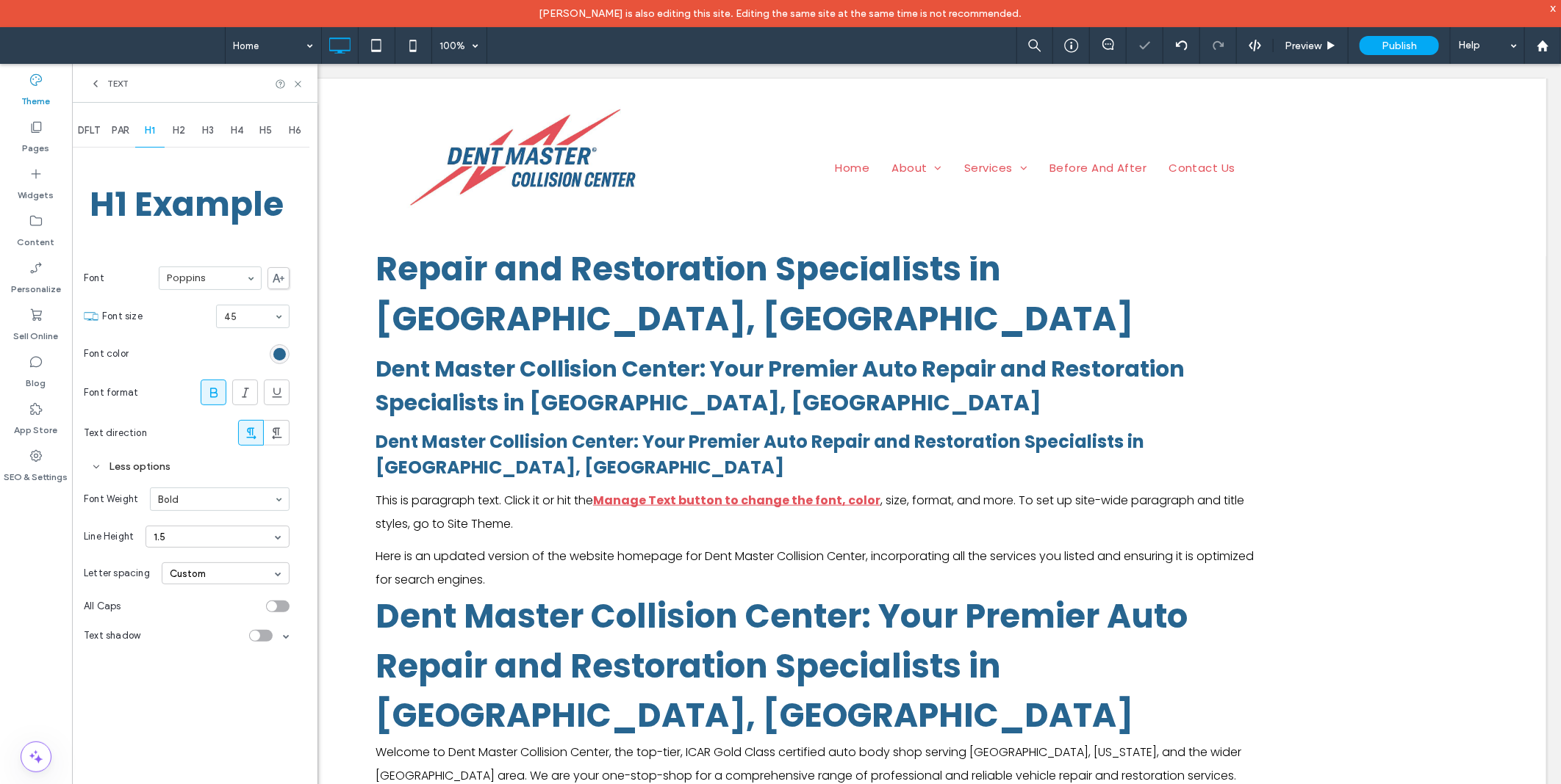
click at [186, 134] on span "H2" at bounding box center [179, 130] width 12 height 11
type input "**"
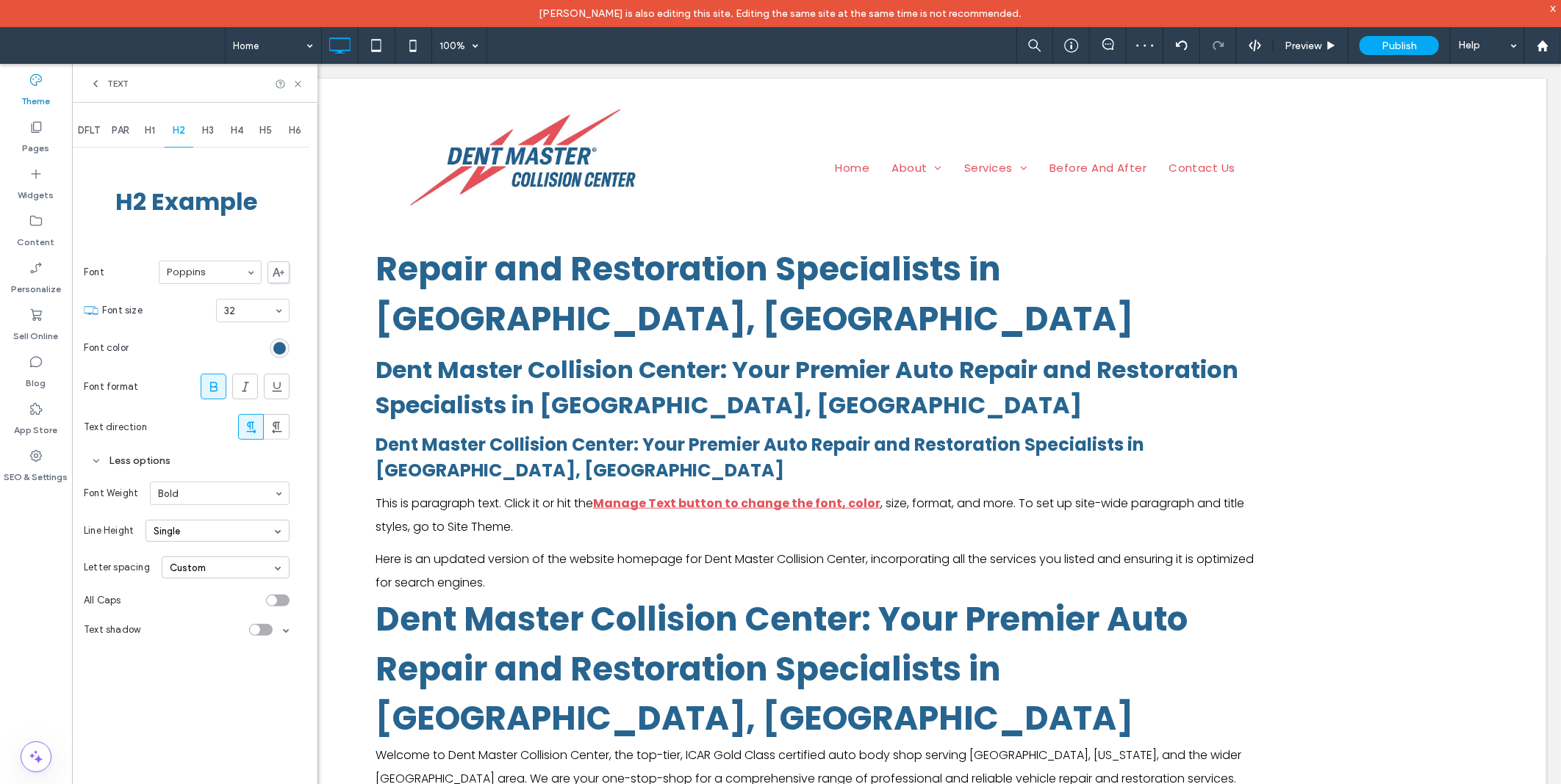
click at [186, 541] on div "Single" at bounding box center [217, 531] width 144 height 22
click at [182, 583] on div "1.5" at bounding box center [217, 577] width 142 height 24
click at [210, 127] on span "H3" at bounding box center [208, 130] width 11 height 11
type input "**"
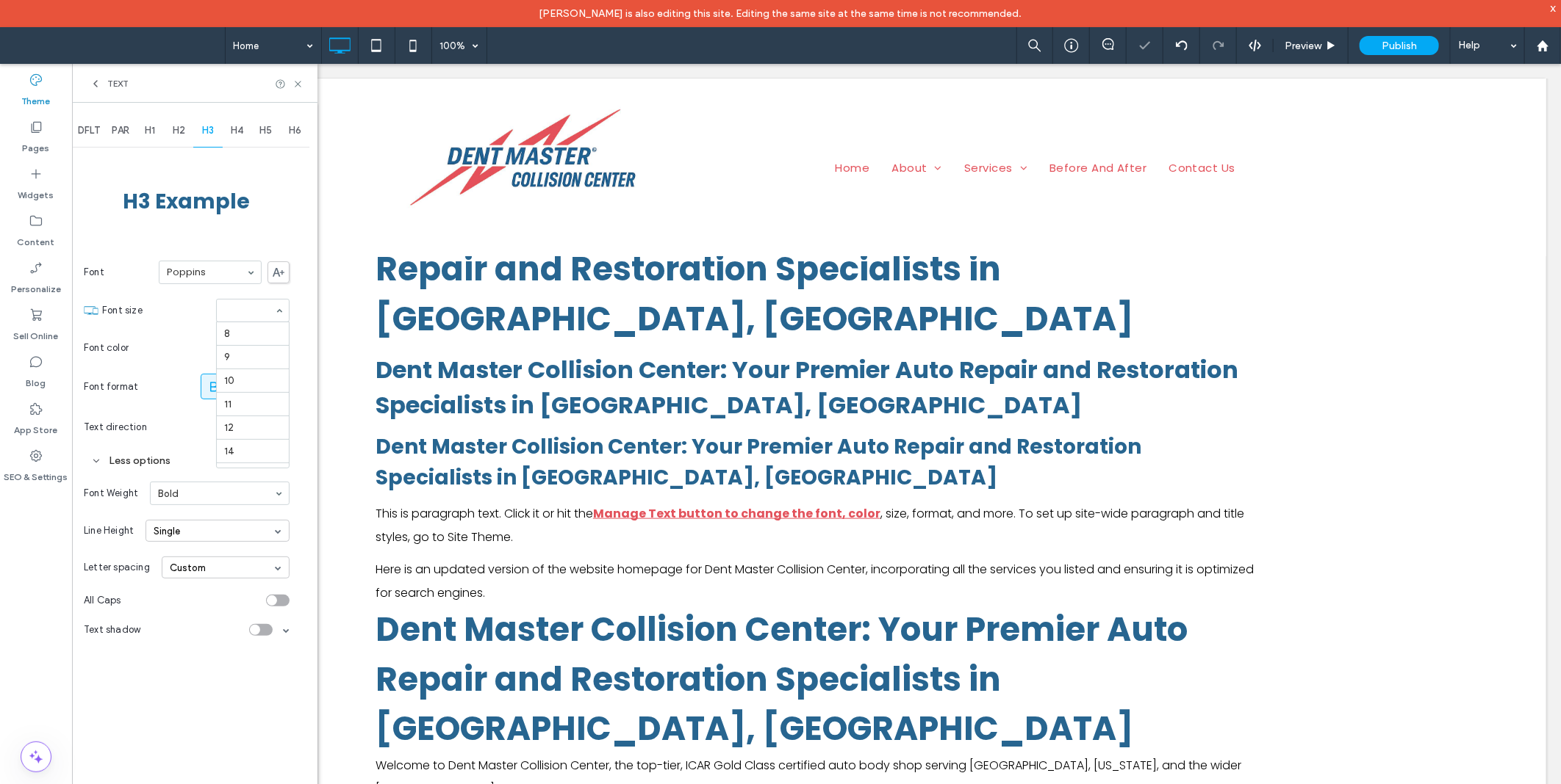
click at [252, 312] on input at bounding box center [249, 311] width 50 height 11
type input "**"
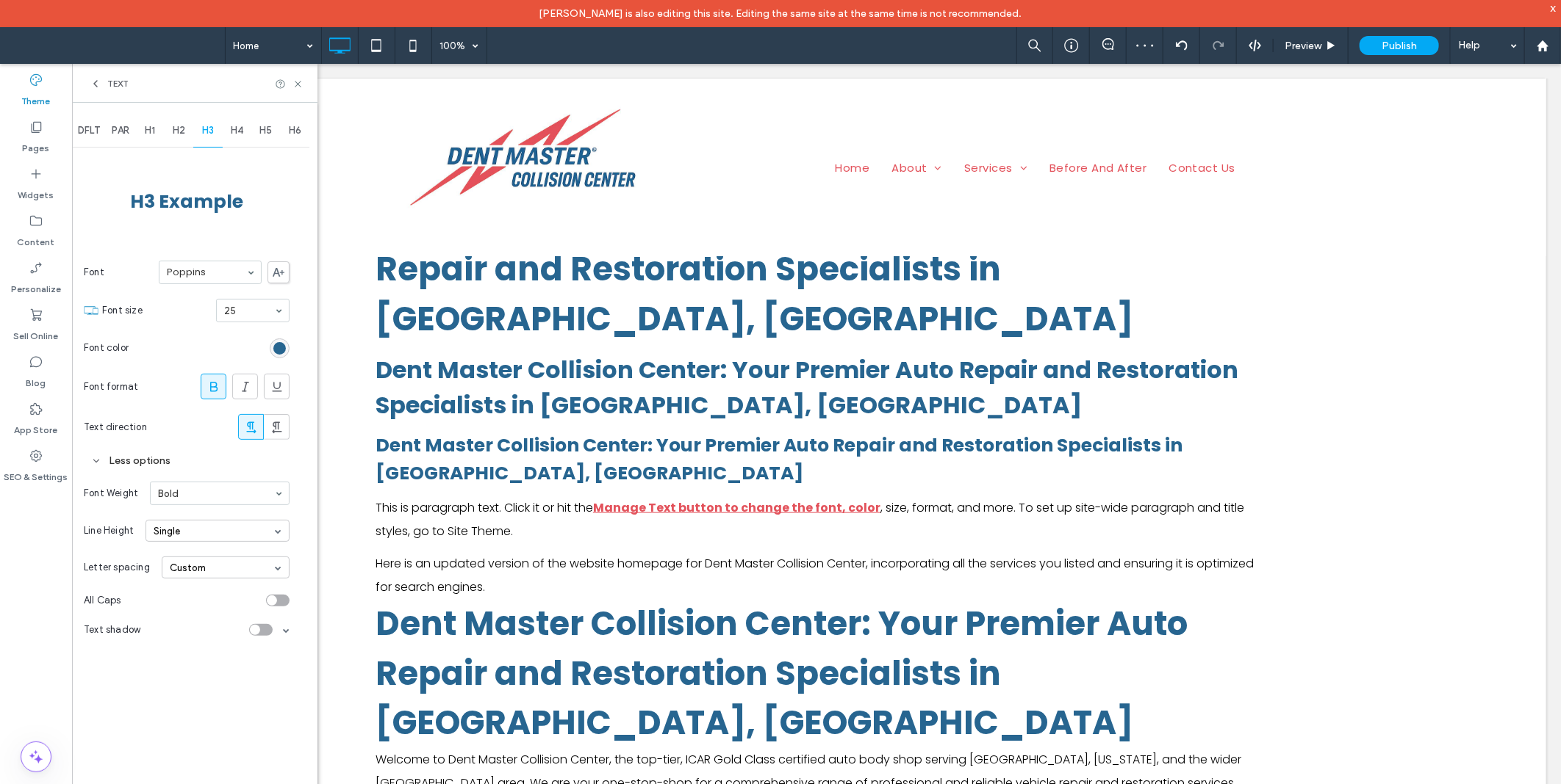
click at [192, 526] on div "Single" at bounding box center [217, 531] width 144 height 22
click at [193, 582] on div "1.5" at bounding box center [217, 577] width 142 height 24
click at [244, 388] on icon at bounding box center [245, 387] width 15 height 15
click at [101, 79] on div "Text" at bounding box center [109, 83] width 39 height 11
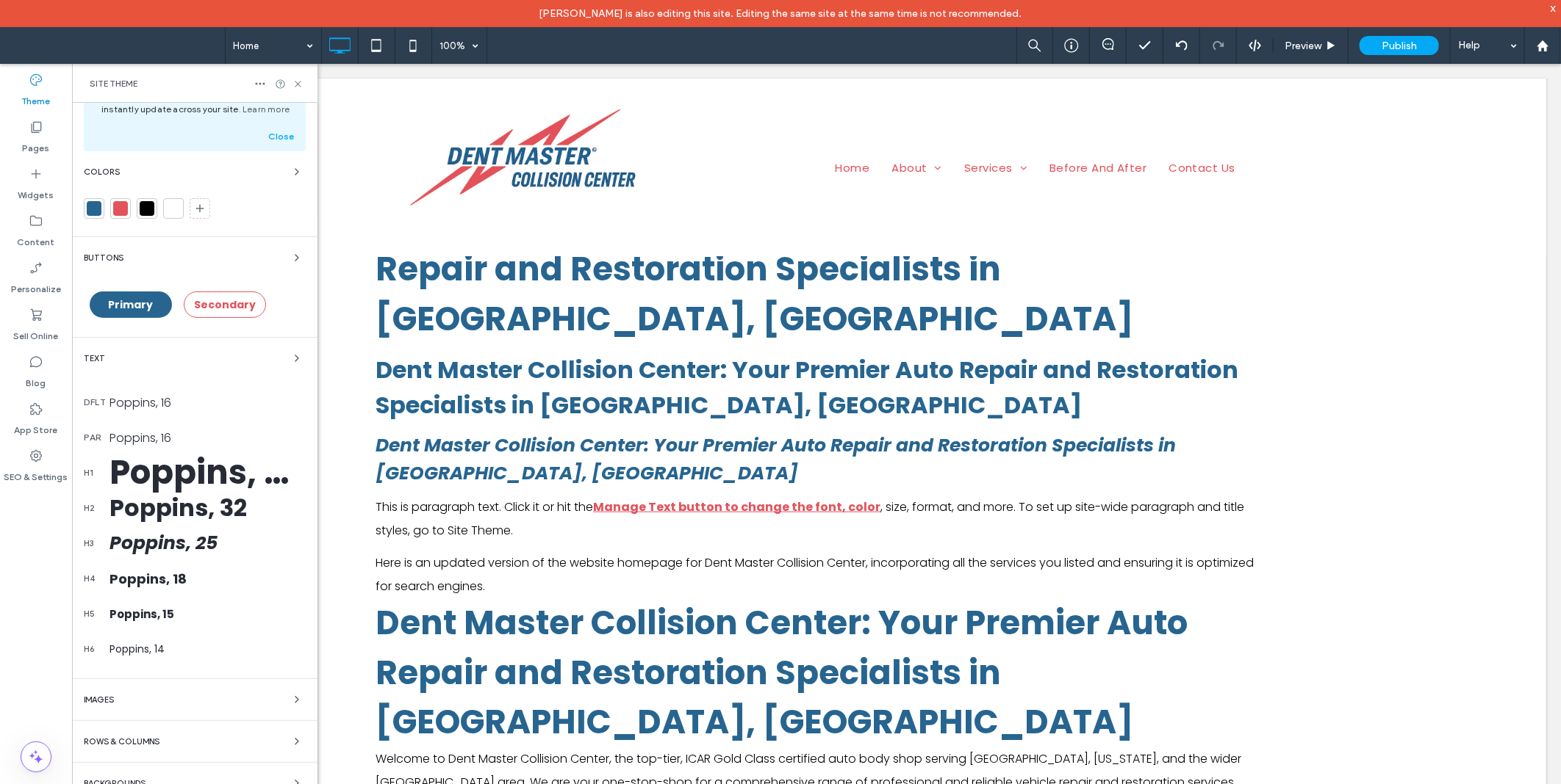
scroll to position [105, 0]
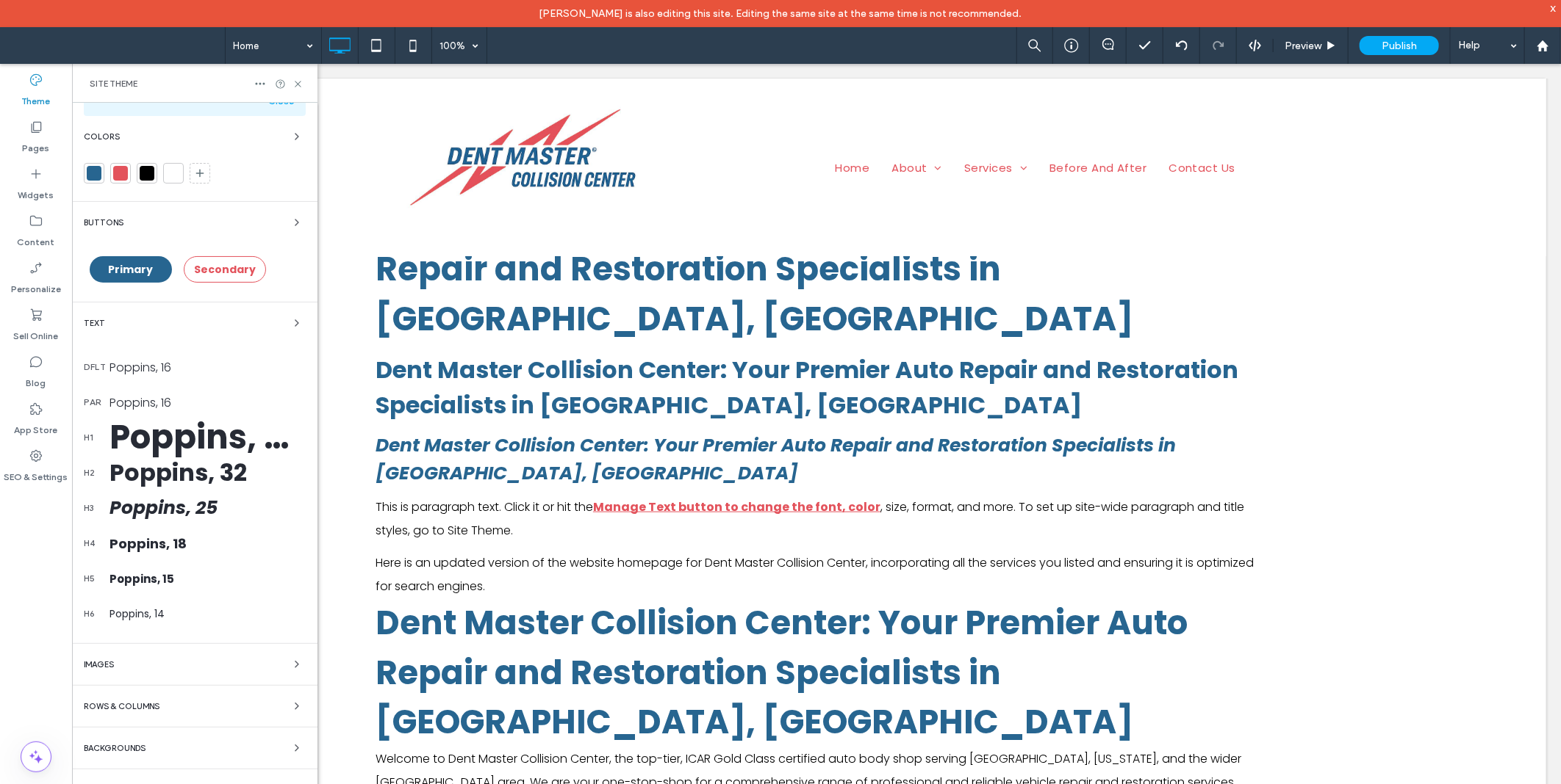
click at [150, 708] on span "Rows & Columns" at bounding box center [121, 707] width 76 height 8
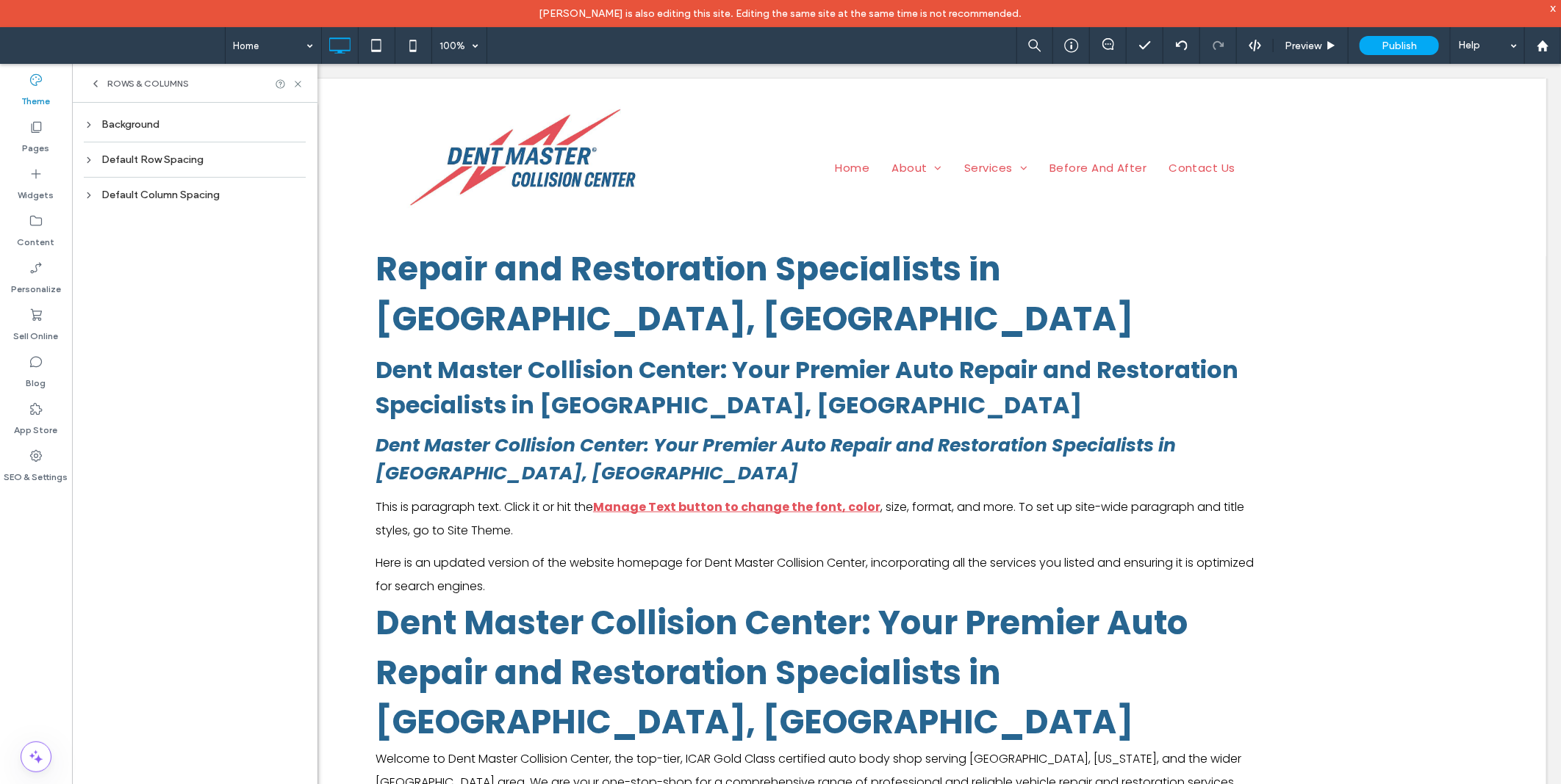
scroll to position [0, 0]
click at [164, 156] on div "Default Row Spacing" at bounding box center [194, 160] width 222 height 12
click at [156, 120] on div "Background" at bounding box center [194, 125] width 222 height 12
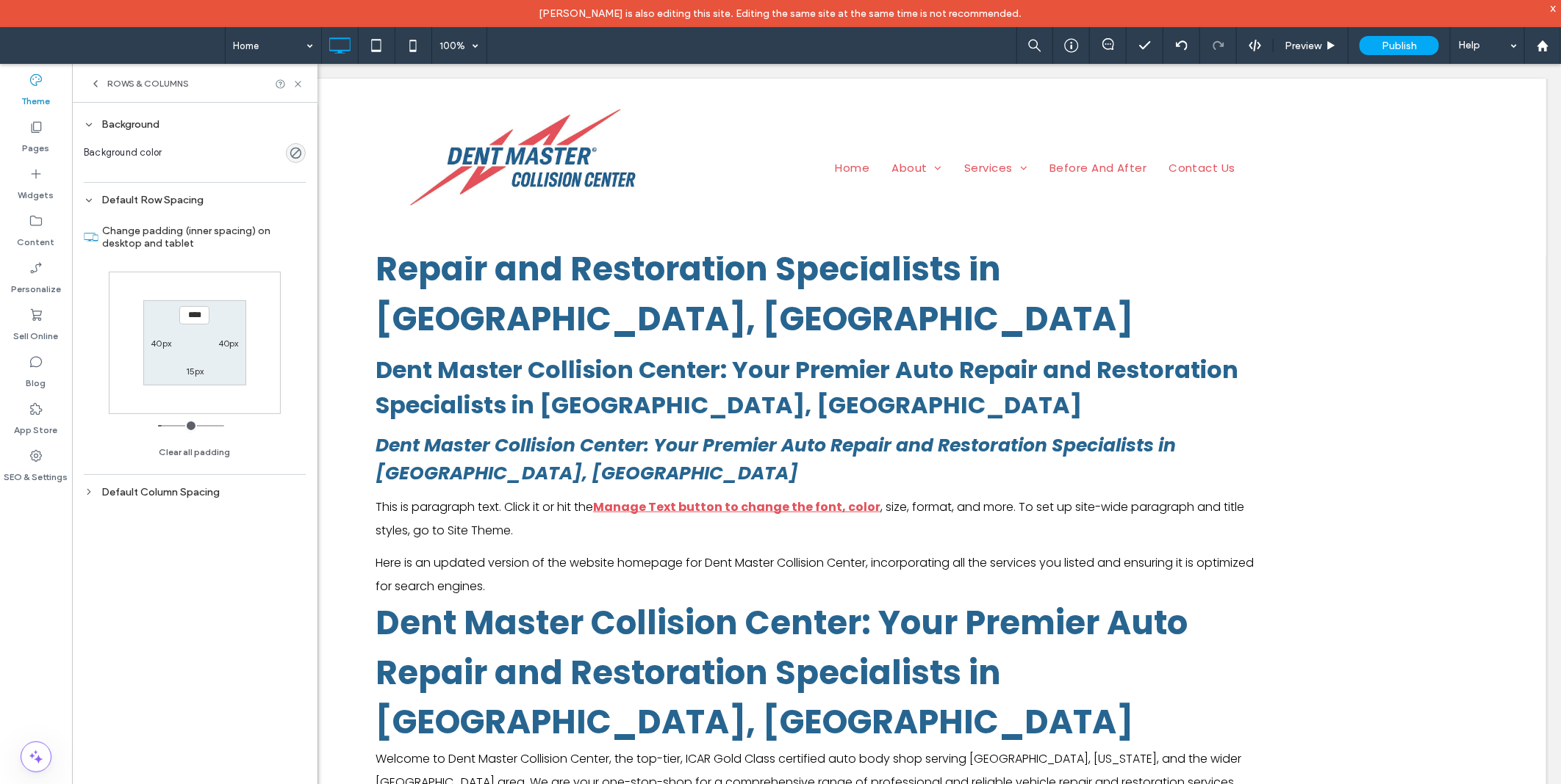
click at [156, 120] on div "Background" at bounding box center [194, 125] width 222 height 12
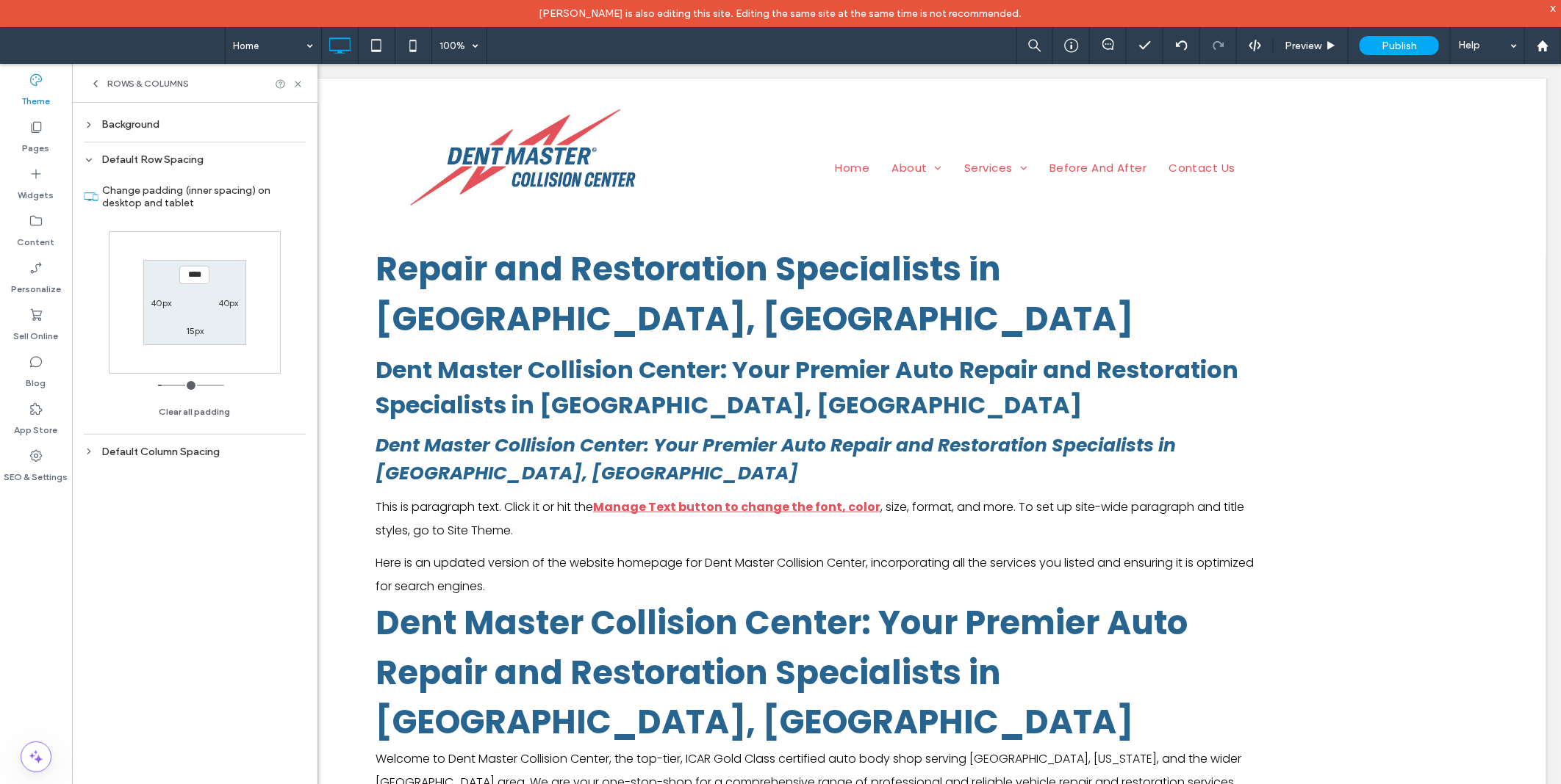
click at [164, 461] on div "Background Background color Default Row Spacing Change padding (inner spacing) …" at bounding box center [194, 457] width 245 height 708
click at [164, 457] on div "Default Column Spacing" at bounding box center [194, 452] width 222 height 12
click at [91, 76] on div "Rows & Columns" at bounding box center [194, 83] width 245 height 39
click at [93, 85] on icon at bounding box center [95, 83] width 11 height 11
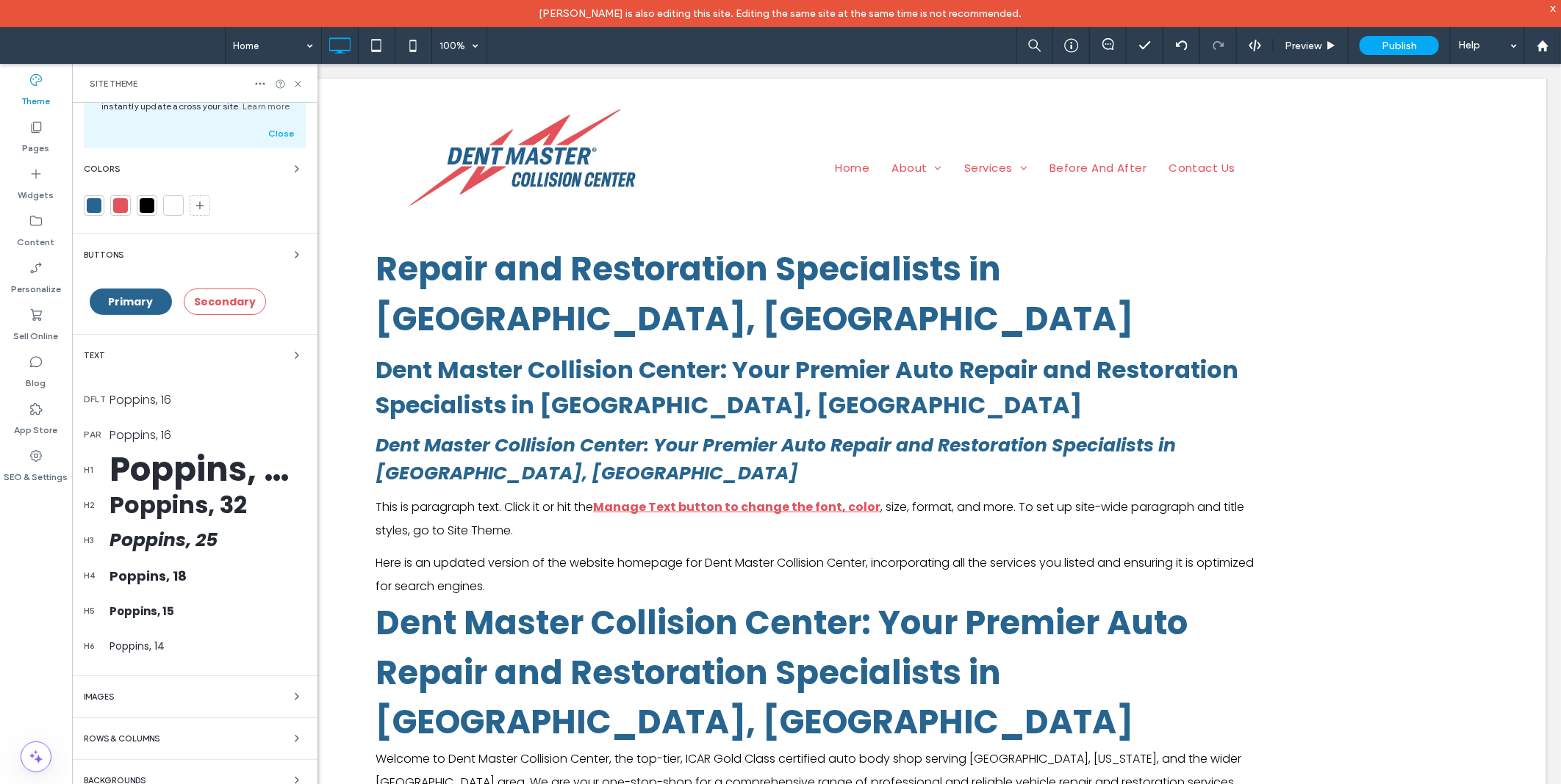
scroll to position [105, 0]
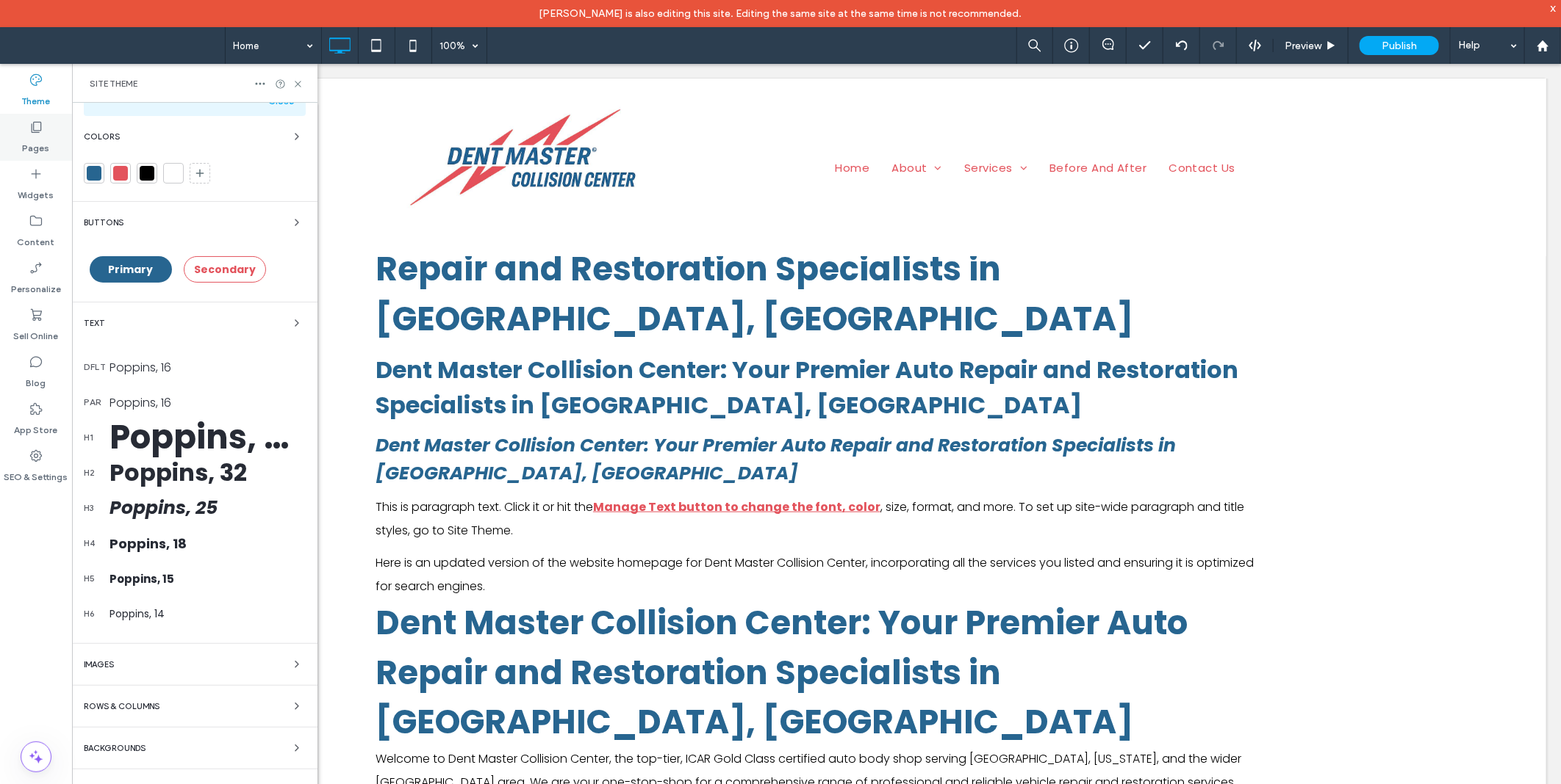
click at [40, 142] on label "Pages" at bounding box center [36, 144] width 27 height 20
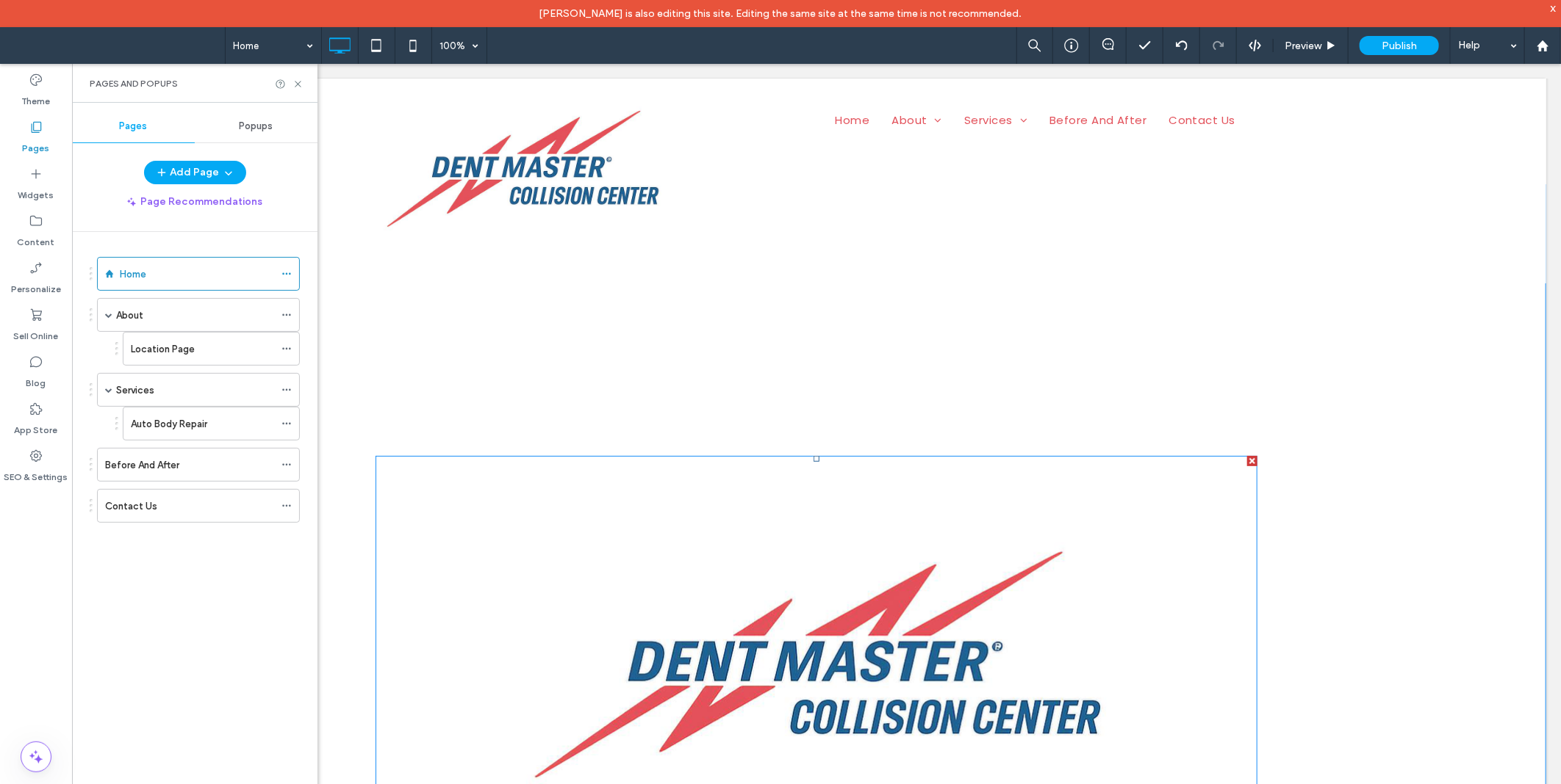
scroll to position [0, 0]
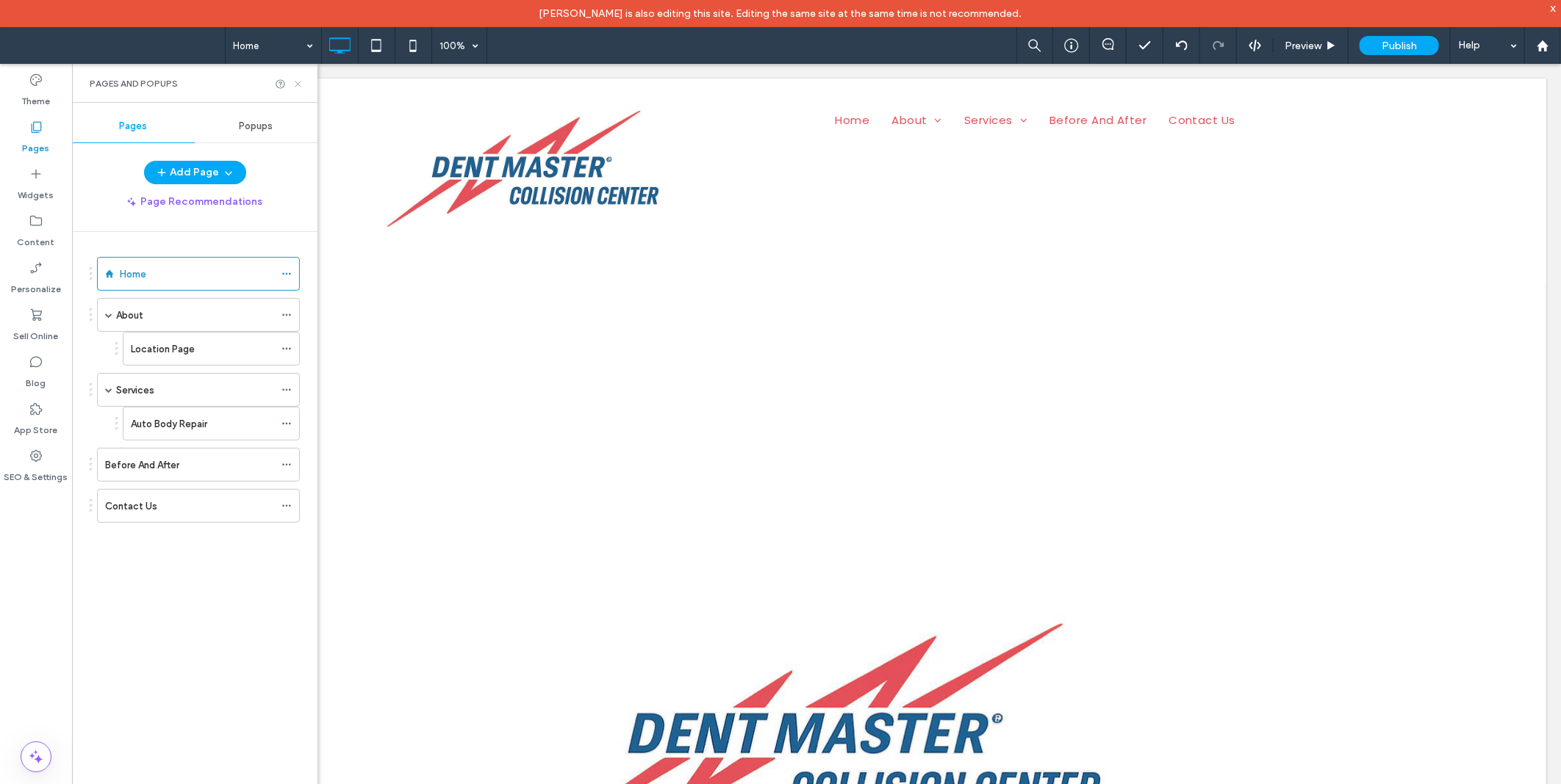
click at [294, 82] on icon at bounding box center [298, 83] width 11 height 11
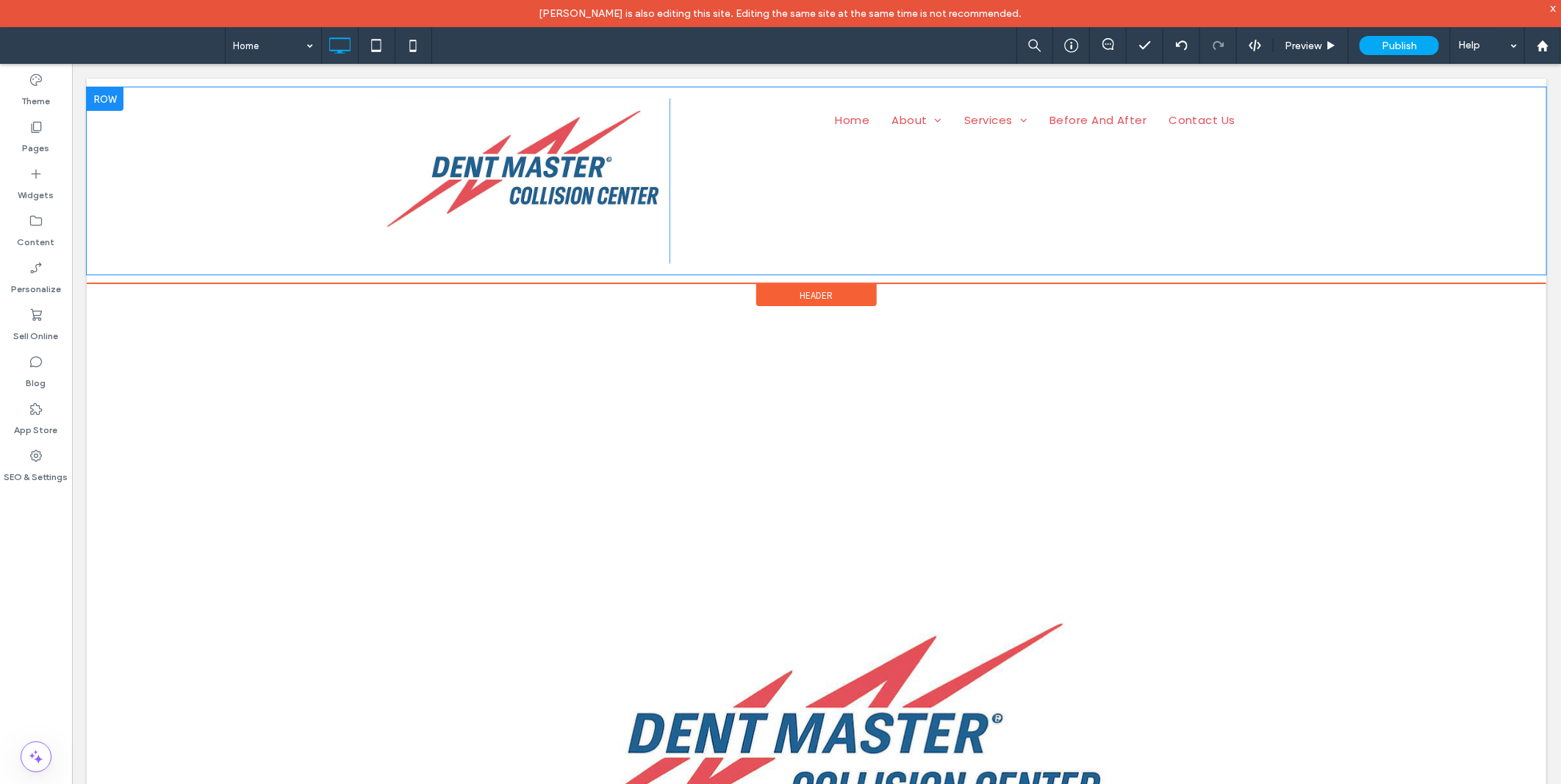
drag, startPoint x: 162, startPoint y: 82, endPoint x: 146, endPoint y: 125, distance: 45.9
click at [161, 82] on div "Click To Paste Home About Location Page Services Auto Body Repair Before And Af…" at bounding box center [815, 180] width 1459 height 205
click at [143, 129] on div "Click To Paste Home About Location Page Services Auto Body Repair Before And Af…" at bounding box center [815, 180] width 1459 height 187
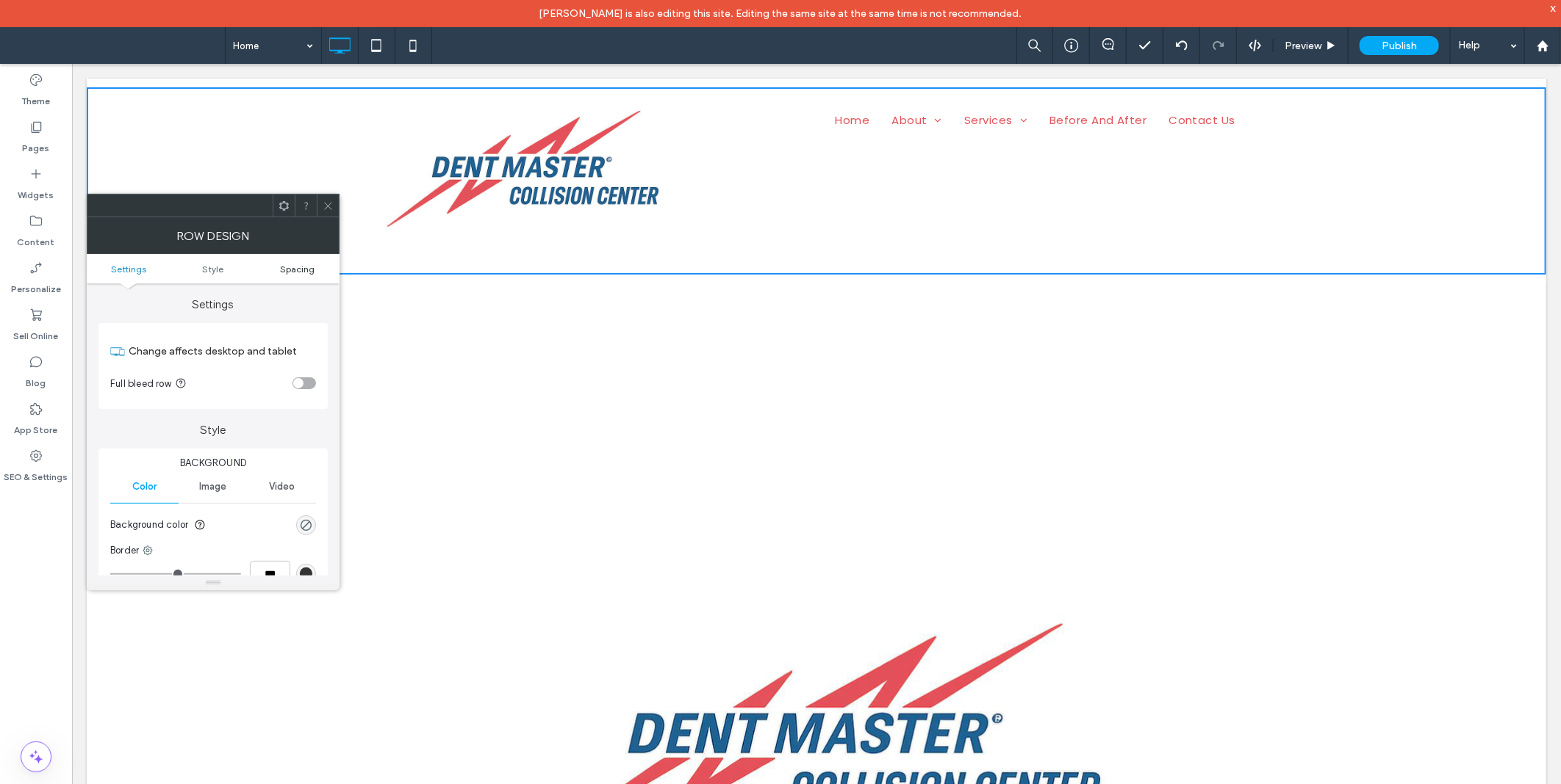
click at [295, 272] on span "Spacing" at bounding box center [296, 269] width 34 height 11
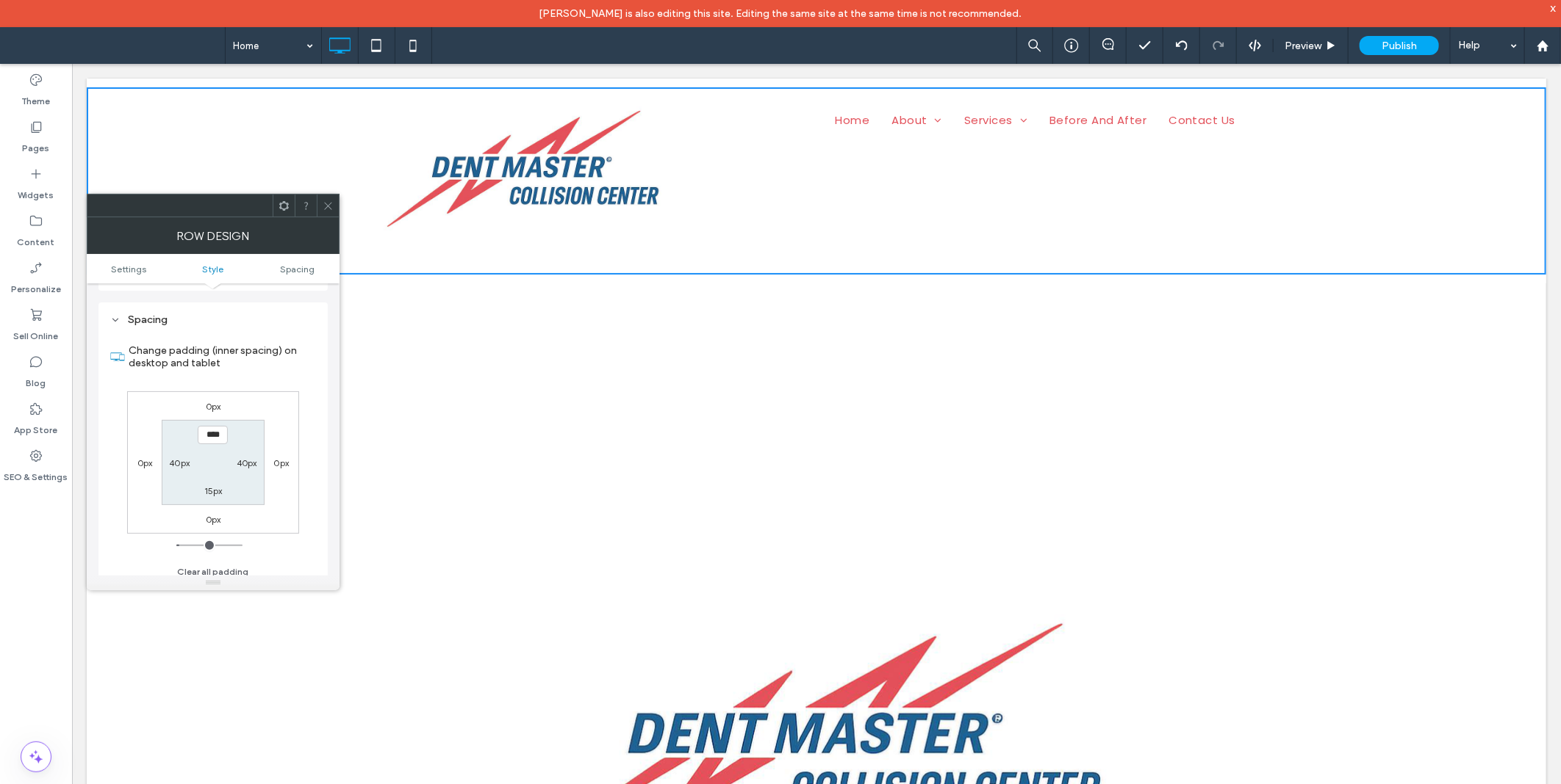
scroll to position [368, 0]
click at [321, 199] on div at bounding box center [327, 205] width 22 height 22
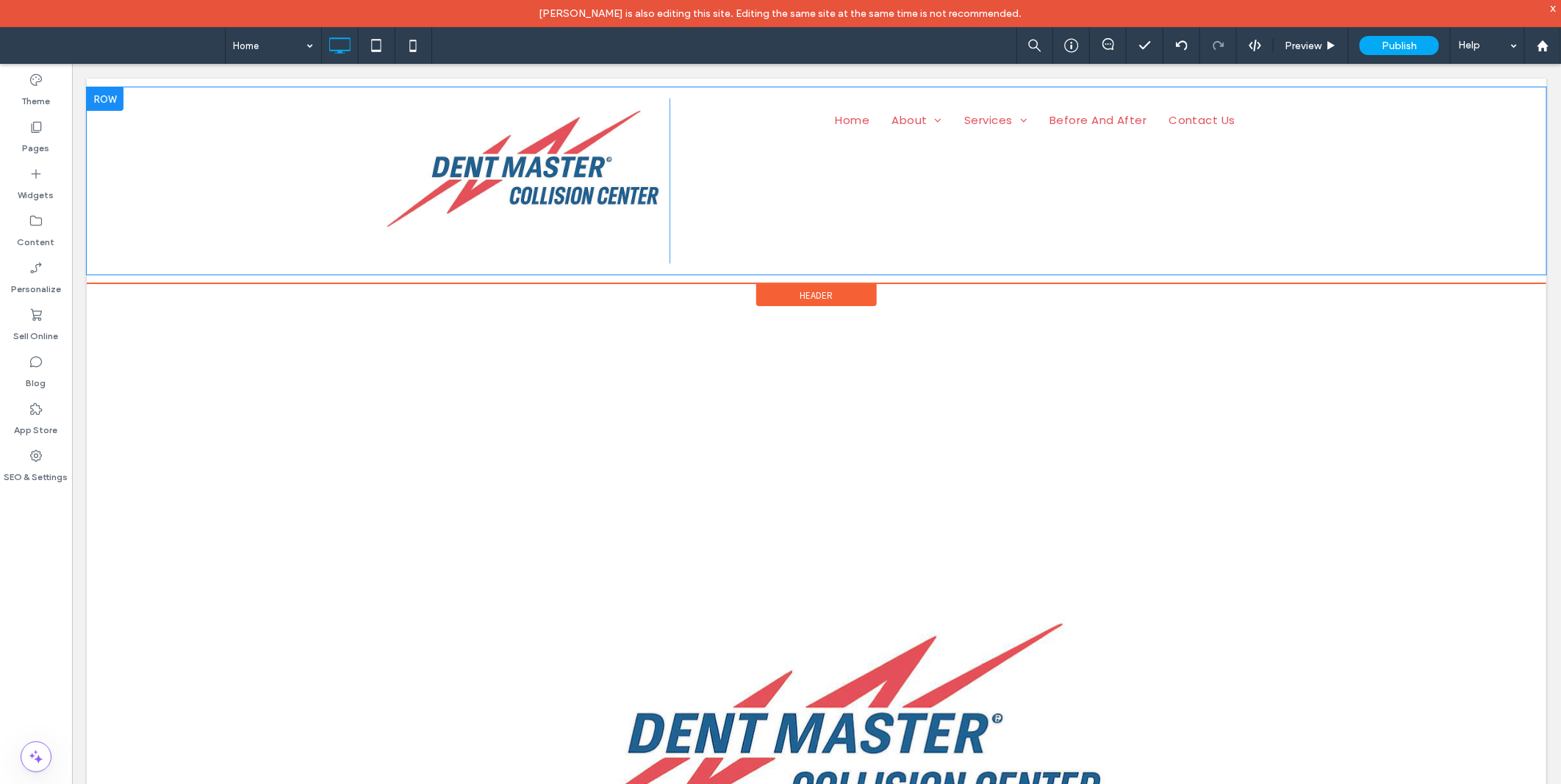
click at [178, 185] on div "Click To Paste Home About Location Page Services Auto Body Repair Before And Af…" at bounding box center [815, 180] width 1459 height 187
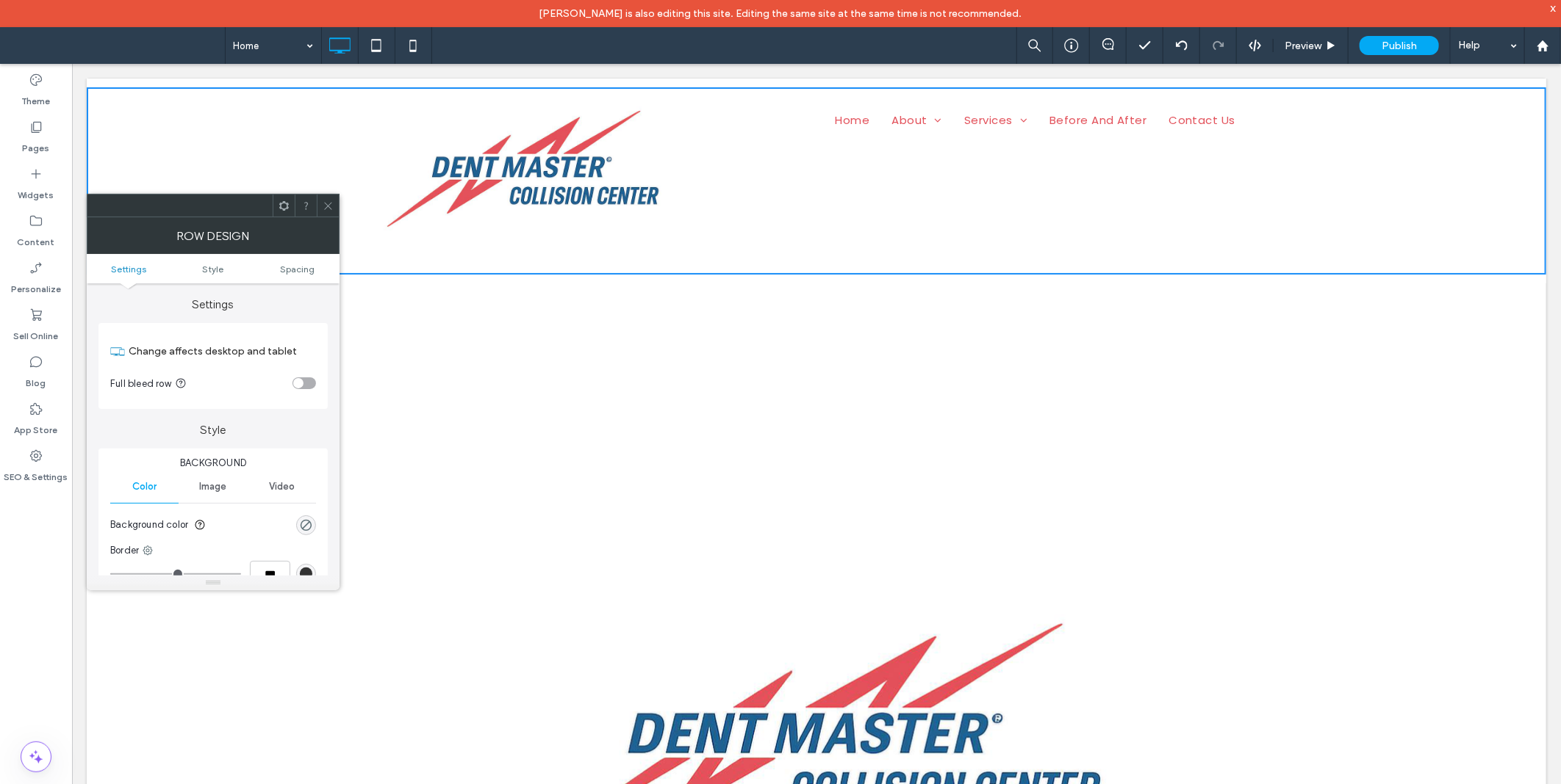
click at [302, 381] on div "toggle" at bounding box center [298, 383] width 11 height 11
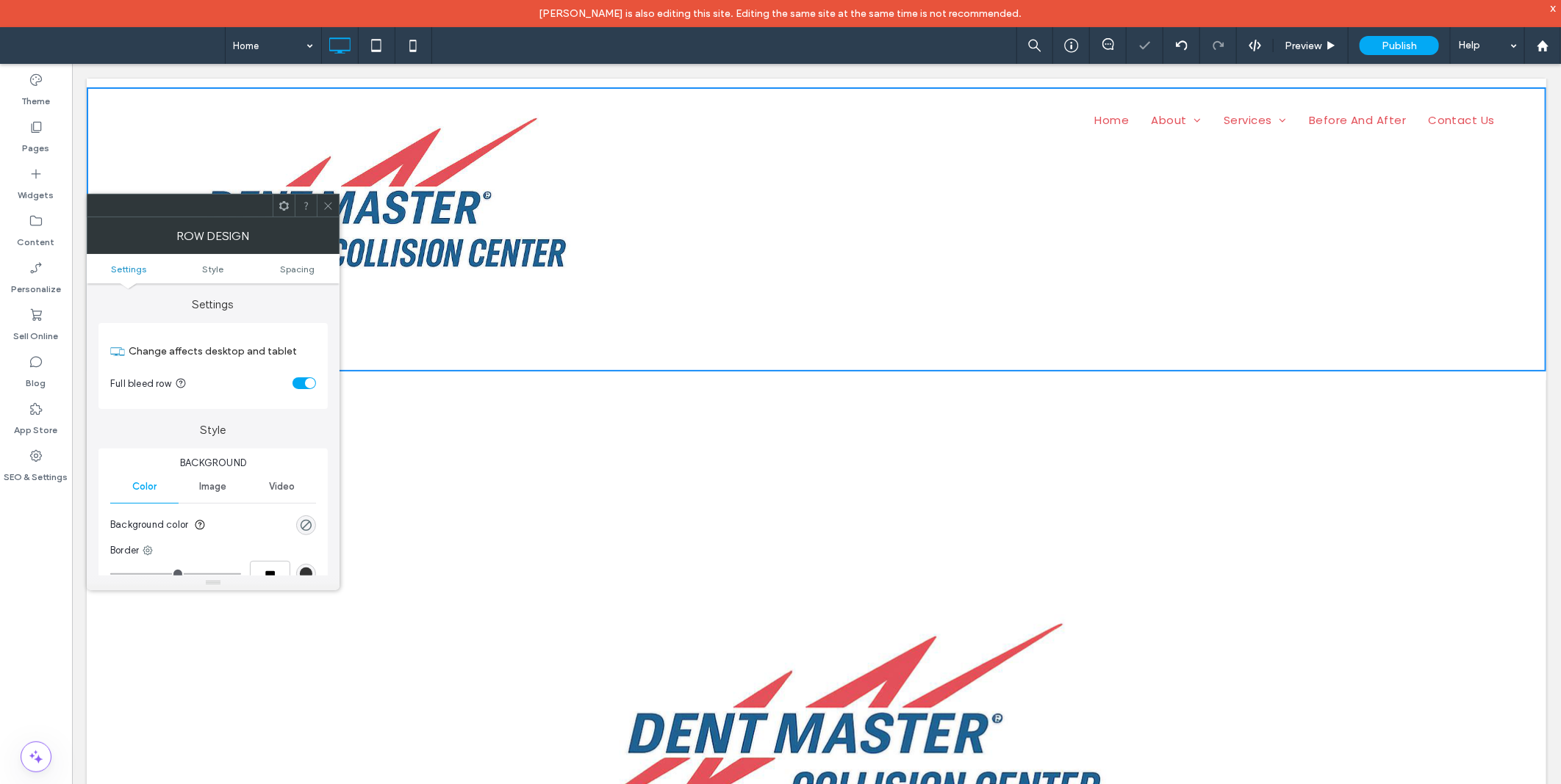
click at [328, 199] on span at bounding box center [328, 205] width 11 height 22
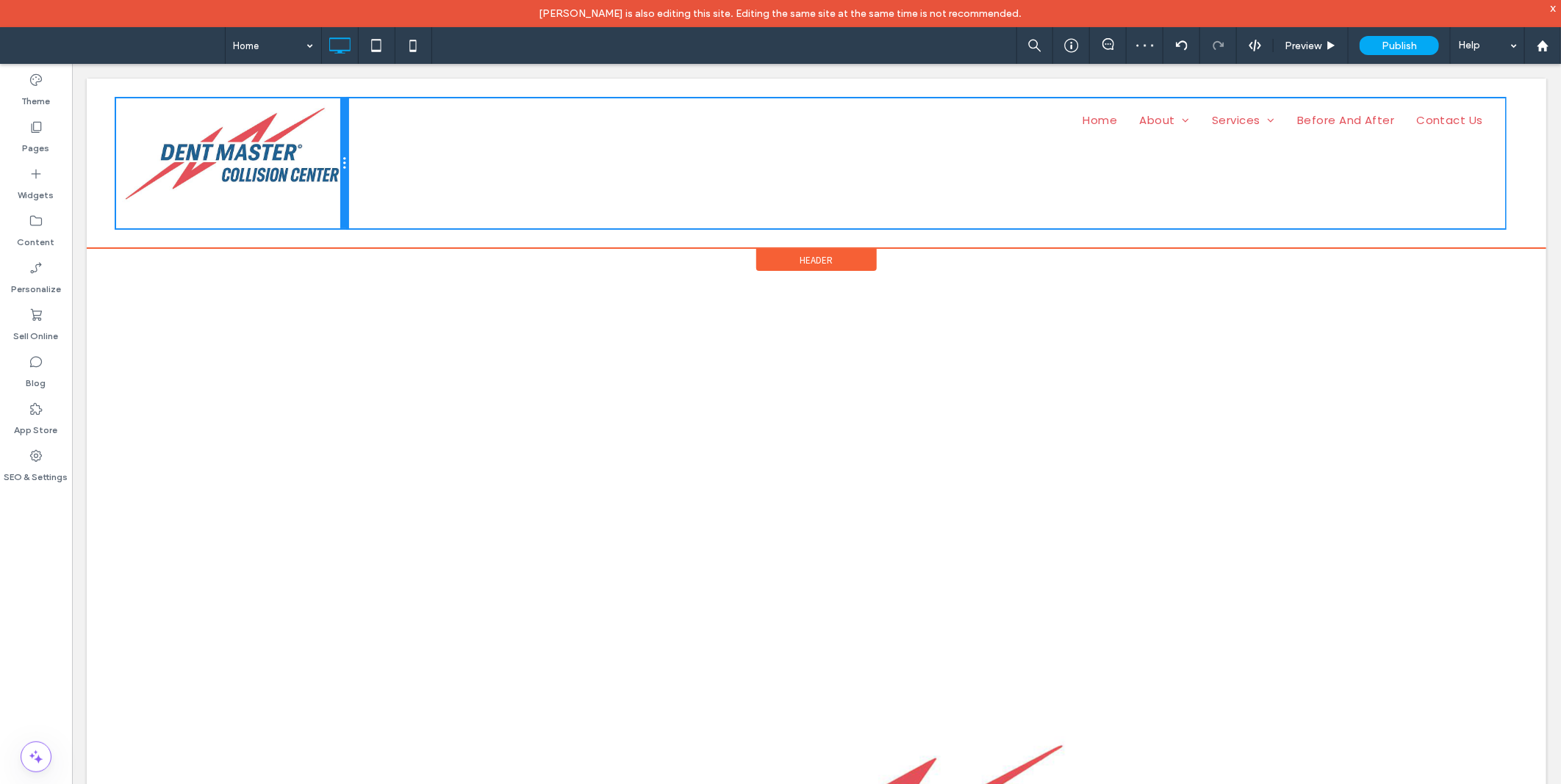
drag, startPoint x: 576, startPoint y: 260, endPoint x: 360, endPoint y: 395, distance: 254.7
click at [382, 239] on div "Click To Paste Home About Location Page Services Auto Body Repair Before And Af…" at bounding box center [815, 163] width 1459 height 170
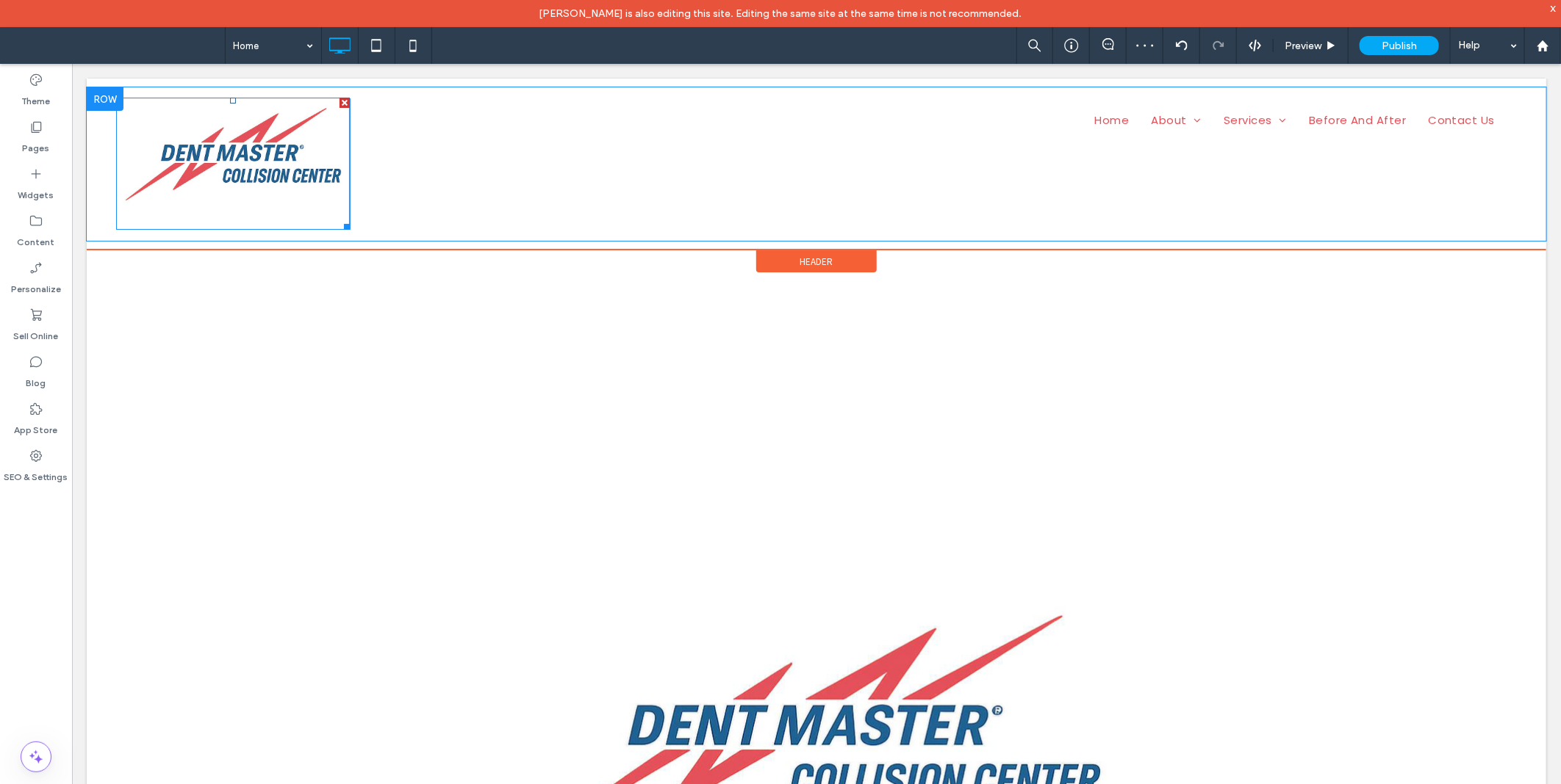
click at [257, 163] on img at bounding box center [232, 163] width 234 height 132
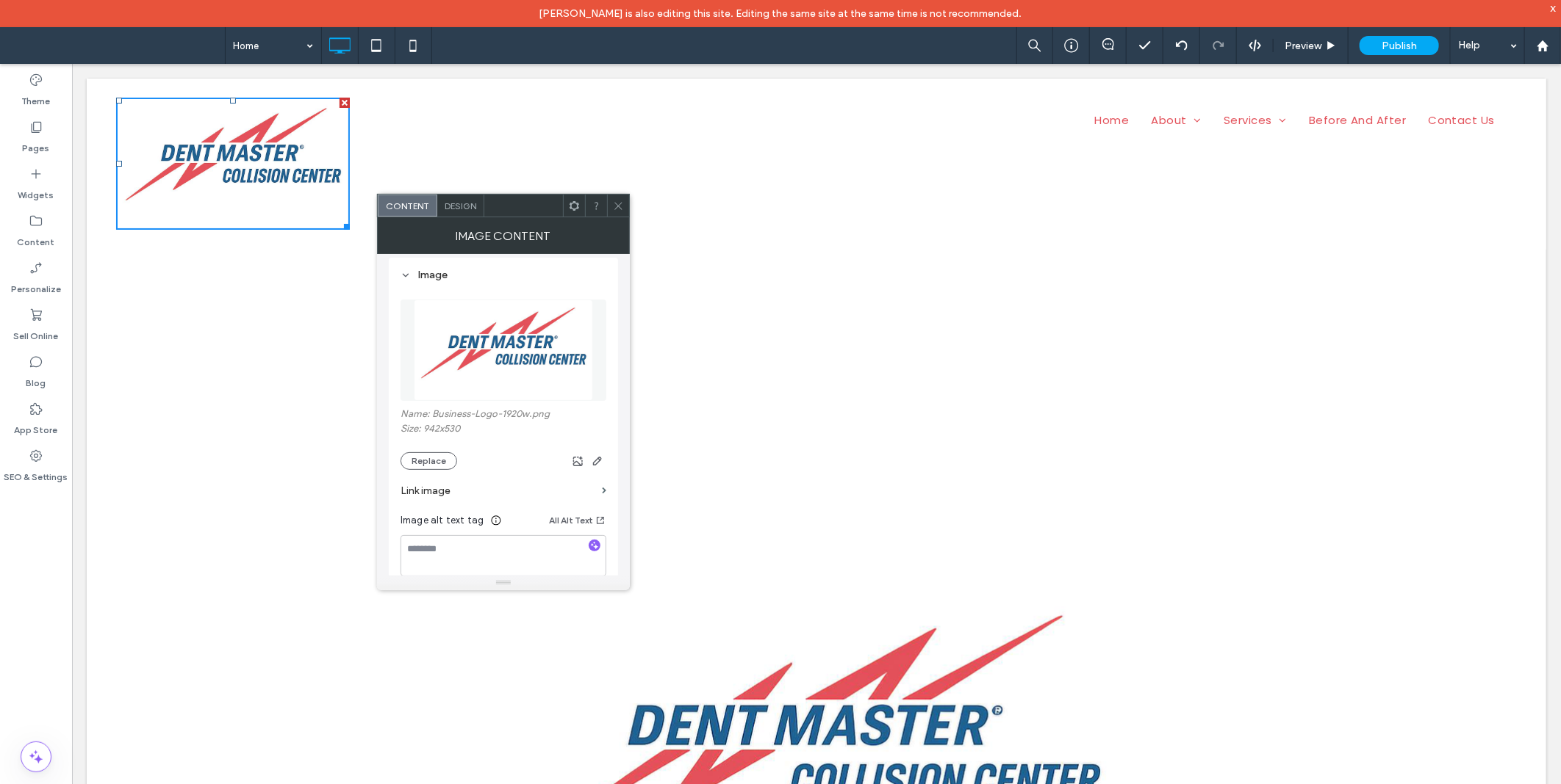
scroll to position [272, 0]
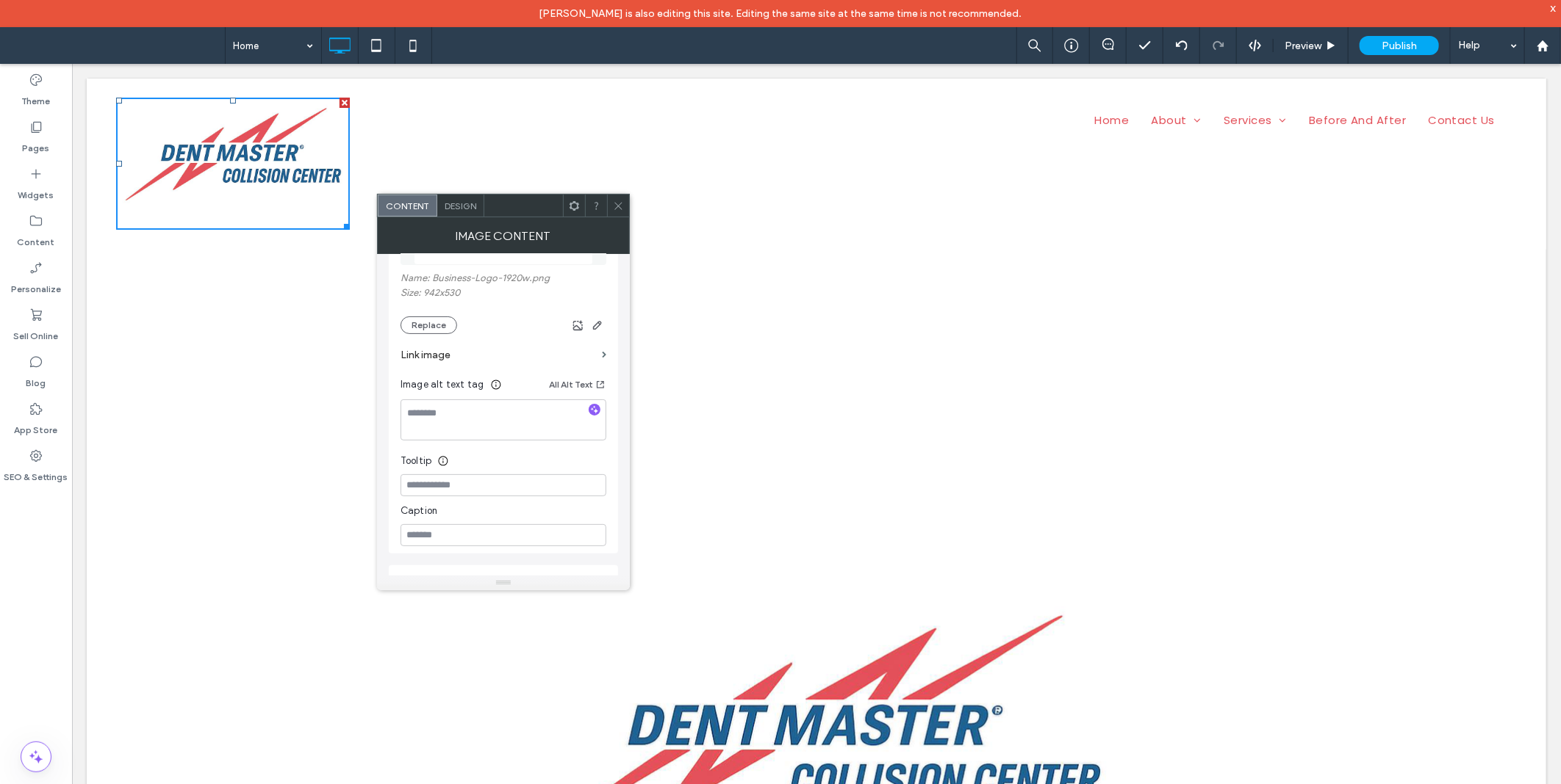
click at [465, 351] on label "Link image" at bounding box center [498, 354] width 195 height 27
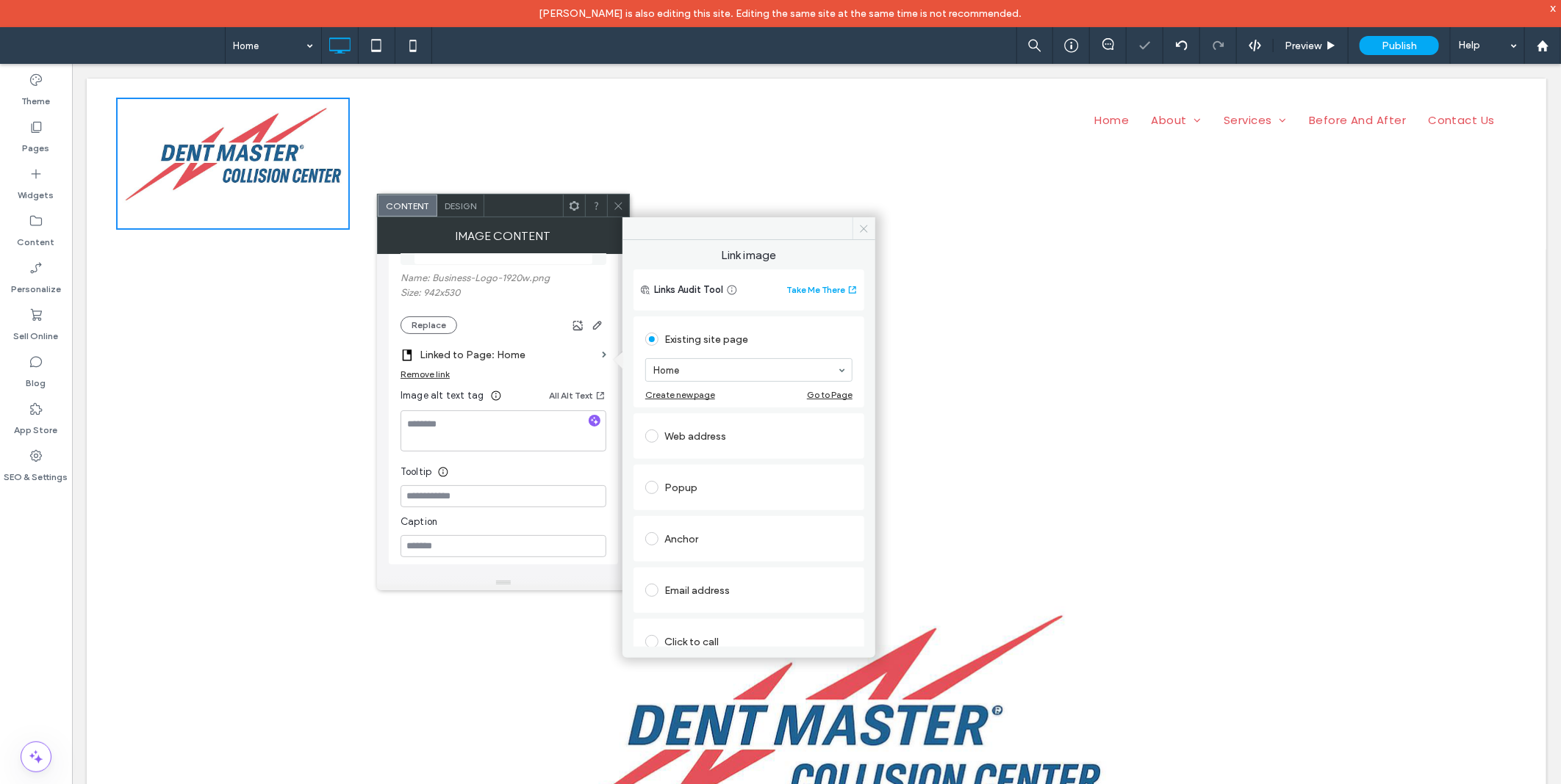
drag, startPoint x: 860, startPoint y: 228, endPoint x: 726, endPoint y: 214, distance: 134.7
click at [860, 228] on icon at bounding box center [864, 229] width 11 height 11
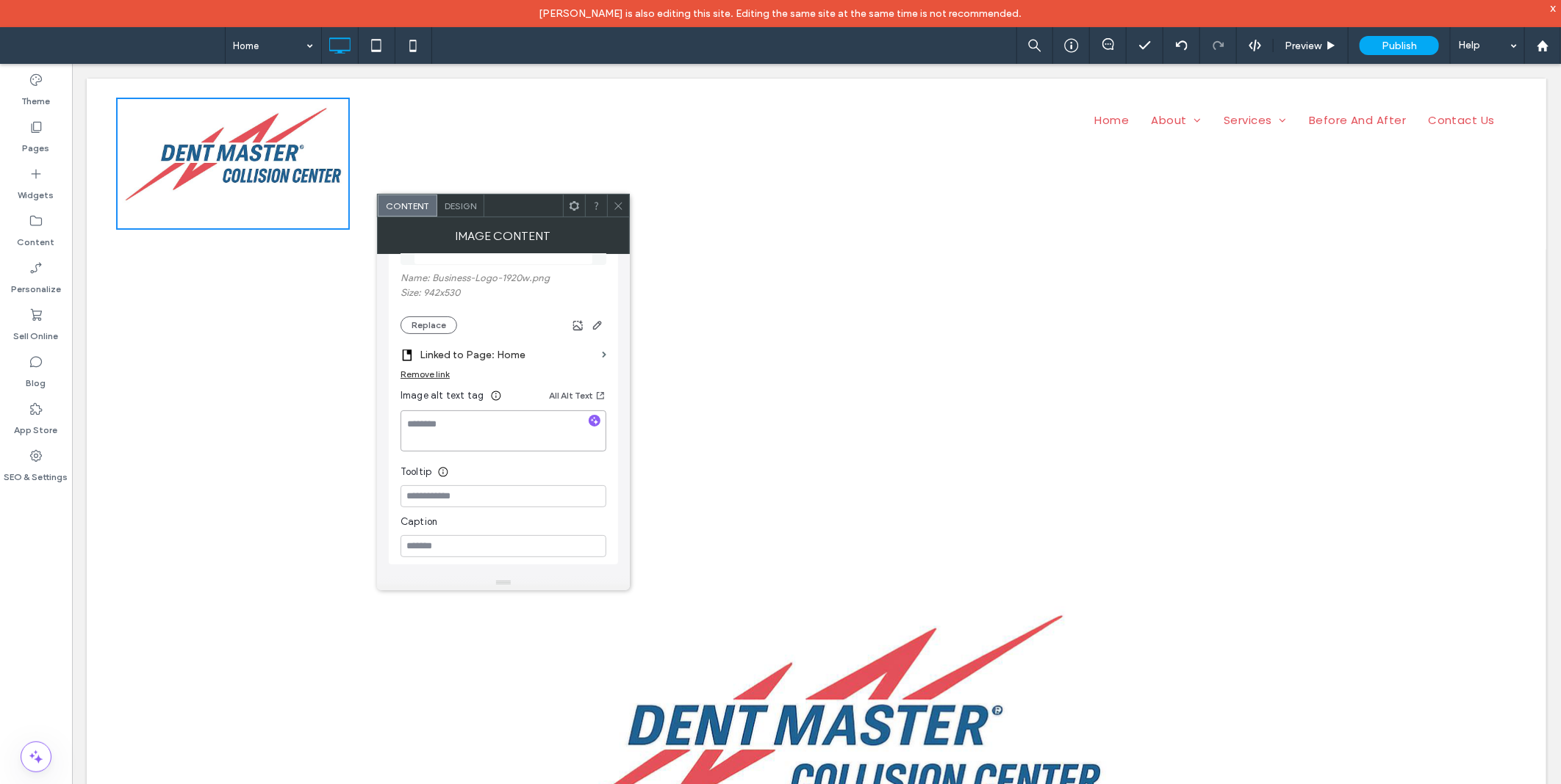
click at [463, 451] on textarea at bounding box center [503, 431] width 206 height 41
paste textarea "**********"
type textarea "**********"
click at [469, 492] on input at bounding box center [503, 496] width 206 height 22
paste input "**********"
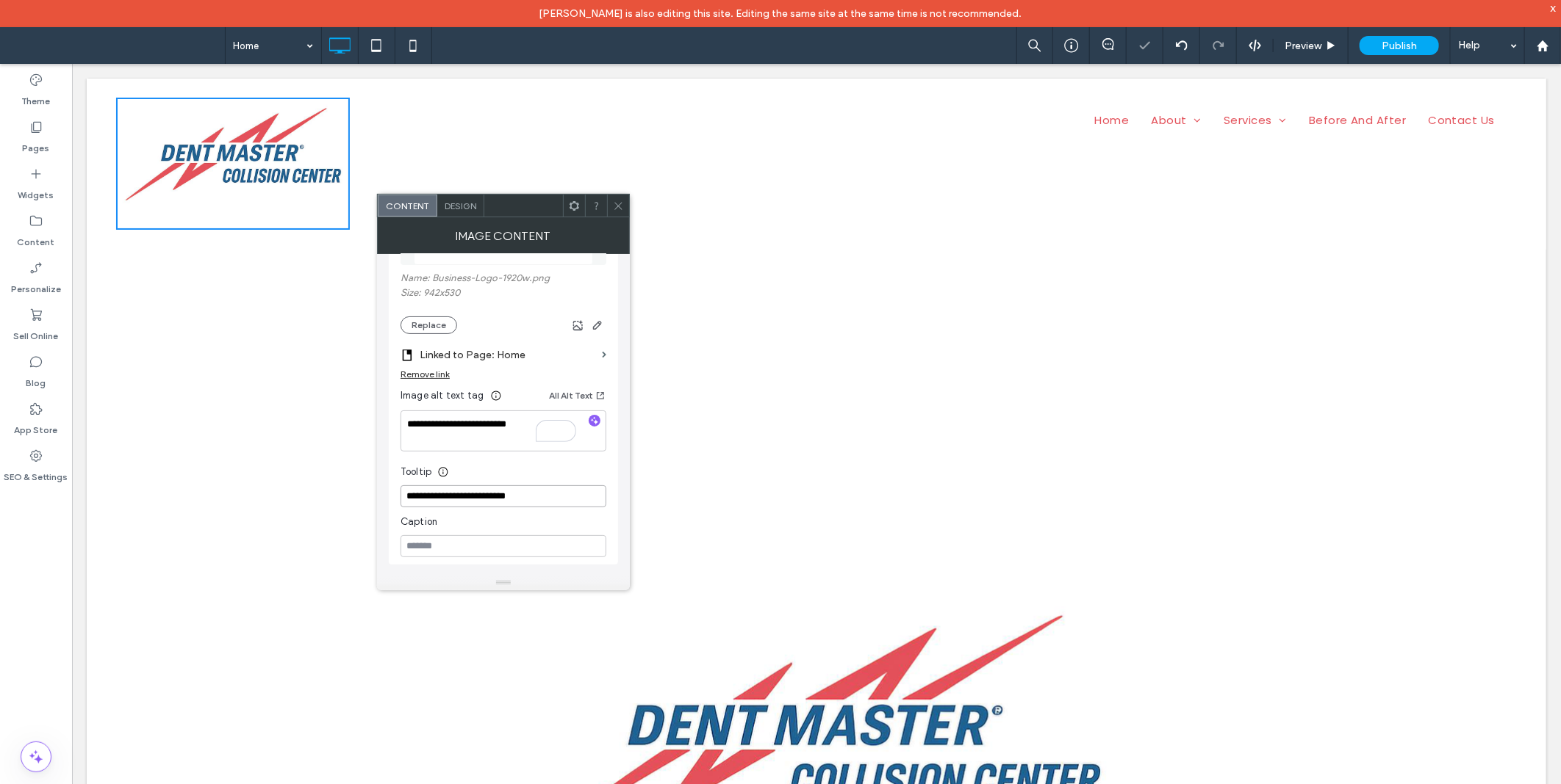
type input "**********"
click at [515, 480] on div "Tooltip" at bounding box center [503, 468] width 206 height 22
type textarea "**********"
click at [509, 500] on input "**********" at bounding box center [503, 496] width 206 height 22
paste input
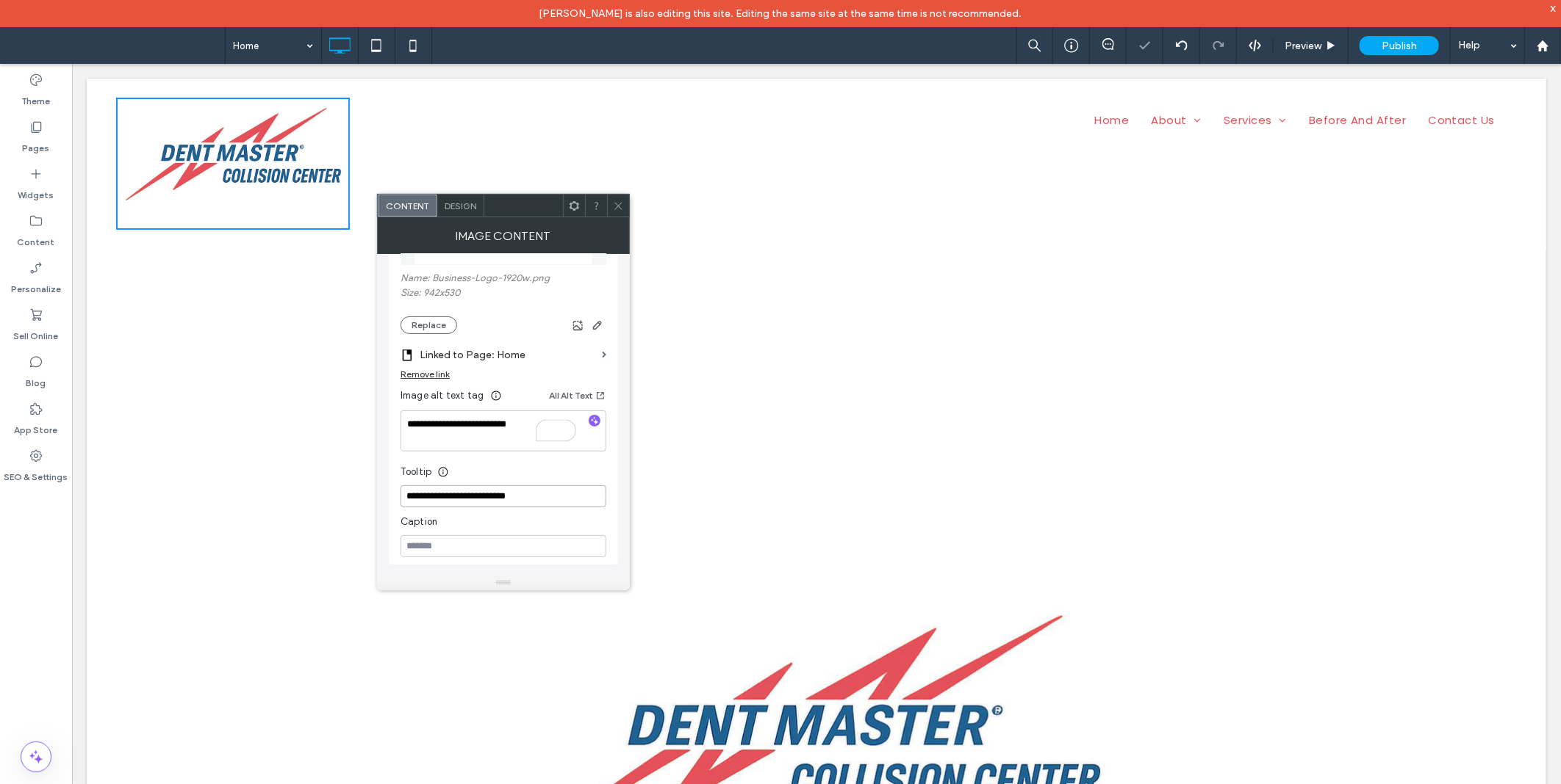
type input "**********"
click at [508, 480] on div "Tooltip" at bounding box center [503, 468] width 206 height 22
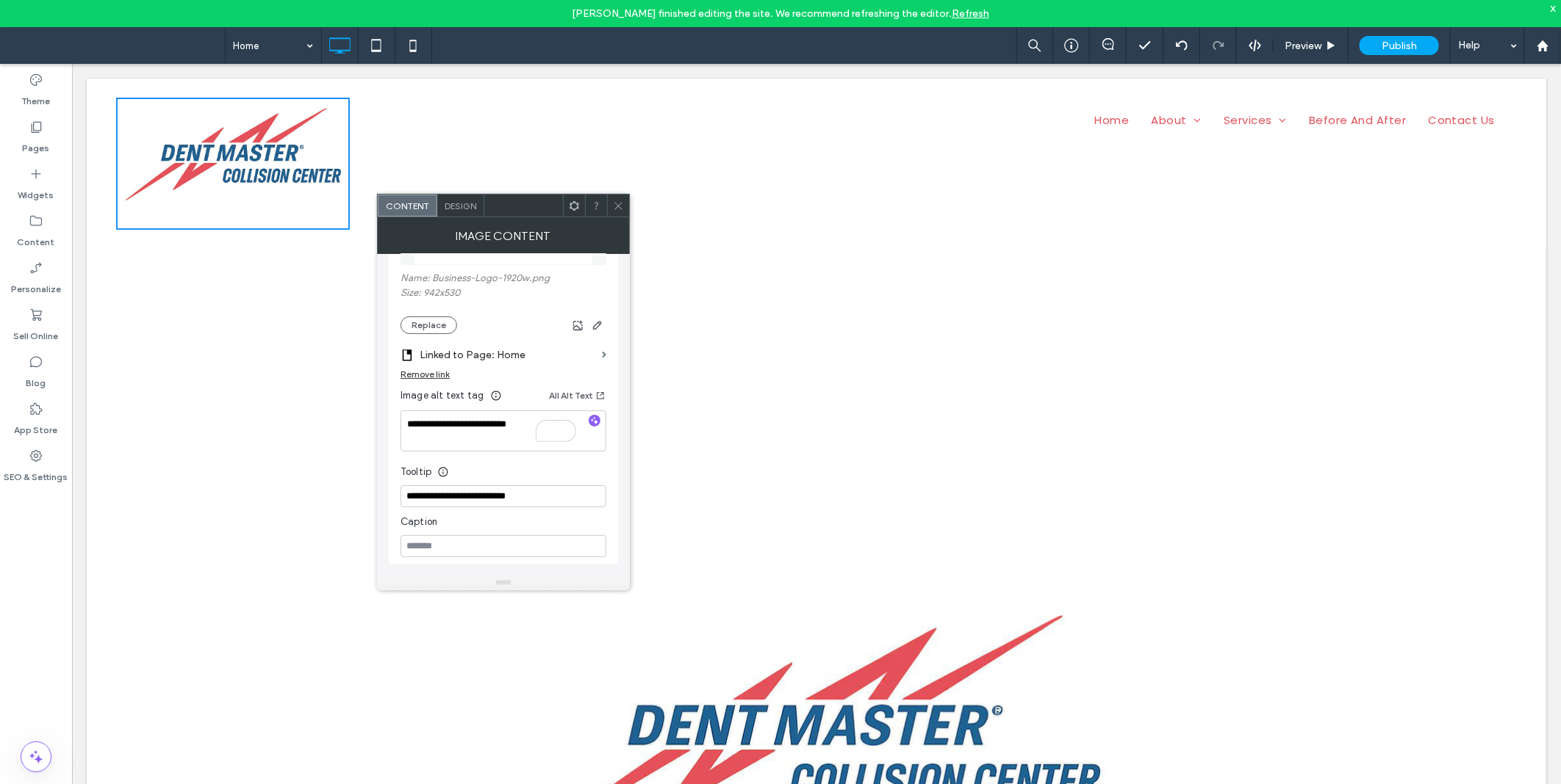
click at [744, 192] on div "Home About Location Page Services Auto Body Repair Before And After Contact Us …" at bounding box center [932, 163] width 1167 height 132
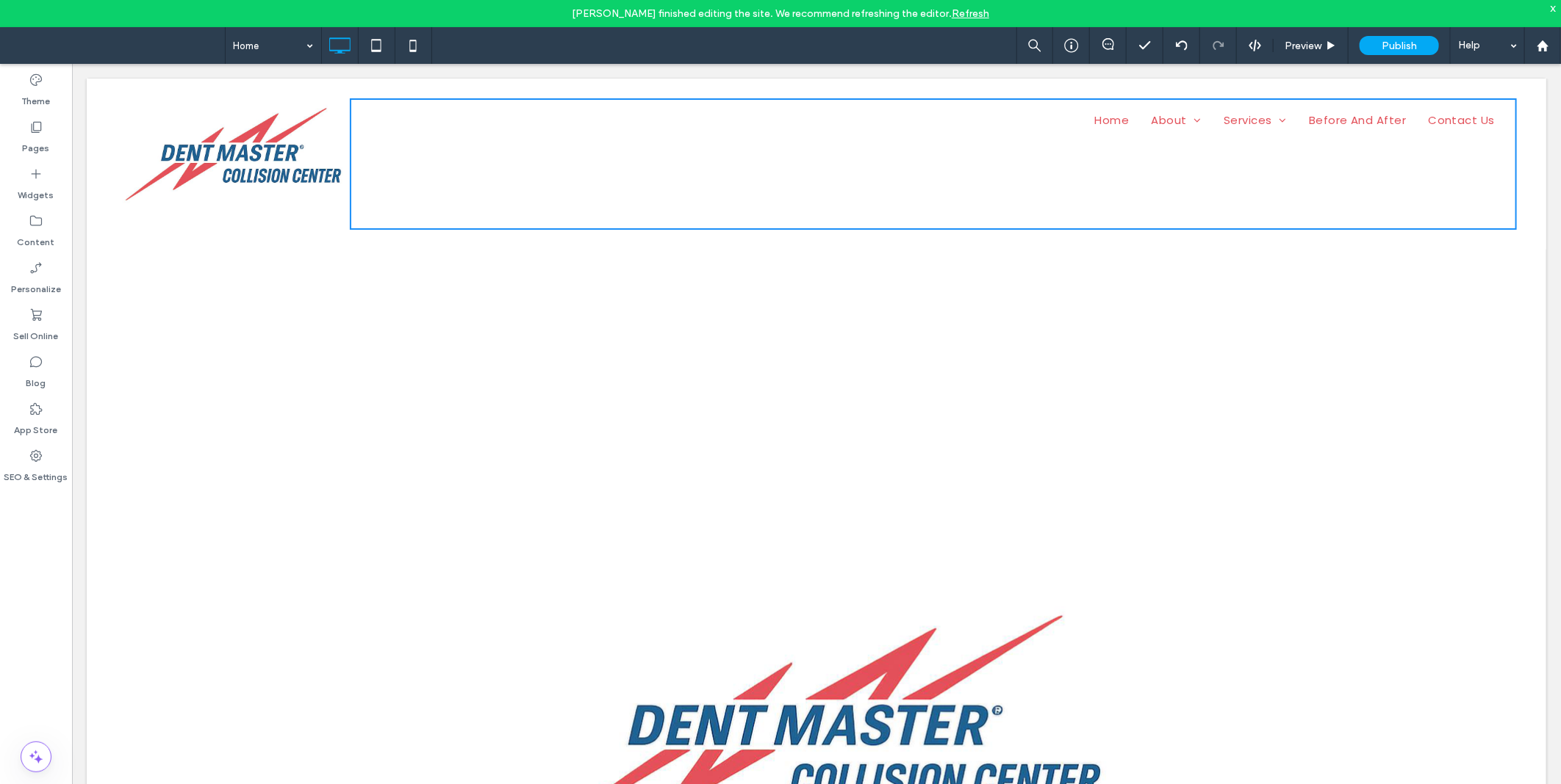
drag, startPoint x: 437, startPoint y: 196, endPoint x: 440, endPoint y: 221, distance: 25.2
click at [438, 212] on div "Home About Location Page Services Auto Body Repair Before And After Contact Us …" at bounding box center [932, 163] width 1167 height 132
click at [780, 185] on div "Home About Location Page Services Auto Body Repair Before And After Contact Us …" at bounding box center [932, 163] width 1167 height 132
click at [1244, 119] on span "Services" at bounding box center [1254, 120] width 63 height 25
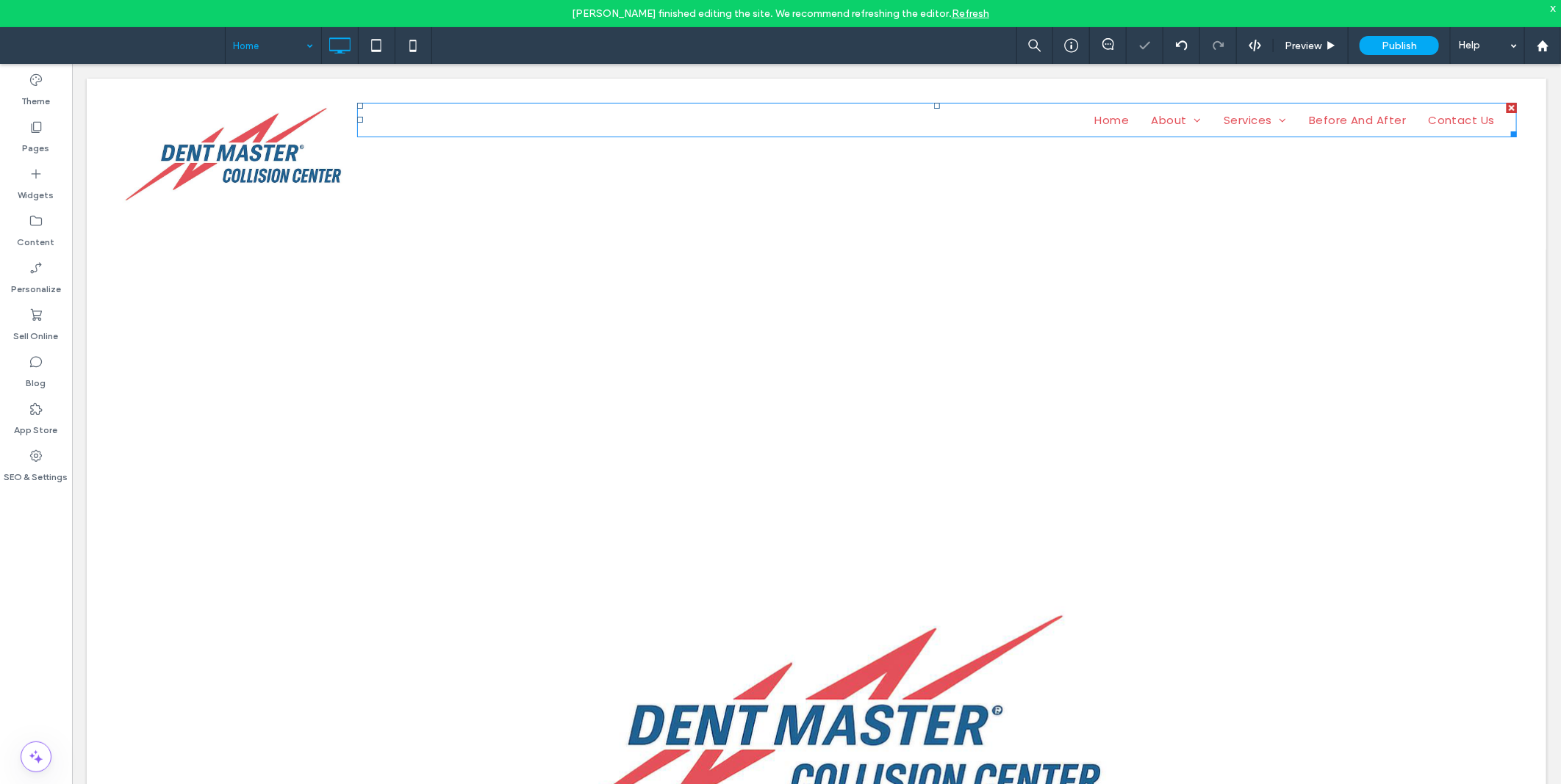
scroll to position [0, 0]
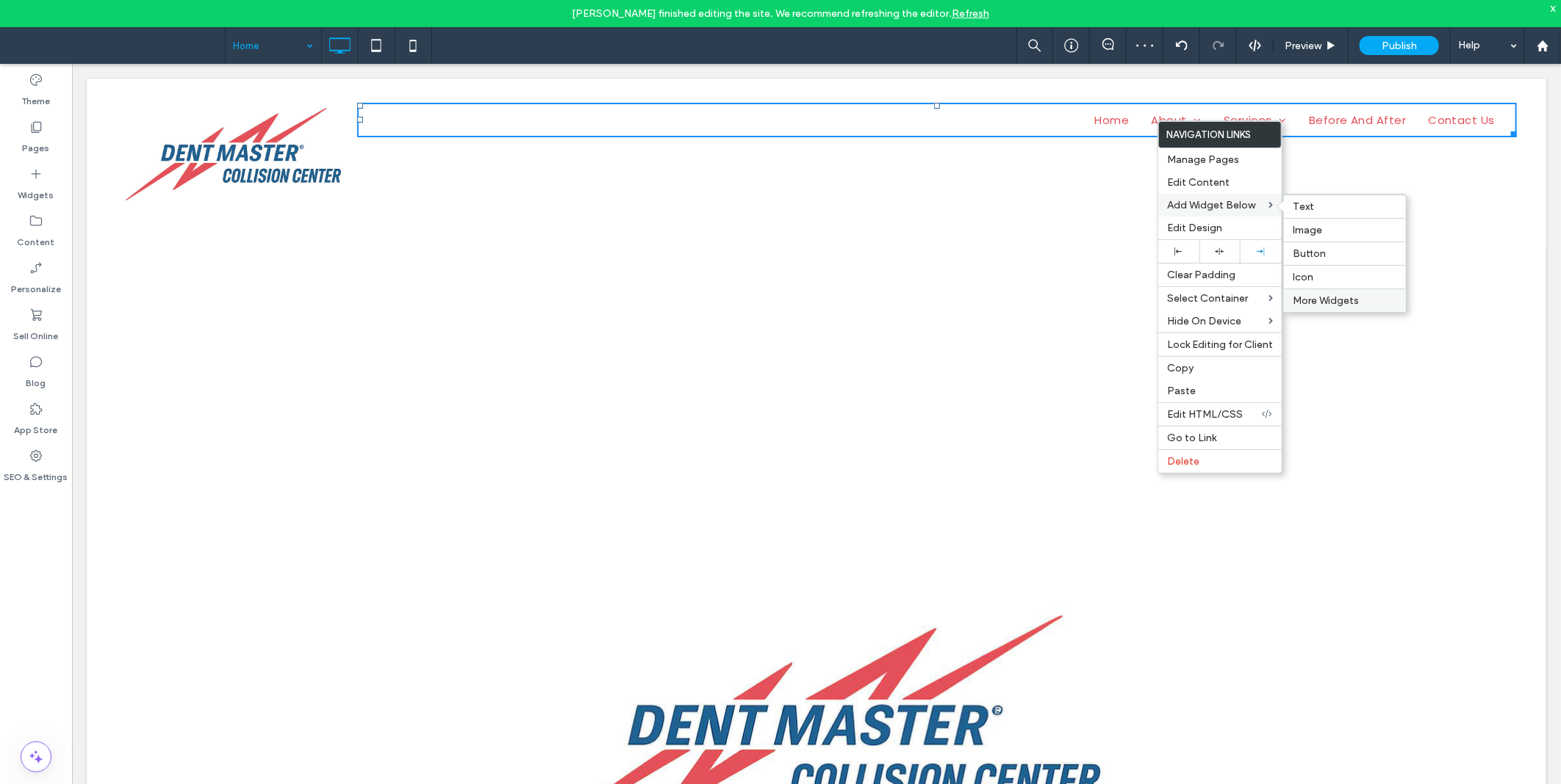
click at [1314, 295] on span "More Widgets" at bounding box center [1325, 301] width 66 height 12
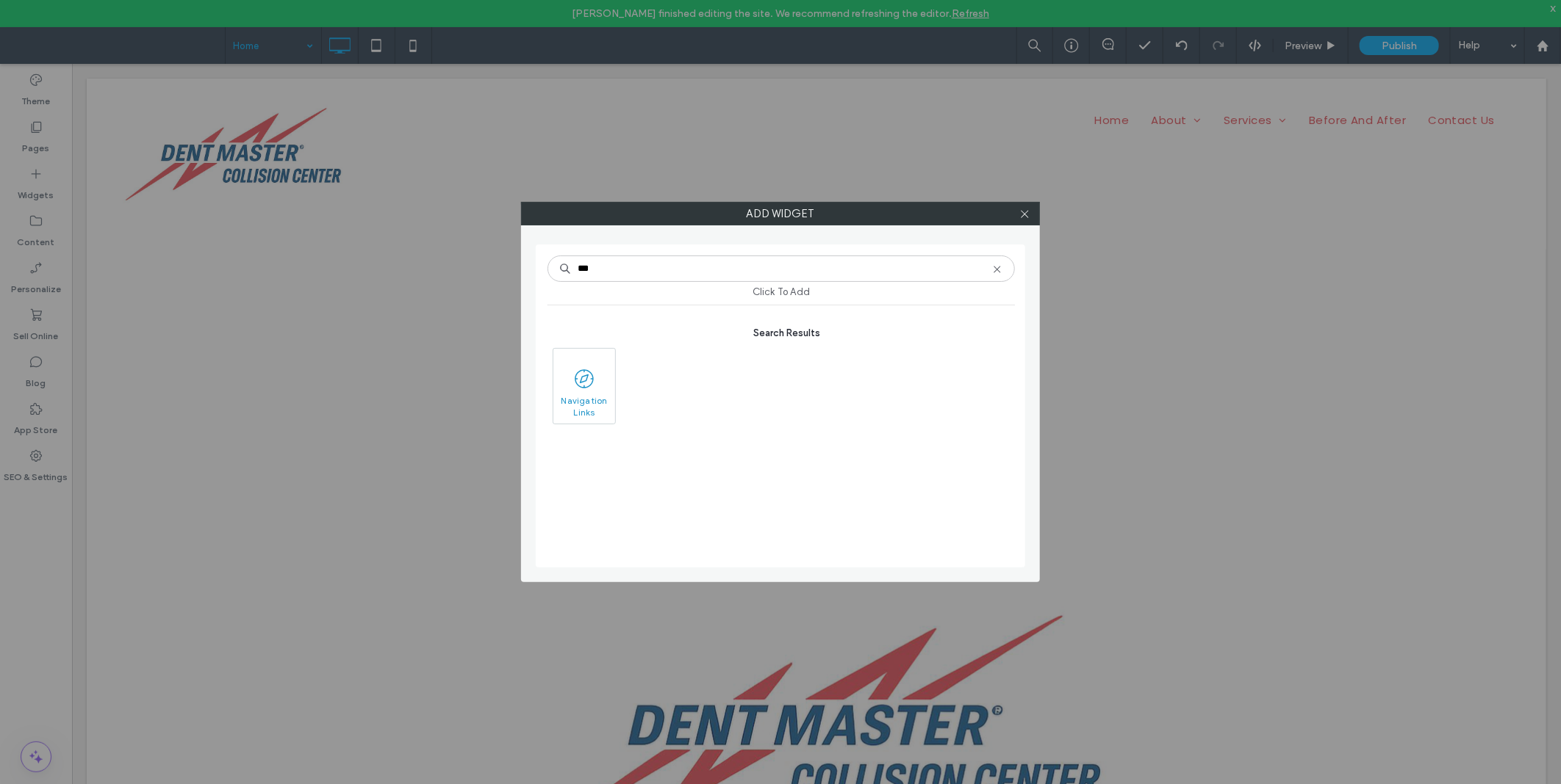
type input "***"
click at [590, 387] on icon at bounding box center [584, 379] width 24 height 24
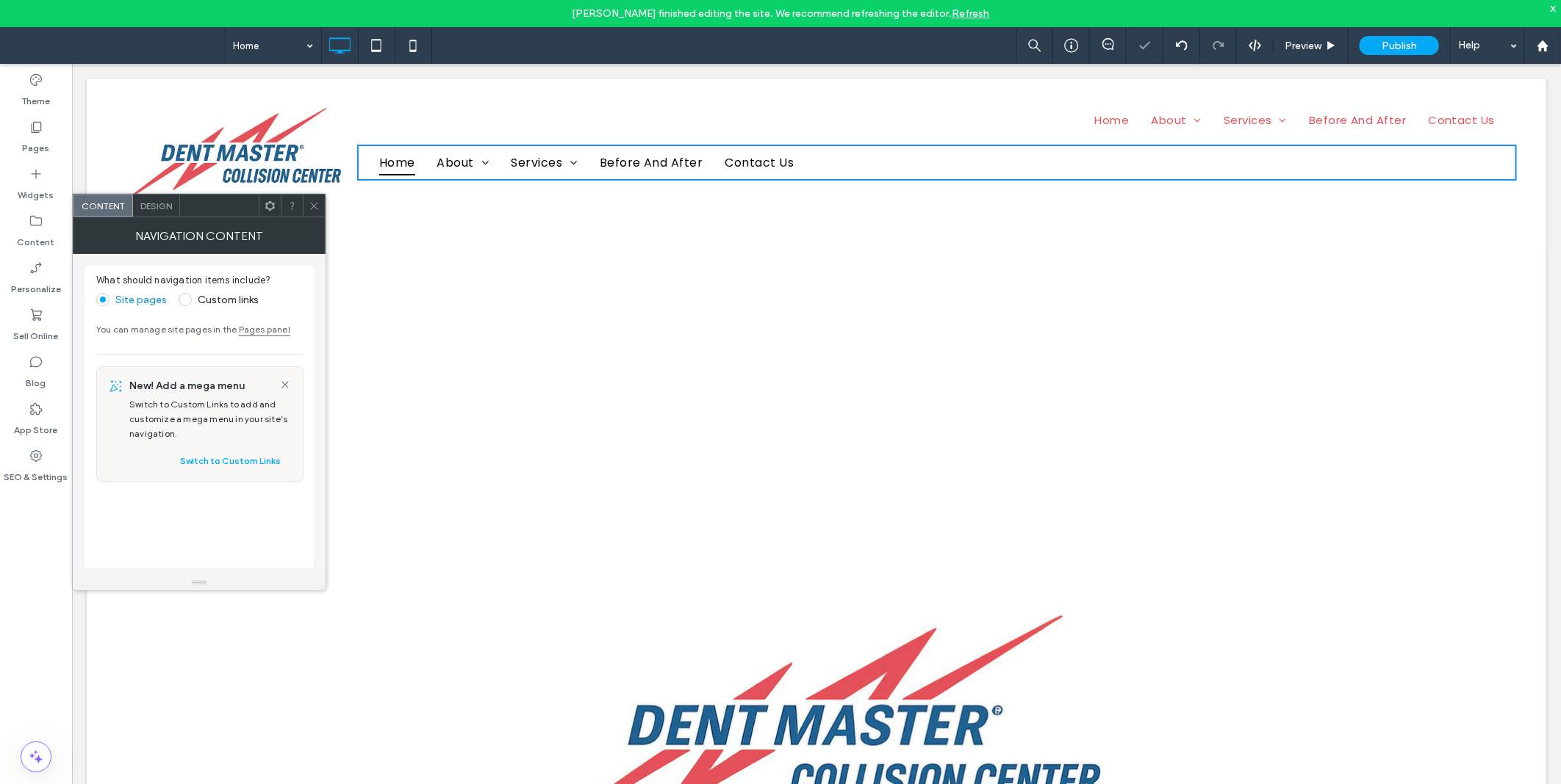
click at [267, 194] on span at bounding box center [270, 205] width 11 height 22
click at [333, 263] on div at bounding box center [348, 264] width 40 height 23
click at [345, 267] on icon at bounding box center [348, 264] width 8 height 8
click at [274, 263] on div at bounding box center [266, 264] width 26 height 8
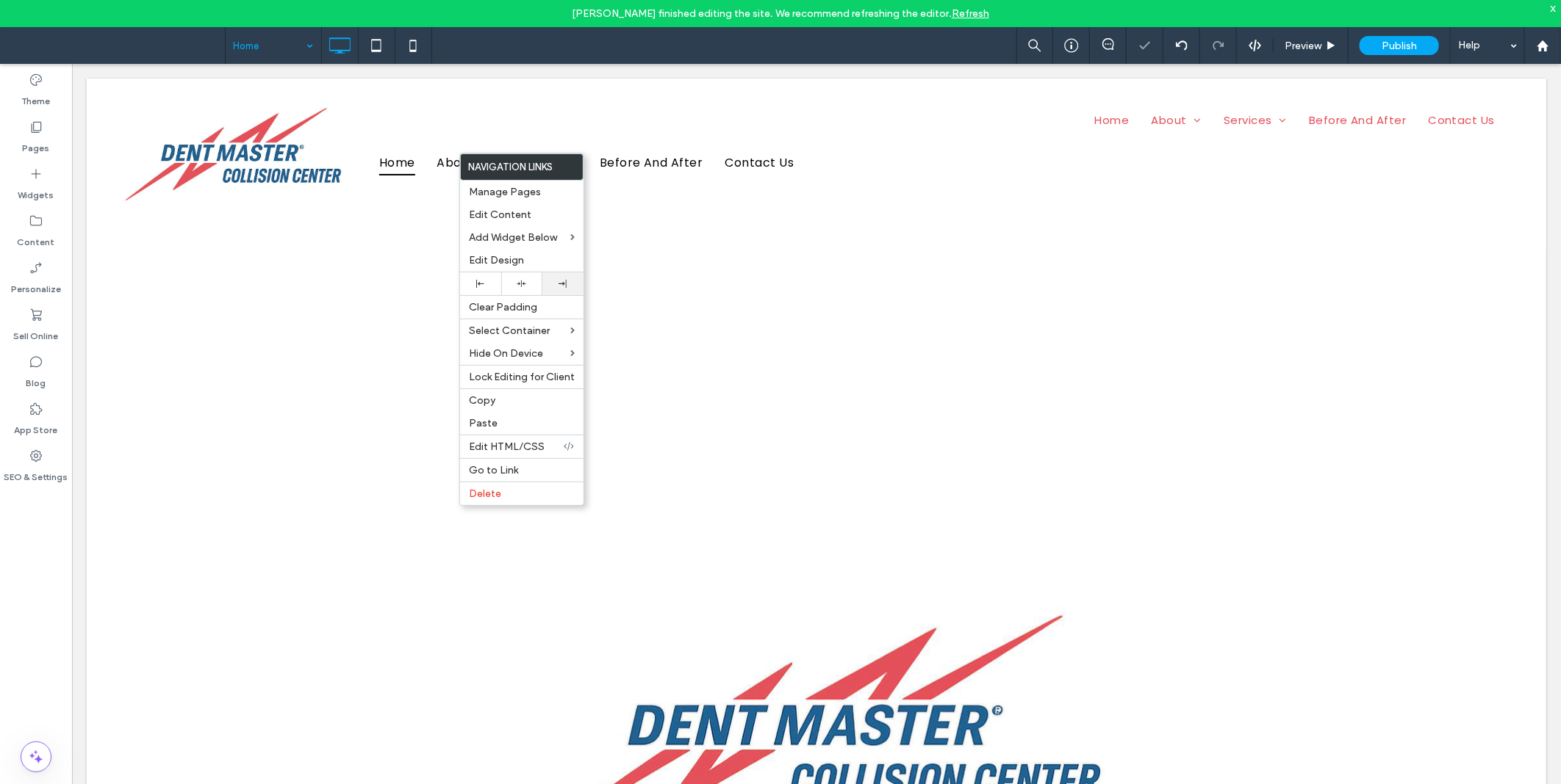
click at [550, 287] on div at bounding box center [563, 283] width 26 height 8
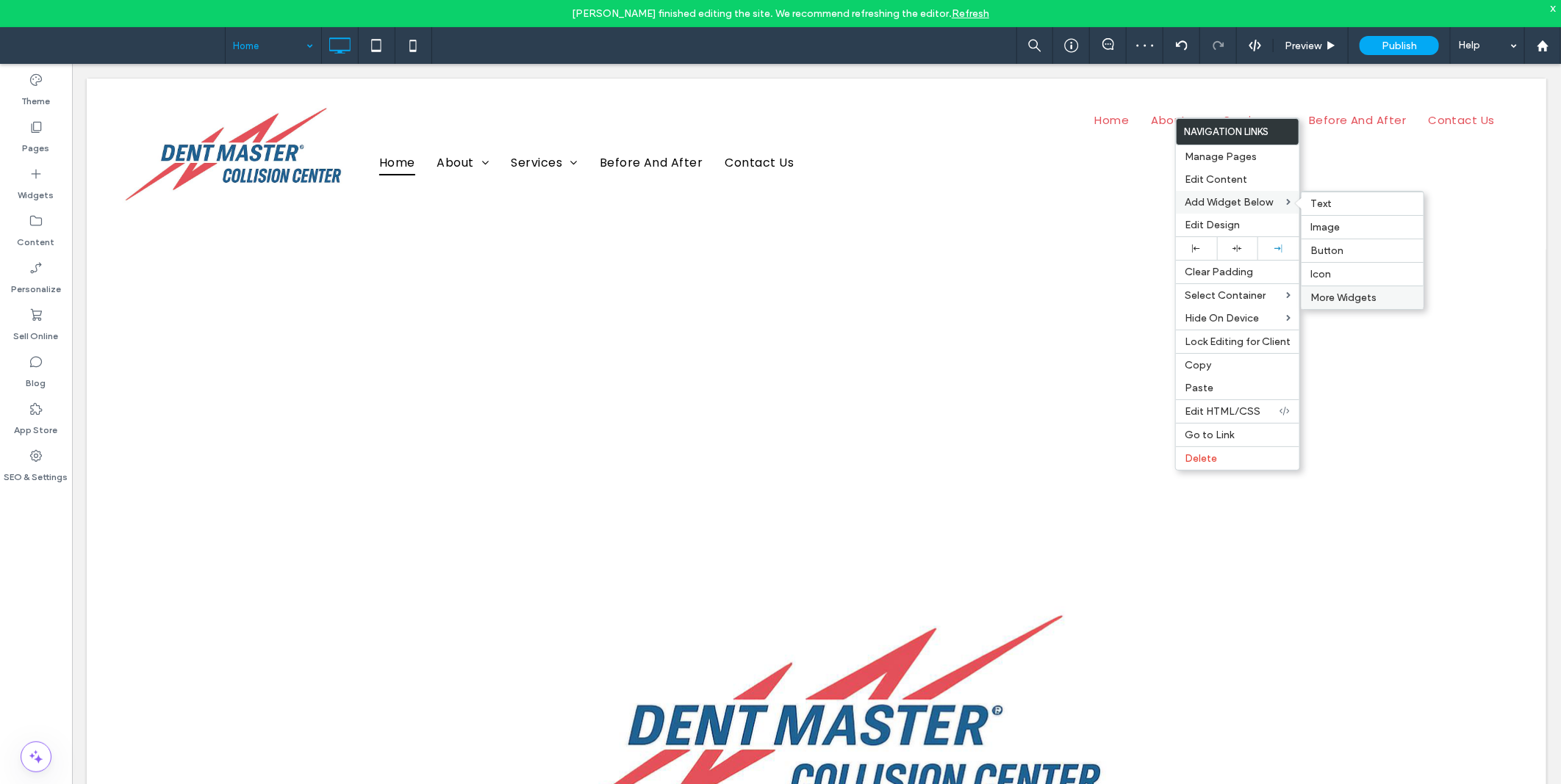
click at [1342, 301] on span "More Widgets" at bounding box center [1343, 298] width 66 height 12
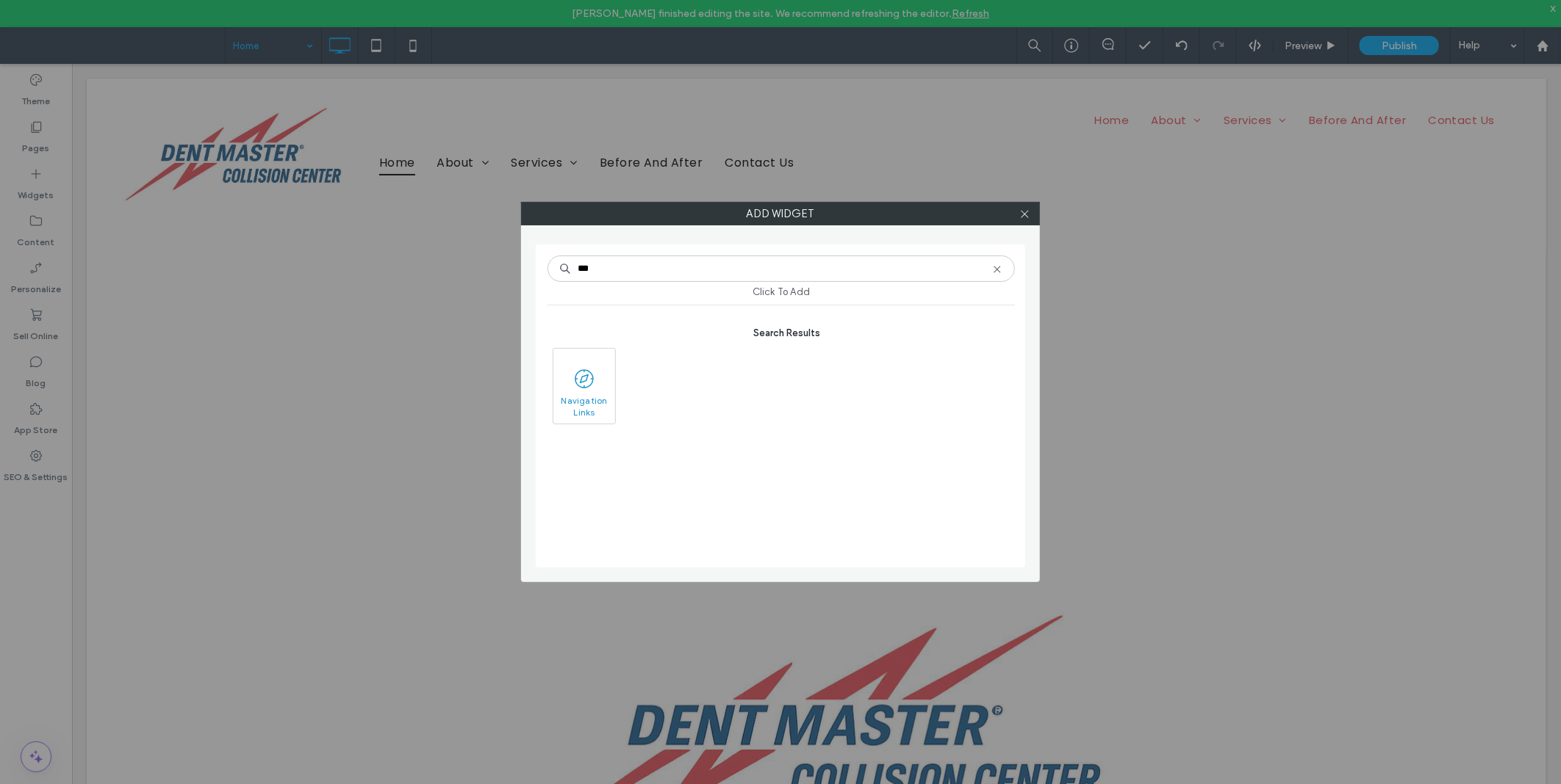
type input "***"
click at [591, 368] on icon at bounding box center [584, 379] width 24 height 24
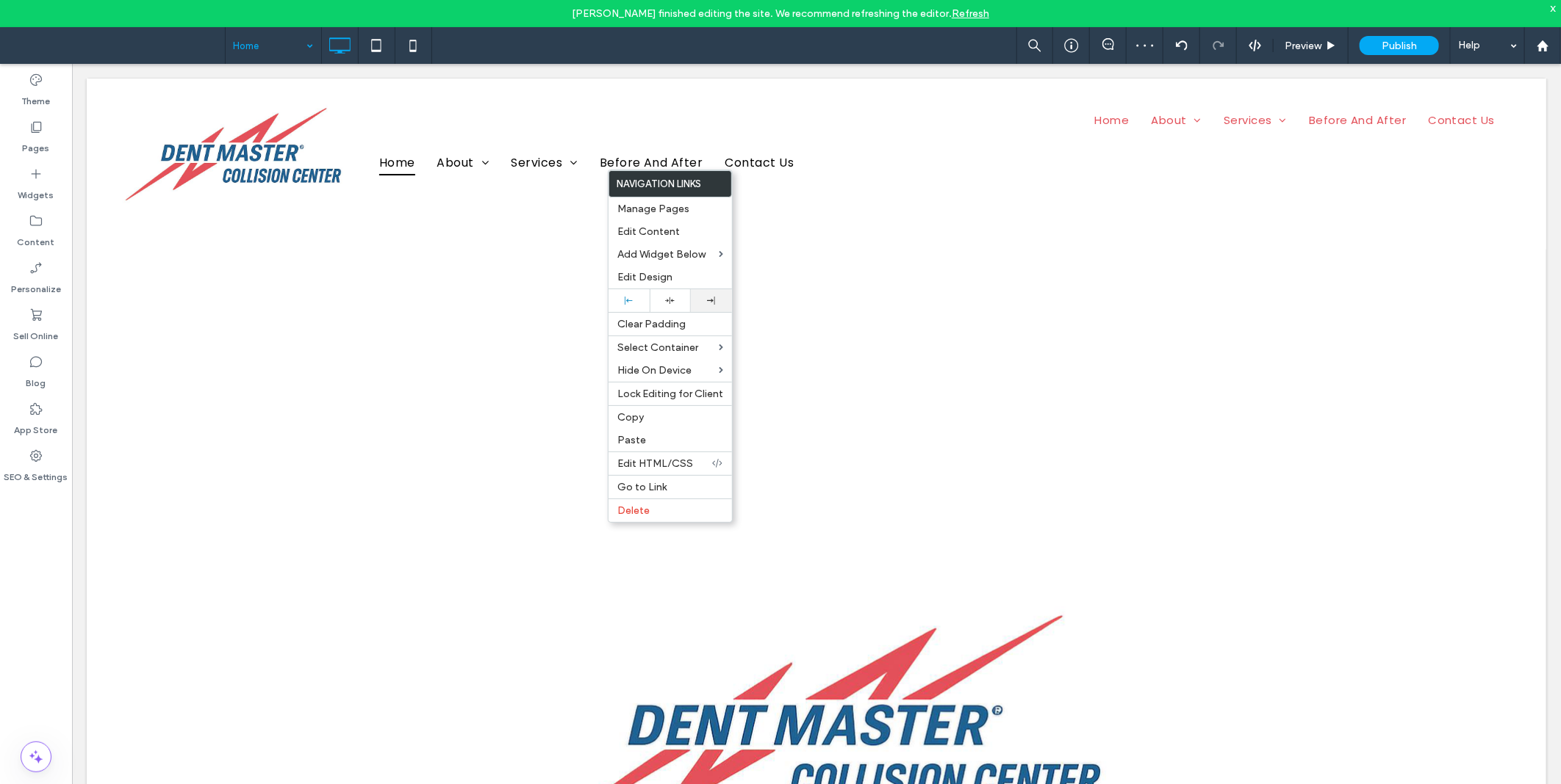
click at [711, 306] on div at bounding box center [711, 301] width 41 height 23
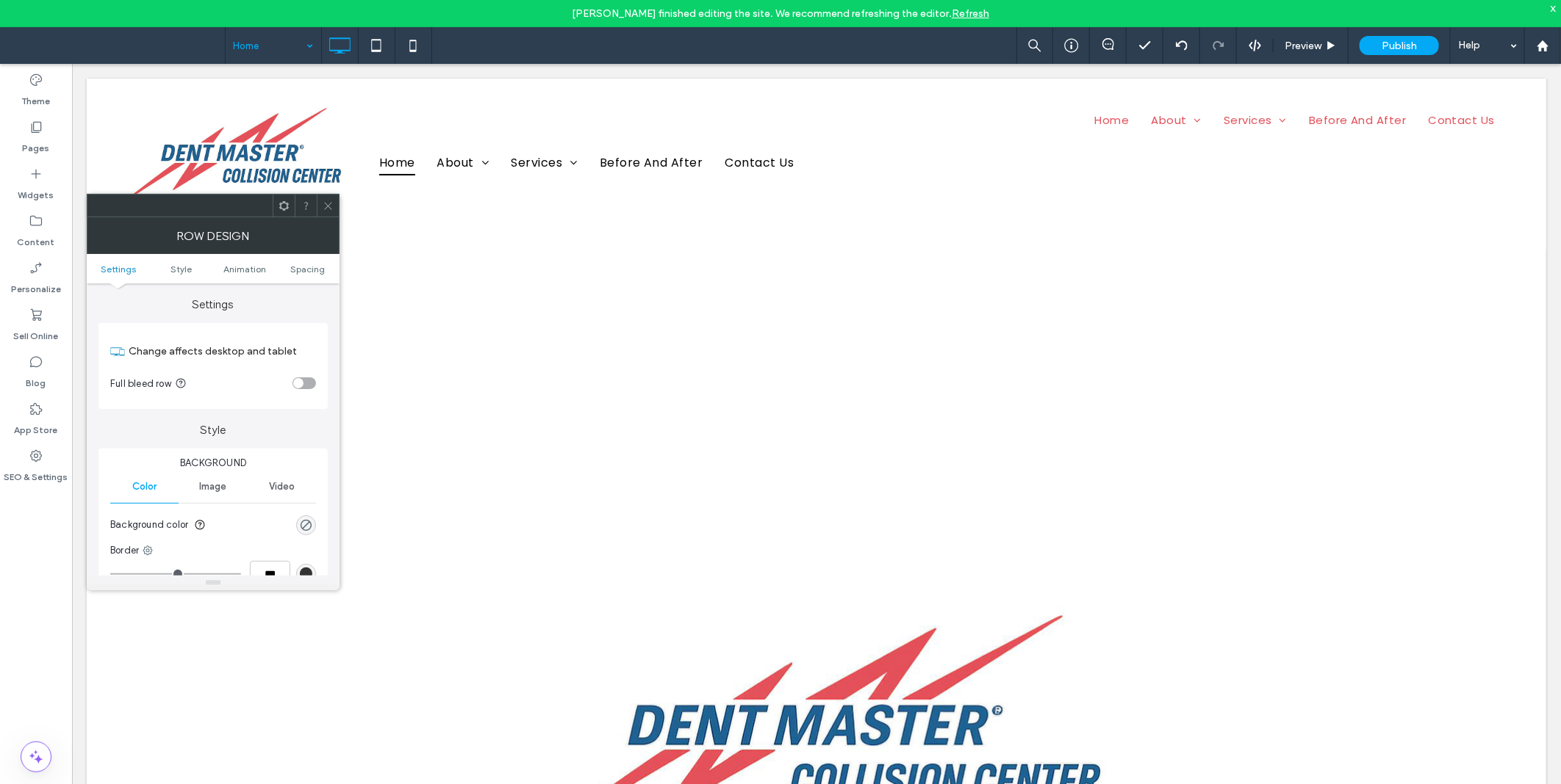
click at [324, 204] on icon at bounding box center [328, 206] width 11 height 11
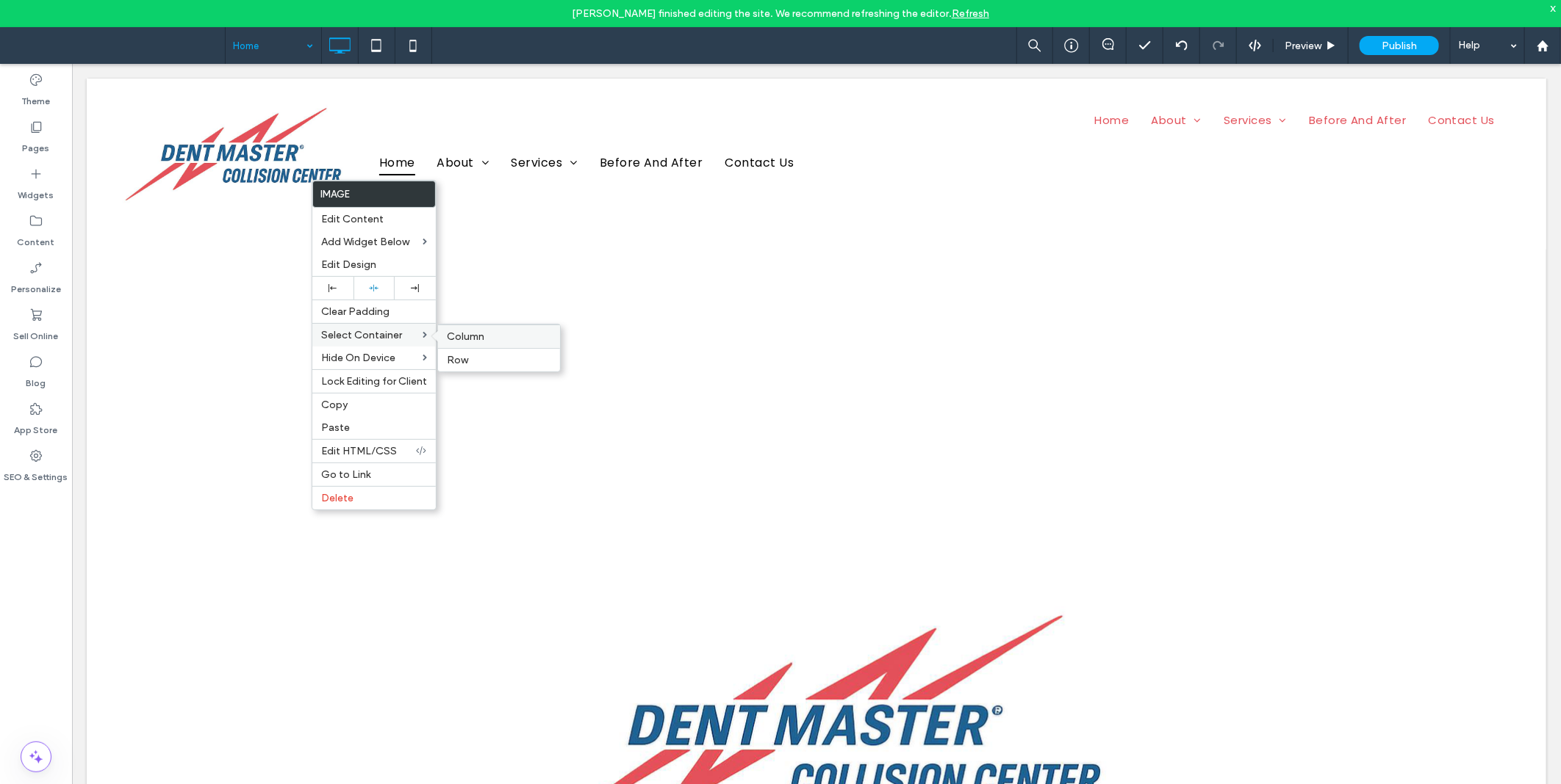
click at [508, 340] on label "Column" at bounding box center [499, 337] width 105 height 12
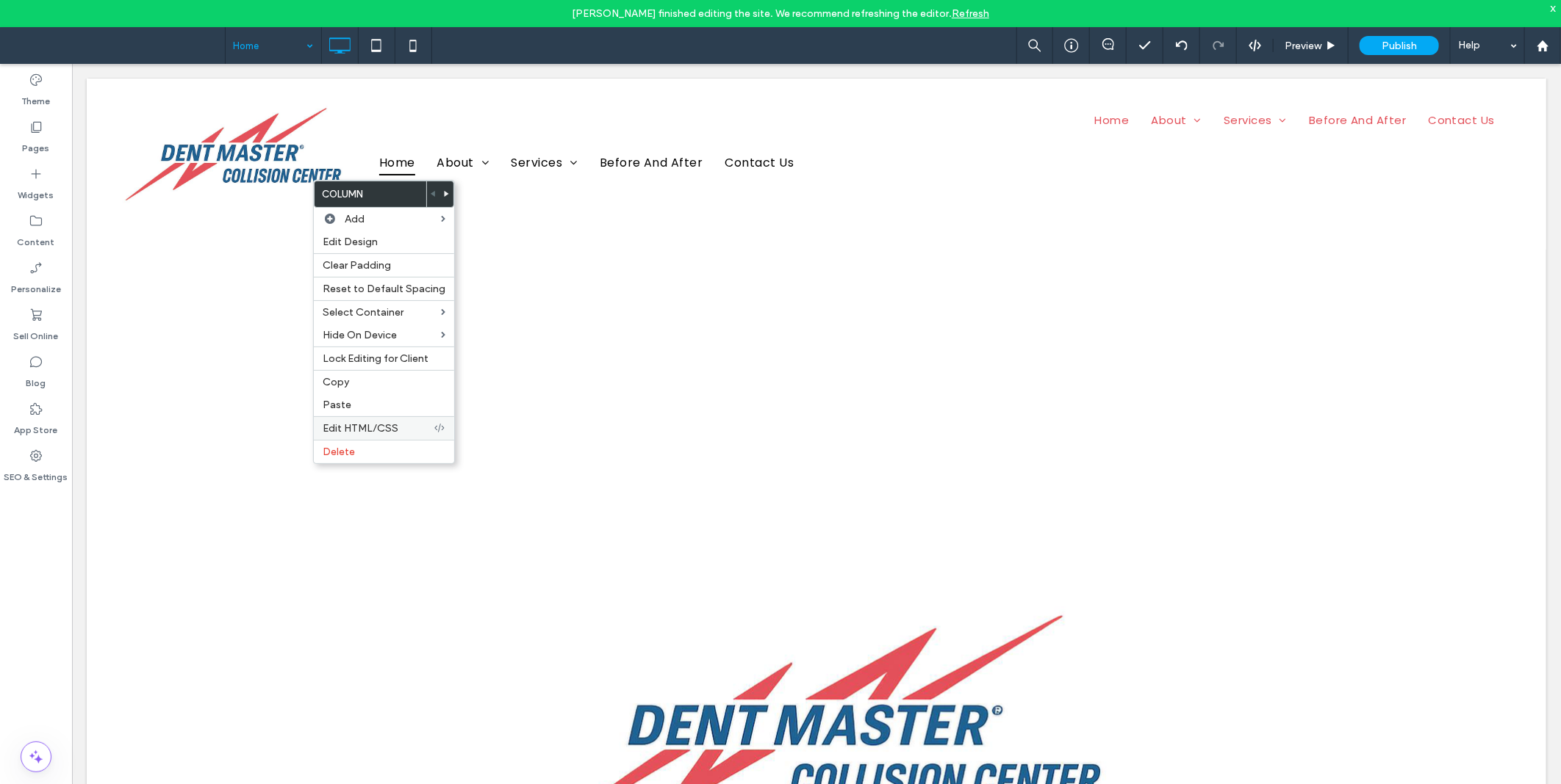
click at [381, 424] on span "Edit HTML/CSS" at bounding box center [361, 428] width 76 height 12
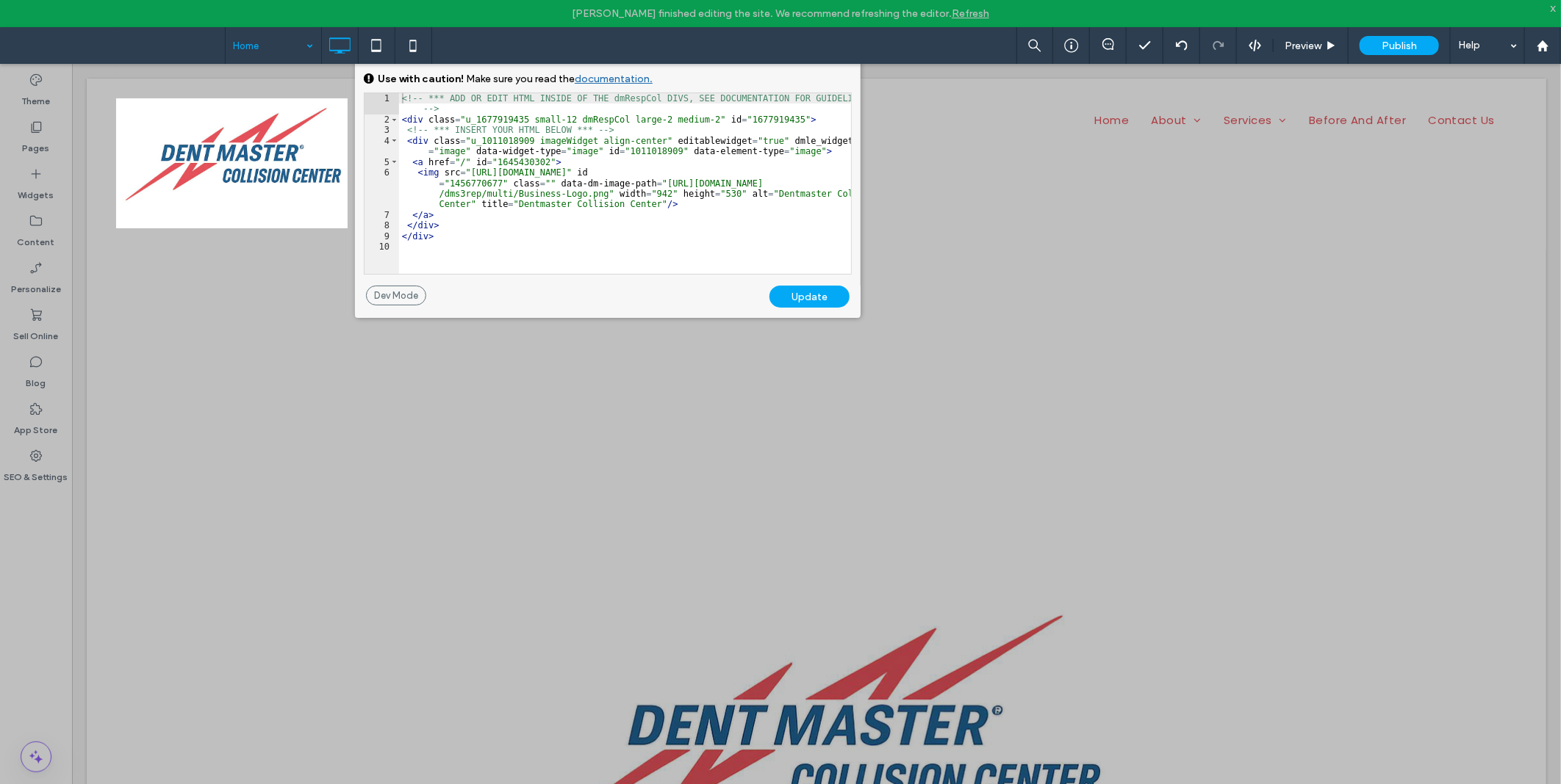
drag, startPoint x: 557, startPoint y: 237, endPoint x: 548, endPoint y: 186, distance: 51.8
click at [559, 232] on div "<!-- *** ADD OR EDIT HTML INSIDE OF THE dmRespCol DIVS, SEE DOCUMENTATION FOR G…" at bounding box center [625, 199] width 452 height 212
drag, startPoint x: 730, startPoint y: 84, endPoint x: 730, endPoint y: 105, distance: 21.0
click at [730, 105] on div "GENERAL CSS FOR ALL DEVICES DEVICE SPECIFIC CSS Use with caution! Make sure you…" at bounding box center [608, 172] width 506 height 226
click at [534, 450] on div at bounding box center [953, 392] width 1213 height 785
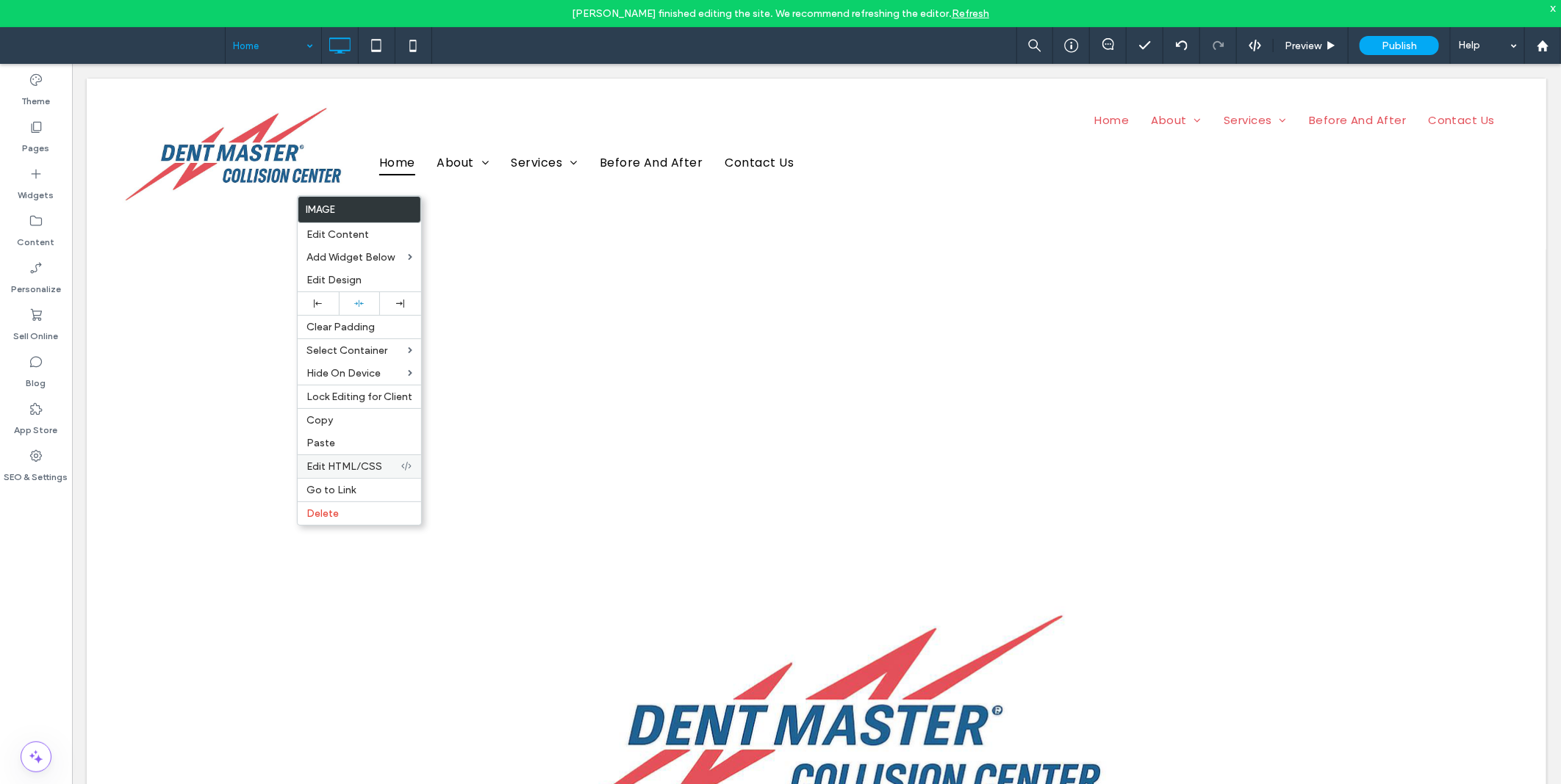
click at [380, 465] on span "Edit HTML/CSS" at bounding box center [344, 467] width 76 height 12
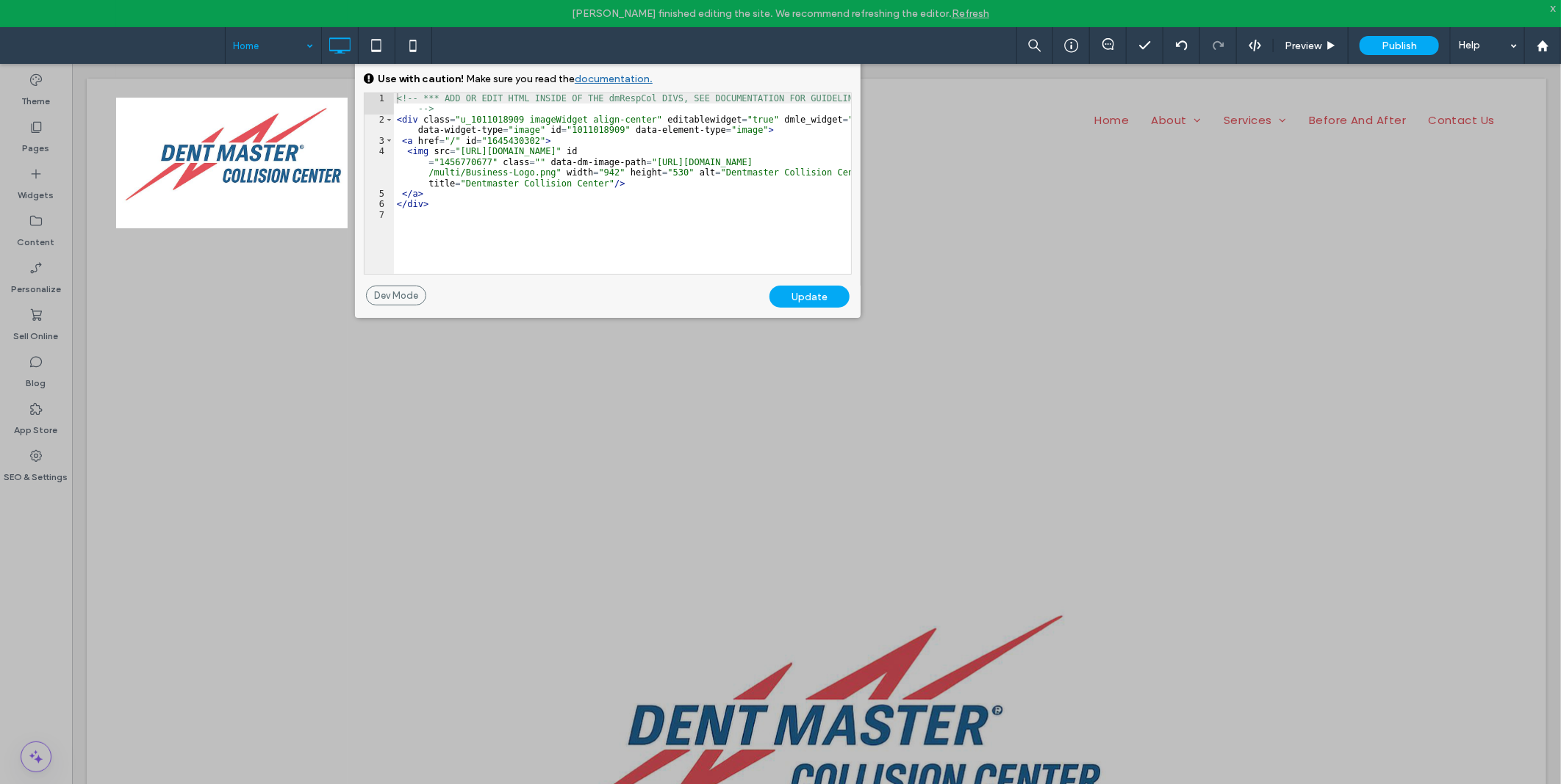
drag, startPoint x: 608, startPoint y: 295, endPoint x: 601, endPoint y: 316, distance: 22.1
click at [601, 316] on div "Dev Mode Undo Update" at bounding box center [608, 301] width 506 height 33
drag, startPoint x: 846, startPoint y: 74, endPoint x: 850, endPoint y: 91, distance: 17.5
click at [850, 91] on div "GENERAL CSS FOR ALL DEVICES DEVICE SPECIFIC CSS Use with caution! Make sure you…" at bounding box center [608, 172] width 506 height 226
click at [1041, 277] on div at bounding box center [953, 392] width 1213 height 785
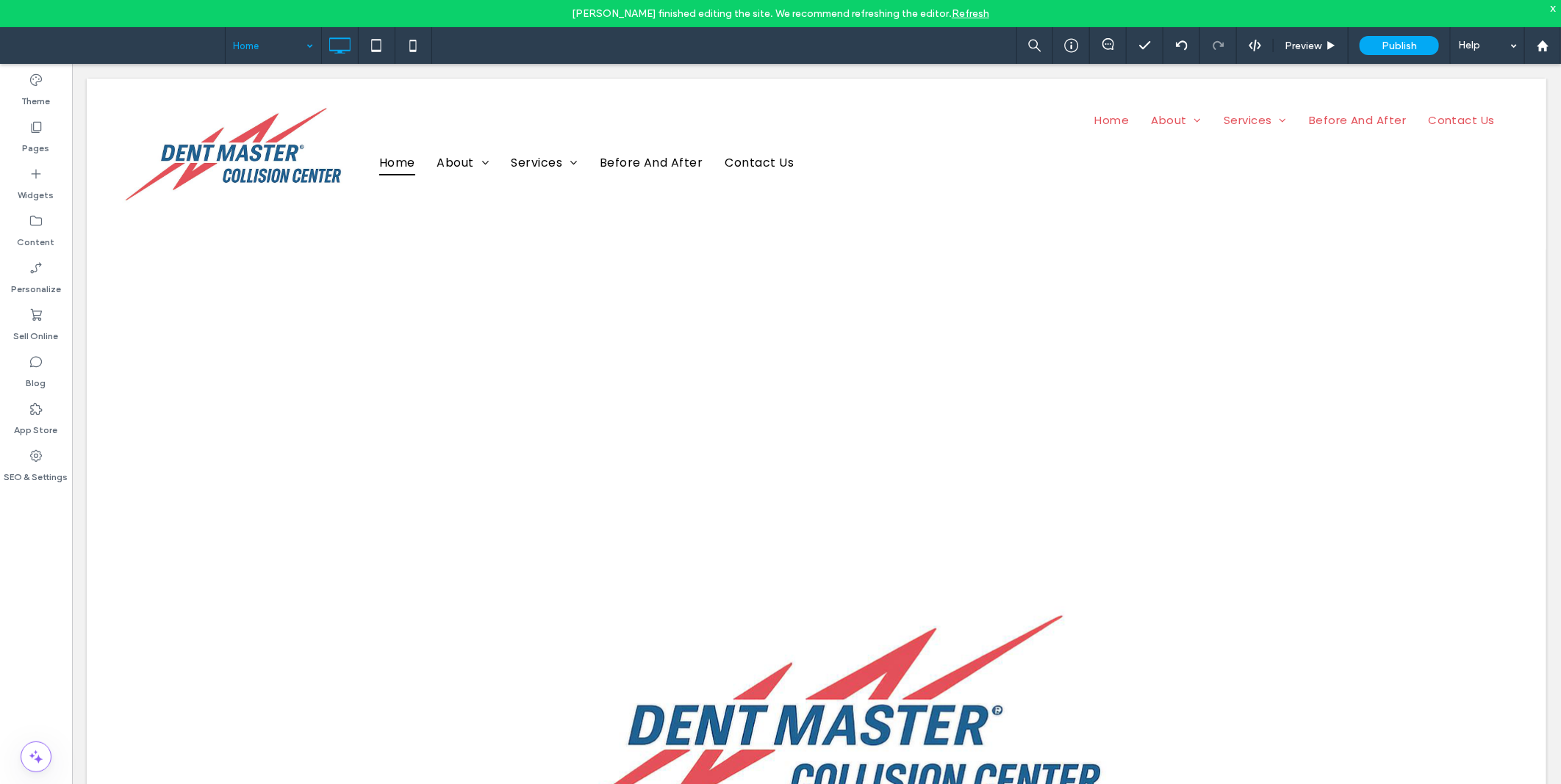
click at [1556, 9] on div "x" at bounding box center [1553, 8] width 7 height 12
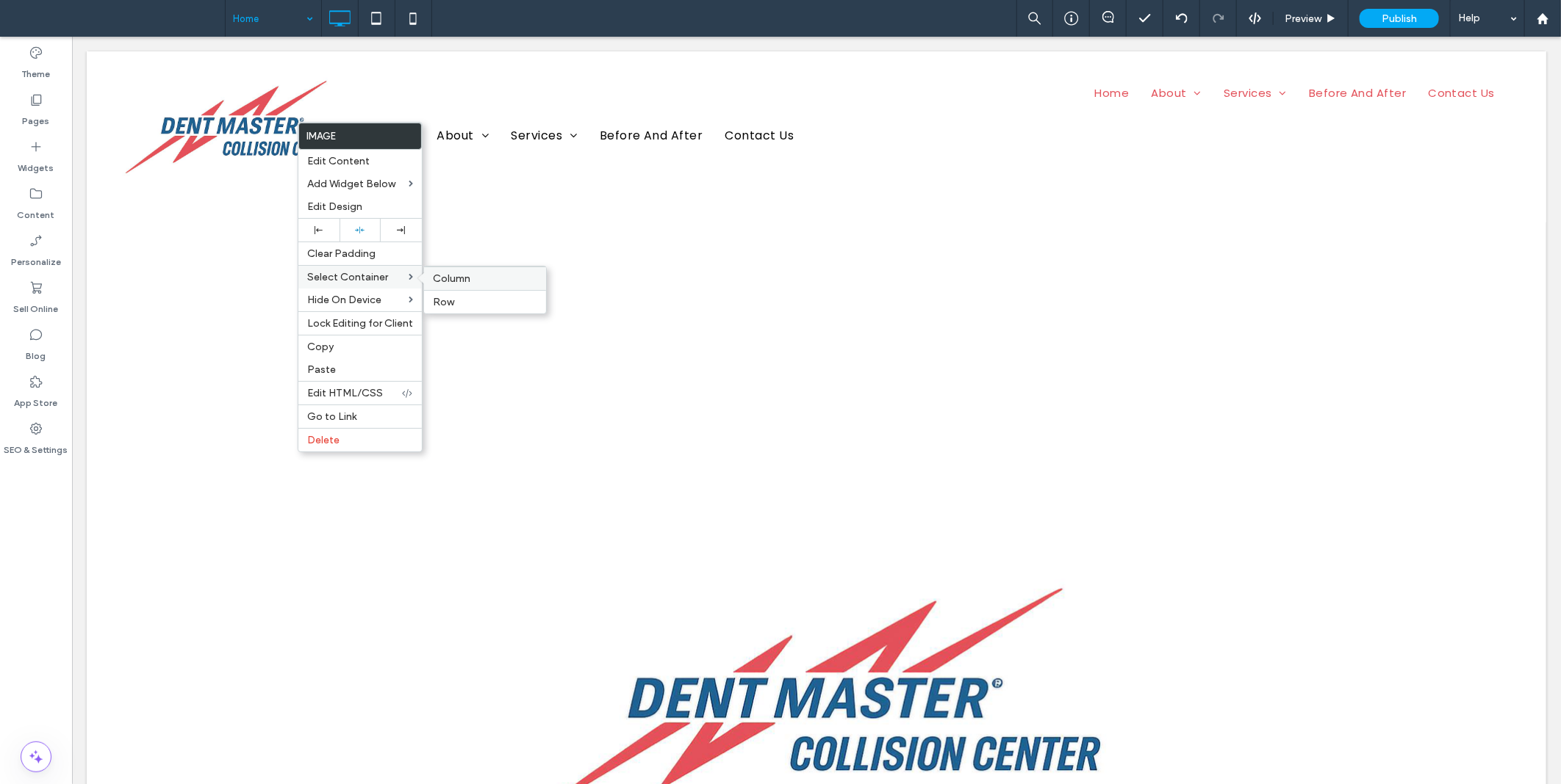
click at [493, 284] on div "Column" at bounding box center [485, 278] width 122 height 24
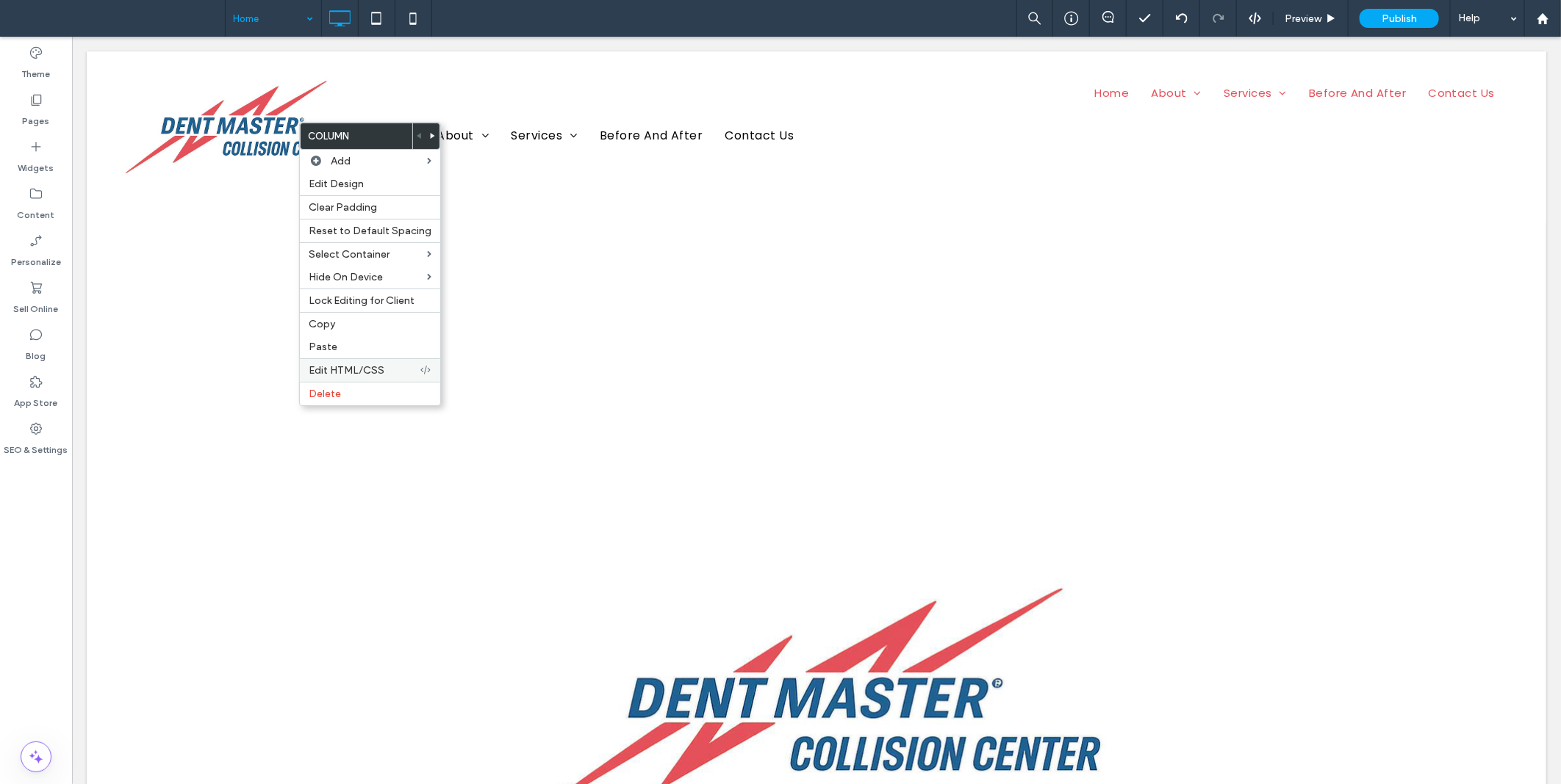
click at [361, 362] on div "Edit HTML/CSS" at bounding box center [370, 370] width 141 height 24
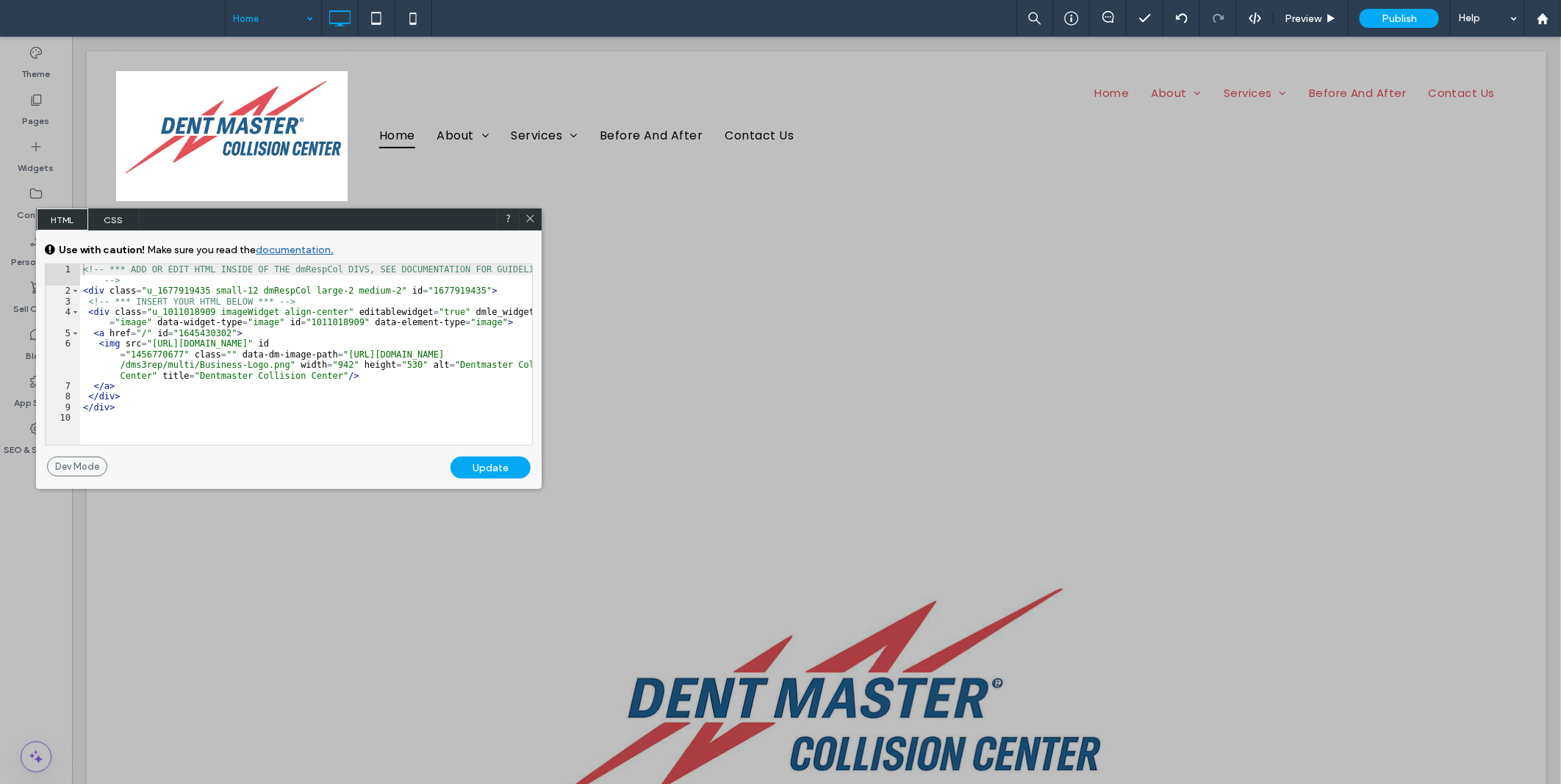
click at [119, 214] on span "CSS" at bounding box center [113, 219] width 51 height 22
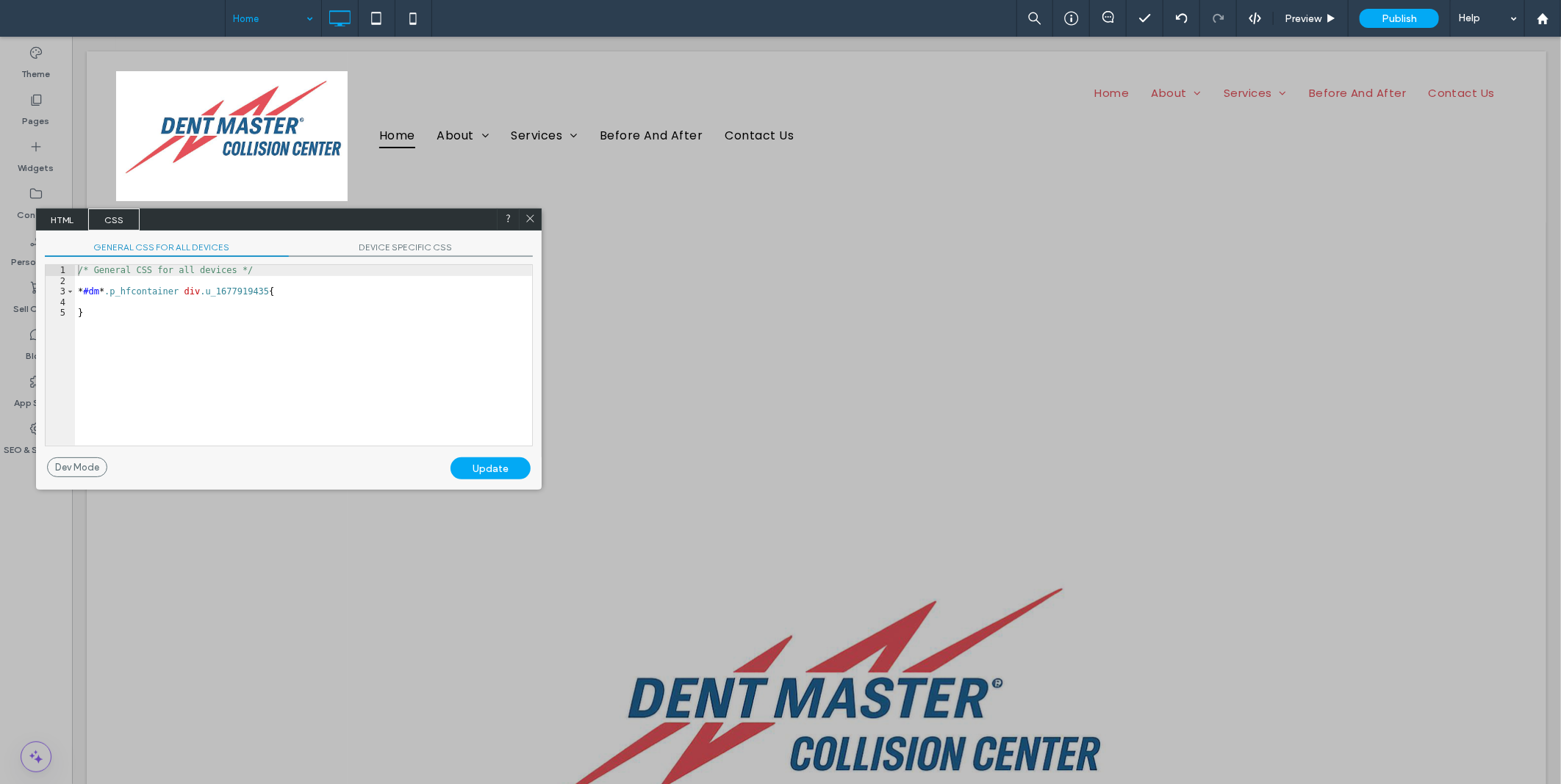
click at [456, 252] on span "DEVICE SPECIFIC CSS" at bounding box center [410, 250] width 244 height 16
click at [265, 338] on div "/* Device specific CSS */ * #dm * .p_hfcontainer div .u_1677919435 { padding-to…" at bounding box center [306, 367] width 452 height 202
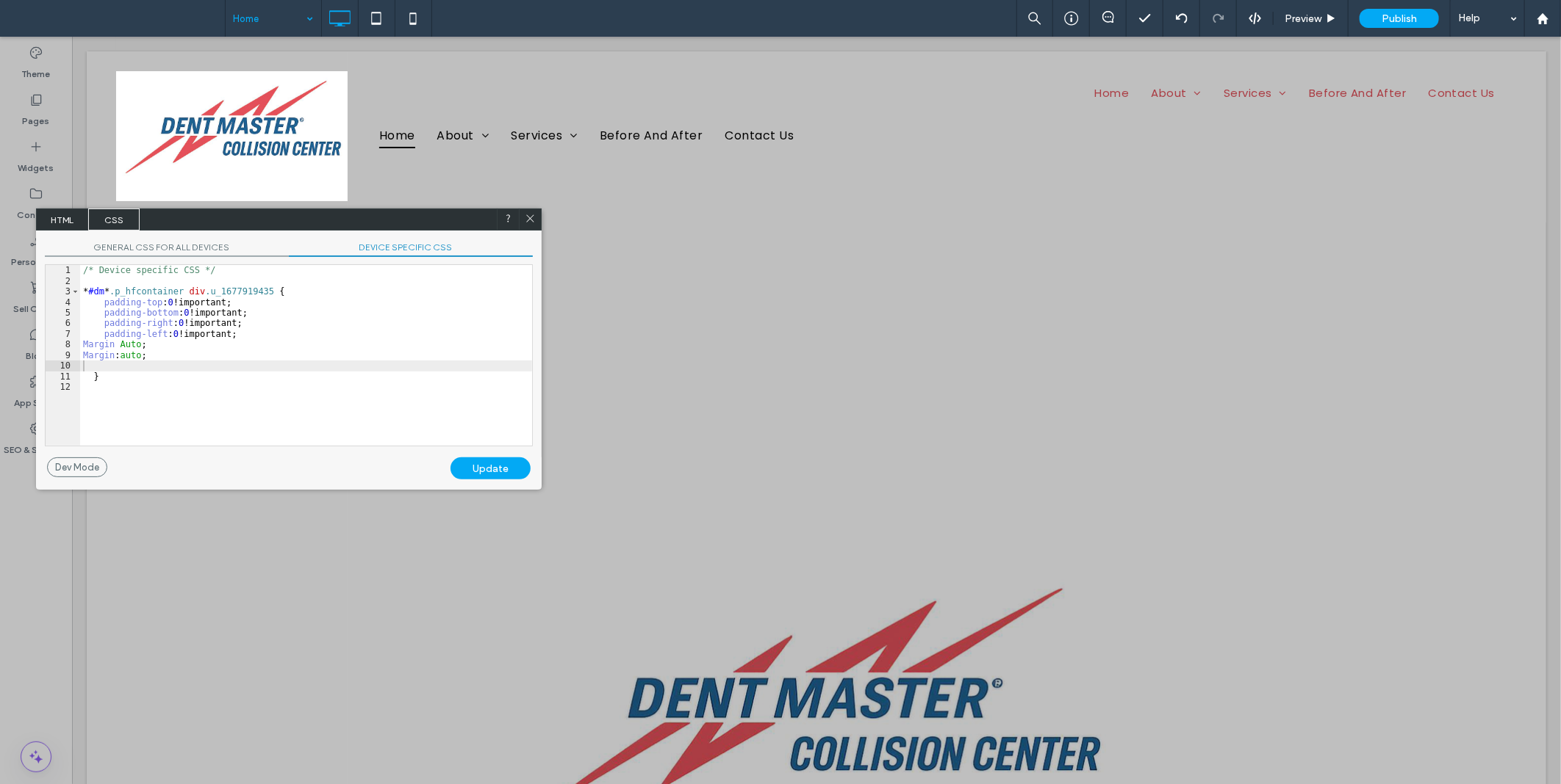
click at [495, 473] on div "Update" at bounding box center [490, 468] width 80 height 22
click at [533, 210] on div at bounding box center [529, 219] width 22 height 22
click at [529, 217] on icon at bounding box center [530, 219] width 11 height 11
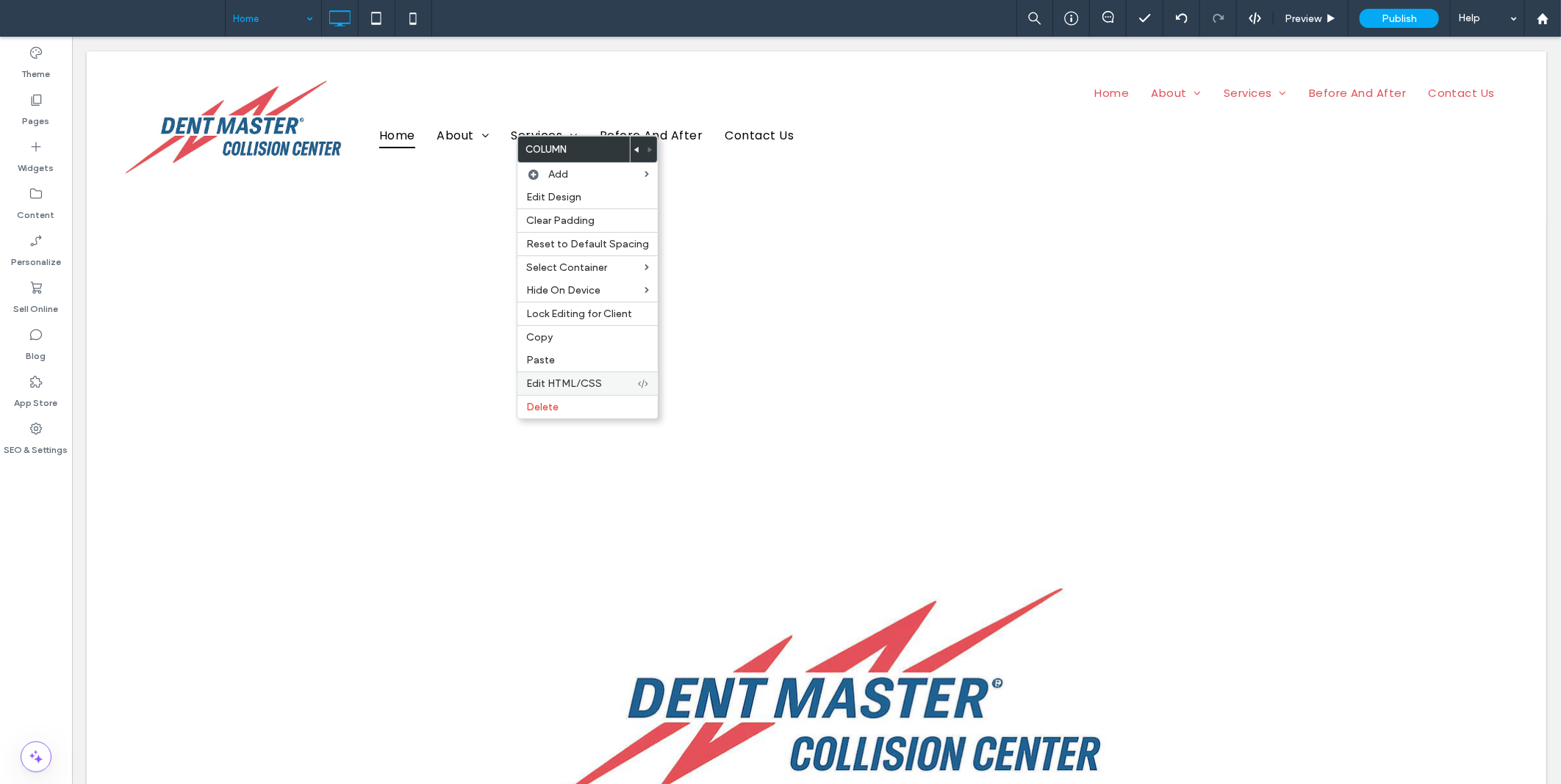
click at [558, 379] on span "Edit HTML/CSS" at bounding box center [564, 383] width 76 height 12
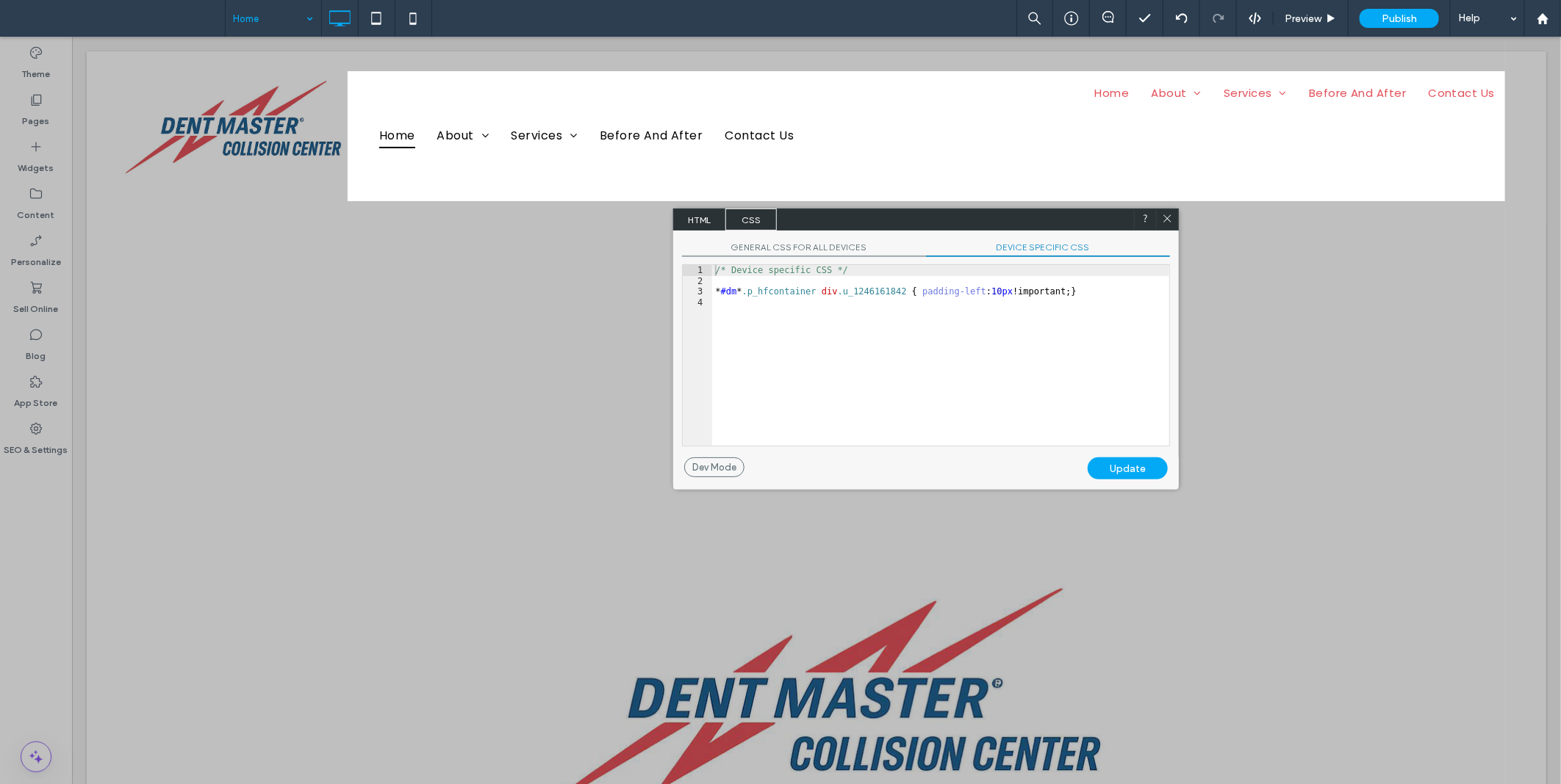
click at [1073, 251] on span "DEVICE SPECIFIC CSS" at bounding box center [1047, 250] width 244 height 16
click at [886, 303] on div "/* Device specific CSS */ * #dm * .p_hfcontainer div .u_1246161842 { padding-le…" at bounding box center [941, 367] width 457 height 202
click at [1054, 292] on div "/* Device specific CSS */ * #dm * .p_hfcontainer div .u_1246161842 { padding-le…" at bounding box center [941, 367] width 457 height 202
type textarea "**"
click at [1150, 474] on div "Update" at bounding box center [1127, 468] width 80 height 22
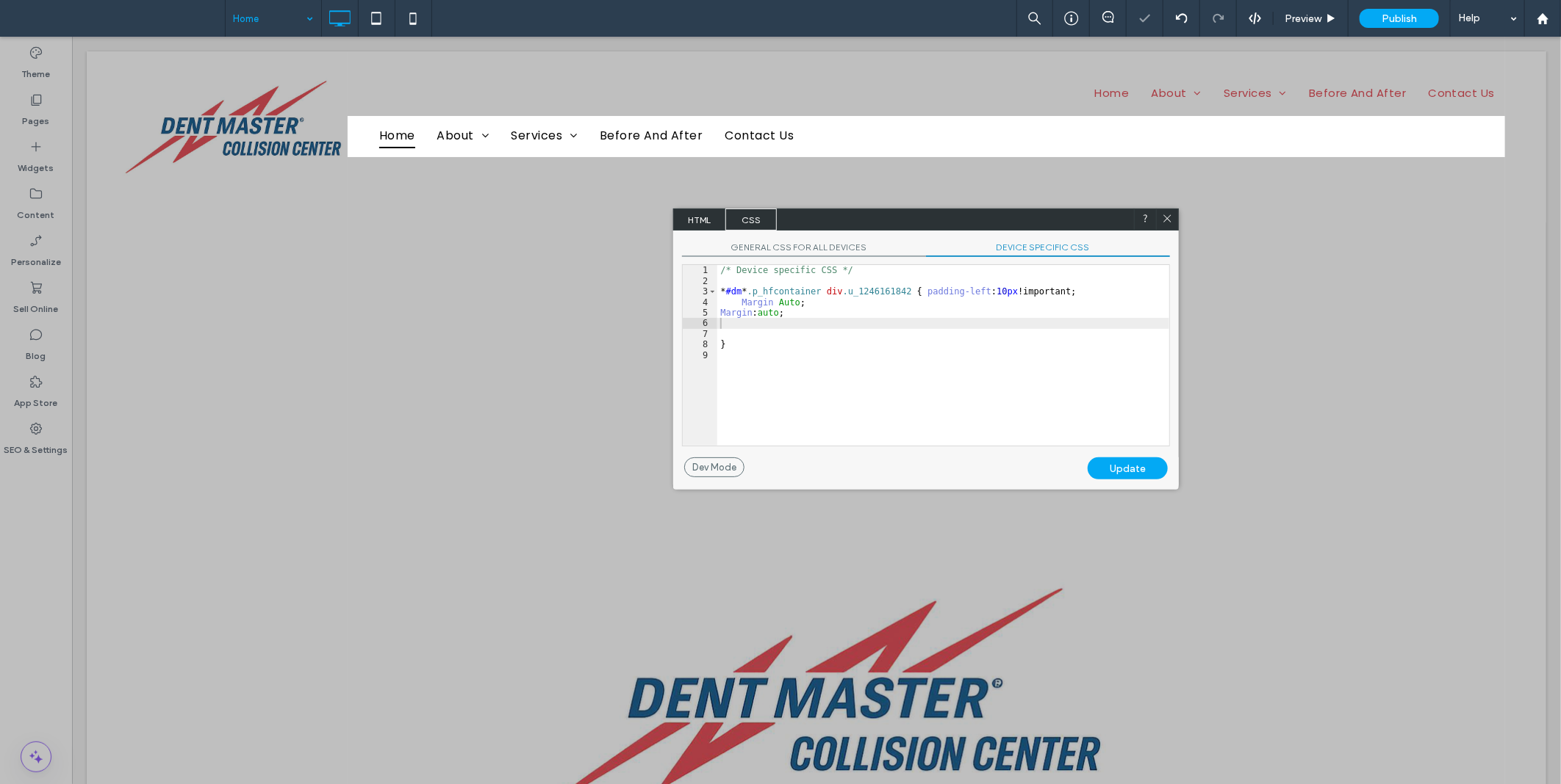
click at [1172, 213] on div at bounding box center [1166, 219] width 22 height 22
click at [1163, 210] on div at bounding box center [1166, 219] width 22 height 22
click at [1165, 214] on icon at bounding box center [1167, 218] width 11 height 11
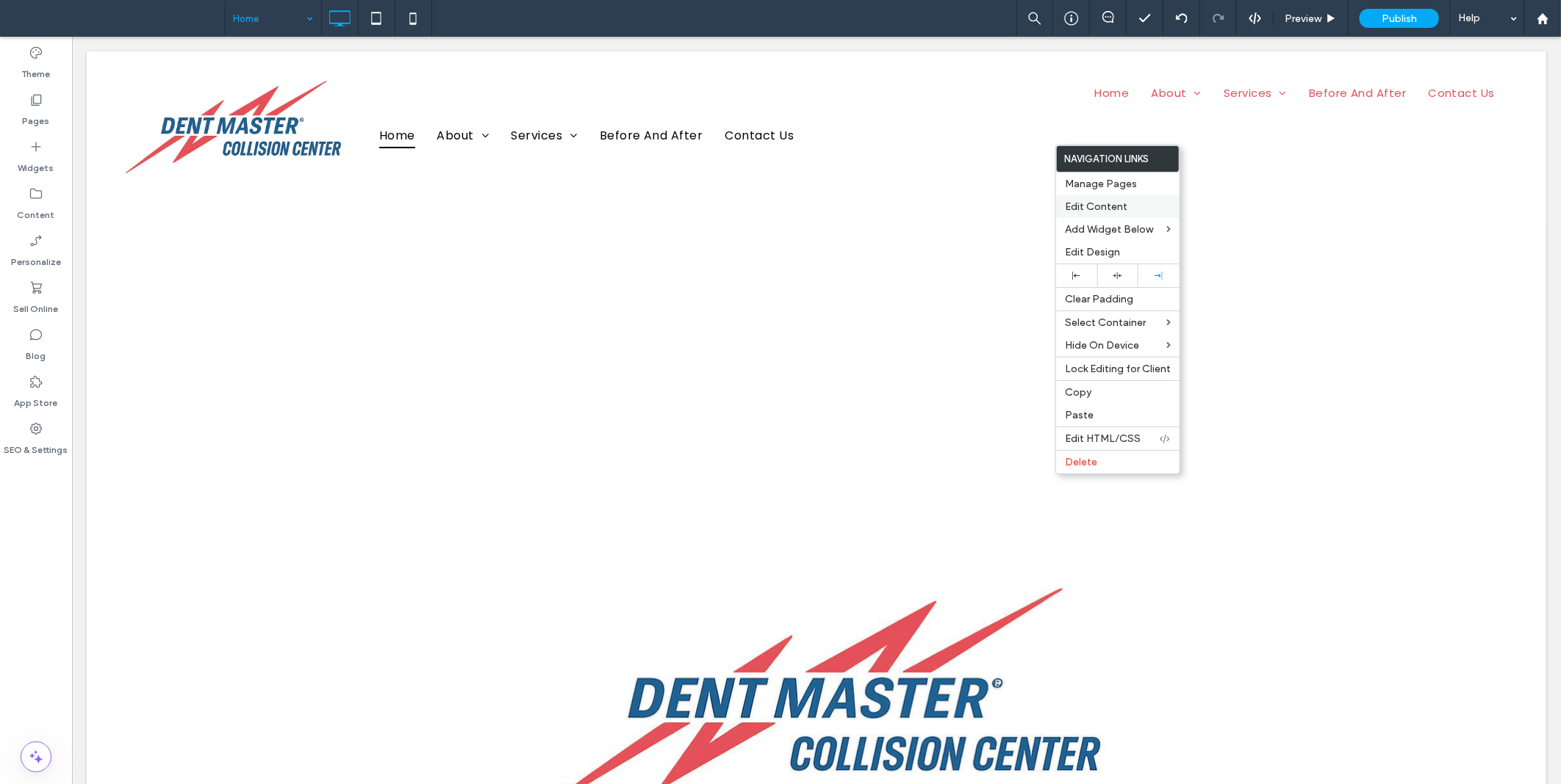
click at [1093, 203] on span "Edit Content" at bounding box center [1096, 207] width 62 height 12
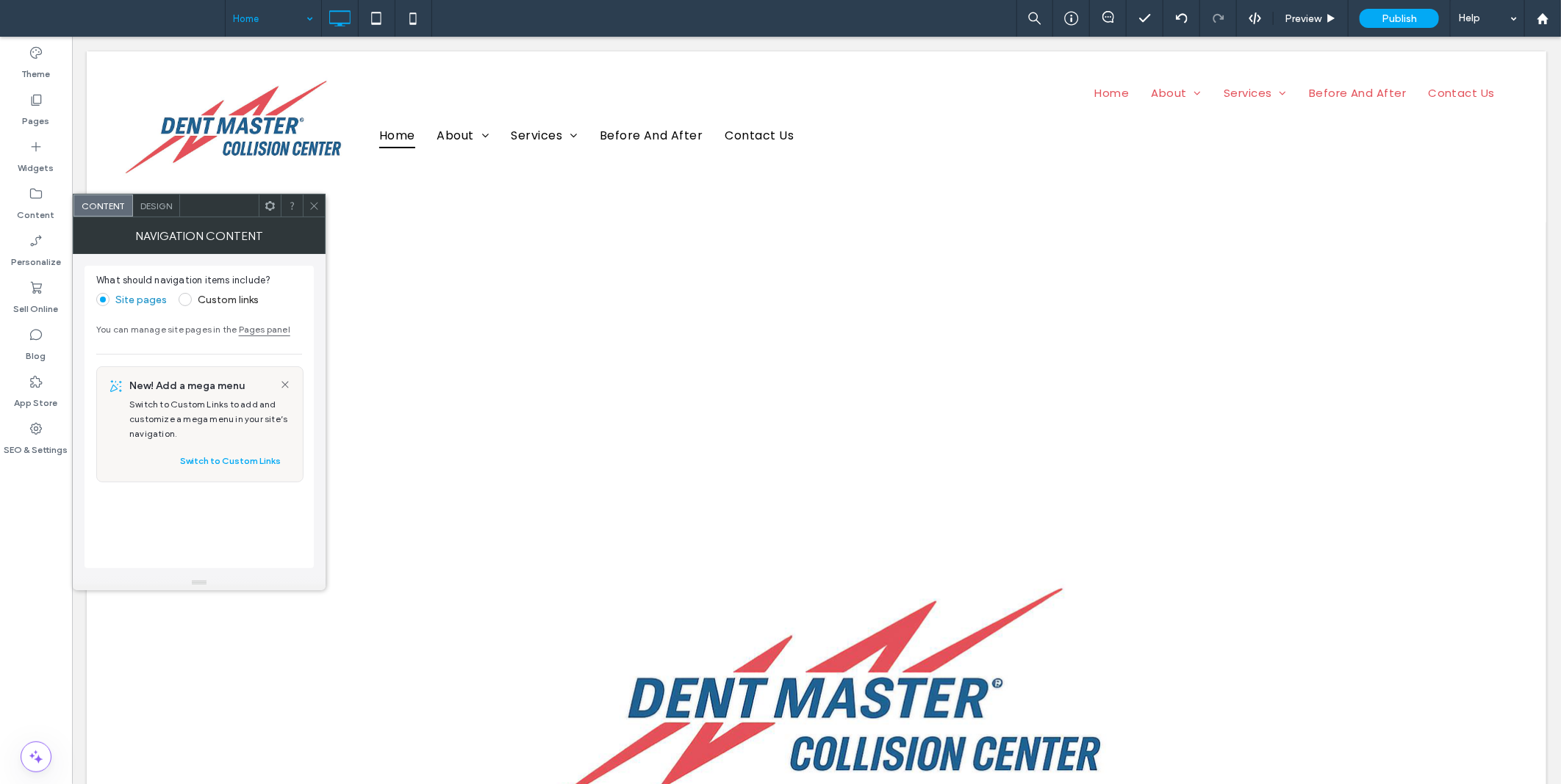
click at [174, 206] on div "Design" at bounding box center [156, 205] width 47 height 22
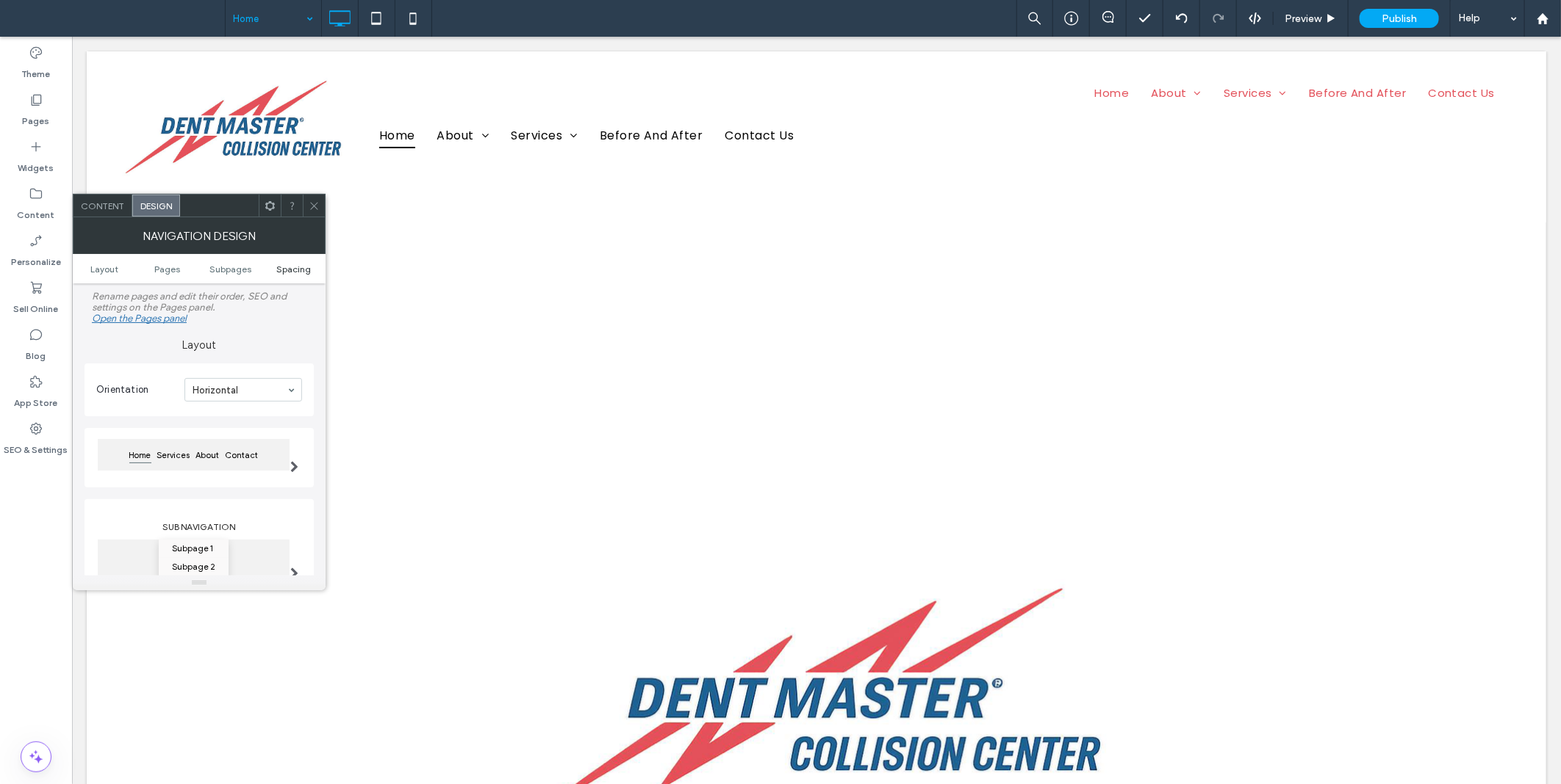
click at [283, 264] on span "Spacing" at bounding box center [294, 269] width 34 height 11
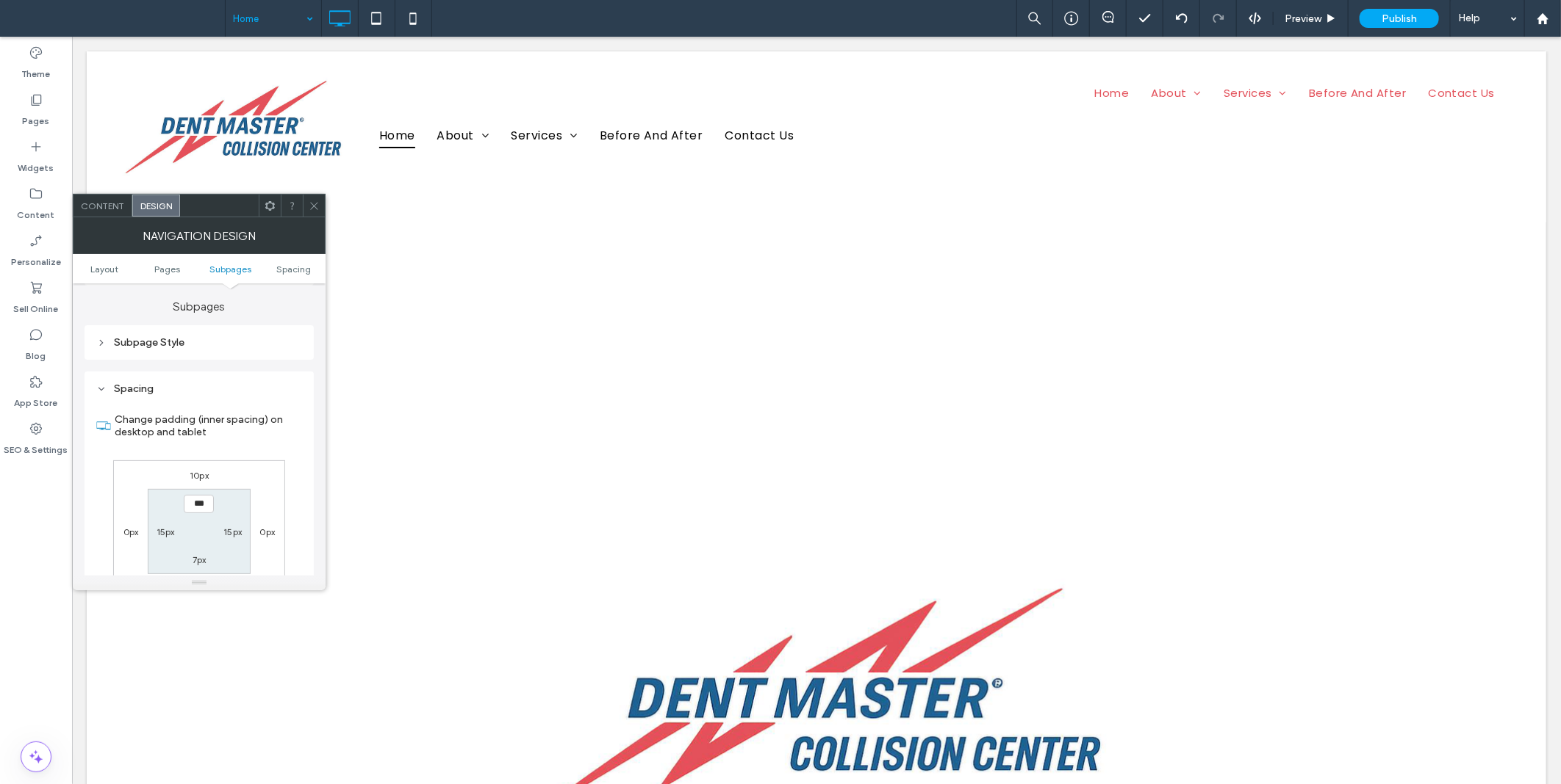
scroll to position [541, 0]
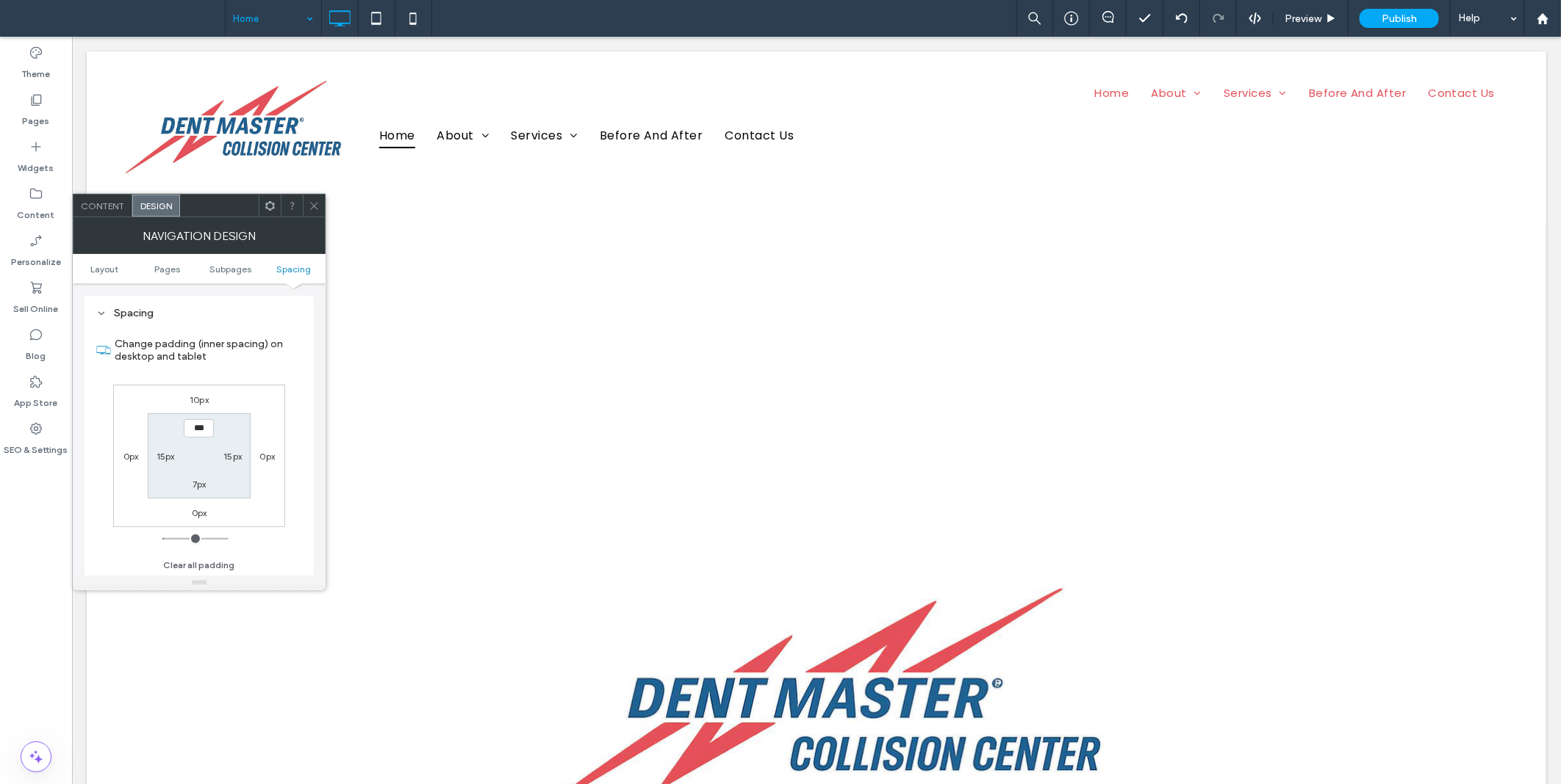
click at [196, 395] on label "10px" at bounding box center [200, 400] width 19 height 11
type input "**"
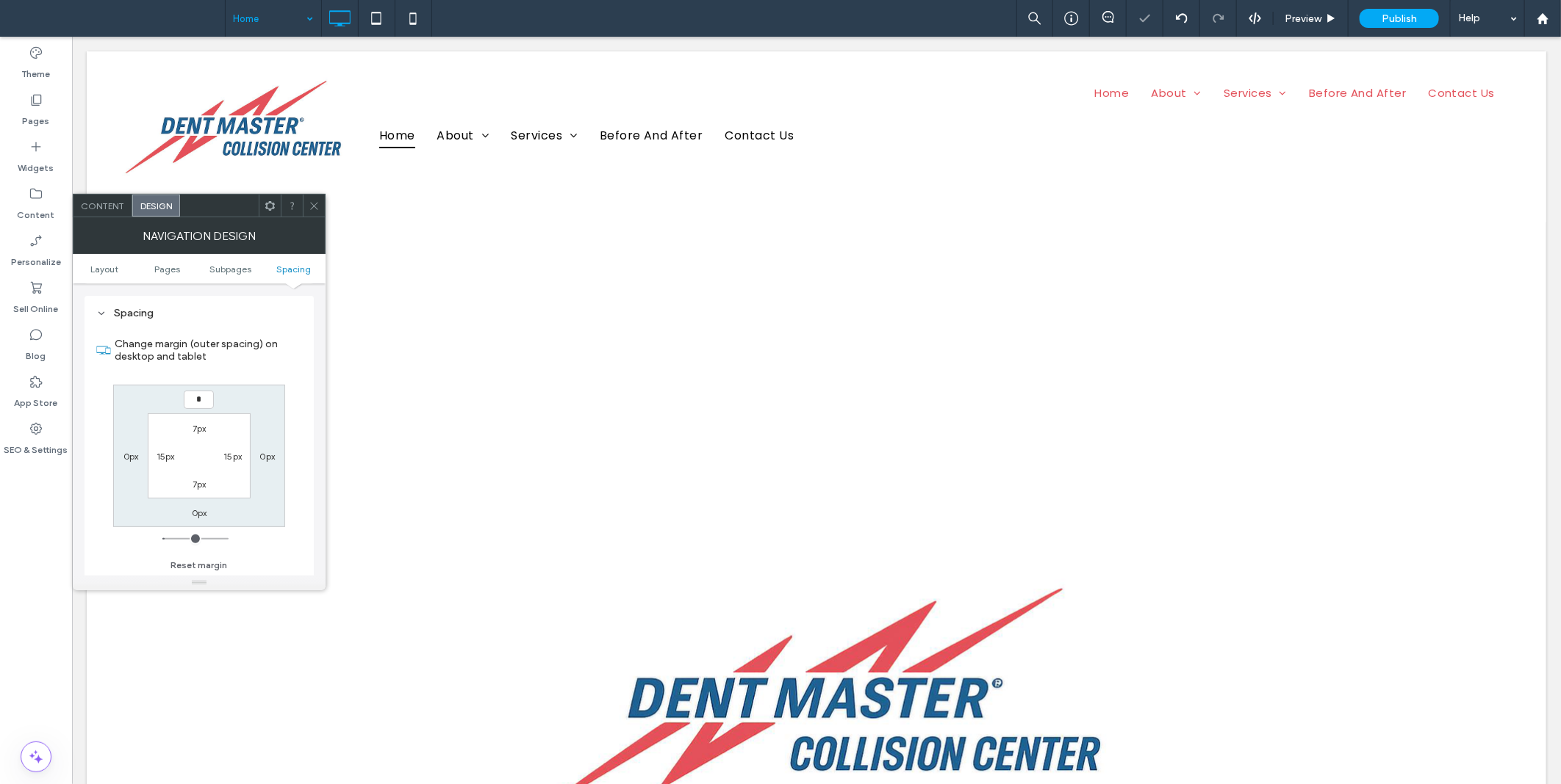
type input "*"
type input "****"
click at [310, 206] on icon at bounding box center [314, 206] width 11 height 11
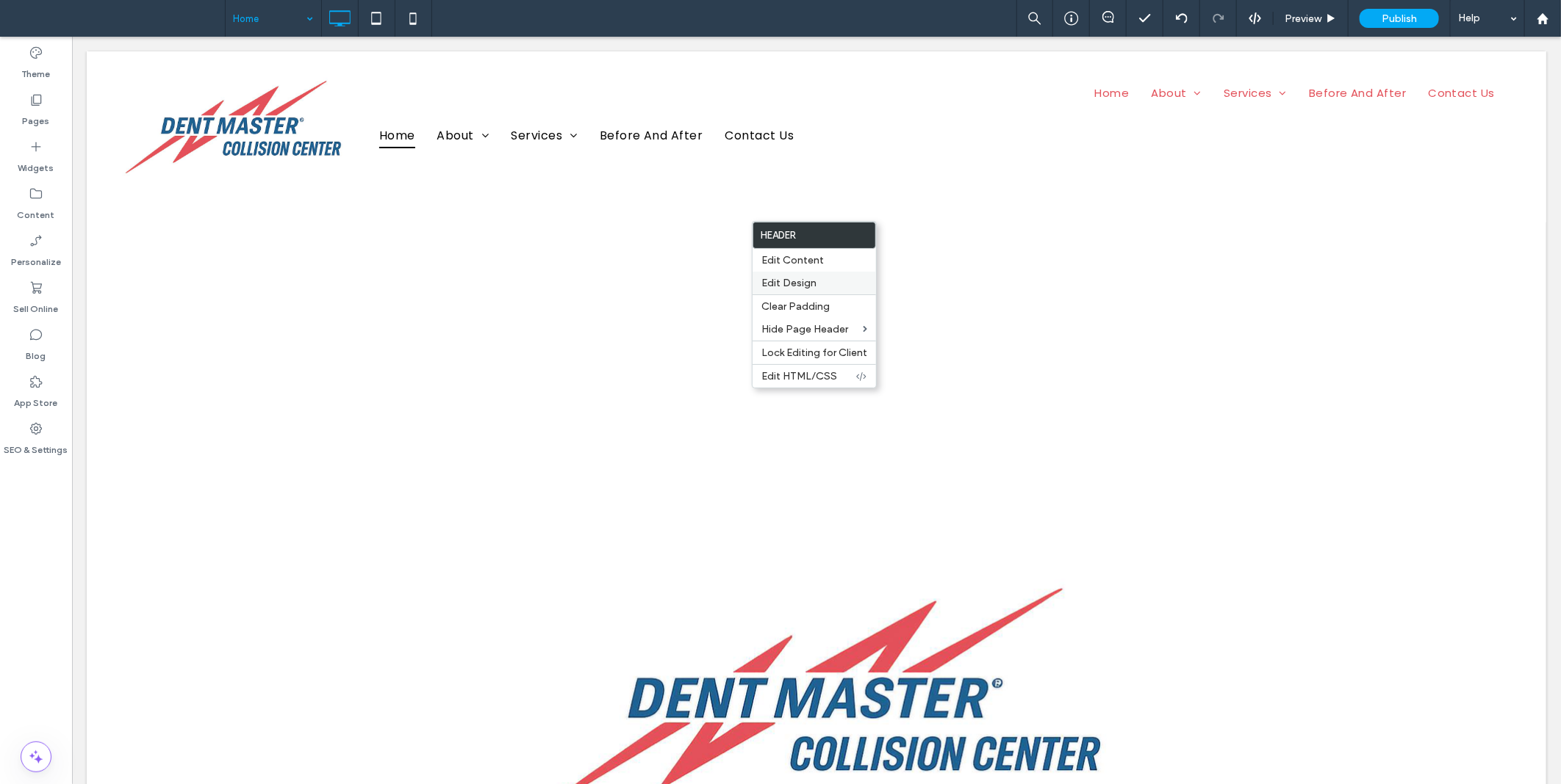
click at [781, 278] on span "Edit Design" at bounding box center [789, 283] width 55 height 12
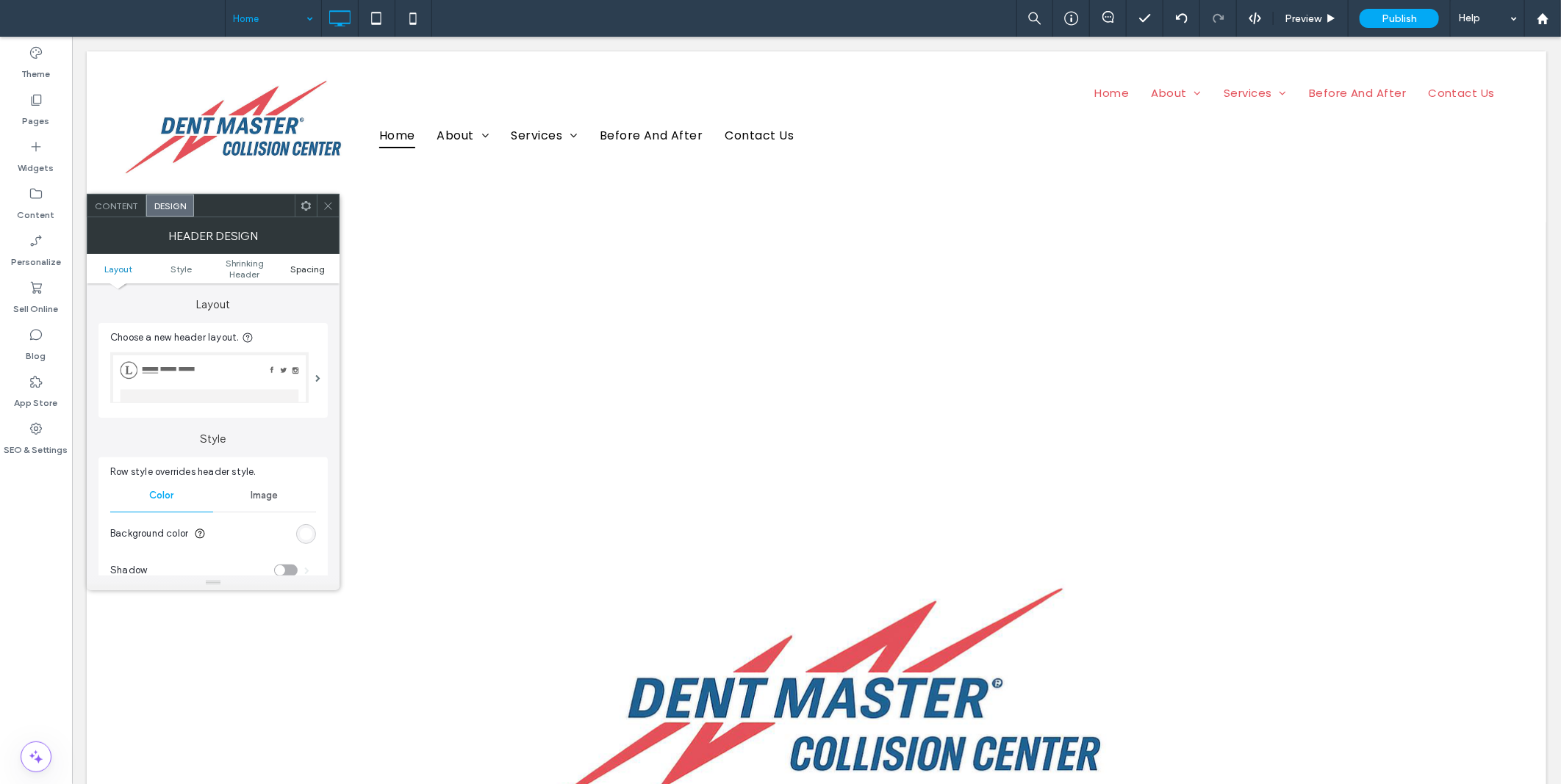
click at [302, 274] on span "Spacing" at bounding box center [307, 269] width 34 height 11
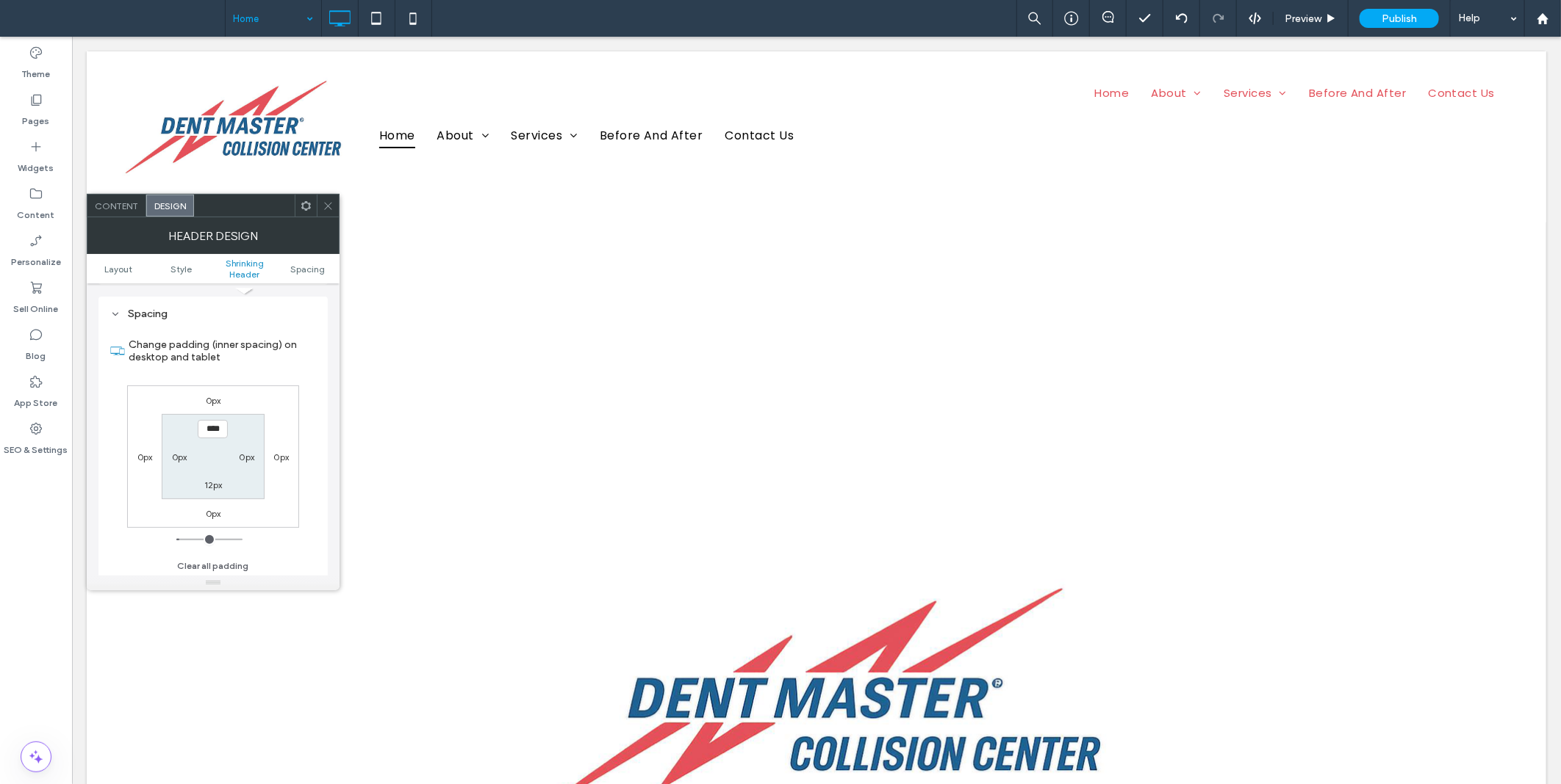
scroll to position [502, 0]
click at [203, 563] on button "Clear all padding" at bounding box center [212, 565] width 71 height 18
type input "***"
type input "*"
click at [336, 204] on div at bounding box center [327, 205] width 22 height 22
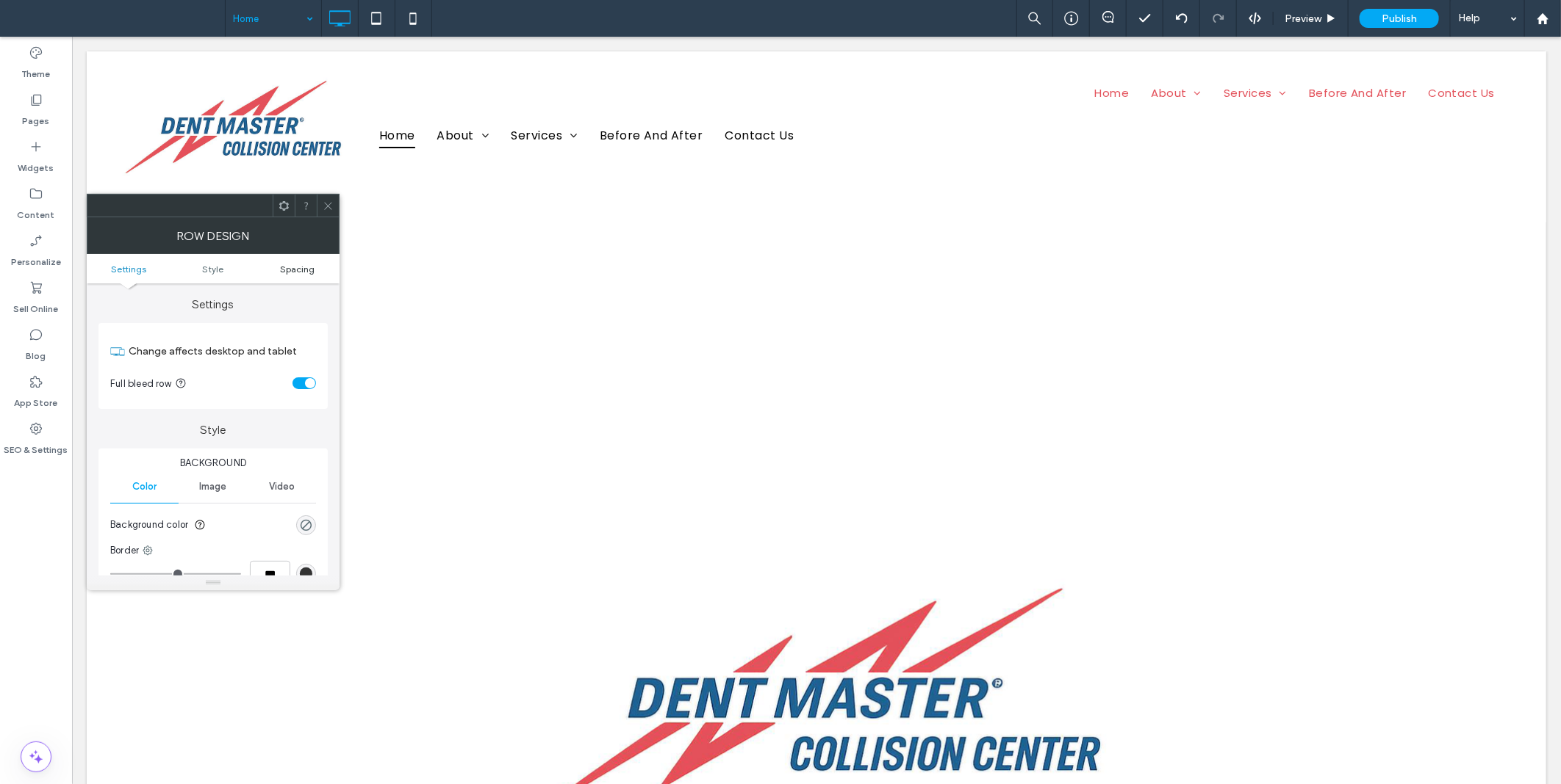
click at [288, 272] on span "Spacing" at bounding box center [296, 269] width 34 height 11
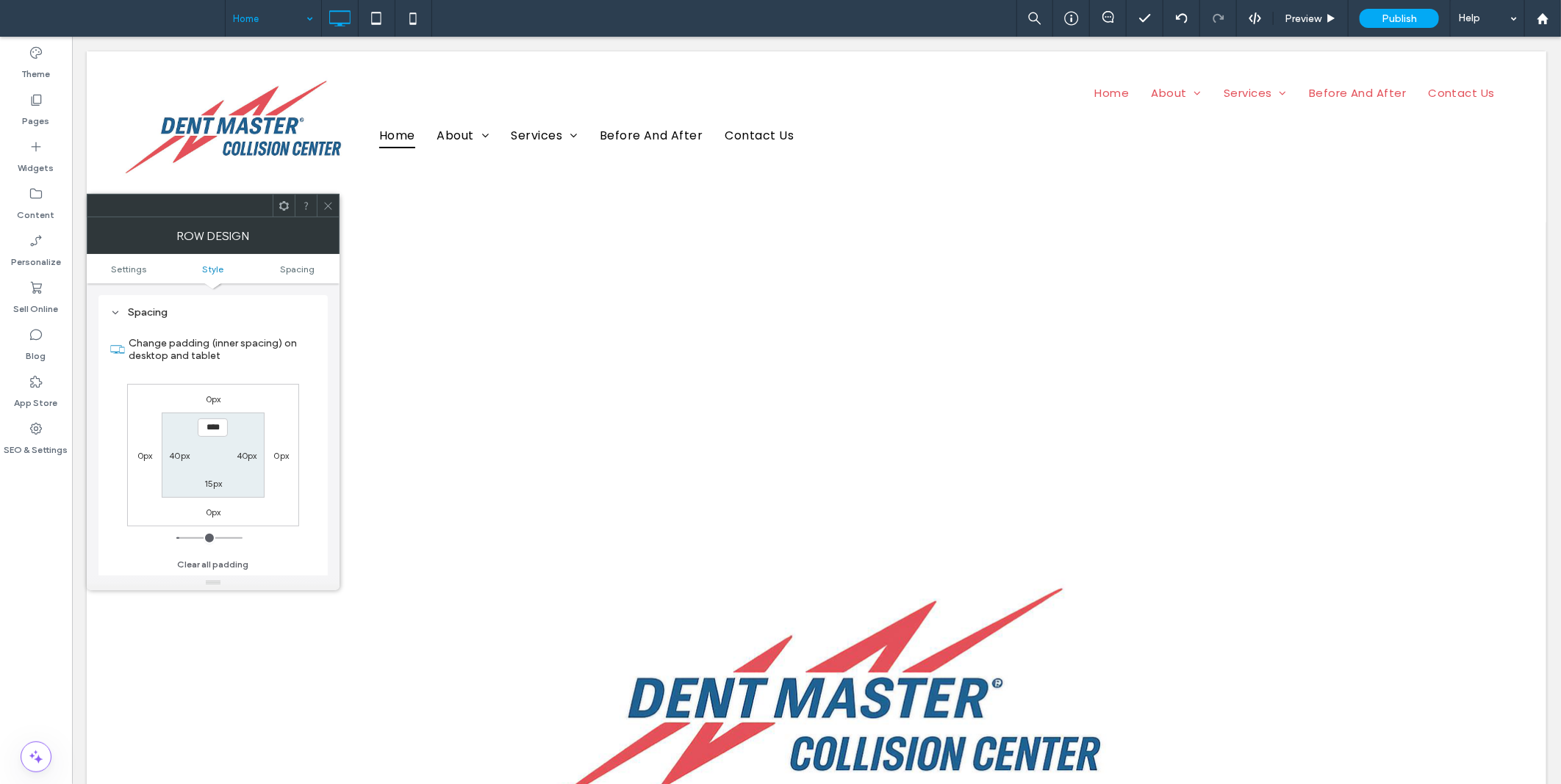
scroll to position [368, 0]
type input "***"
click at [217, 483] on label "15px" at bounding box center [213, 483] width 18 height 11
type input "**"
type input "*"
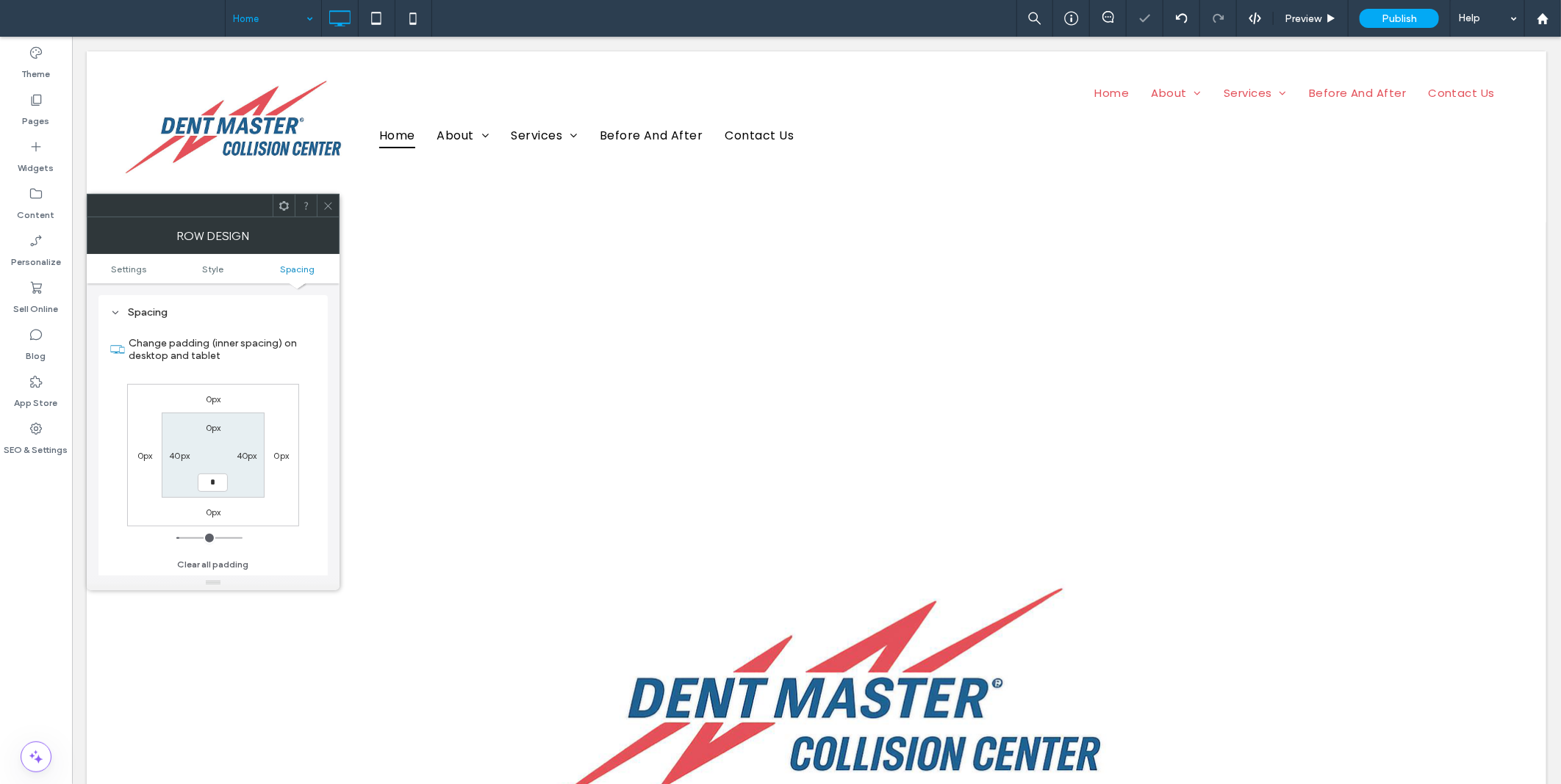
type input "***"
click at [319, 200] on div at bounding box center [327, 205] width 22 height 22
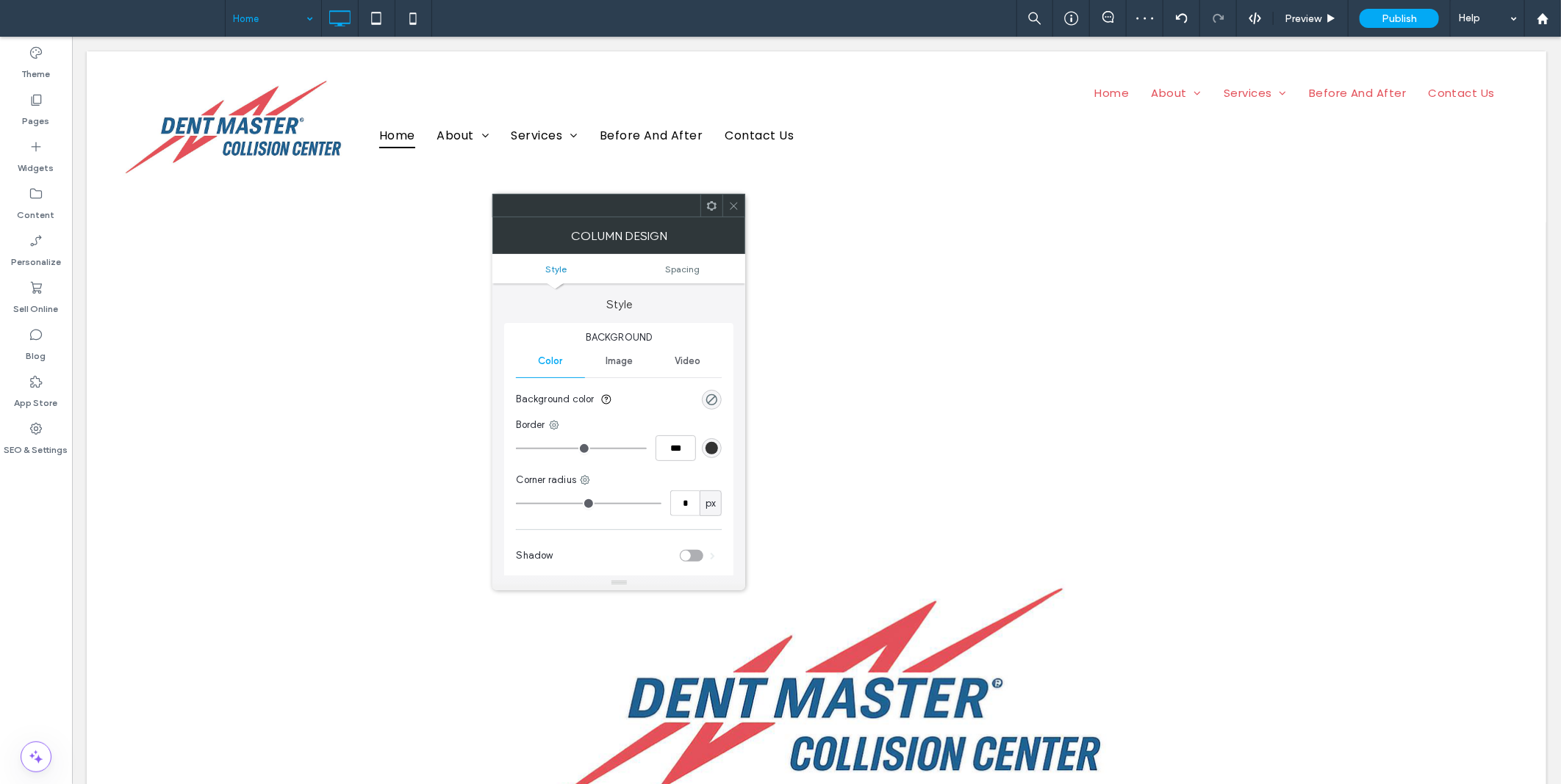
click at [734, 201] on icon at bounding box center [733, 206] width 11 height 11
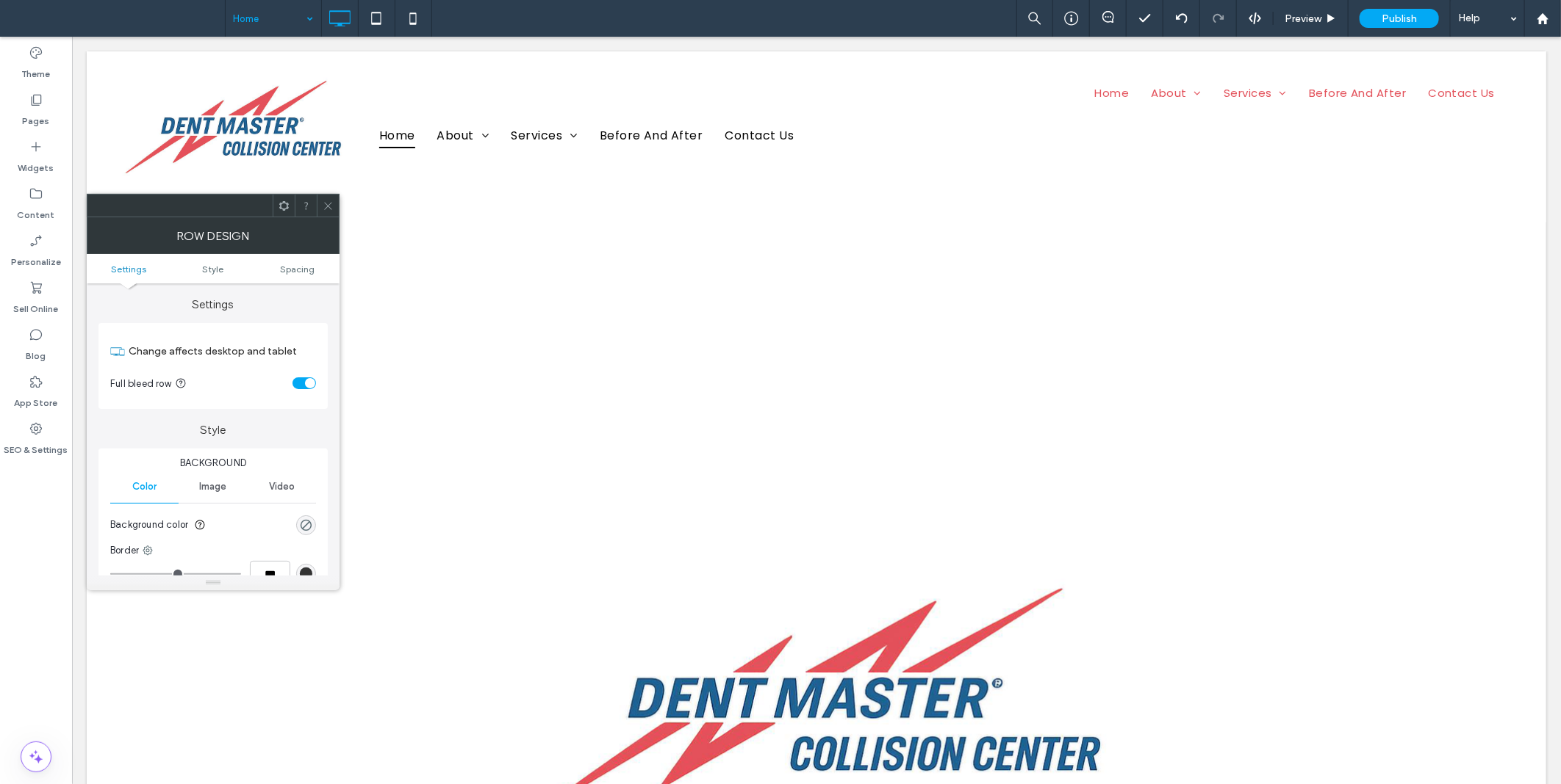
click at [298, 275] on ul "Settings Style Spacing" at bounding box center [213, 268] width 252 height 29
click at [297, 270] on span "Spacing" at bounding box center [296, 269] width 34 height 11
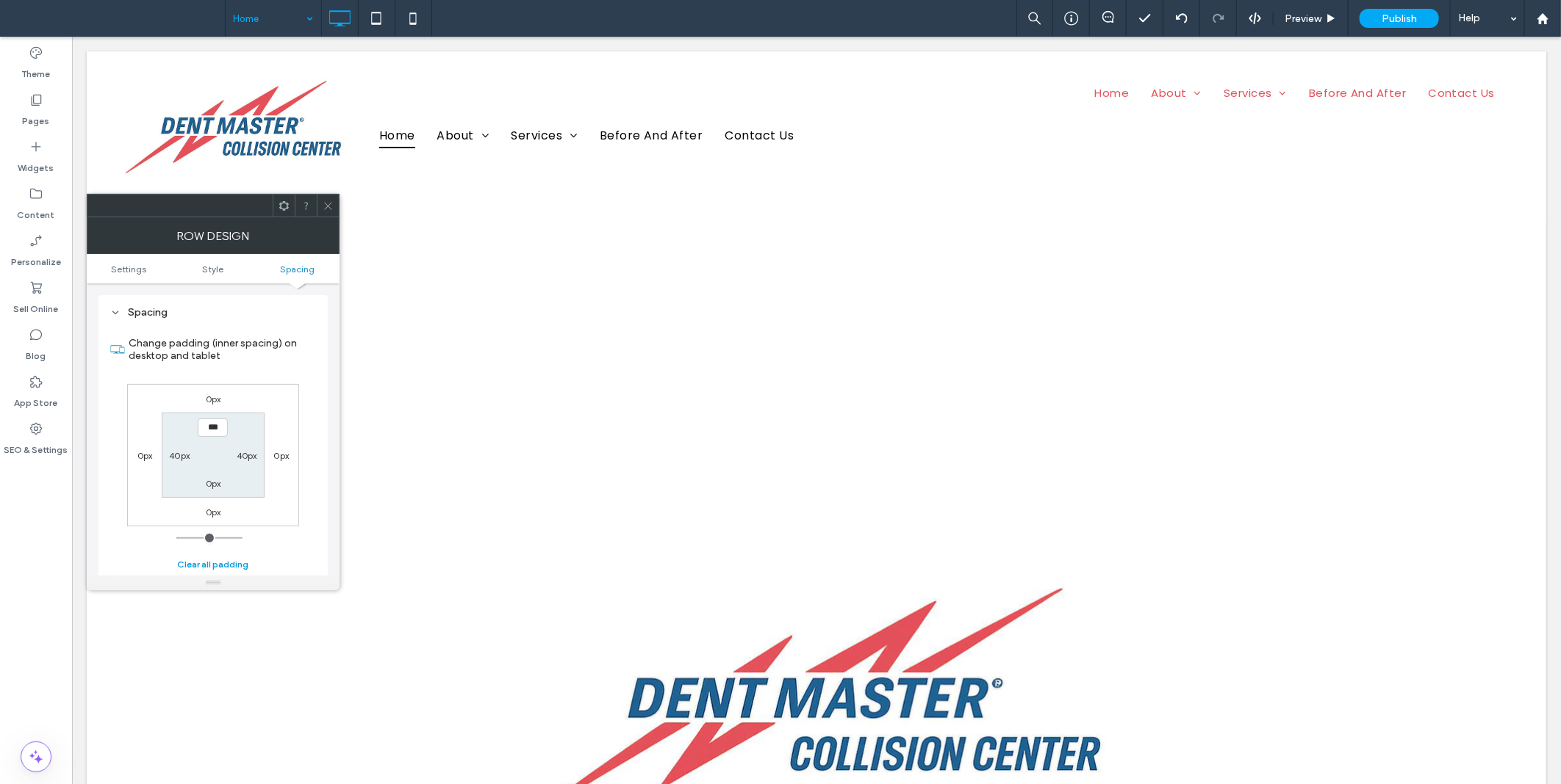
click at [213, 559] on button "Clear all padding" at bounding box center [212, 564] width 71 height 18
click at [245, 455] on label "0px" at bounding box center [247, 455] width 16 height 11
click at [332, 203] on icon at bounding box center [328, 206] width 11 height 11
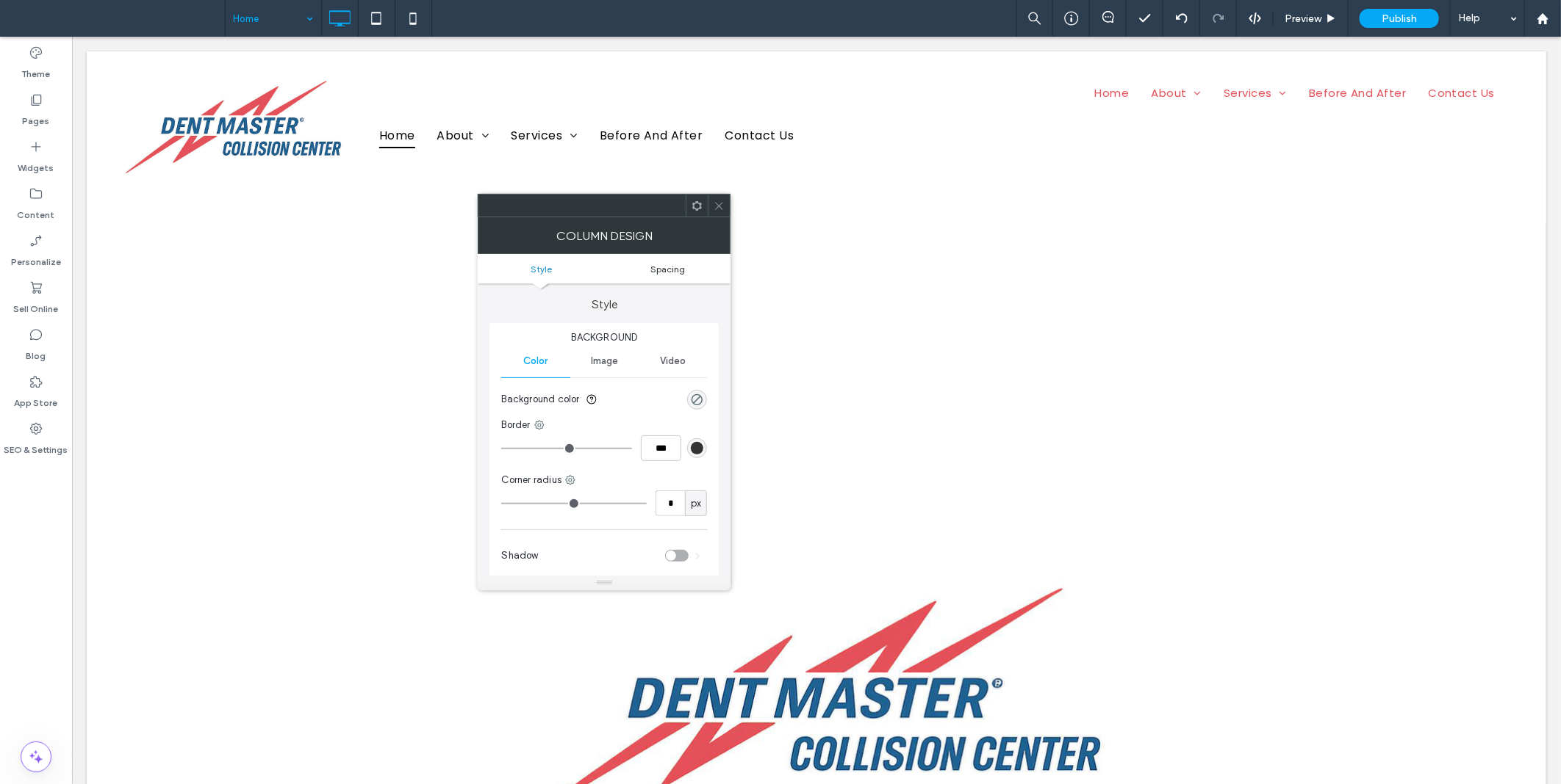
click at [672, 272] on span "Spacing" at bounding box center [667, 269] width 34 height 11
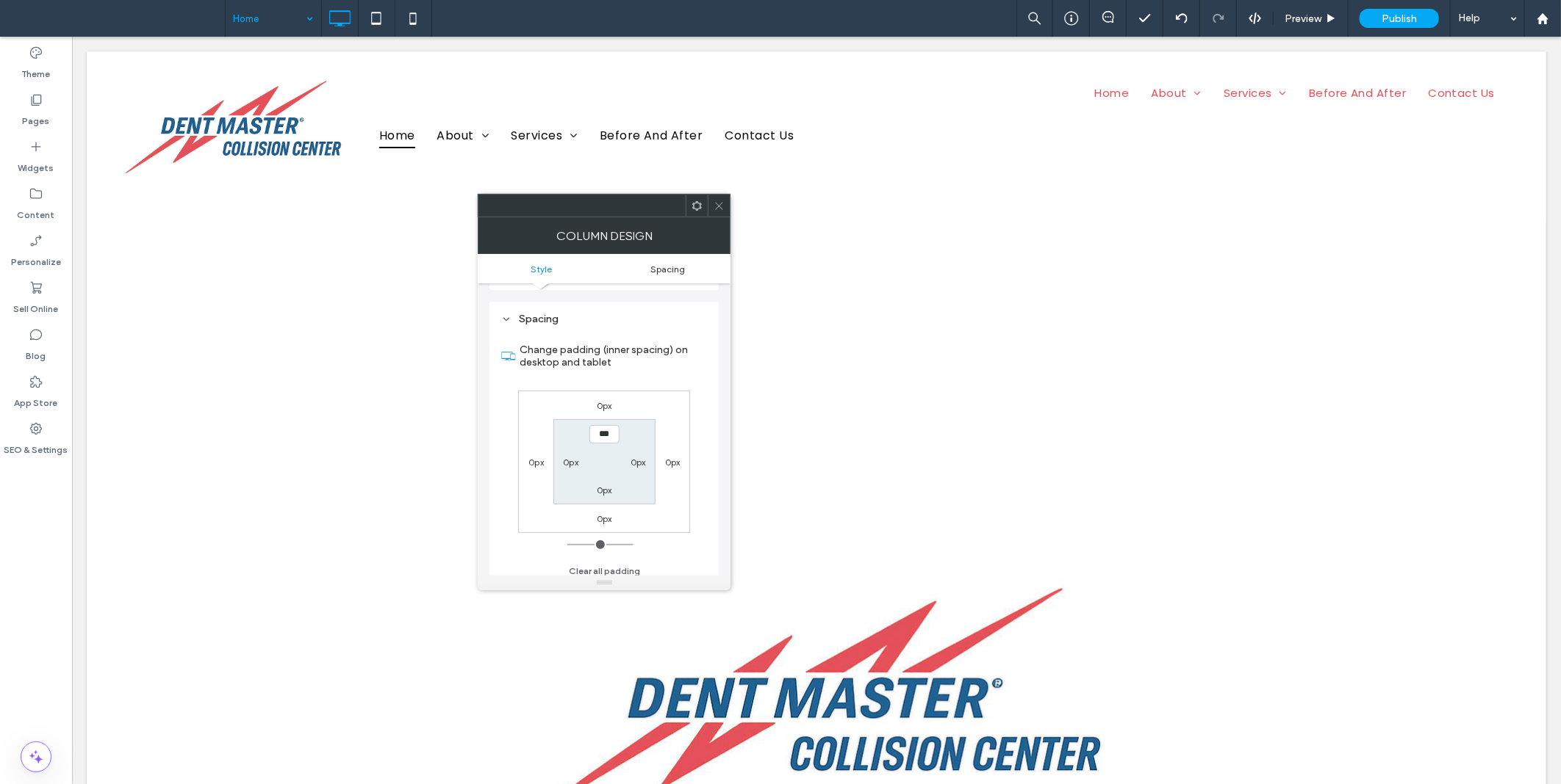
scroll to position [297, 0]
type input "**"
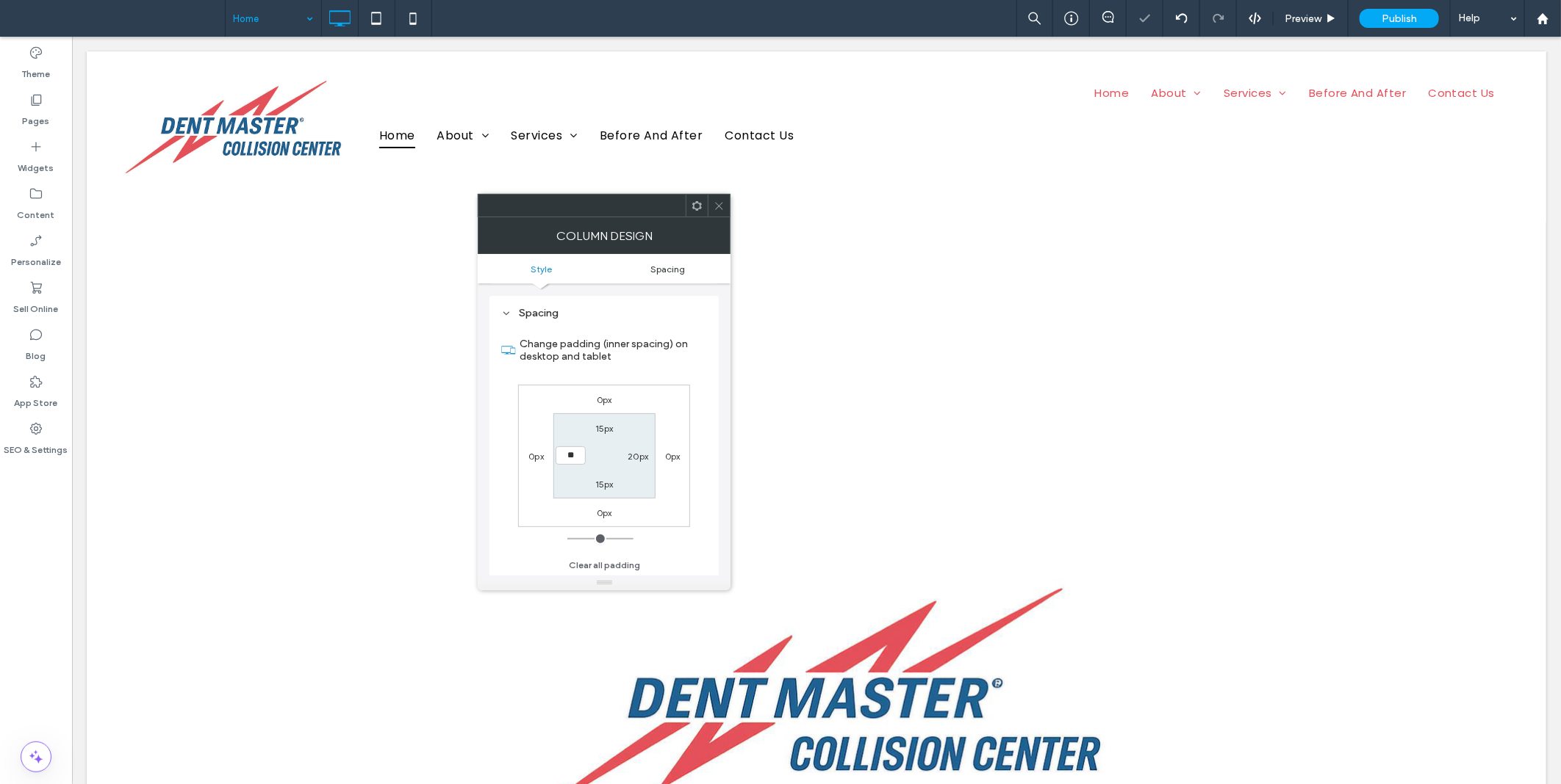
type input "**"
type input "****"
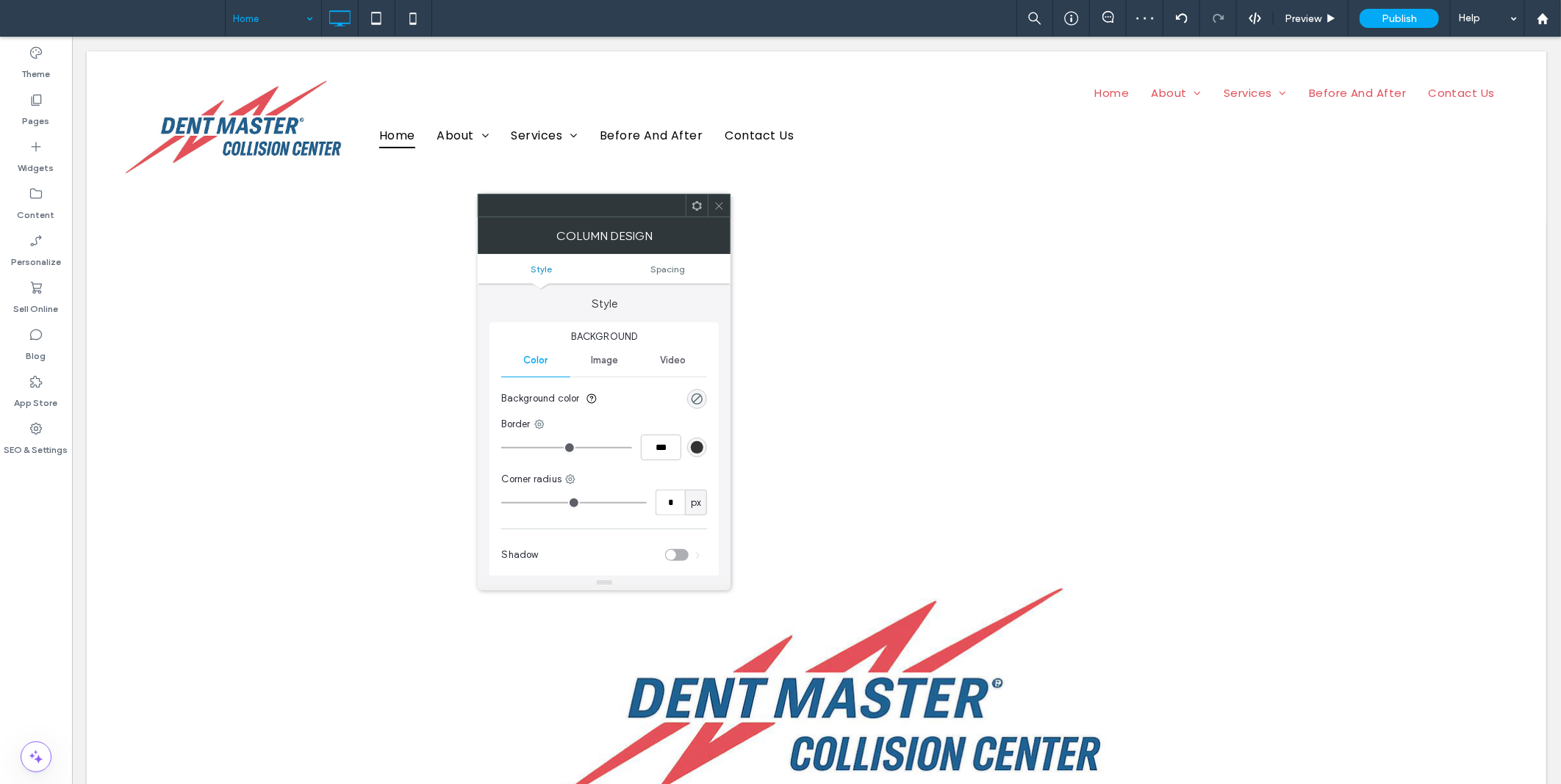
scroll to position [0, 0]
click at [700, 401] on div "rgba(0, 0, 0, 0)" at bounding box center [697, 400] width 12 height 12
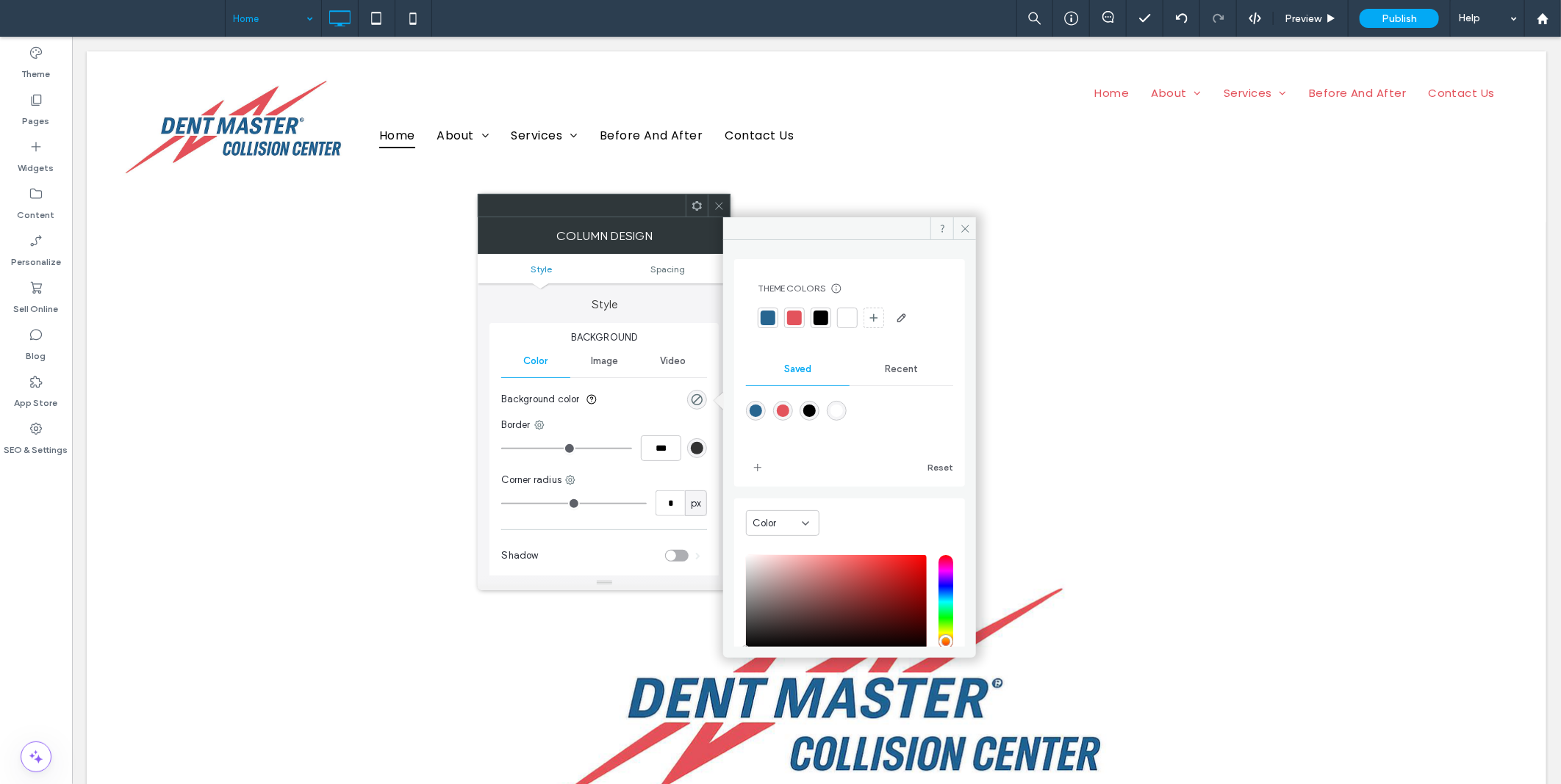
click at [831, 412] on div "rgba(255,255,255,1)" at bounding box center [836, 410] width 12 height 12
type input "*******"
type input "***"
type input "****"
click at [718, 201] on icon at bounding box center [718, 206] width 11 height 11
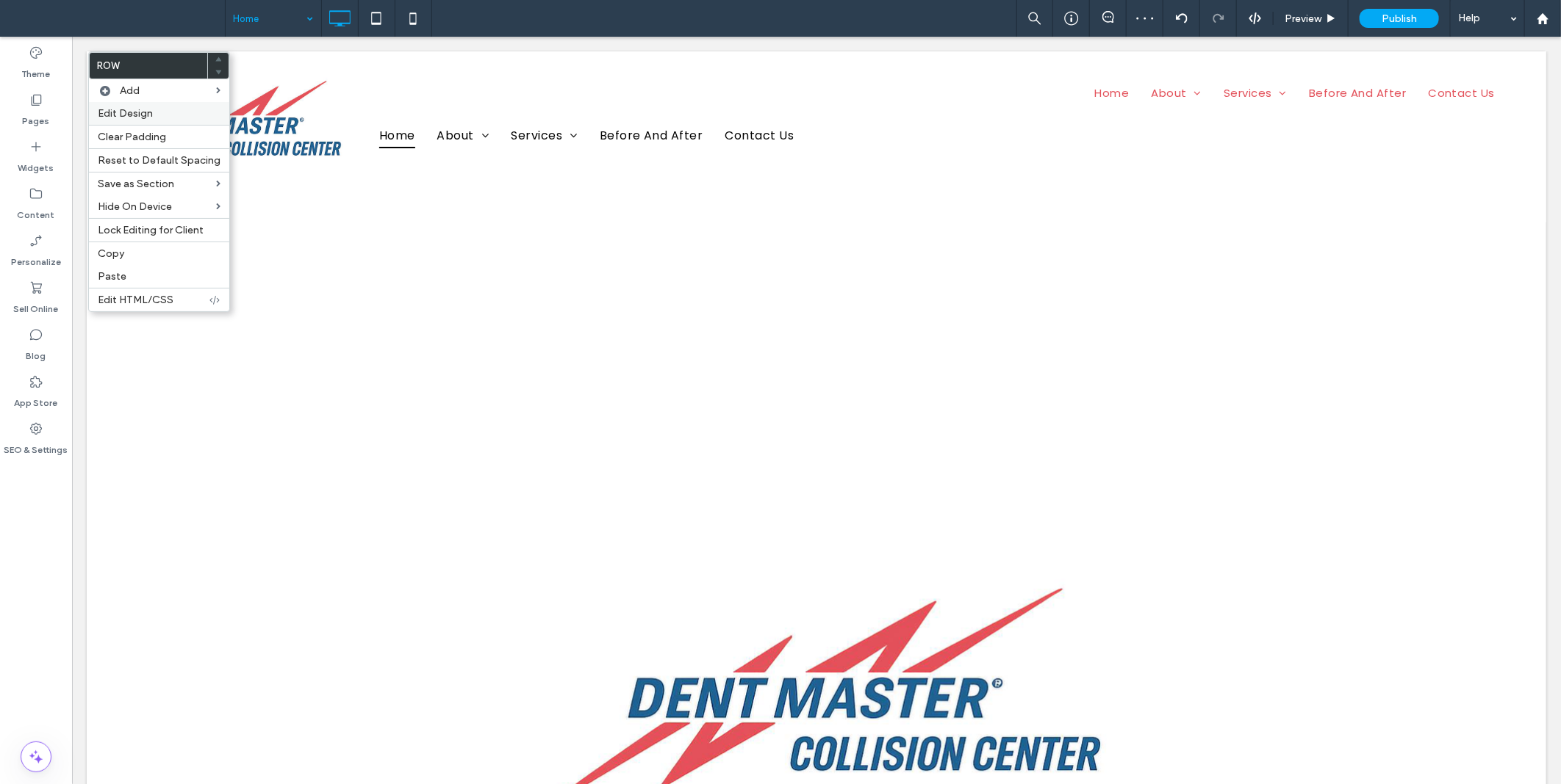
click at [136, 111] on span "Edit Design" at bounding box center [125, 113] width 55 height 12
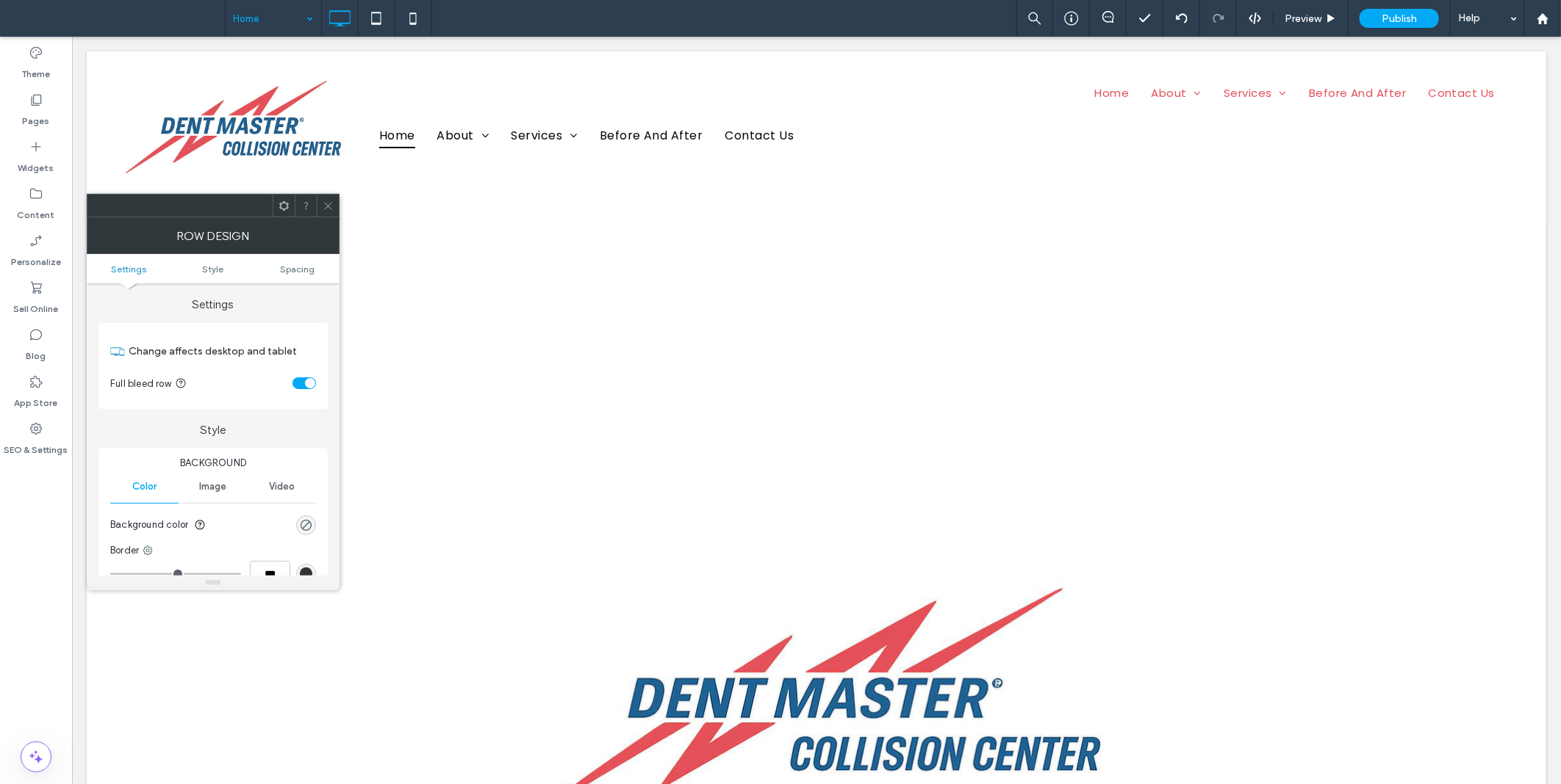
click at [304, 516] on div "rgba(0, 0, 0, 0)" at bounding box center [306, 526] width 20 height 20
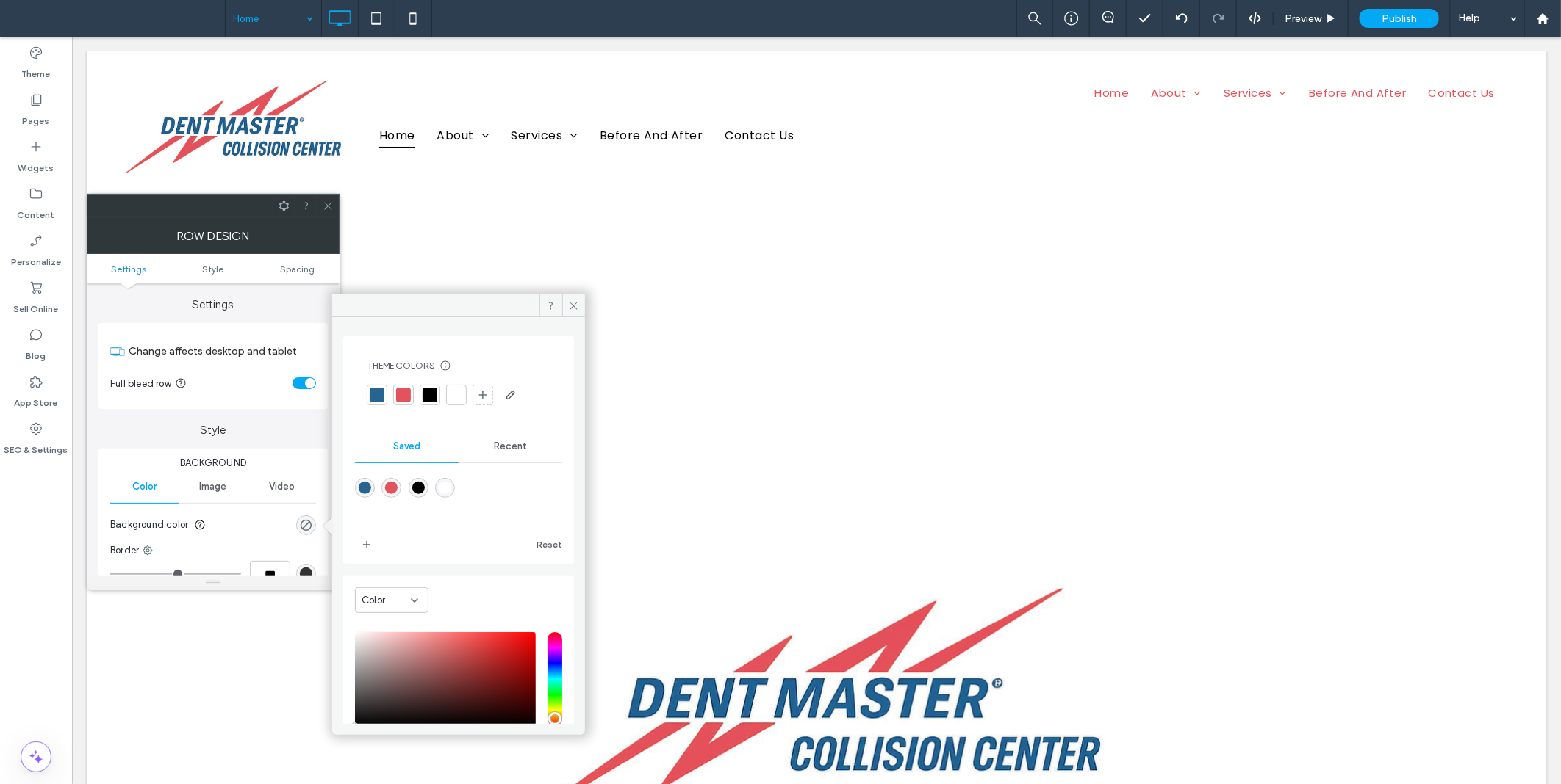
click at [375, 395] on div at bounding box center [376, 395] width 15 height 15
click at [328, 203] on icon at bounding box center [328, 206] width 11 height 11
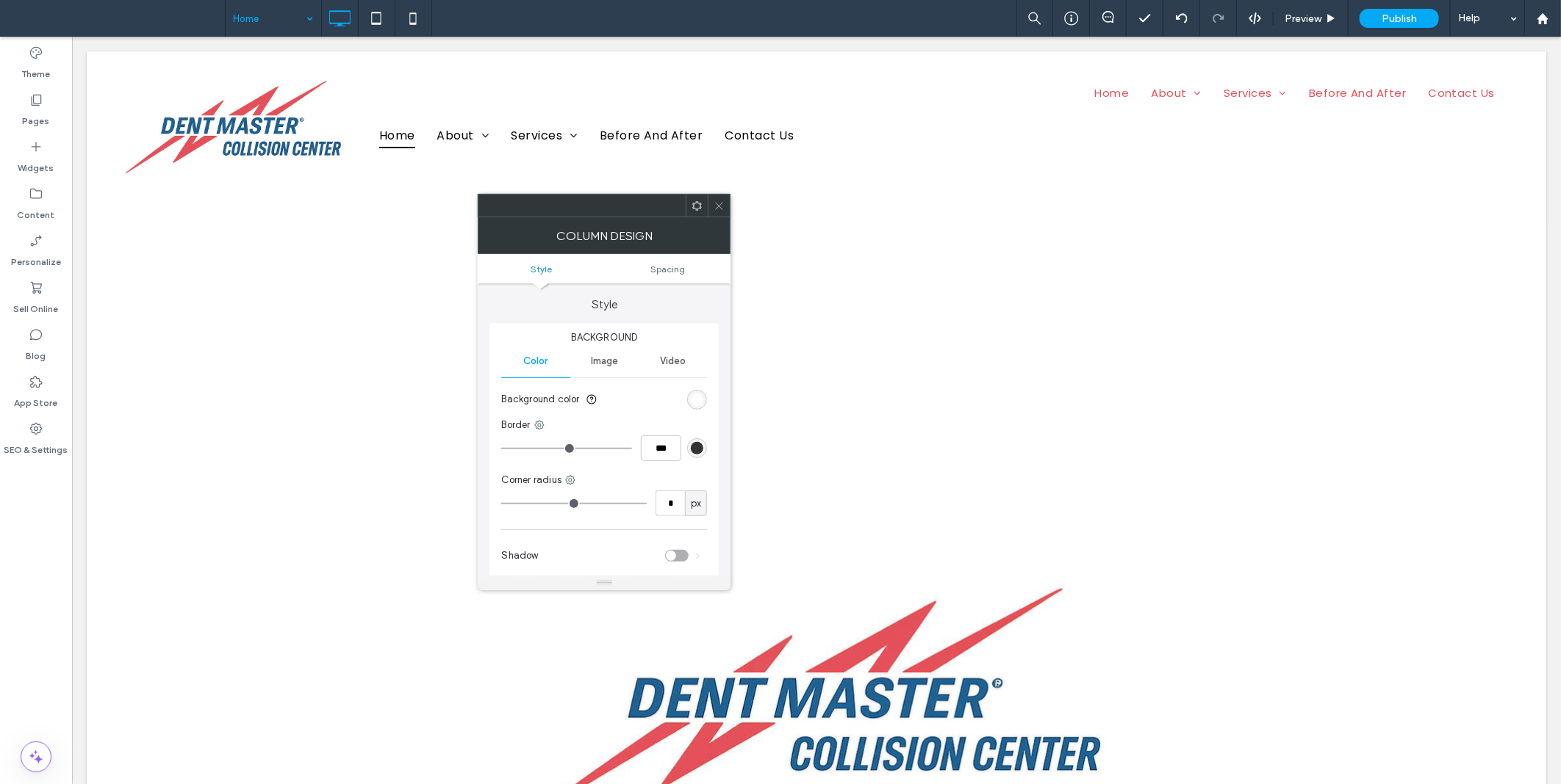
click at [695, 207] on use at bounding box center [697, 205] width 10 height 10
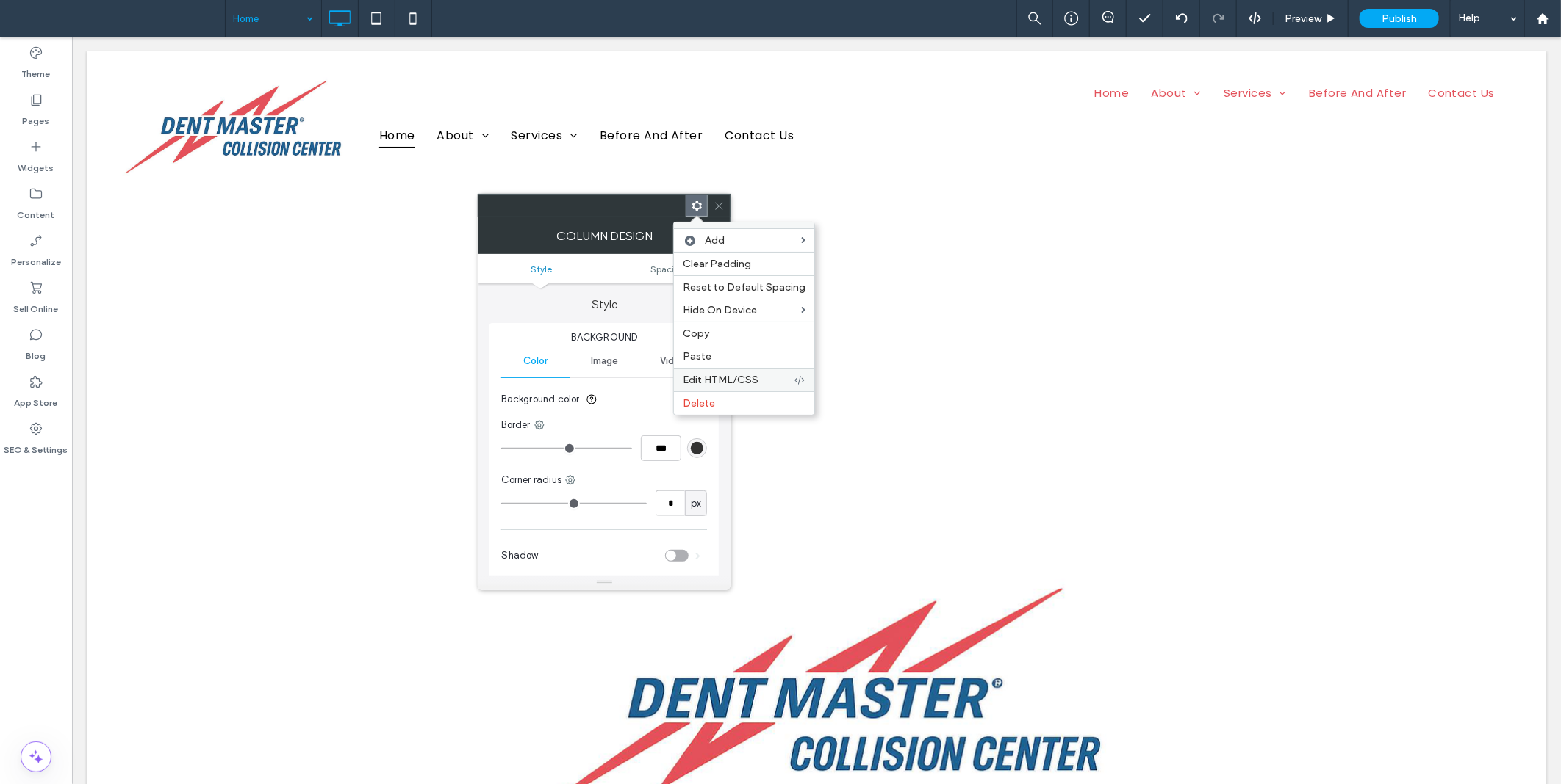
click at [753, 374] on span "Edit HTML/CSS" at bounding box center [720, 380] width 76 height 12
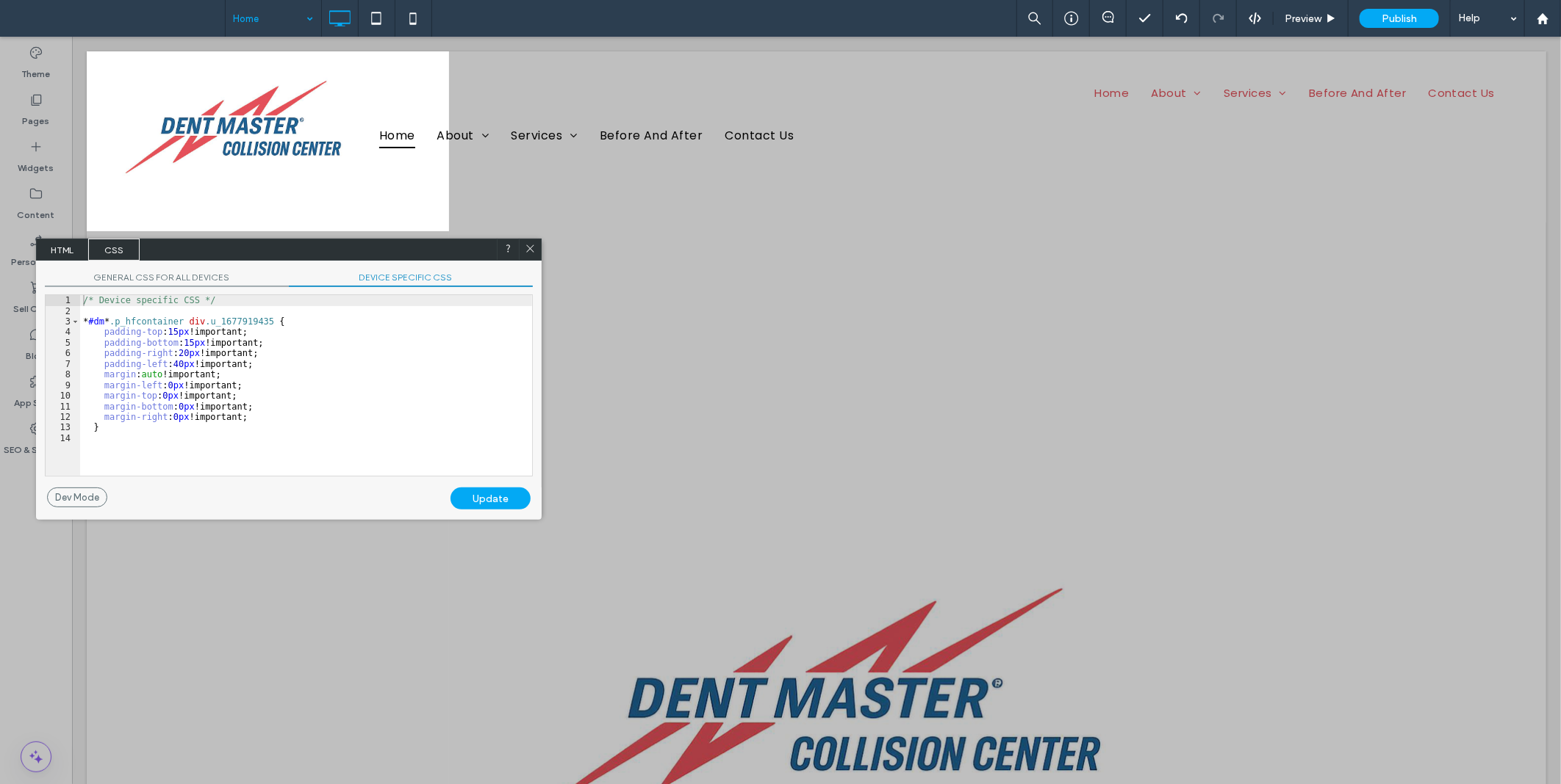
click at [391, 279] on span "DEVICE SPECIFIC CSS" at bounding box center [410, 279] width 244 height 16
click at [248, 416] on div "/* Device specific CSS */ * #dm * .p_hfcontainer div .u_1677919435 { padding-to…" at bounding box center [306, 396] width 452 height 202
type textarea "**"
click at [486, 501] on div "Update" at bounding box center [490, 498] width 80 height 22
click at [530, 251] on icon at bounding box center [530, 249] width 11 height 11
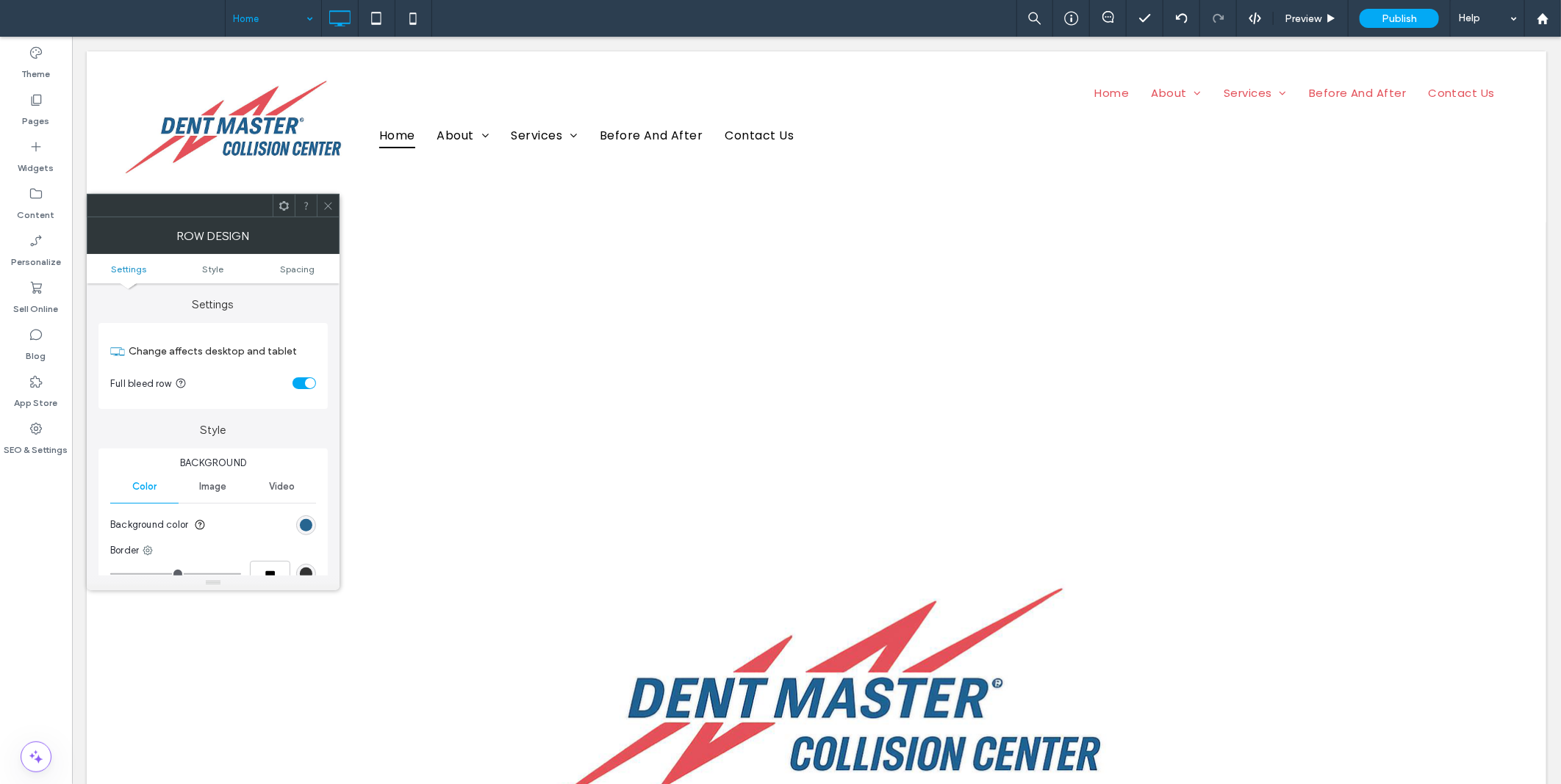
click at [325, 204] on icon at bounding box center [328, 206] width 11 height 11
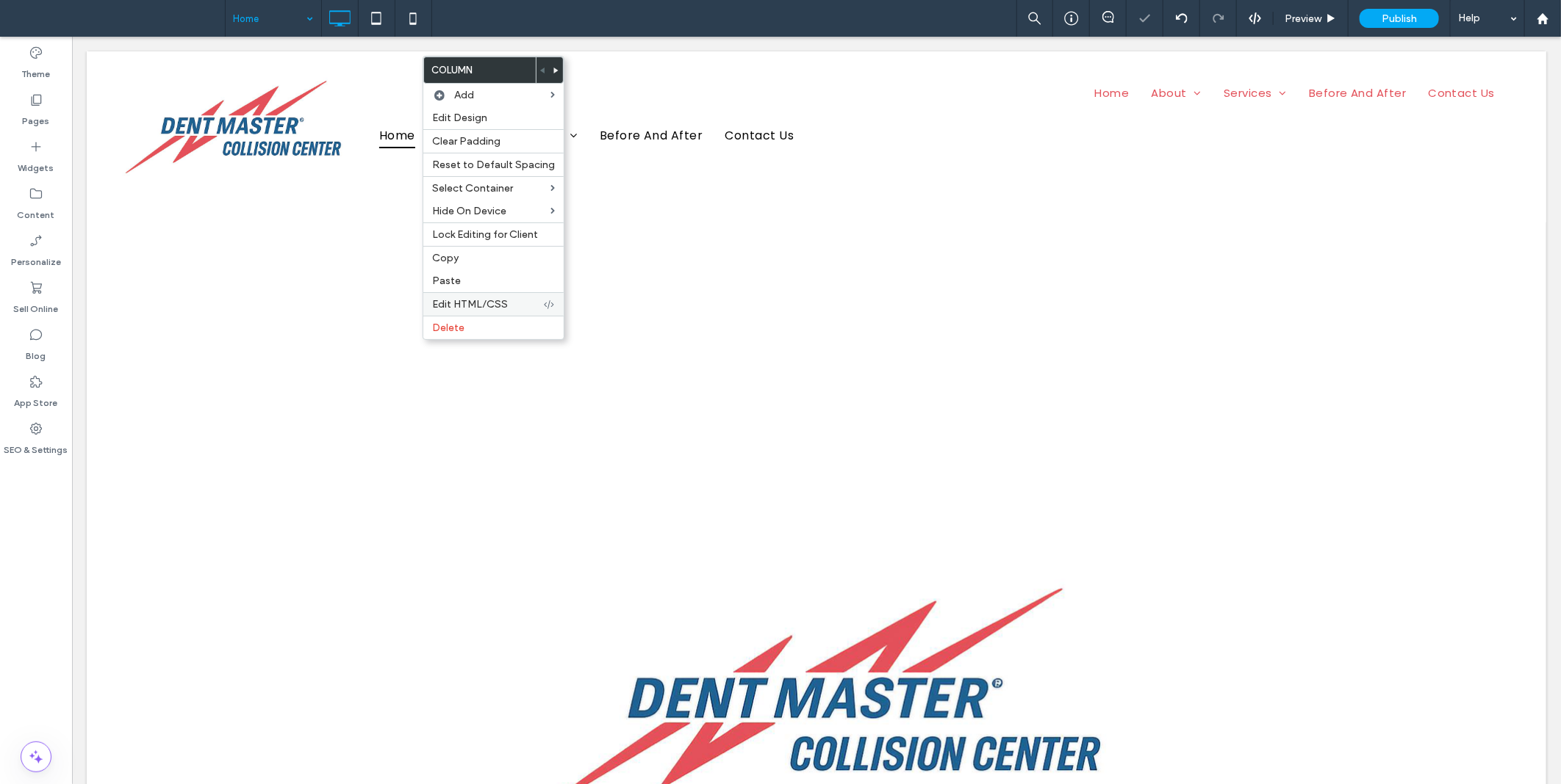
click at [467, 309] on span "Edit HTML/CSS" at bounding box center [470, 304] width 76 height 12
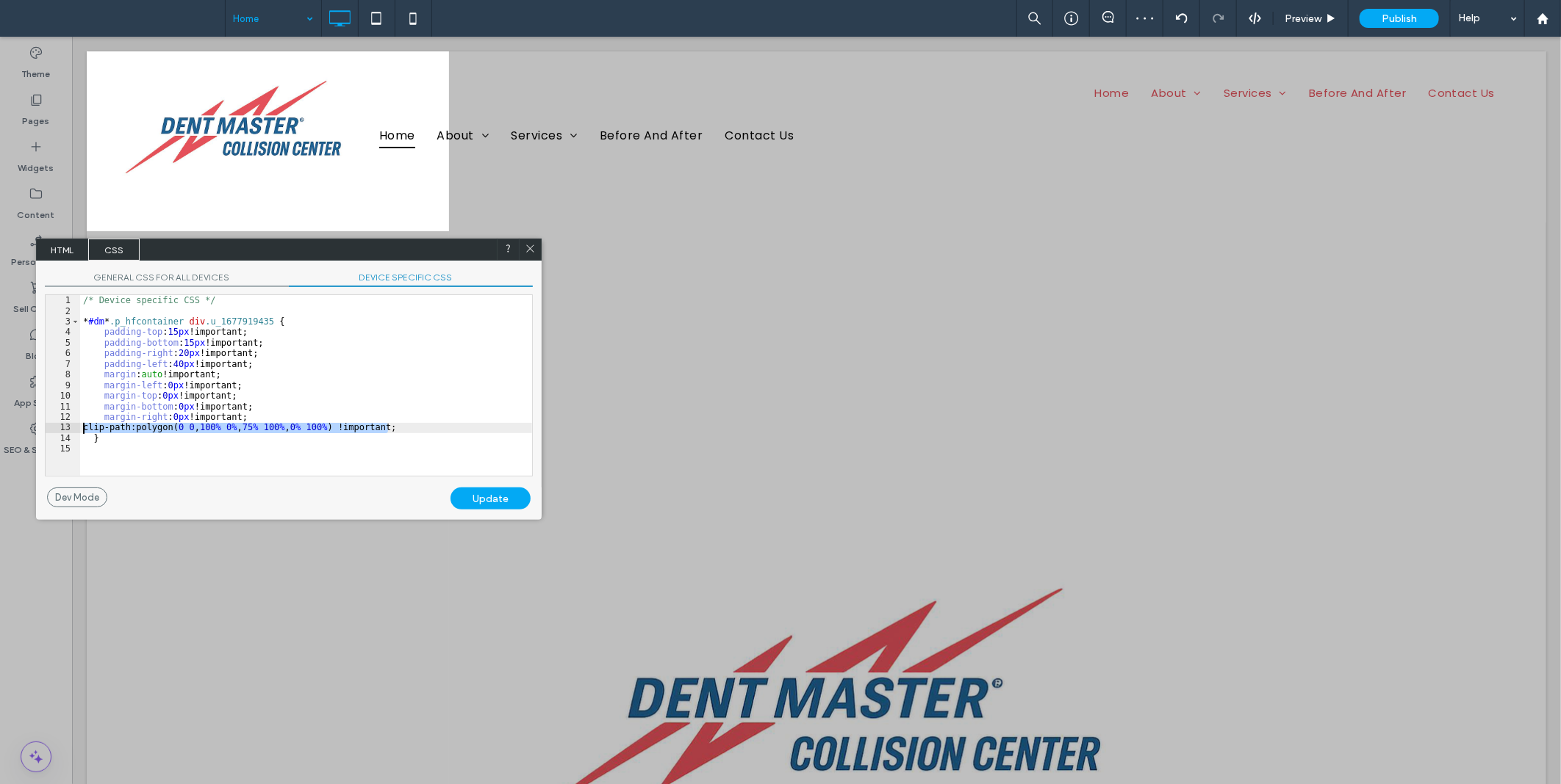
drag, startPoint x: 405, startPoint y: 426, endPoint x: 22, endPoint y: 426, distance: 383.0
click at [22, 426] on body "jonathan otto finished editing the site. We recommend refreshing the editor. Re…" at bounding box center [780, 392] width 1561 height 784
click at [463, 505] on div "Update" at bounding box center [490, 498] width 80 height 22
click at [534, 243] on icon at bounding box center [530, 249] width 11 height 11
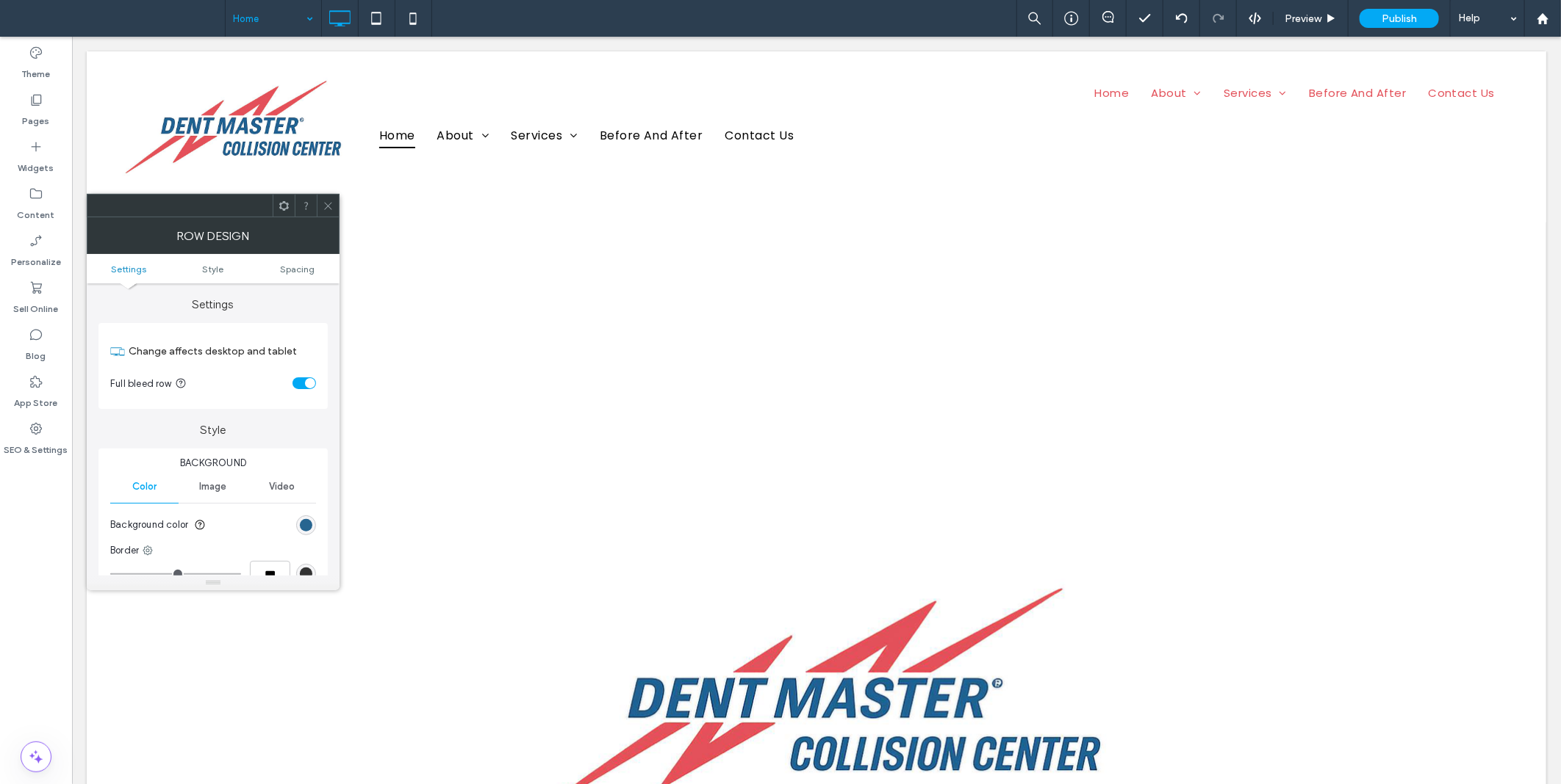
click at [324, 200] on icon at bounding box center [328, 206] width 11 height 11
click at [336, 207] on div at bounding box center [327, 205] width 22 height 22
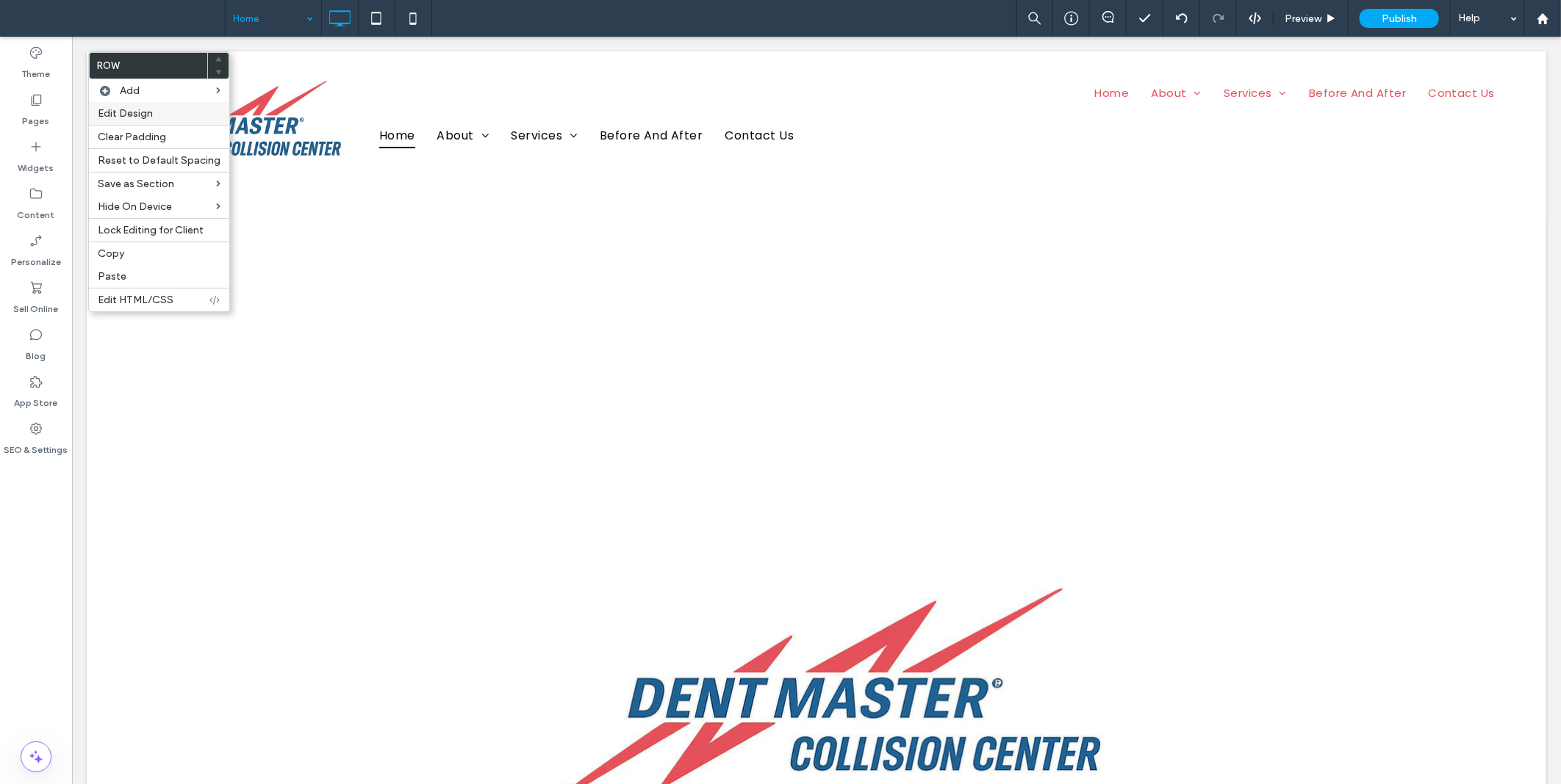
click at [120, 110] on span "Edit Design" at bounding box center [125, 113] width 55 height 12
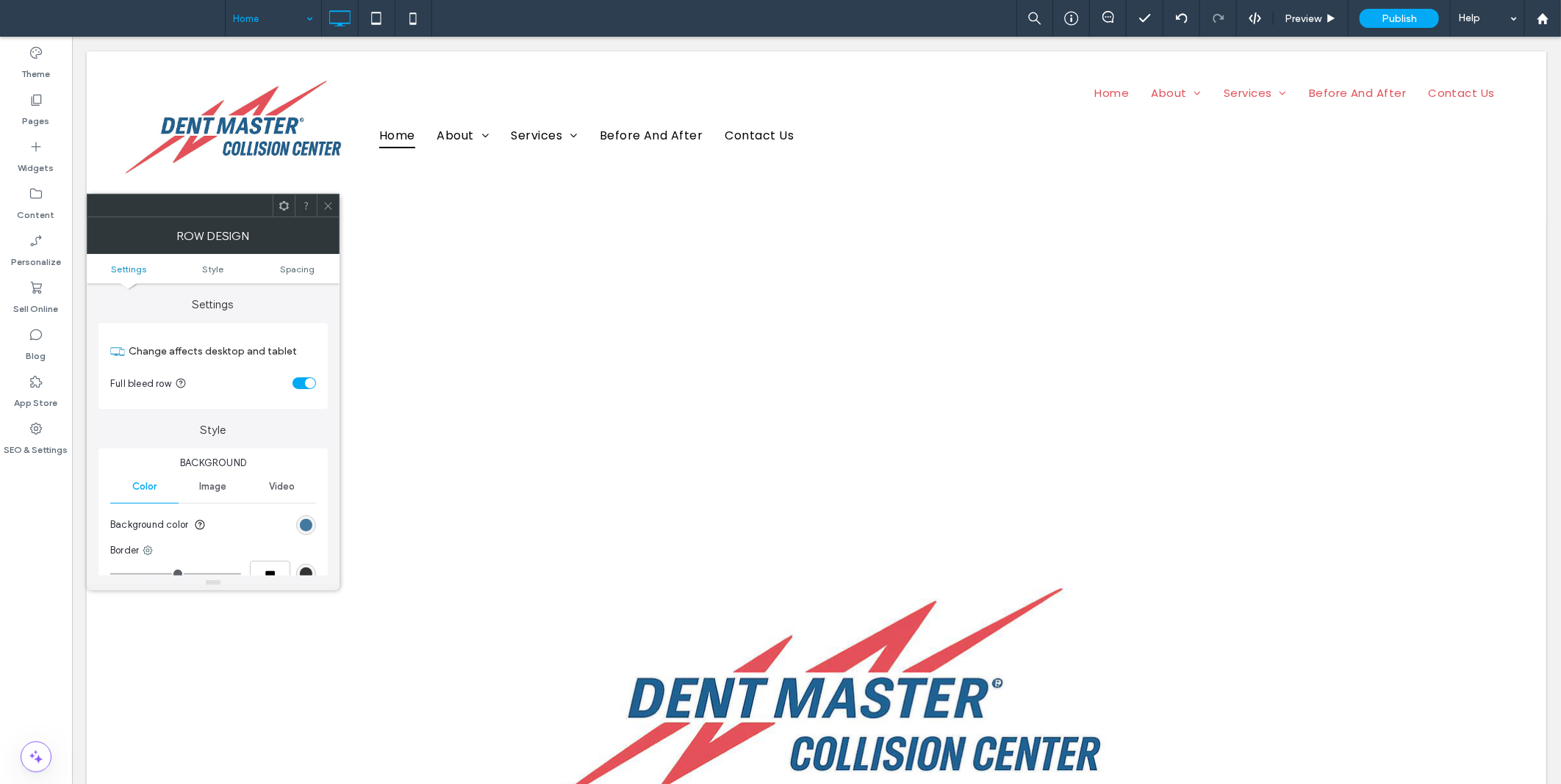
click at [303, 524] on div "rgb(39, 101, 144)" at bounding box center [306, 526] width 12 height 12
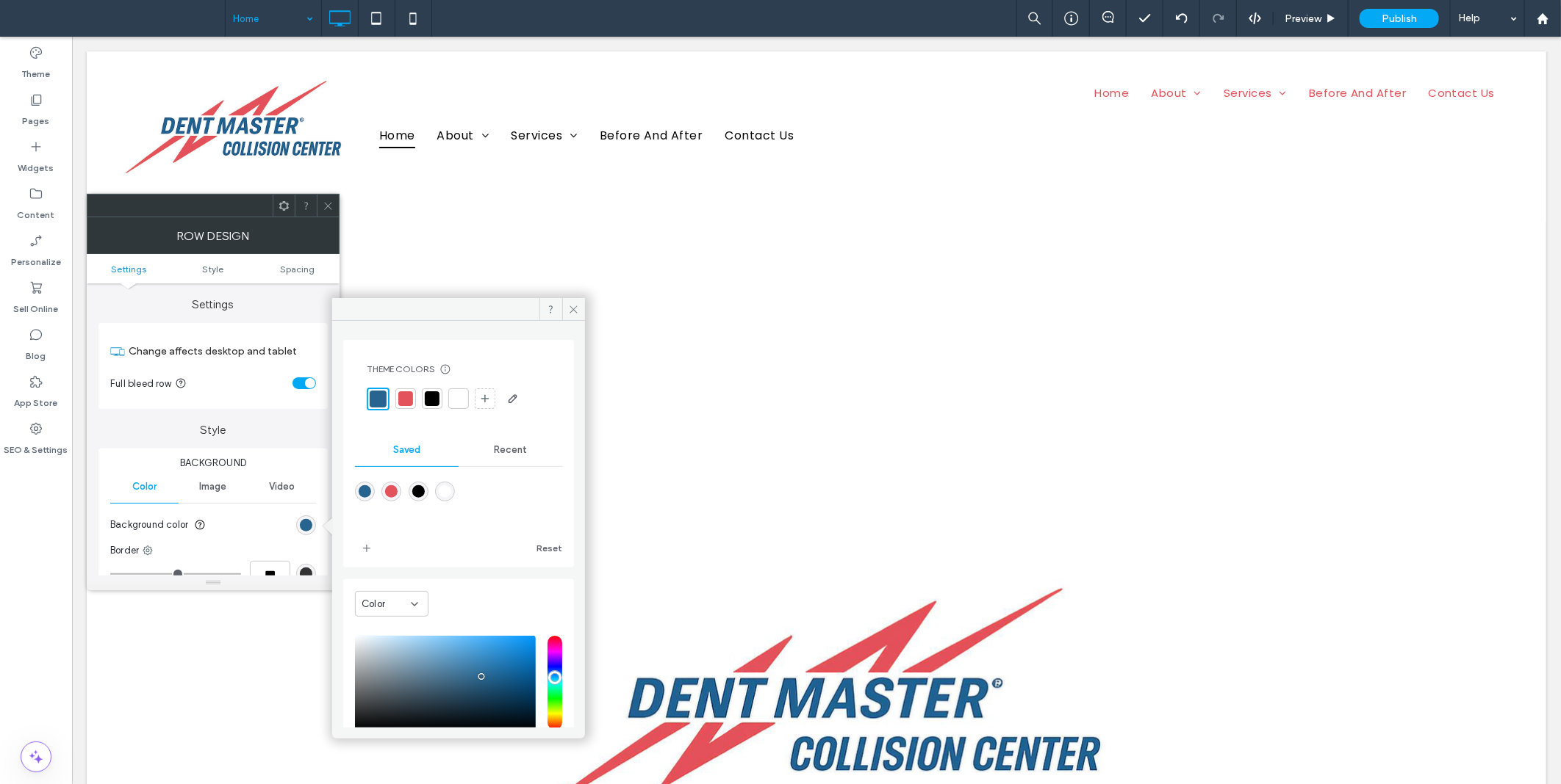
click at [449, 490] on div "rgba(255,255,255,1)" at bounding box center [445, 491] width 20 height 20
type input "*******"
click at [332, 207] on icon at bounding box center [328, 206] width 11 height 11
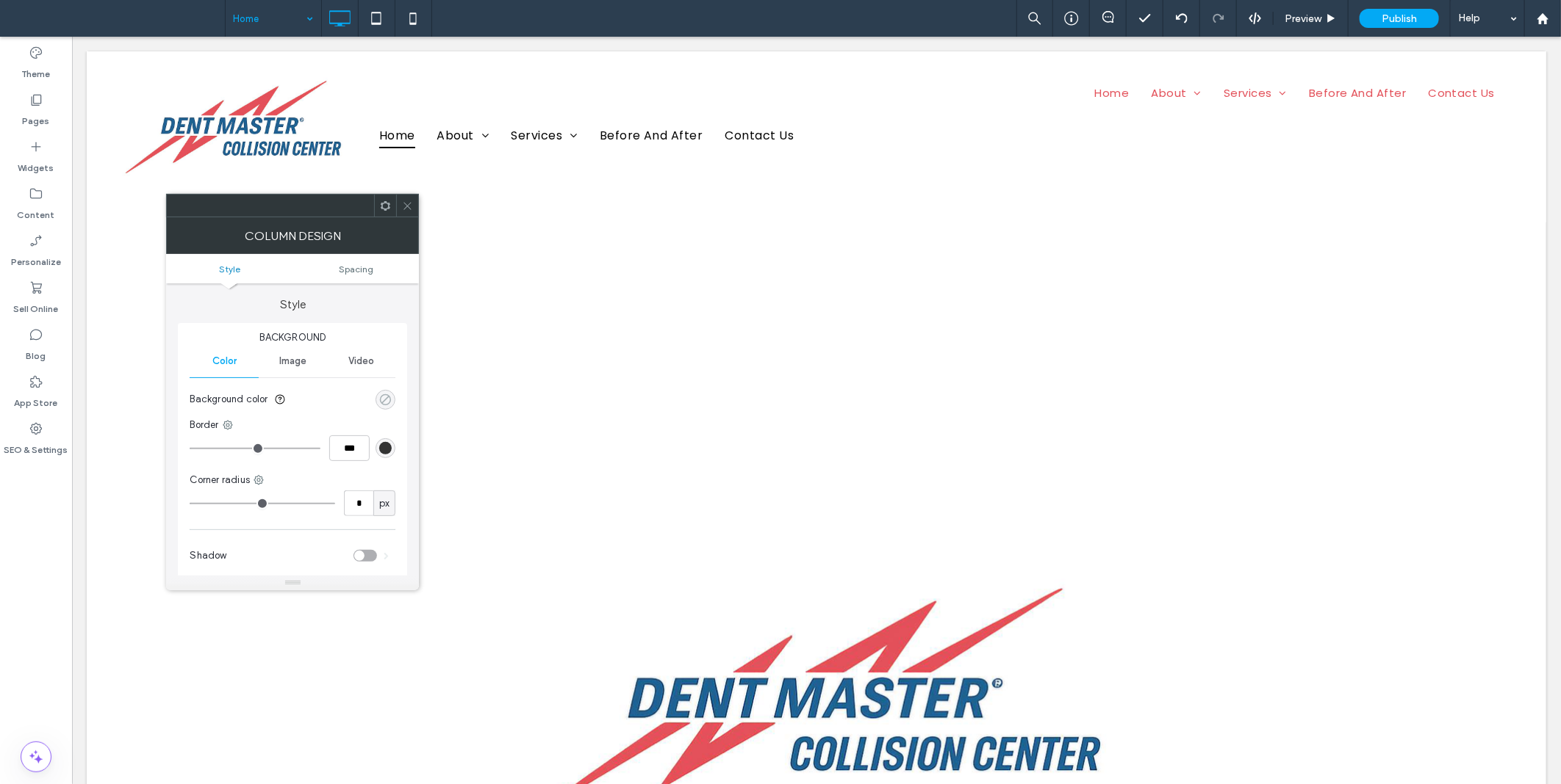
click at [383, 400] on div "rgba(0, 0, 0, 0)" at bounding box center [385, 400] width 12 height 12
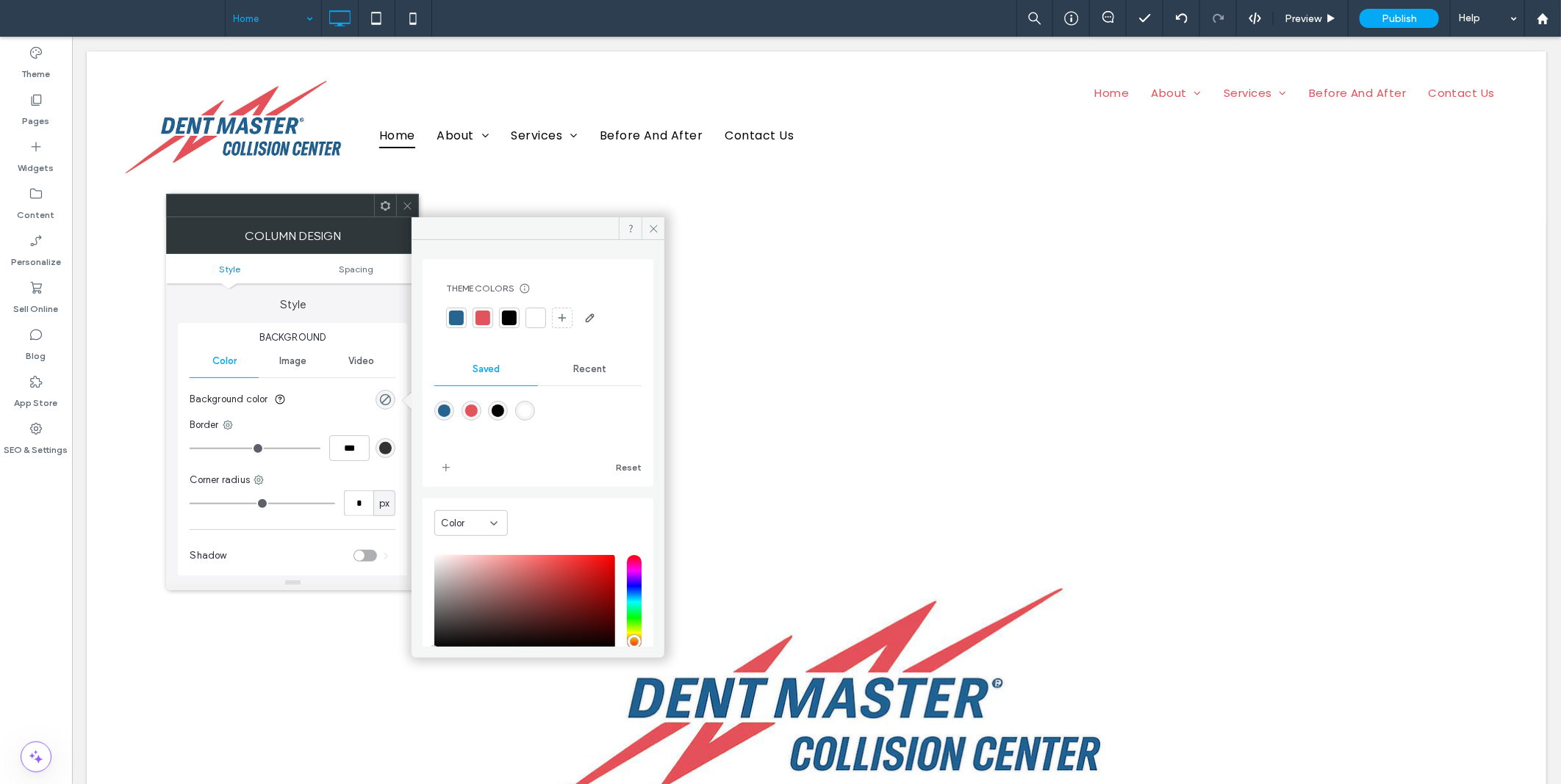
click at [452, 313] on div at bounding box center [456, 317] width 15 height 15
click at [581, 383] on div "Recent" at bounding box center [590, 369] width 104 height 33
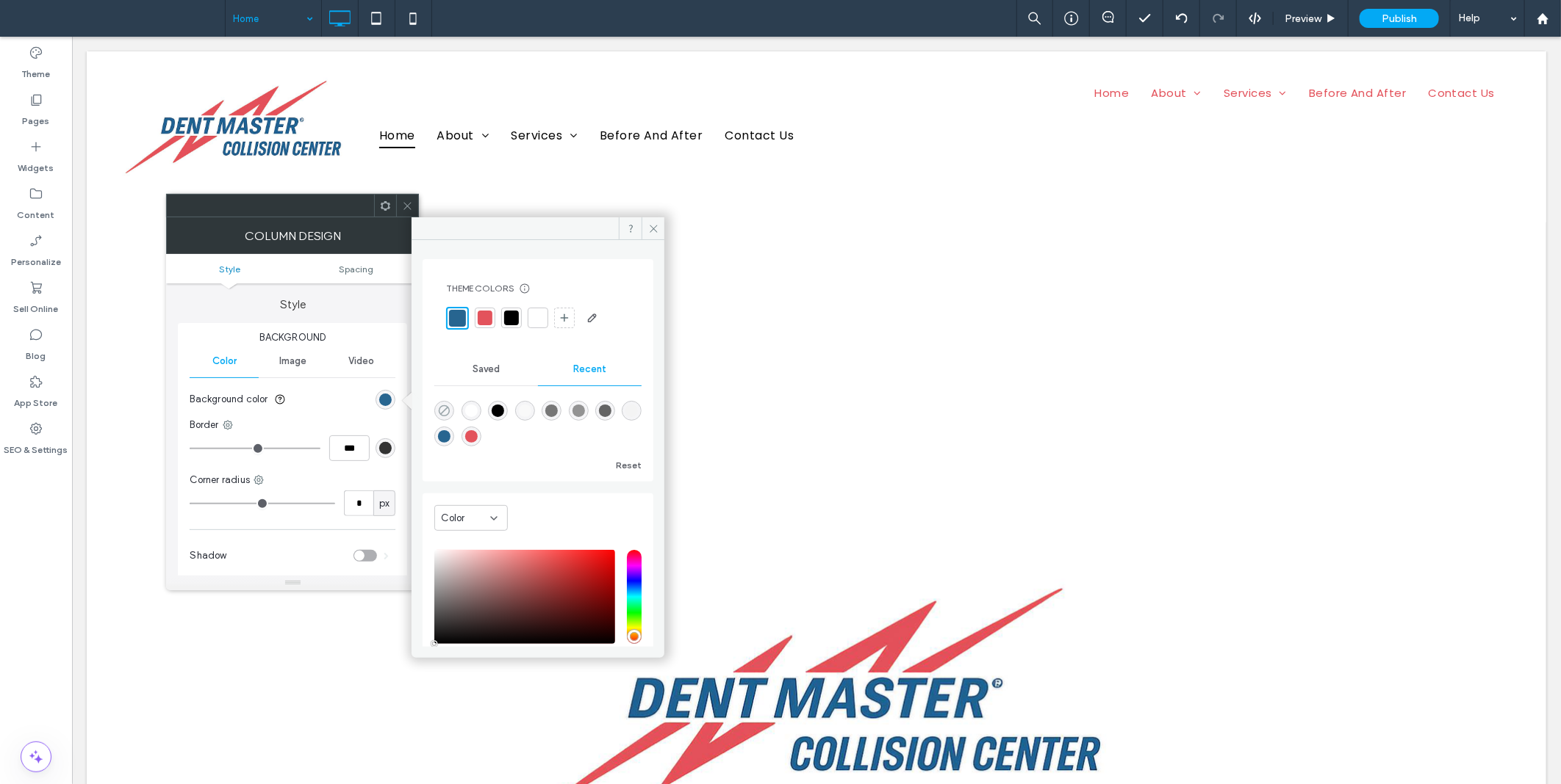
click at [449, 409] on use "rgba(0, 0, 0, 0)" at bounding box center [444, 410] width 11 height 11
click at [475, 365] on span "Saved" at bounding box center [485, 369] width 27 height 11
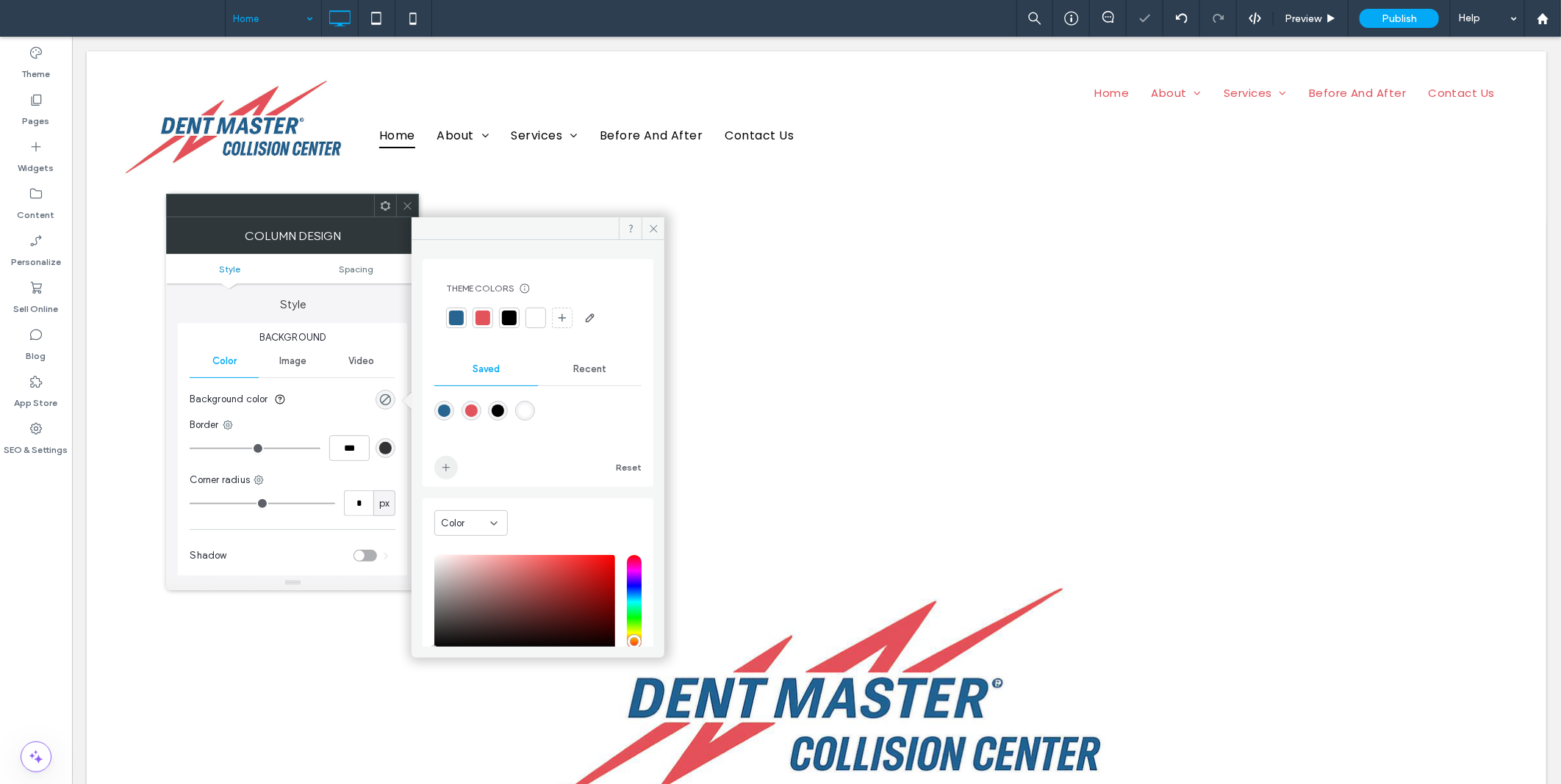
click at [444, 464] on icon "add color" at bounding box center [445, 468] width 11 height 11
click at [402, 207] on icon at bounding box center [407, 206] width 11 height 11
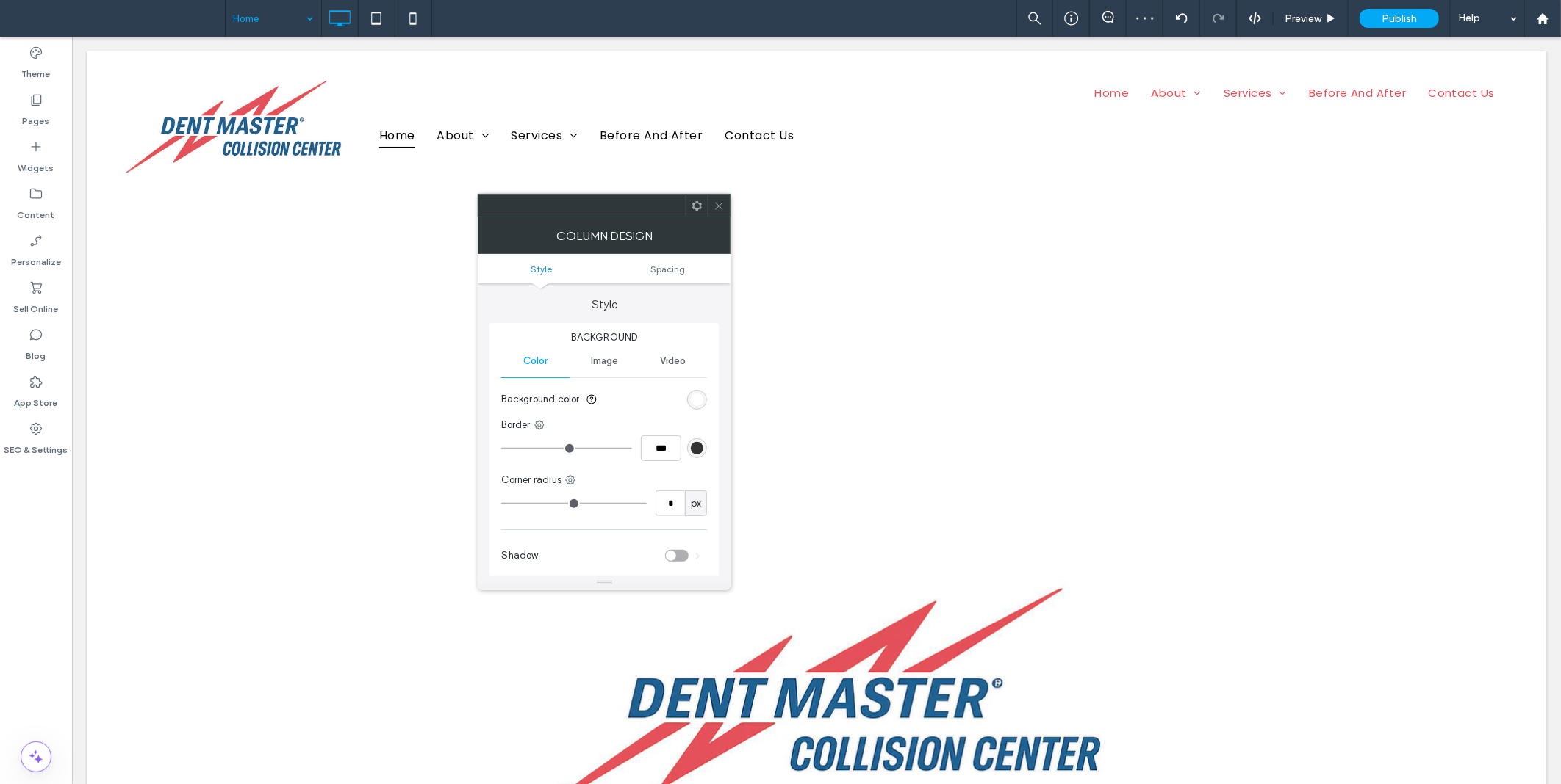
click at [708, 401] on div "Background Color Image Video Background color Border *** Corner radius * px Sha…" at bounding box center [603, 453] width 230 height 258
click at [700, 401] on div "rgb(255, 255, 255)" at bounding box center [697, 400] width 12 height 12
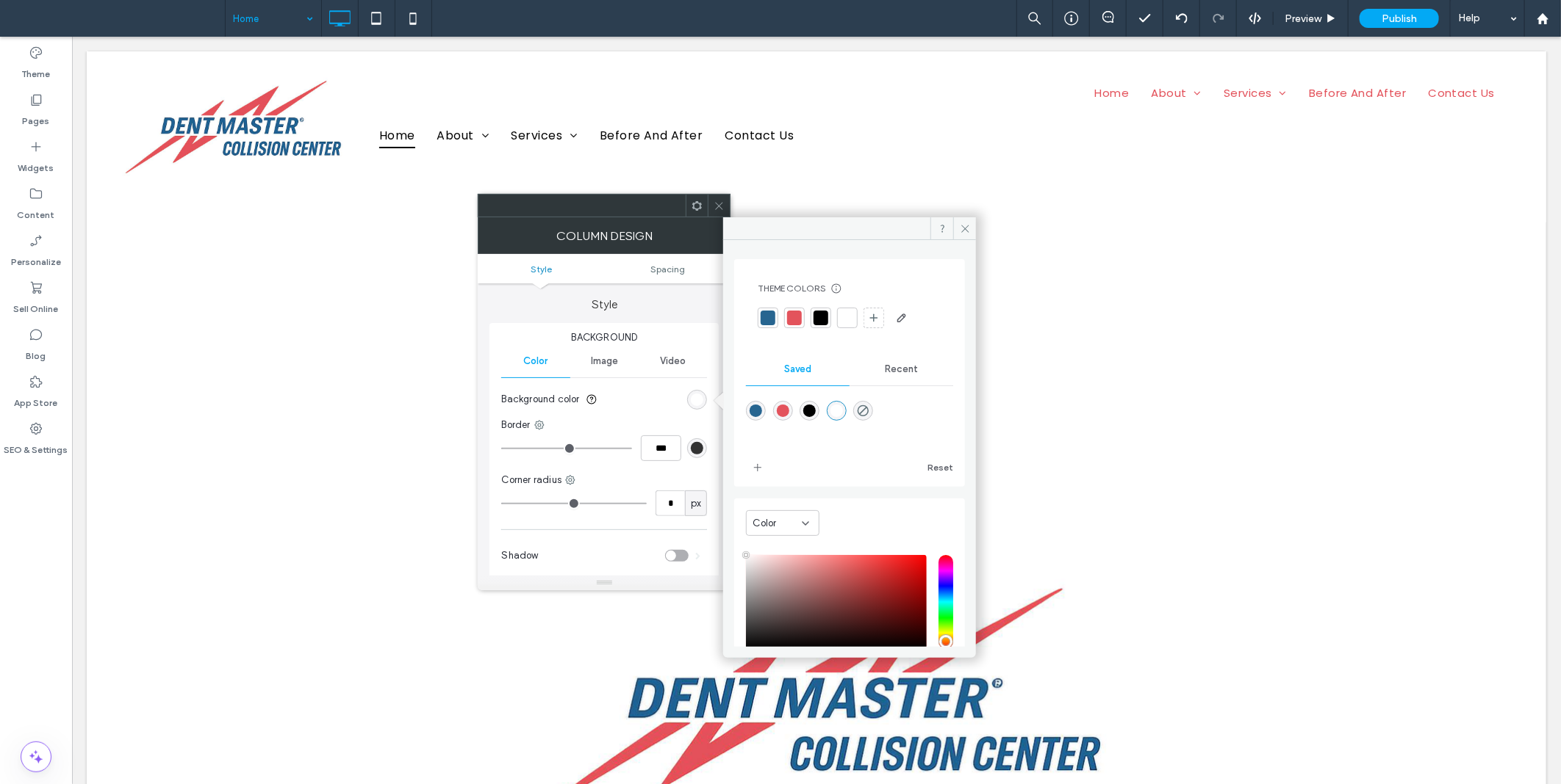
click at [718, 210] on icon at bounding box center [718, 206] width 11 height 11
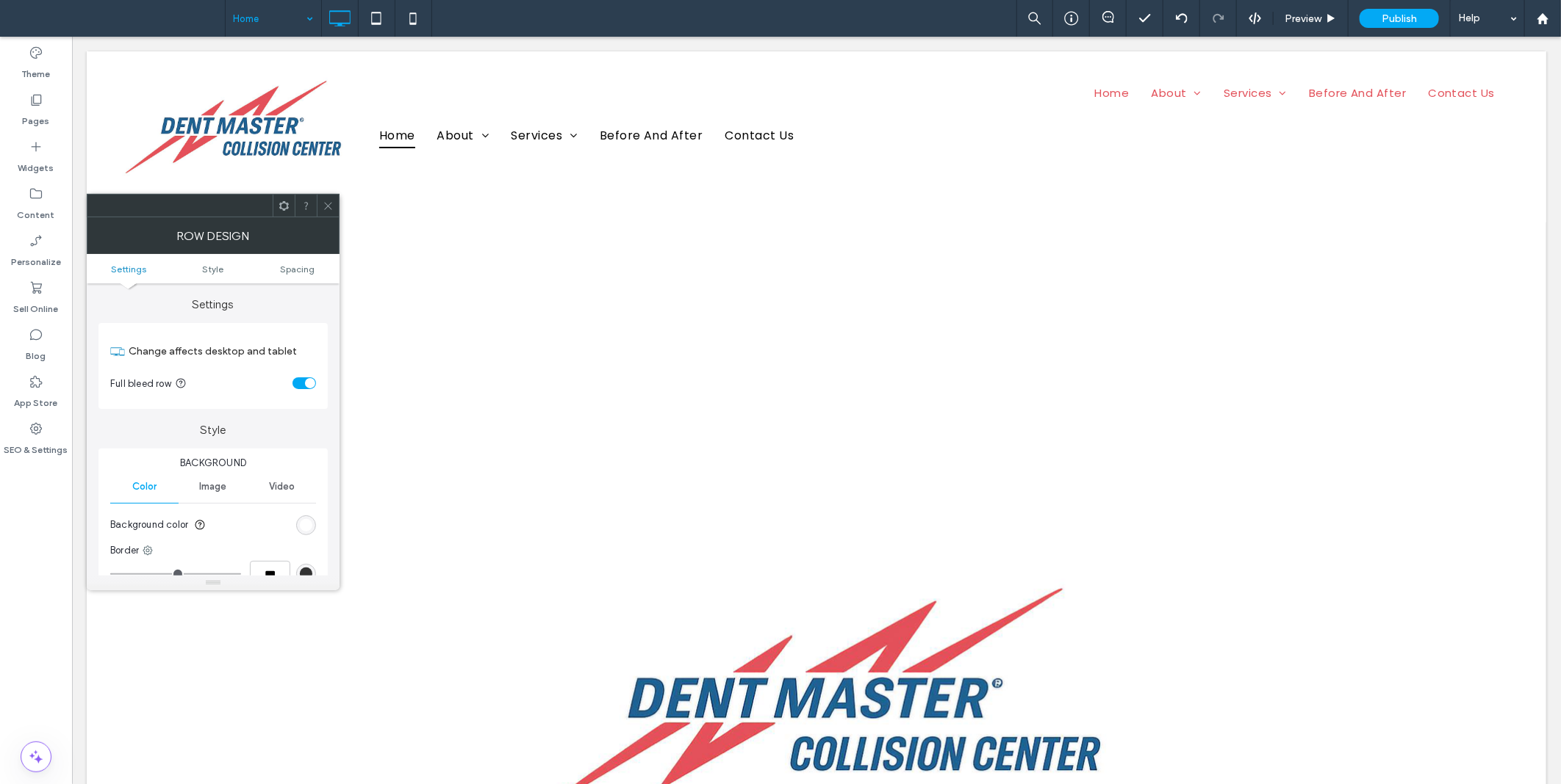
click at [324, 207] on icon at bounding box center [328, 206] width 11 height 11
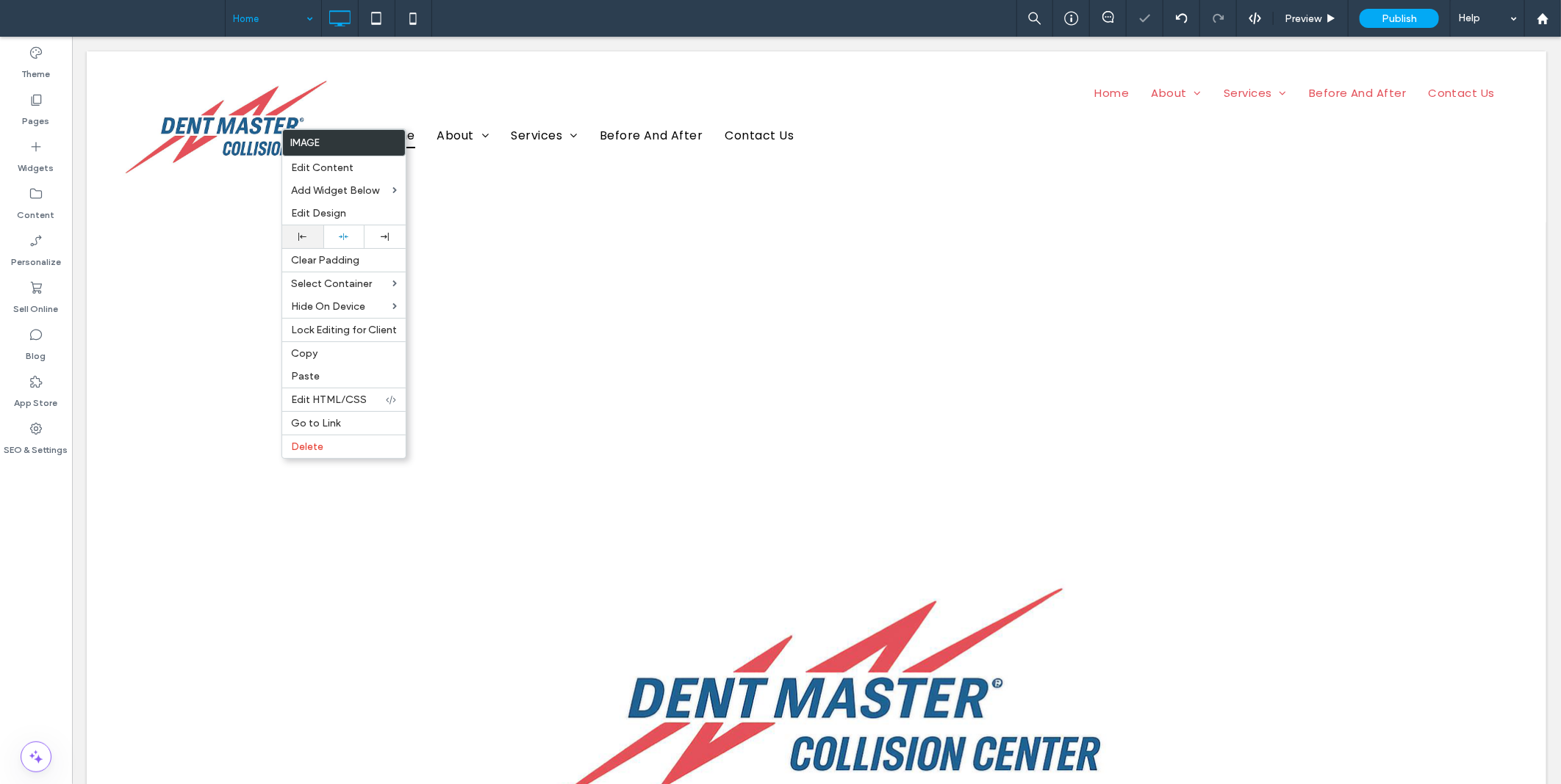
click at [306, 240] on div at bounding box center [303, 236] width 26 height 8
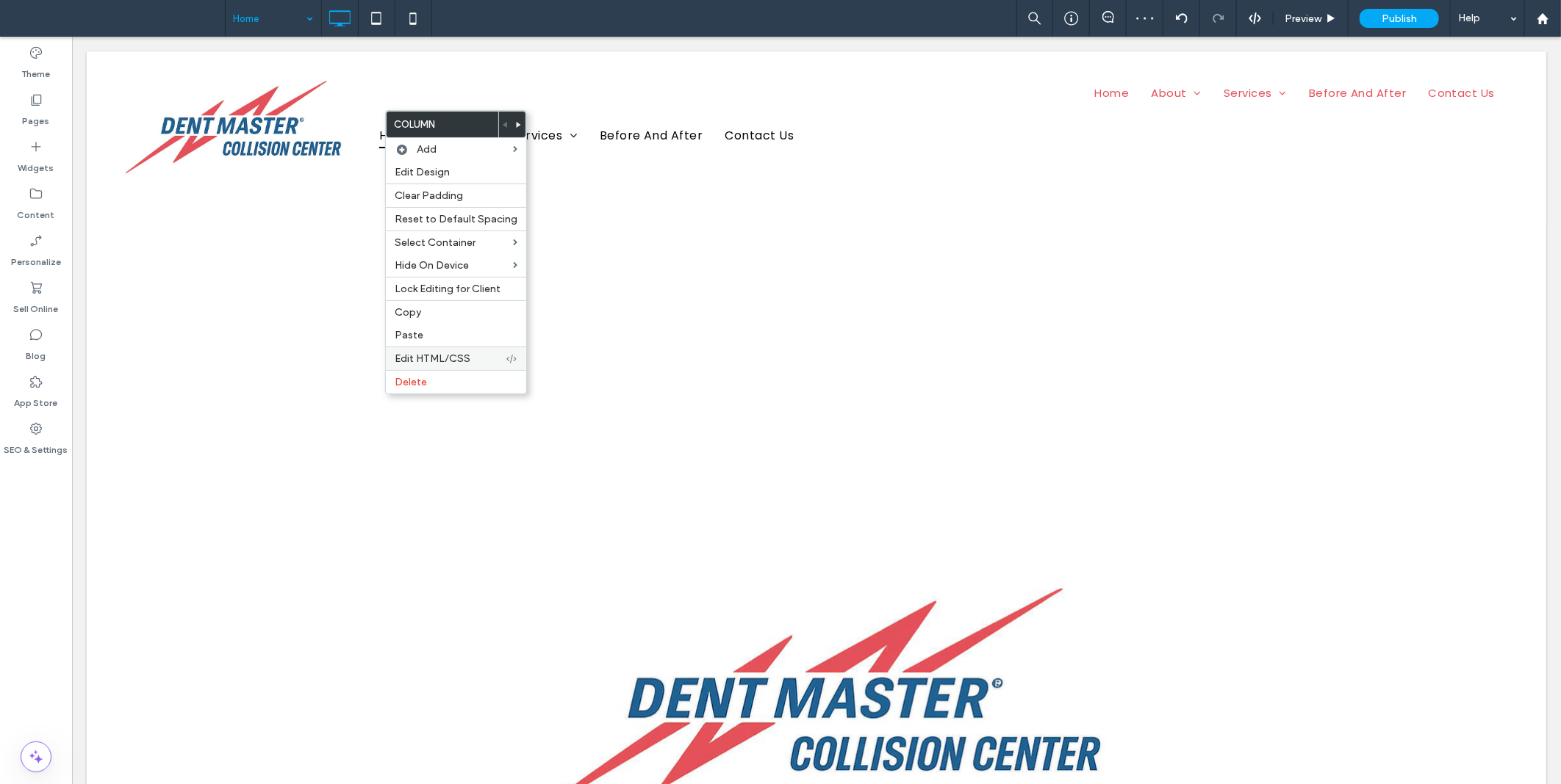
click at [452, 350] on div "Edit HTML/CSS" at bounding box center [456, 358] width 141 height 24
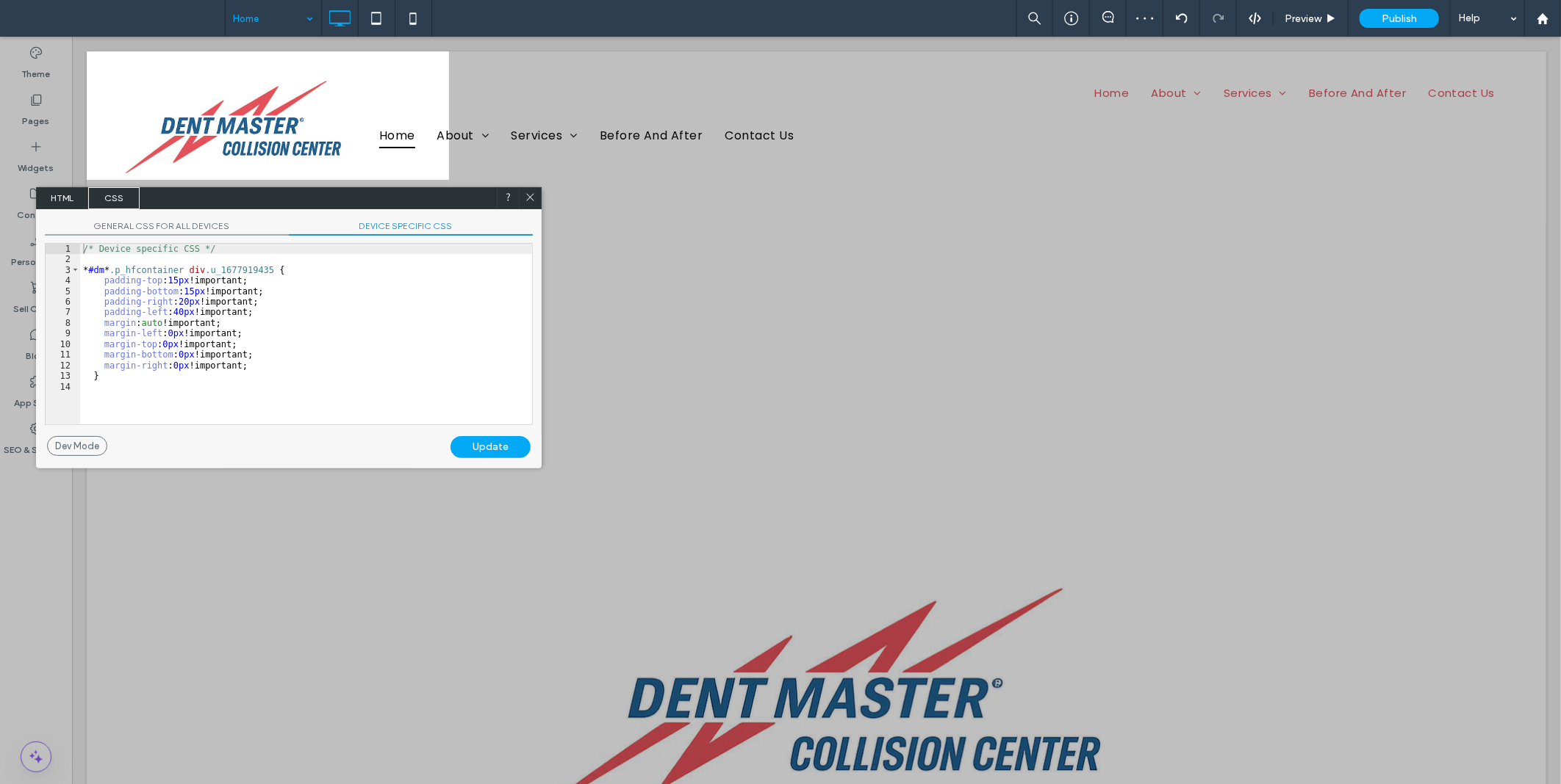
click at [364, 222] on span "DEVICE SPECIFIC CSS" at bounding box center [410, 229] width 244 height 16
click at [266, 365] on div "/* Device specific CSS */ * #dm * .p_hfcontainer div .u_1677919435 { padding-to…" at bounding box center [306, 345] width 452 height 202
type textarea "**"
click at [504, 442] on div "Update" at bounding box center [490, 446] width 80 height 22
click at [527, 194] on icon at bounding box center [530, 197] width 11 height 11
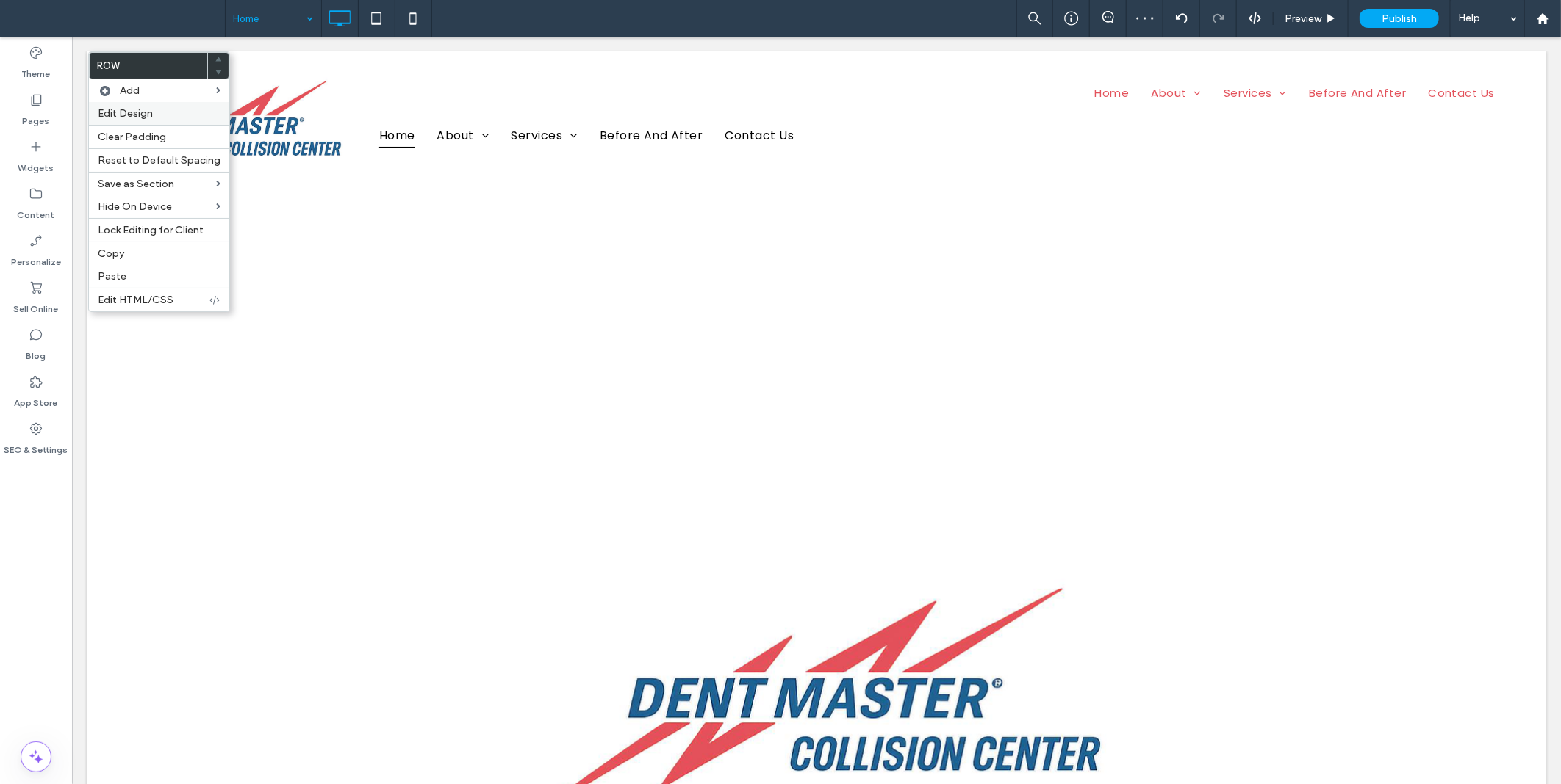
click at [119, 113] on span "Edit Design" at bounding box center [125, 113] width 55 height 12
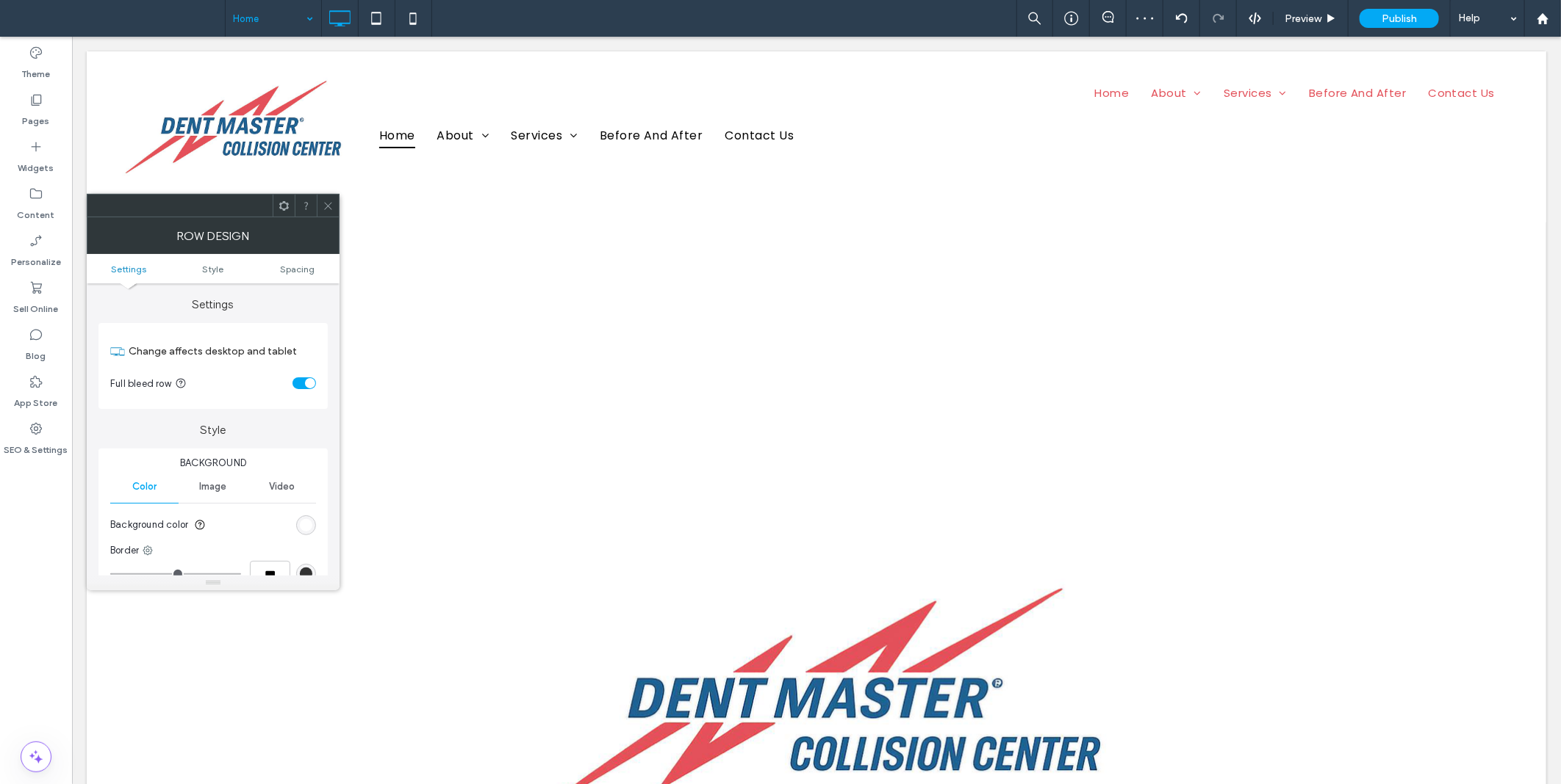
click at [304, 534] on div "rgb(255, 255, 255)" at bounding box center [306, 526] width 20 height 20
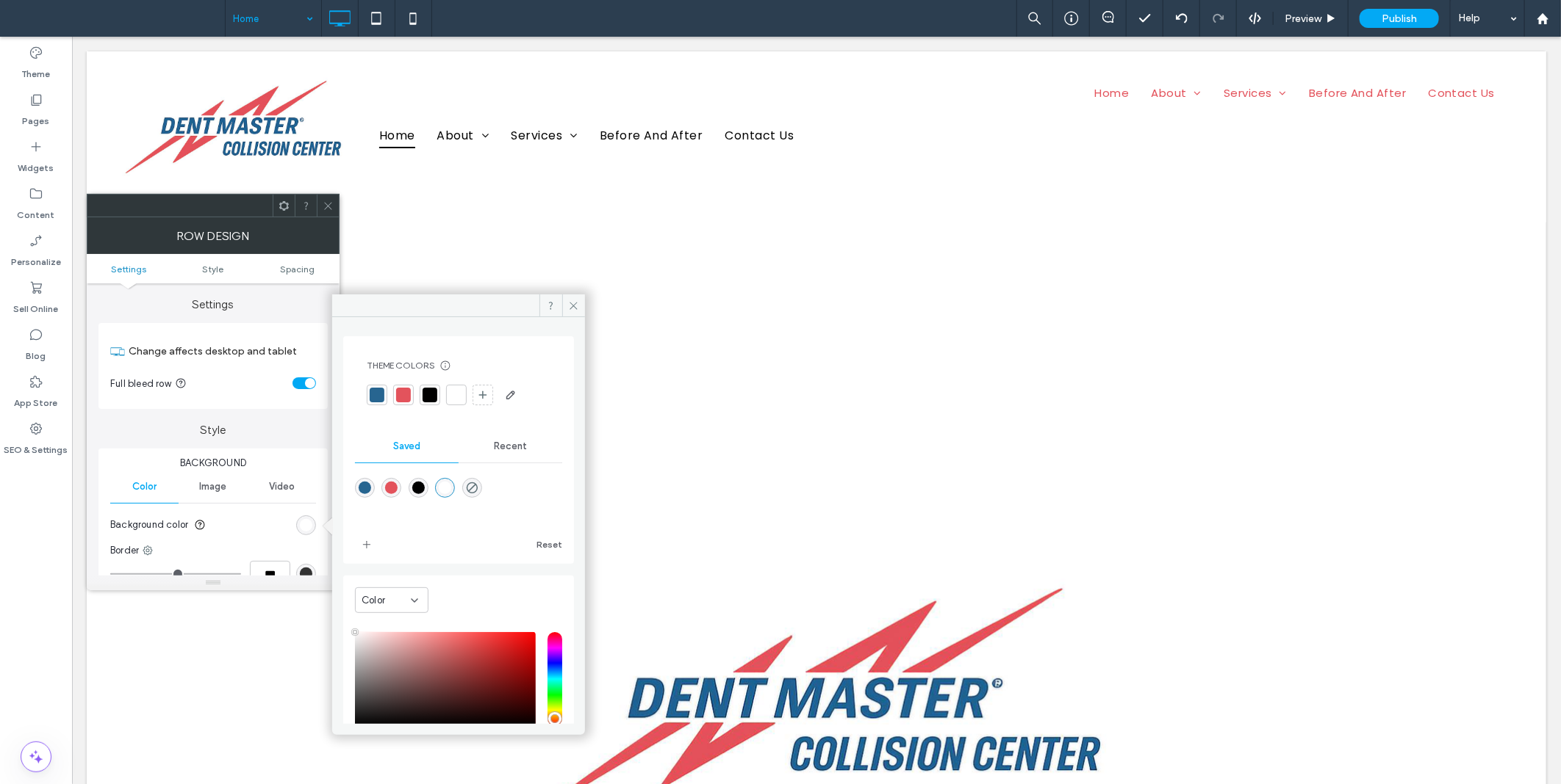
click at [376, 392] on div at bounding box center [376, 395] width 15 height 15
click at [328, 204] on icon at bounding box center [328, 206] width 11 height 11
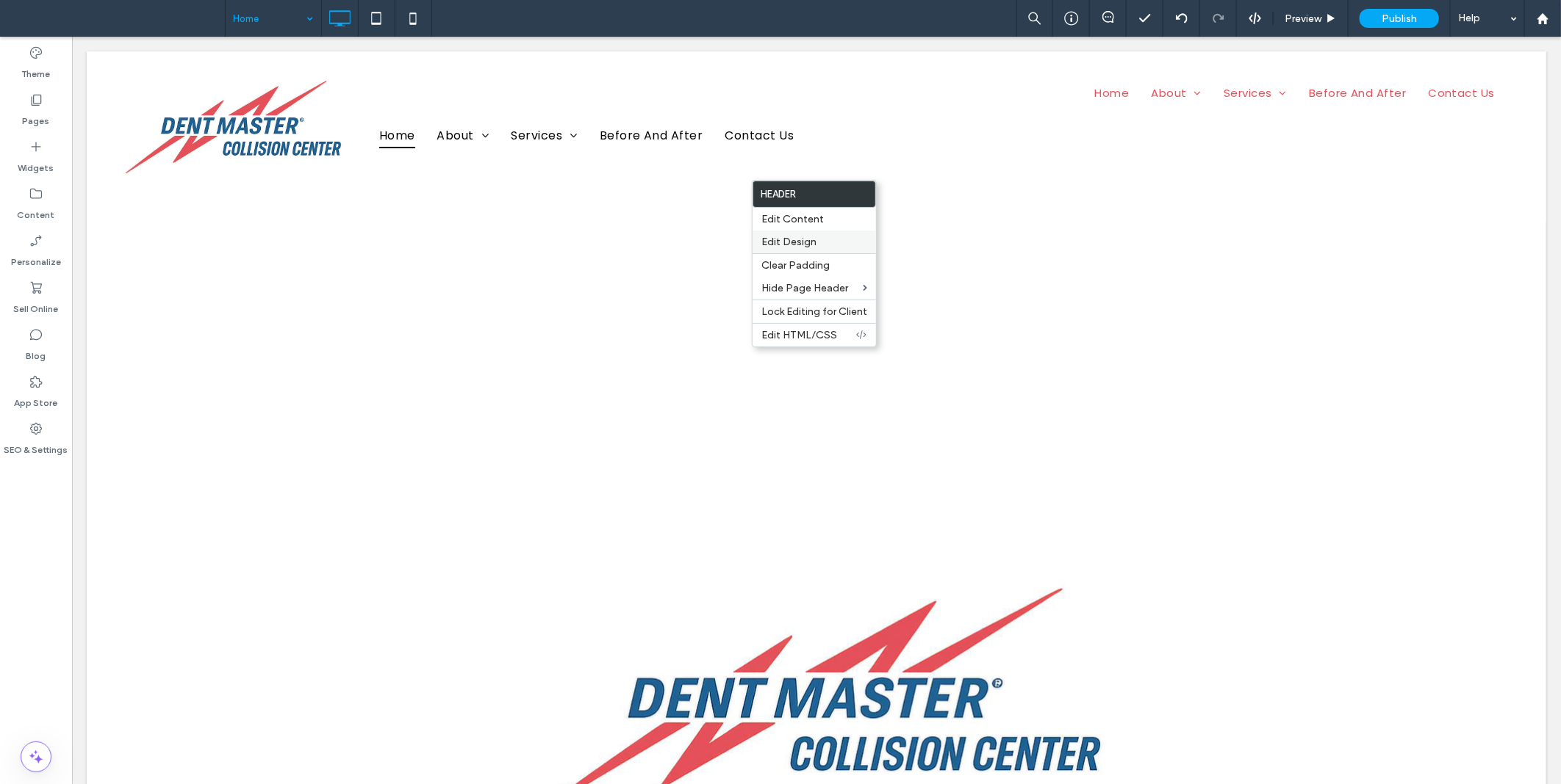
click at [798, 241] on span "Edit Design" at bounding box center [789, 242] width 55 height 12
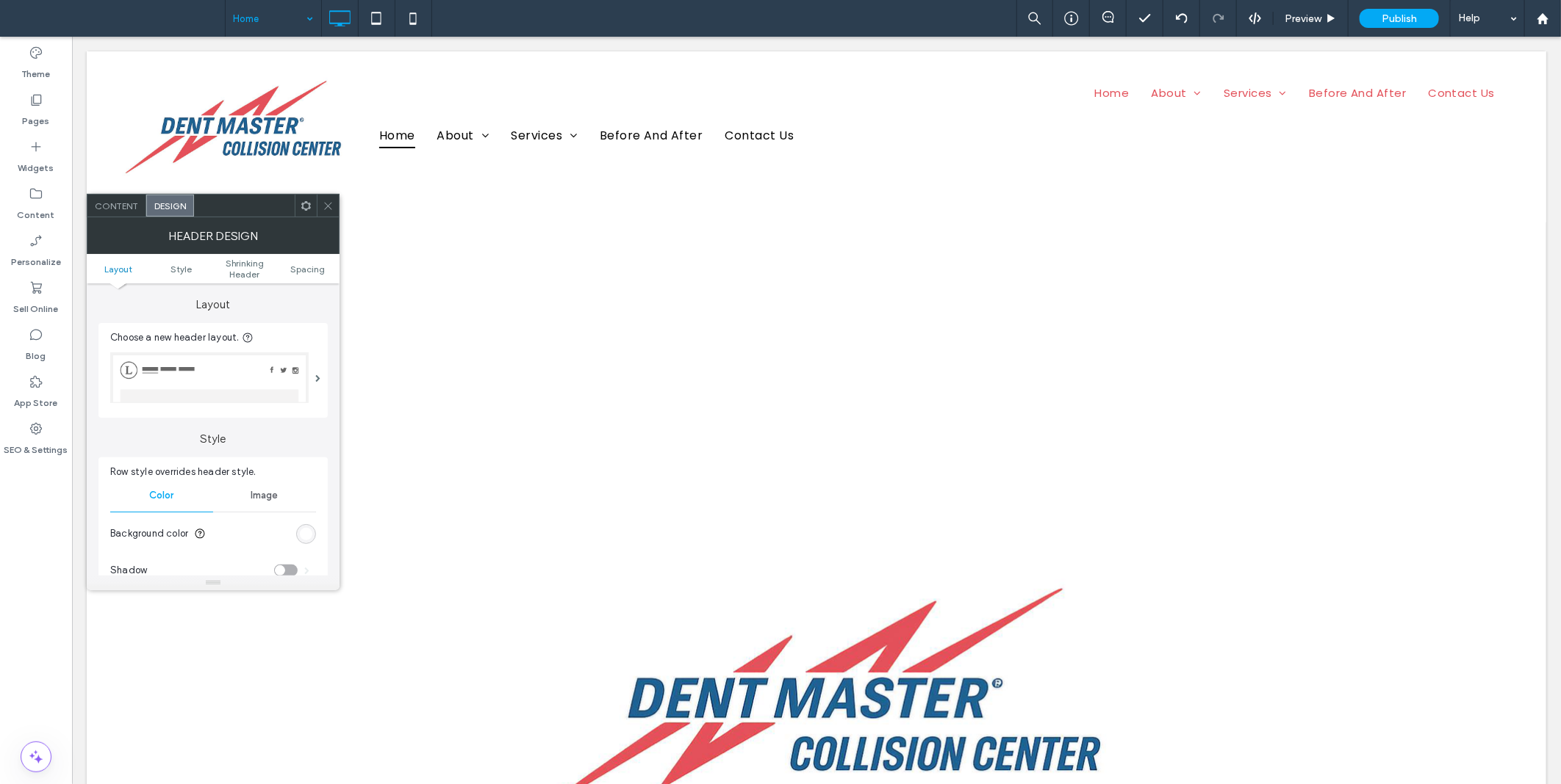
click at [307, 534] on div "rgb(255, 255, 255)" at bounding box center [306, 534] width 12 height 12
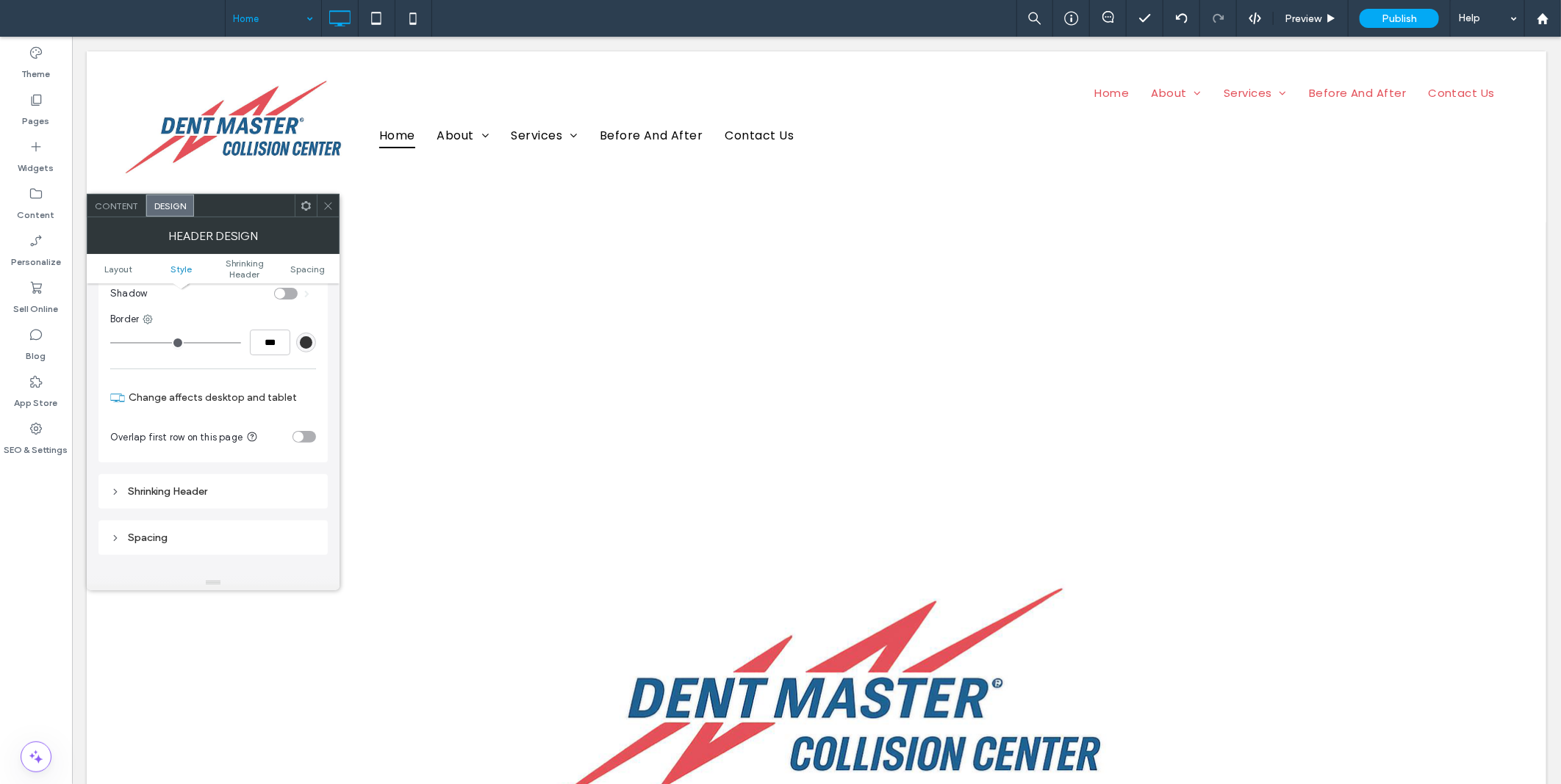
scroll to position [136, 0]
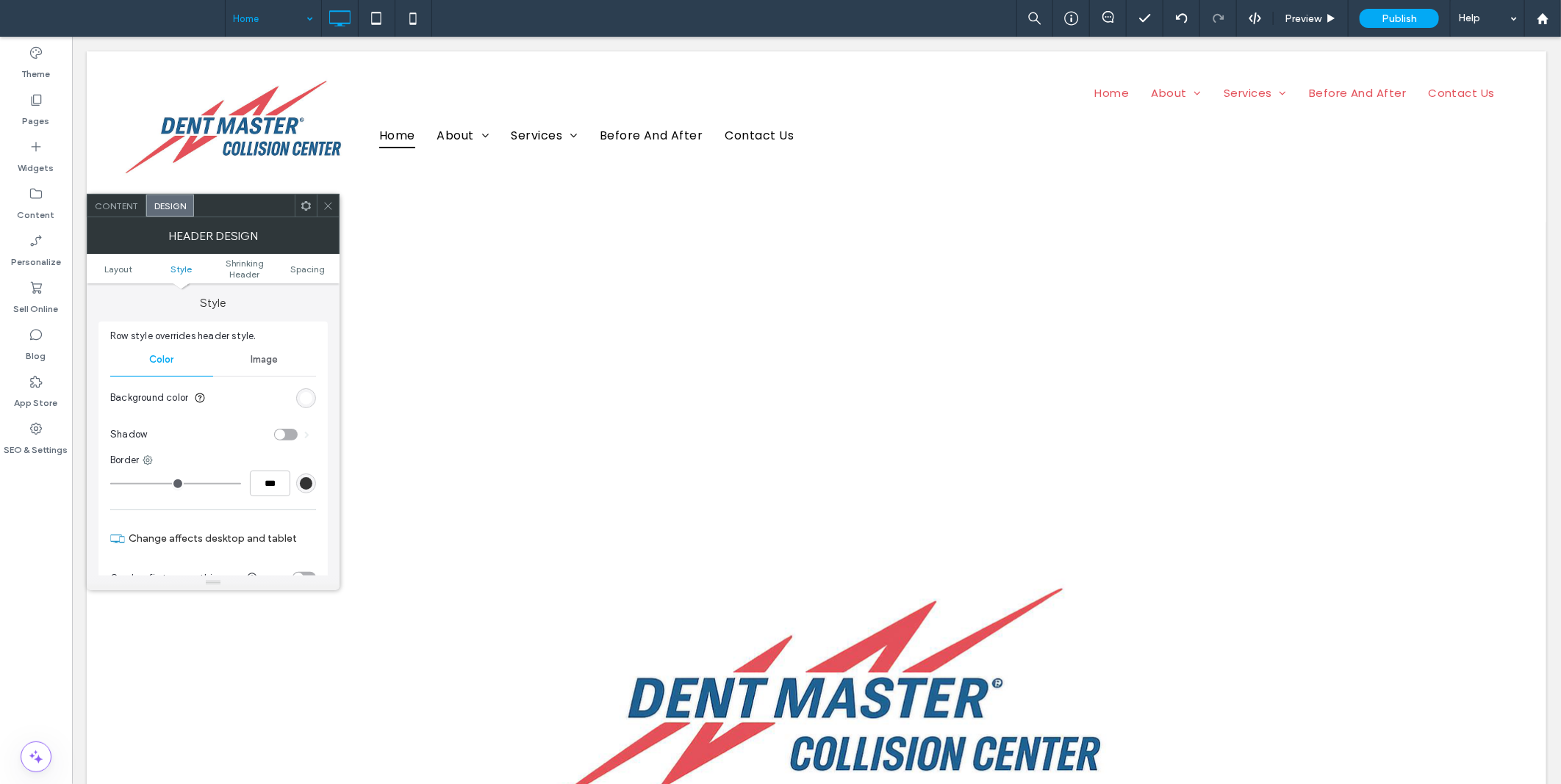
click at [288, 435] on div "toggle" at bounding box center [286, 434] width 24 height 11
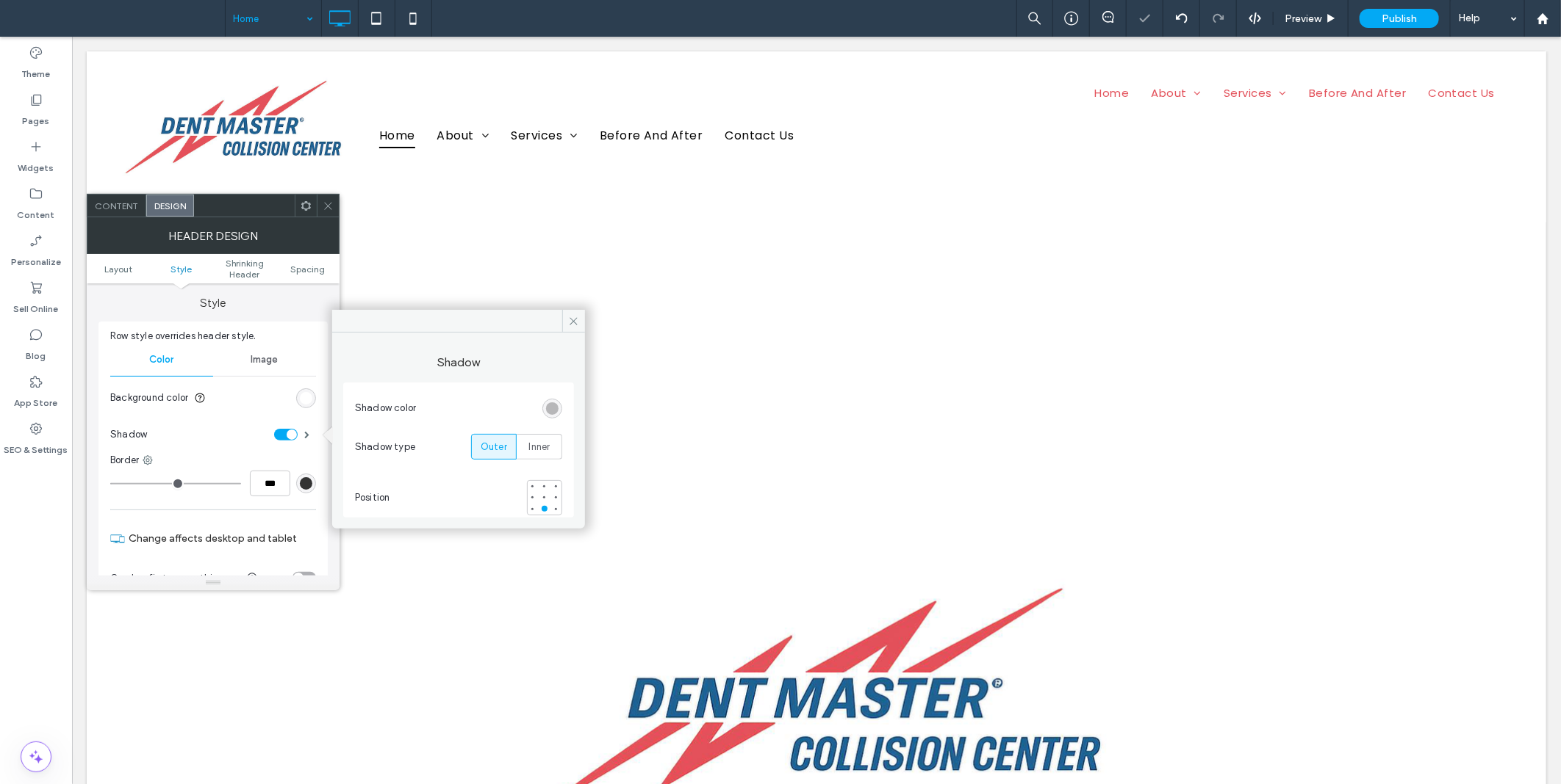
click at [326, 200] on icon at bounding box center [328, 206] width 11 height 11
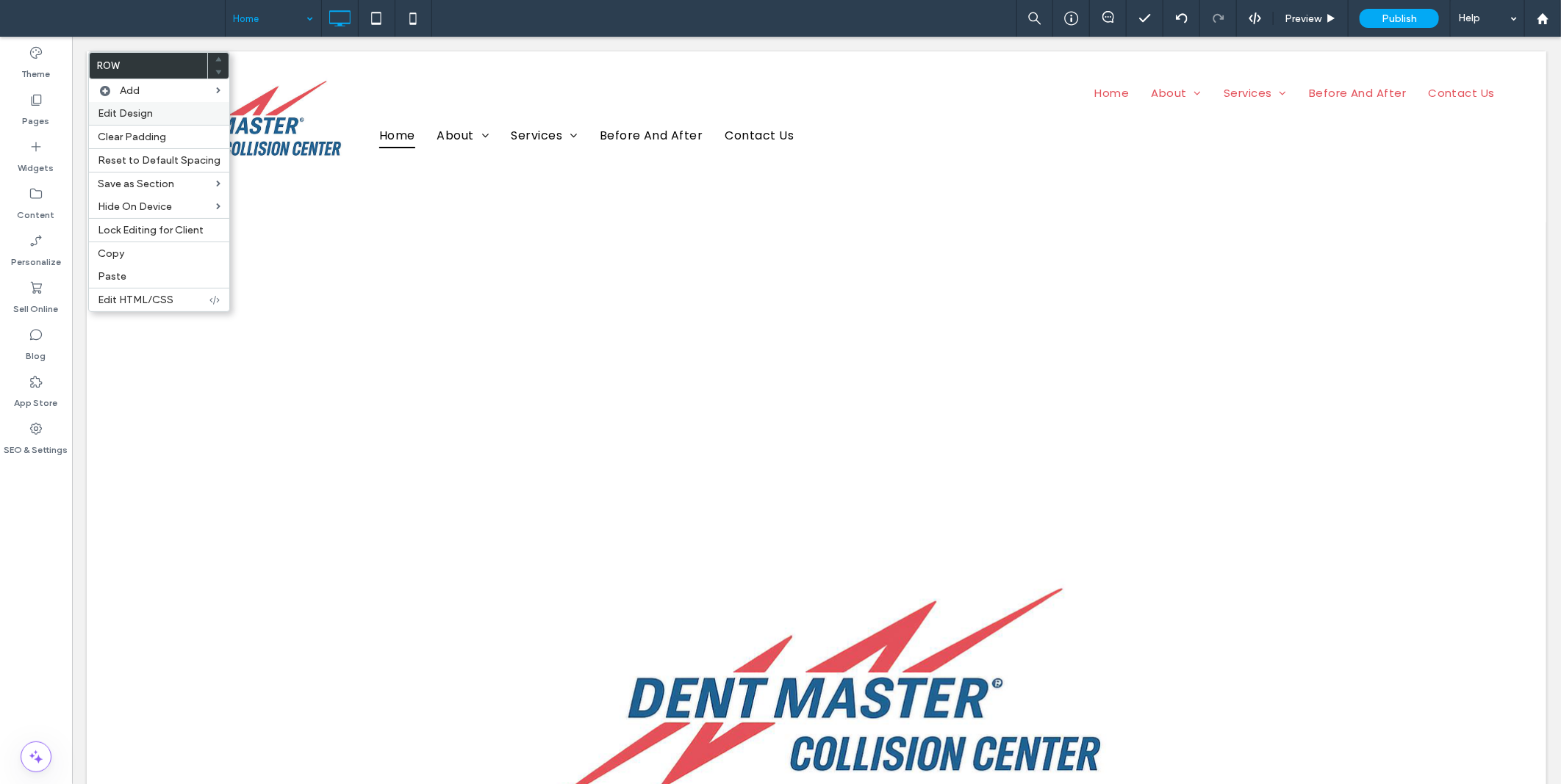
click at [111, 114] on span "Edit Design" at bounding box center [125, 113] width 55 height 12
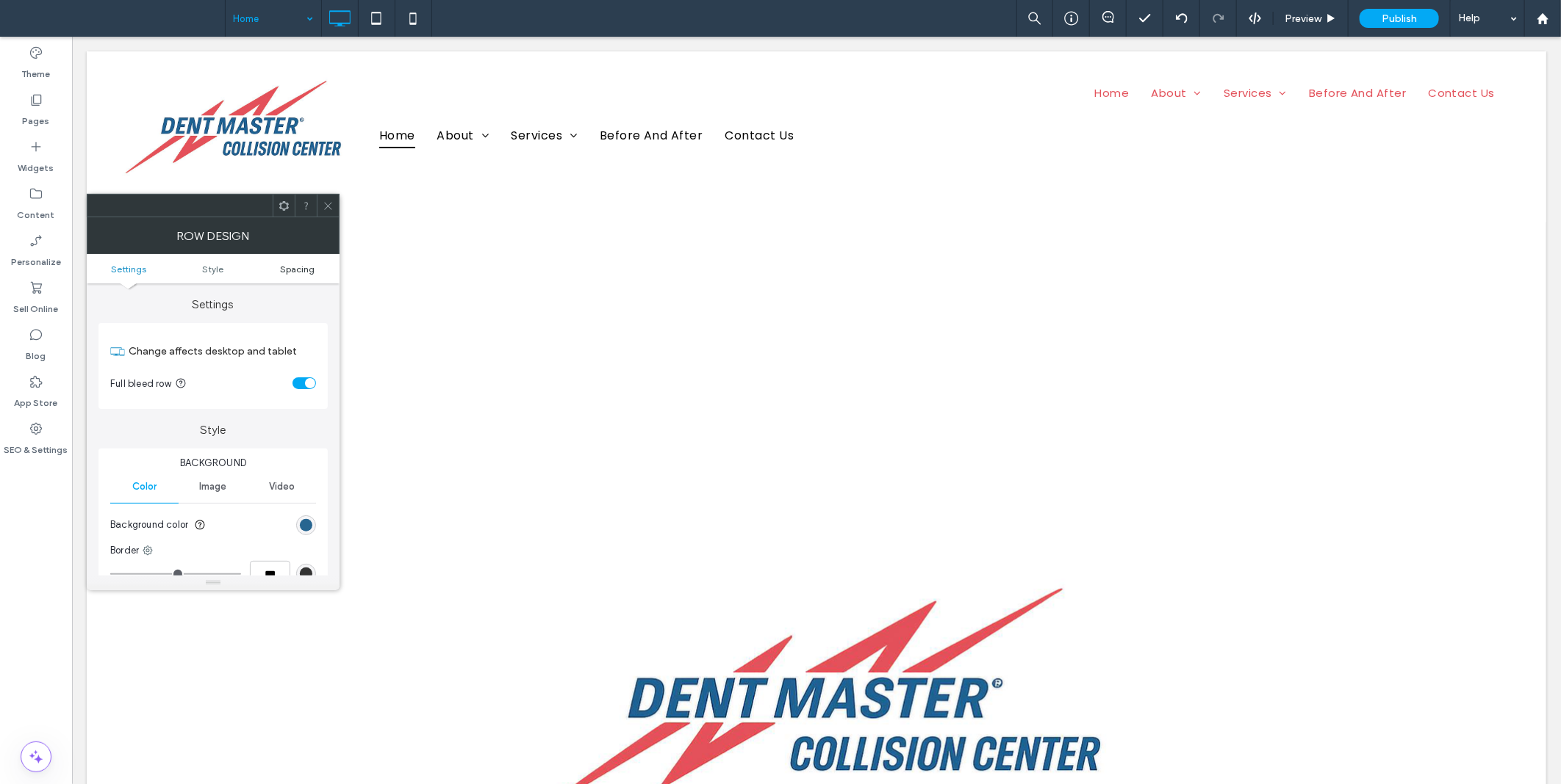
click at [304, 270] on span "Spacing" at bounding box center [296, 269] width 34 height 11
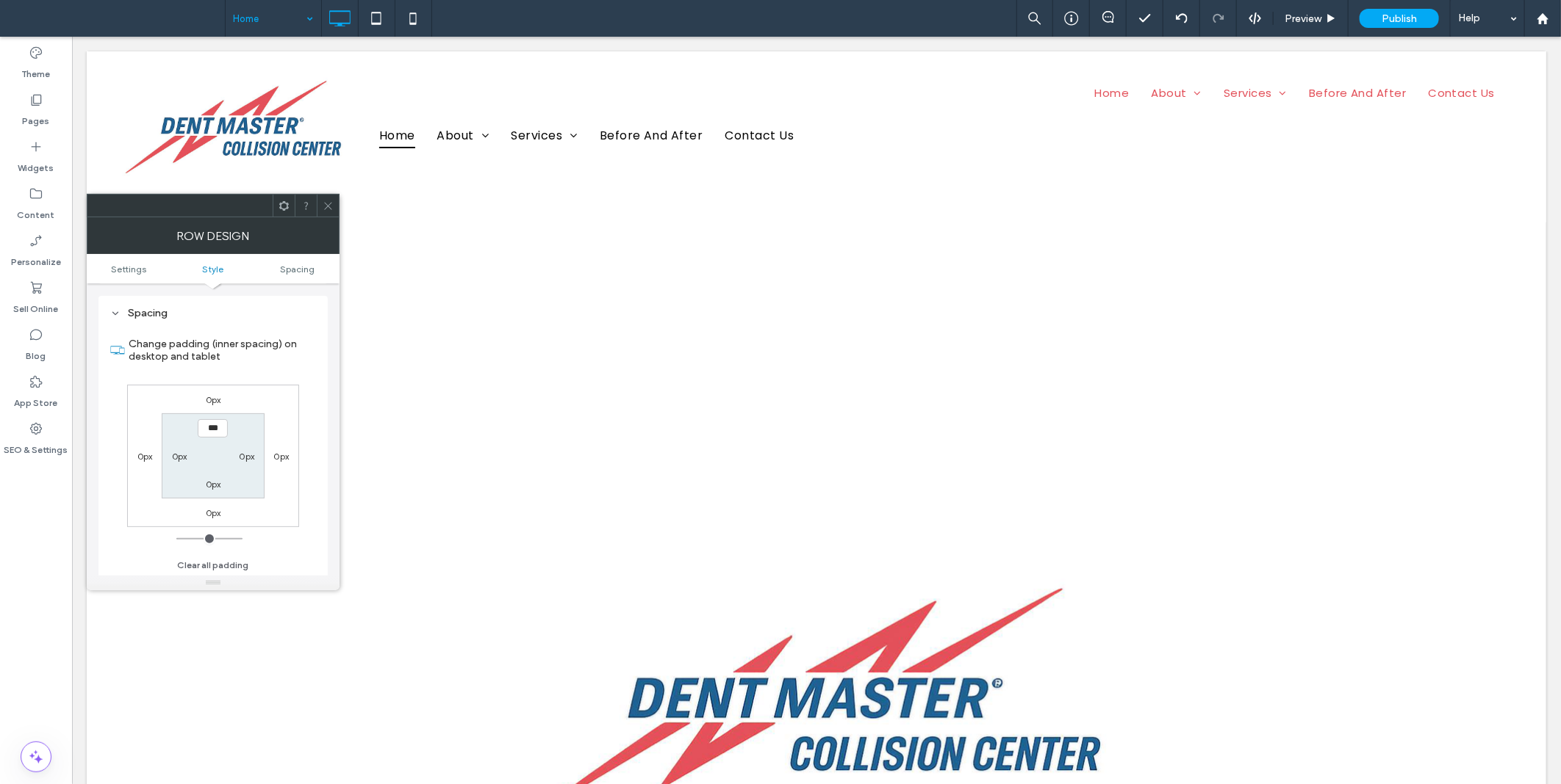
scroll to position [368, 0]
click at [252, 457] on label "0px" at bounding box center [247, 455] width 16 height 11
type input "**"
type input "****"
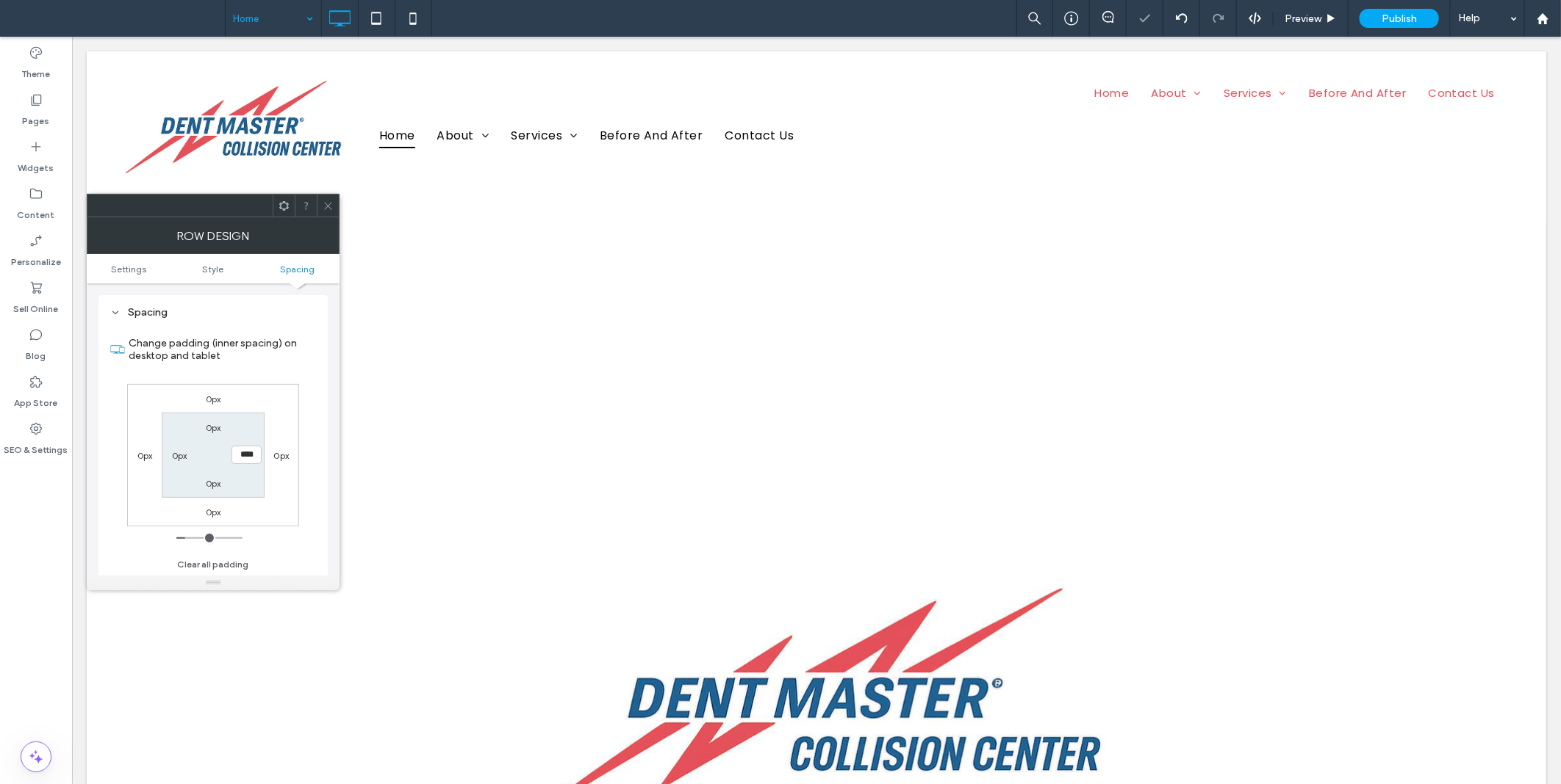
click at [333, 201] on div at bounding box center [327, 205] width 22 height 22
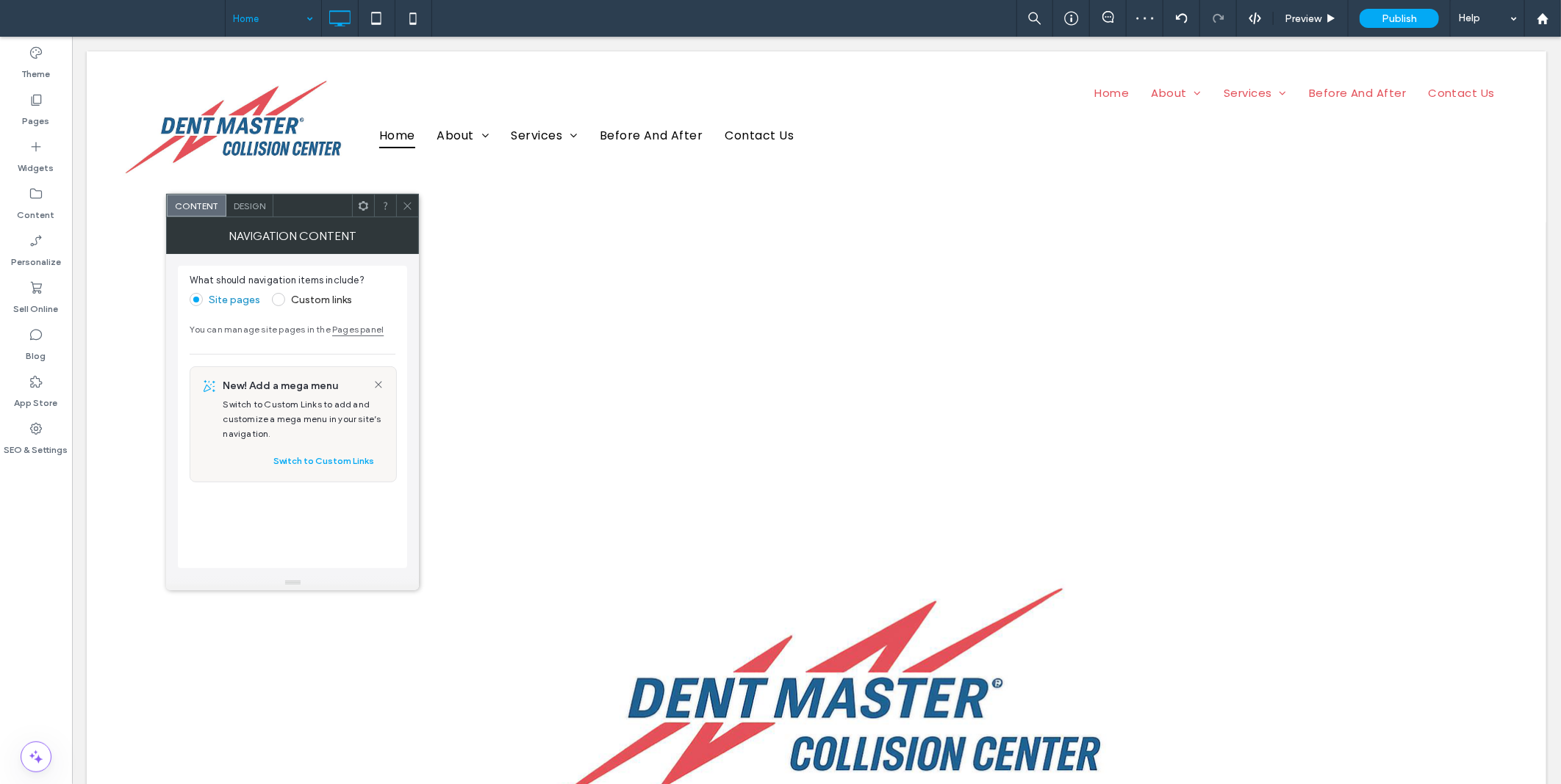
click at [259, 207] on span "Design" at bounding box center [250, 206] width 32 height 11
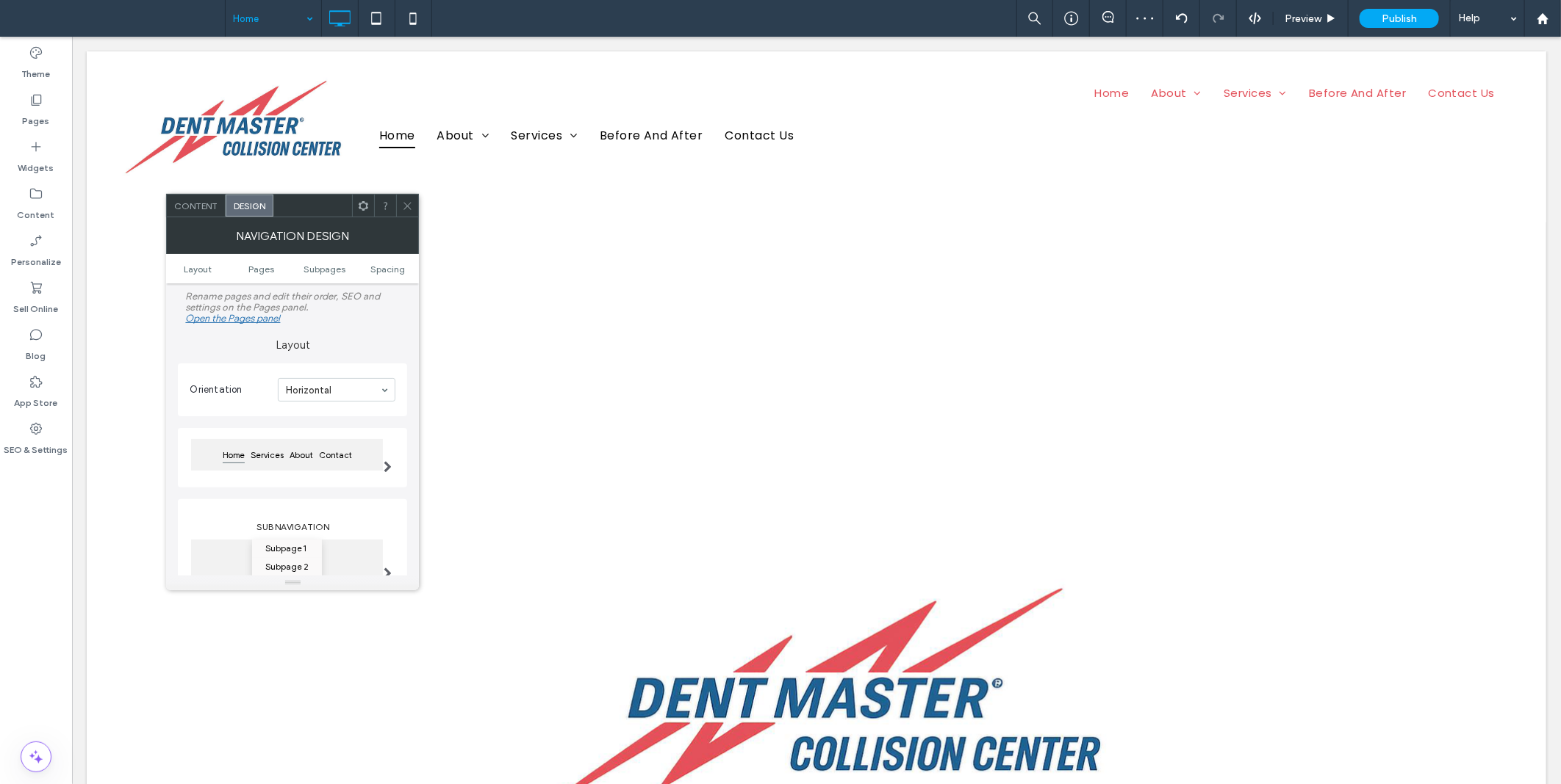
scroll to position [272, 0]
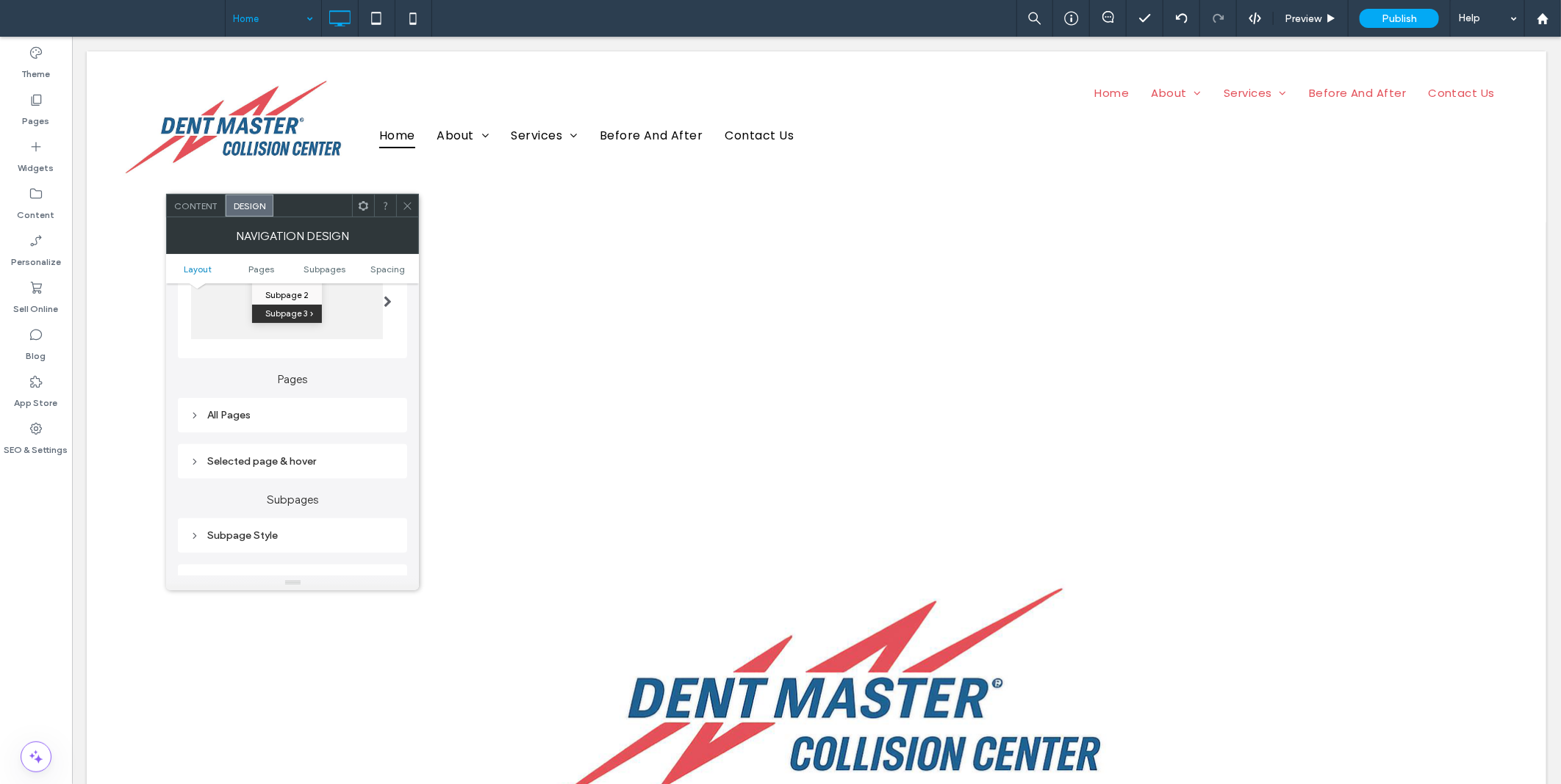
click at [336, 413] on div "All Pages" at bounding box center [293, 415] width 206 height 12
click at [363, 440] on div "Link text" at bounding box center [344, 441] width 103 height 33
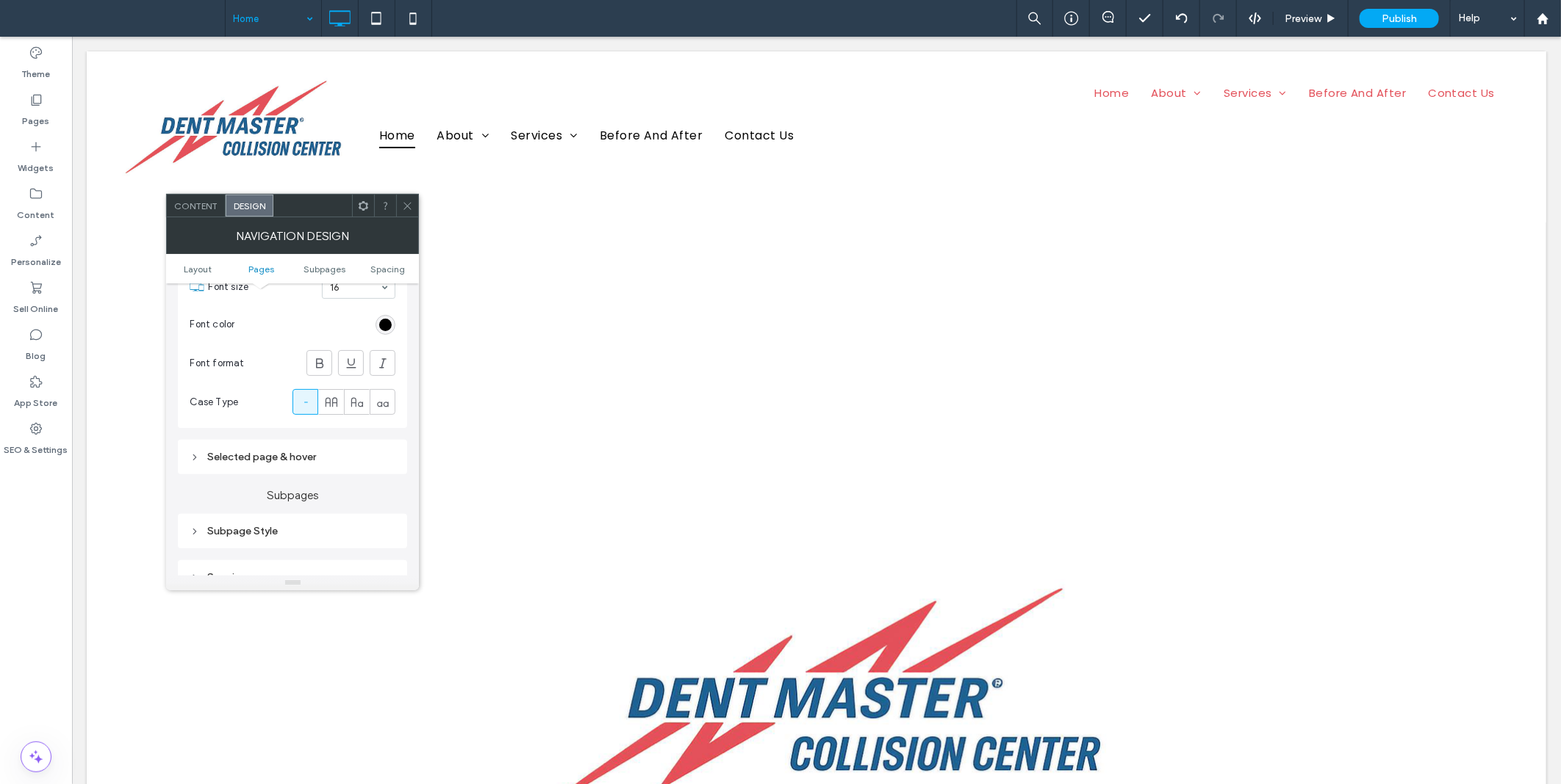
scroll to position [408, 0]
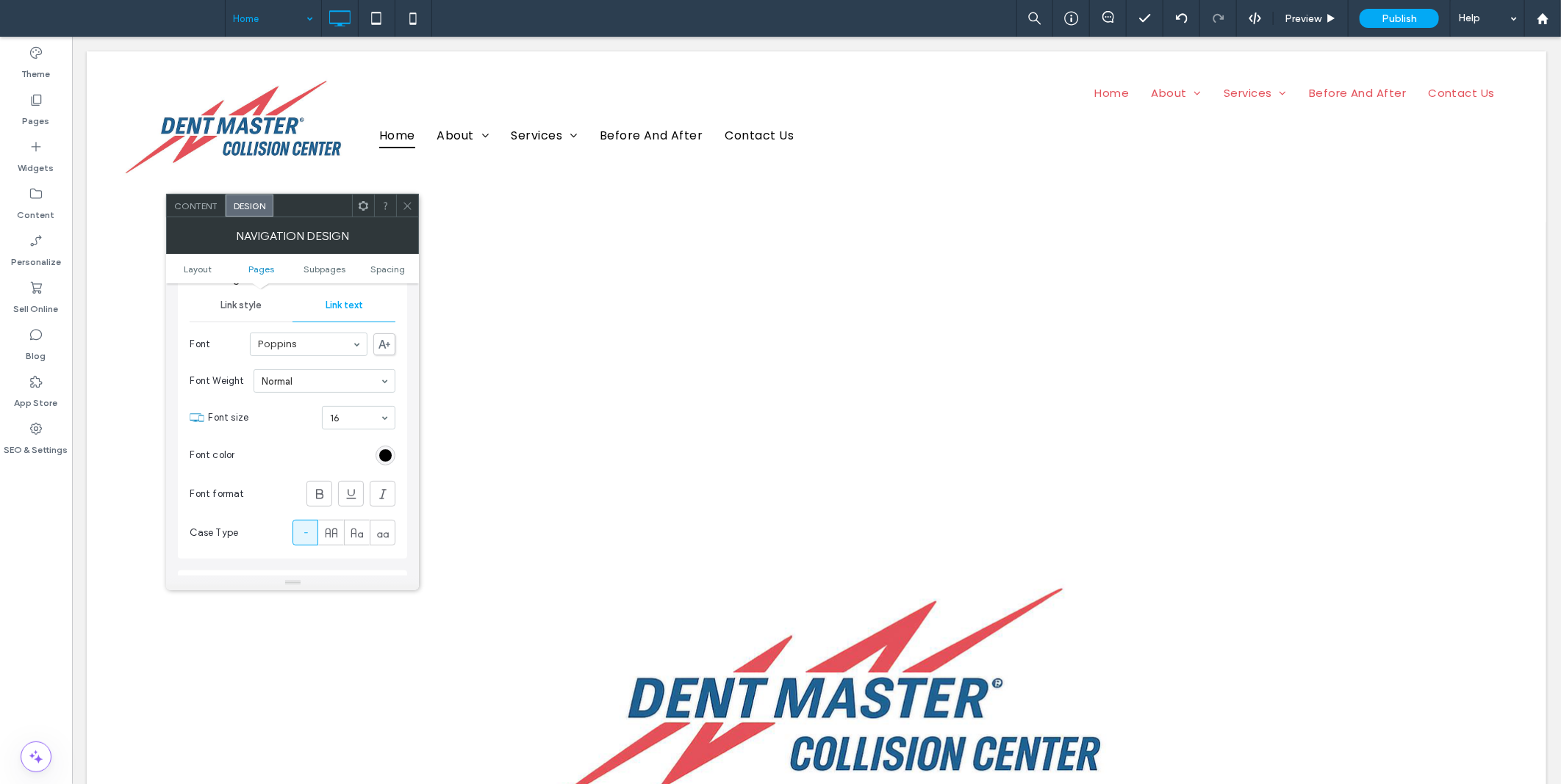
click at [395, 453] on div "All Pages Link style Link text Font Poppins Font Weight Normal Font size 16 Fon…" at bounding box center [292, 410] width 230 height 297
click at [394, 456] on div "rgb(0, 0, 0)" at bounding box center [385, 455] width 20 height 20
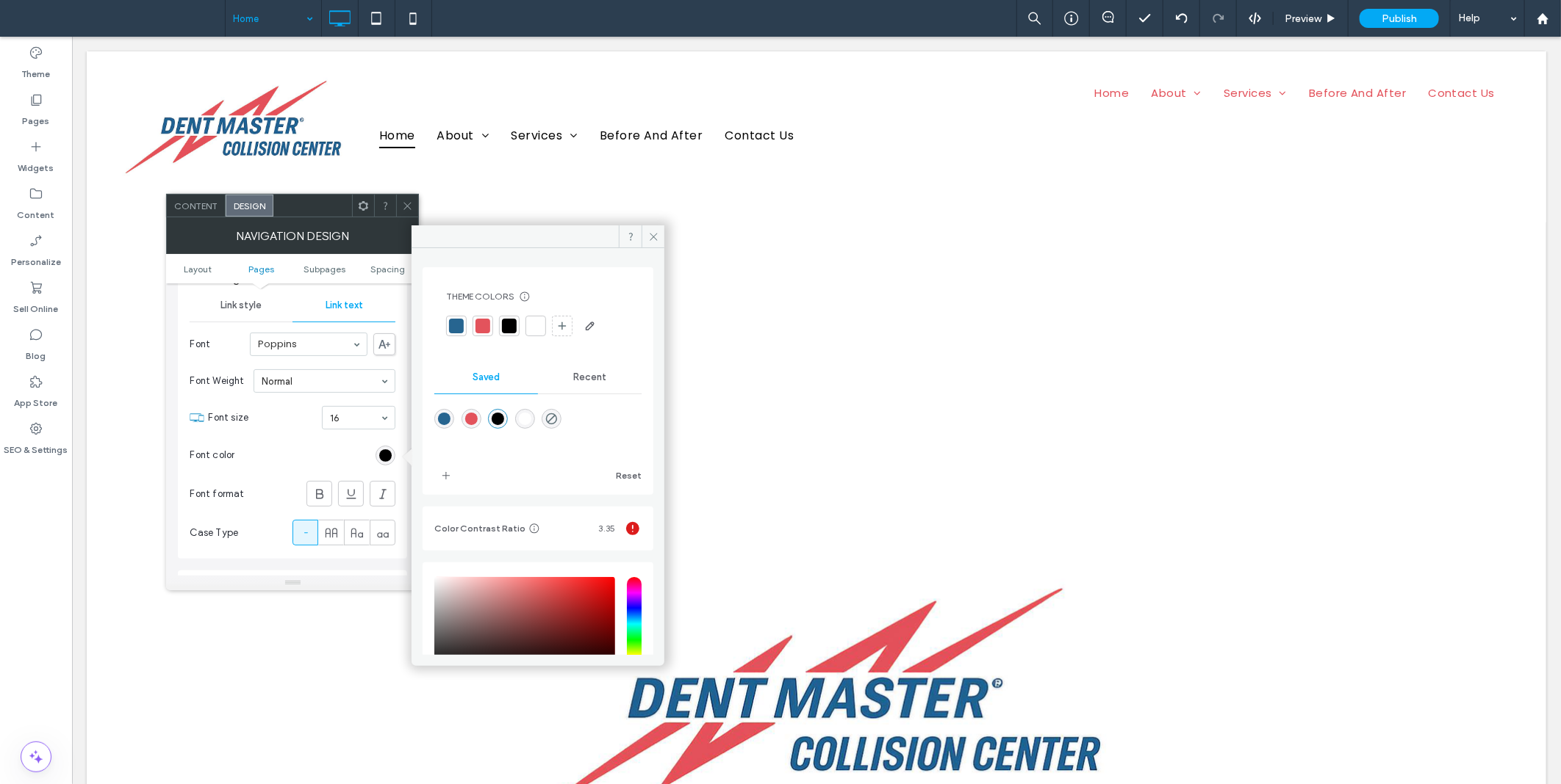
click at [523, 420] on div "rgba(255,255,255,1)" at bounding box center [525, 419] width 12 height 12
type input "*******"
click at [409, 203] on use at bounding box center [408, 206] width 7 height 7
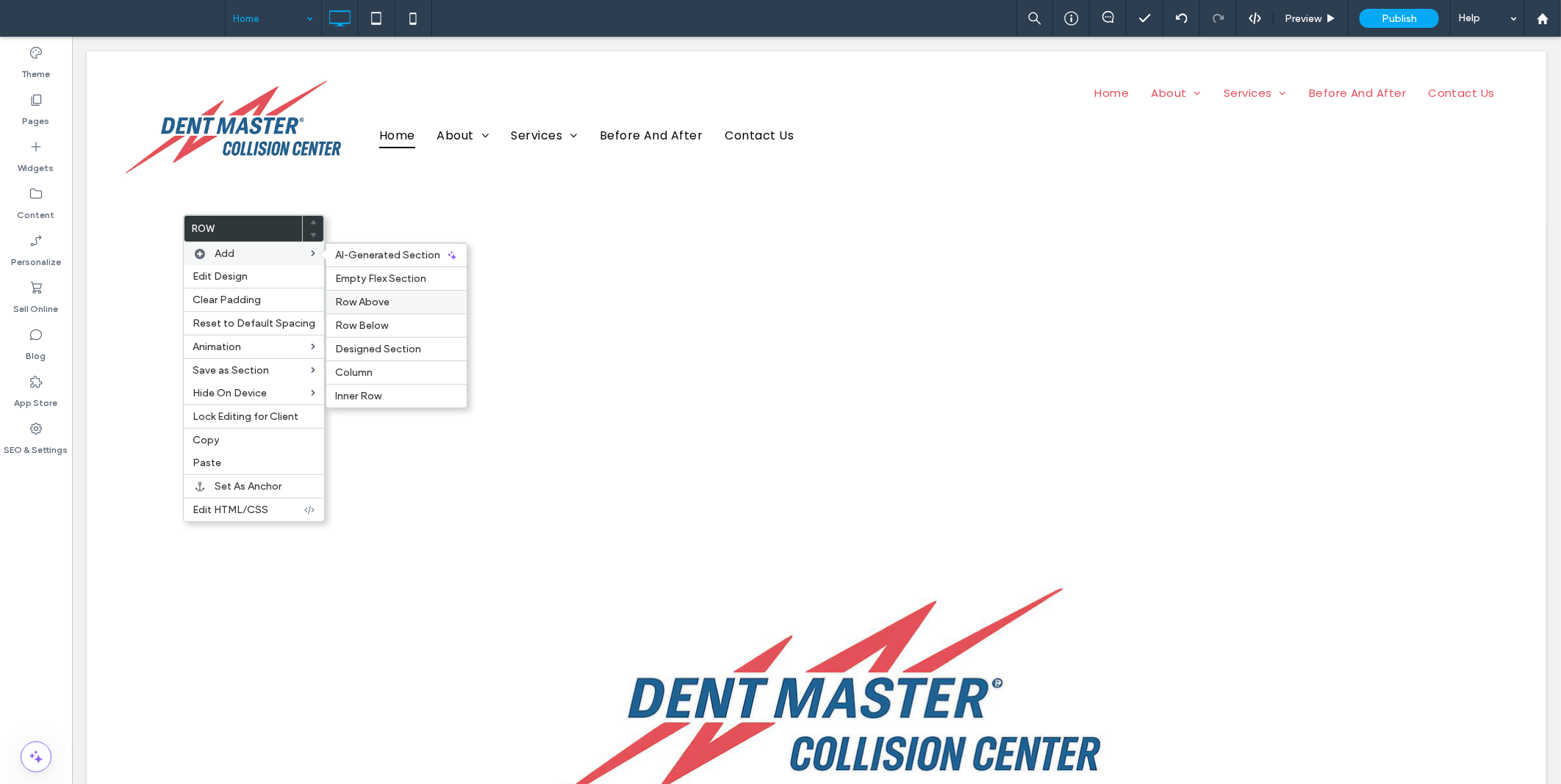
click at [391, 300] on label "Row Above" at bounding box center [397, 302] width 123 height 12
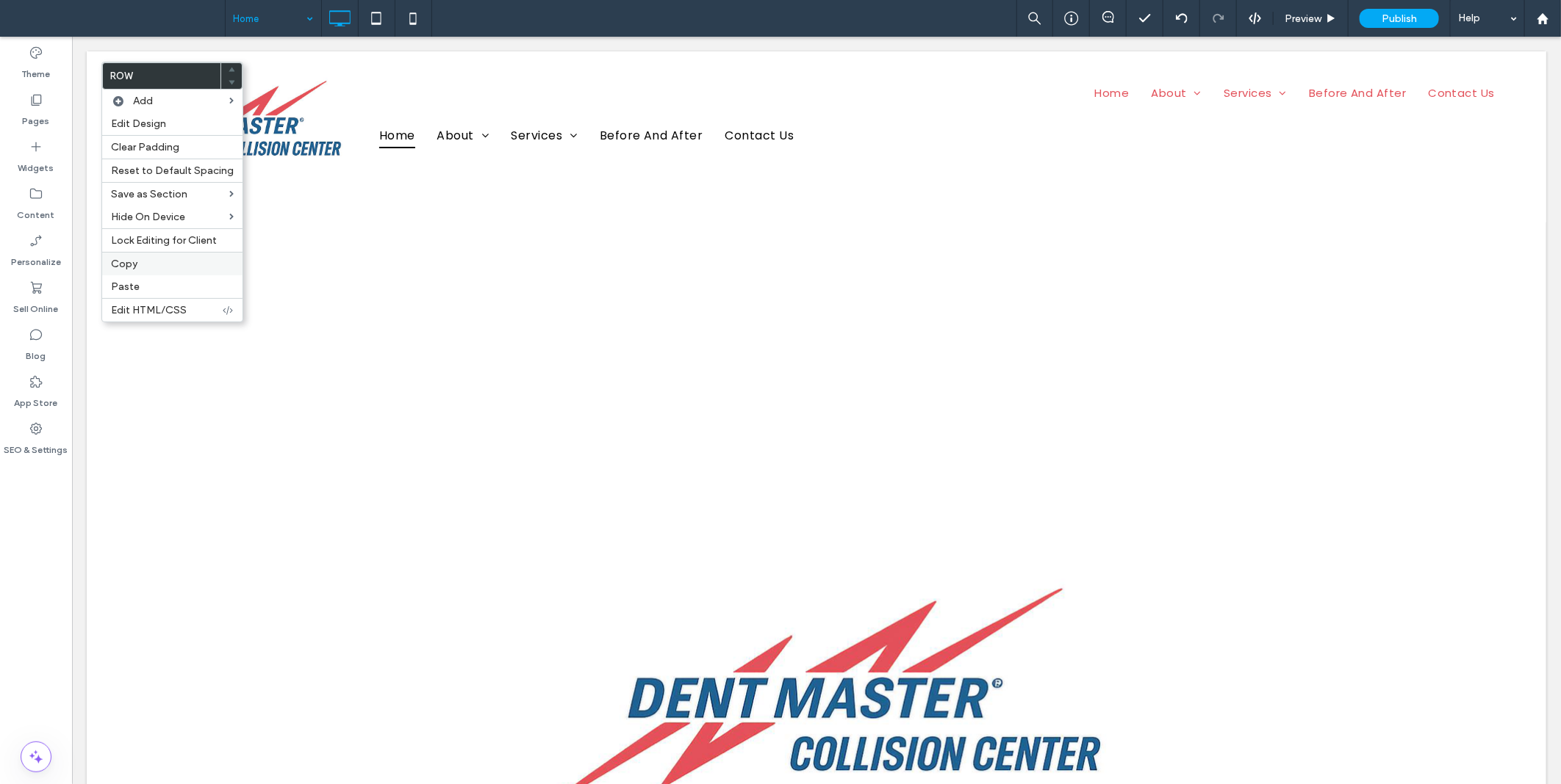
click at [145, 262] on label "Copy" at bounding box center [172, 264] width 123 height 12
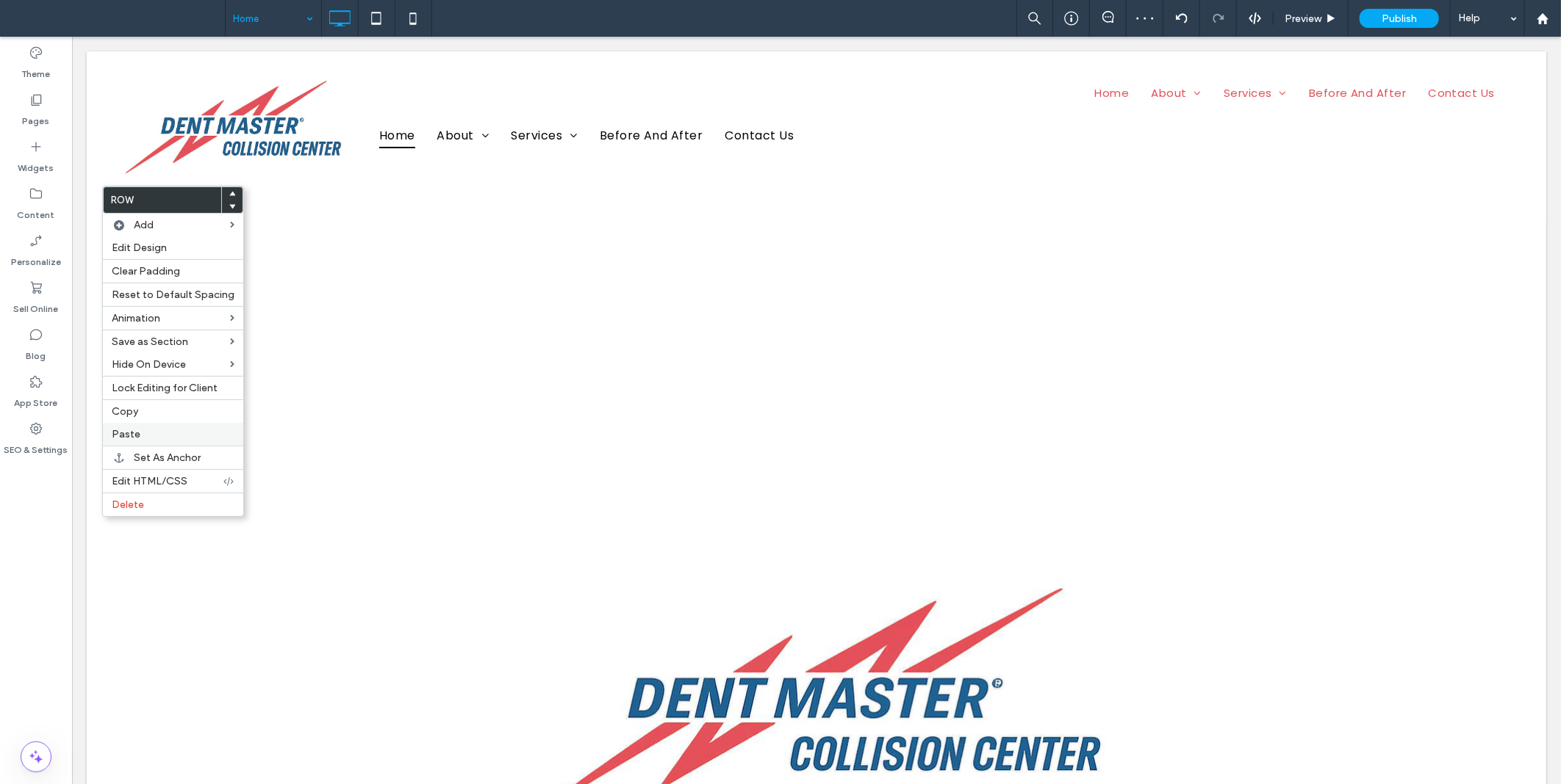
click at [140, 428] on label "Paste" at bounding box center [173, 434] width 123 height 12
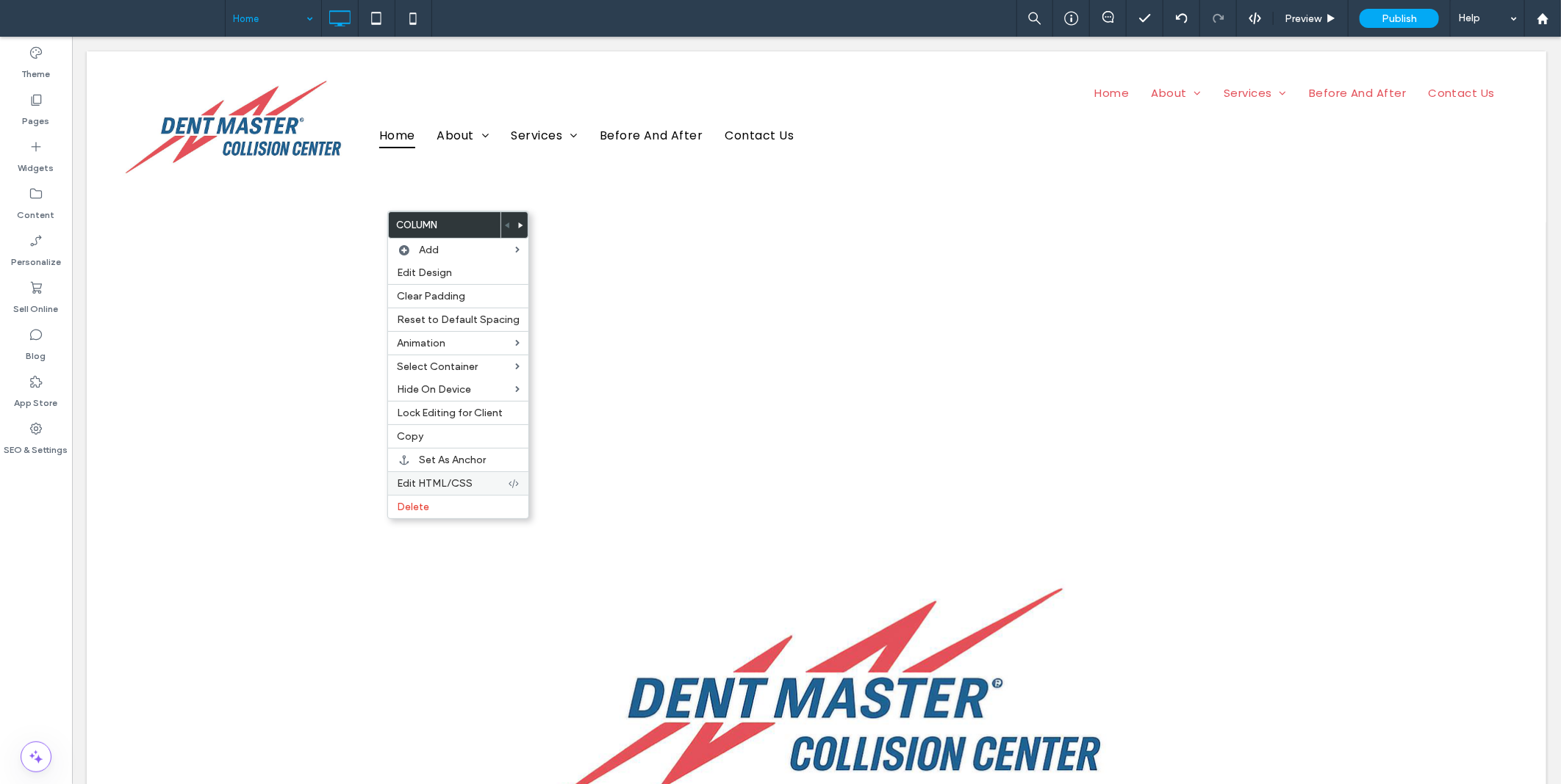
click at [430, 488] on span "Edit HTML/CSS" at bounding box center [434, 483] width 76 height 12
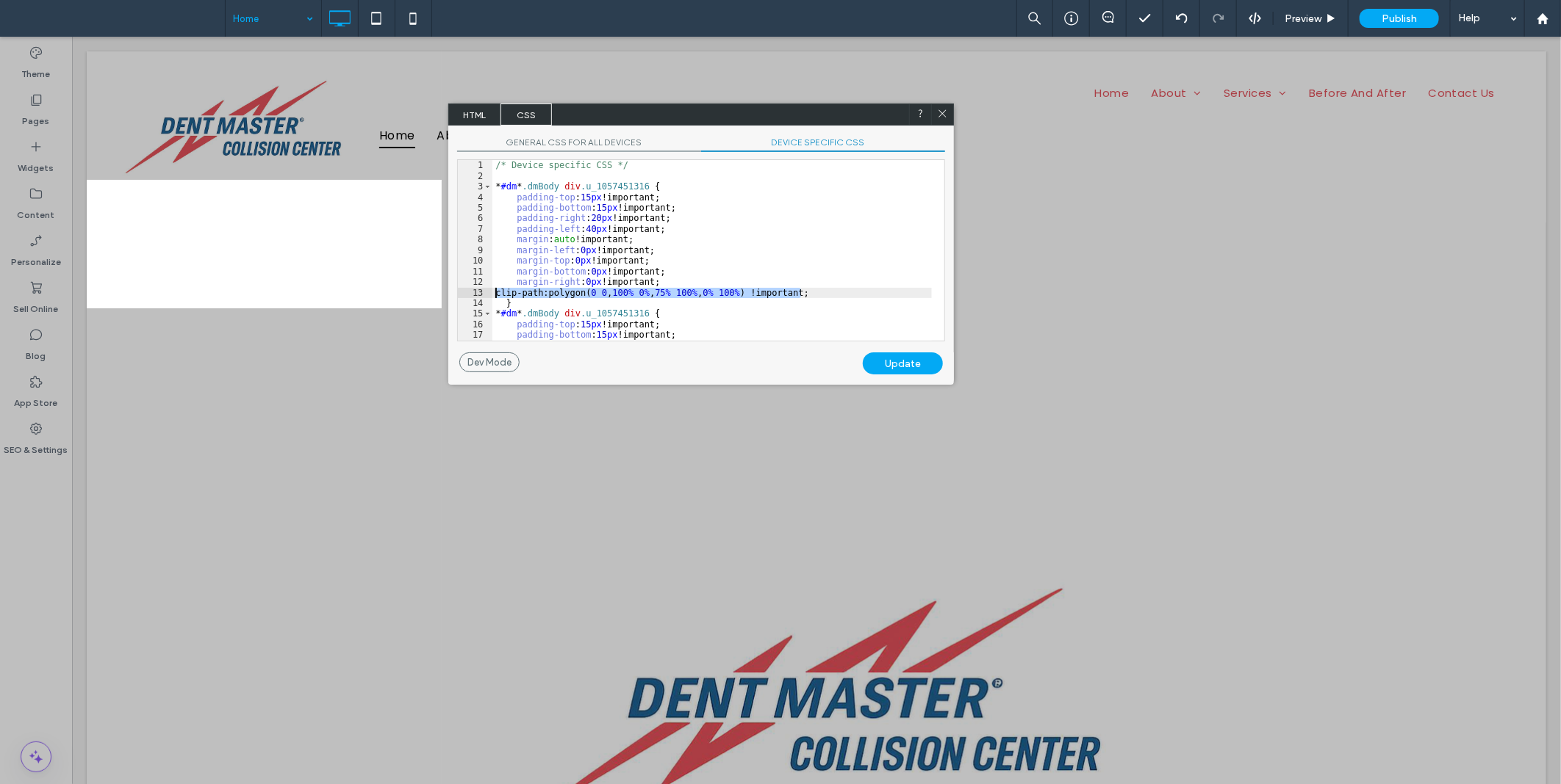
drag, startPoint x: 811, startPoint y: 287, endPoint x: 485, endPoint y: 291, distance: 326.0
click at [485, 291] on div "** 1 2 3 4 5 6 7 8 9 10 11 12 13 14 15 16 17 18 19 /* Device specific CSS */ * …" at bounding box center [701, 250] width 488 height 182
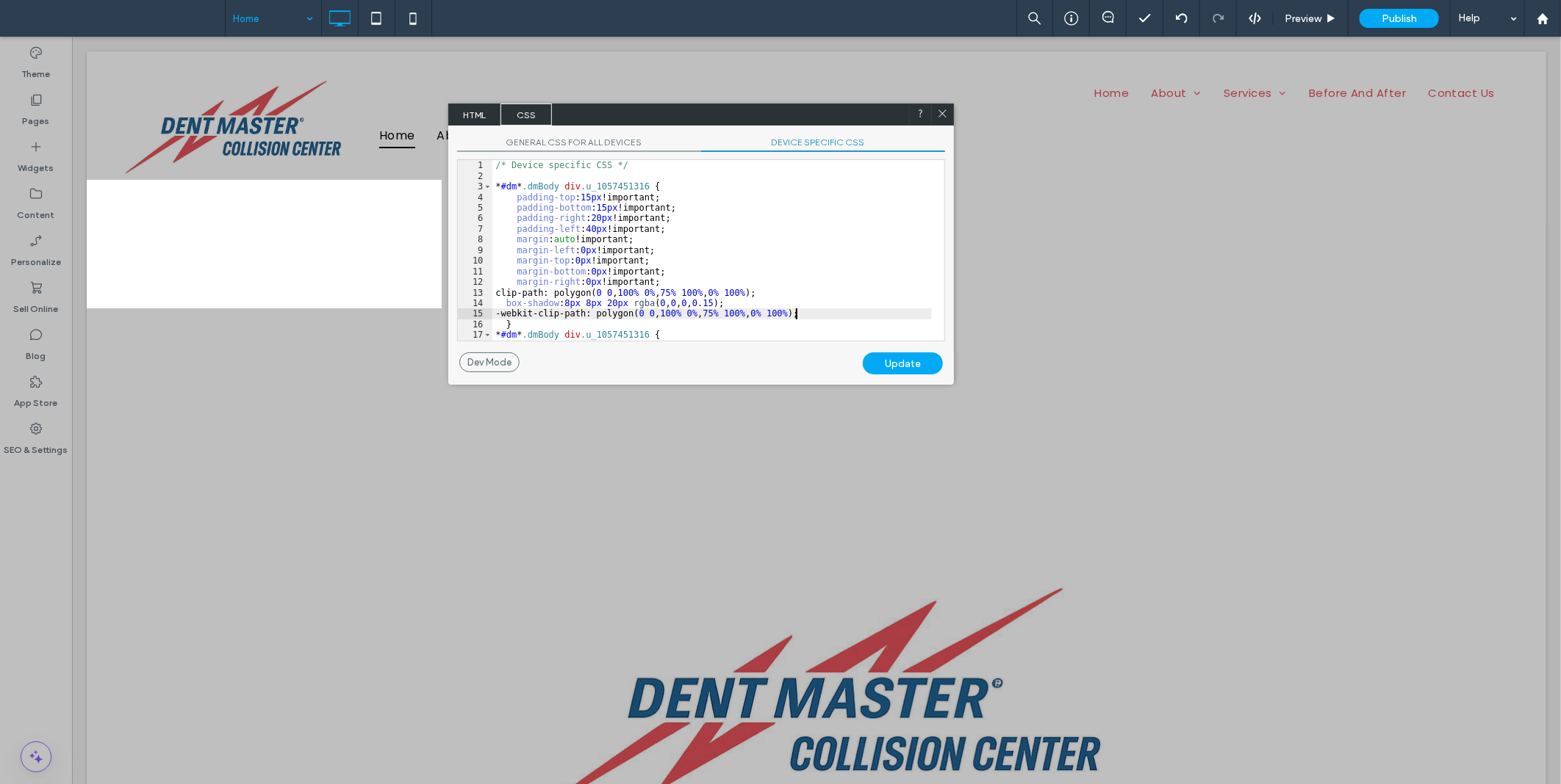
click at [908, 360] on div "Update" at bounding box center [902, 363] width 80 height 22
click at [821, 297] on div "/* Device specific CSS */ * #dm * .dmBody div .u_1057451316 { padding-top : 15 …" at bounding box center [712, 261] width 440 height 202
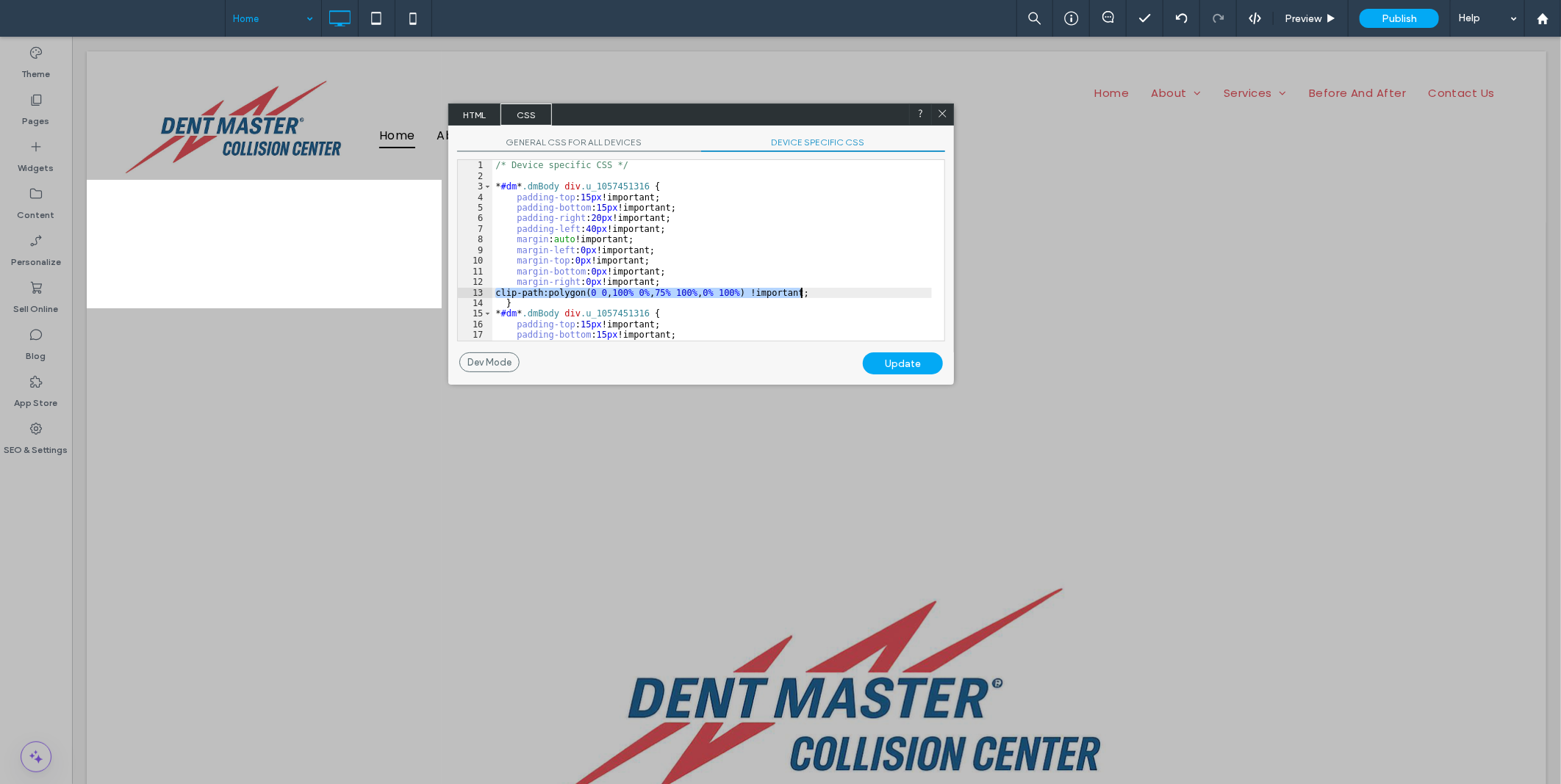
click at [812, 295] on div "/* Device specific CSS */ * #dm * .dmBody div .u_1057451316 { padding-top : 15 …" at bounding box center [712, 250] width 440 height 181
click at [919, 355] on div "Update" at bounding box center [902, 363] width 80 height 22
click at [937, 114] on icon at bounding box center [942, 113] width 11 height 11
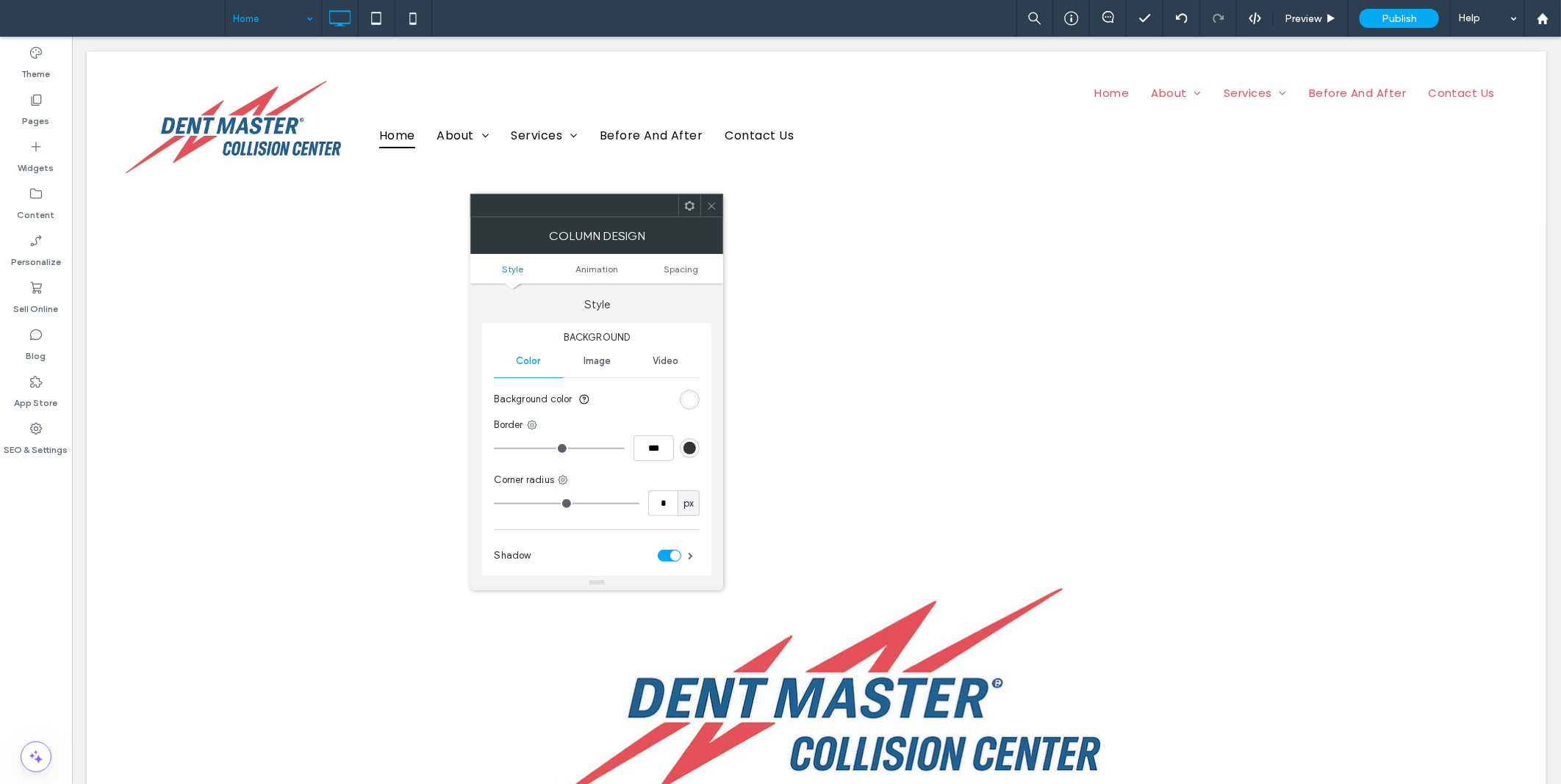
click at [713, 203] on icon at bounding box center [711, 206] width 11 height 11
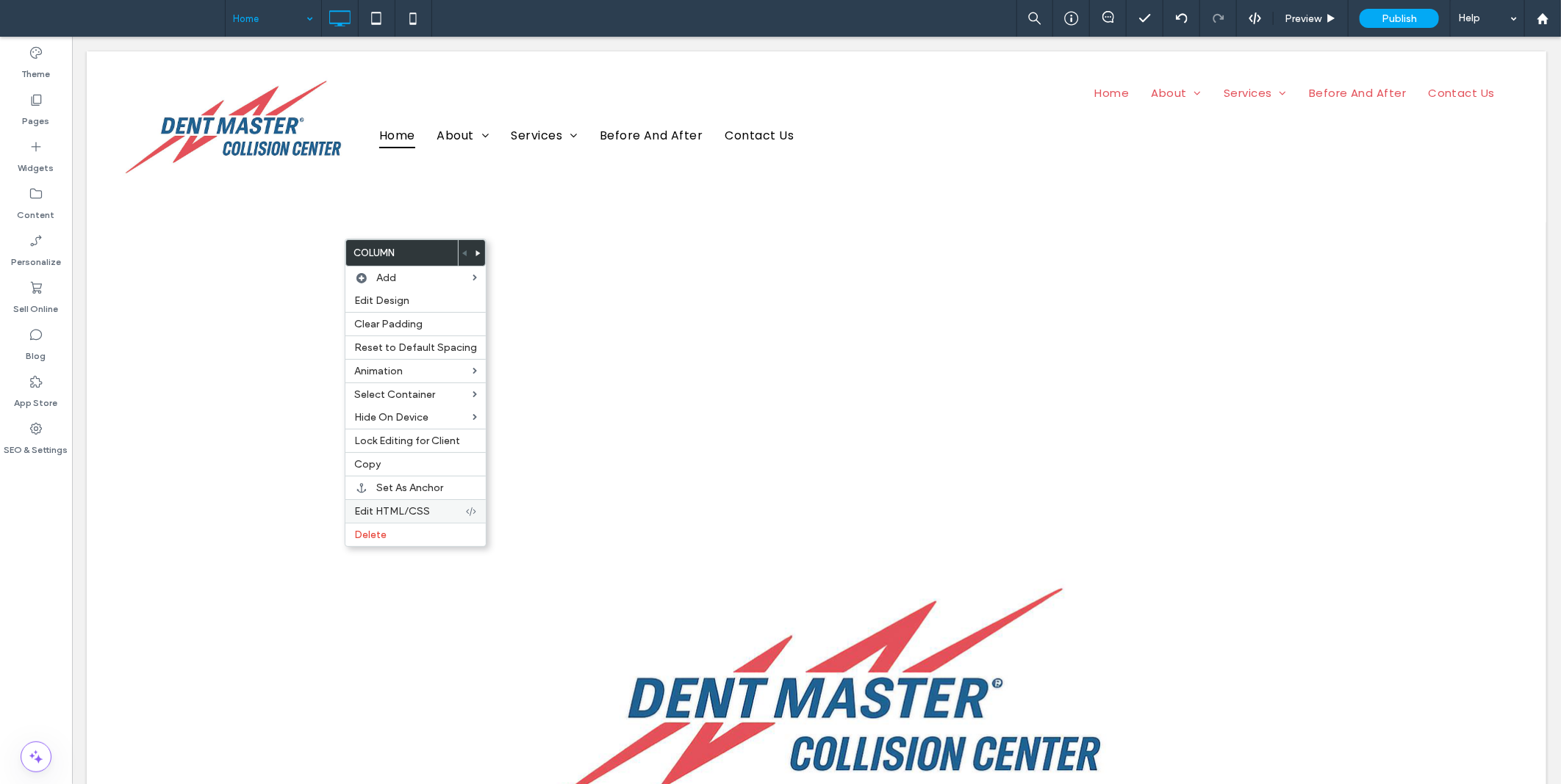
click at [377, 512] on span "Edit HTML/CSS" at bounding box center [392, 512] width 76 height 12
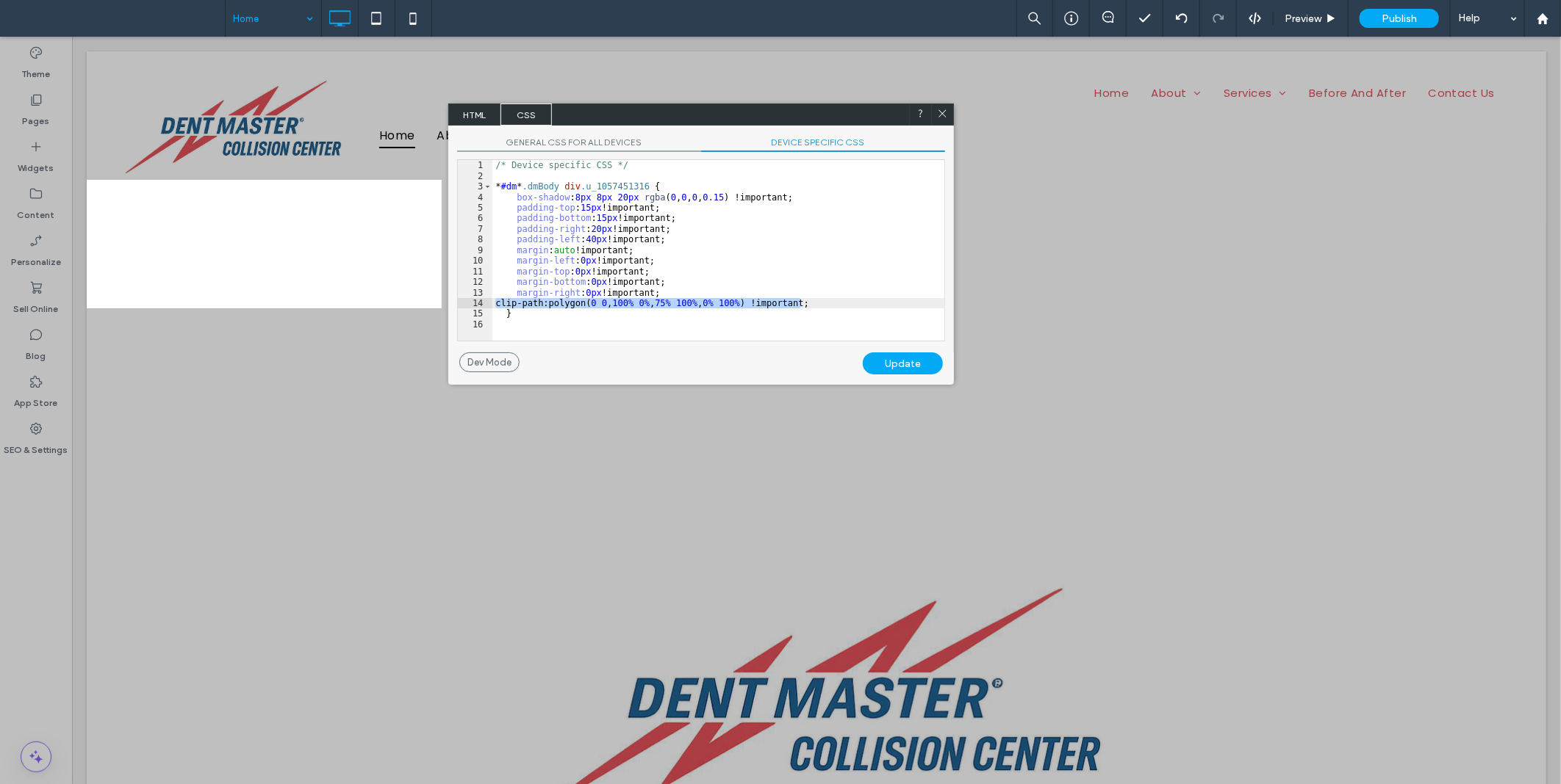
drag, startPoint x: 797, startPoint y: 303, endPoint x: 495, endPoint y: 305, distance: 302.0
click at [495, 305] on div "/* Device specific CSS */ * #dm * .dmBody div .u_1057451316 { box-shadow : 8 px…" at bounding box center [718, 261] width 452 height 202
drag, startPoint x: 779, startPoint y: 196, endPoint x: 480, endPoint y: 196, distance: 299.0
click at [480, 196] on div "** 1 2 3 4 5 6 7 8 9 10 11 12 13 14 15 16 /* Device specific CSS */ * #dm * .dm…" at bounding box center [701, 250] width 488 height 182
click at [899, 364] on div "Update" at bounding box center [902, 363] width 80 height 22
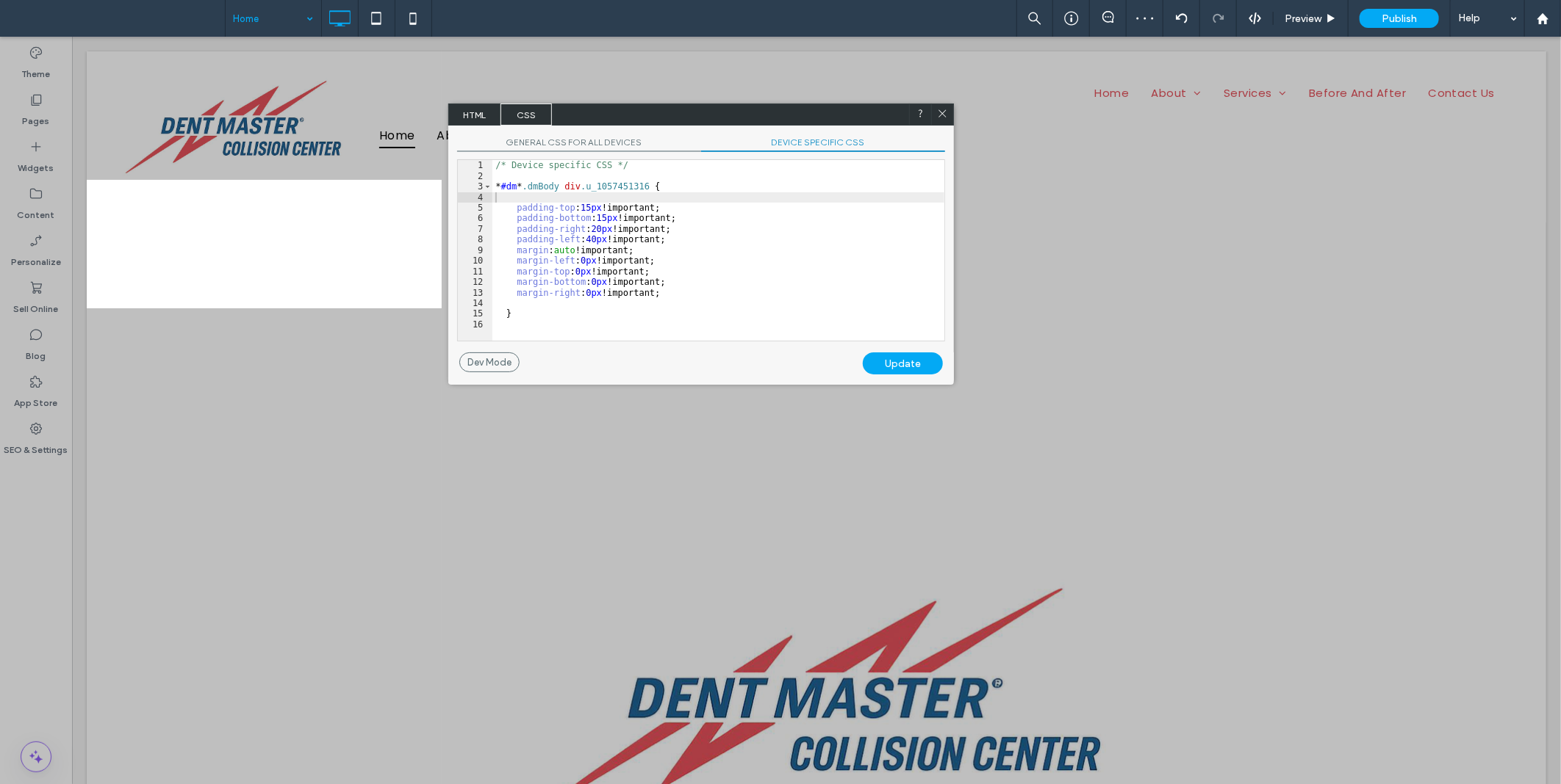
click at [943, 112] on icon at bounding box center [942, 113] width 11 height 11
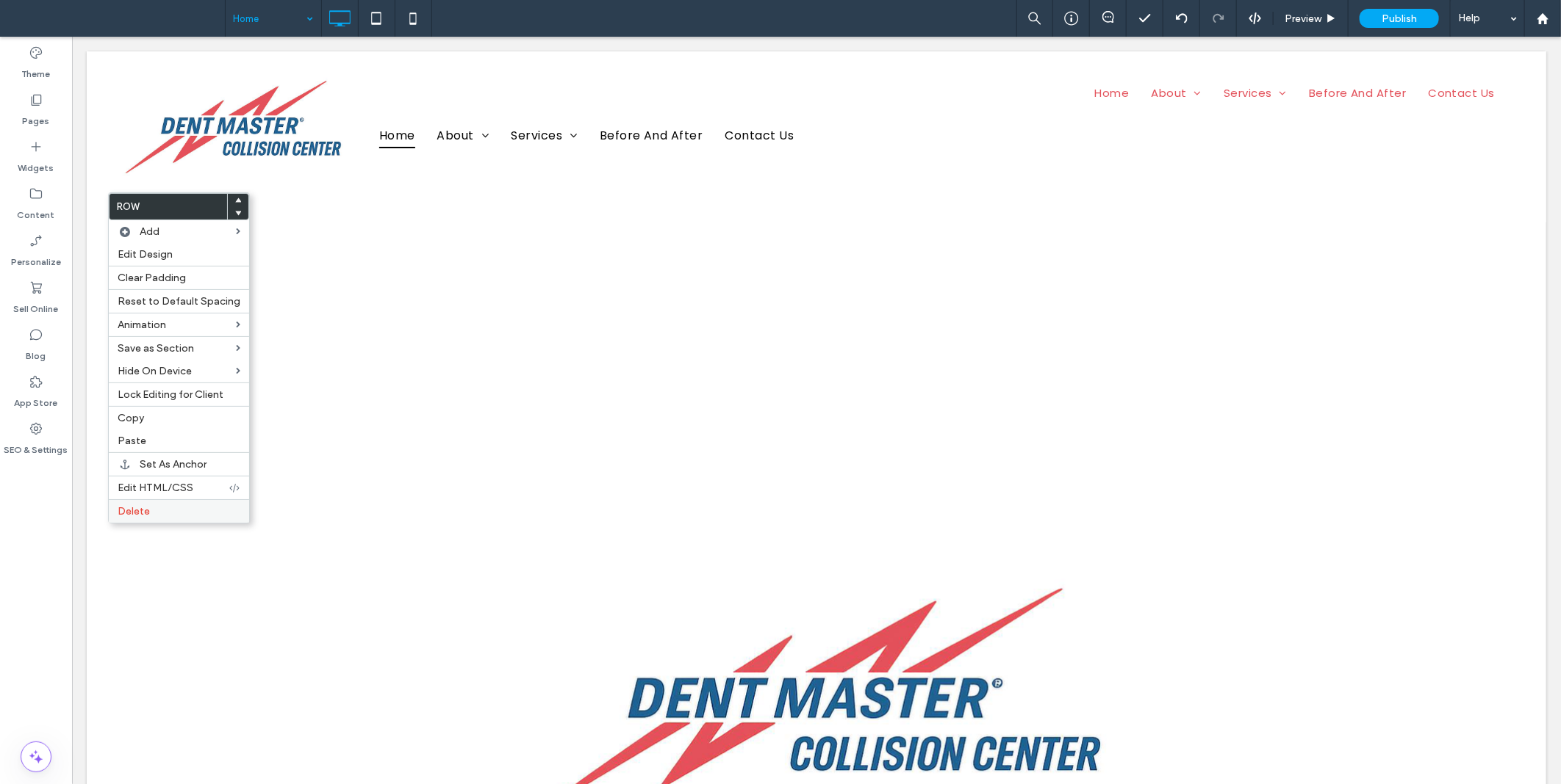
click at [134, 511] on span "Delete" at bounding box center [134, 512] width 33 height 12
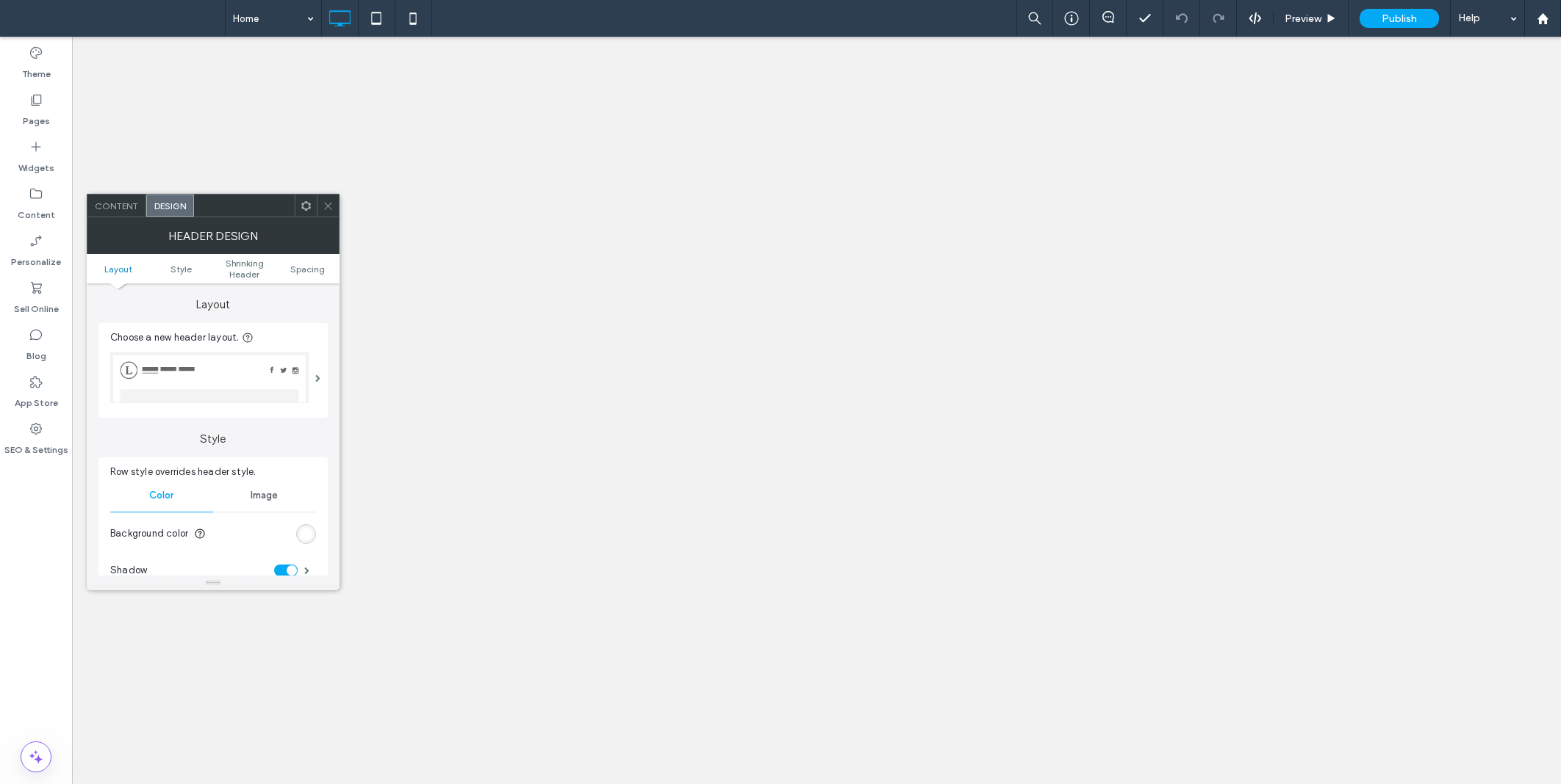
click at [325, 199] on span at bounding box center [328, 205] width 11 height 22
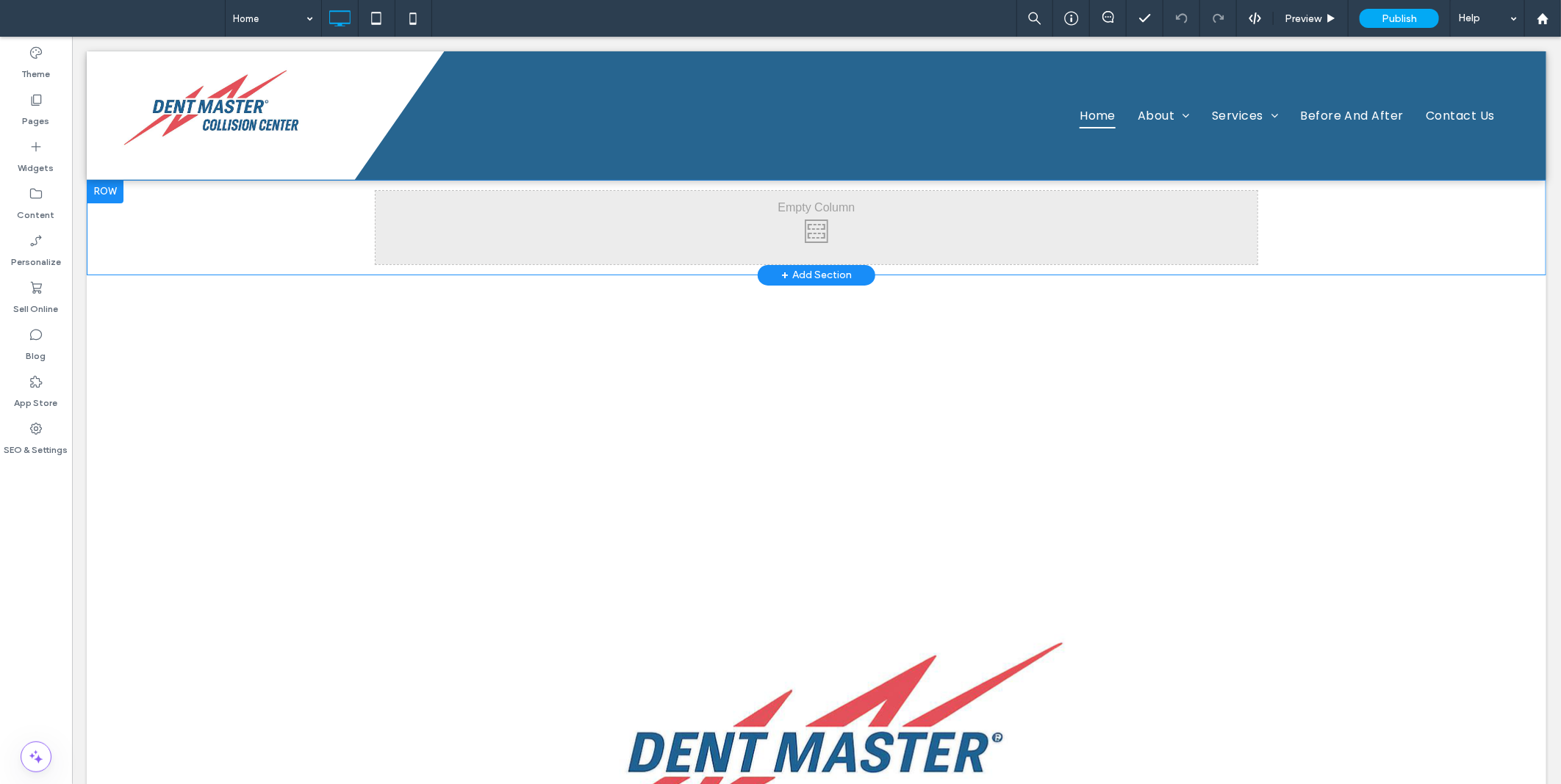
click at [266, 217] on div "Click To Paste Row + Add Section" at bounding box center [815, 227] width 1459 height 96
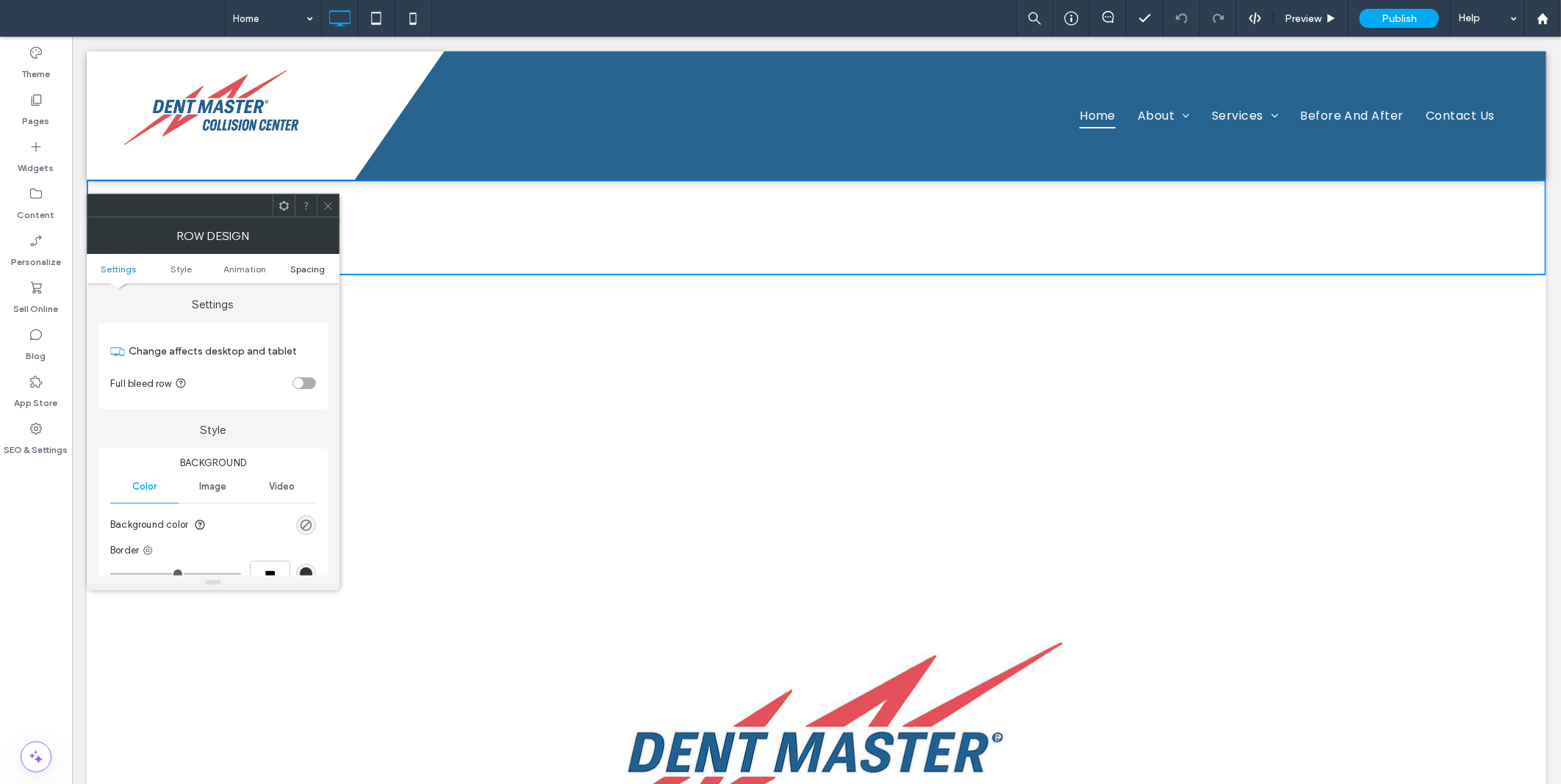
click at [309, 274] on span "Spacing" at bounding box center [307, 269] width 34 height 11
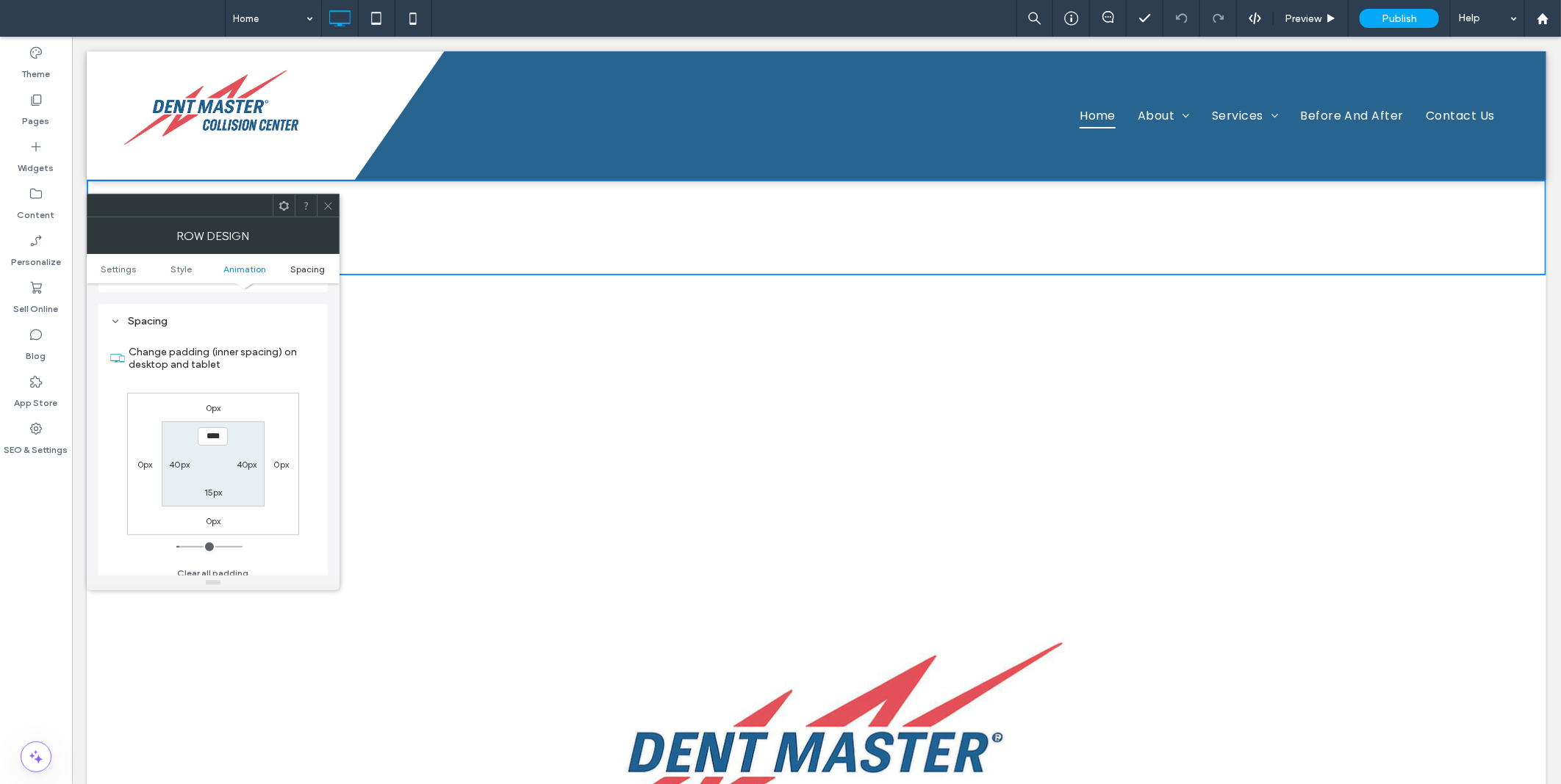
scroll to position [414, 0]
type input "***"
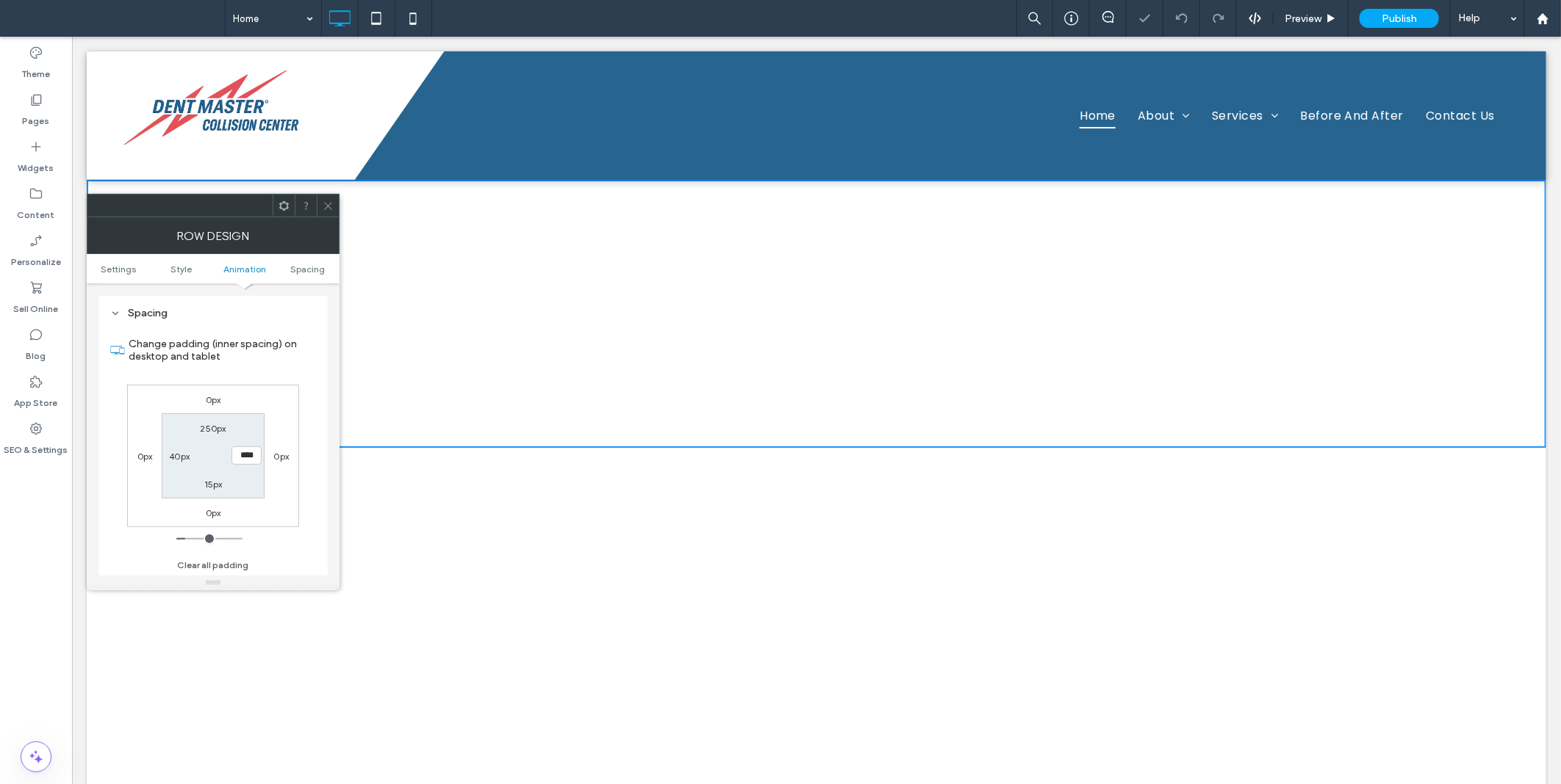
type input "**"
type input "***"
type input "*****"
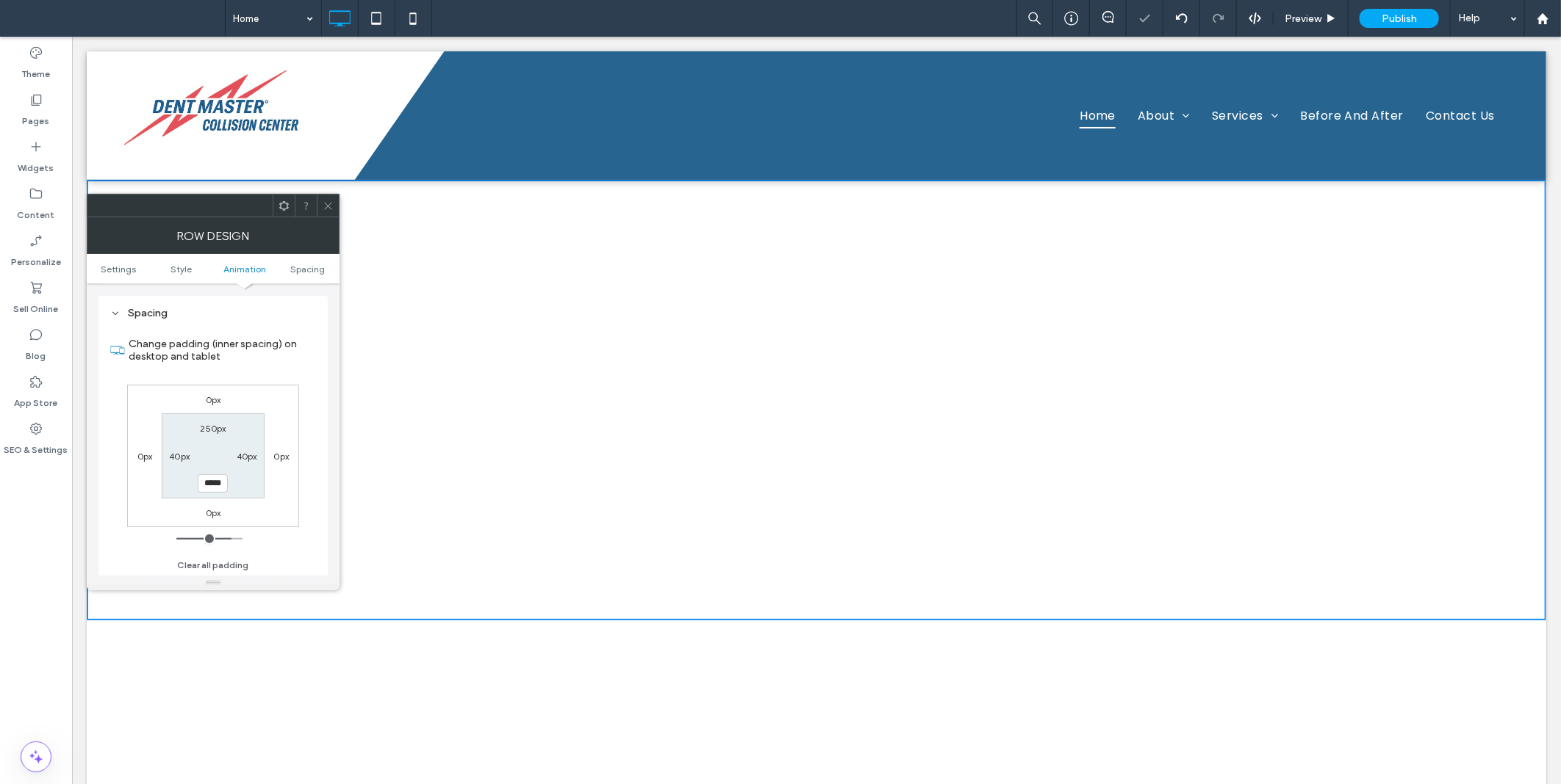
click at [324, 202] on icon at bounding box center [328, 206] width 11 height 11
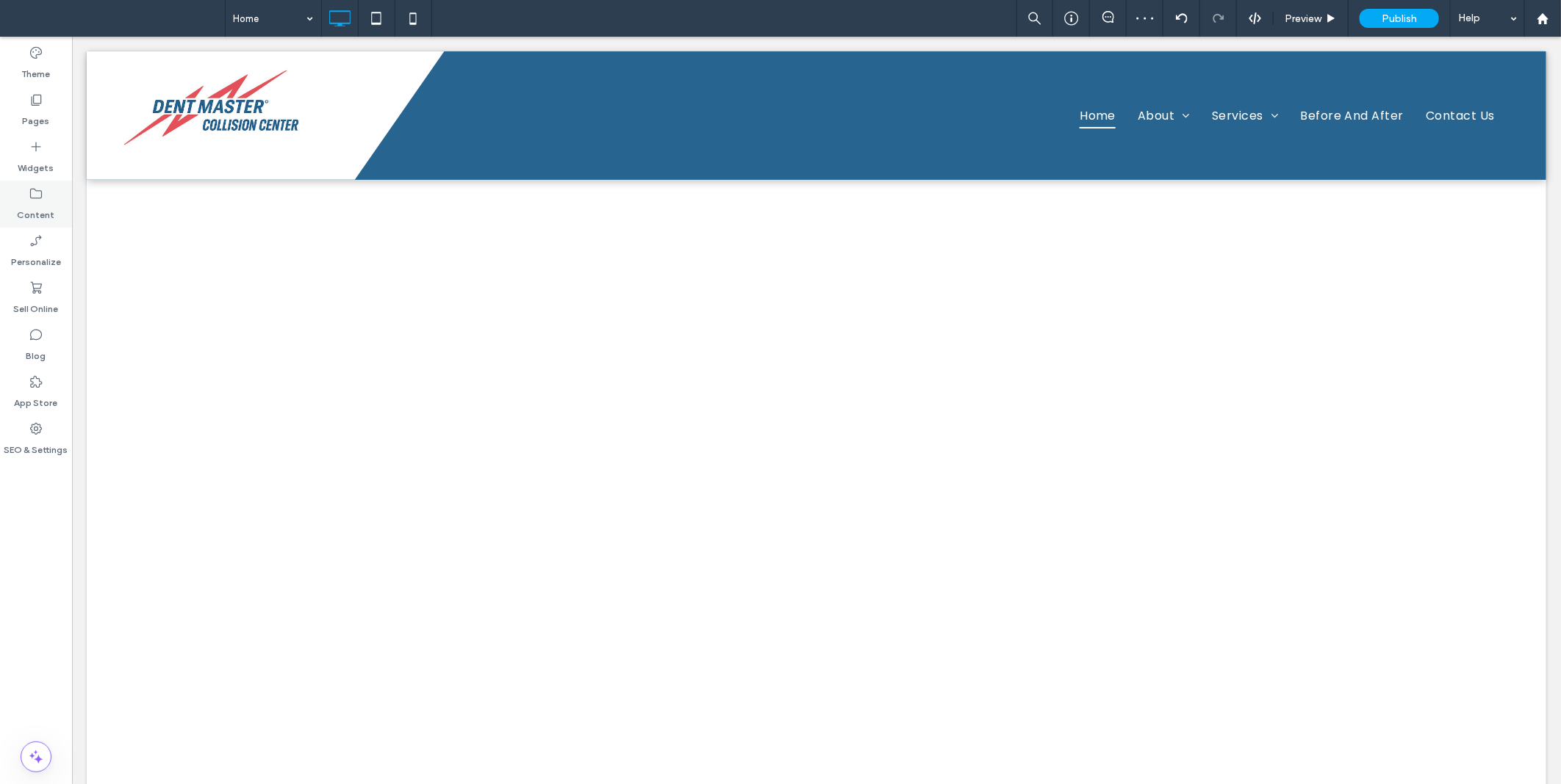
click at [41, 208] on label "Content" at bounding box center [36, 211] width 38 height 20
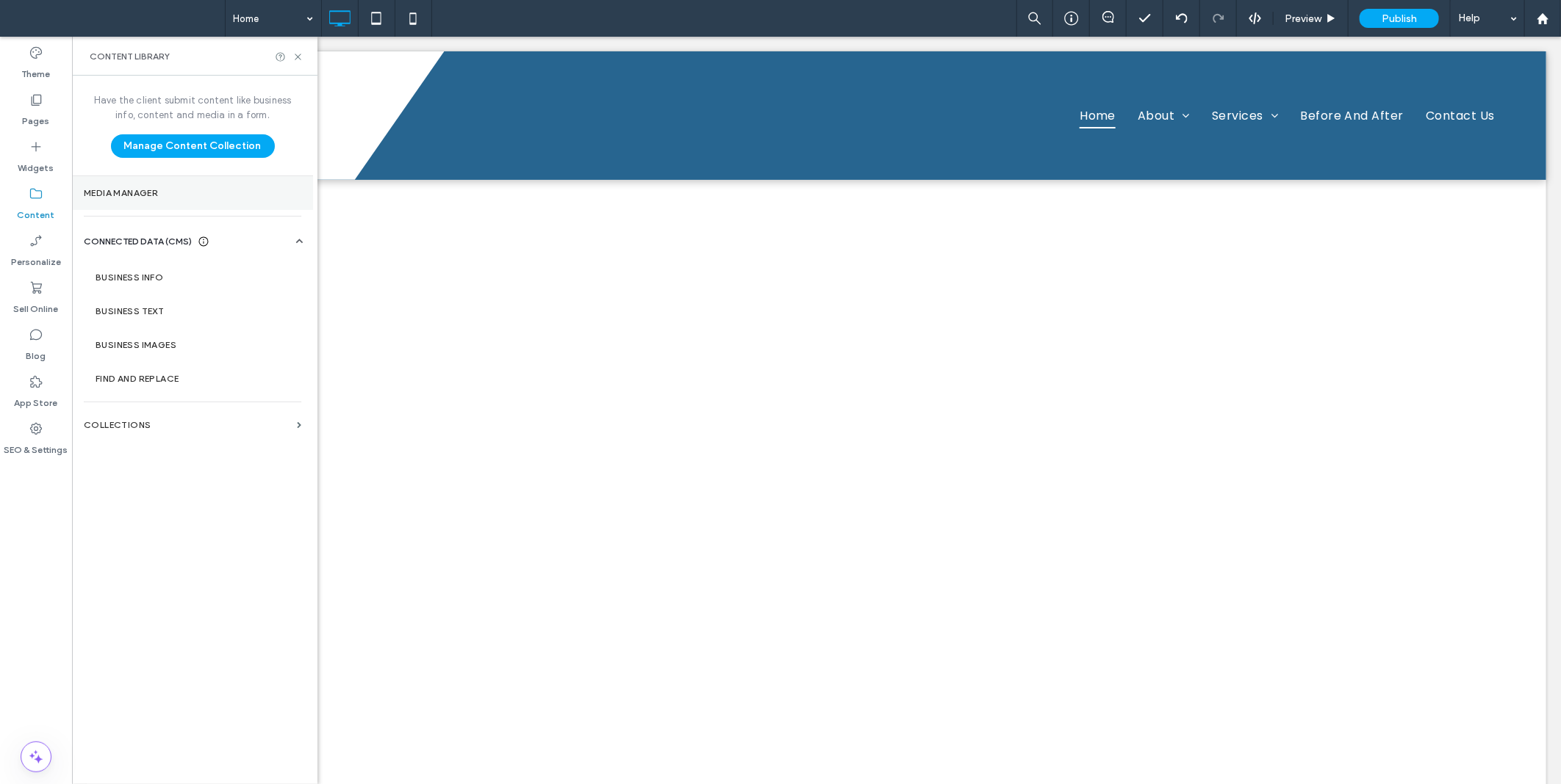
click at [142, 199] on section "Media Manager" at bounding box center [193, 193] width 241 height 33
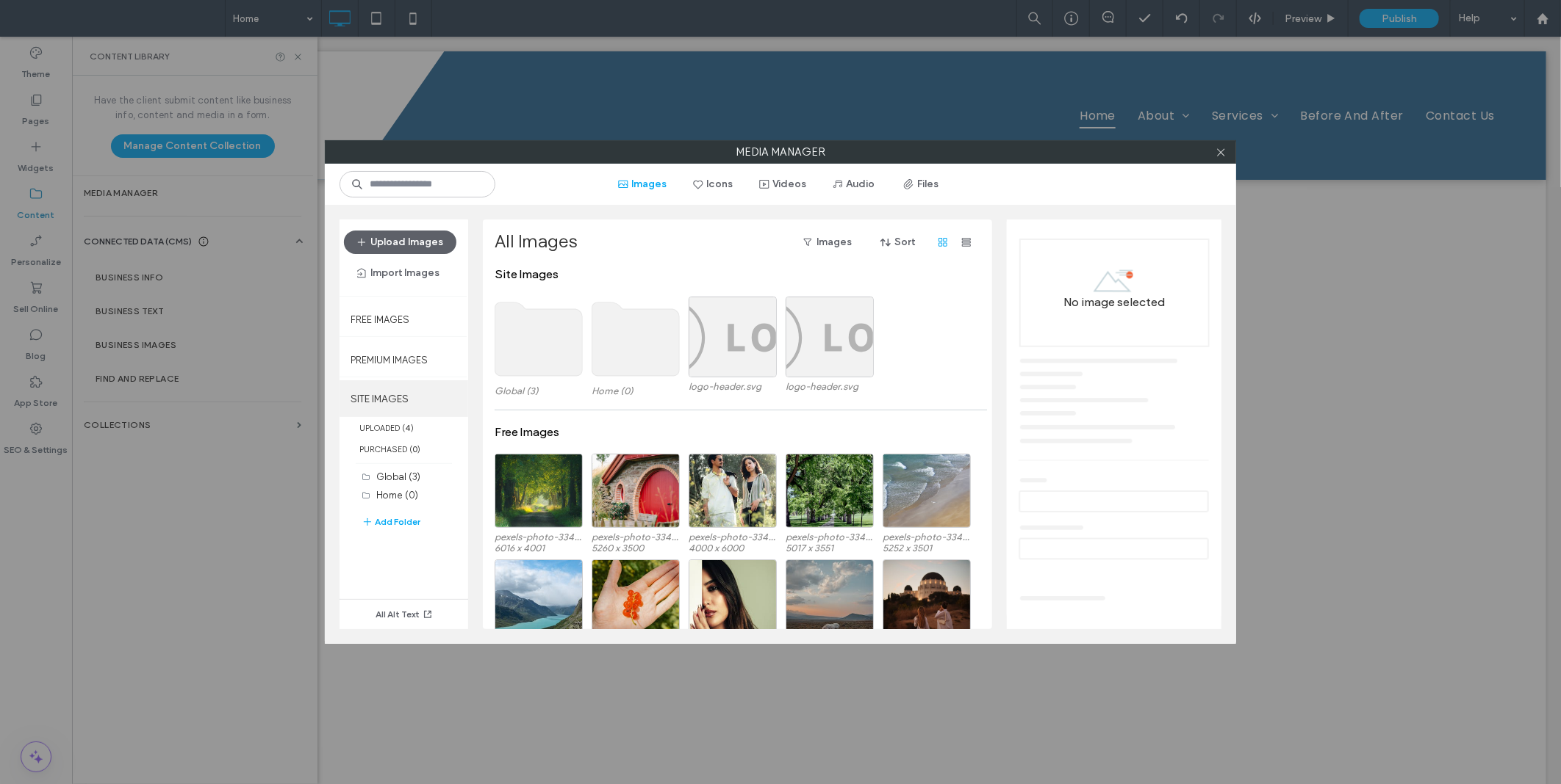
click at [398, 394] on label "SITE IMAGES" at bounding box center [404, 399] width 128 height 37
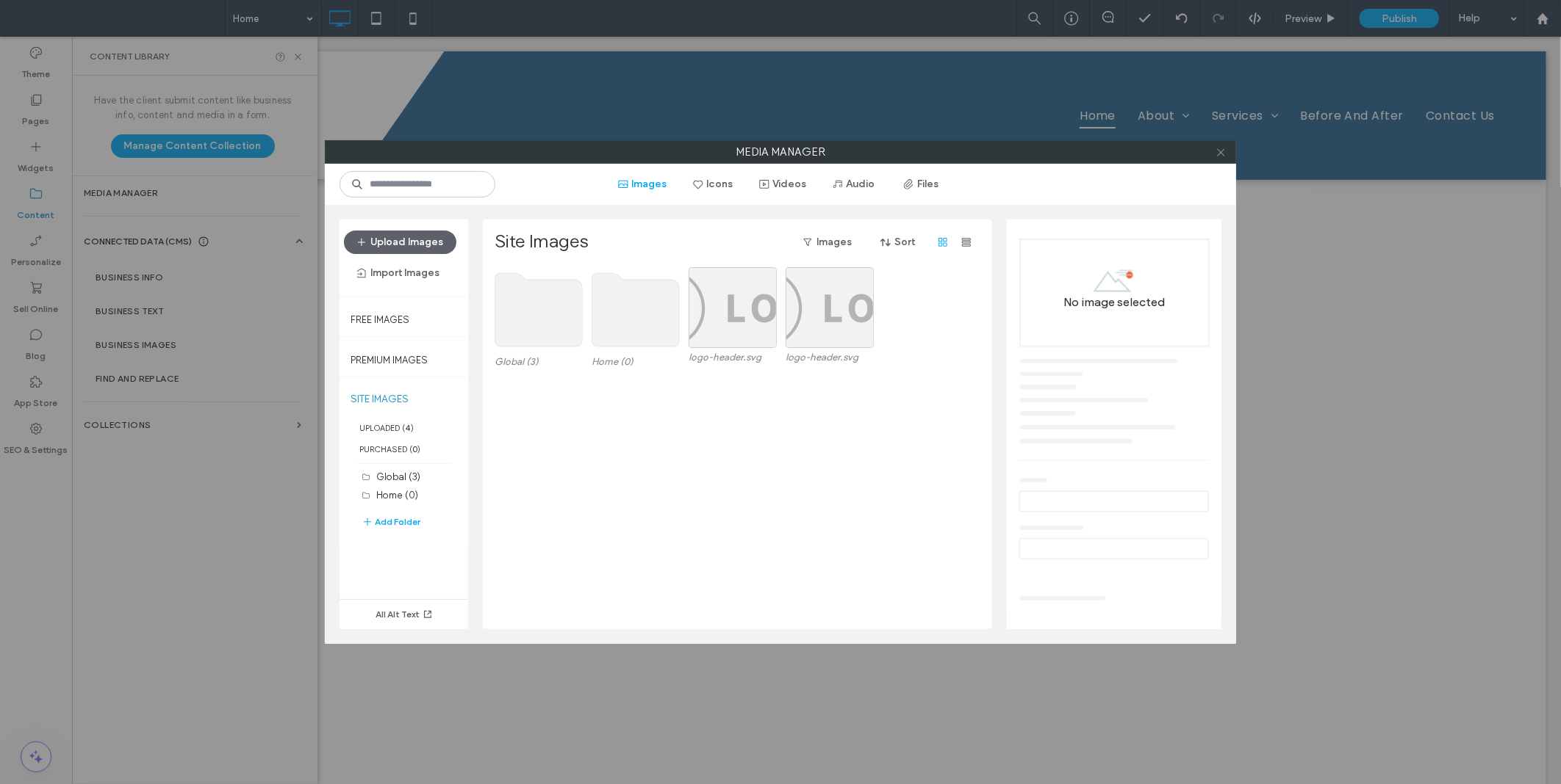
click at [1222, 156] on icon at bounding box center [1221, 152] width 11 height 11
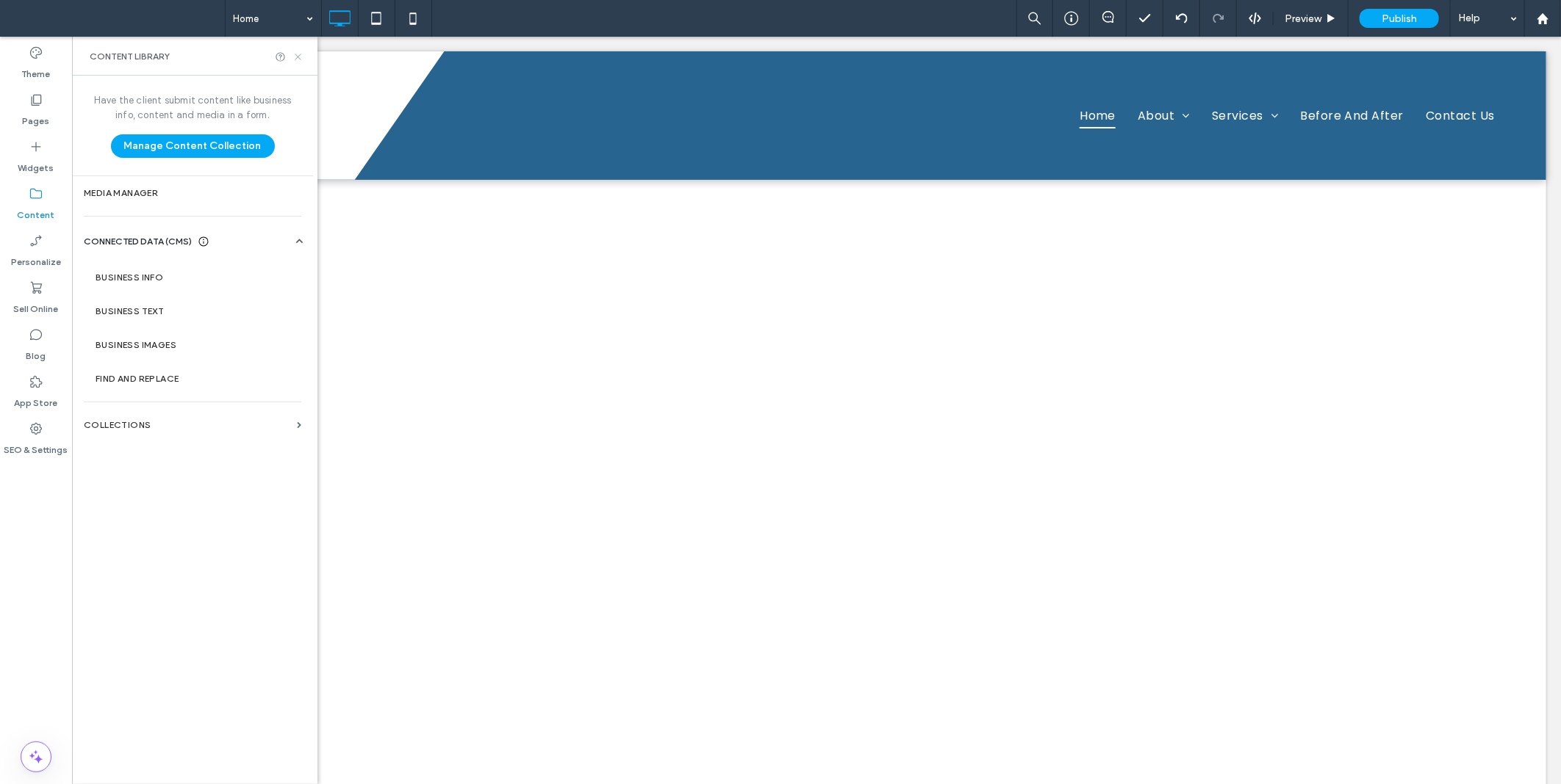
click at [297, 57] on icon at bounding box center [298, 56] width 11 height 11
